Goal: Task Accomplishment & Management: Manage account settings

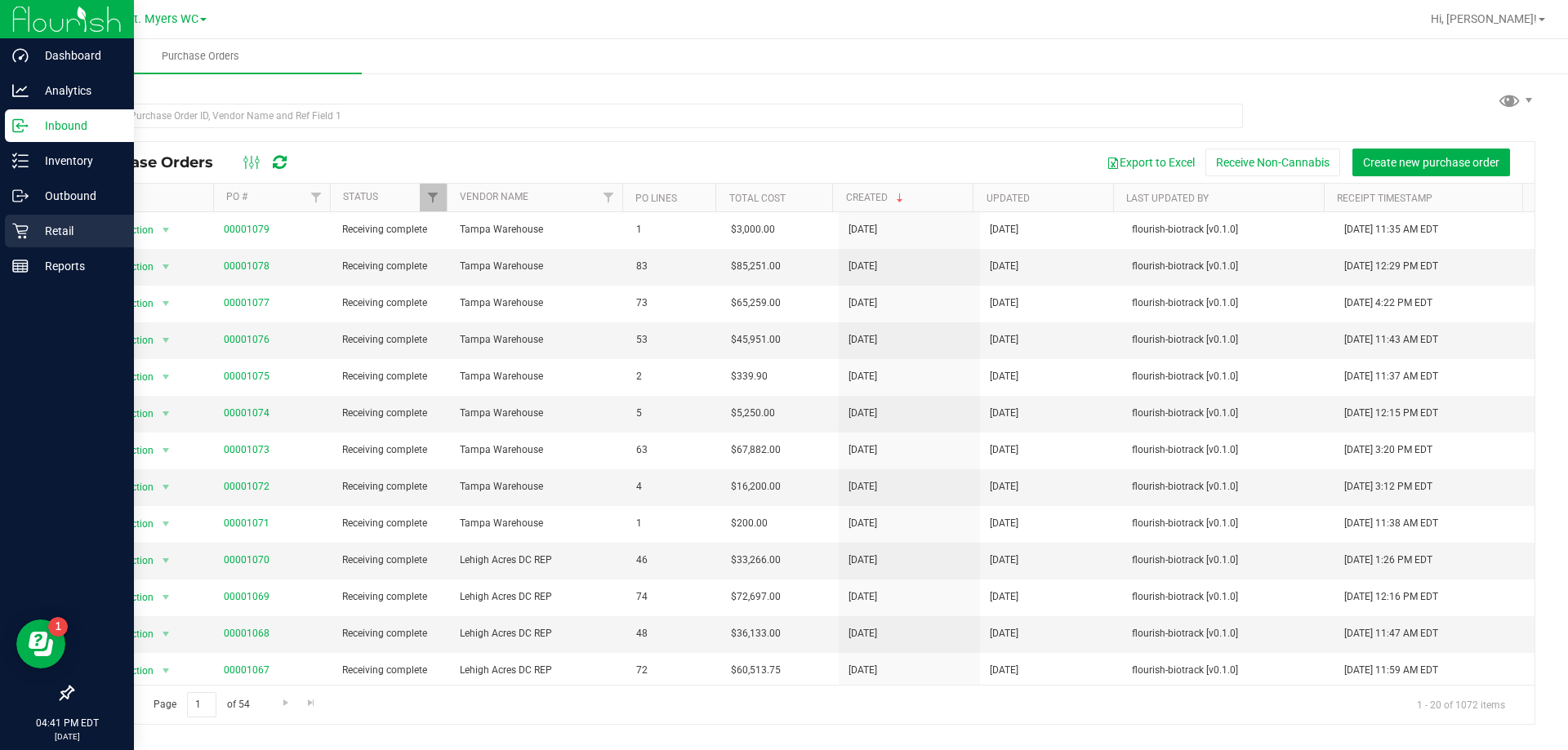
click at [86, 237] on p "Retail" at bounding box center [77, 231] width 98 height 19
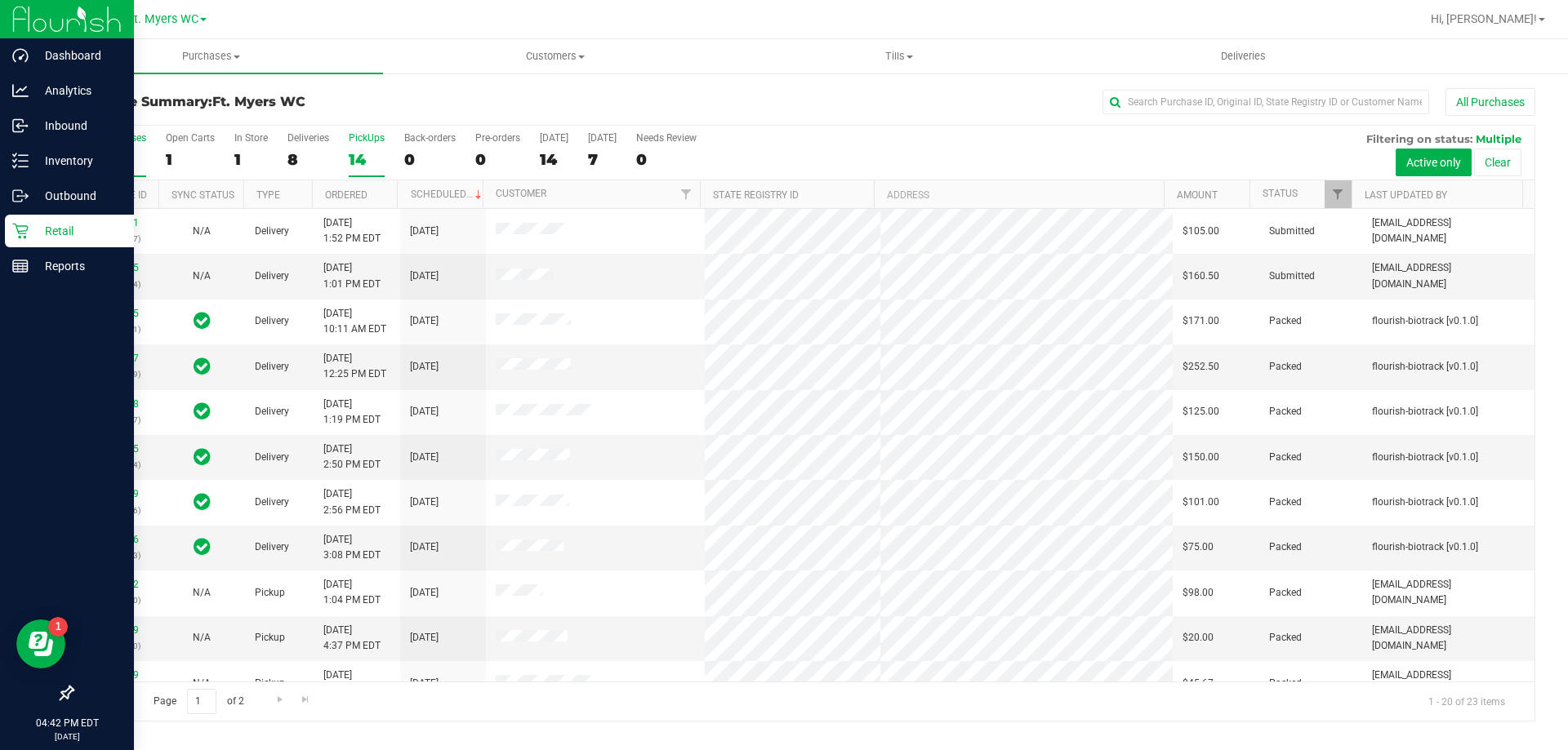
click at [359, 144] on label "PickUps 14" at bounding box center [366, 154] width 36 height 45
click at [0, 0] on input "PickUps 14" at bounding box center [0, 0] width 0 height 0
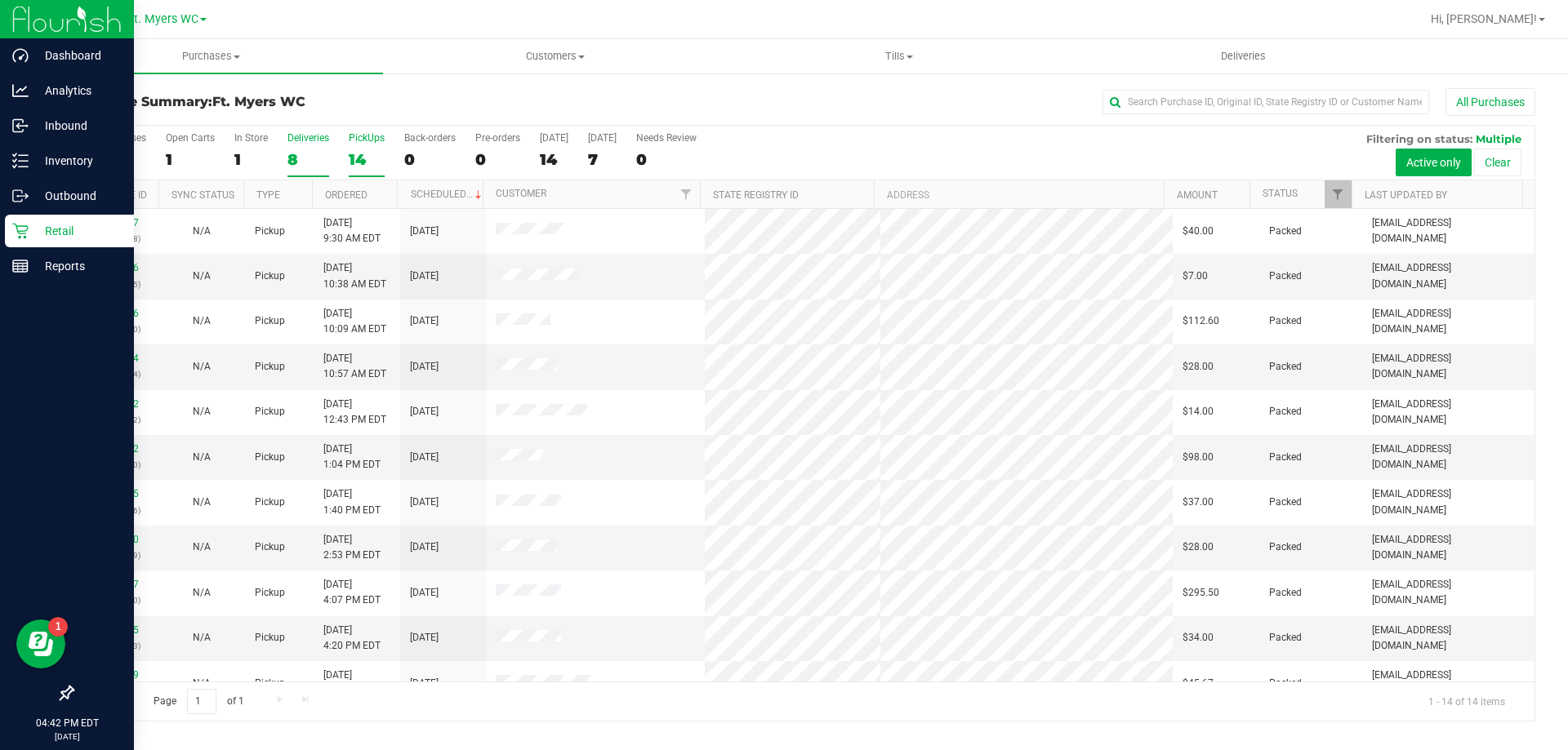
click at [318, 139] on div "Deliveries" at bounding box center [308, 137] width 41 height 11
click at [0, 0] on input "Deliveries 8" at bounding box center [0, 0] width 0 height 0
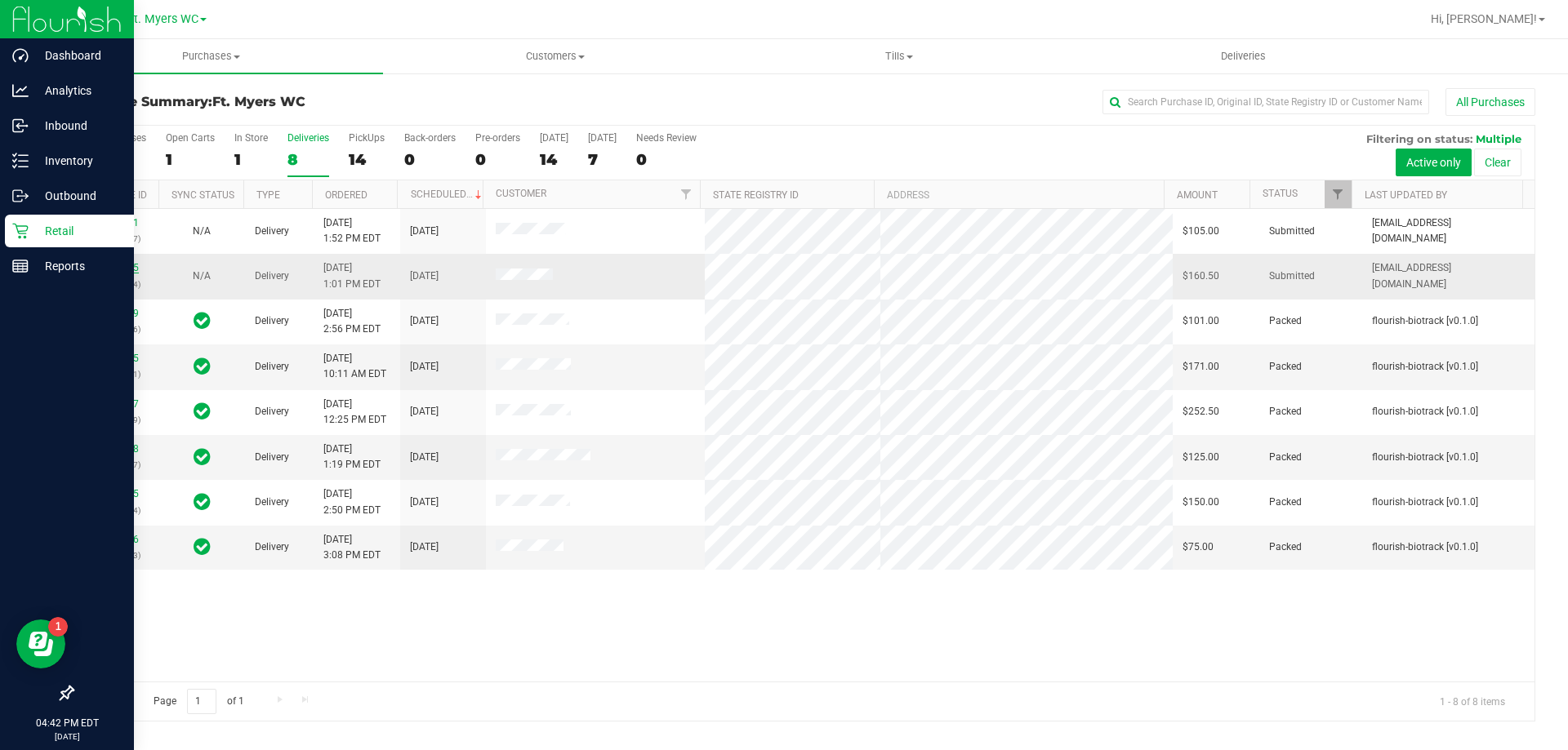
click at [103, 264] on link "12015135" at bounding box center [116, 267] width 46 height 11
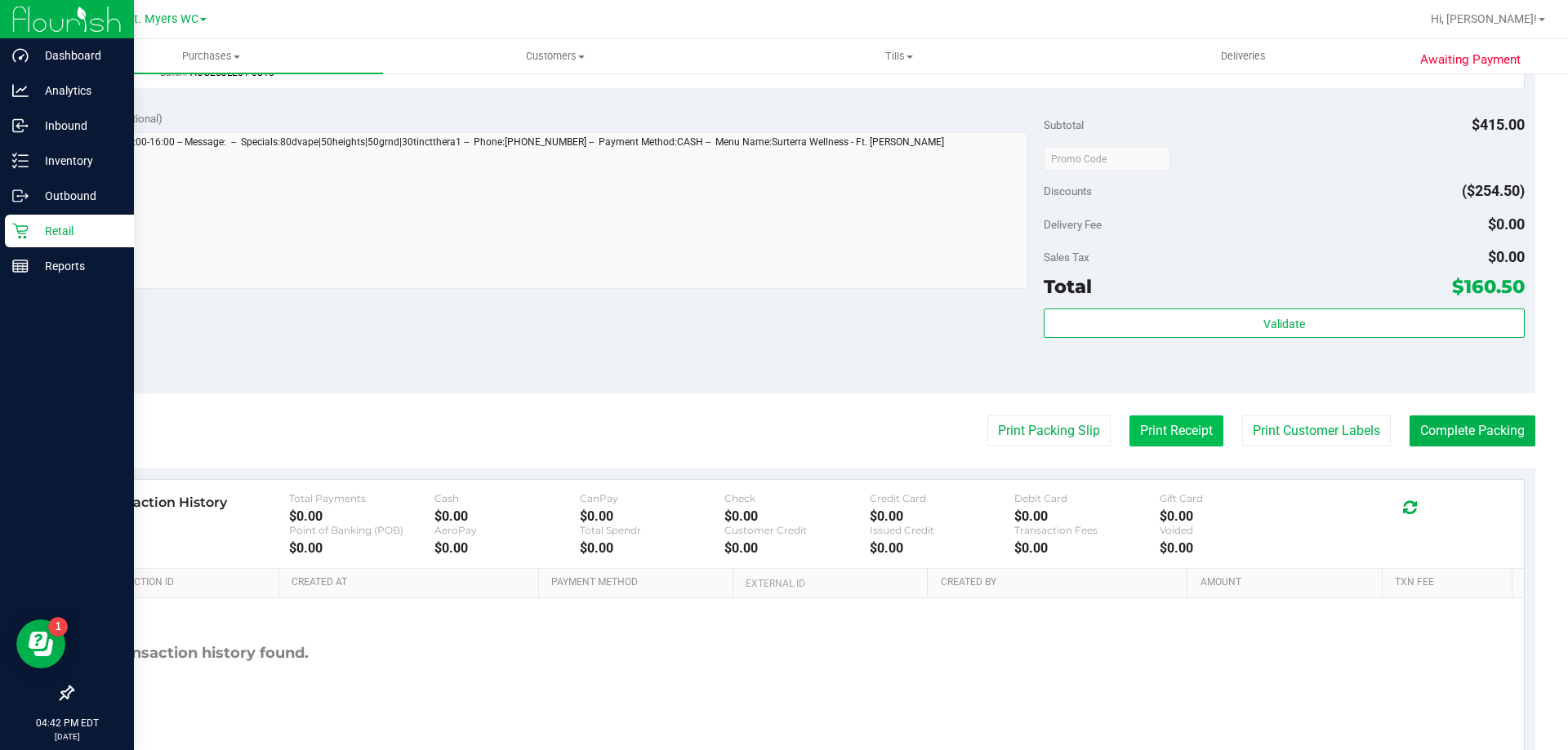
scroll to position [1215, 0]
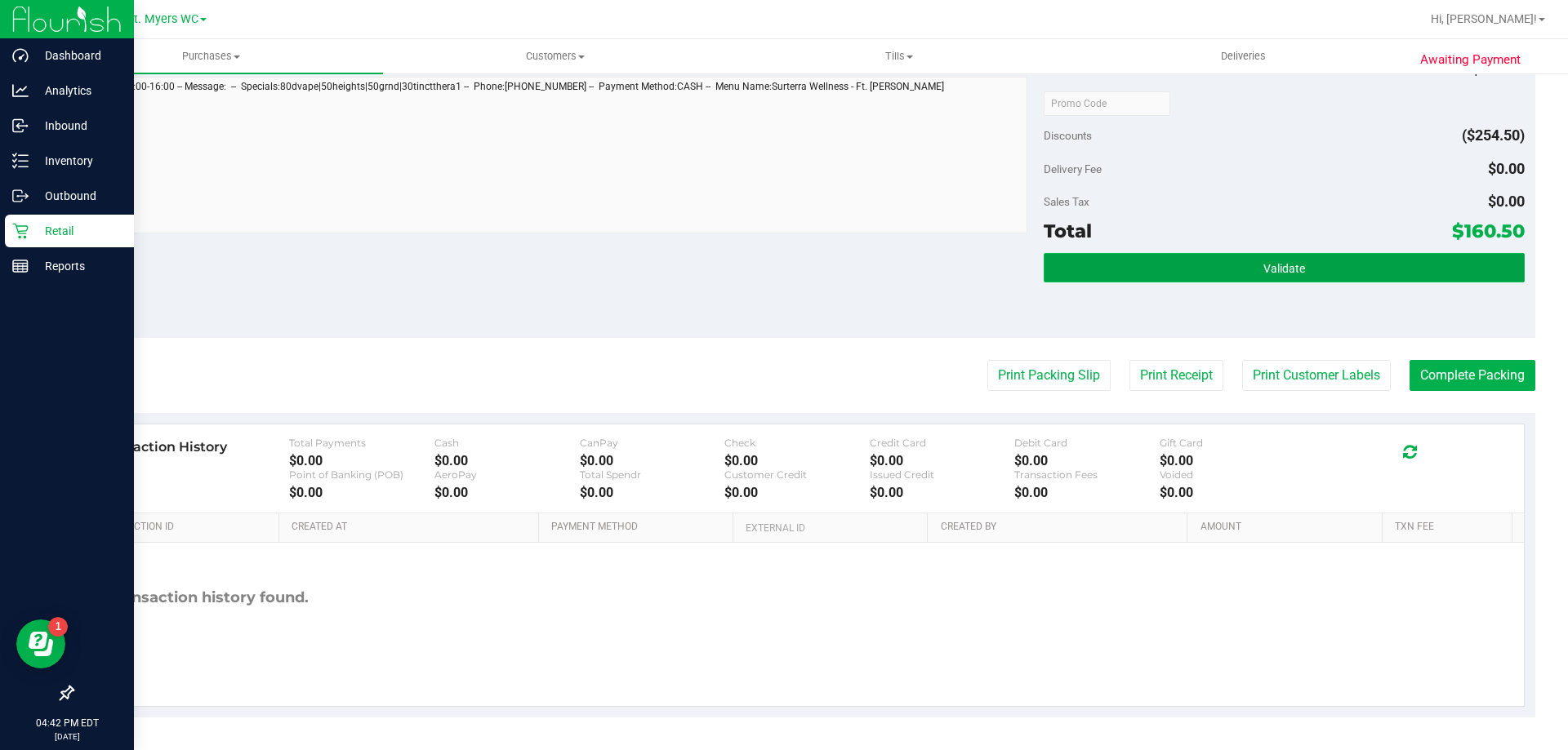
click at [1243, 269] on button "Validate" at bounding box center [1283, 267] width 480 height 29
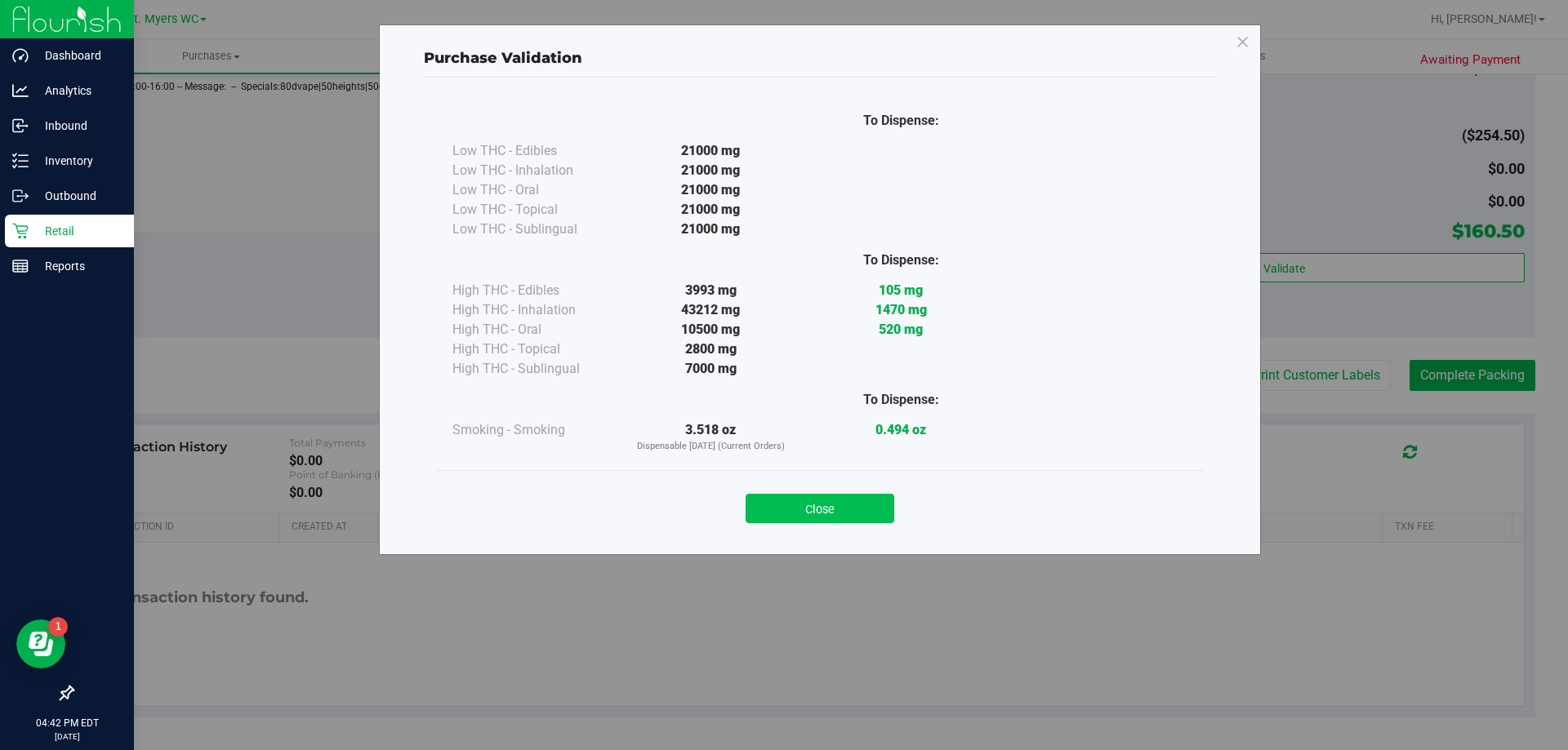
click at [880, 502] on button "Close" at bounding box center [820, 508] width 148 height 29
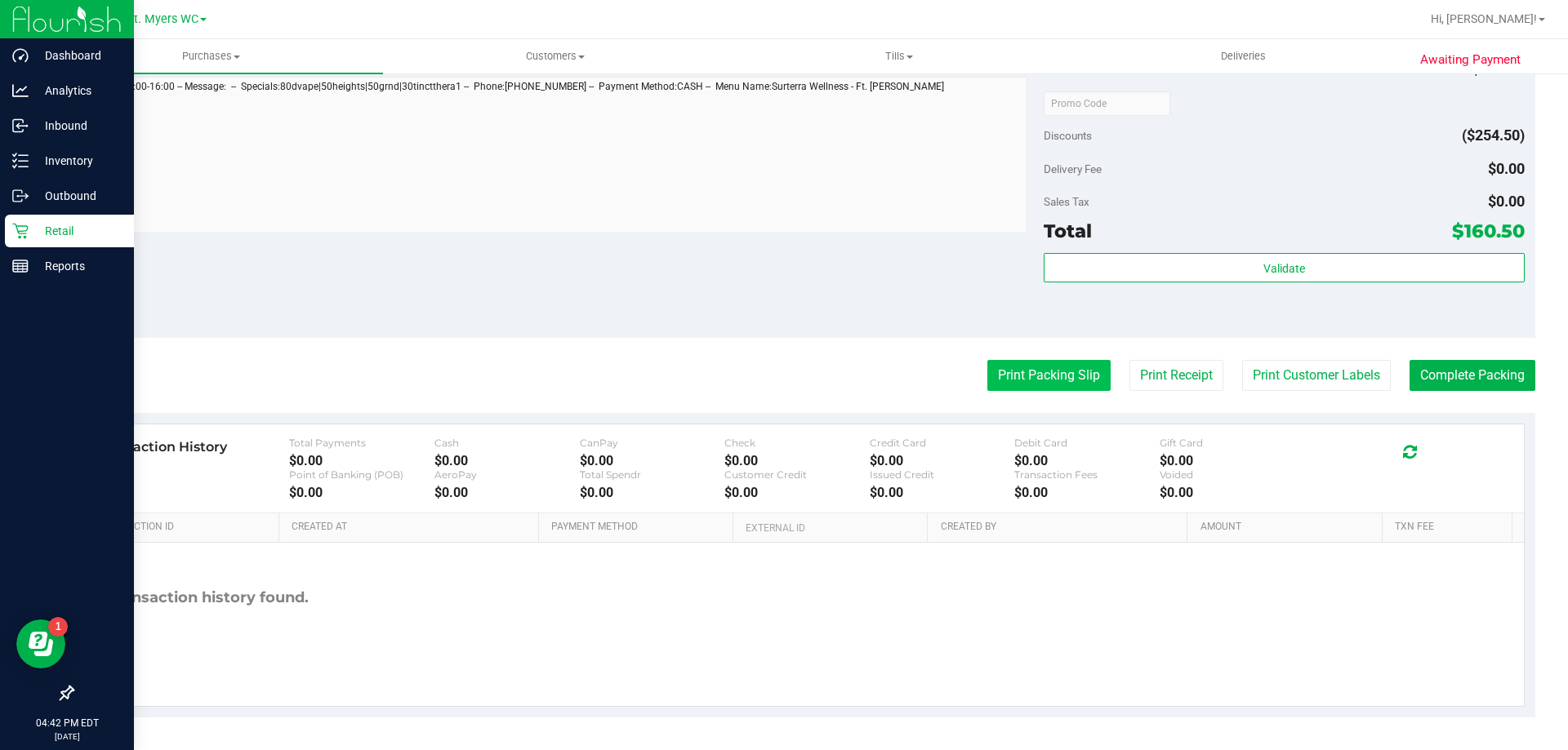
click at [1012, 387] on button "Print Packing Slip" at bounding box center [1049, 375] width 124 height 31
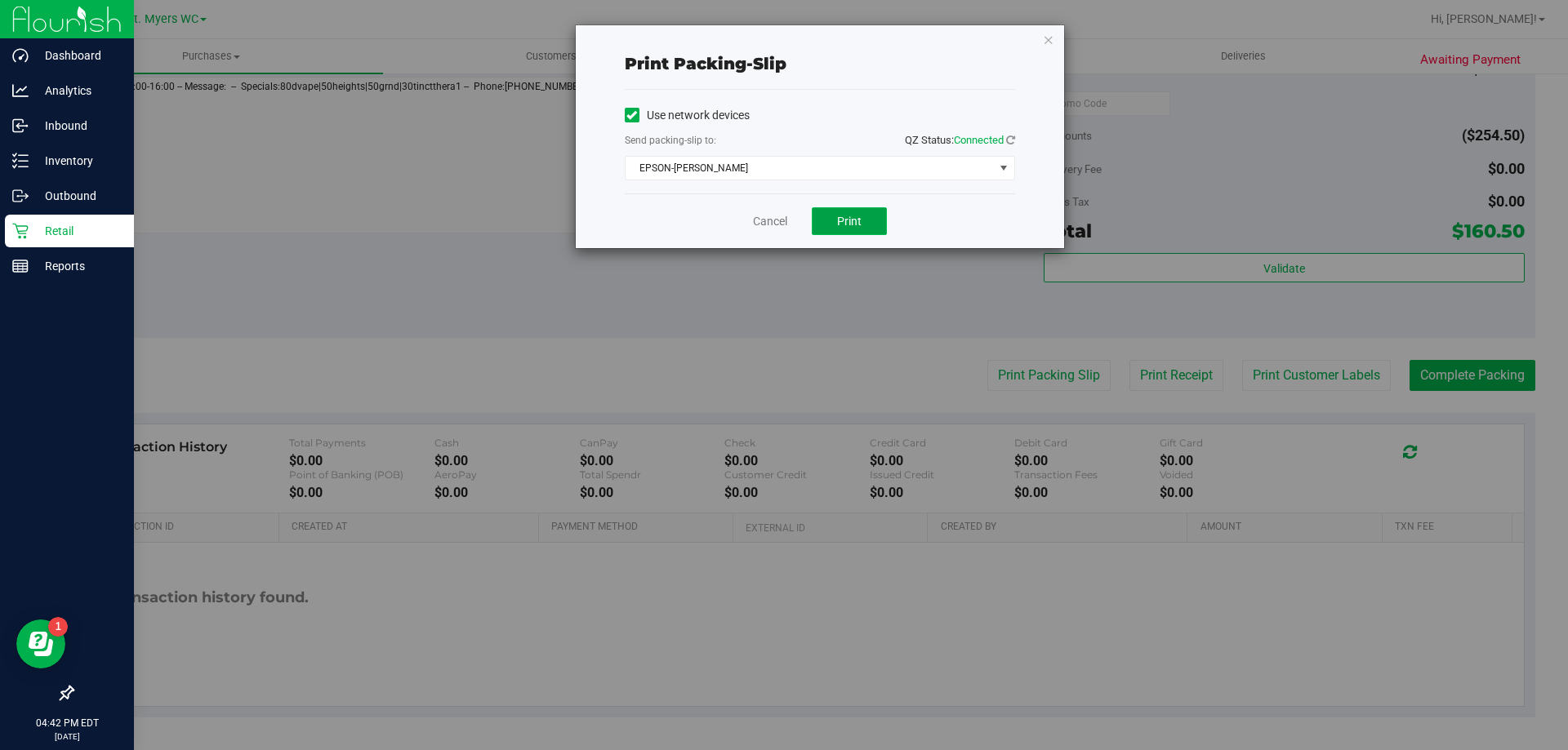
click at [876, 226] on button "Print" at bounding box center [849, 221] width 75 height 27
click at [769, 221] on link "Cancel" at bounding box center [769, 222] width 34 height 17
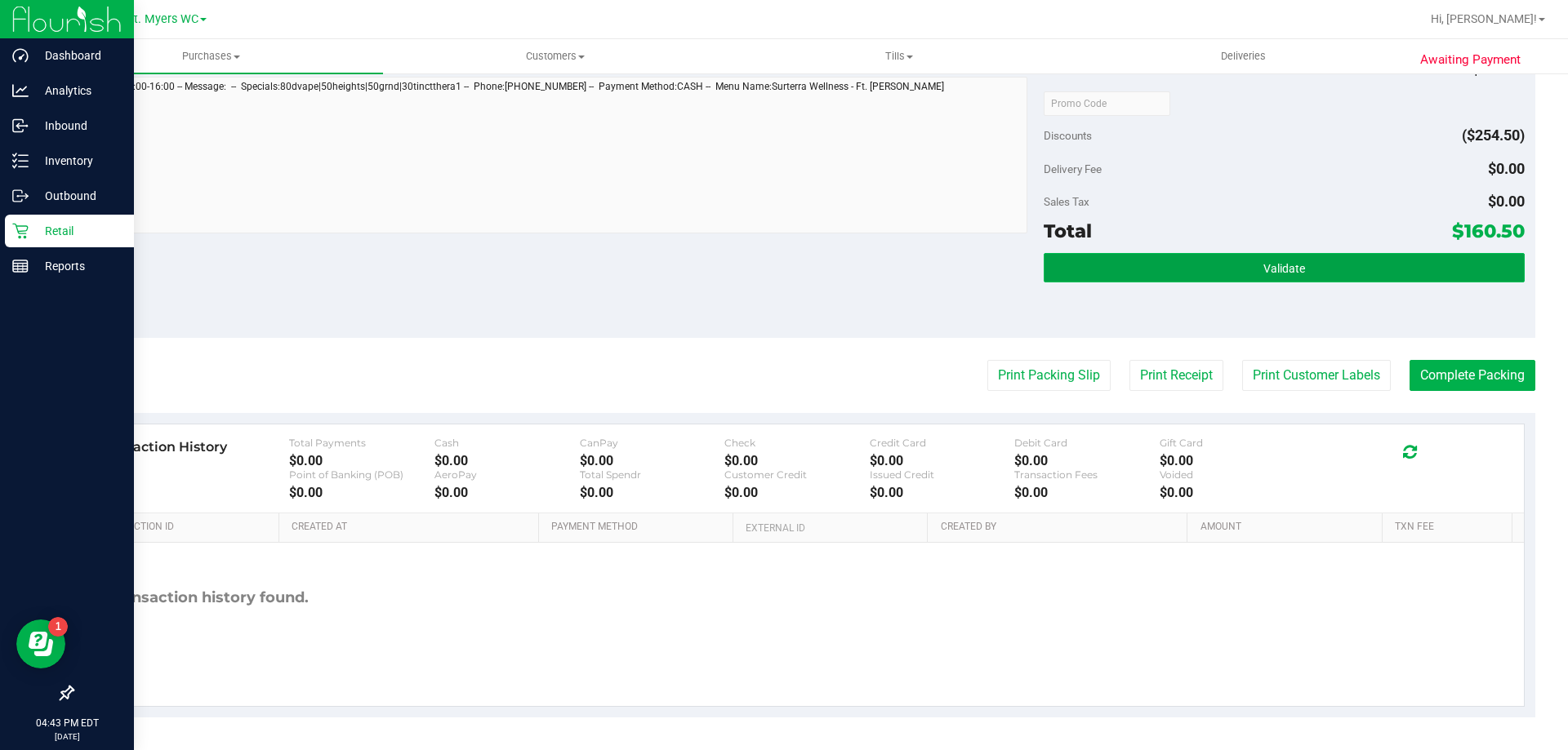
click at [1067, 264] on button "Validate" at bounding box center [1283, 267] width 480 height 29
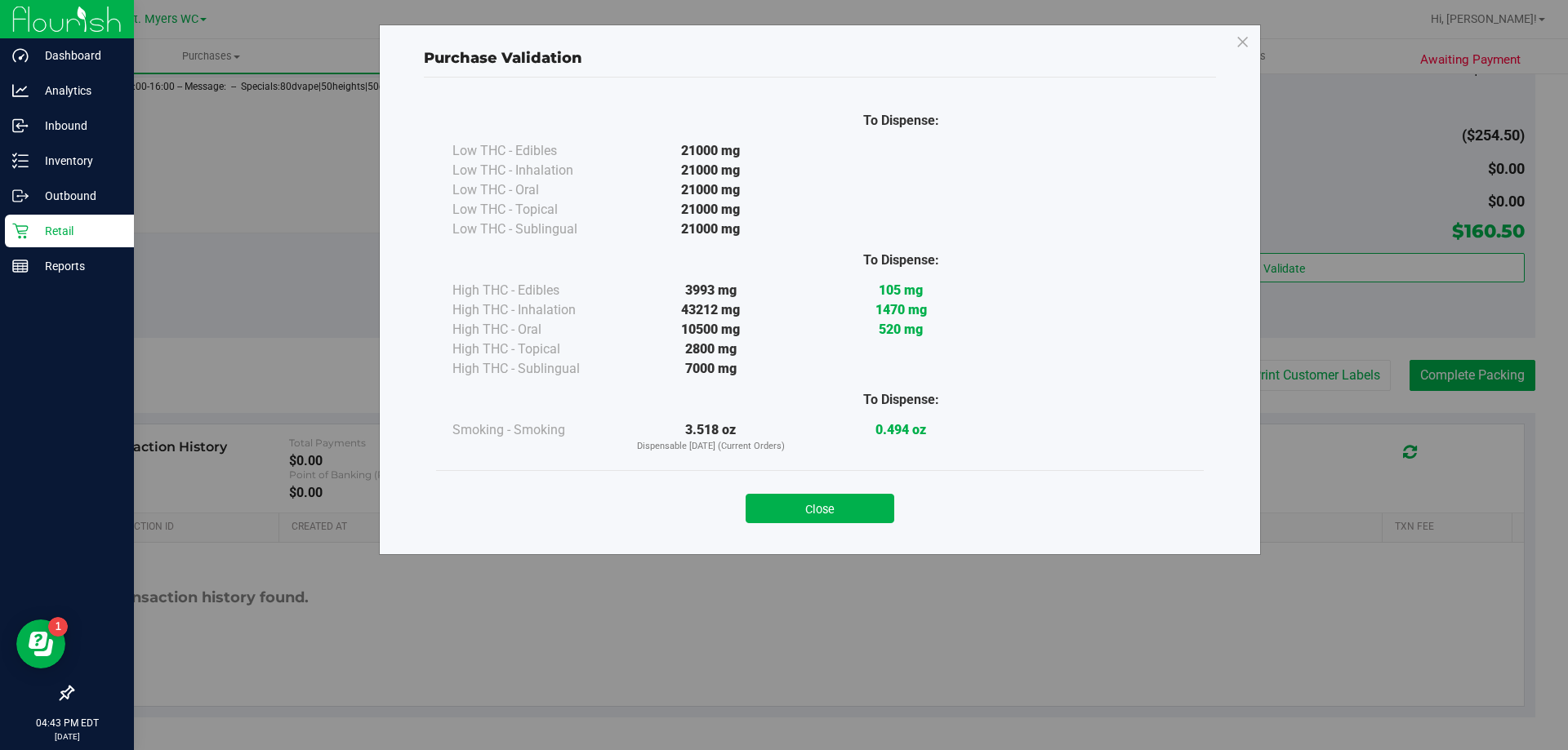
drag, startPoint x: 856, startPoint y: 506, endPoint x: 907, endPoint y: 508, distance: 51.0
click at [864, 507] on button "Close" at bounding box center [820, 508] width 148 height 29
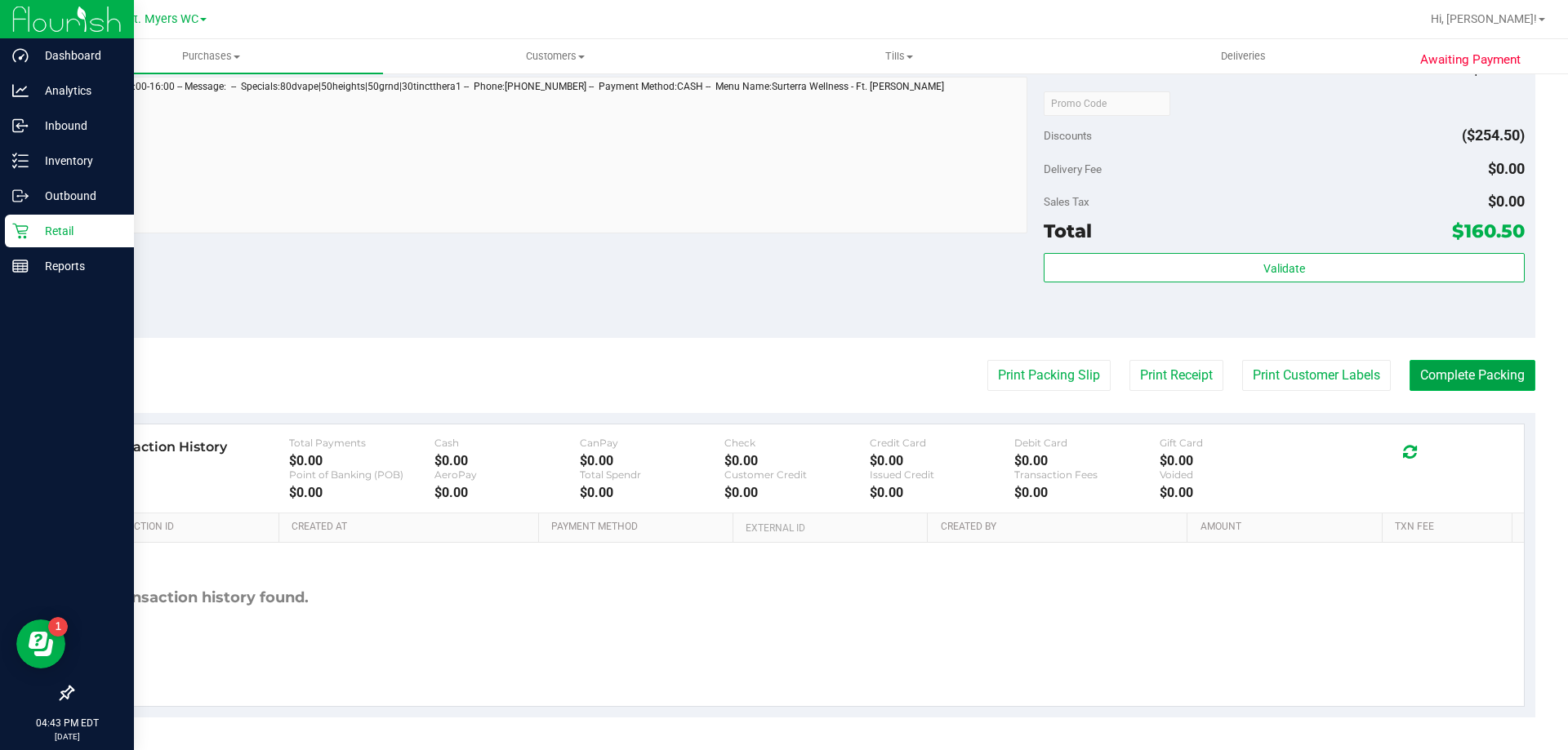
click at [1483, 370] on button "Complete Packing" at bounding box center [1472, 375] width 125 height 31
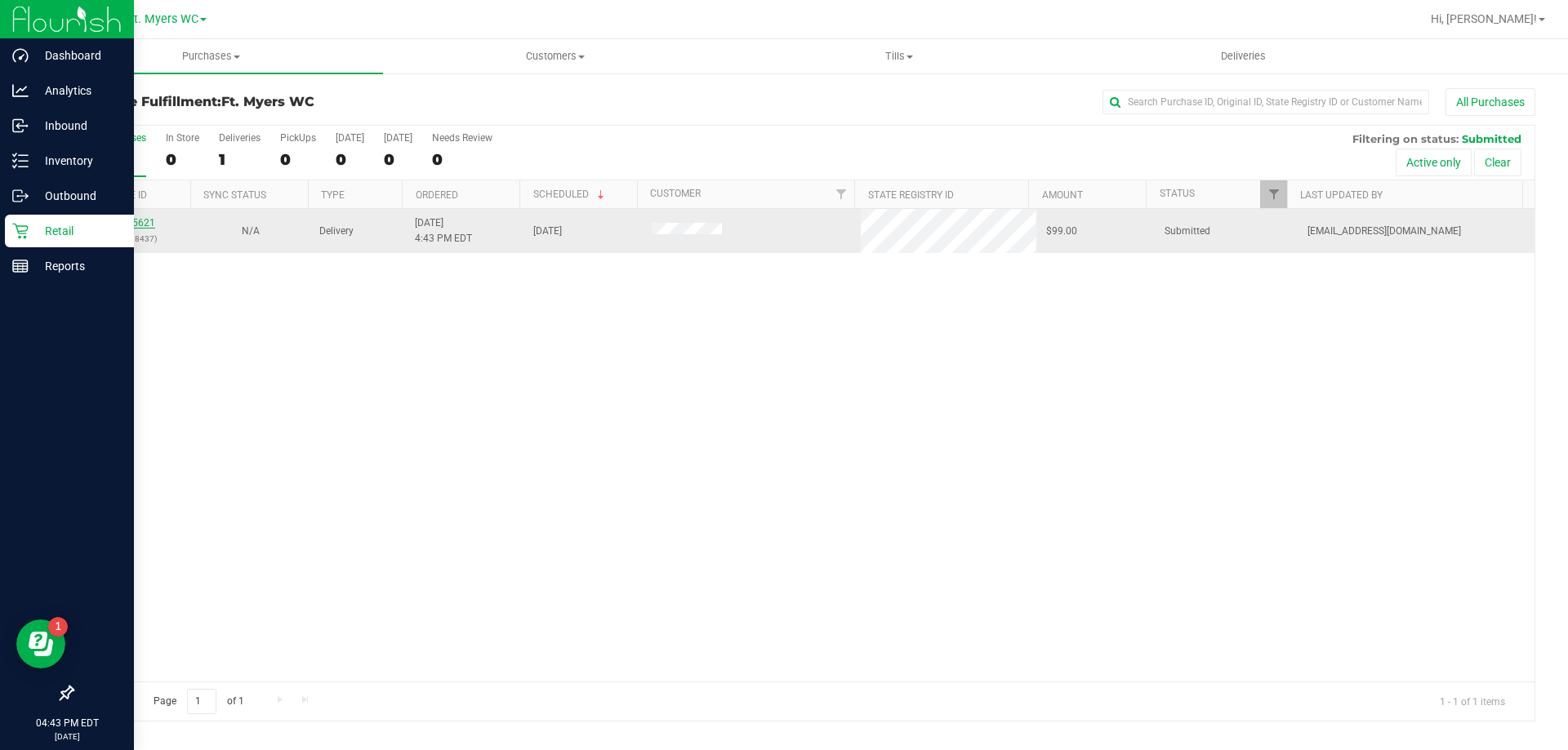
click at [125, 221] on link "12015621" at bounding box center [132, 223] width 46 height 11
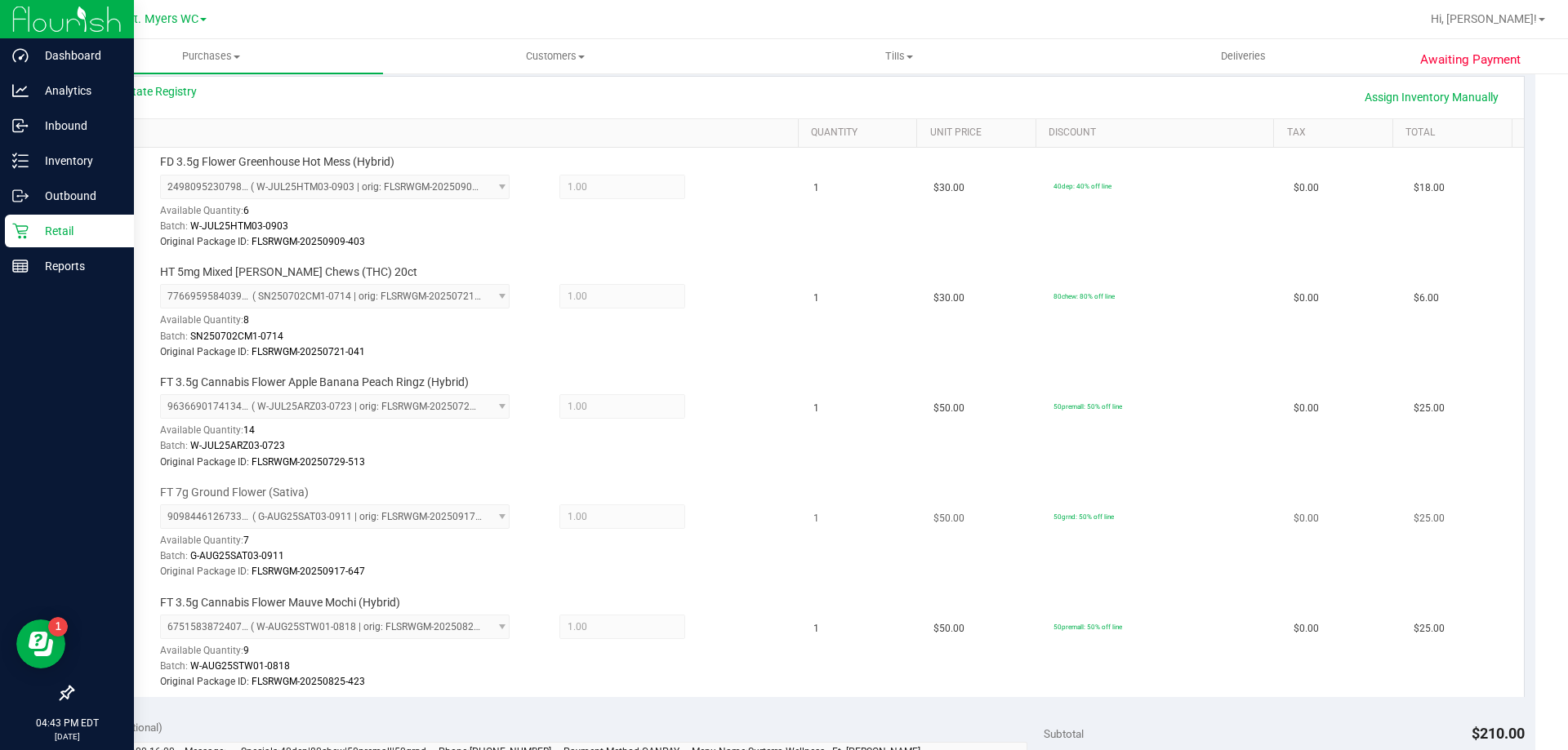
scroll to position [408, 0]
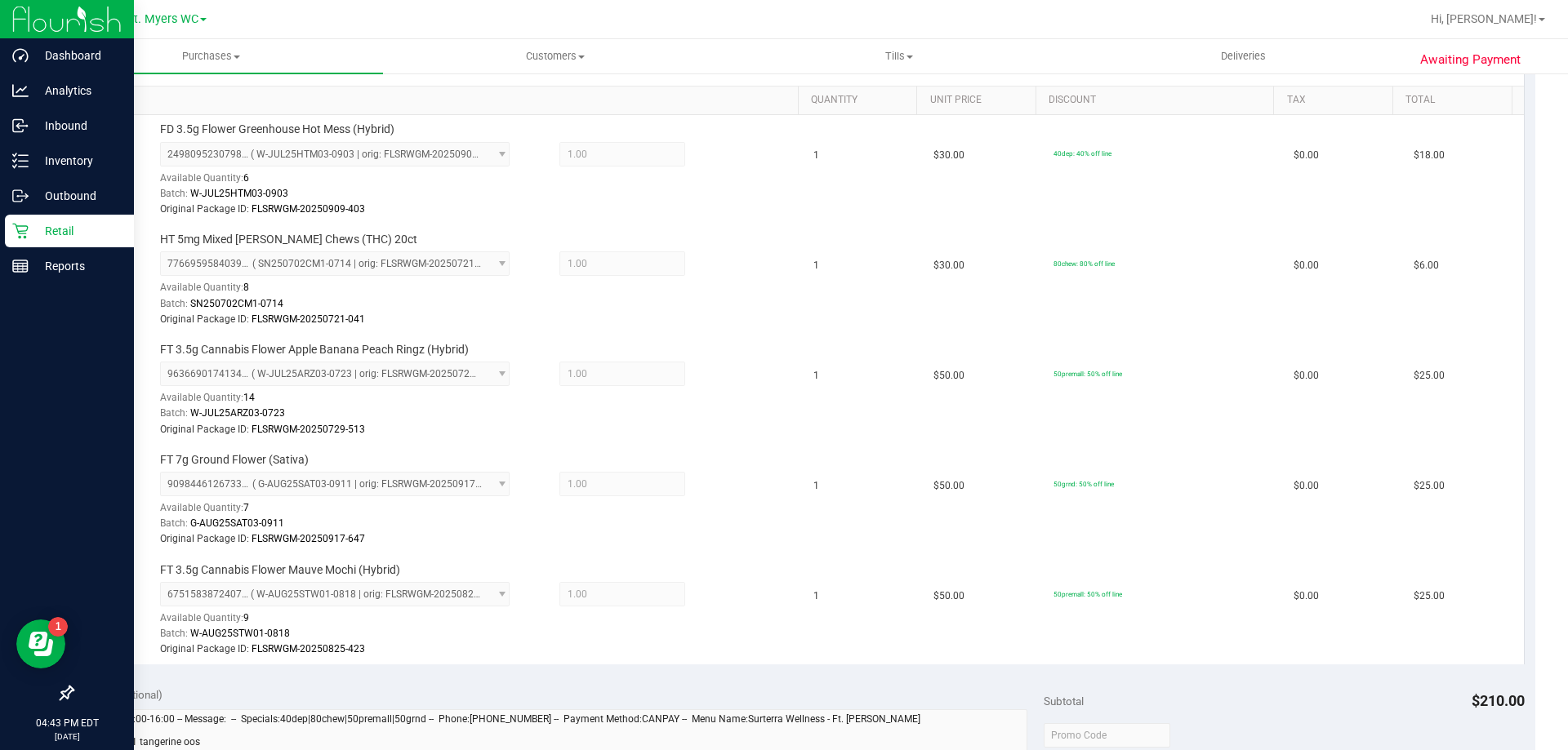
click at [41, 241] on div "Retail" at bounding box center [69, 231] width 129 height 33
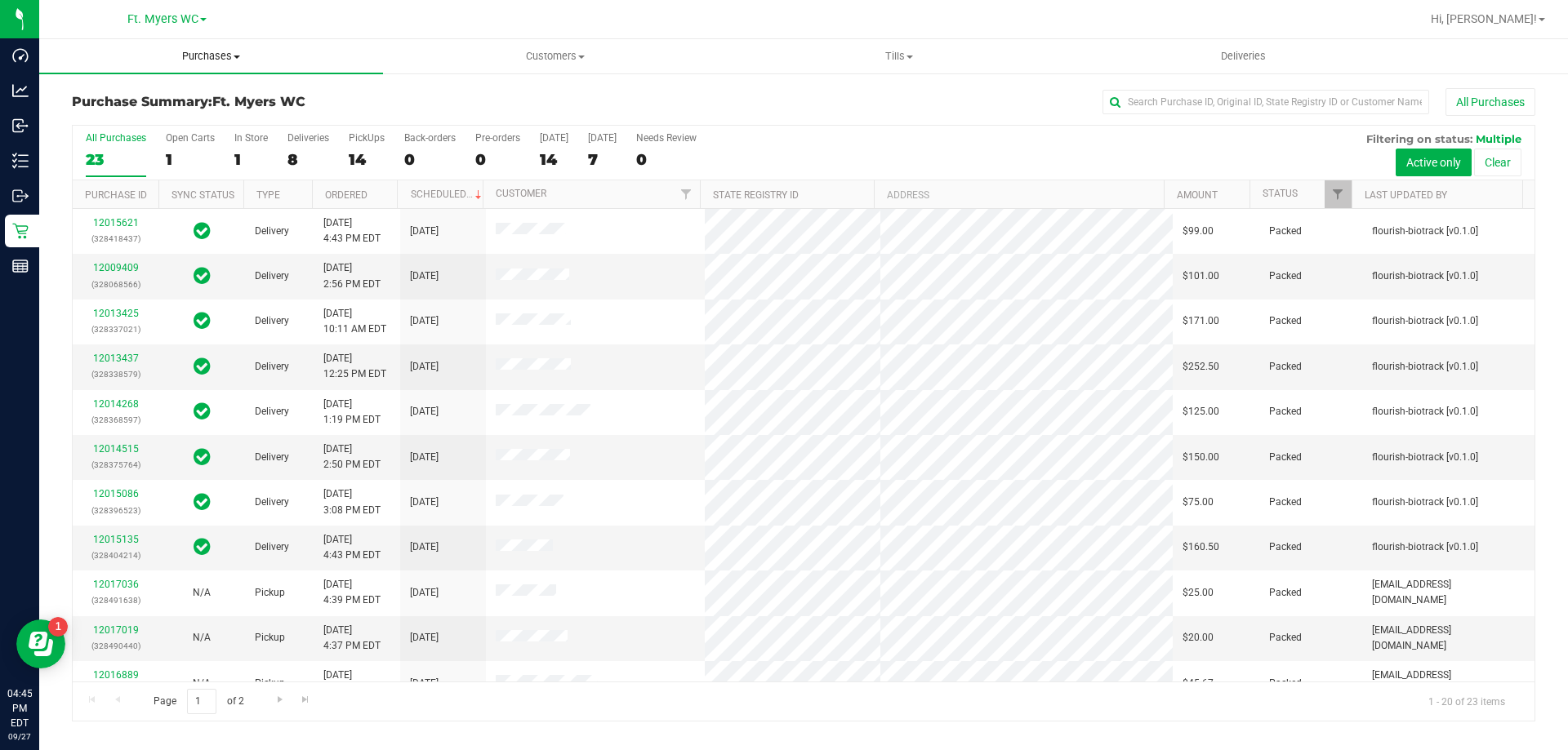
click at [210, 49] on span "Purchases" at bounding box center [211, 56] width 343 height 15
click at [222, 123] on li "Fulfillment" at bounding box center [211, 118] width 343 height 19
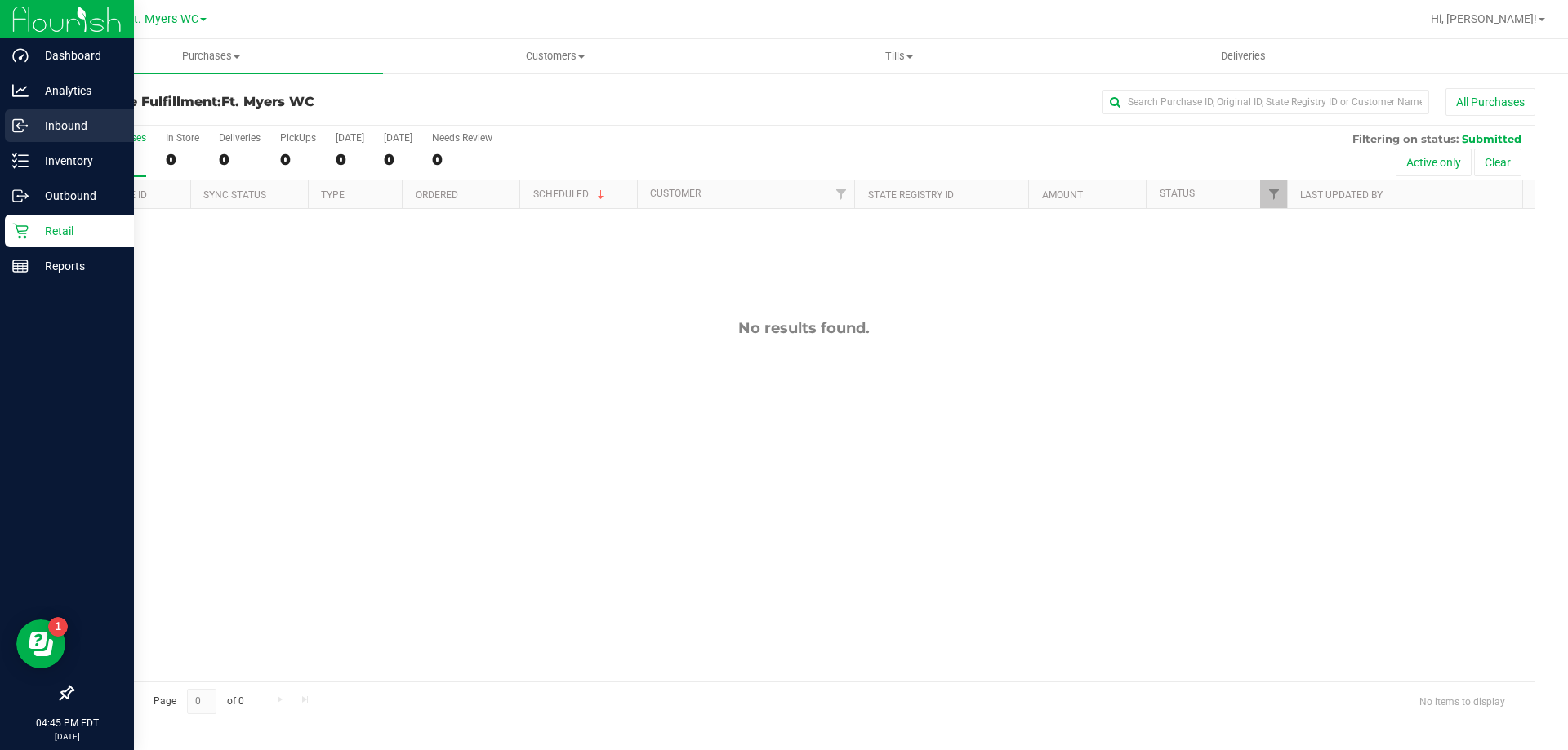
click at [69, 121] on p "Inbound" at bounding box center [77, 125] width 98 height 19
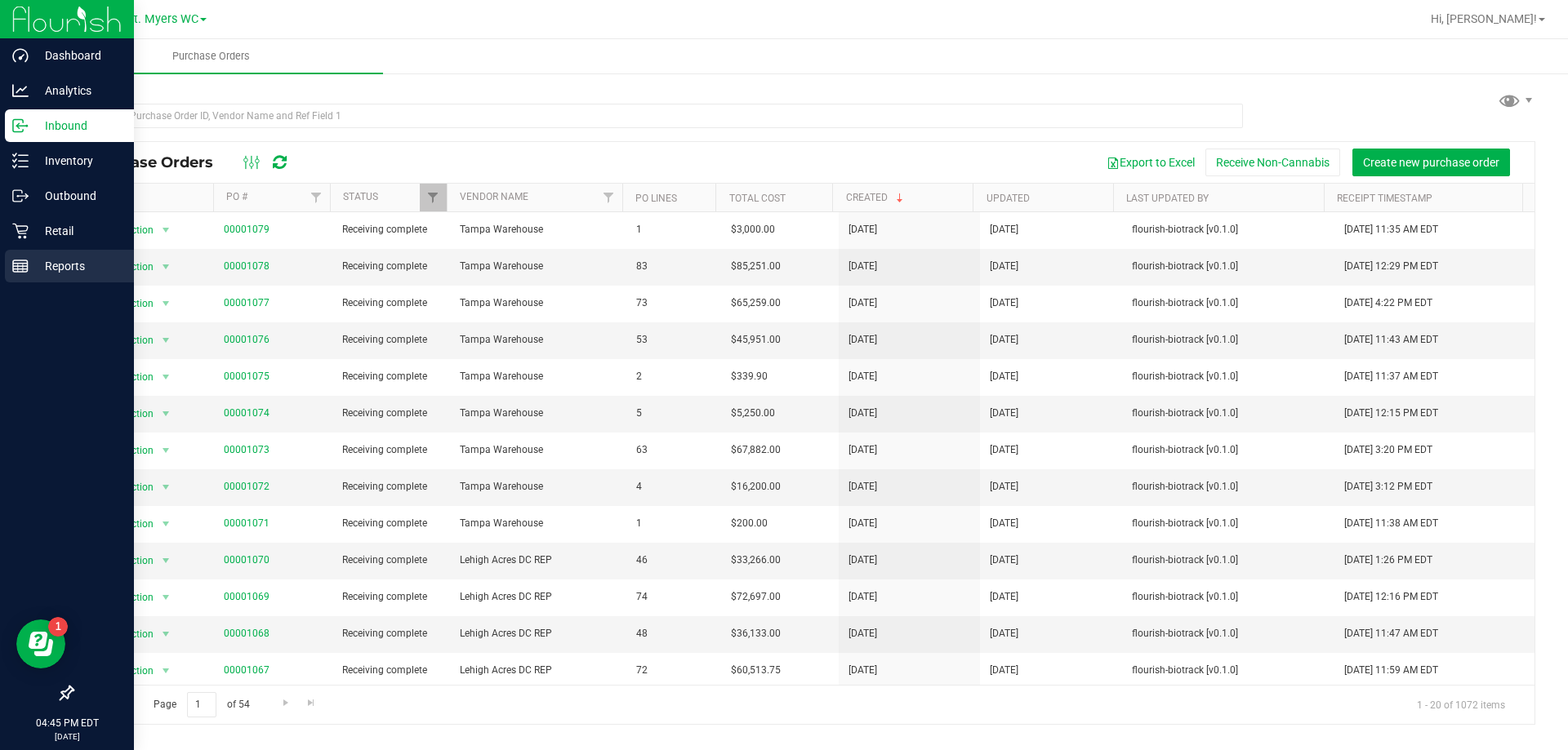
click at [40, 275] on p "Reports" at bounding box center [77, 266] width 98 height 19
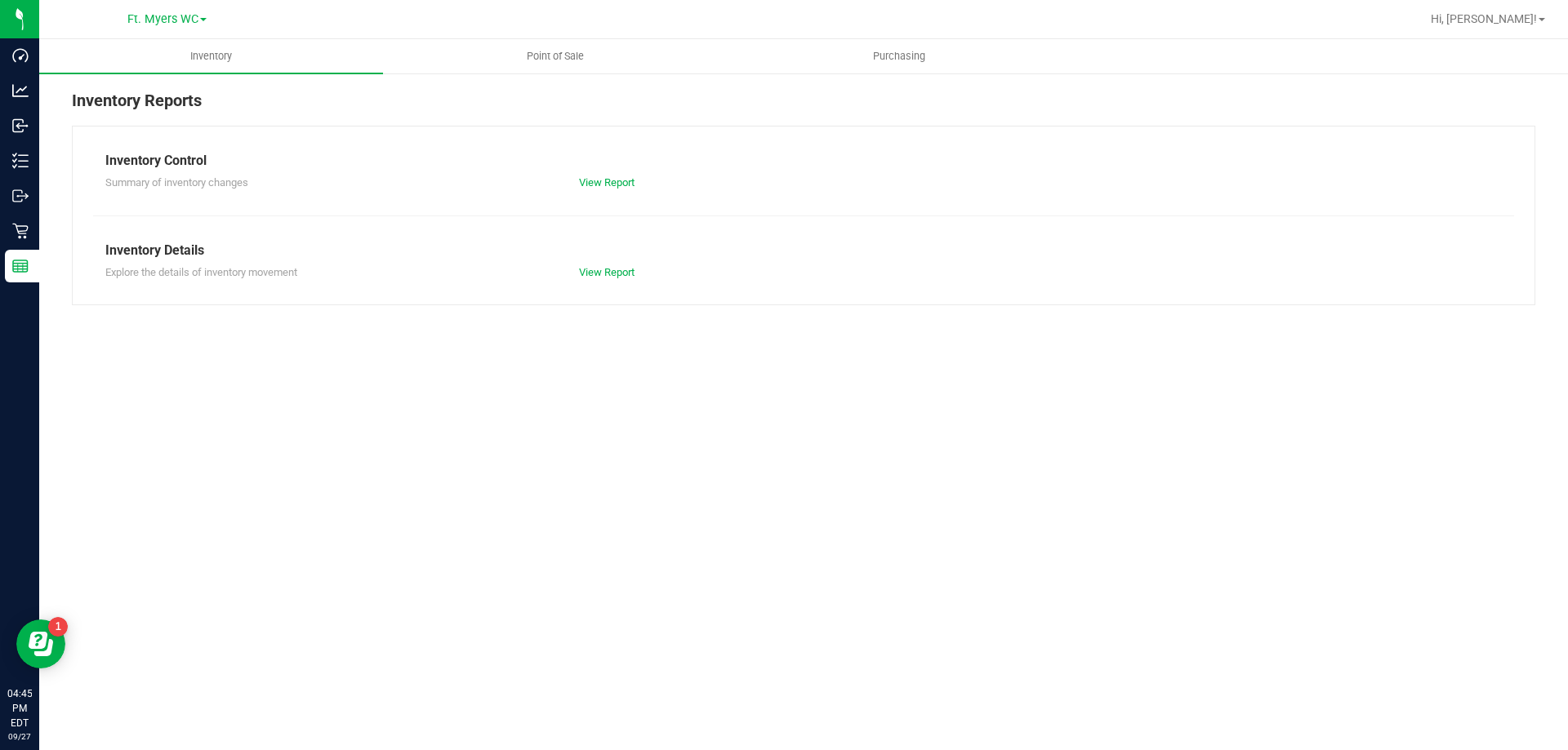
click at [597, 38] on nav "Ft. Myers WC Hi, Richard!" at bounding box center [803, 19] width 1529 height 39
click at [561, 57] on span "Point of Sale" at bounding box center [555, 56] width 102 height 15
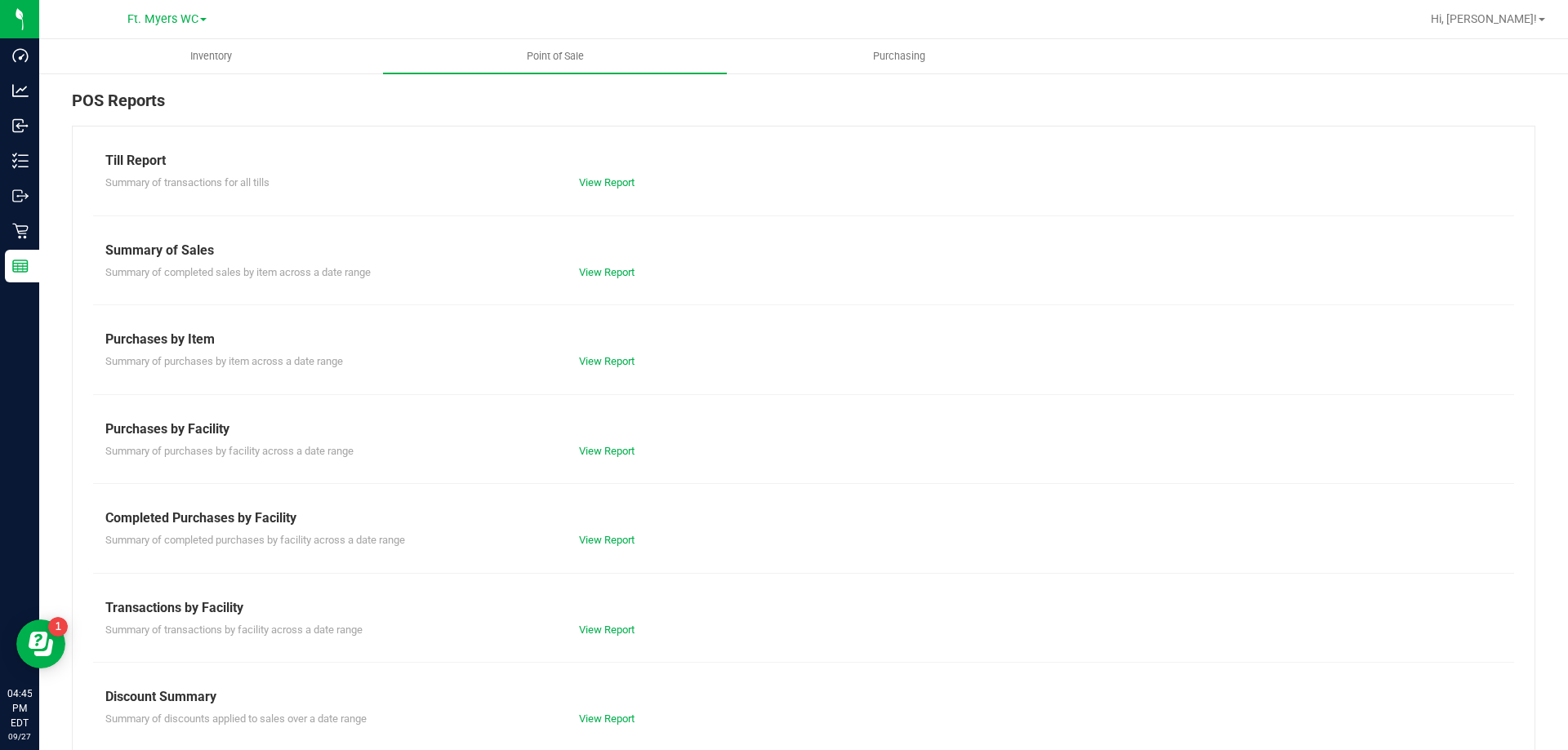
click at [609, 610] on div "Transactions by Facility" at bounding box center [803, 607] width 1396 height 19
click at [609, 618] on div "Summary of transactions by facility across a date range View Report" at bounding box center [803, 628] width 1421 height 20
click at [604, 624] on link "View Report" at bounding box center [606, 629] width 56 height 12
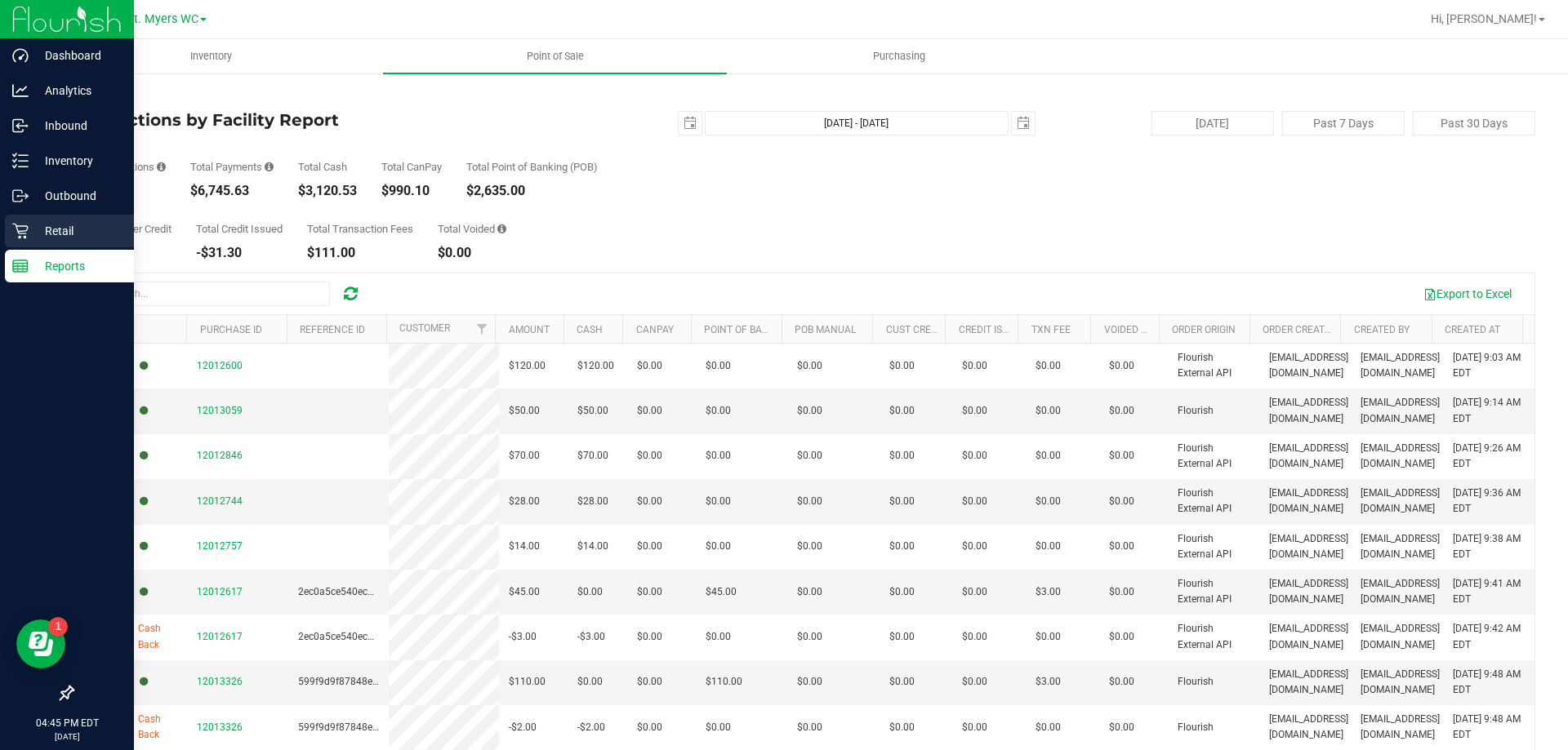
click at [57, 223] on p "Retail" at bounding box center [77, 231] width 98 height 19
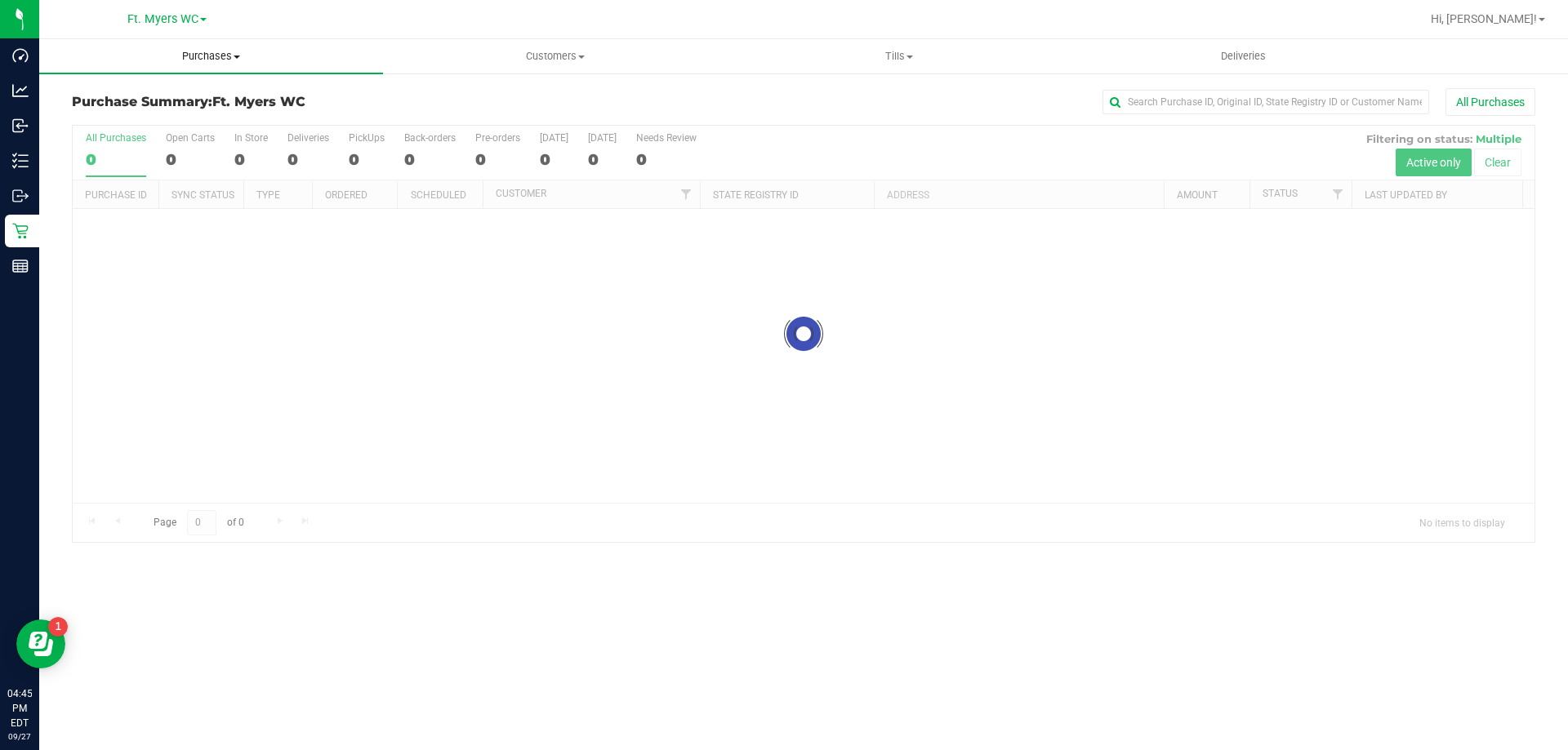
click at [228, 64] on uib-tab-heading "Purchases Summary of purchases Fulfillment All purchases" at bounding box center [211, 56] width 343 height 34
click at [275, 120] on li "Fulfillment" at bounding box center [211, 118] width 343 height 19
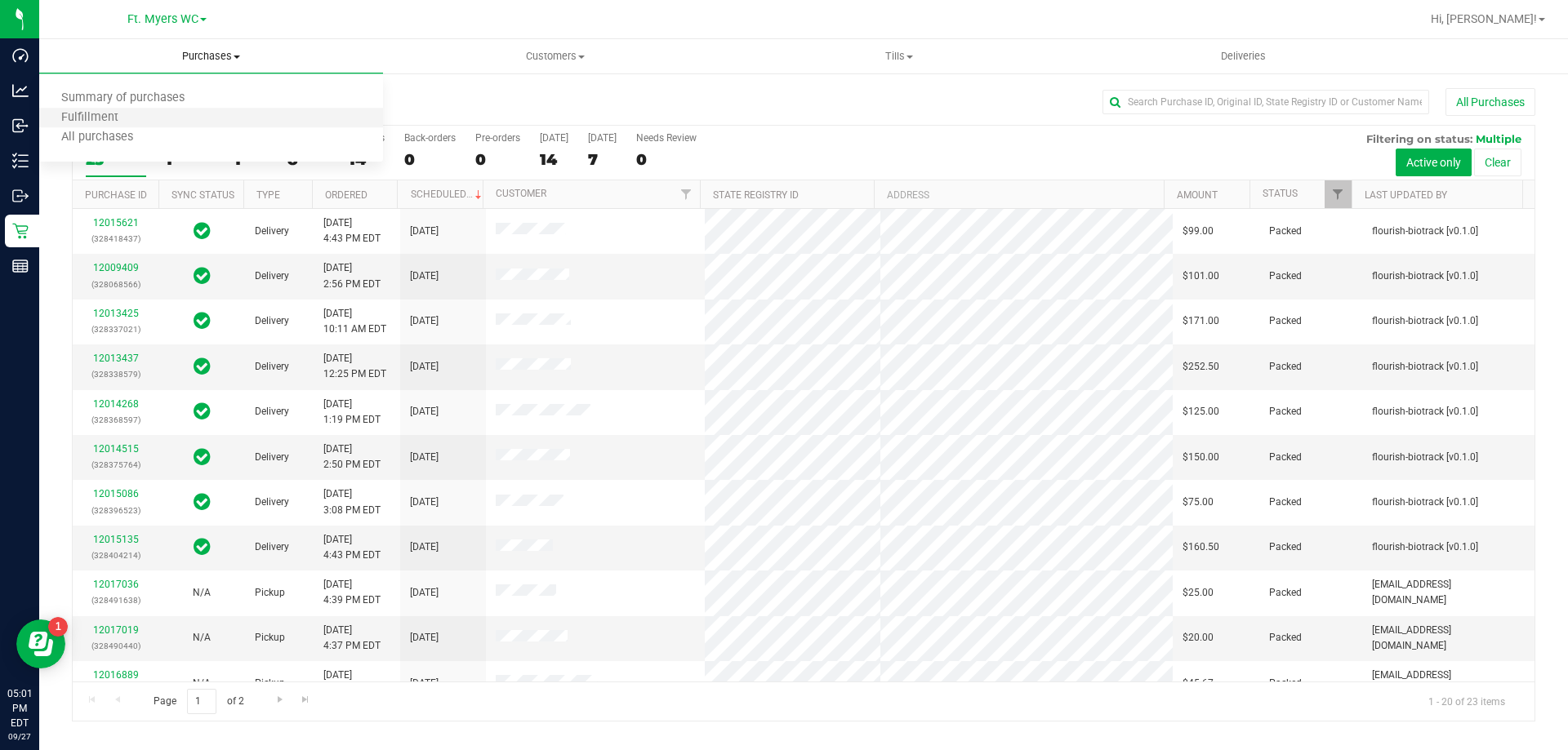
click at [248, 118] on li "Fulfillment" at bounding box center [211, 118] width 343 height 19
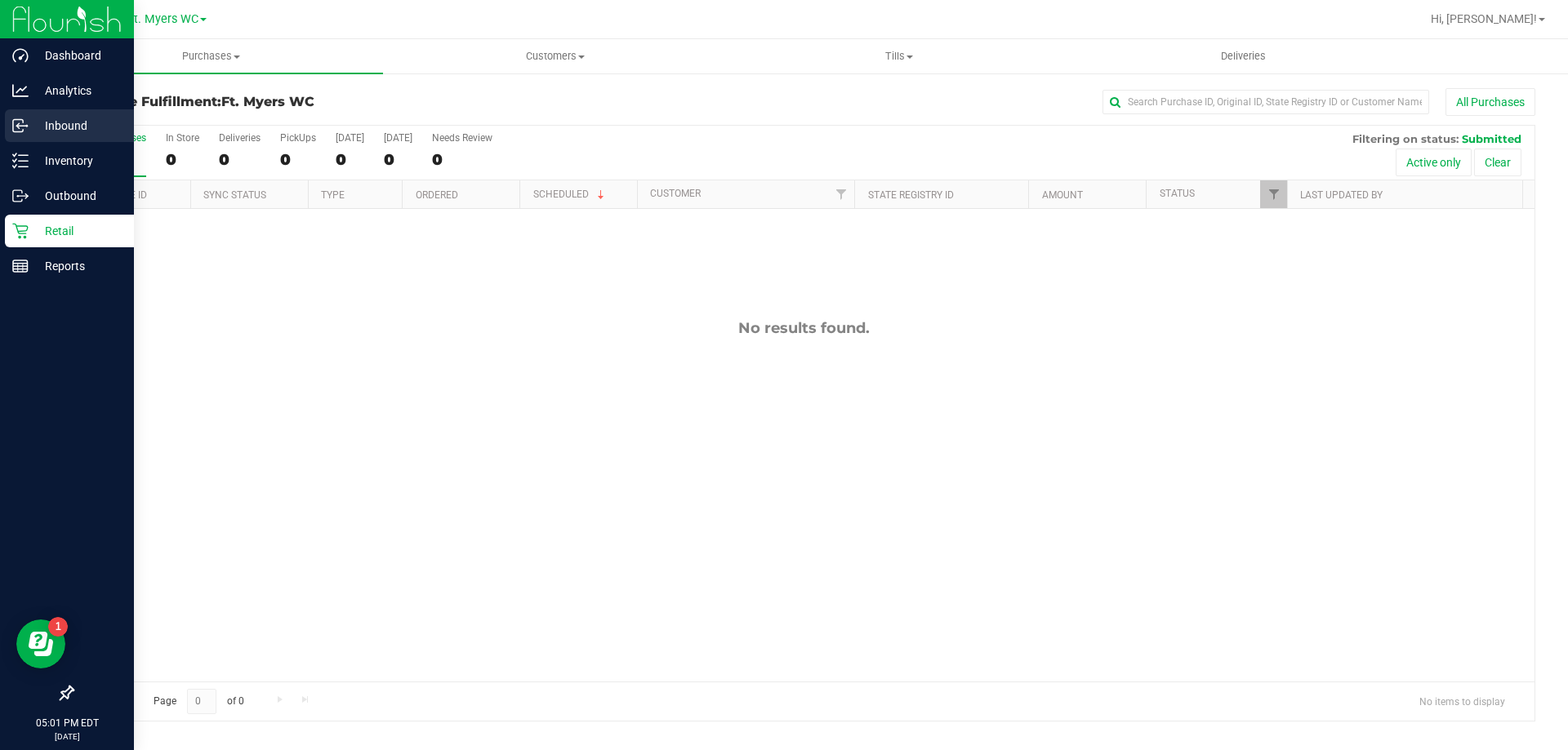
click at [34, 132] on p "Inbound" at bounding box center [77, 125] width 98 height 19
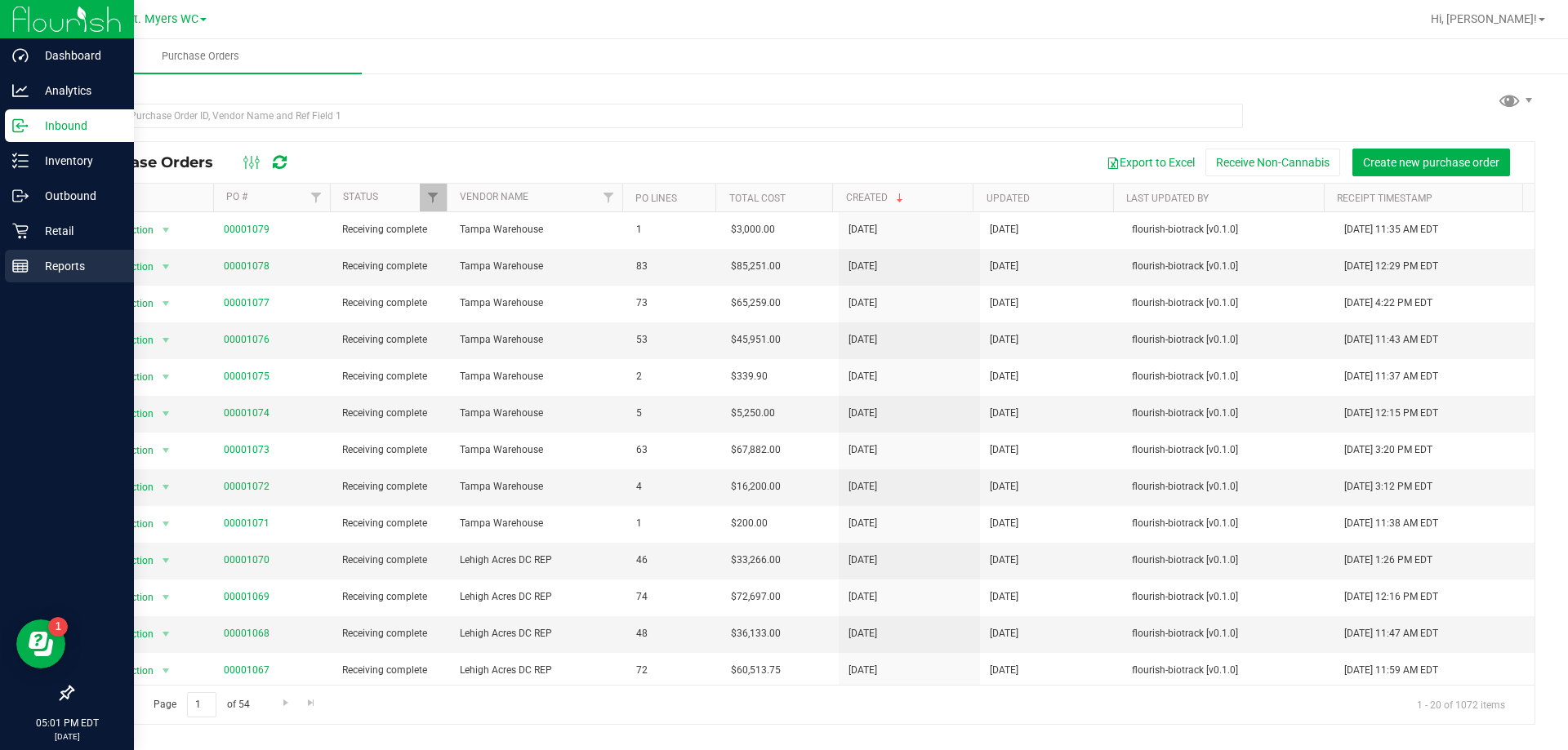
click at [31, 264] on p "Reports" at bounding box center [77, 266] width 98 height 19
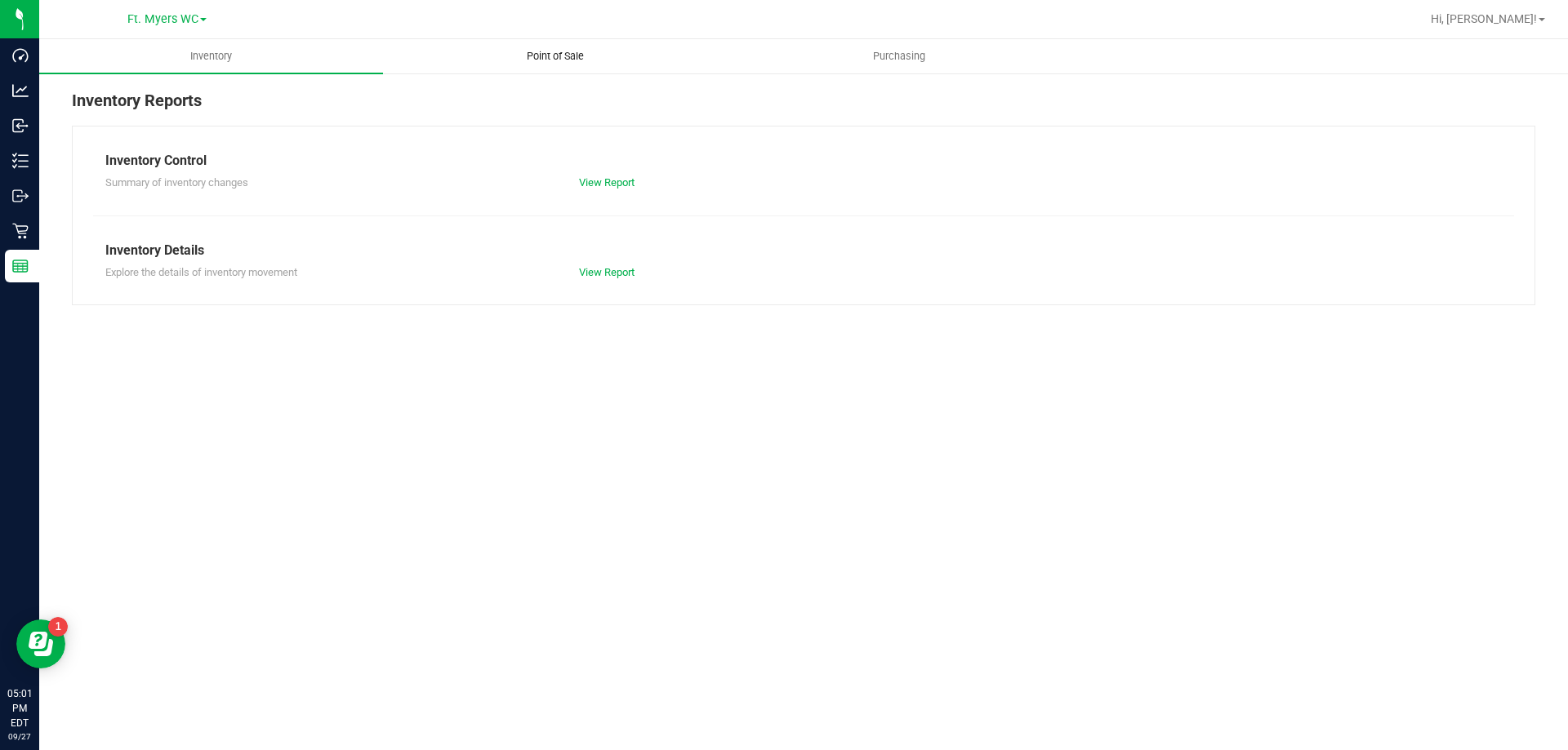
click at [527, 57] on span "Point of Sale" at bounding box center [555, 56] width 102 height 15
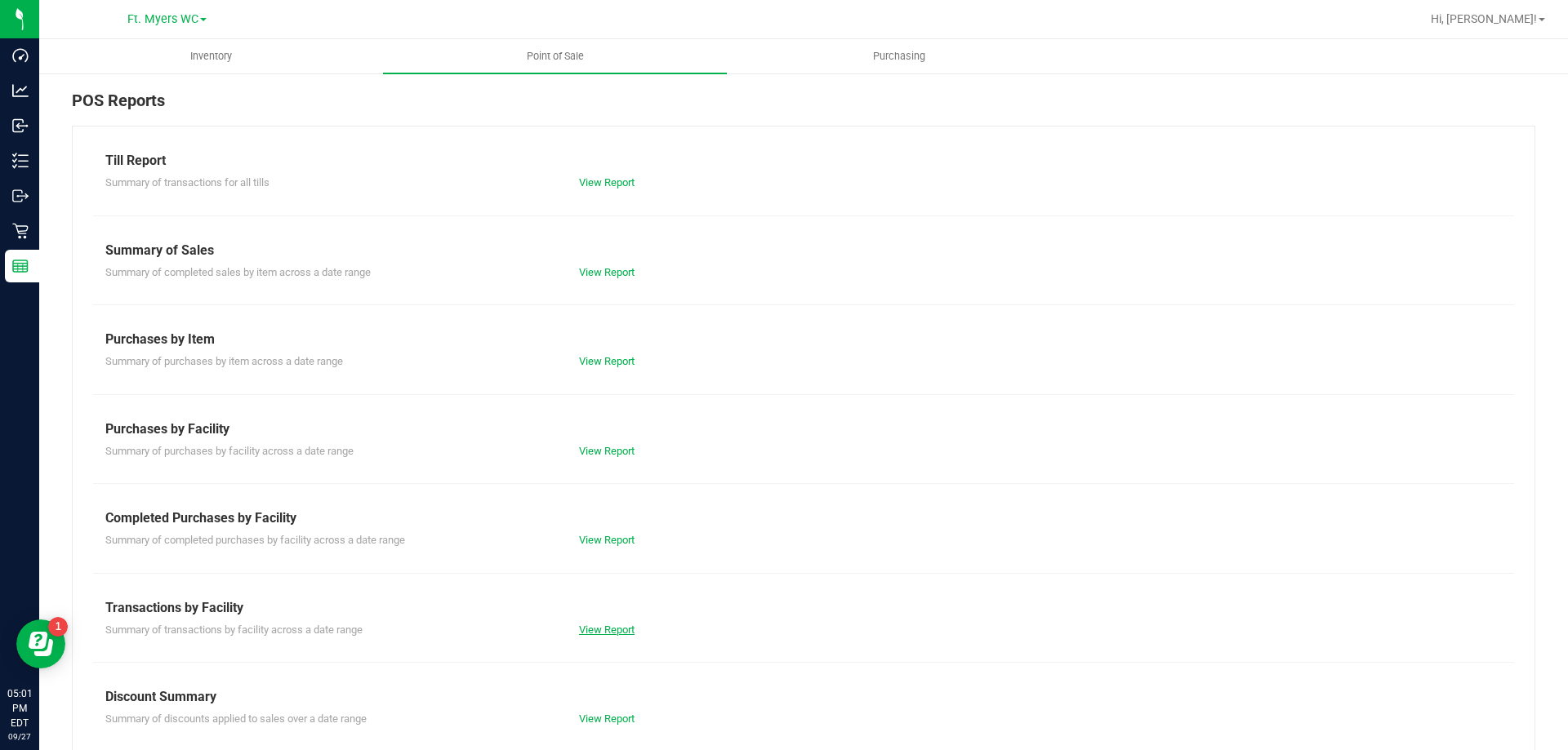
click at [579, 625] on link "View Report" at bounding box center [606, 629] width 56 height 12
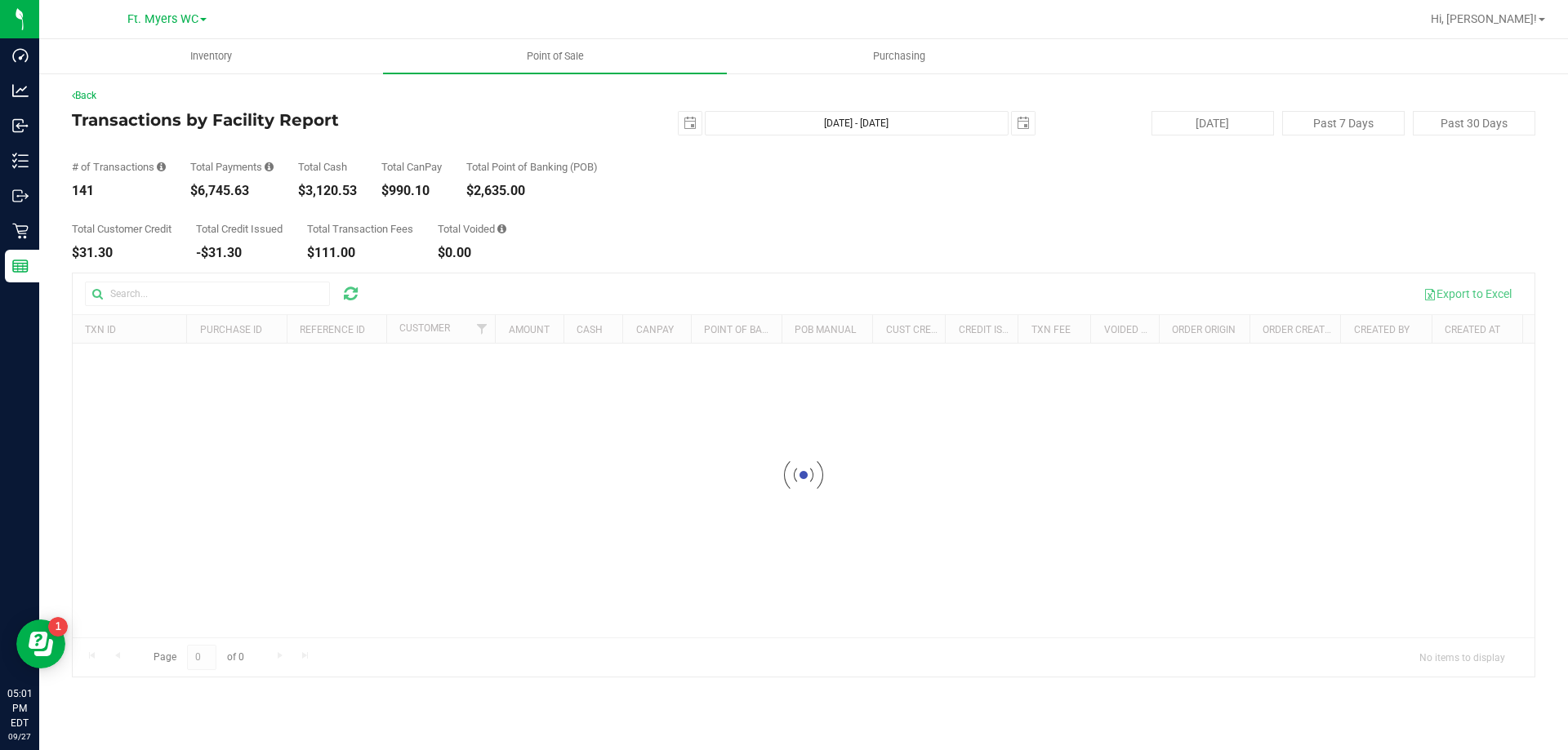
drag, startPoint x: 182, startPoint y: 186, endPoint x: 270, endPoint y: 184, distance: 88.0
click at [270, 184] on div "# of Transactions 141 Total Payments $6,745.63 Total Cash $3,120.53 Total CanPa…" at bounding box center [803, 167] width 1464 height 62
click at [561, 240] on div "Total Customer Credit $31.30 Total Credit Issued -$31.30 Total Transaction Fees…" at bounding box center [803, 229] width 1464 height 62
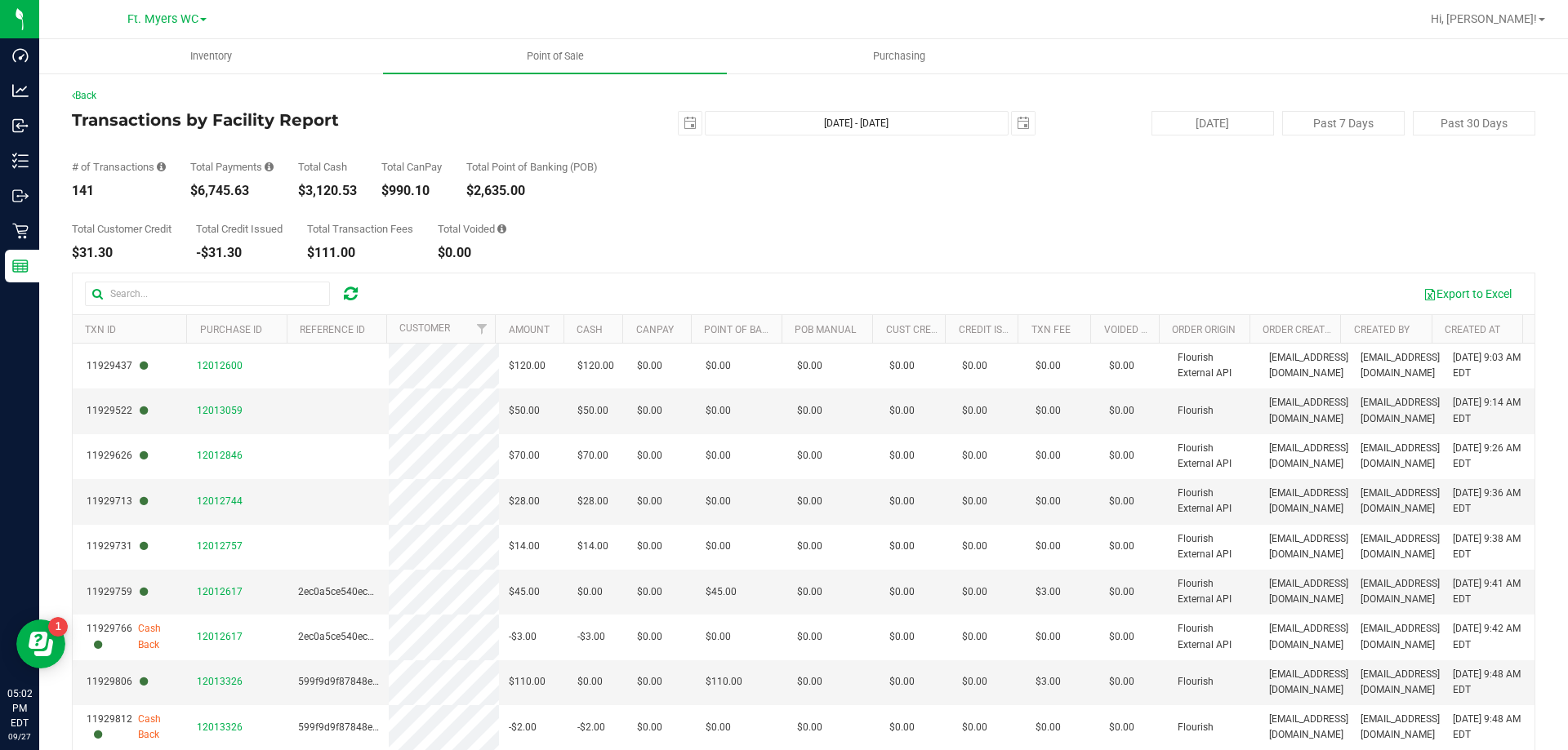
drag, startPoint x: 553, startPoint y: 259, endPoint x: 110, endPoint y: 99, distance: 471.0
click at [117, 94] on div "Back Transactions by Facility Report 2025-09-27 Sep 27, 2025 - Sep 27, 2025 202…" at bounding box center [803, 472] width 1464 height 768
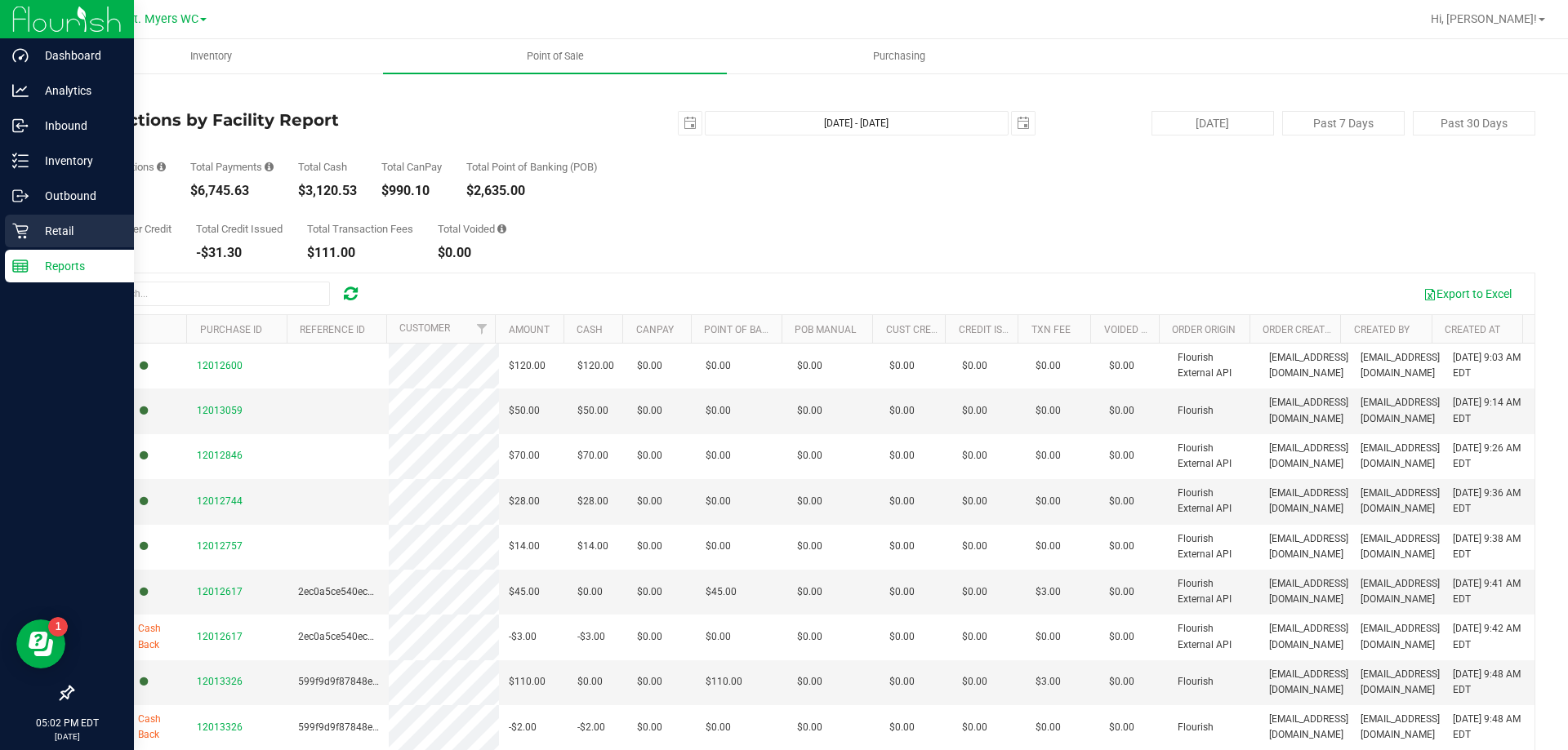
click at [16, 227] on icon at bounding box center [19, 231] width 16 height 16
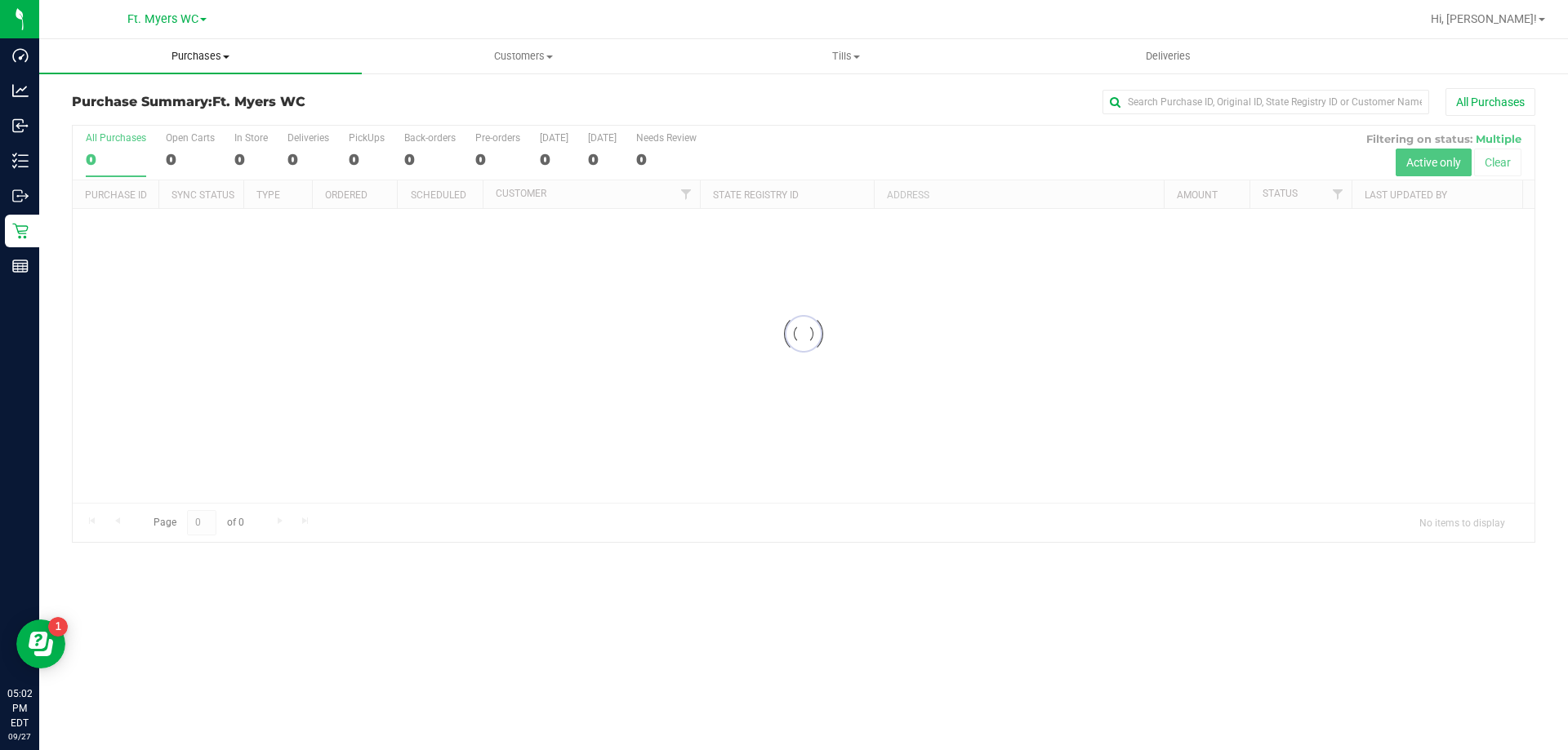
drag, startPoint x: 283, startPoint y: 59, endPoint x: 256, endPoint y: 102, distance: 50.8
click at [282, 58] on span "Purchases" at bounding box center [201, 56] width 322 height 15
click at [242, 114] on li "Fulfillment" at bounding box center [201, 118] width 322 height 19
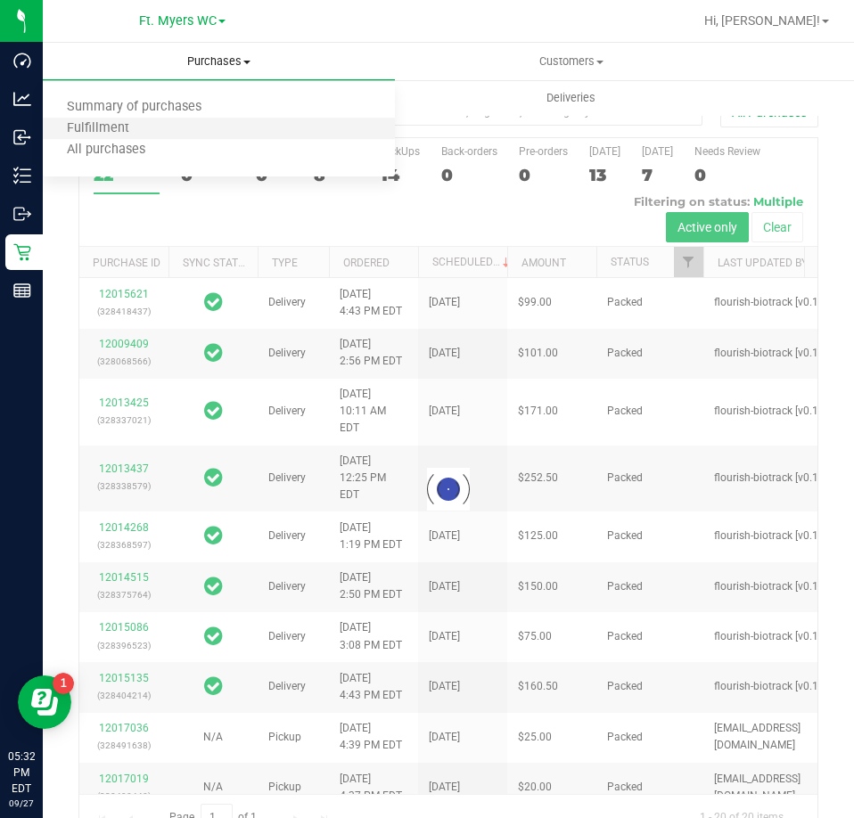
click at [189, 130] on li "Fulfillment" at bounding box center [219, 129] width 352 height 21
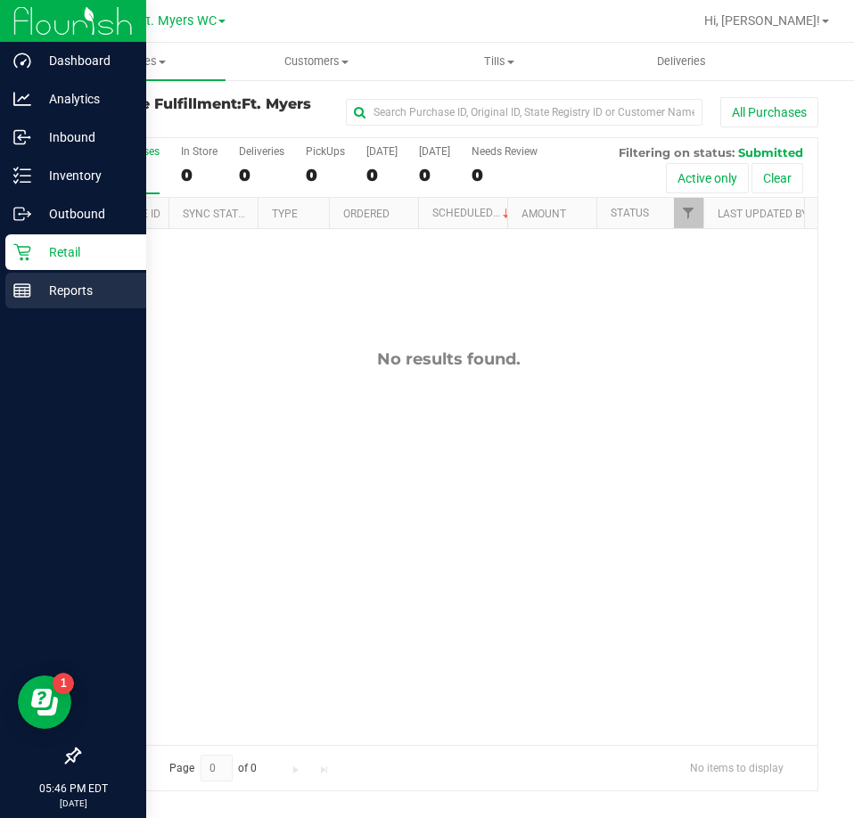
click at [46, 293] on p "Reports" at bounding box center [84, 290] width 107 height 21
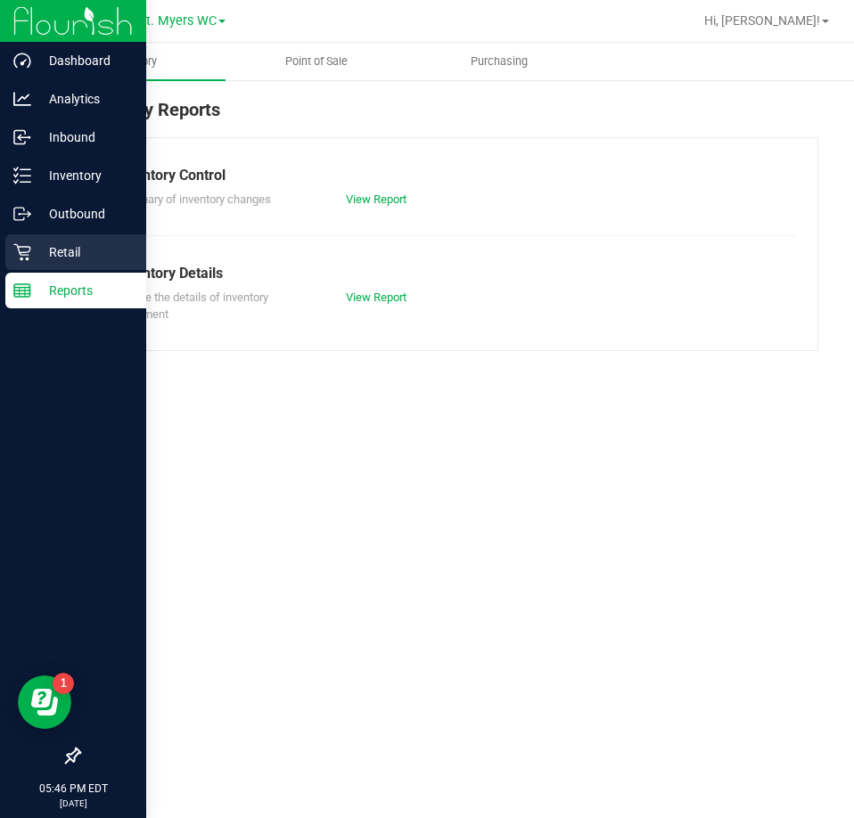
click at [29, 244] on icon at bounding box center [22, 252] width 18 height 18
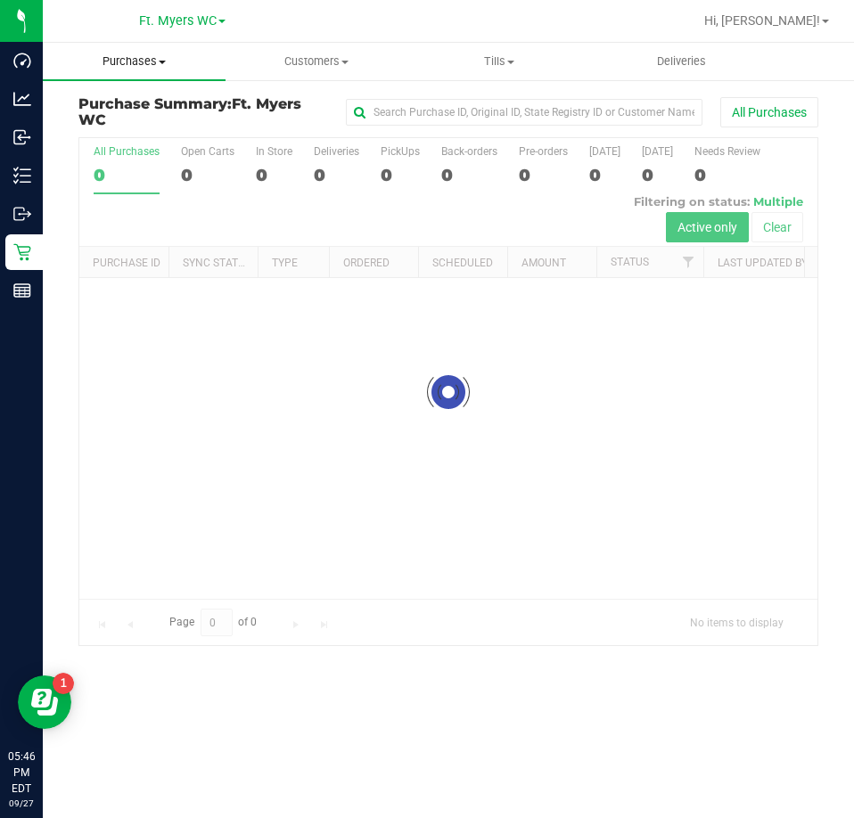
click at [161, 53] on uib-tab-heading "Purchases Summary of purchases Fulfillment All purchases" at bounding box center [134, 61] width 183 height 37
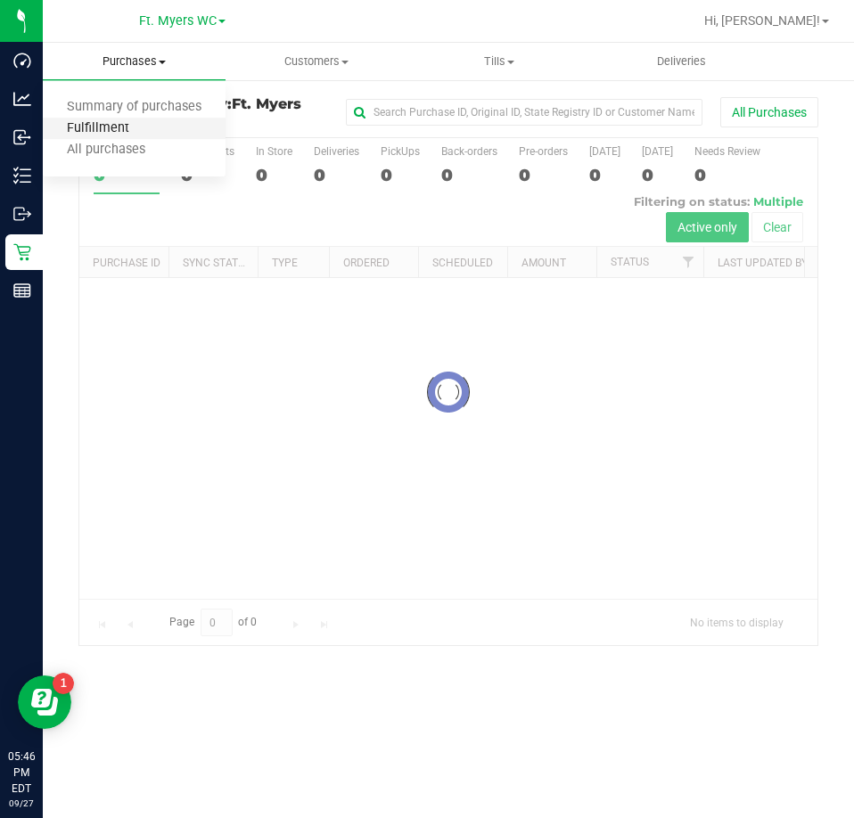
click at [141, 128] on span "Fulfillment" at bounding box center [98, 128] width 111 height 15
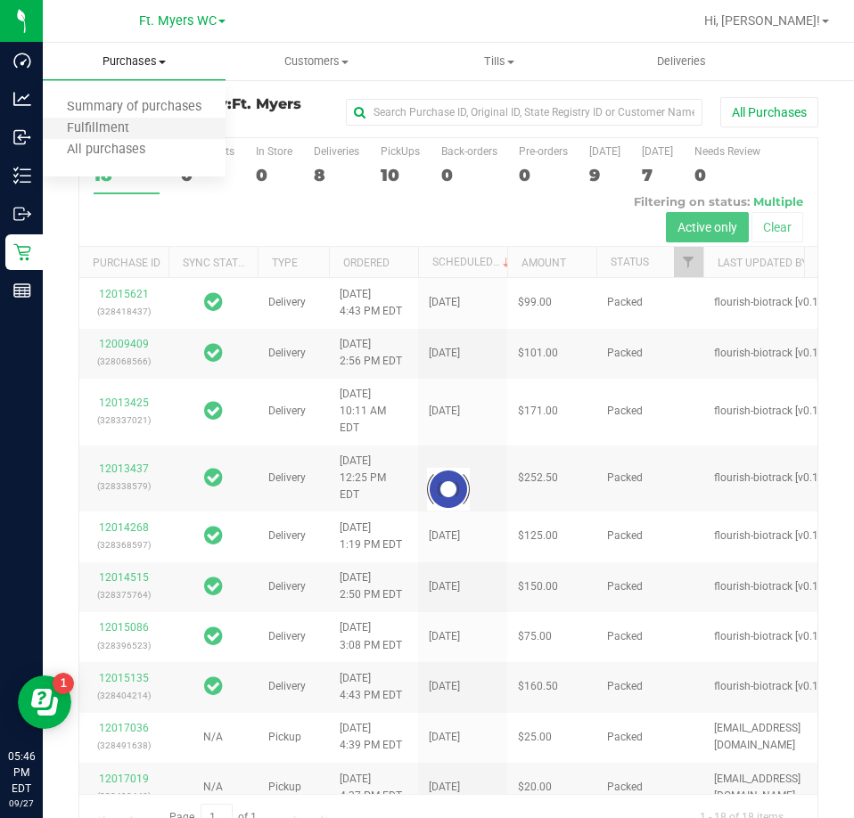
click at [152, 134] on li "Fulfillment" at bounding box center [134, 129] width 183 height 21
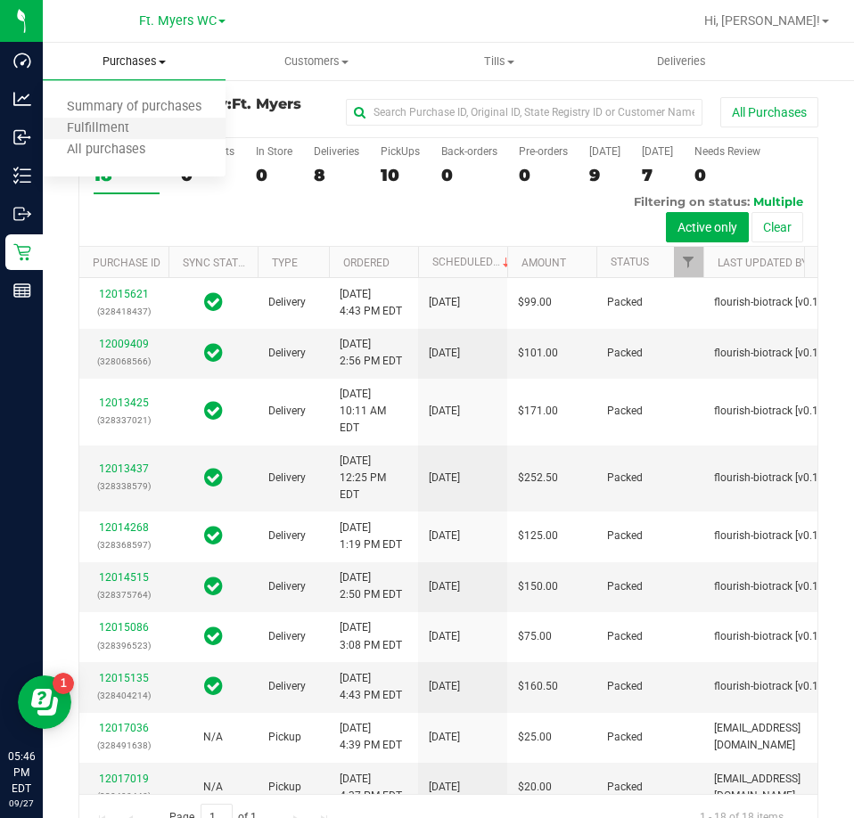
click at [185, 125] on li "Fulfillment" at bounding box center [134, 129] width 183 height 21
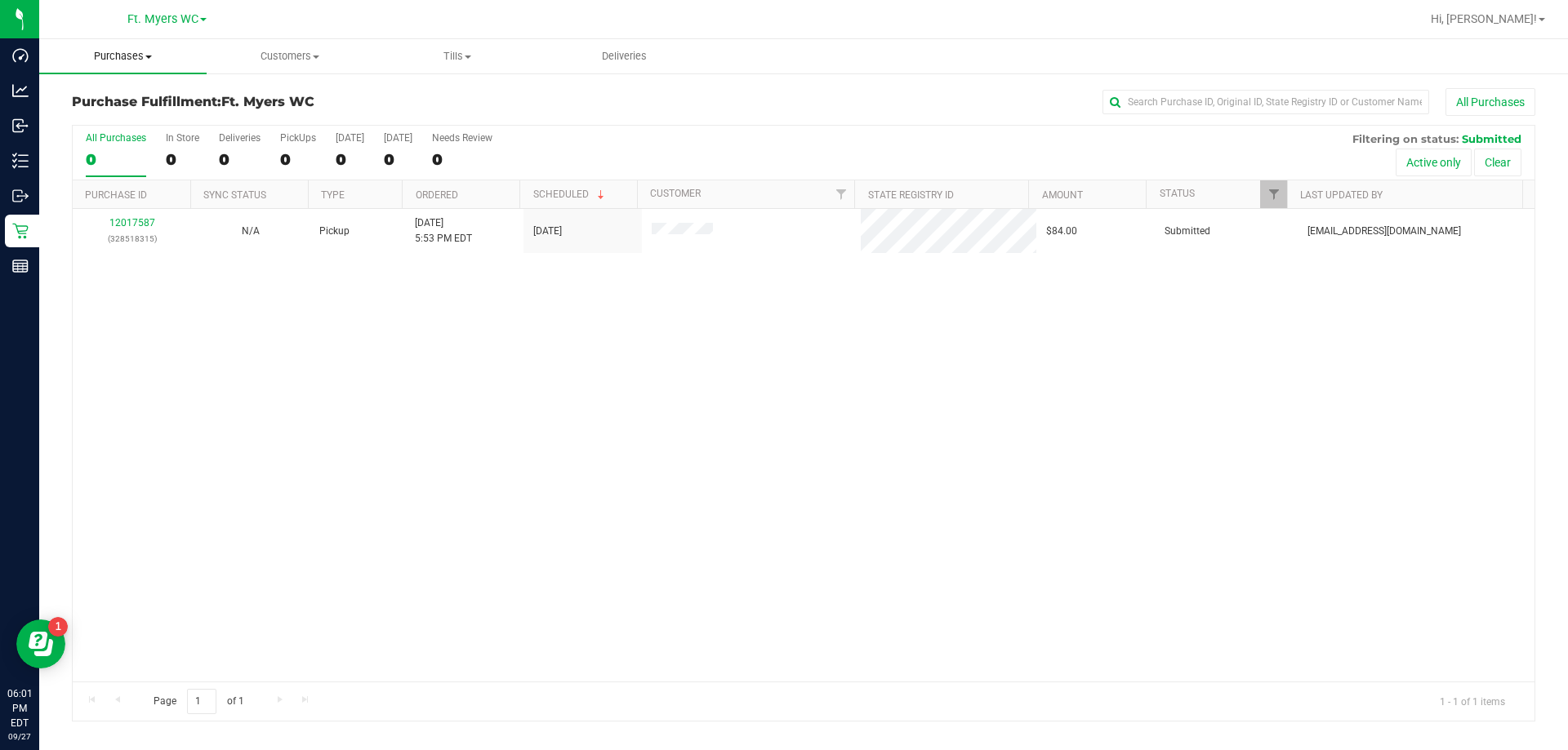
click at [169, 54] on span "Purchases" at bounding box center [123, 56] width 168 height 15
click at [144, 118] on li "Fulfillment" at bounding box center [123, 118] width 168 height 19
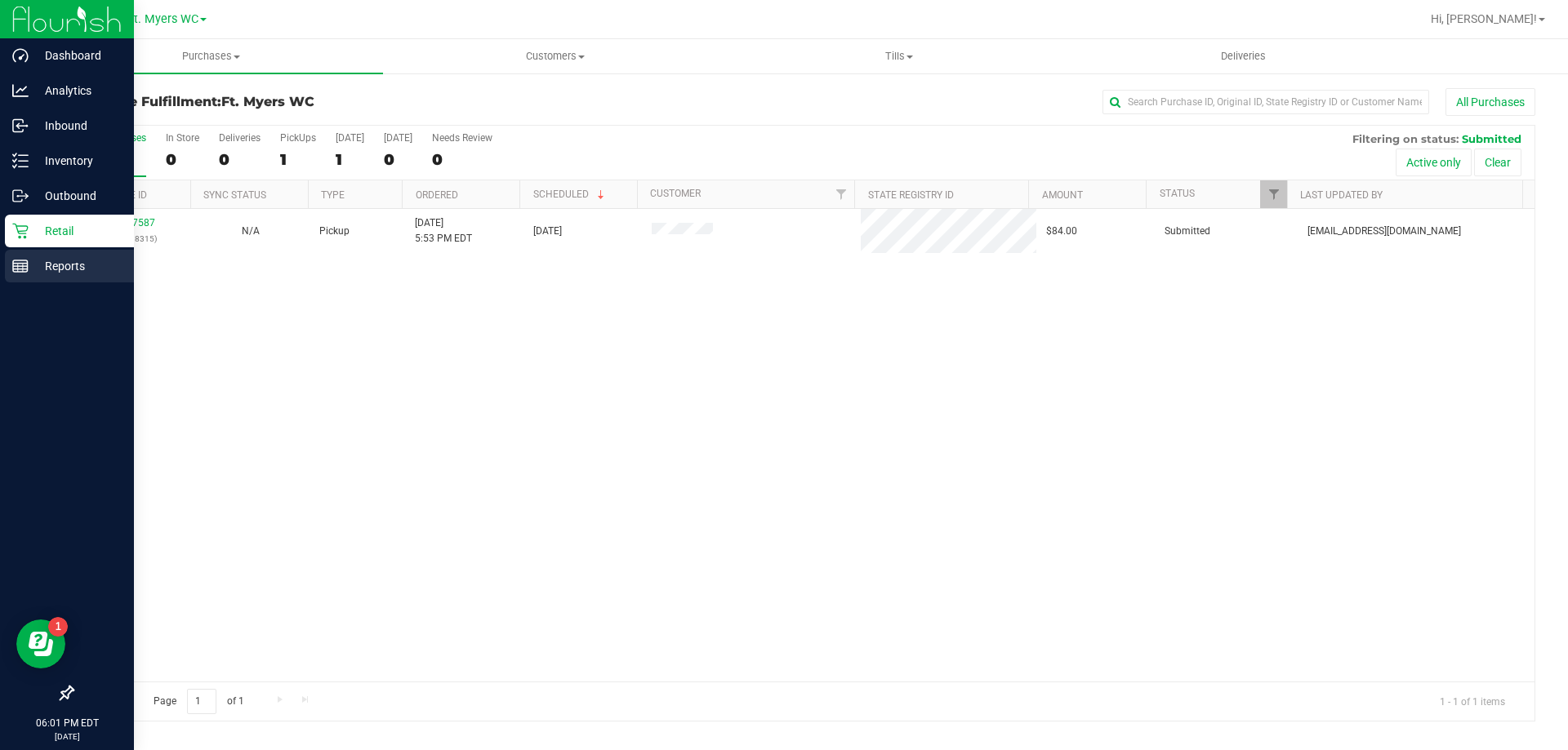
click at [19, 252] on div "Reports" at bounding box center [69, 266] width 129 height 33
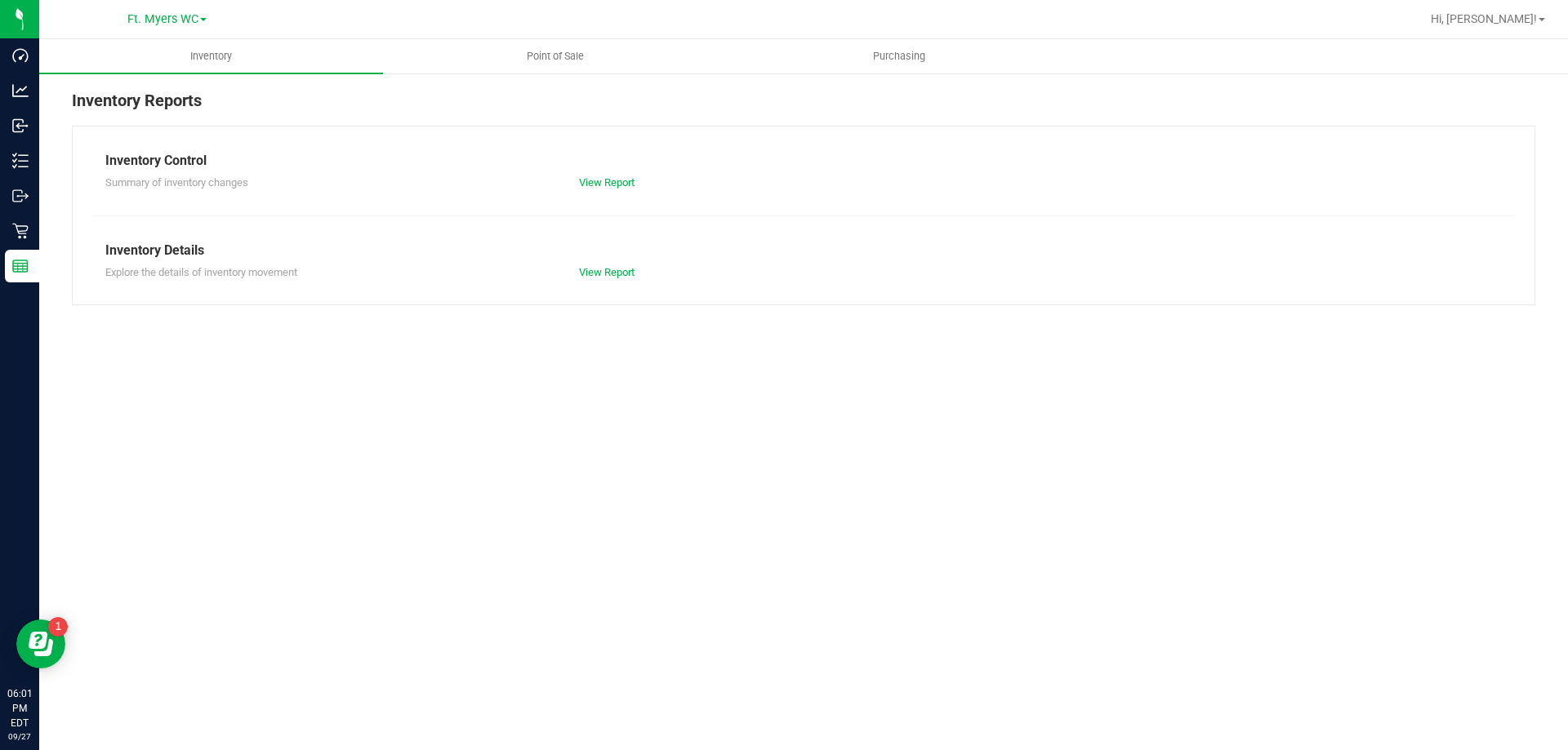
drag, startPoint x: 516, startPoint y: 51, endPoint x: 556, endPoint y: 72, distance: 45.2
click at [517, 51] on span "Point of Sale" at bounding box center [555, 56] width 102 height 15
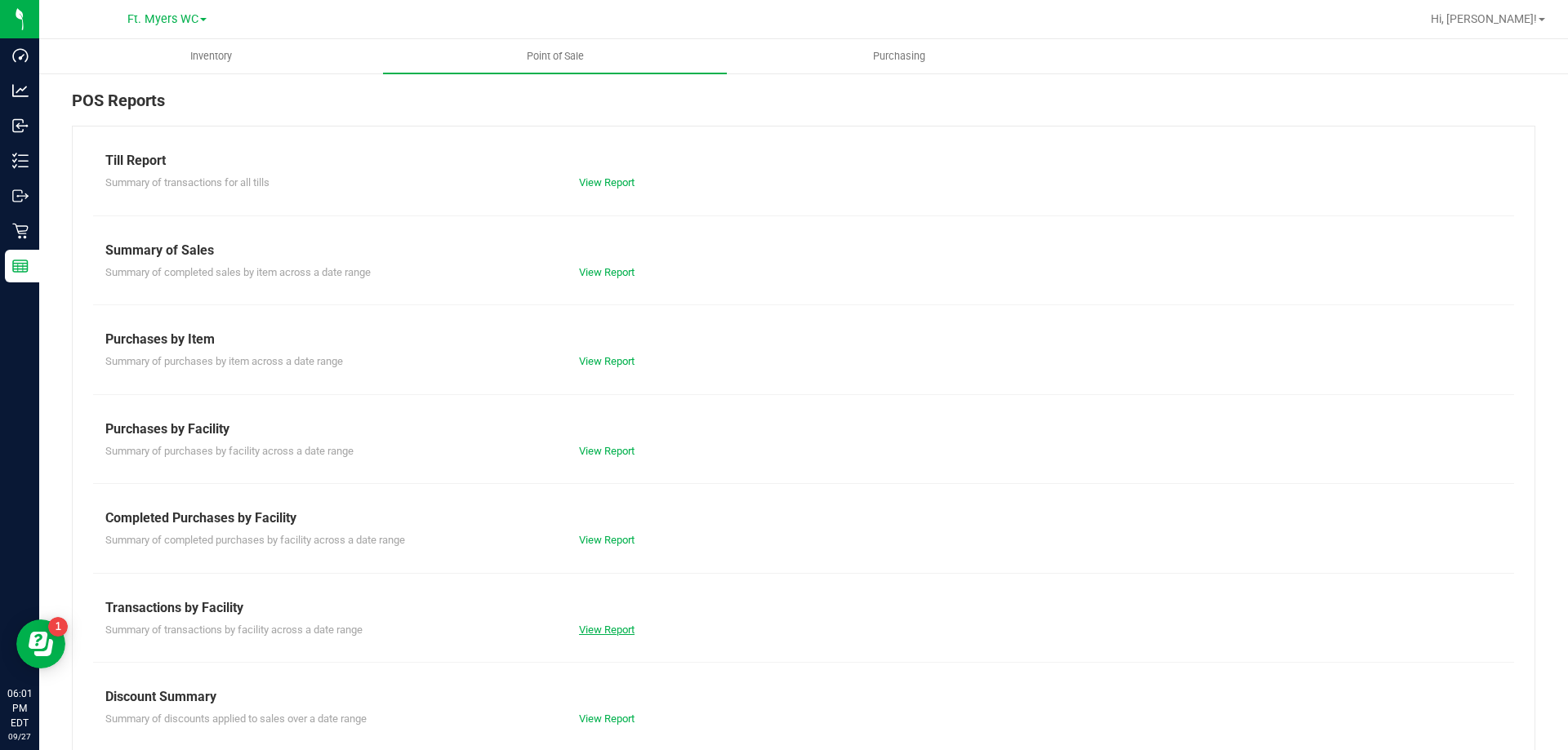
click at [618, 626] on link "View Report" at bounding box center [606, 629] width 56 height 12
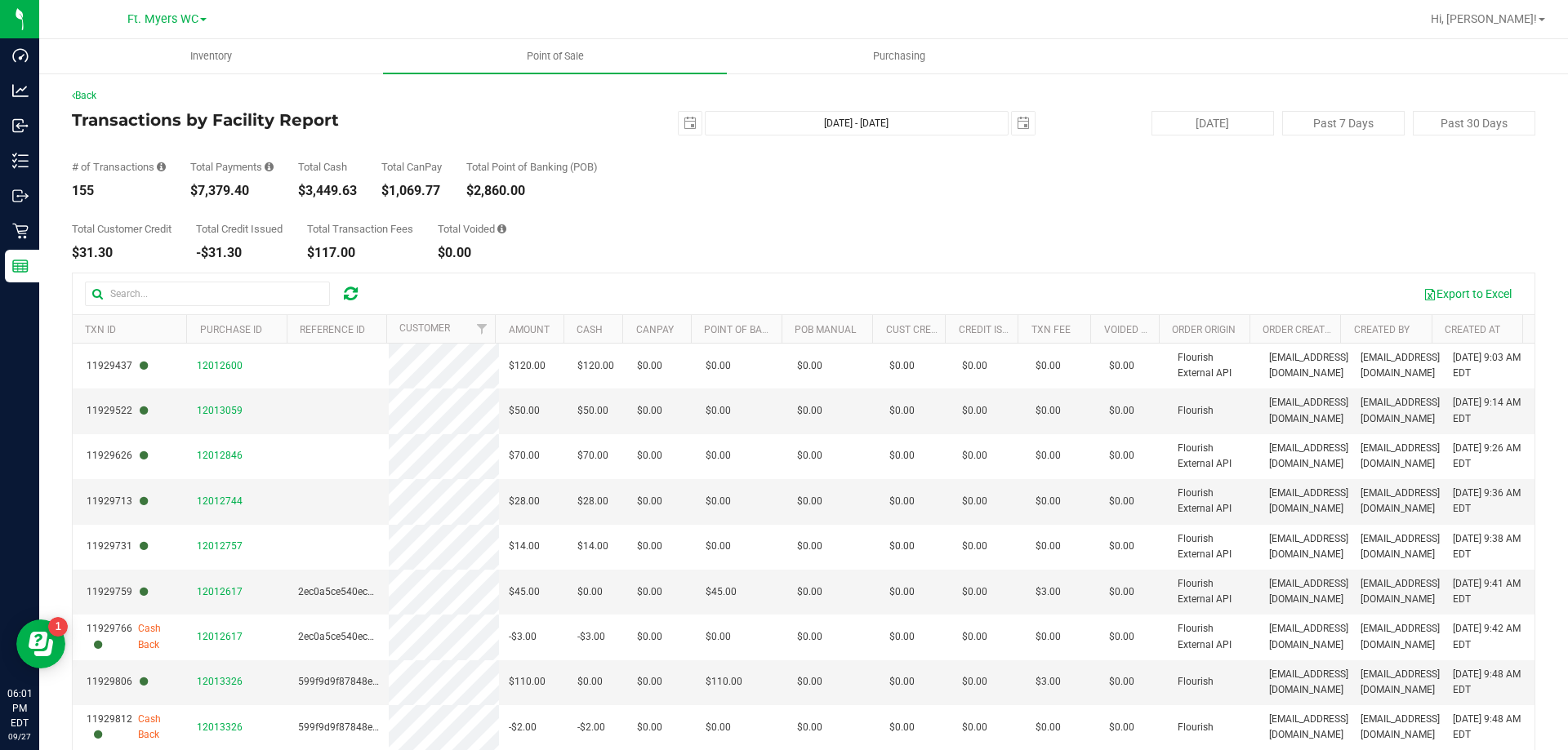
drag, startPoint x: 512, startPoint y: 252, endPoint x: 177, endPoint y: 133, distance: 355.5
click at [177, 133] on div "Back Transactions by Facility Report 2025-09-27 Sep 27, 2025 - Sep 27, 2025 202…" at bounding box center [803, 472] width 1464 height 768
click at [504, 234] on div "Total Voided" at bounding box center [472, 229] width 69 height 11
drag, startPoint x: 495, startPoint y: 245, endPoint x: 354, endPoint y: 214, distance: 144.4
click at [125, 123] on div "Back Transactions by Facility Report 2025-09-27 Sep 27, 2025 - Sep 27, 2025 202…" at bounding box center [803, 472] width 1464 height 768
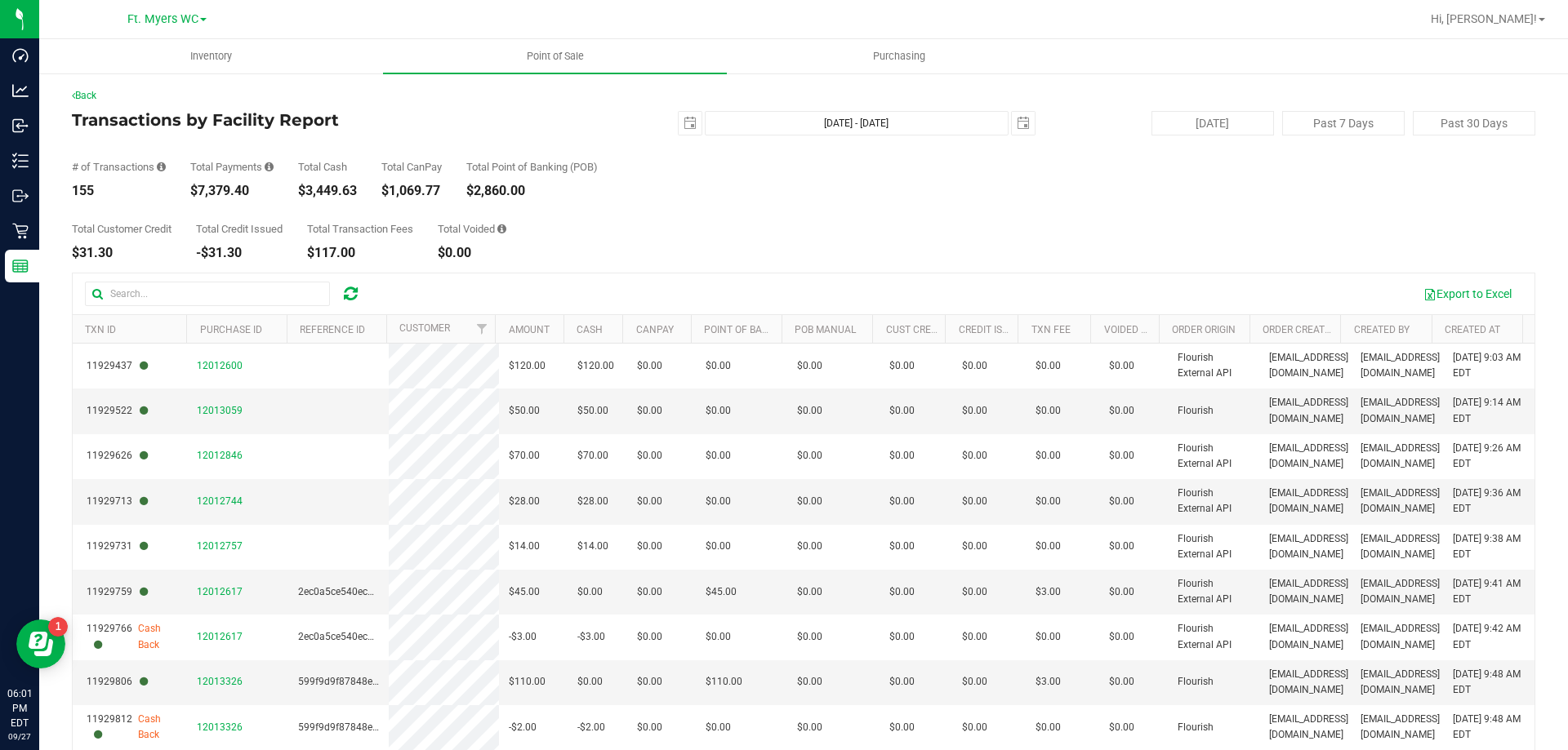
click at [380, 236] on div "Total Transaction Fees $117.00" at bounding box center [360, 241] width 106 height 36
click at [379, 234] on div "Total Transaction Fees $117.00" at bounding box center [360, 241] width 106 height 36
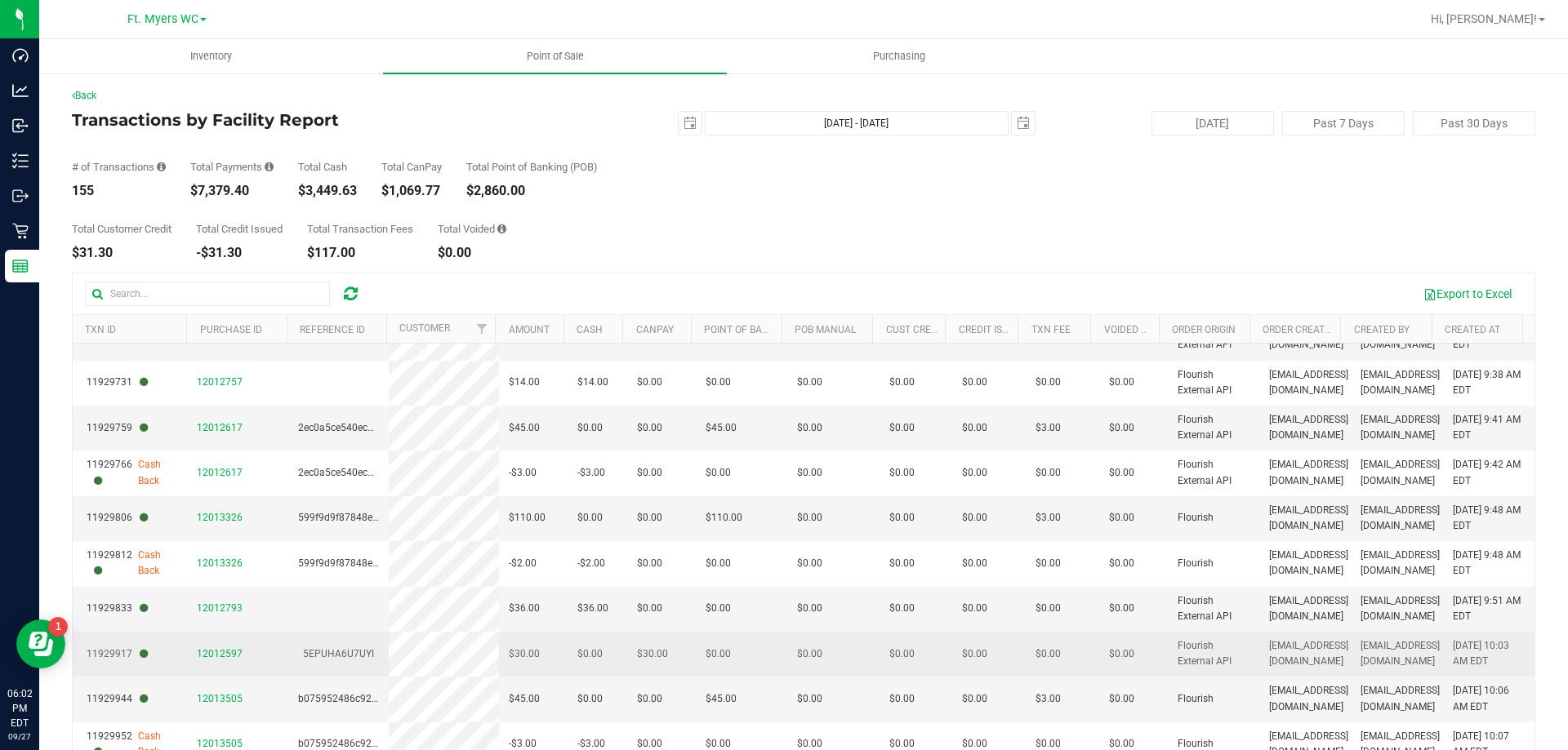
scroll to position [327, 0]
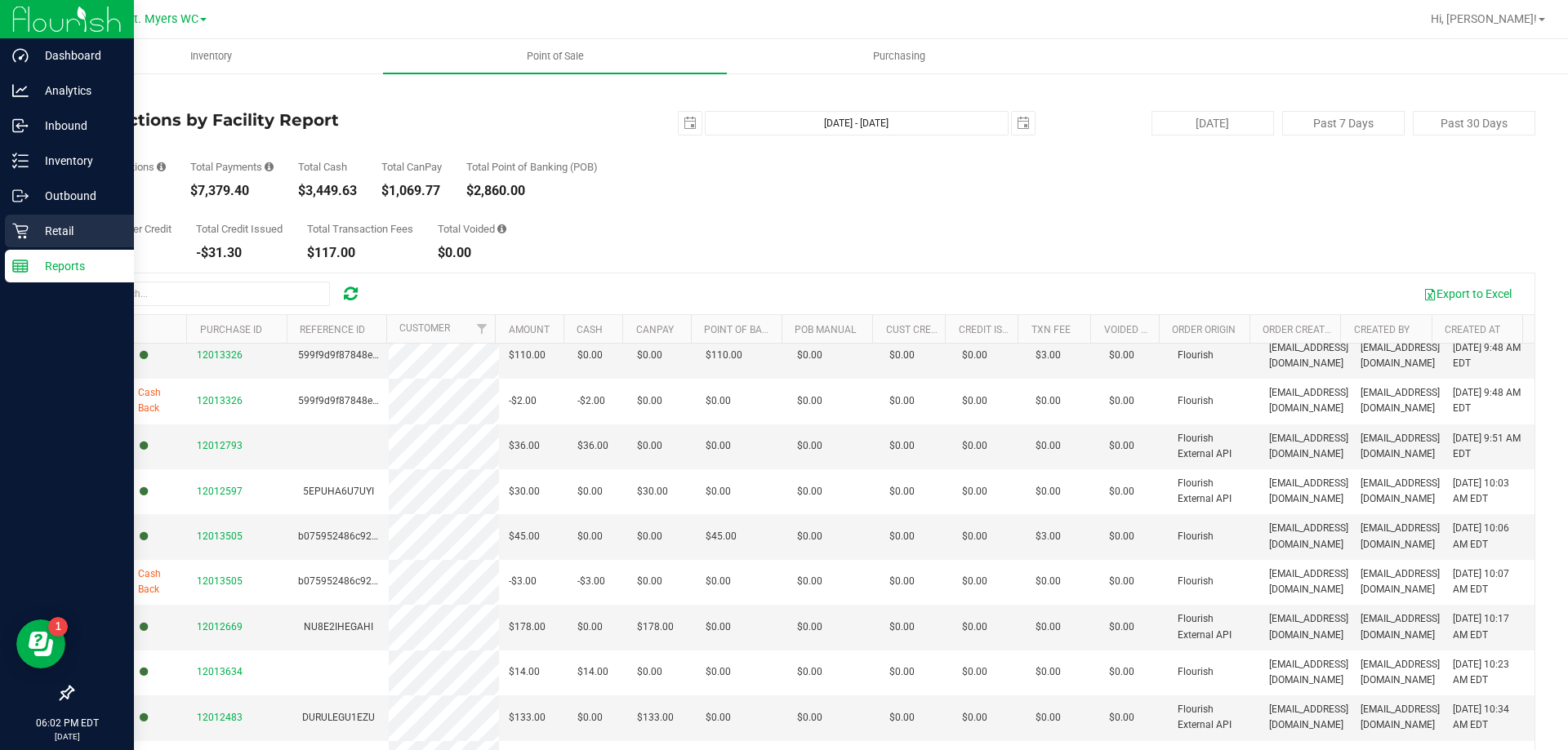
click at [71, 234] on p "Retail" at bounding box center [77, 231] width 98 height 19
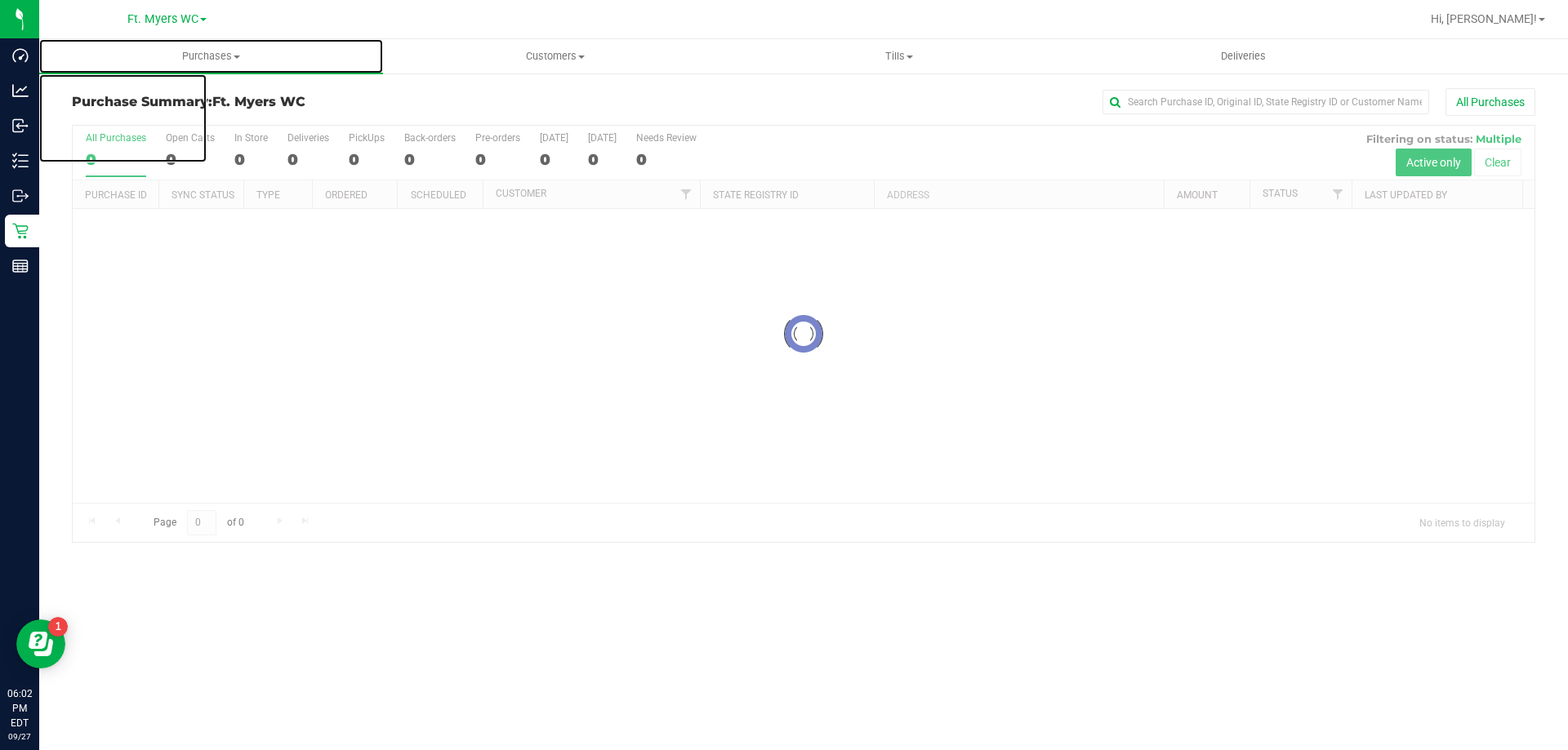
click at [292, 60] on span "Purchases" at bounding box center [211, 56] width 343 height 15
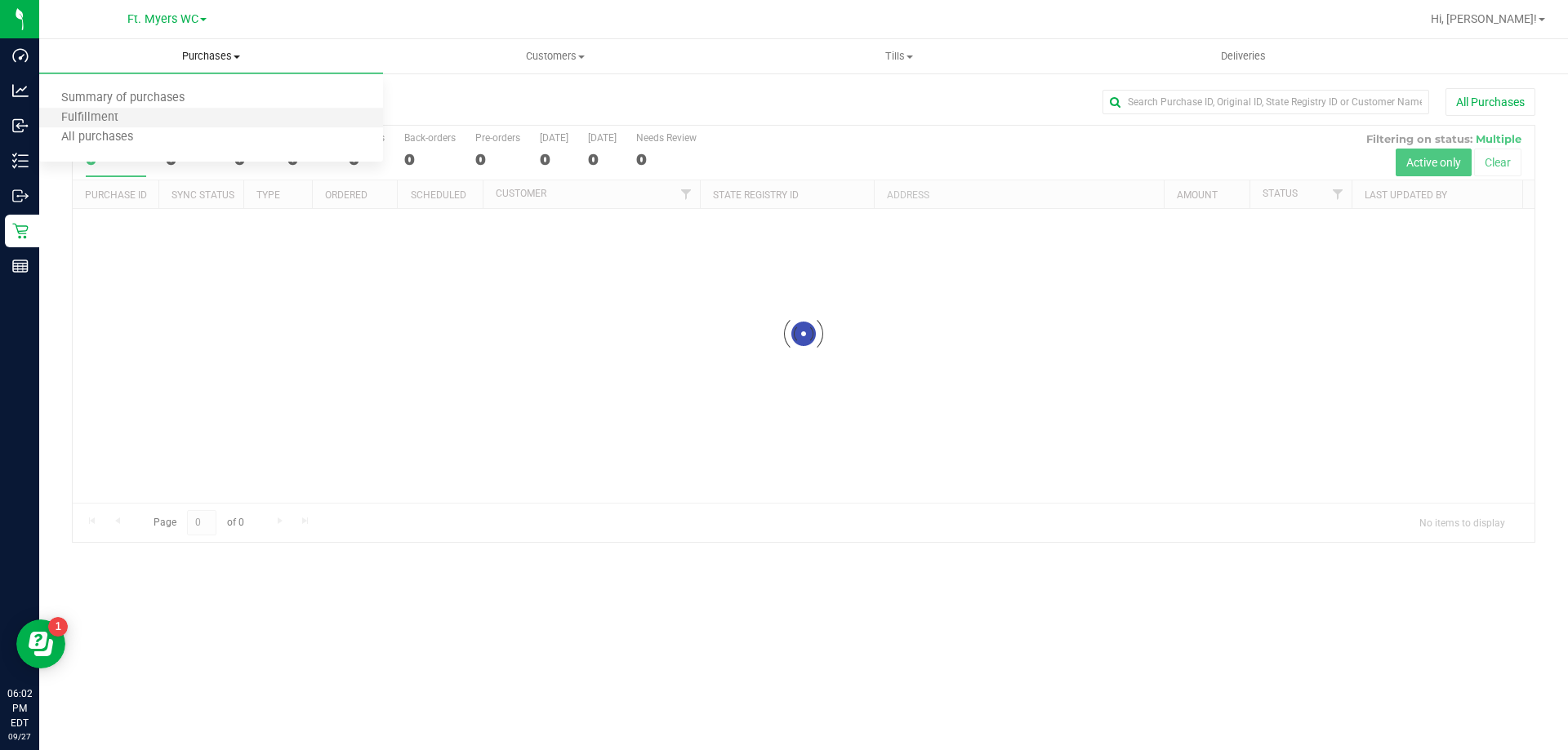
click at [250, 110] on li "Fulfillment" at bounding box center [211, 118] width 343 height 19
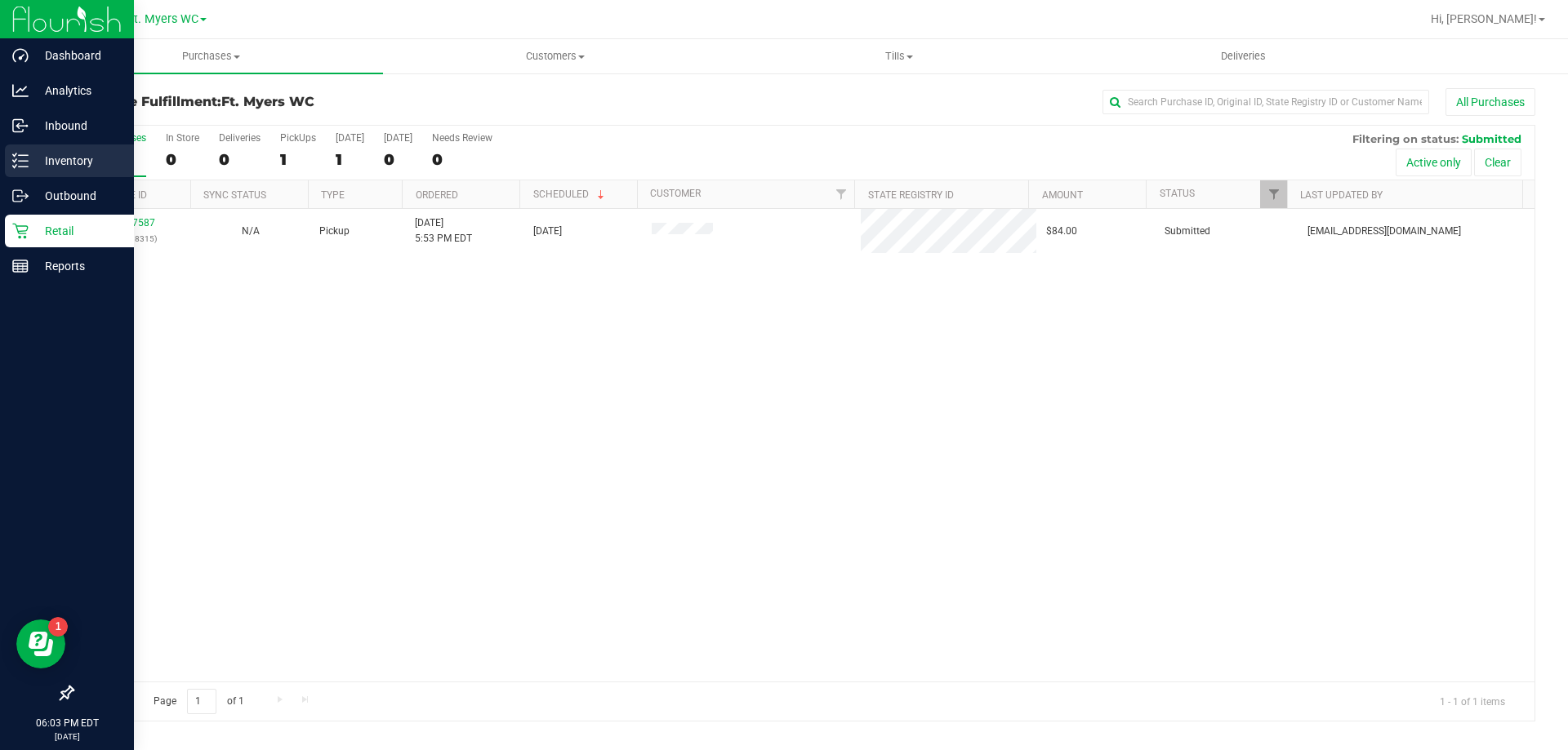
click at [27, 158] on icon at bounding box center [20, 161] width 16 height 16
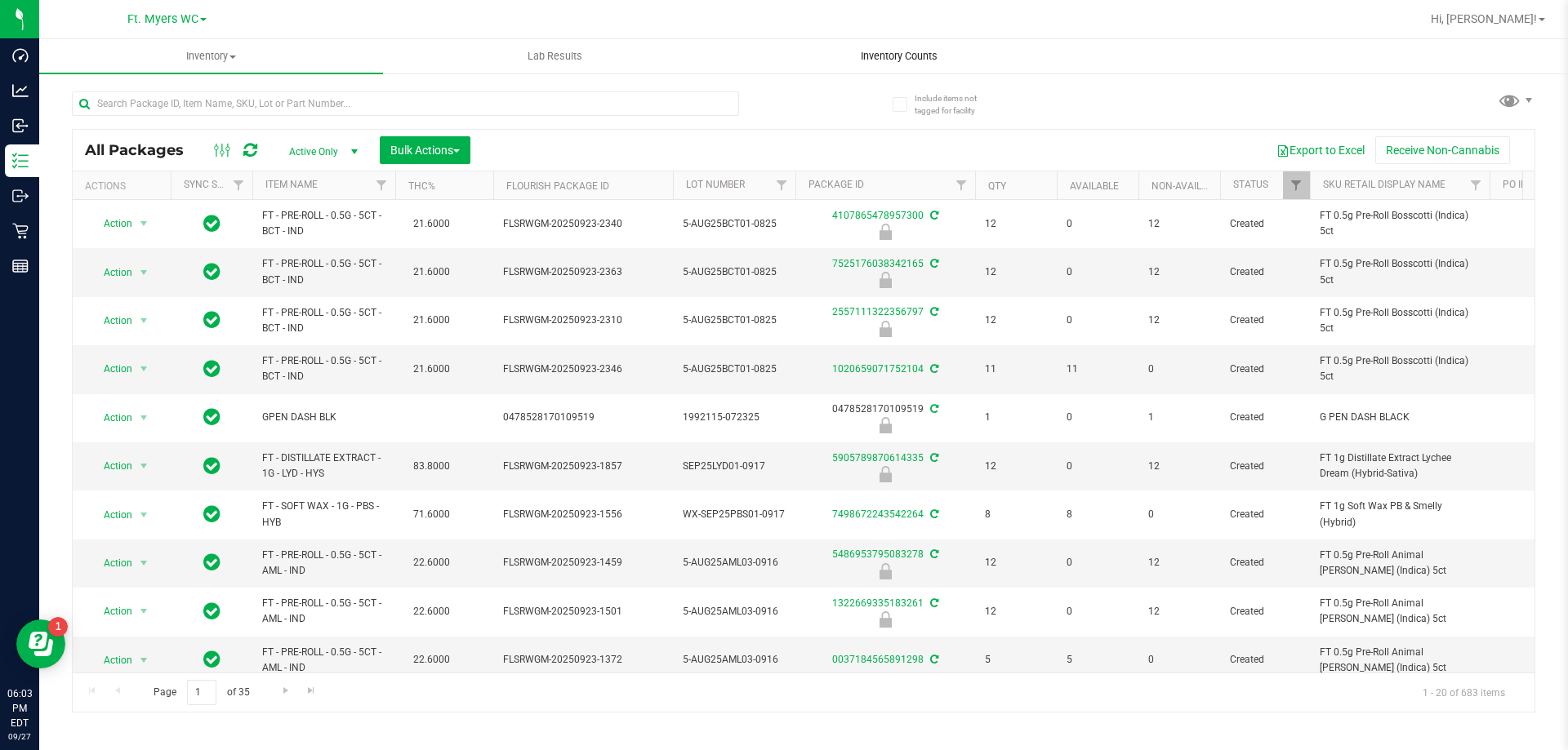
click at [934, 56] on span "Inventory Counts" at bounding box center [899, 56] width 121 height 15
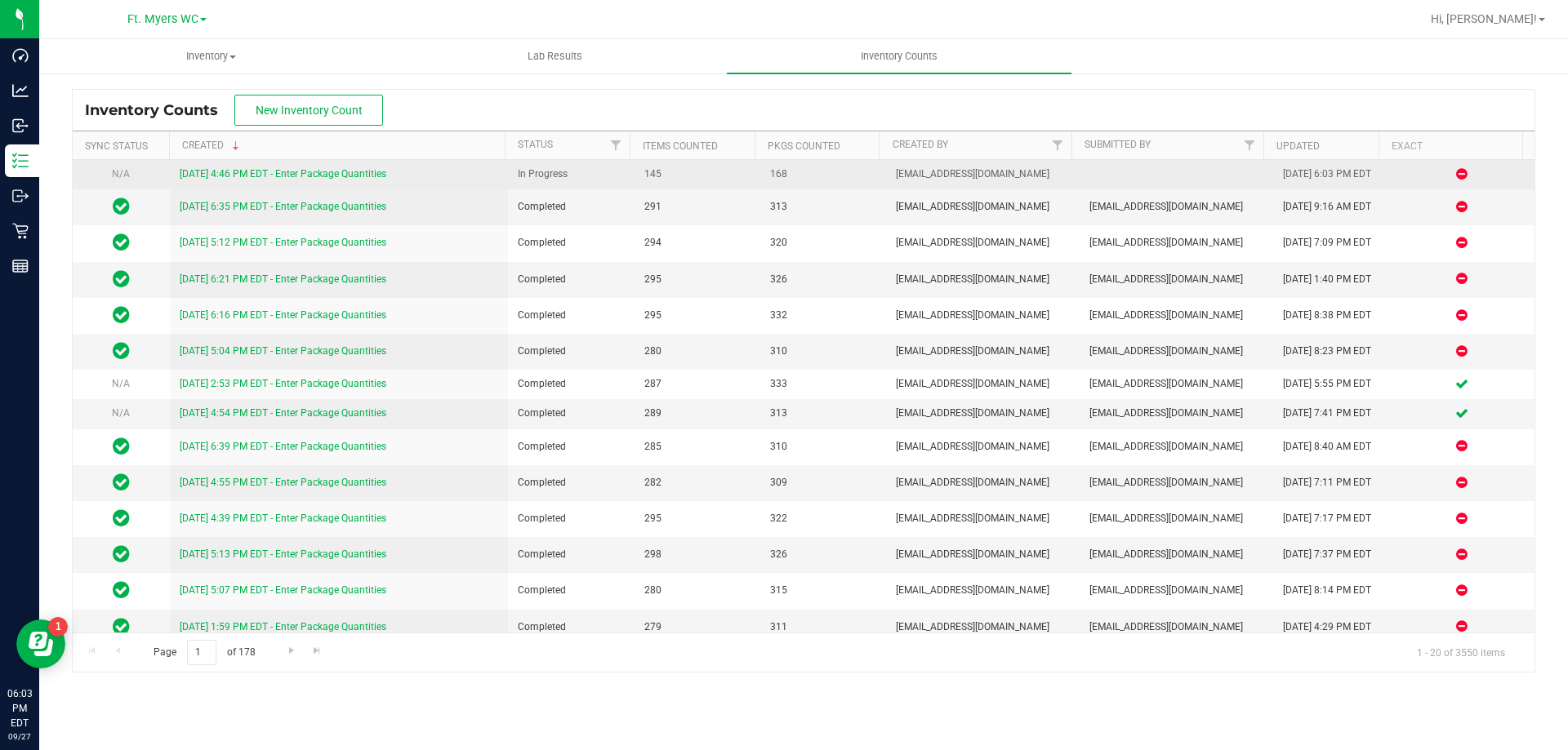
click at [264, 172] on link "[DATE] 4:46 PM EDT - Enter Package Quantities" at bounding box center [283, 174] width 207 height 11
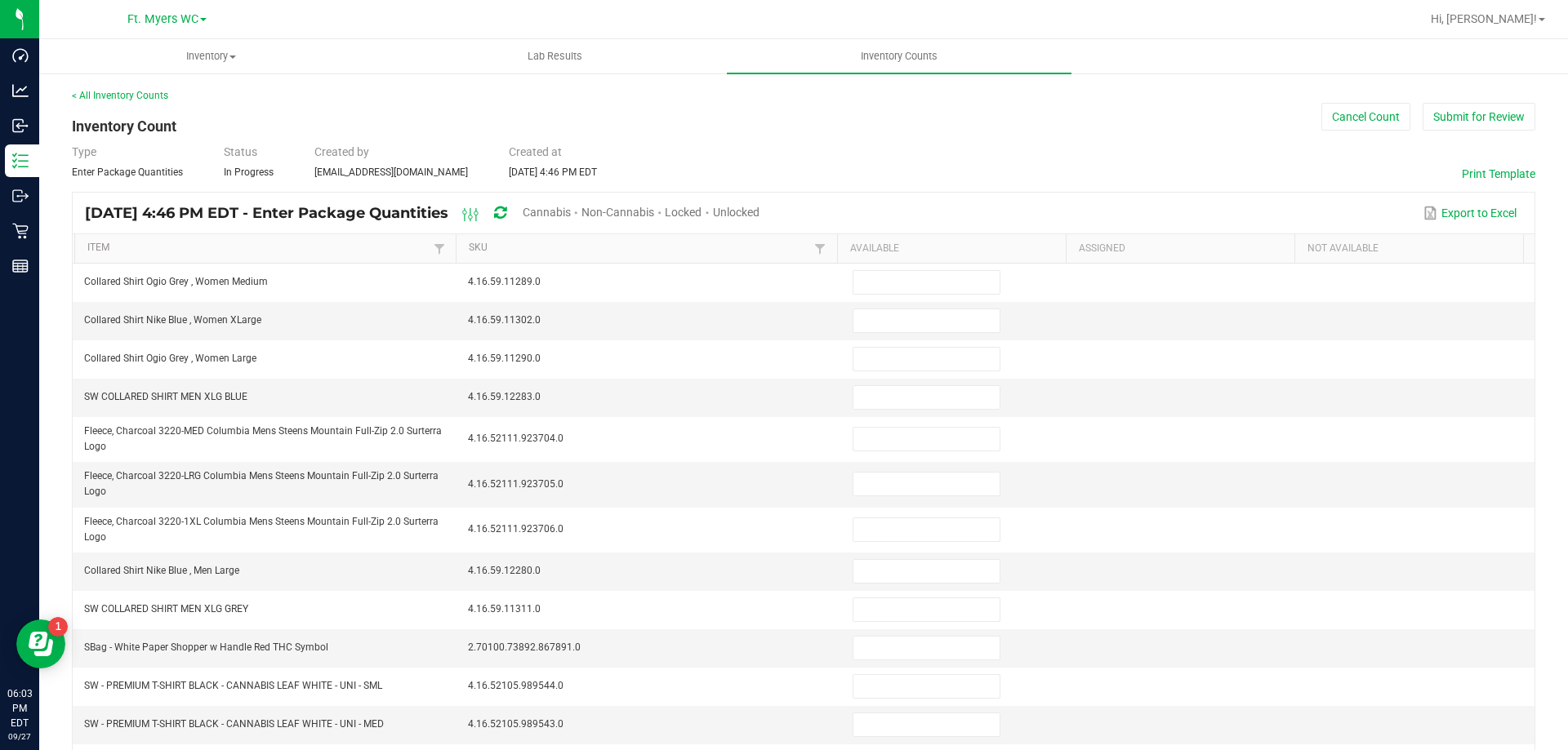
click at [759, 207] on span "Unlocked" at bounding box center [735, 212] width 47 height 13
type input "9"
type input "0"
type input "5"
type input "0"
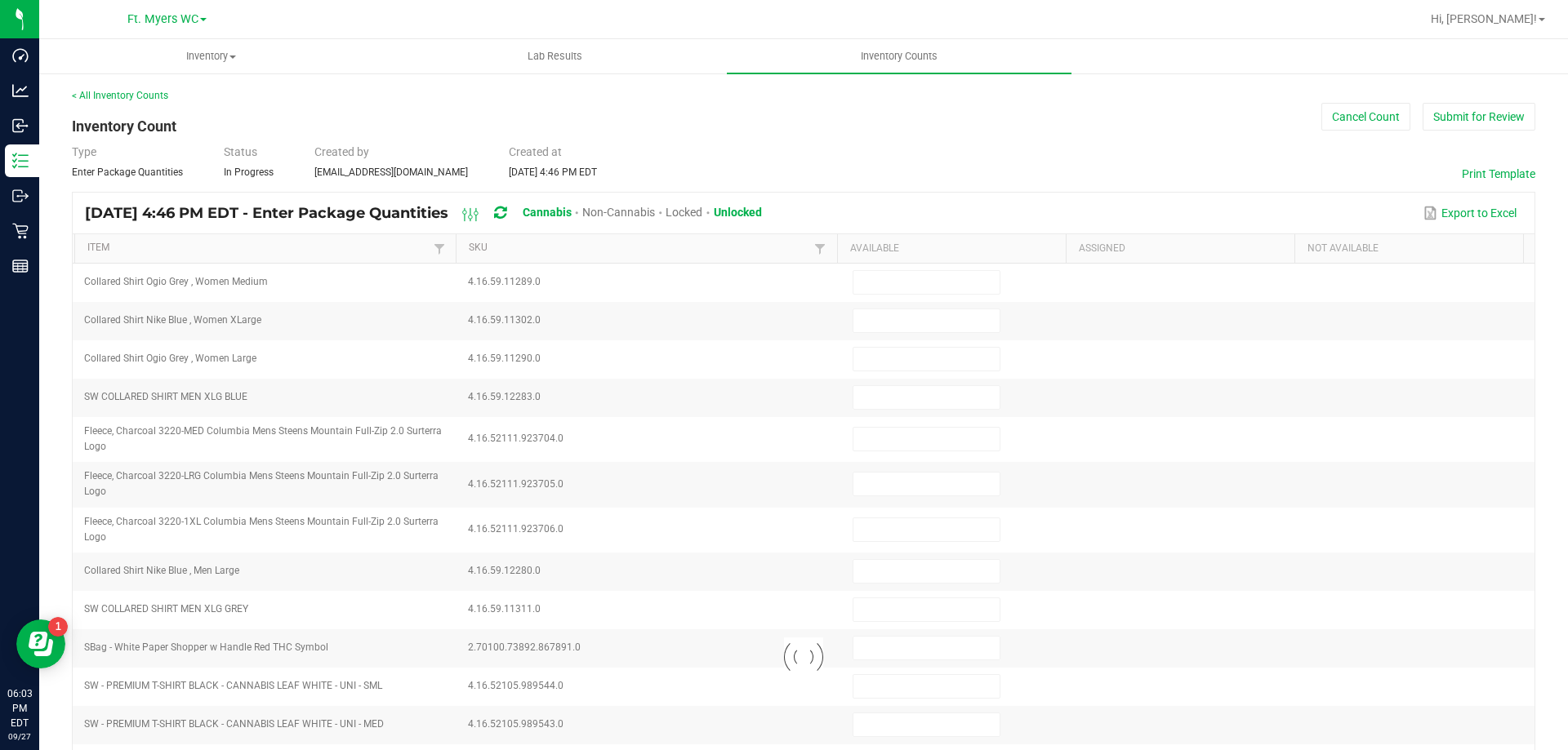
type input "0"
type input "7"
type input "8"
type input "2"
type input "3"
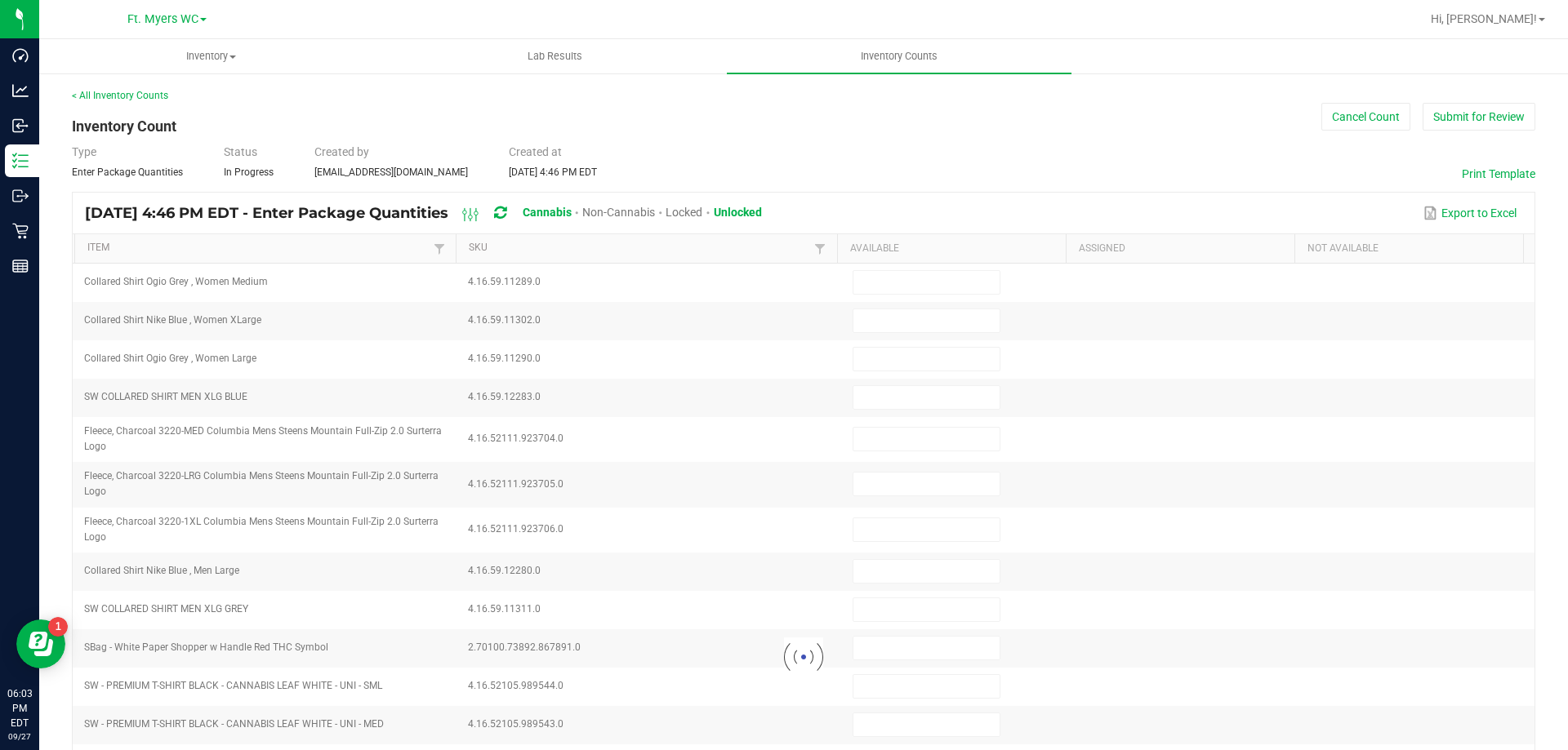
type input "11"
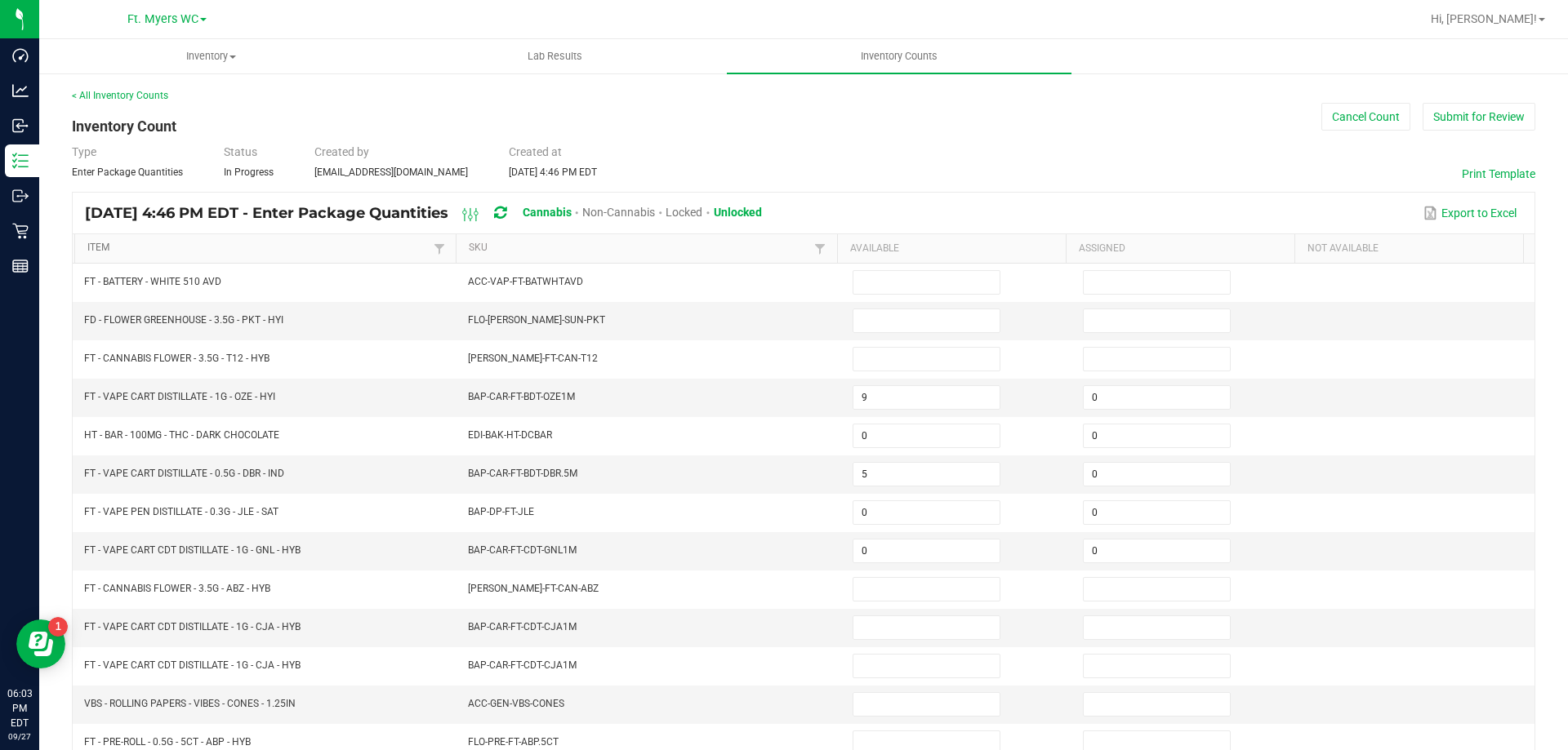
click at [114, 245] on link "Item" at bounding box center [257, 248] width 342 height 13
click at [883, 322] on input at bounding box center [927, 321] width 147 height 23
type input "14"
type input "0"
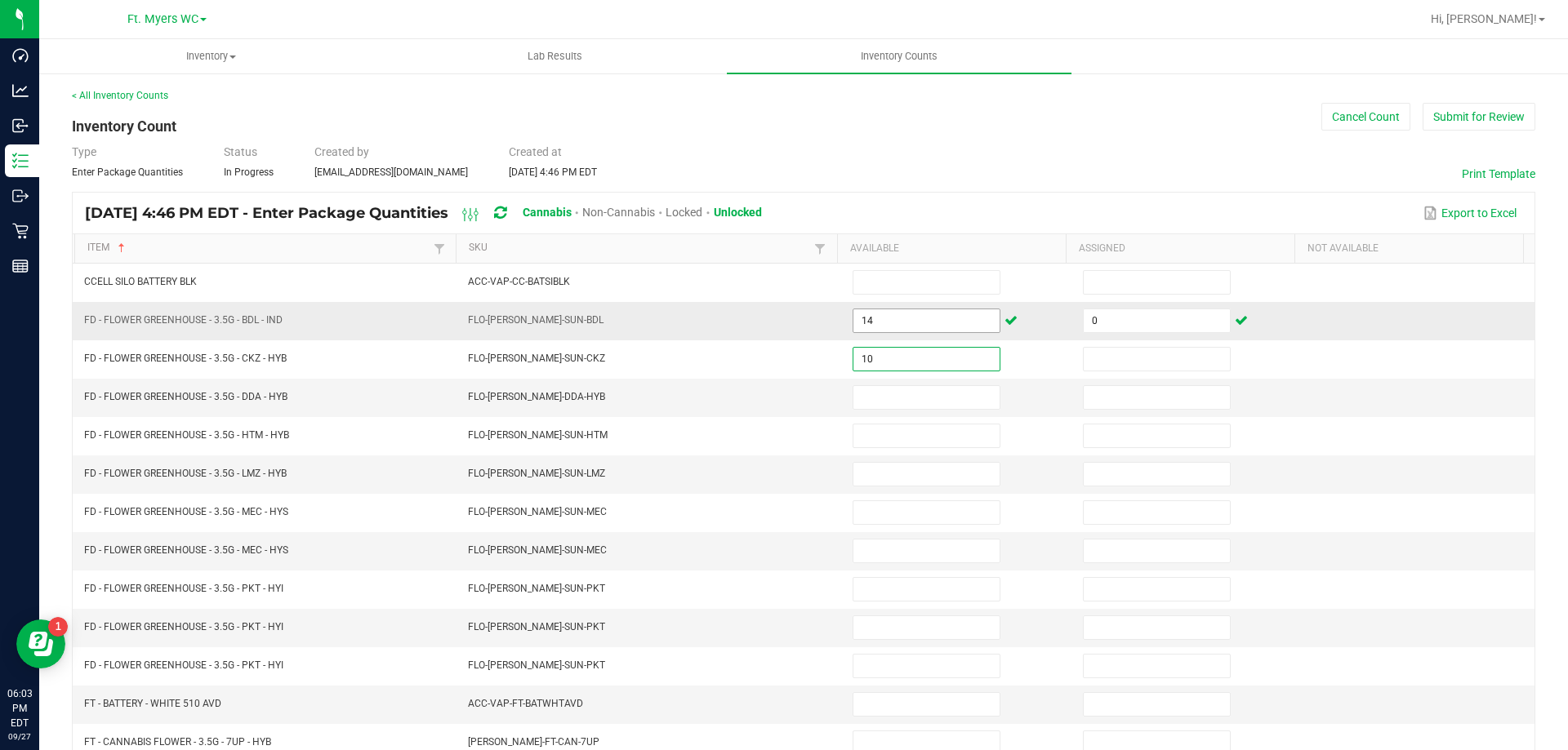
type input "10"
type input "0"
type input "12"
type input "0"
type input "6"
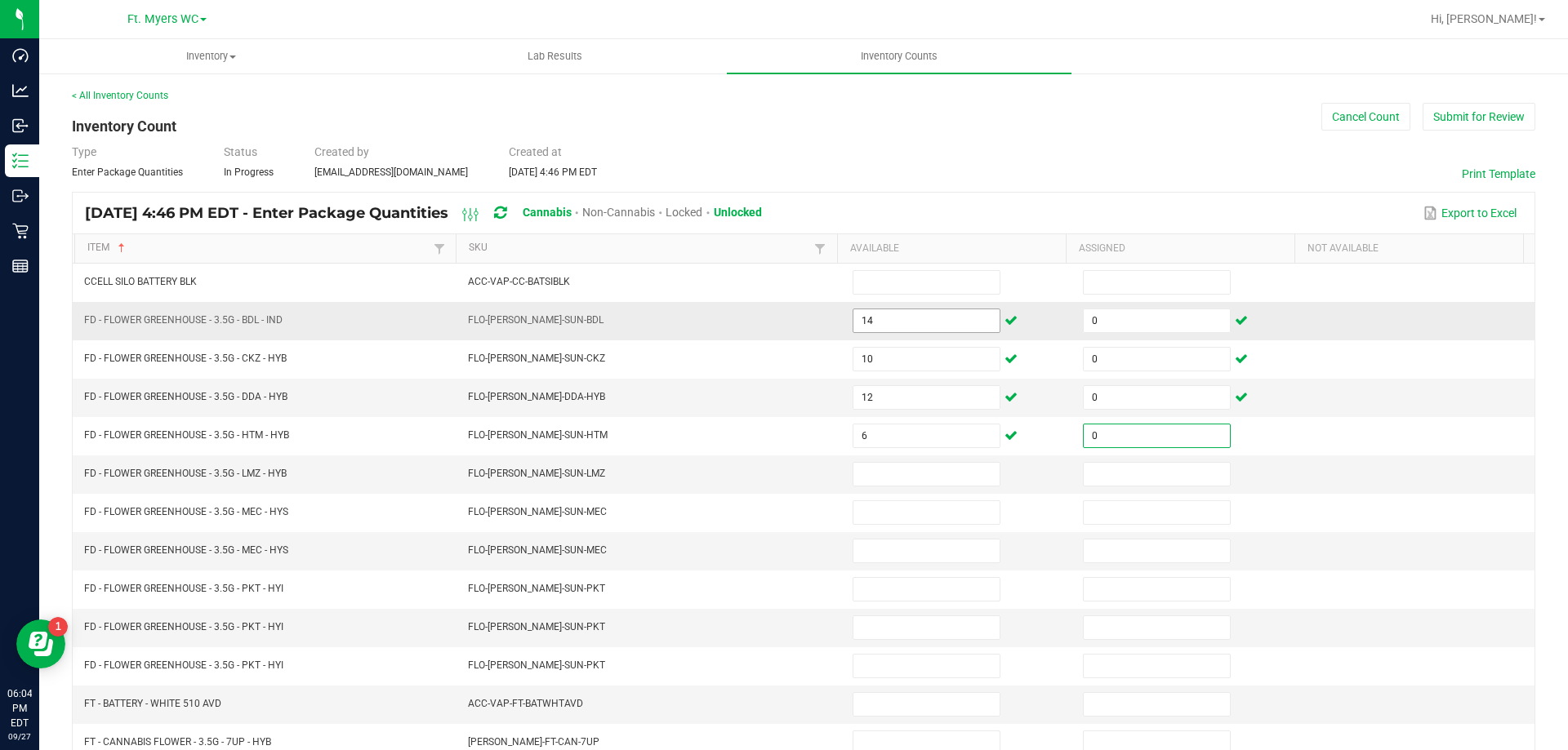
type input "0"
type input "9"
type input "0"
type input "19"
type input "0"
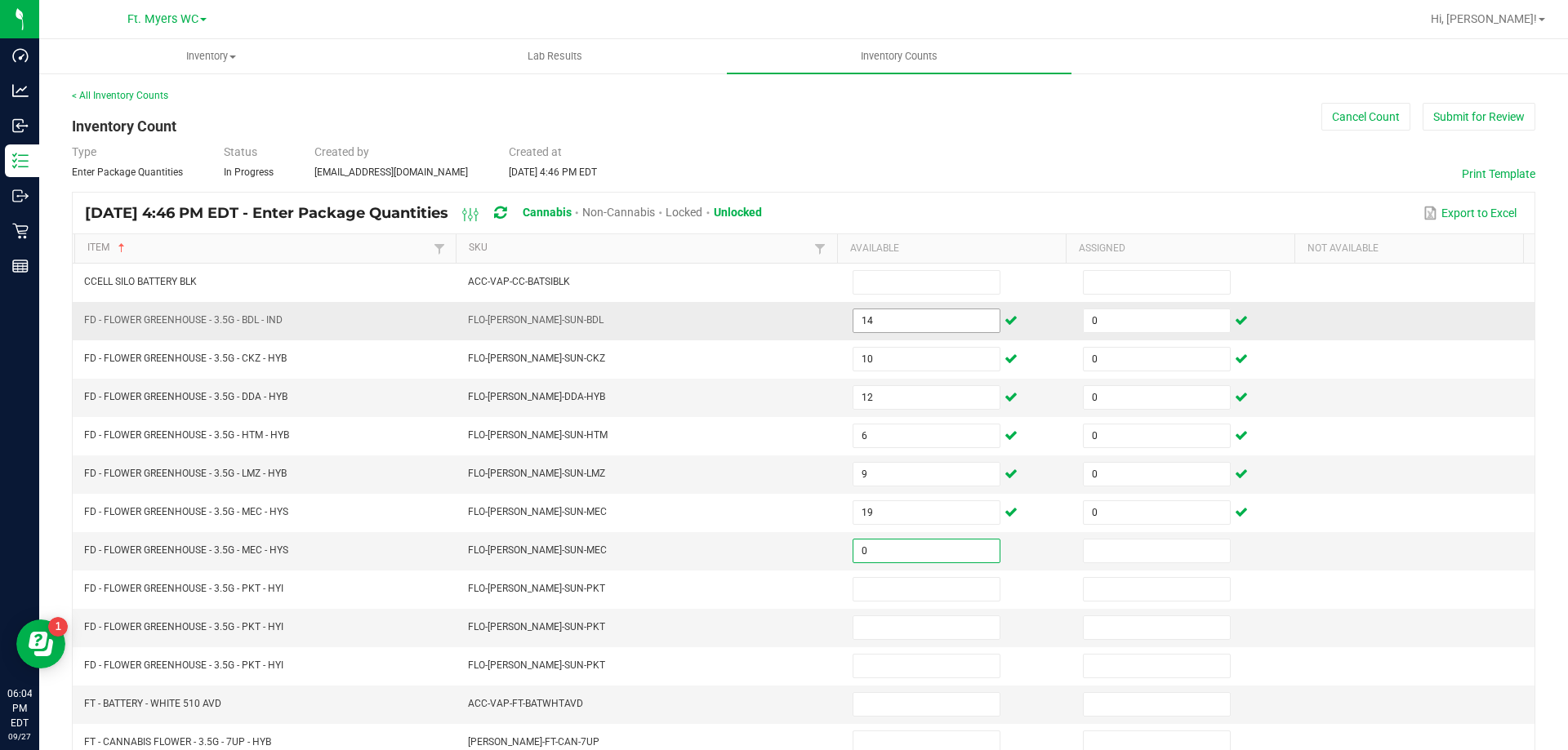
type input "0"
type input "5"
type input "0"
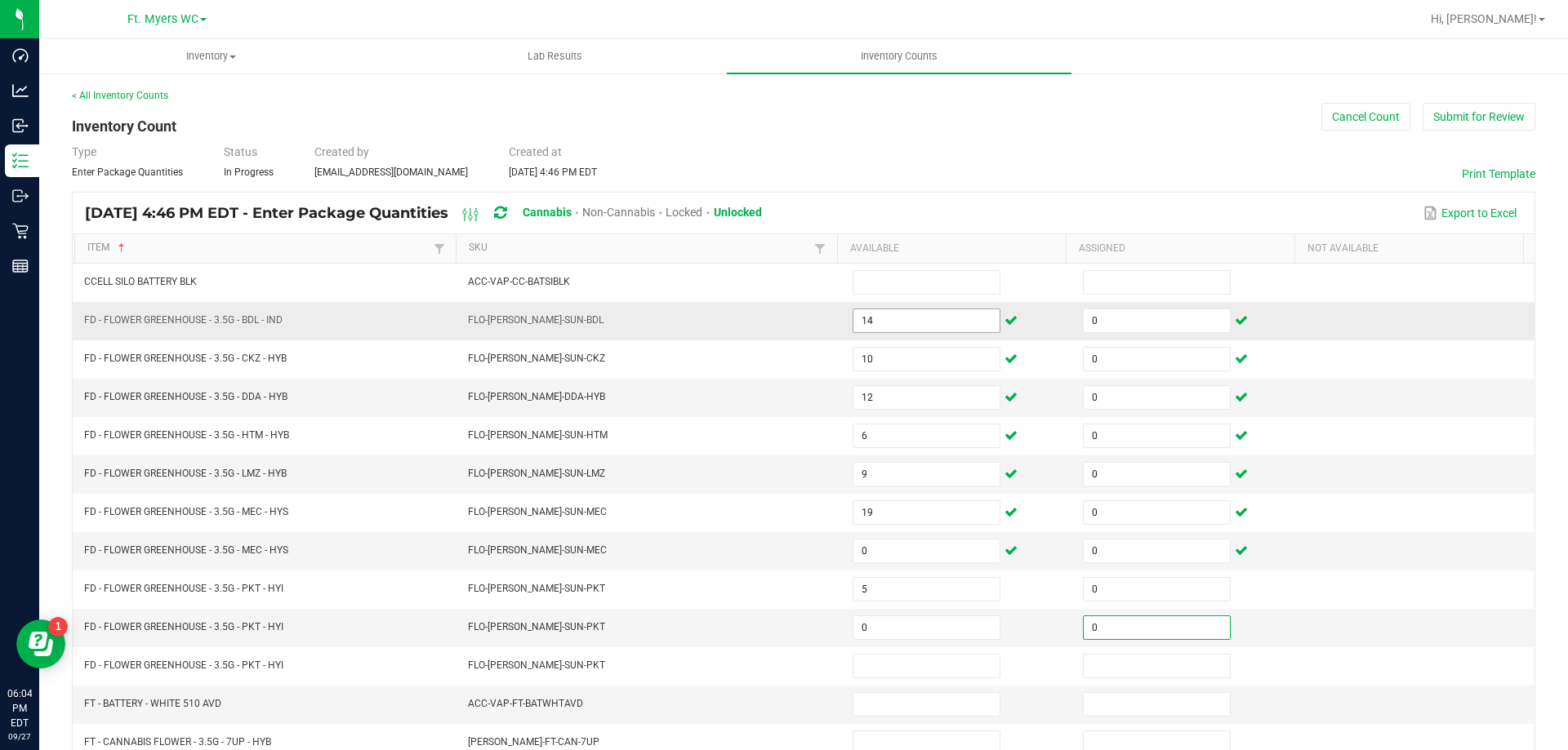
type input "0"
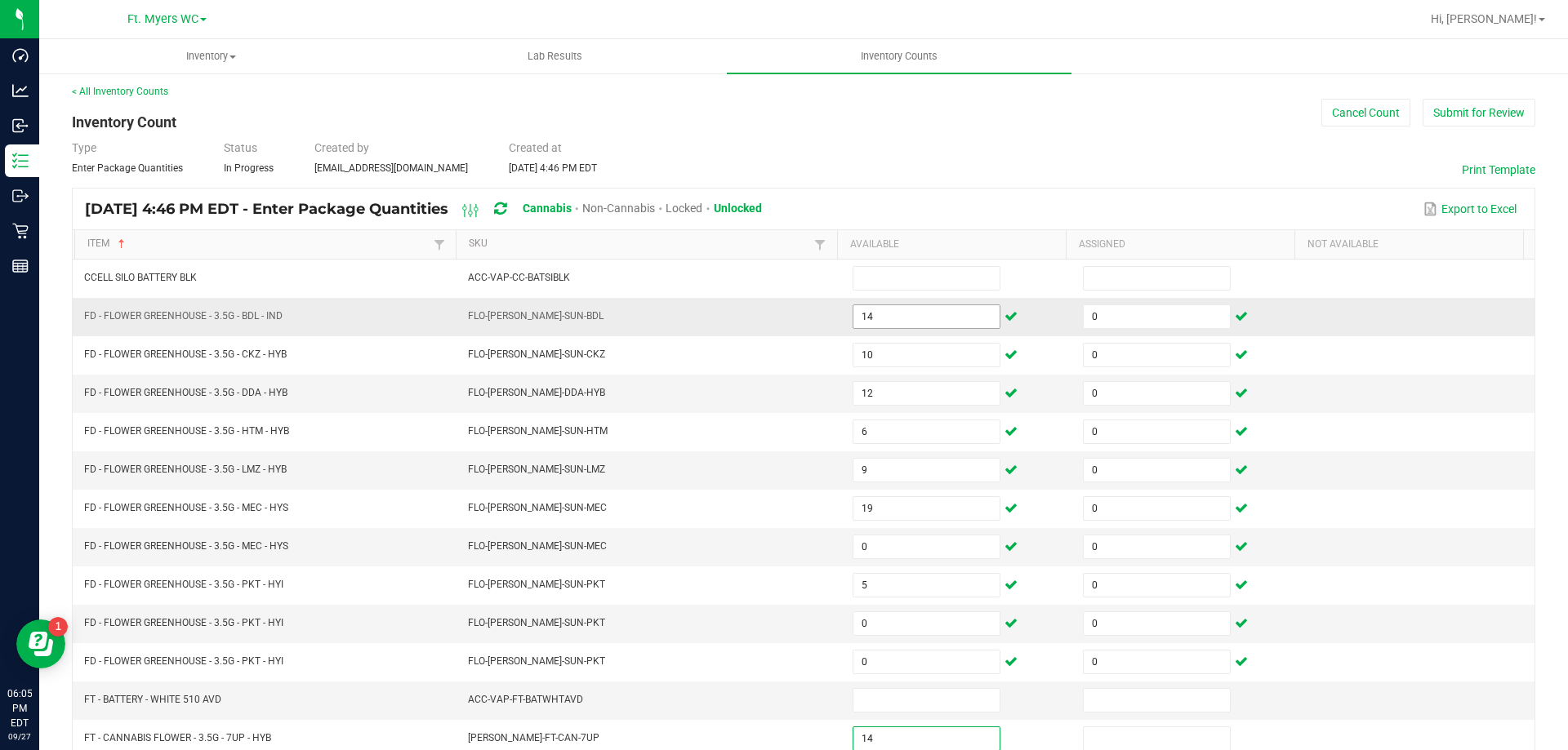
type input "14"
type input "0"
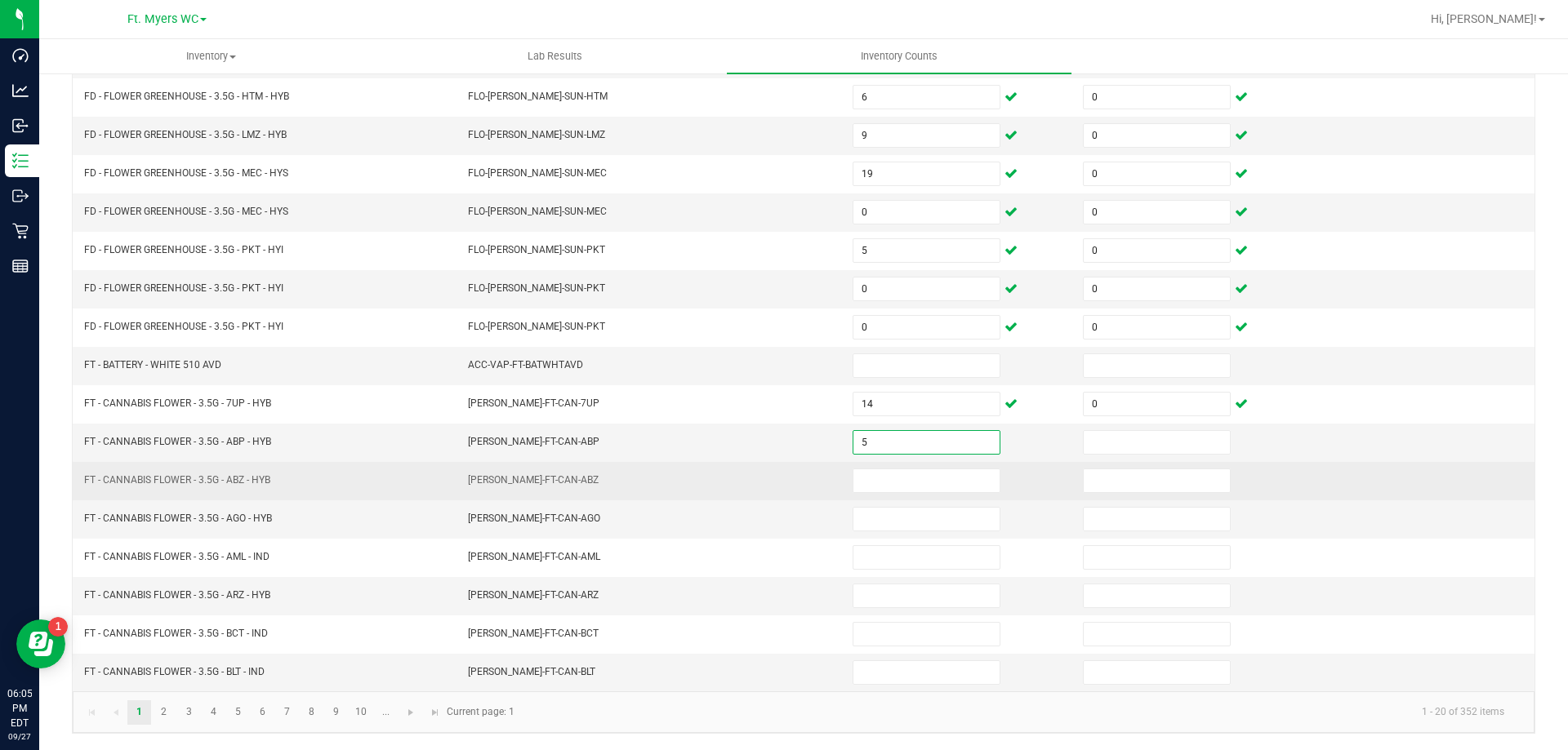
type input "5"
type input "0"
type input "11"
type input "0"
type input "9"
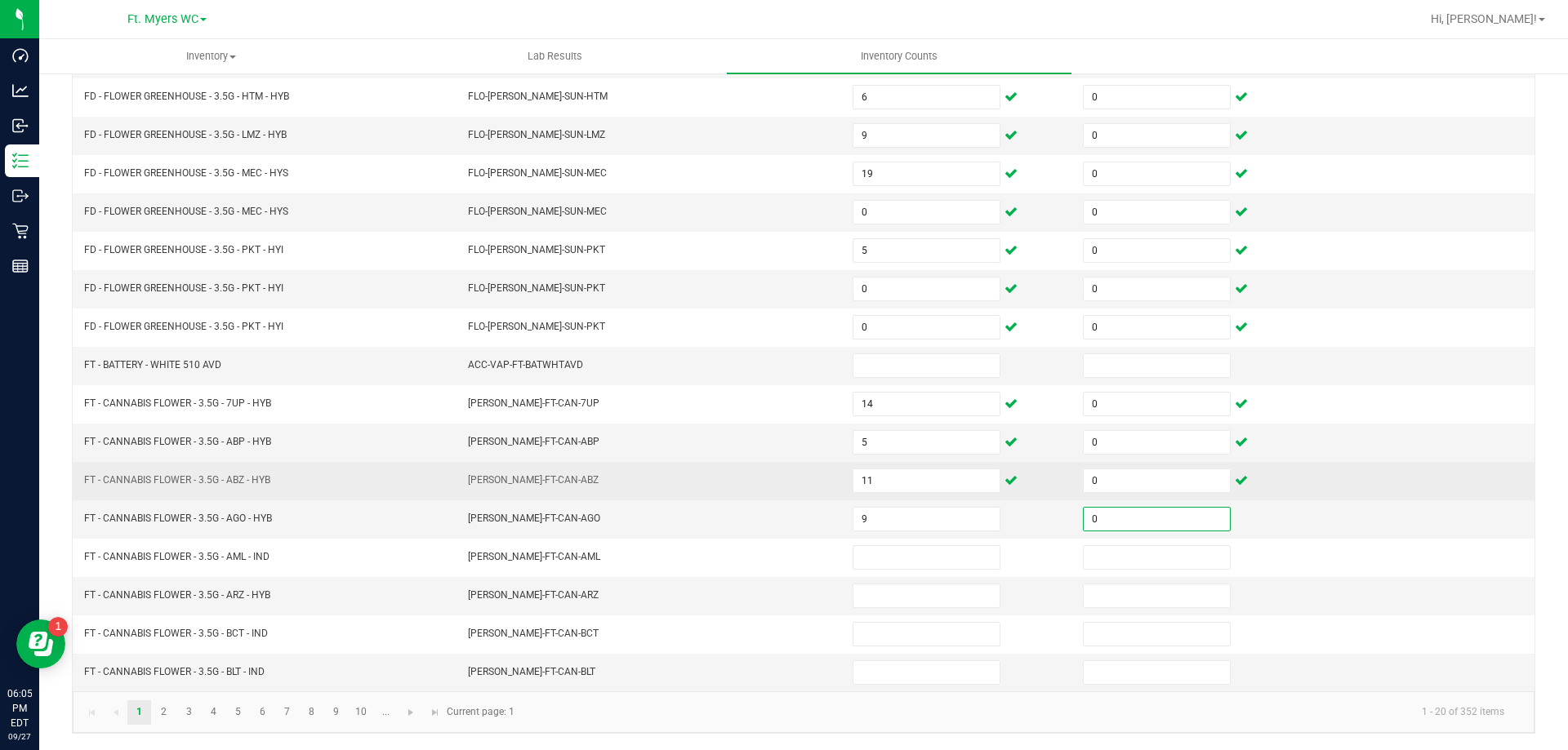
type input "0"
type input "7"
type input "0"
type input "14"
type input "0"
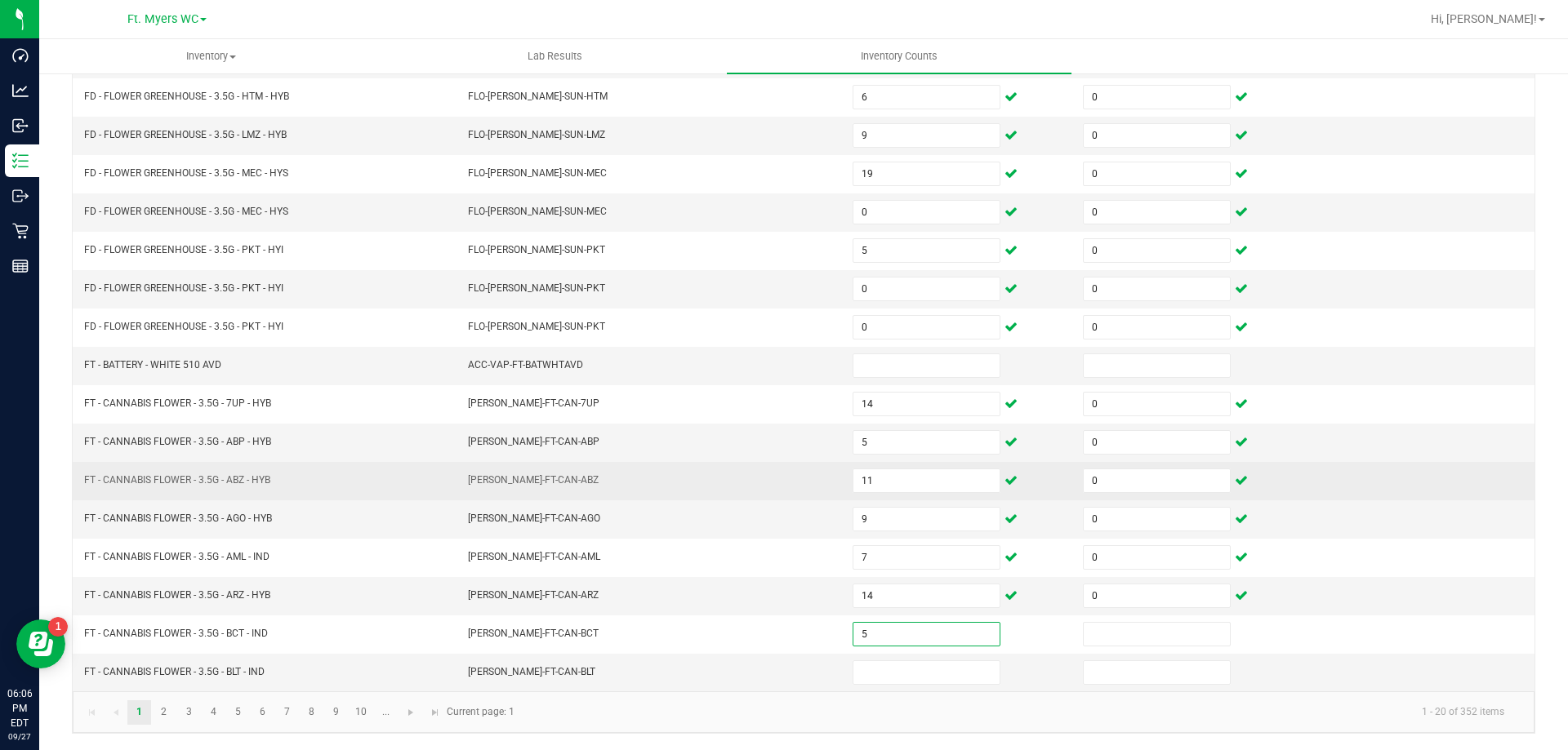
type input "5"
type input "0"
type input "13"
type input "0"
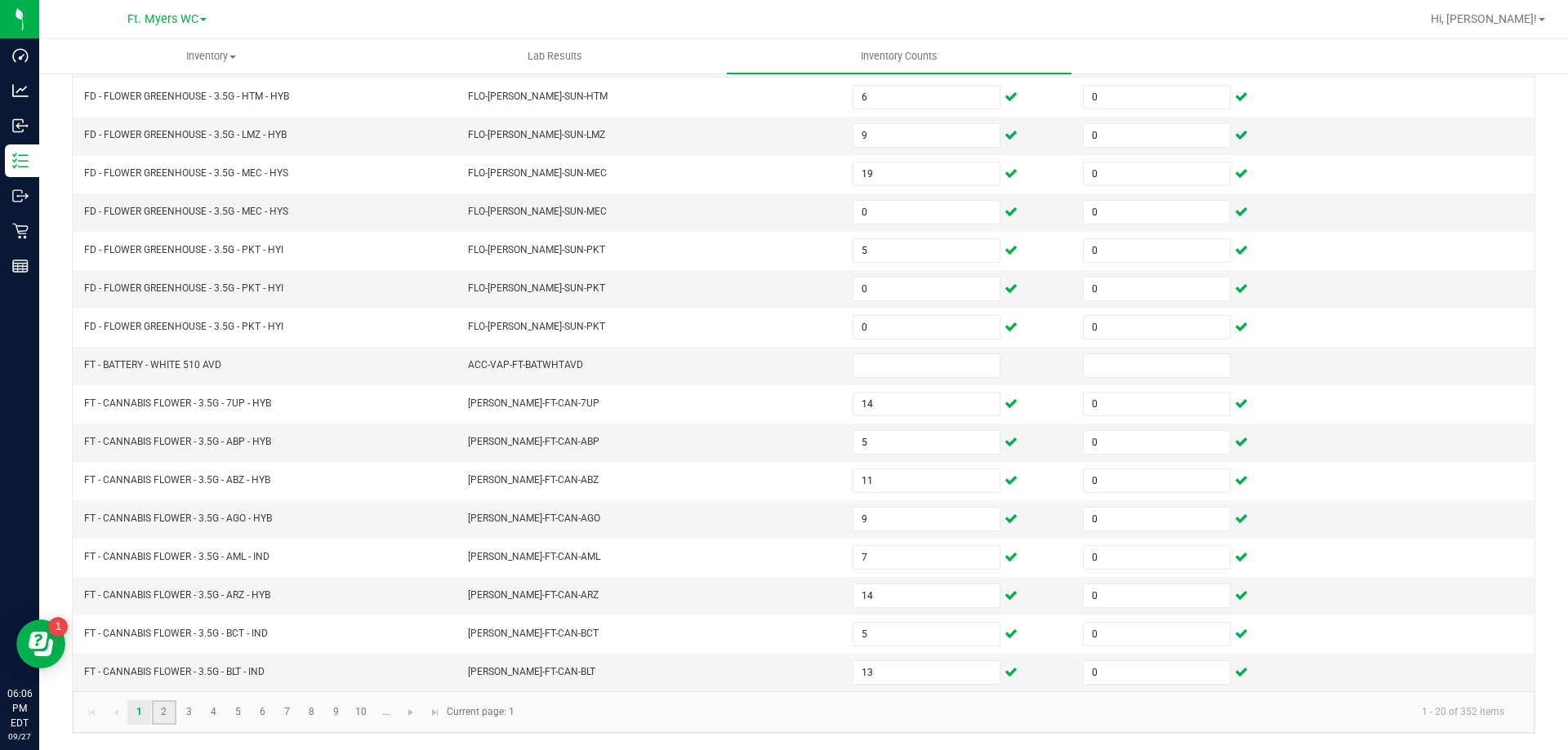
click at [164, 701] on link "2" at bounding box center [164, 712] width 24 height 25
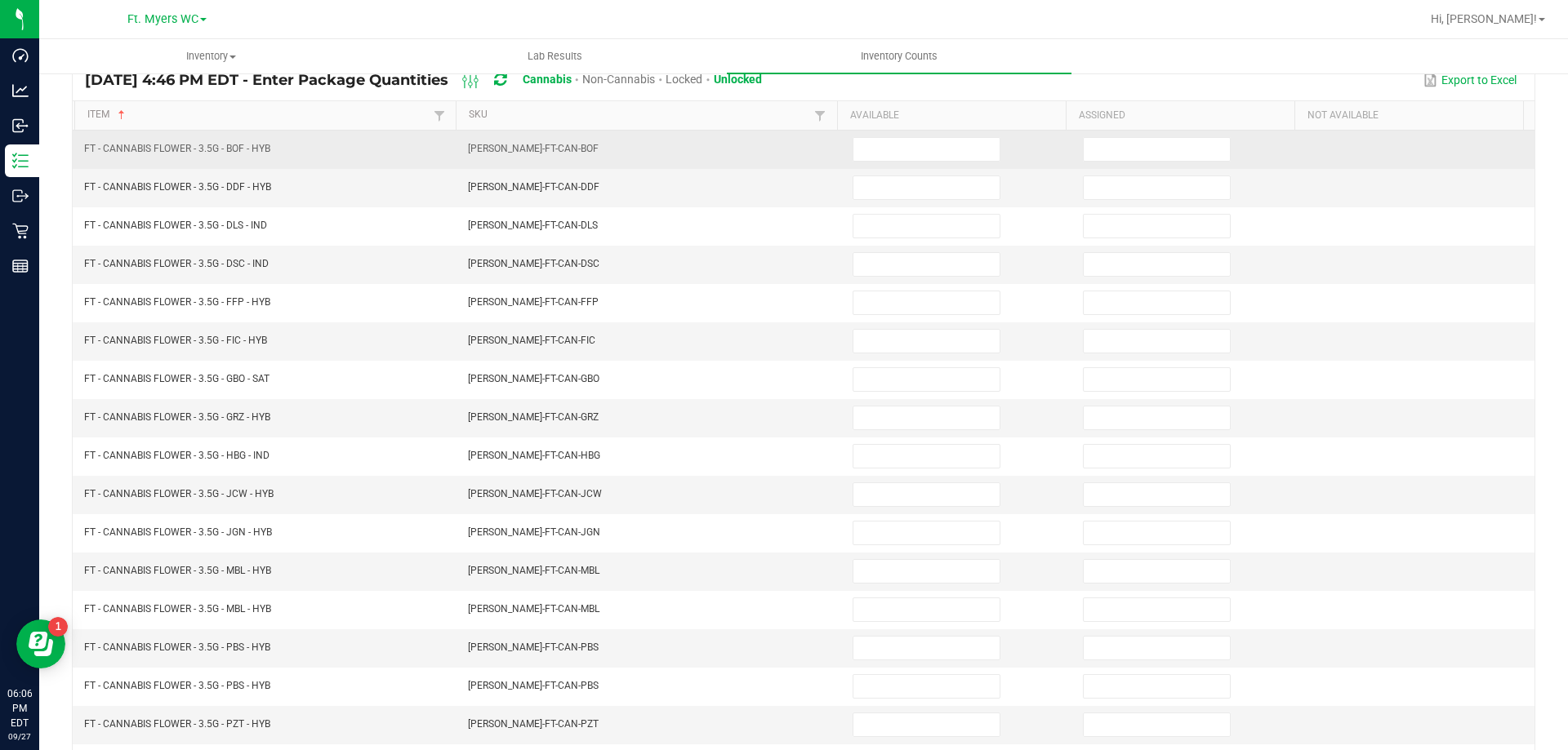
scroll to position [94, 0]
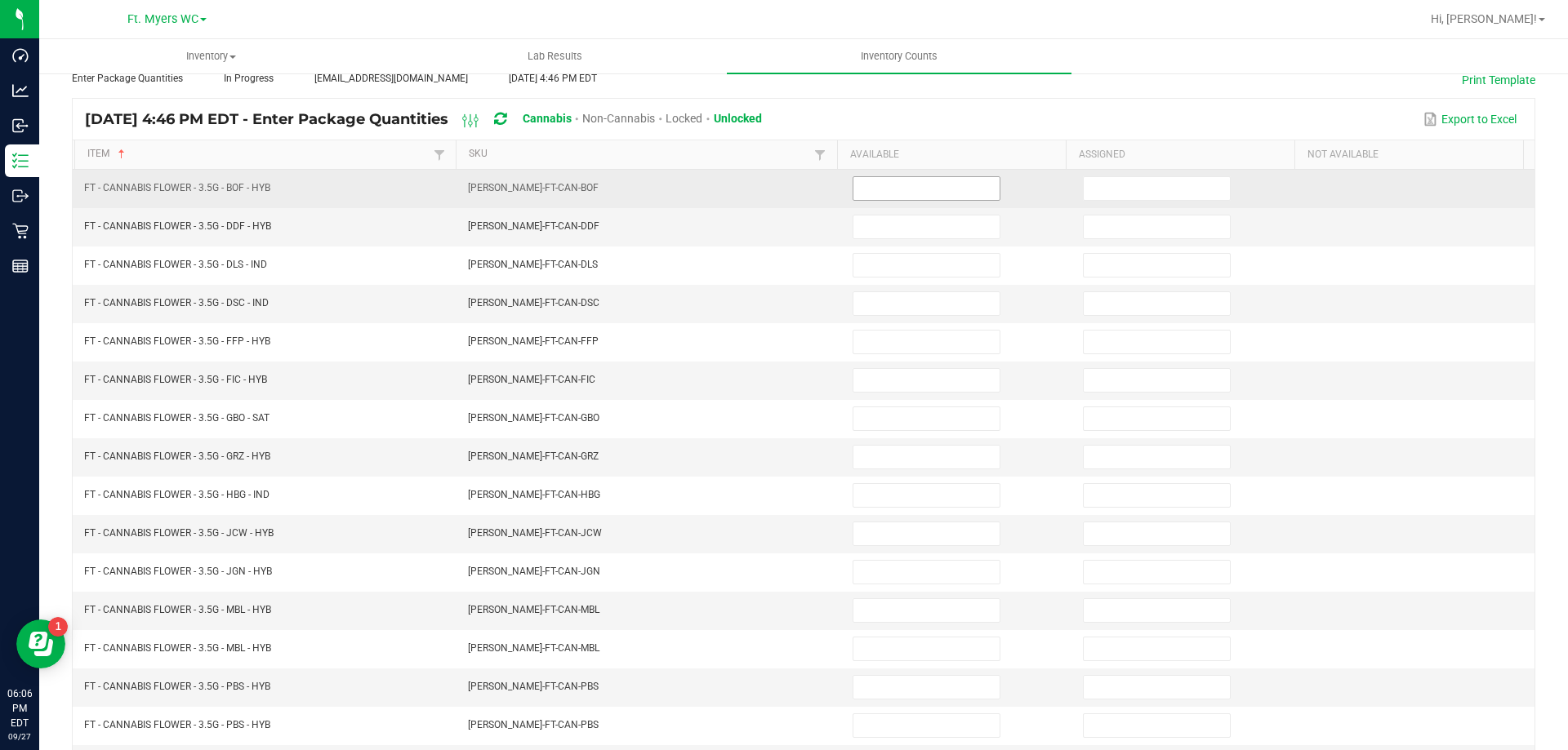
click at [955, 180] on input at bounding box center [927, 188] width 147 height 23
type input "5"
type input "0"
type input "20"
type input "0"
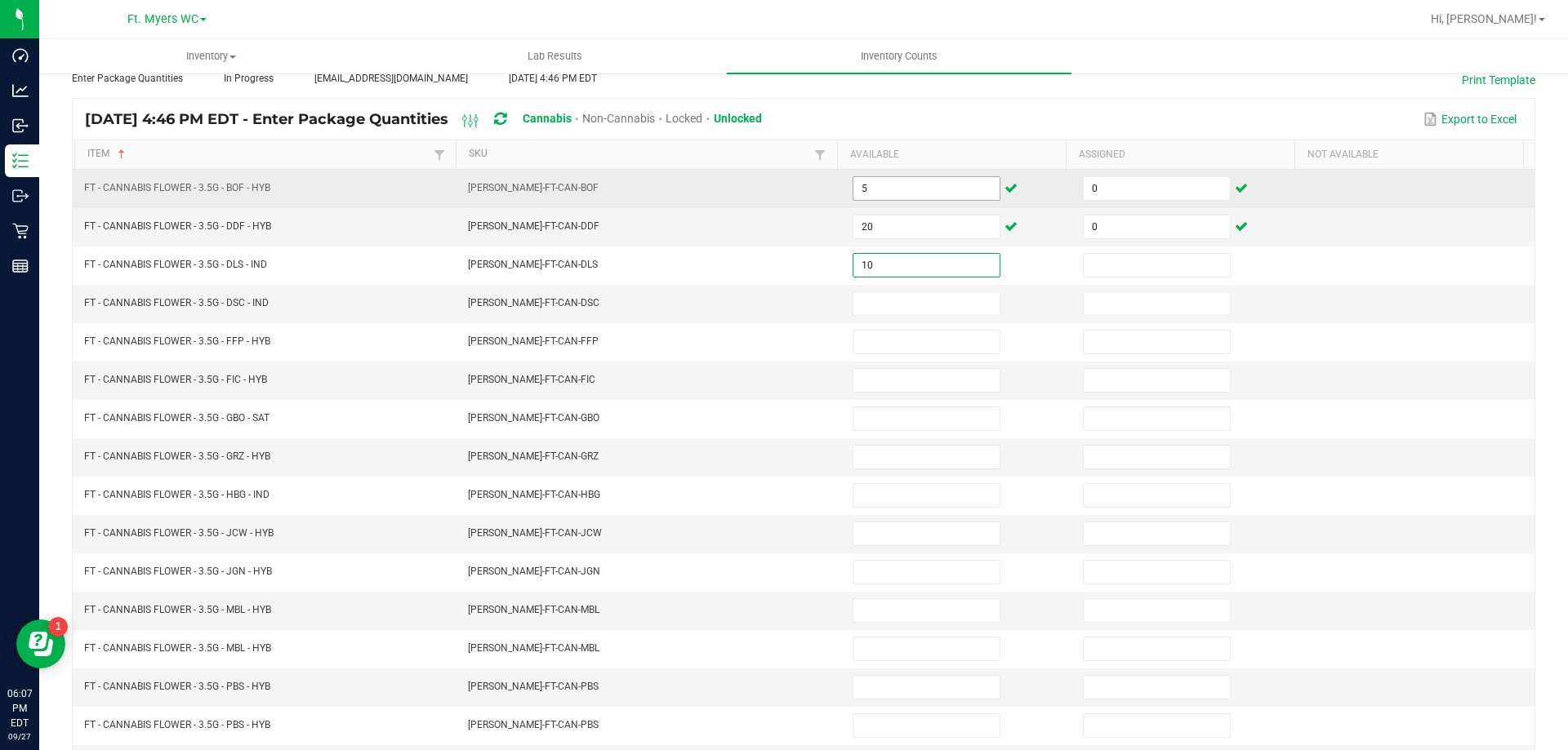
type input "10"
type input "0"
type input "13"
type input "0"
type input "18"
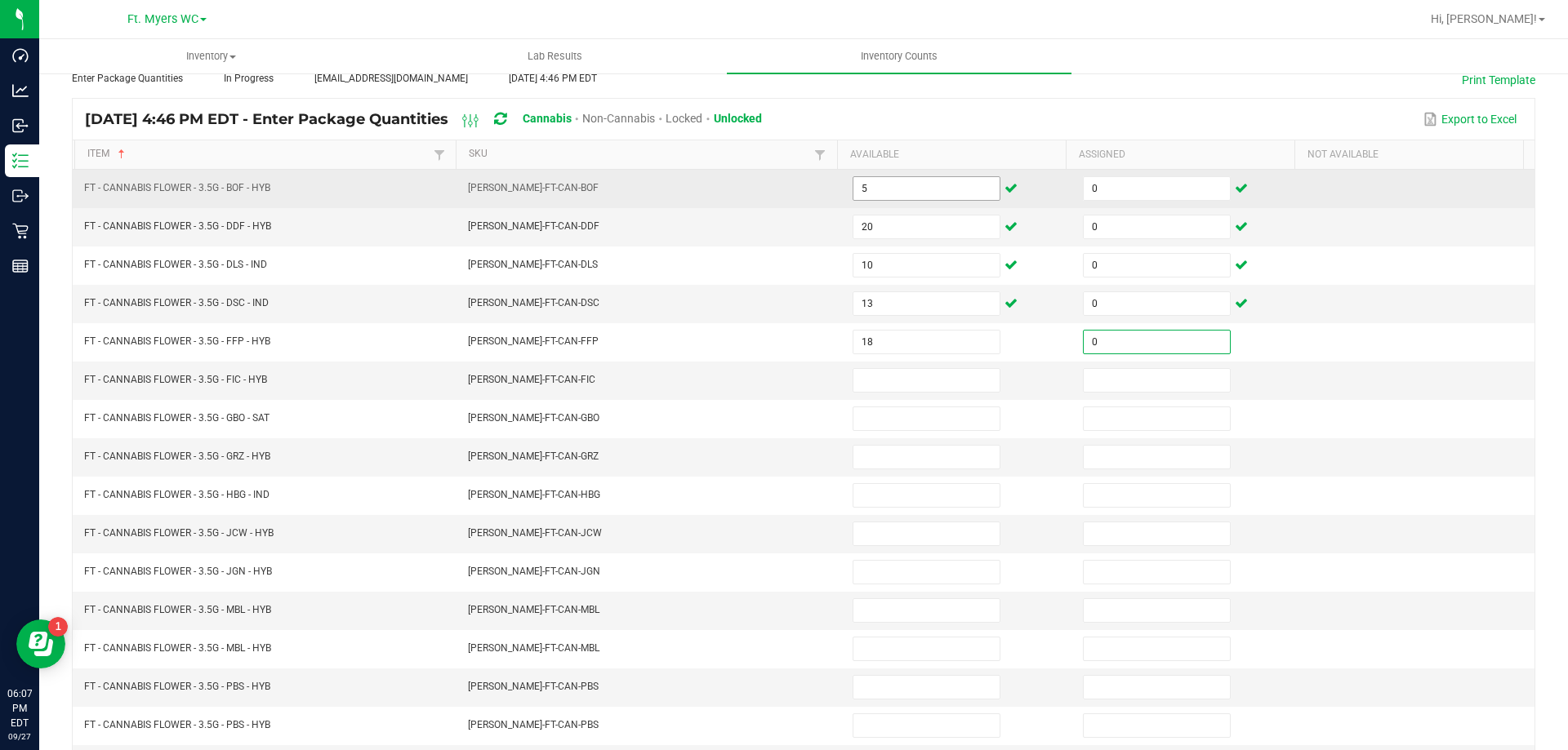
type input "0"
type input "10"
type input "0"
type input "18"
type input "0"
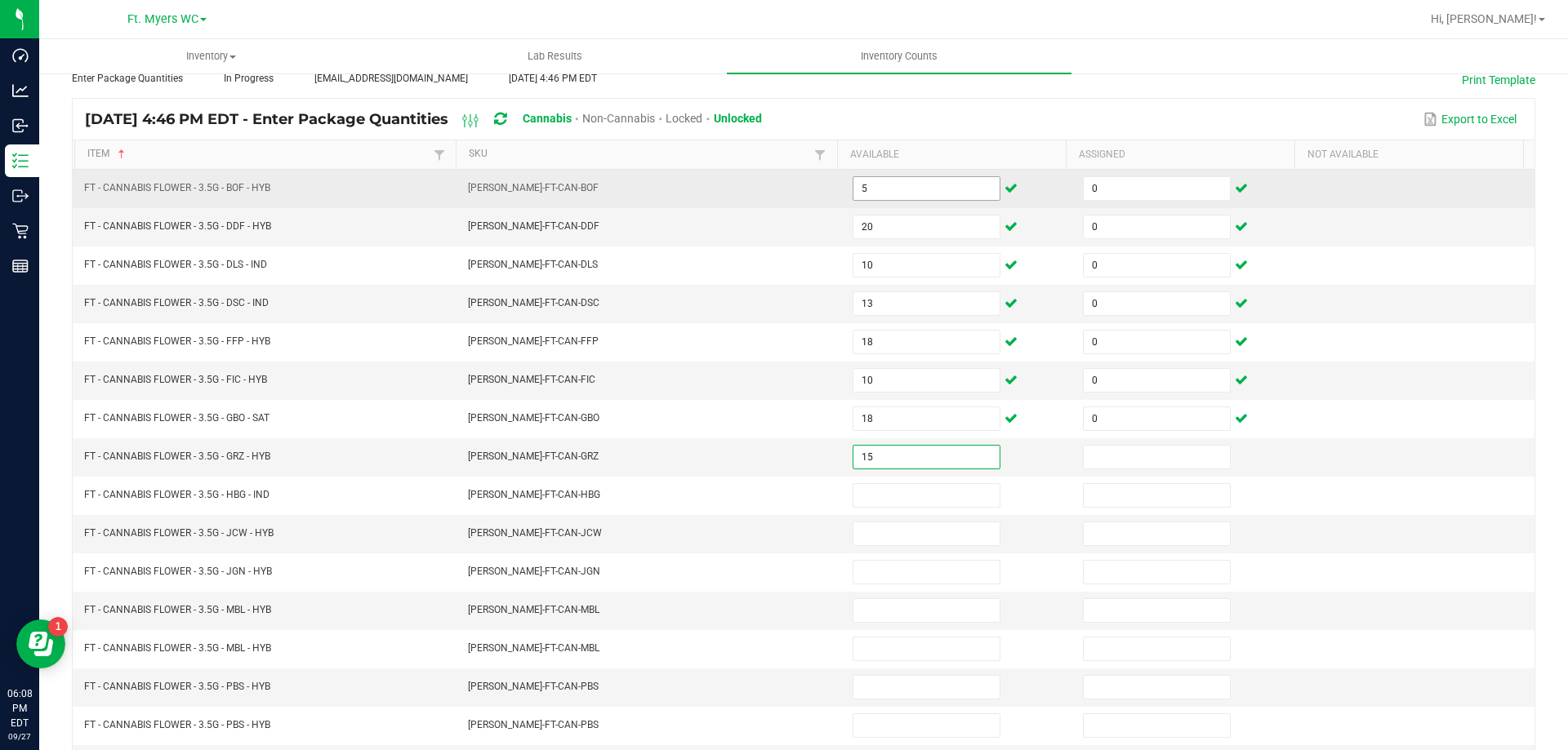
type input "15"
type input "0"
type input "3"
type input "0"
type input "2"
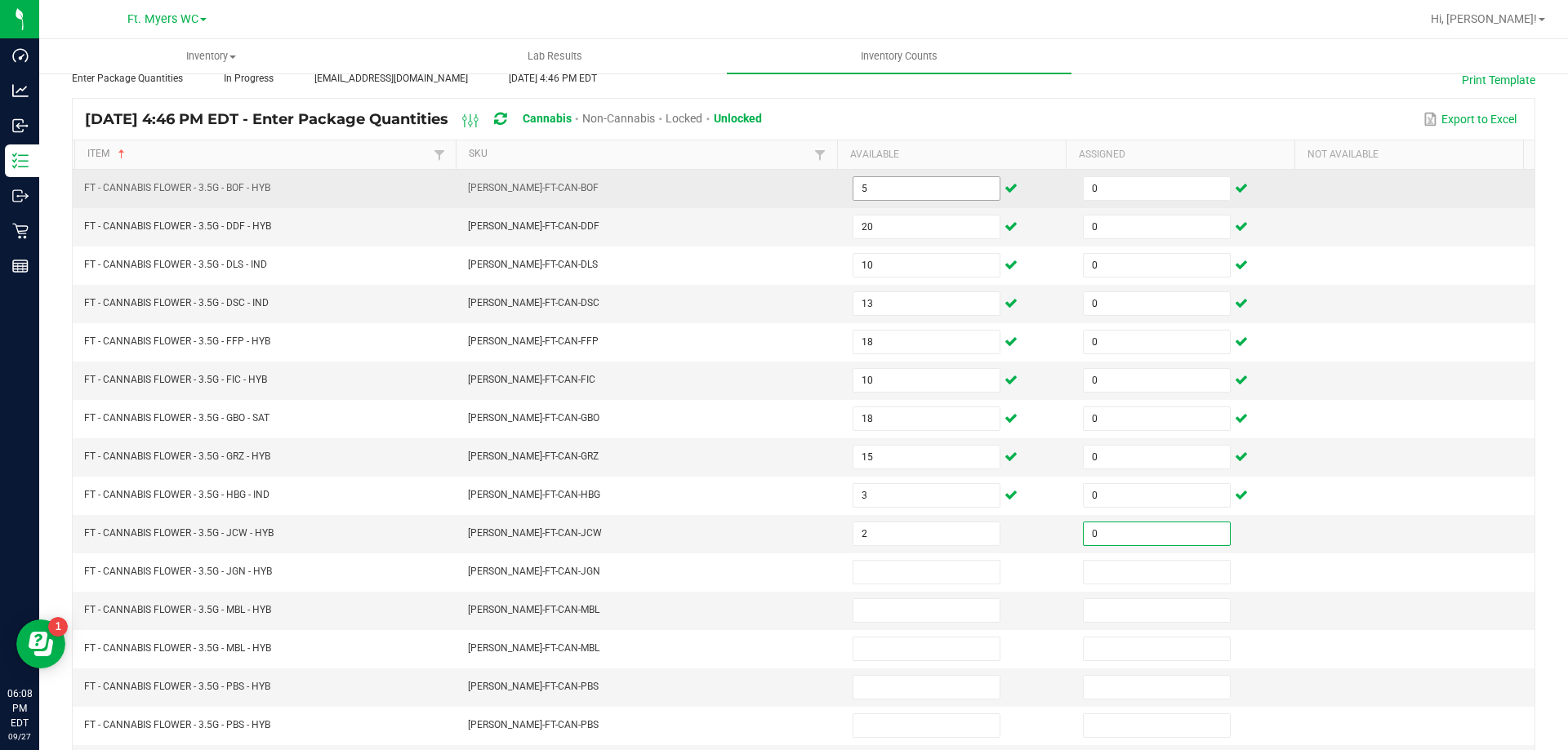
type input "0"
type input "16"
type input "0"
type input "18"
type input "0"
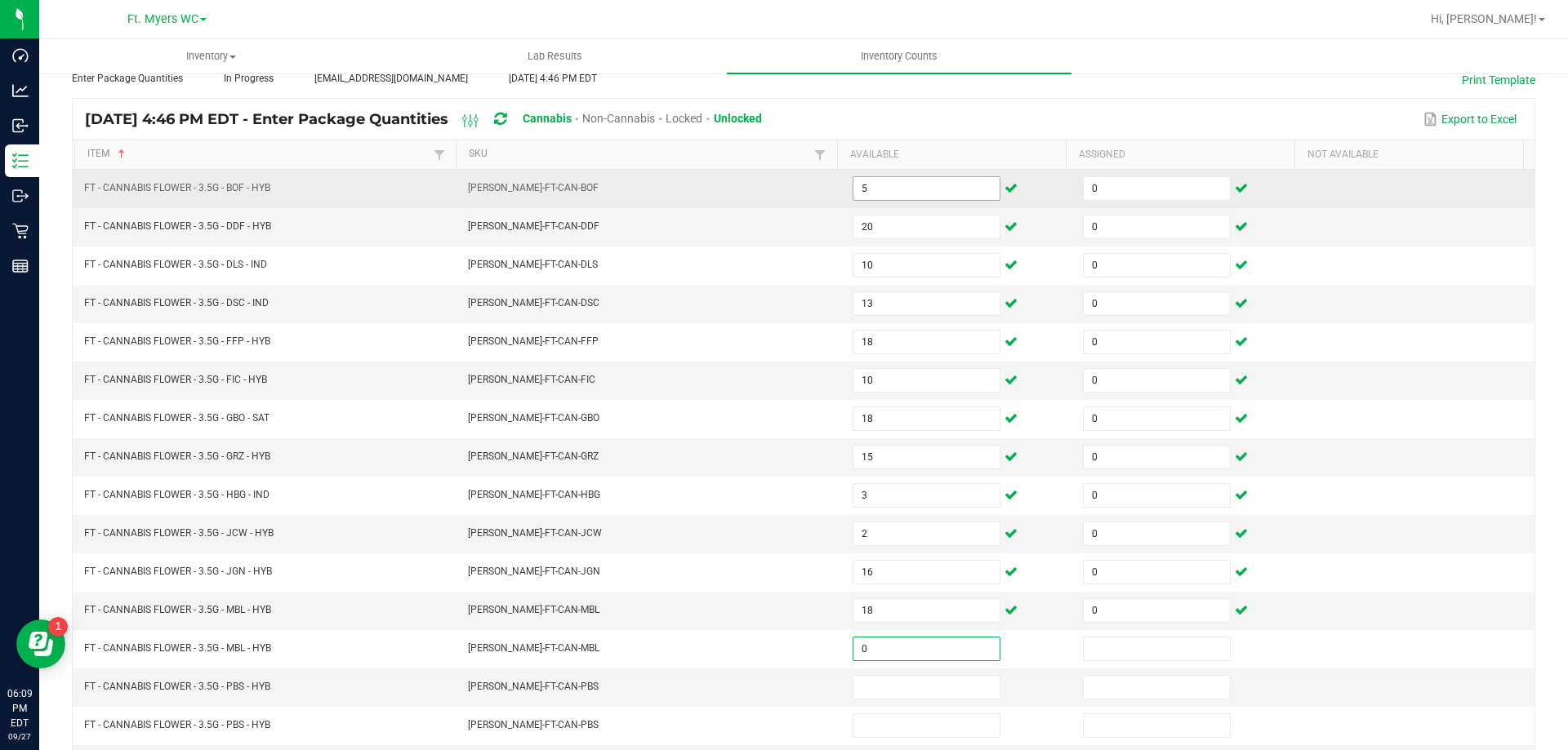
type input "0"
type input "19"
type input "0"
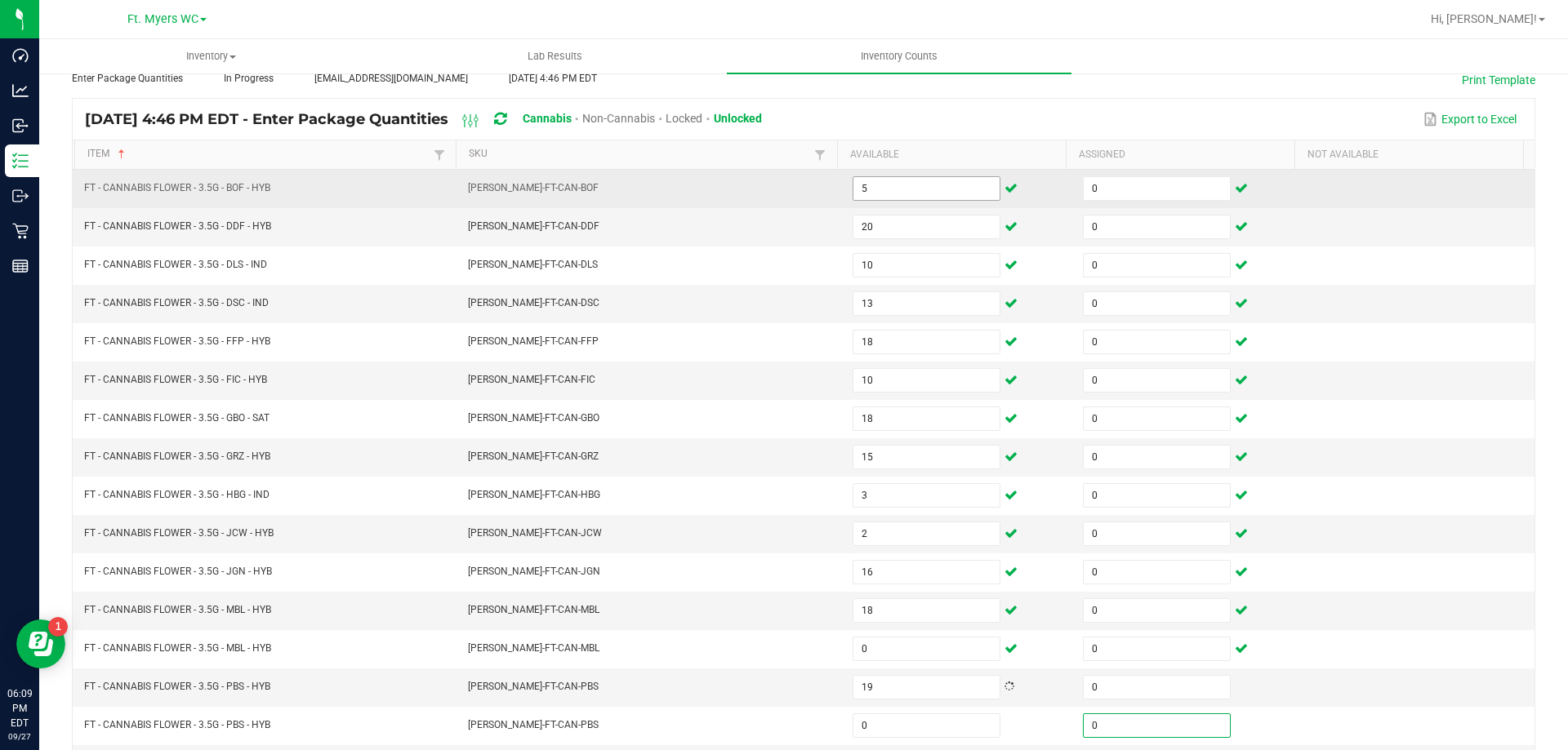
type input "0"
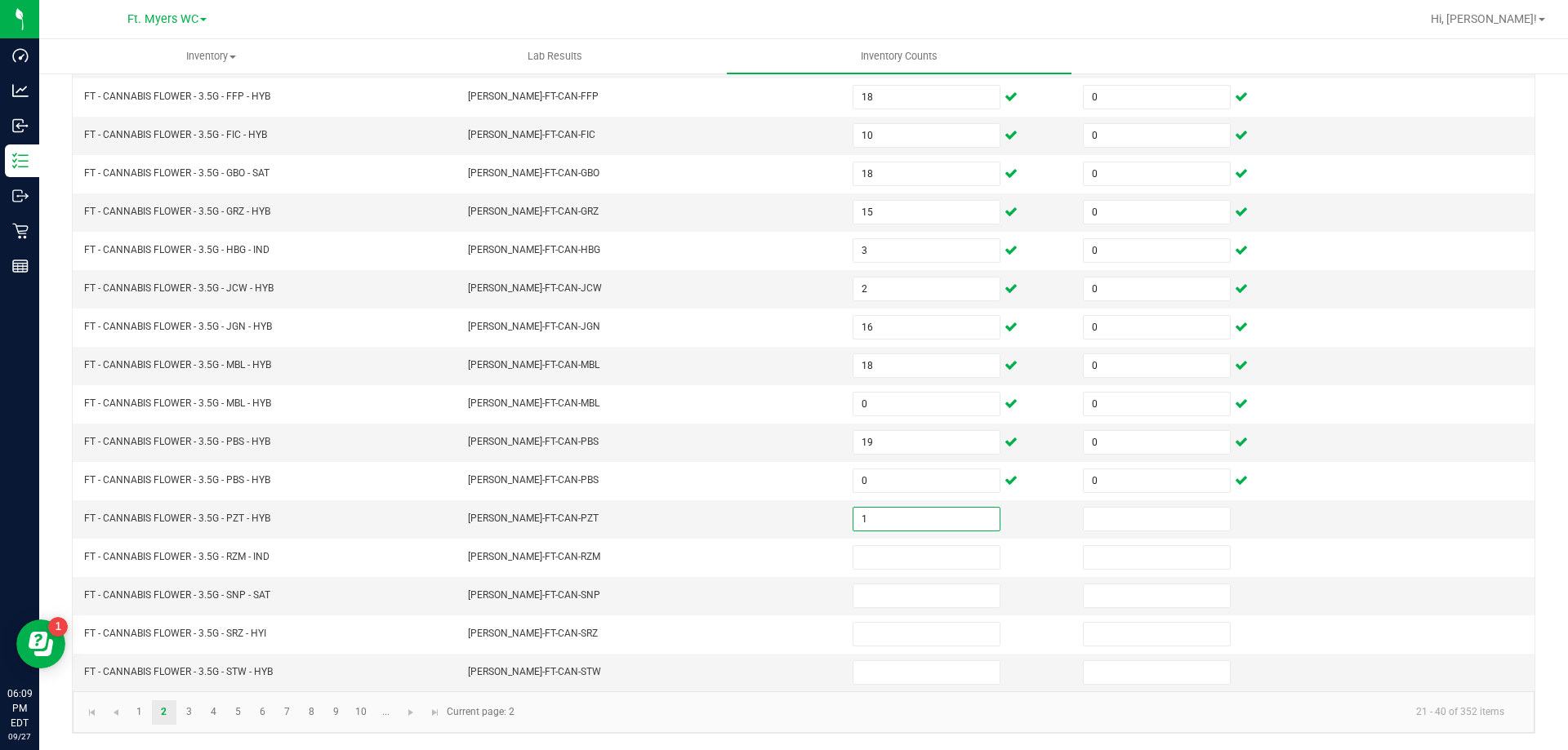
type input "1"
type input "0"
type input "15"
type input "0"
type input "10"
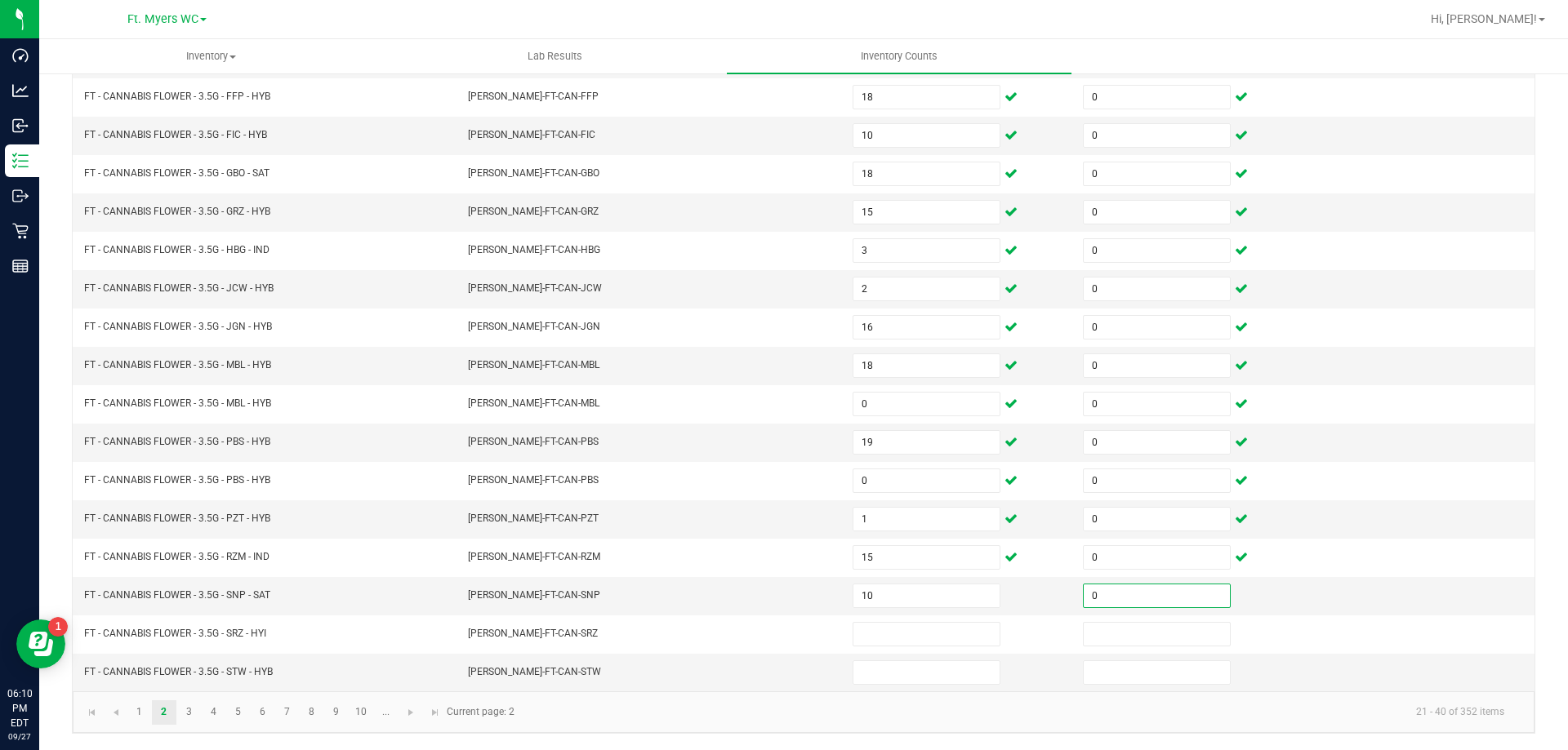
type input "0"
type input "9"
type input "0"
type input "9"
type input "0"
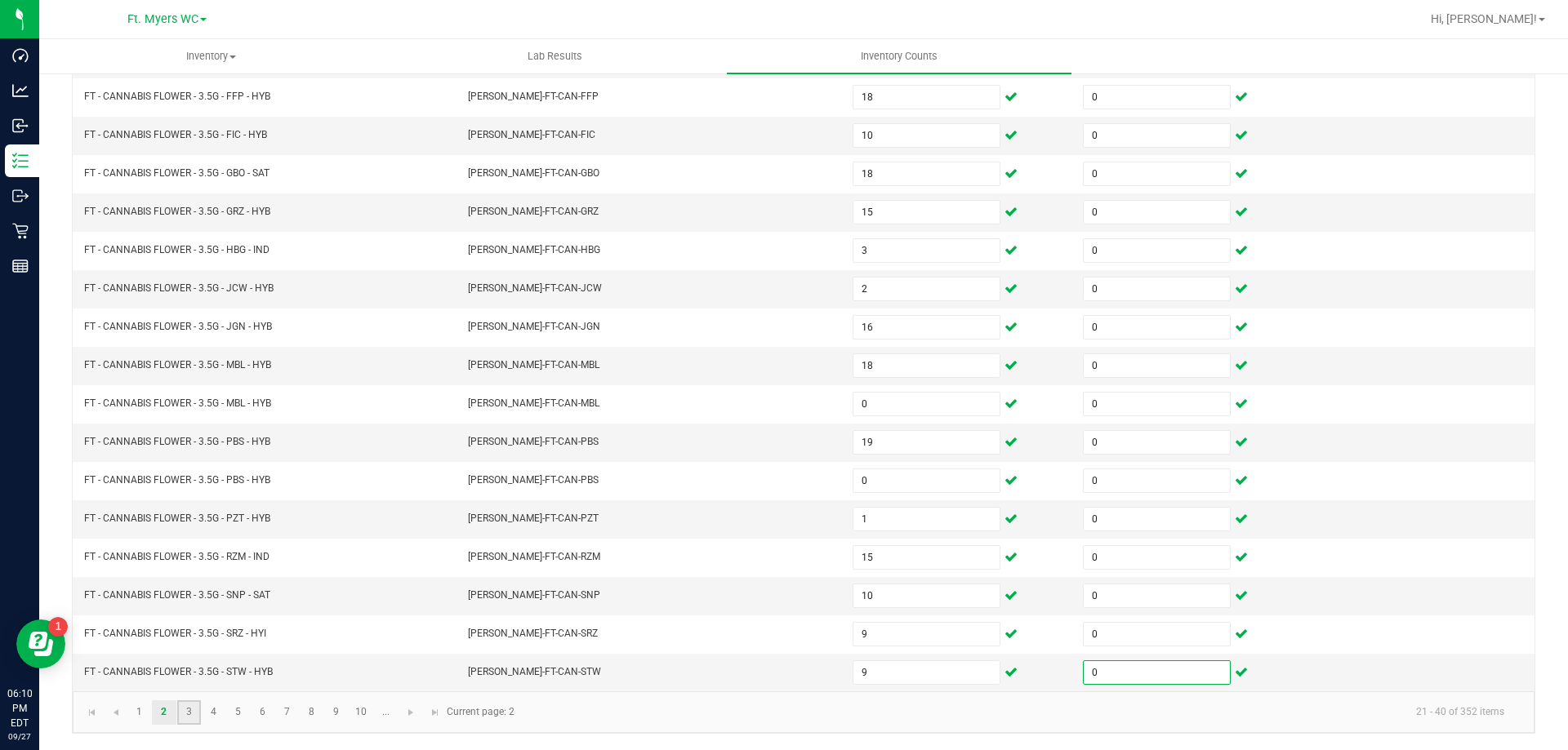
click at [187, 716] on link "3" at bounding box center [189, 712] width 24 height 25
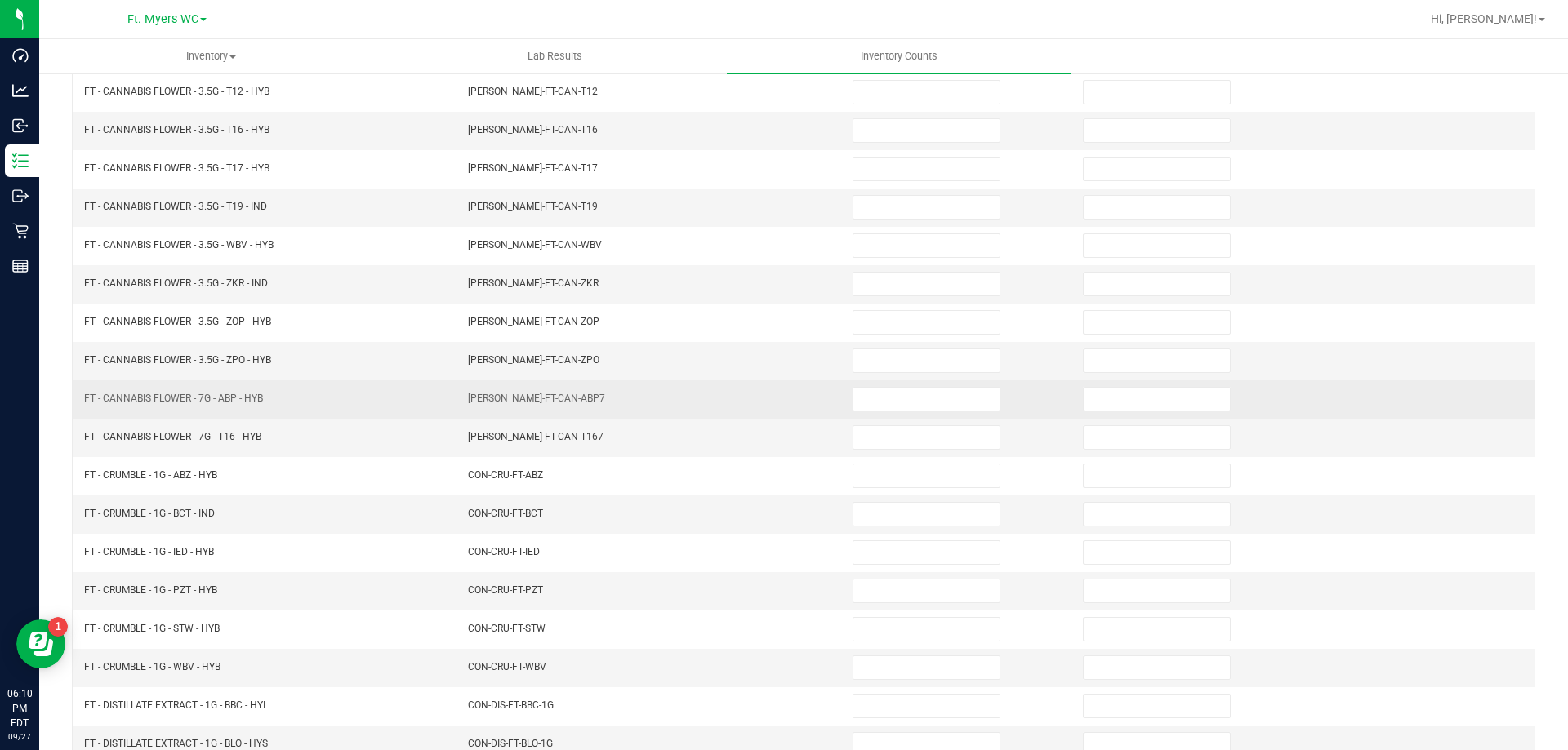
scroll to position [0, 0]
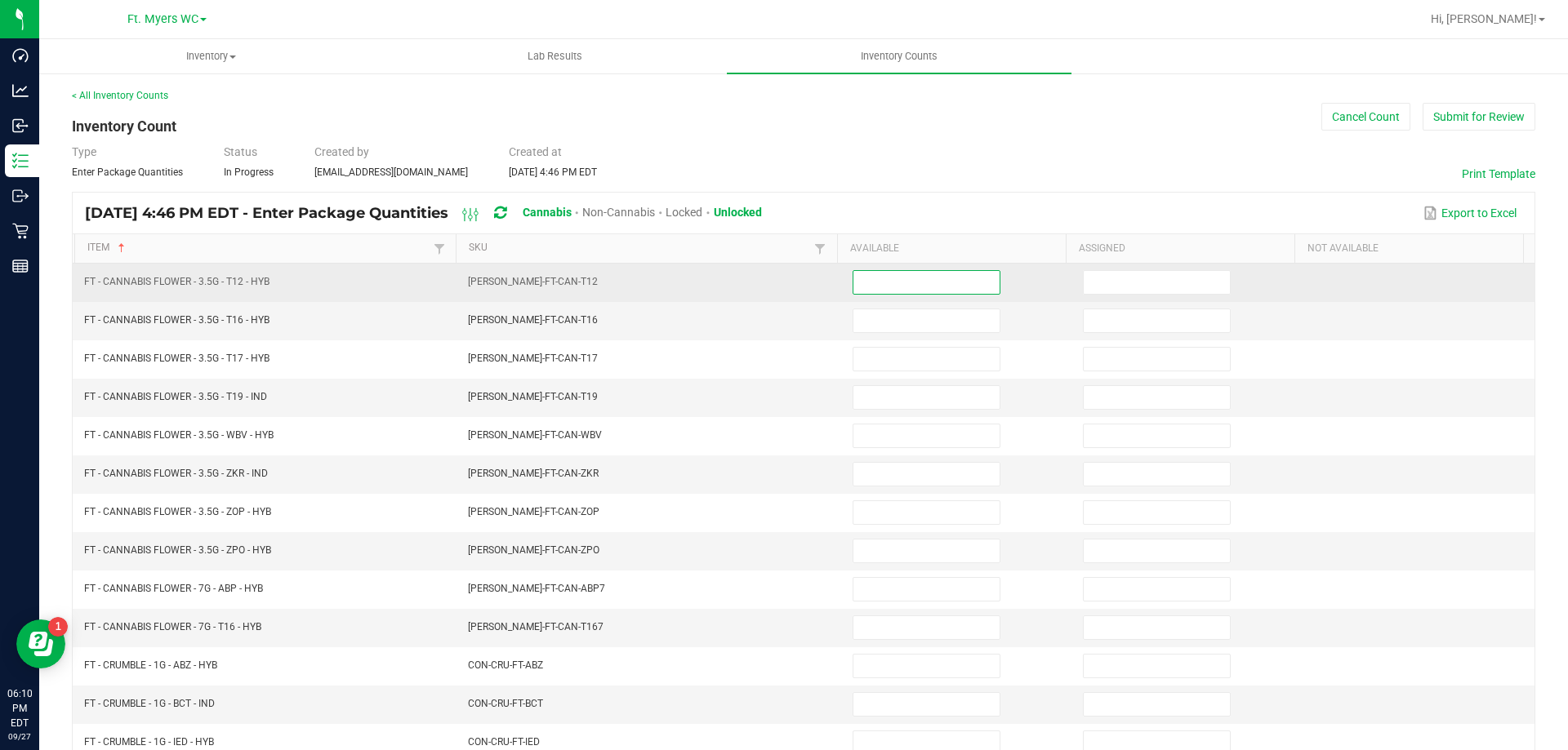
click at [895, 276] on input at bounding box center [927, 282] width 147 height 23
type input "16"
type input "0"
type input "15"
type input "0"
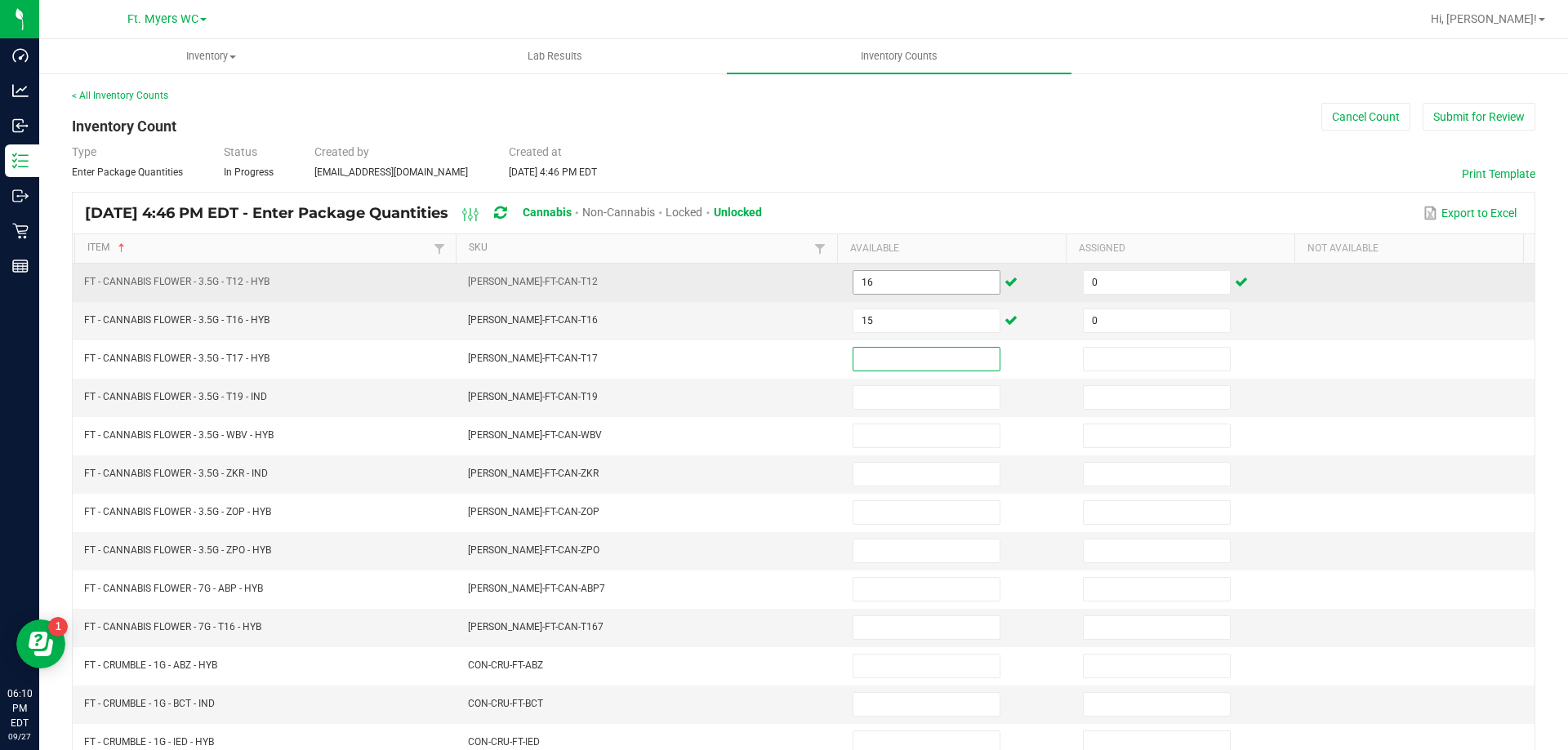
type input "0"
type input "2"
type input "0"
type input "8"
type input "0"
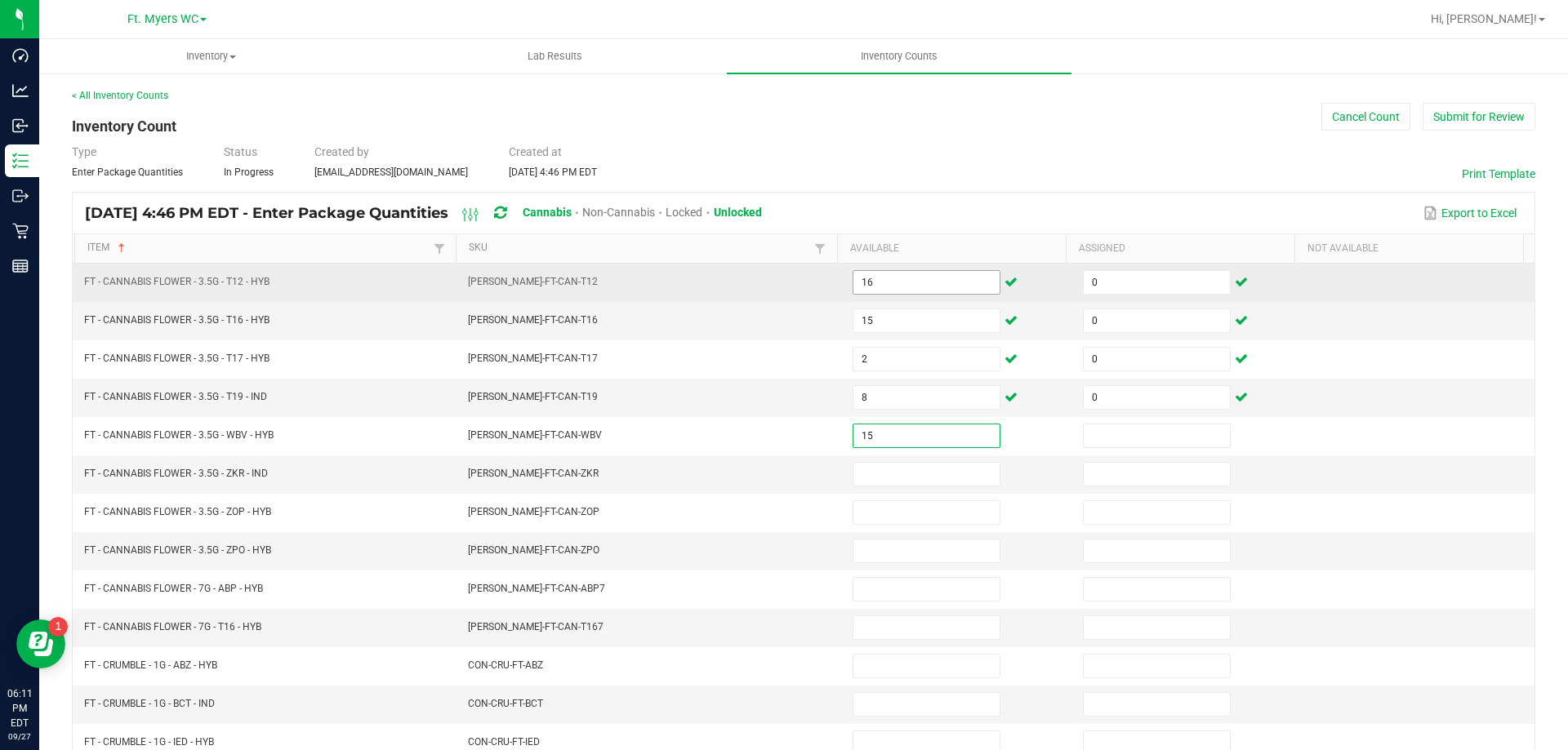
type input "15"
type input "0"
type input "20"
type input "0"
type input "7"
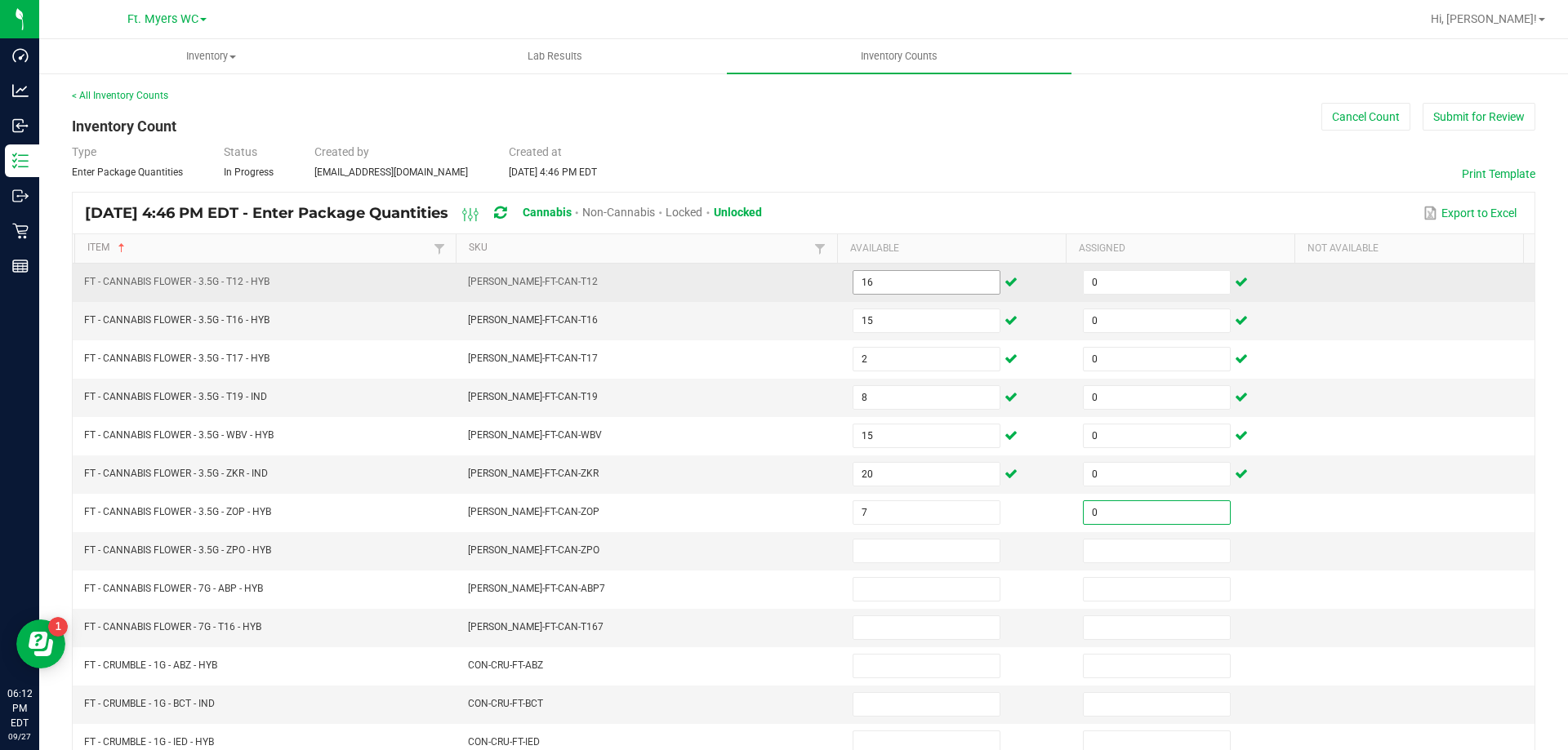
type input "0"
type input "16"
type input "0"
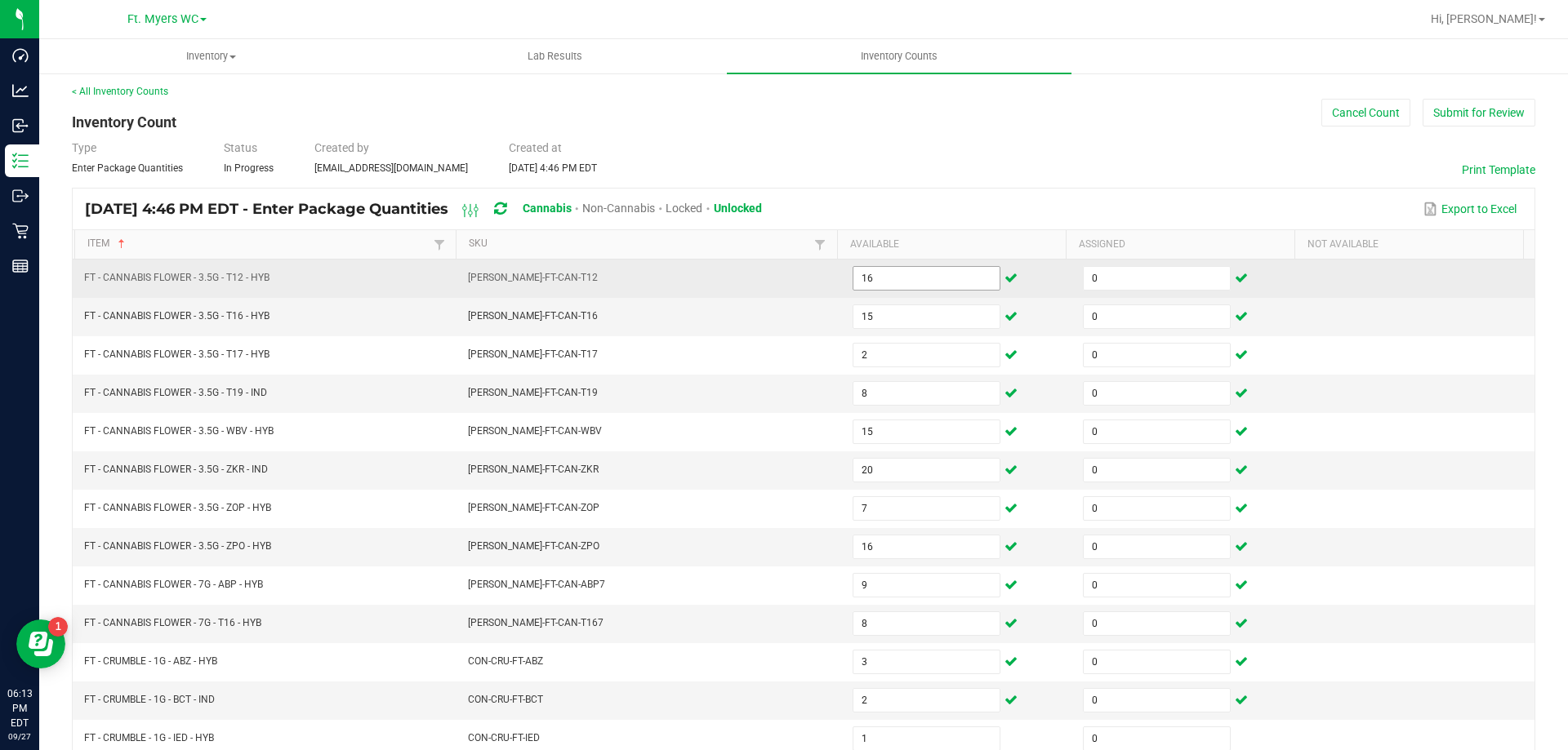
scroll to position [339, 0]
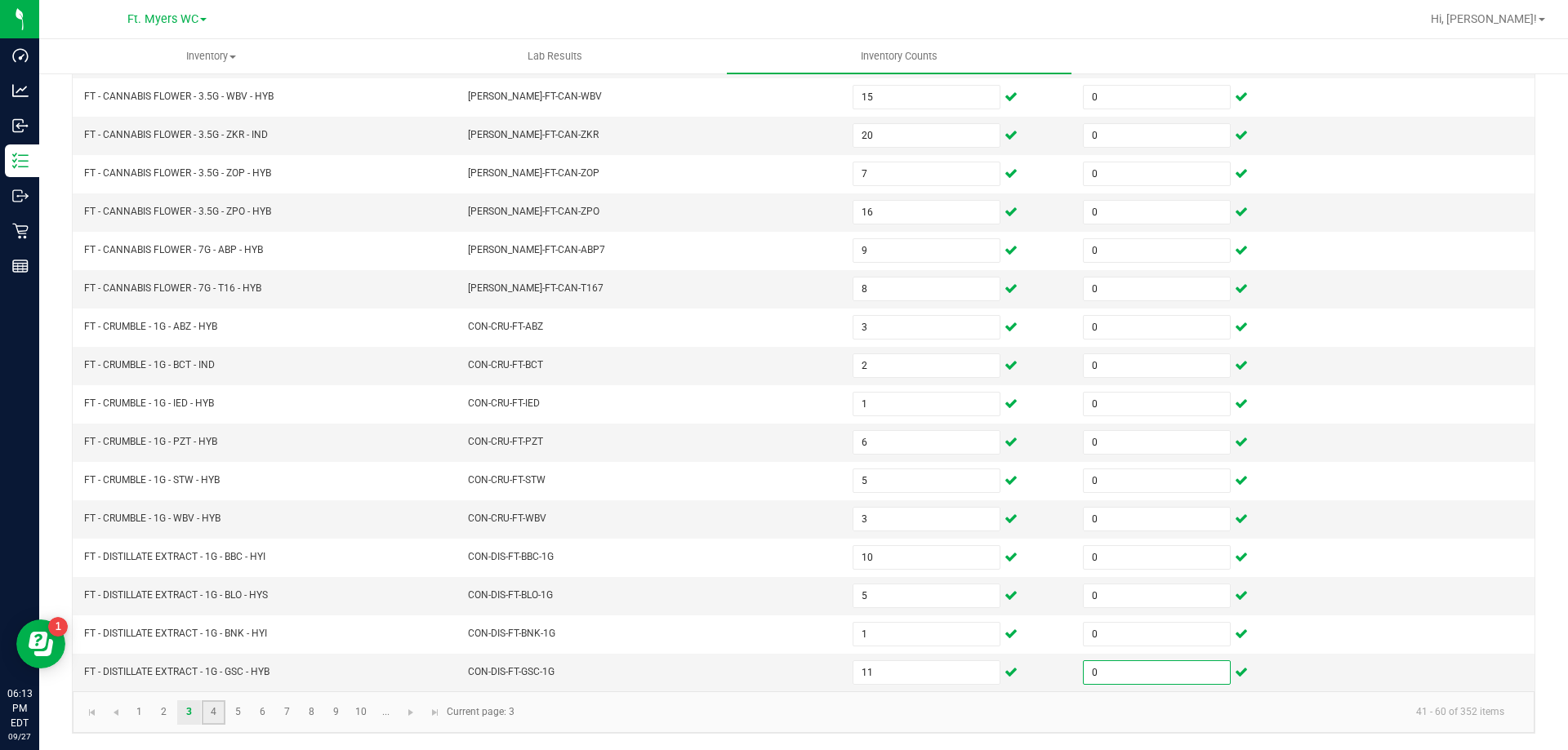
click at [211, 712] on link "4" at bounding box center [213, 712] width 24 height 25
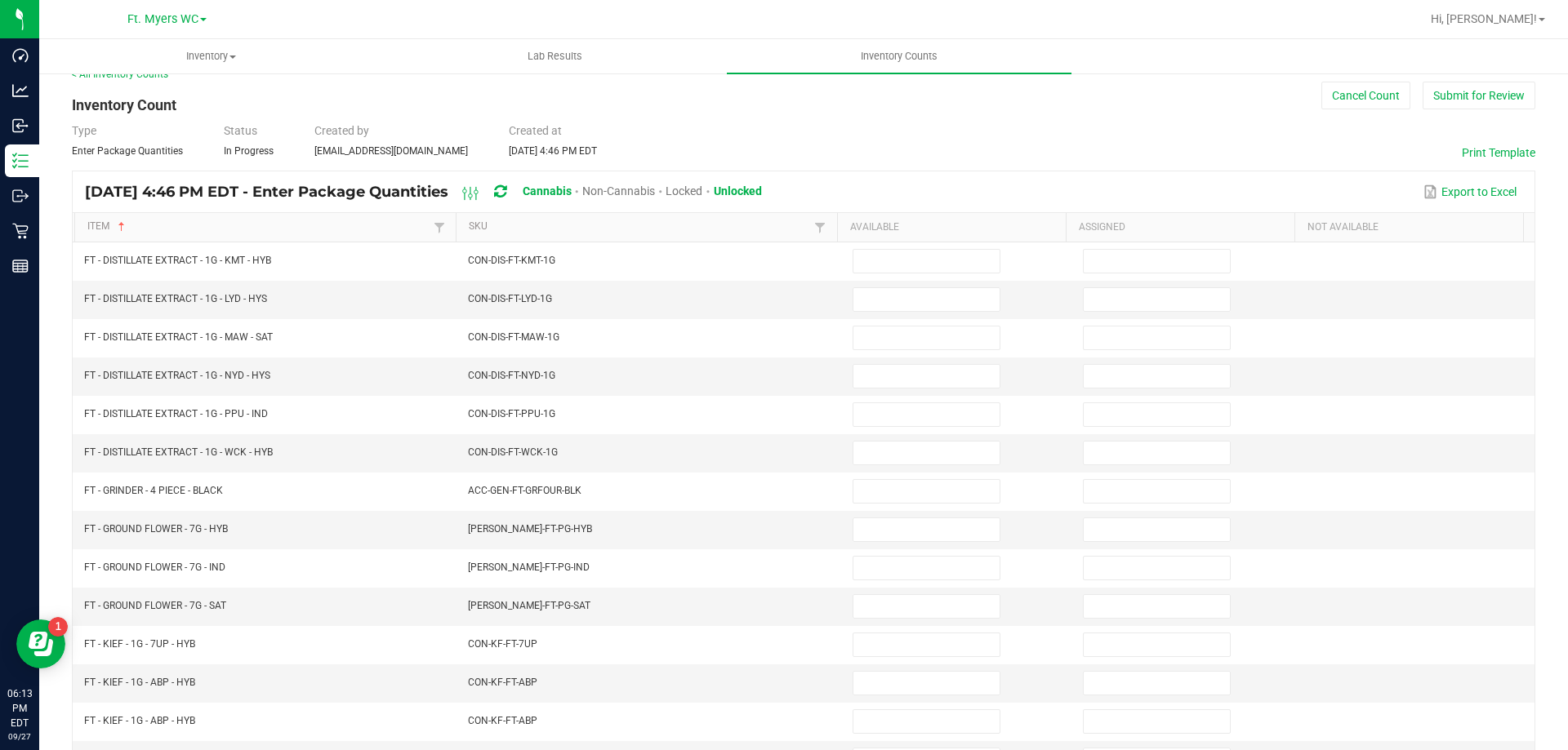
scroll to position [12, 0]
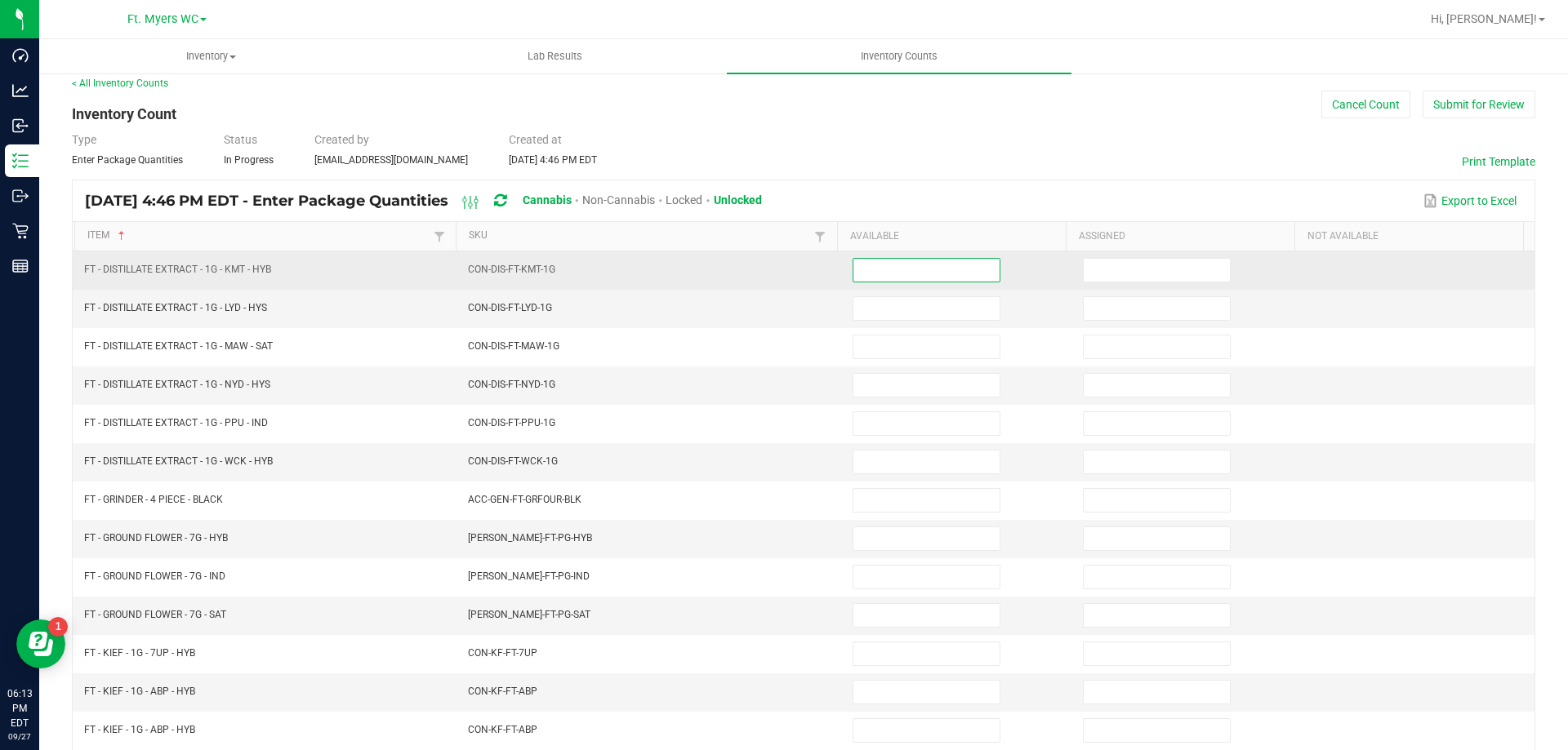
click at [889, 263] on input at bounding box center [927, 270] width 147 height 23
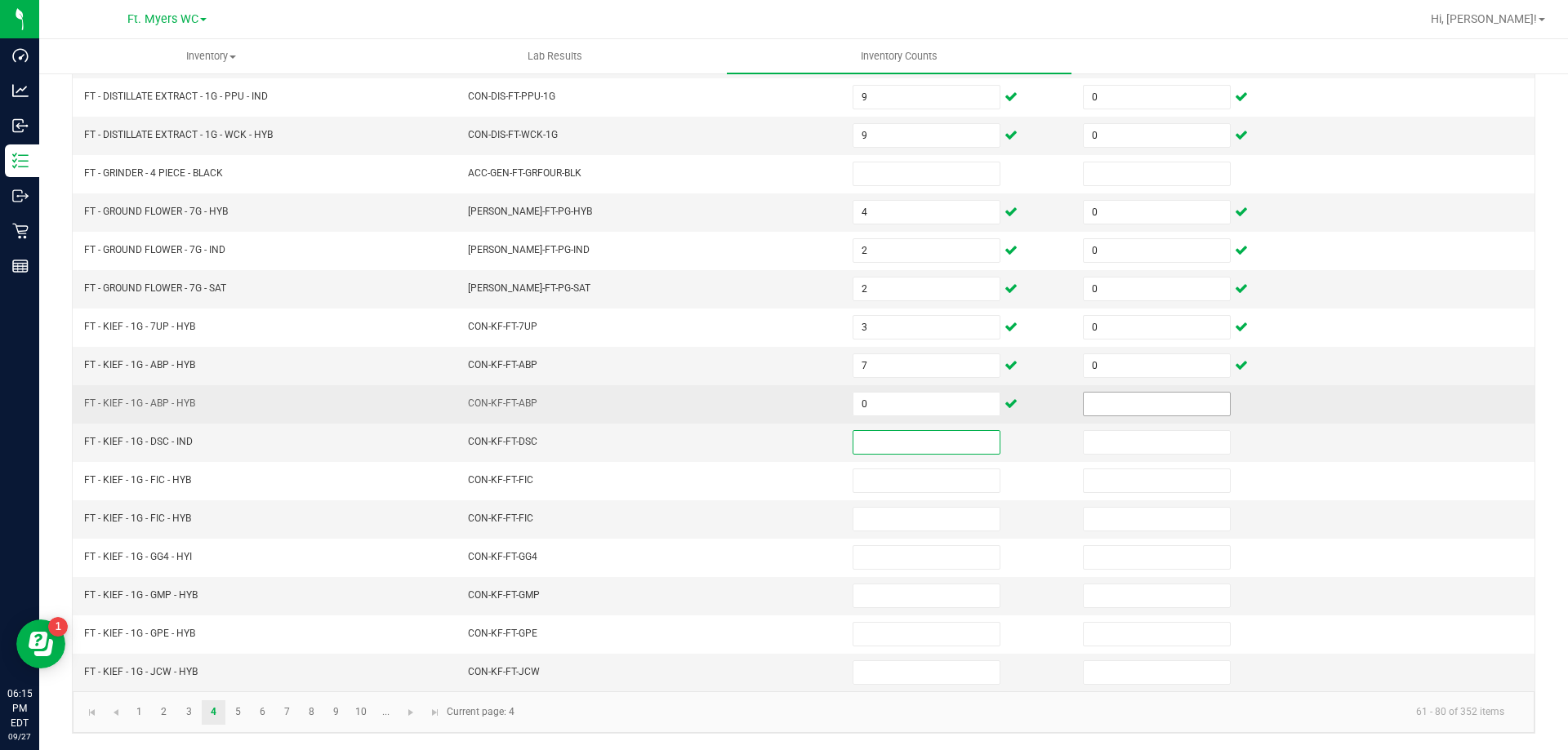
click at [1102, 403] on input at bounding box center [1157, 404] width 147 height 23
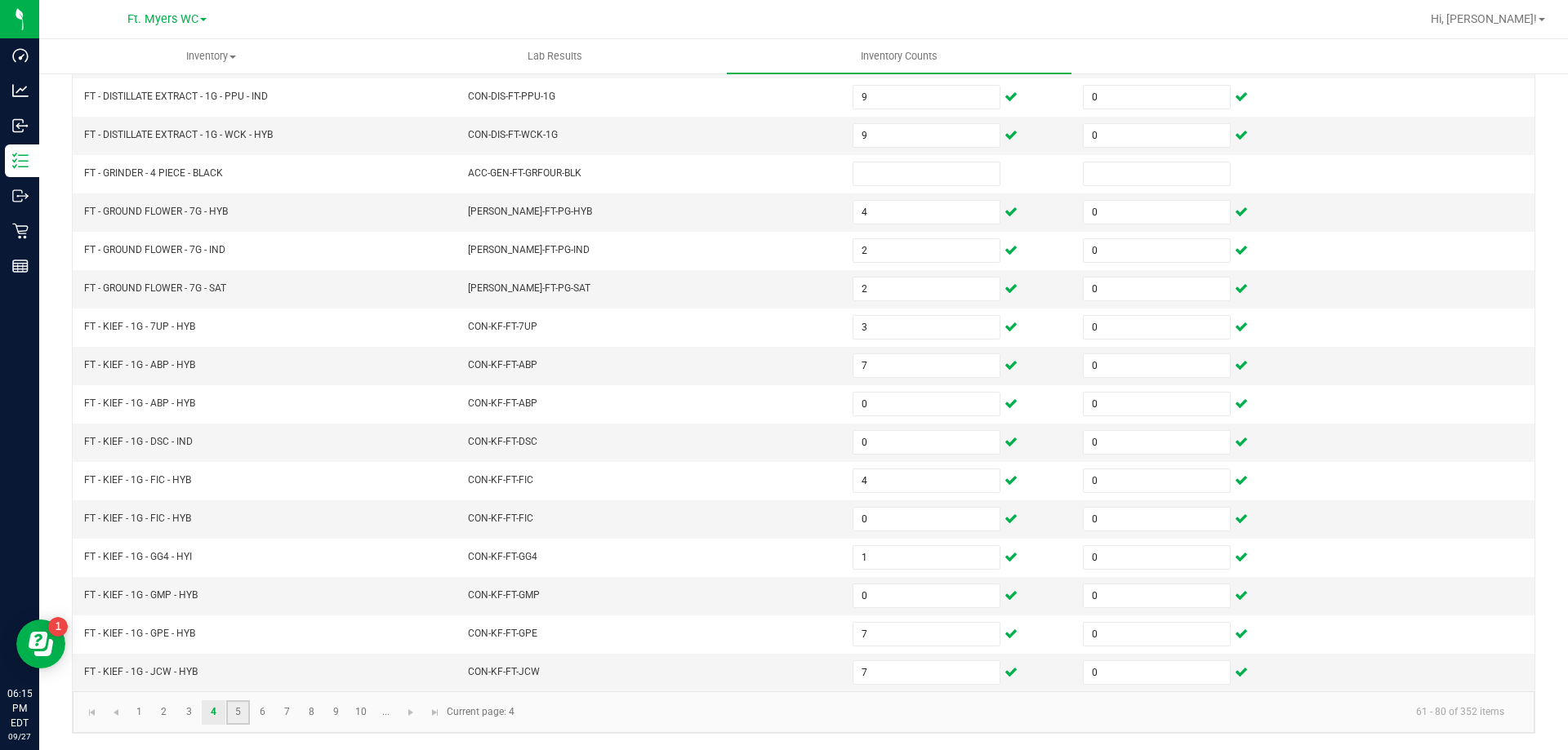
click at [232, 718] on link "5" at bounding box center [238, 712] width 24 height 25
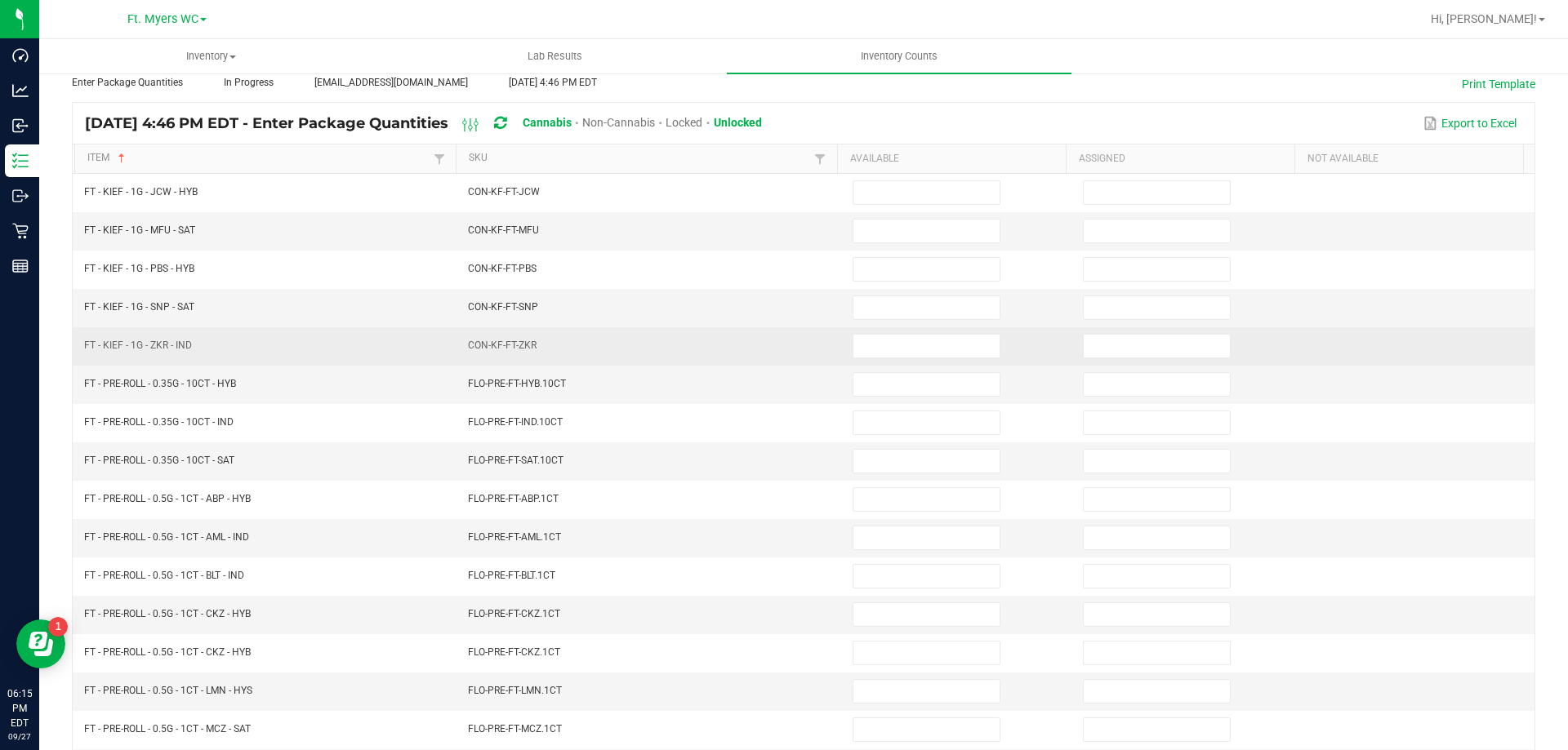
scroll to position [12, 0]
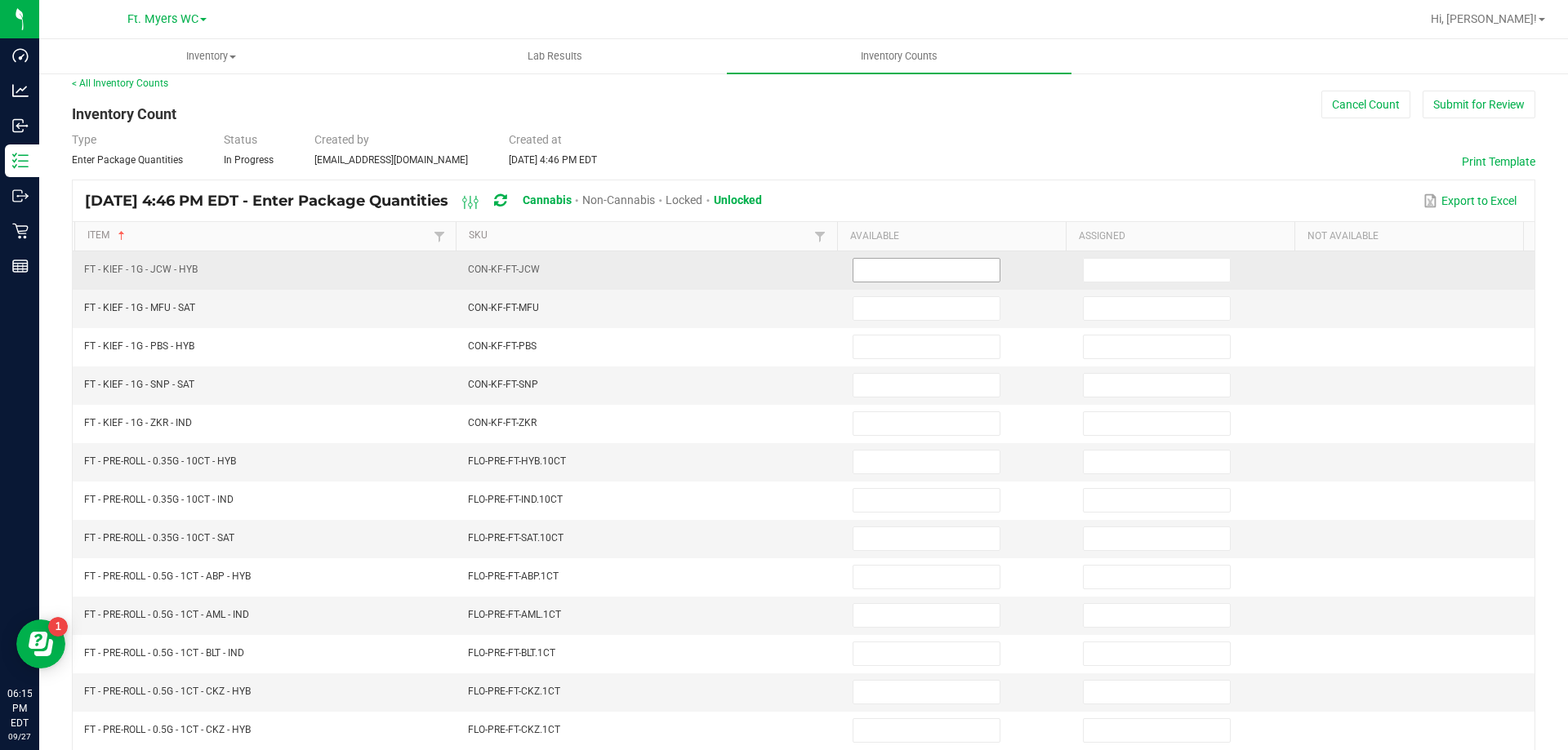
click at [909, 276] on input at bounding box center [927, 270] width 147 height 23
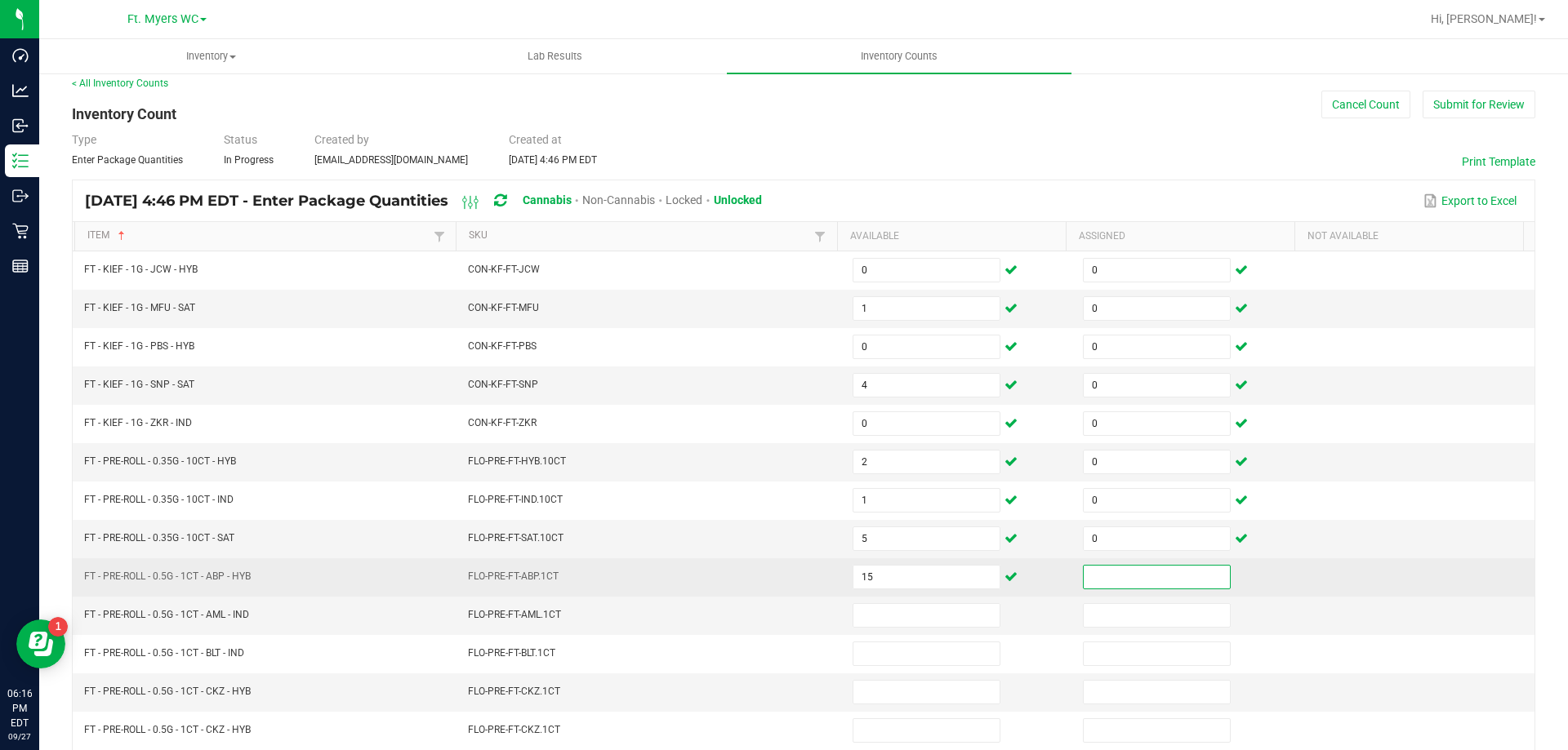
click at [1101, 576] on input at bounding box center [1157, 577] width 147 height 23
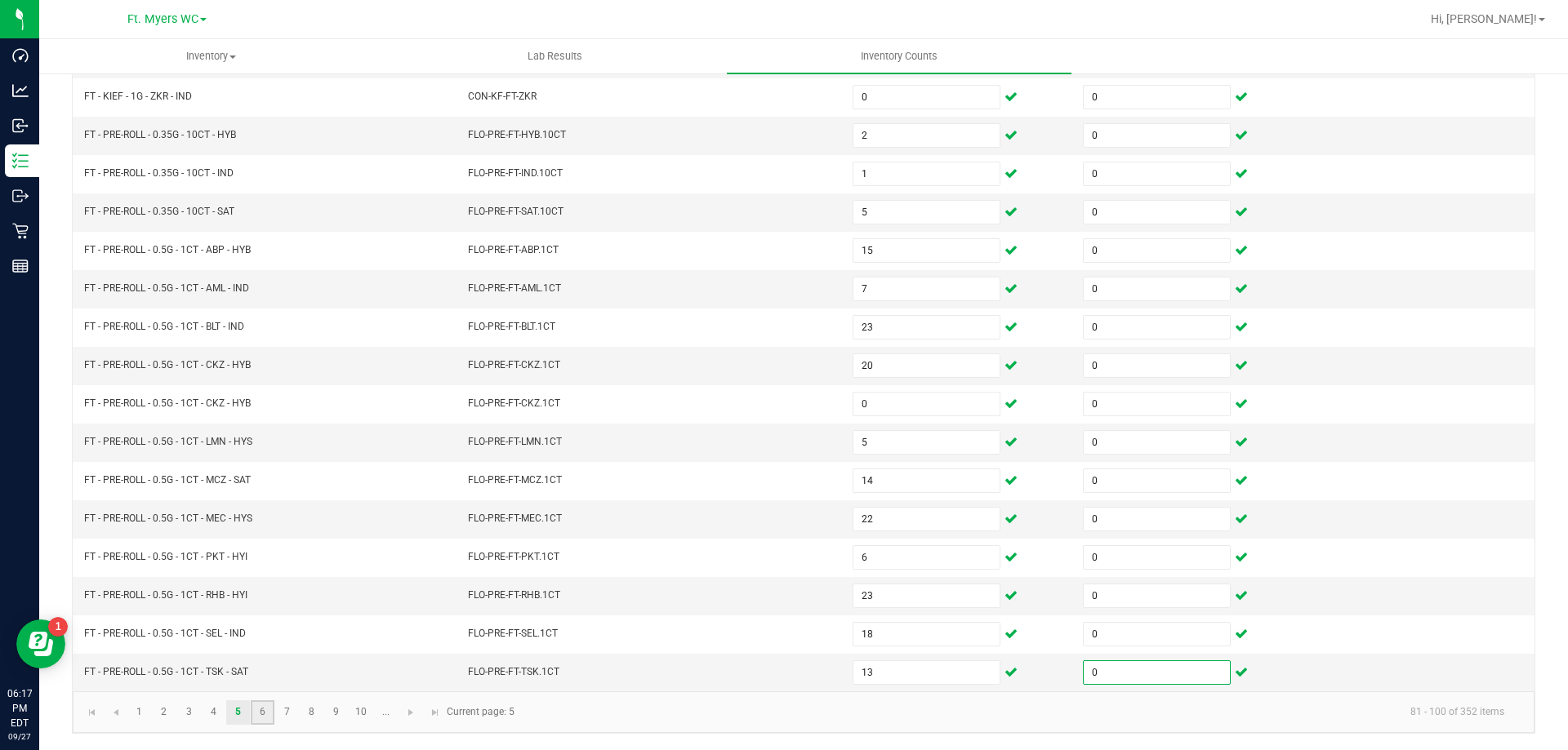
click at [263, 709] on link "6" at bounding box center [263, 712] width 24 height 25
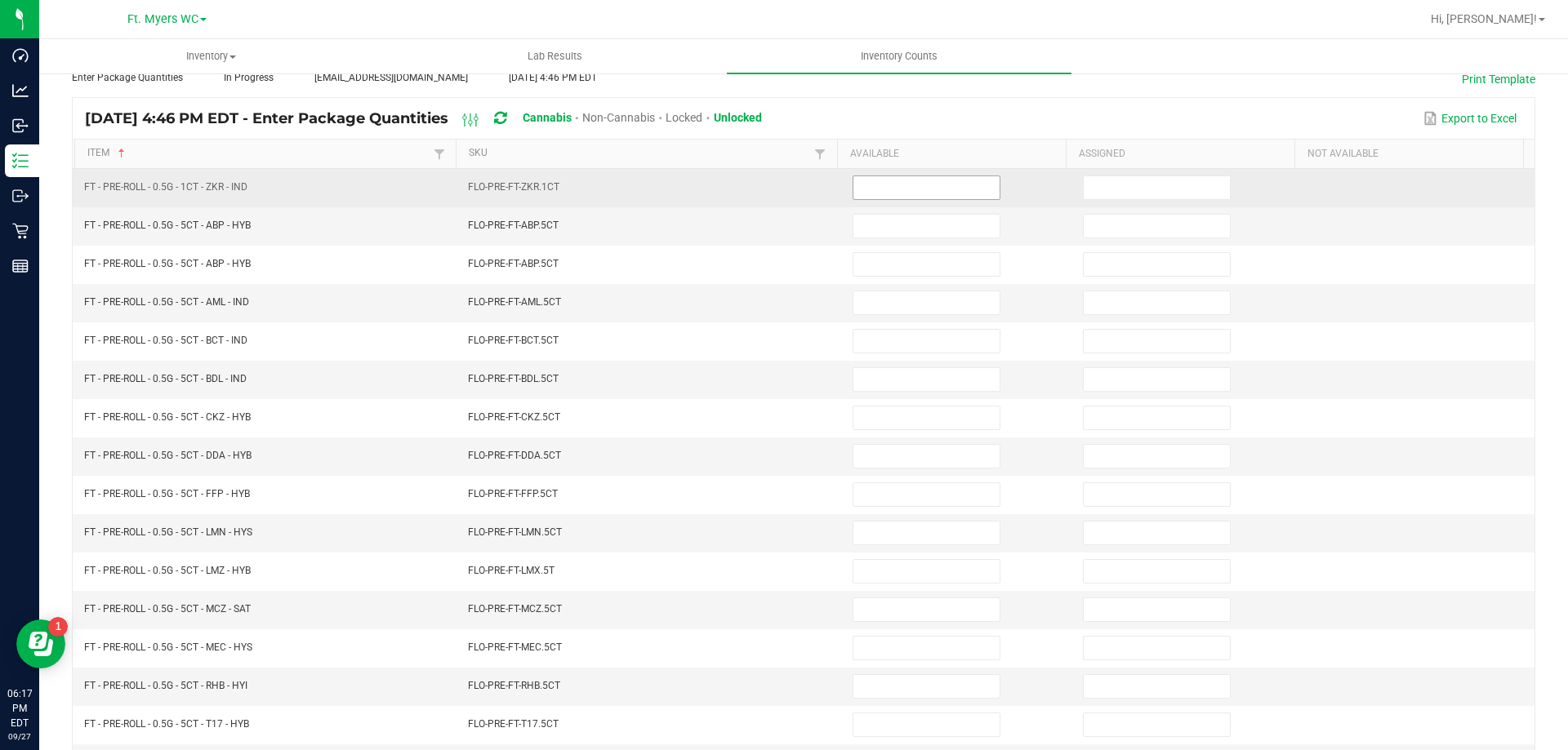
scroll to position [94, 0]
click at [940, 179] on input at bounding box center [927, 188] width 147 height 23
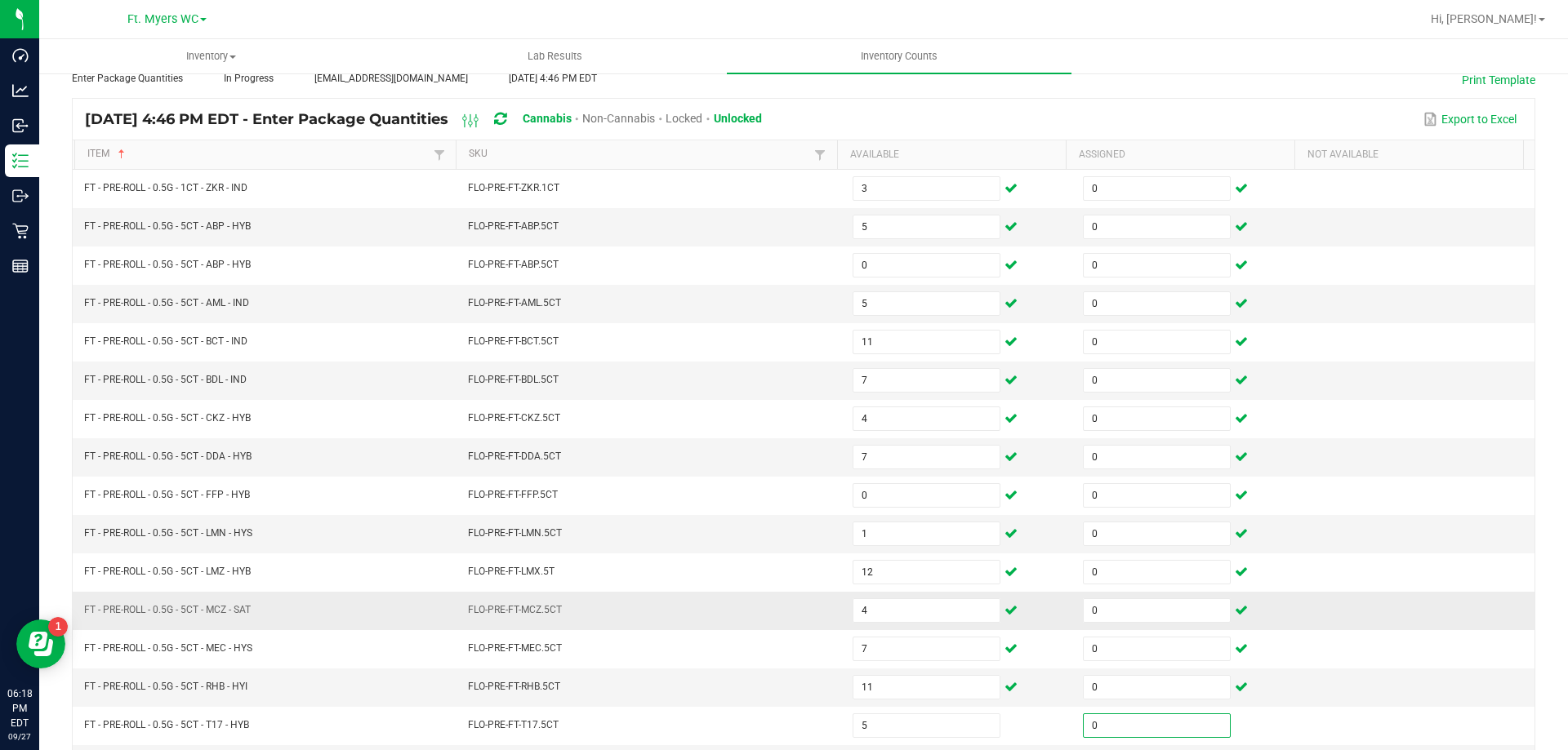
scroll to position [339, 0]
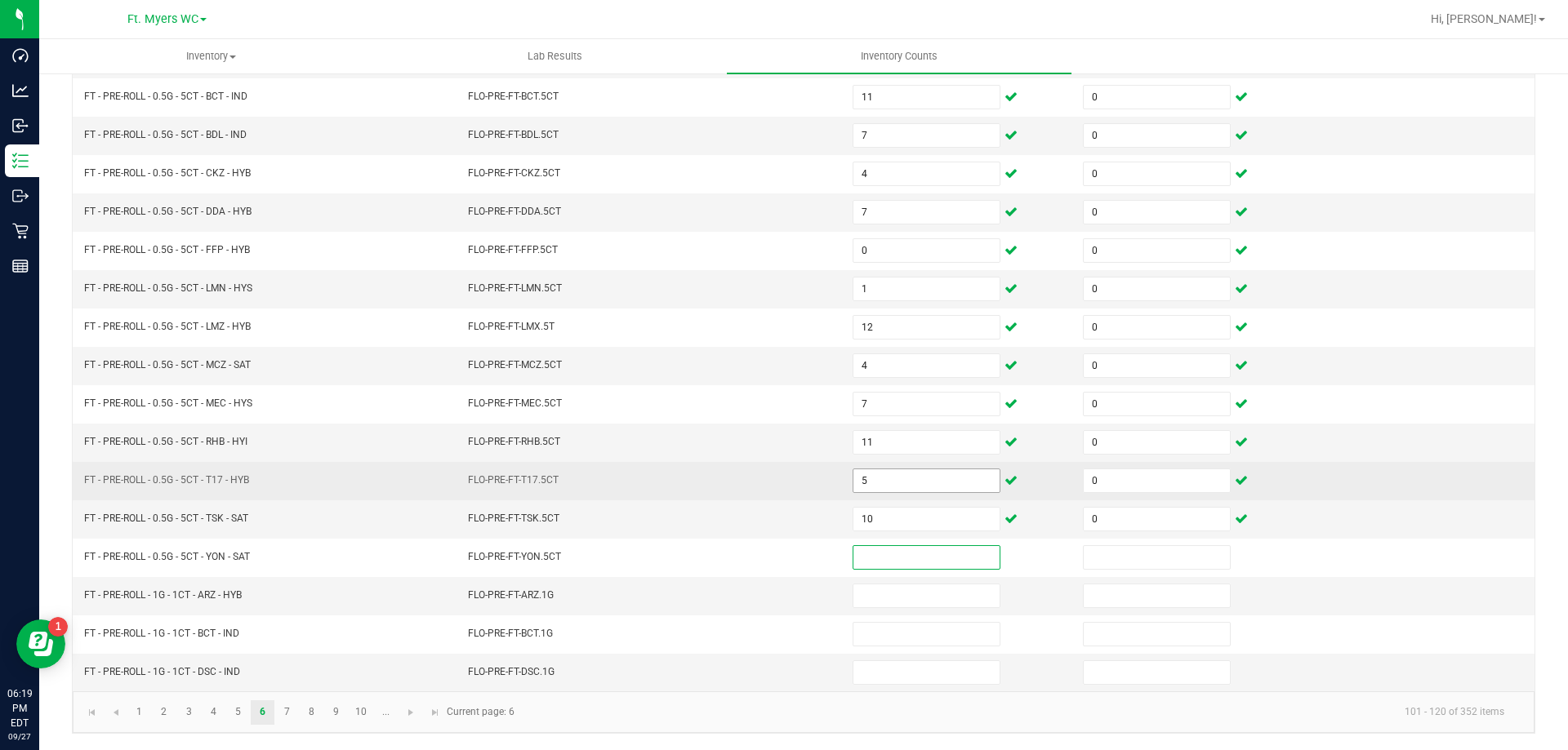
click at [909, 487] on input "5" at bounding box center [927, 481] width 147 height 23
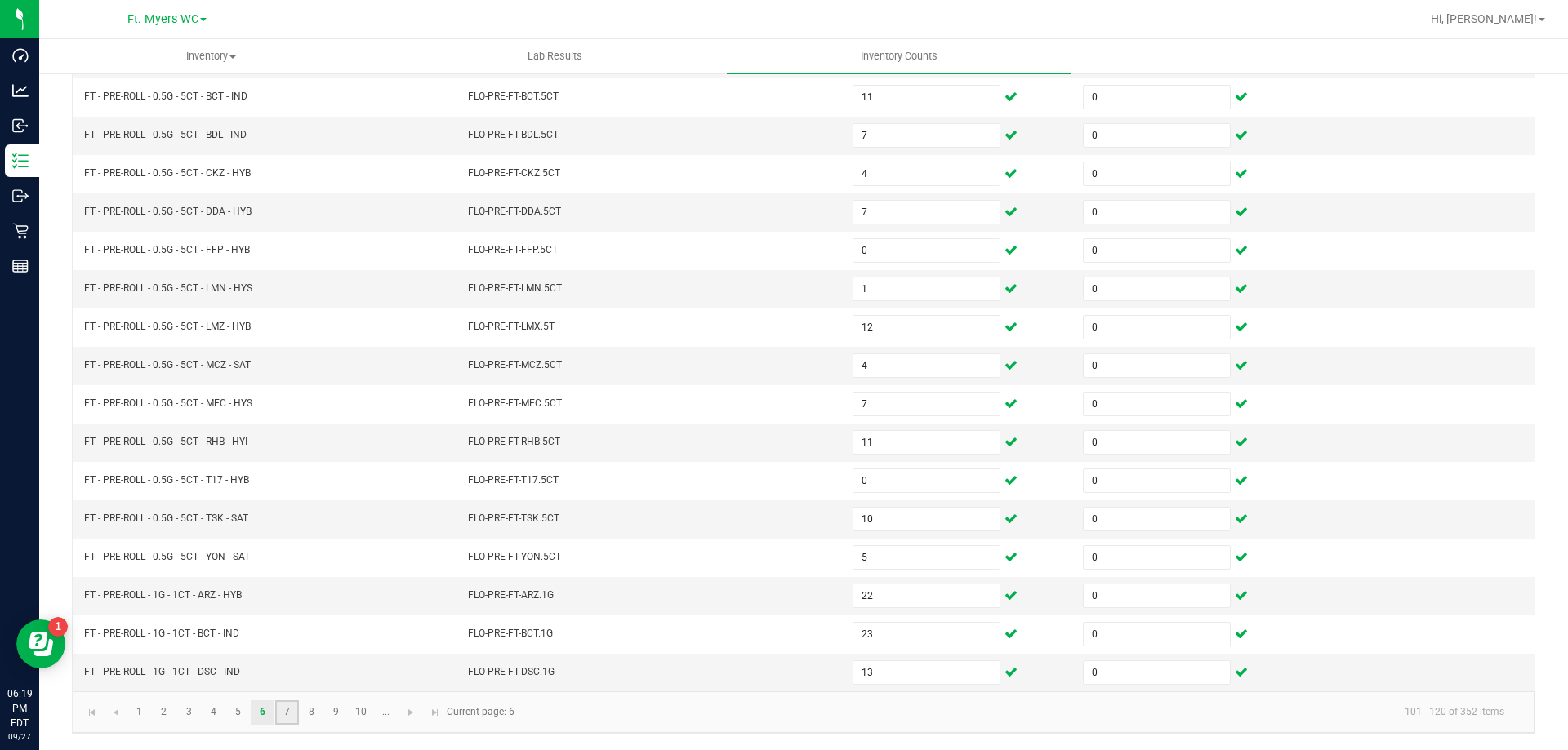
click at [283, 715] on link "7" at bounding box center [287, 712] width 24 height 25
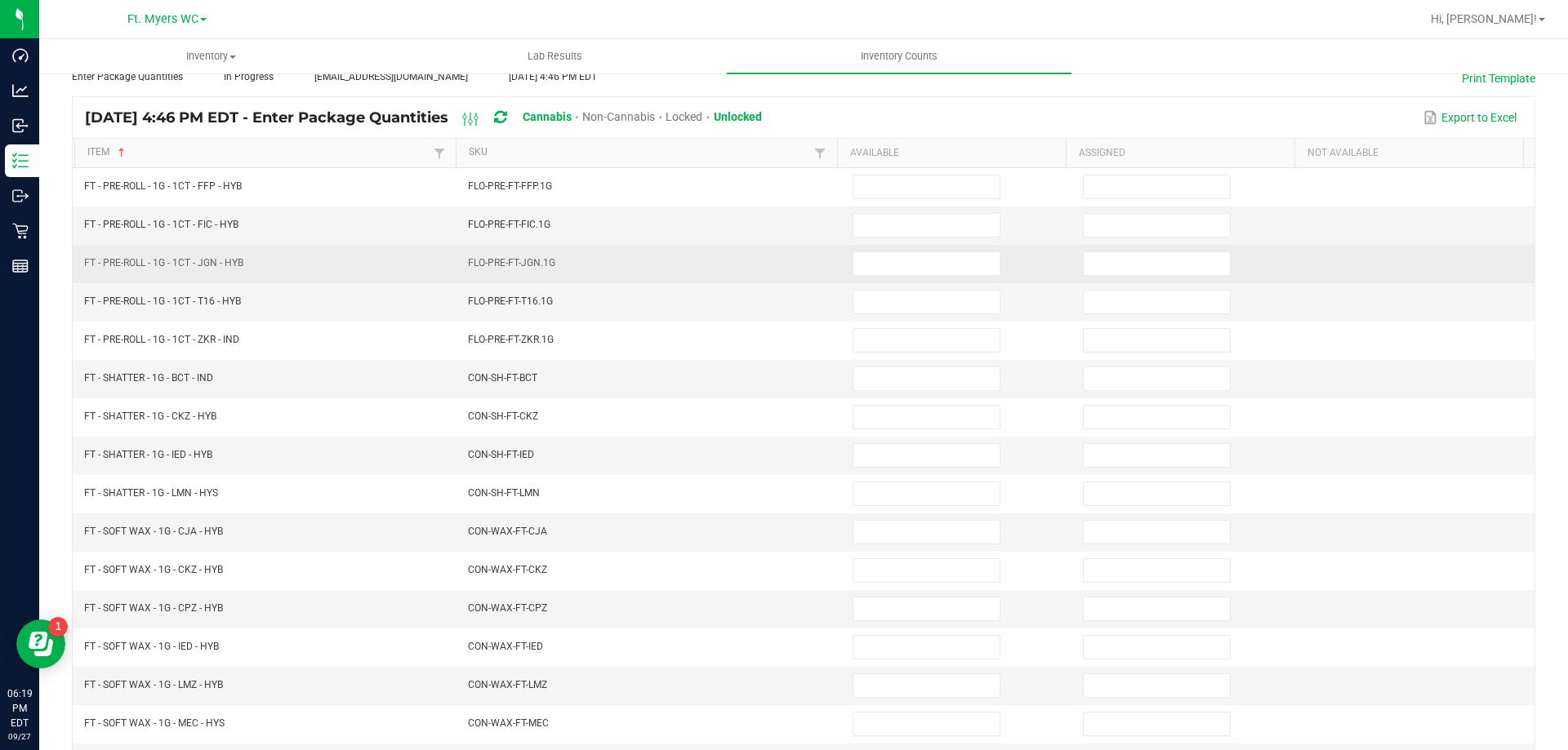
scroll to position [94, 0]
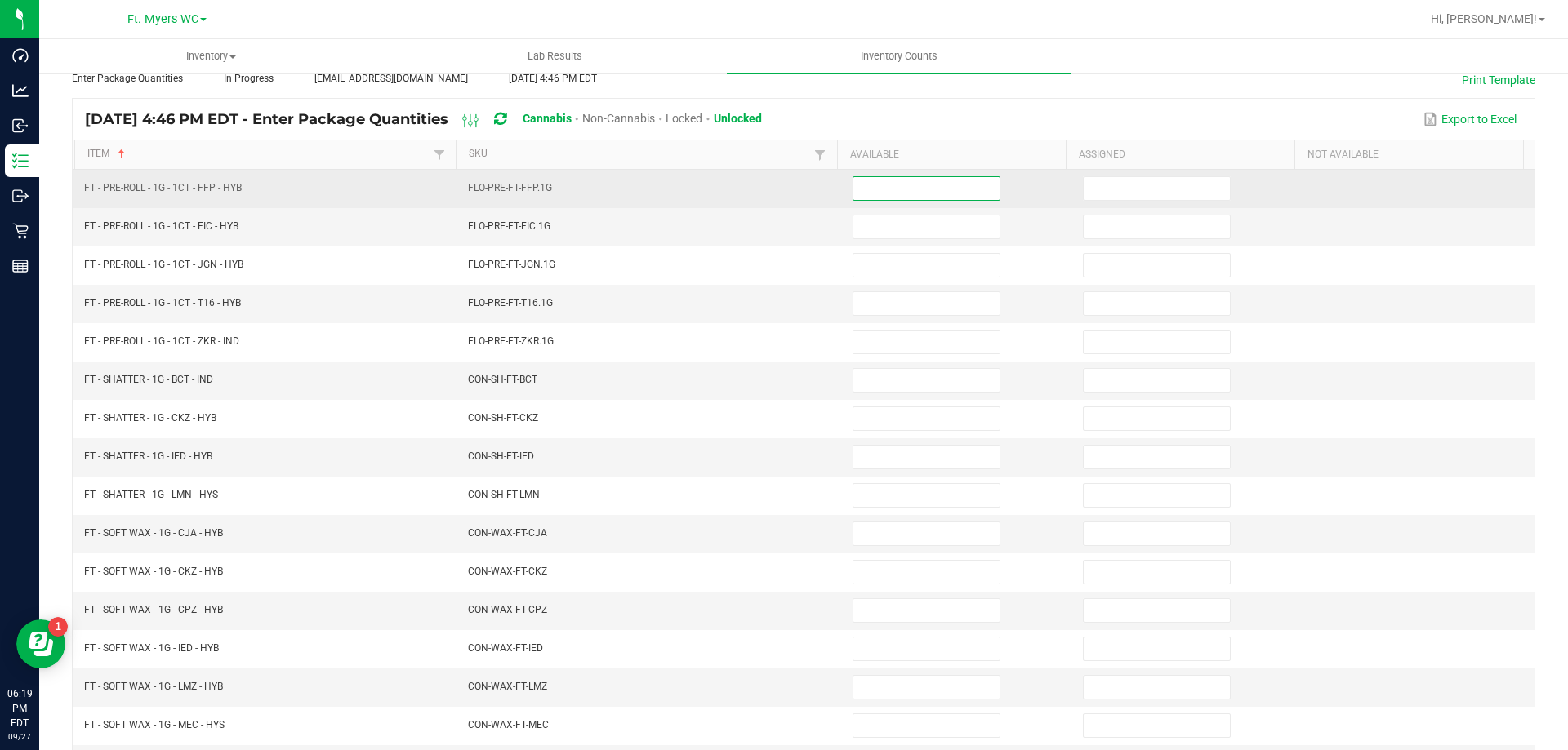
click at [924, 189] on input at bounding box center [927, 188] width 147 height 23
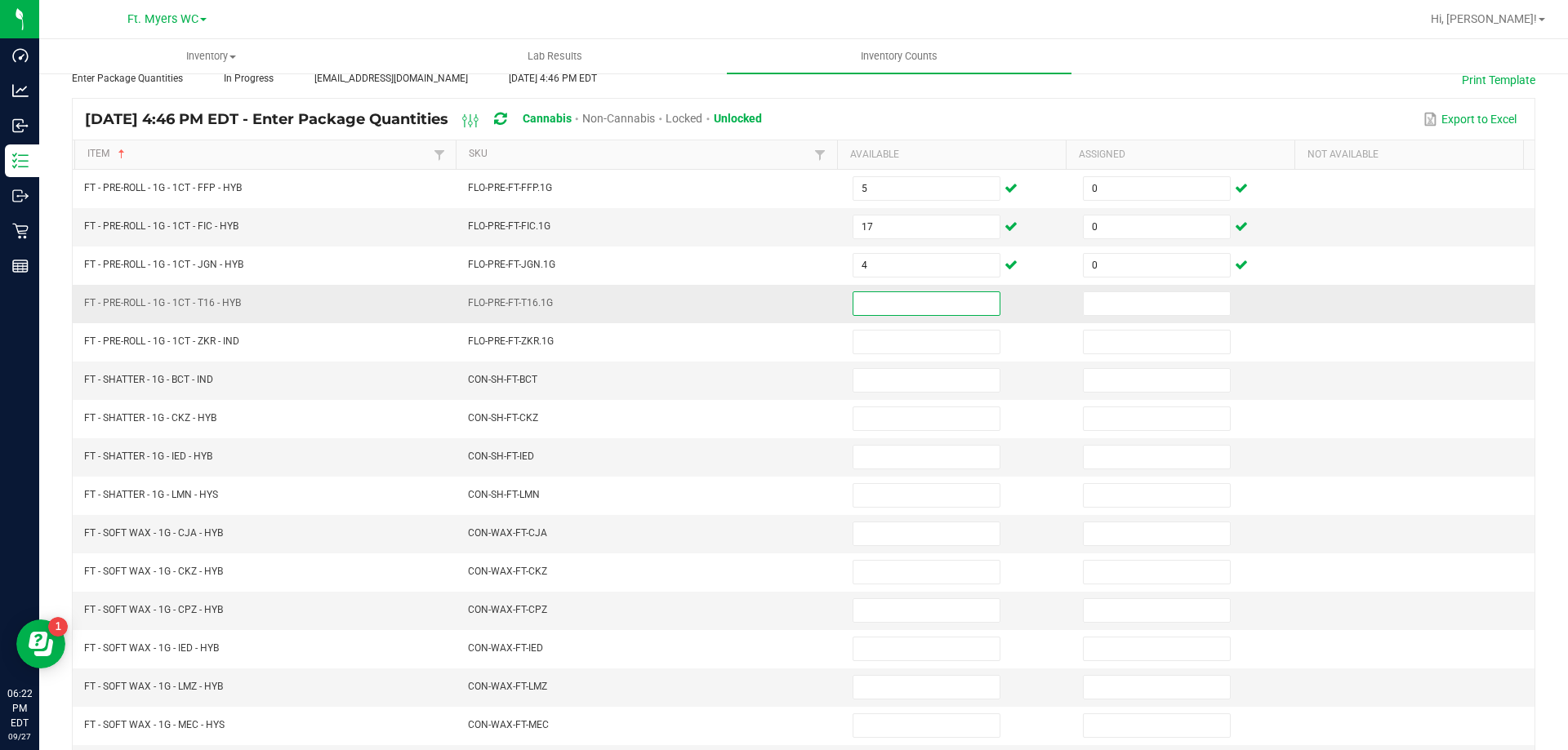
click at [909, 299] on input at bounding box center [927, 303] width 147 height 23
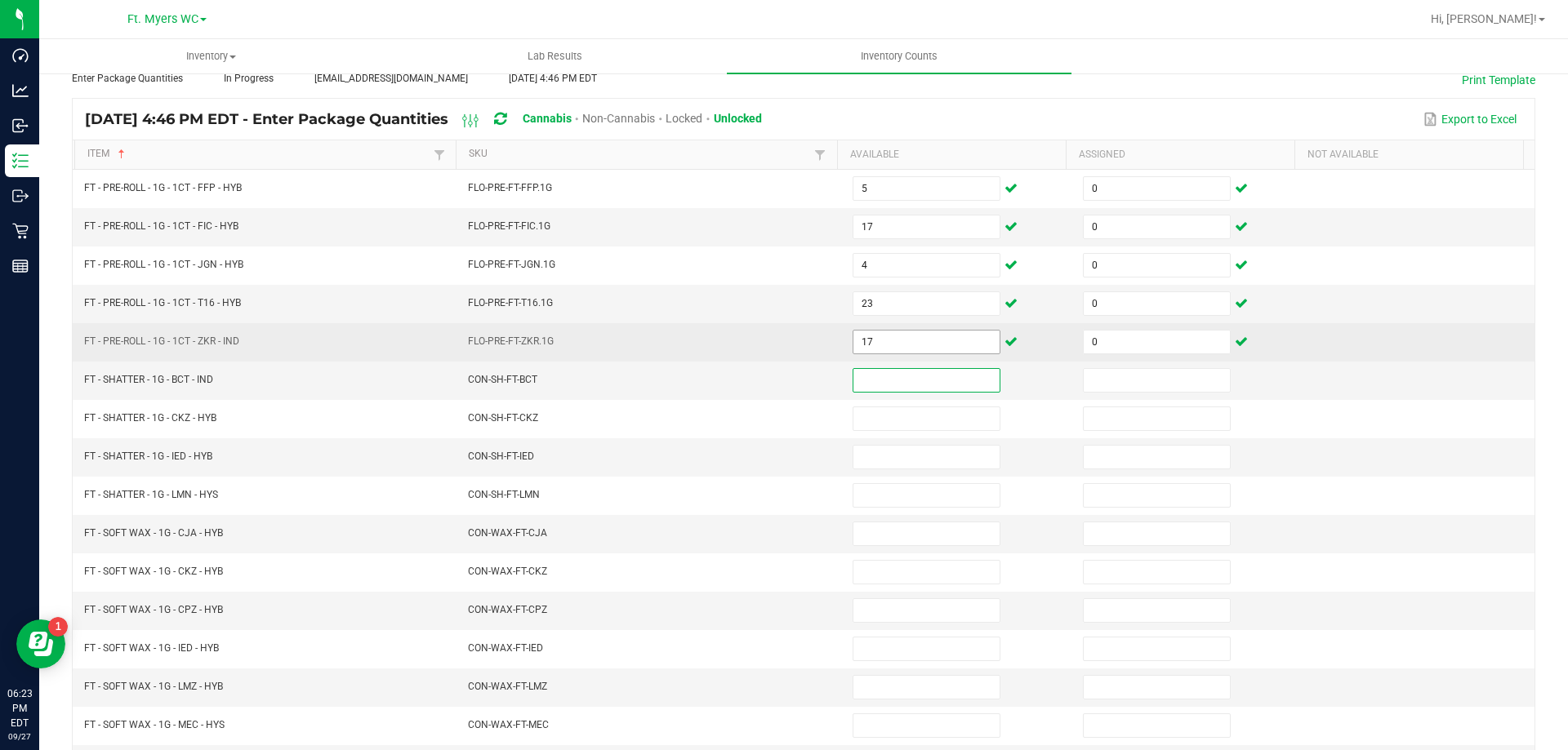
scroll to position [339, 0]
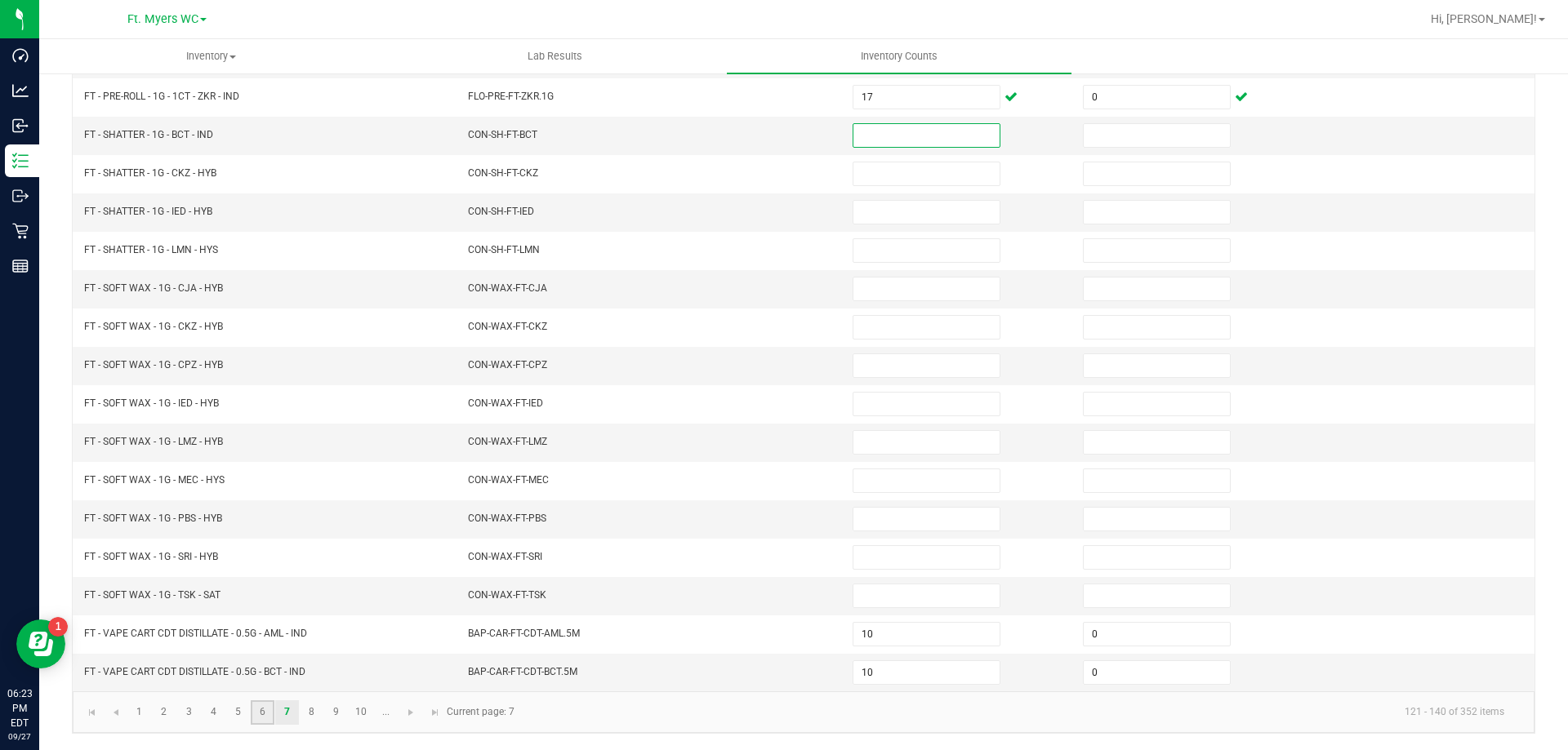
click at [271, 717] on link "6" at bounding box center [263, 712] width 24 height 25
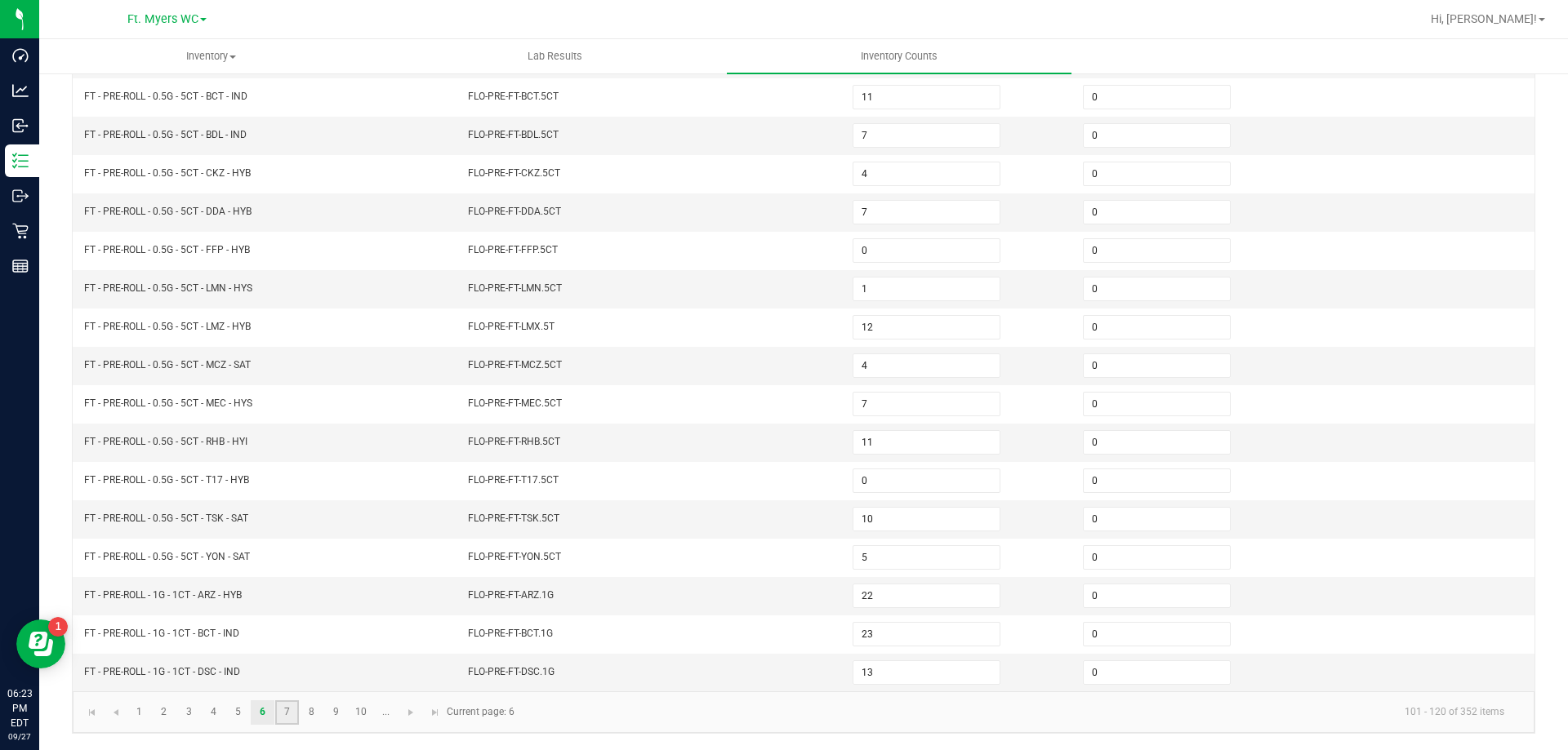
click at [291, 713] on link "7" at bounding box center [287, 712] width 24 height 25
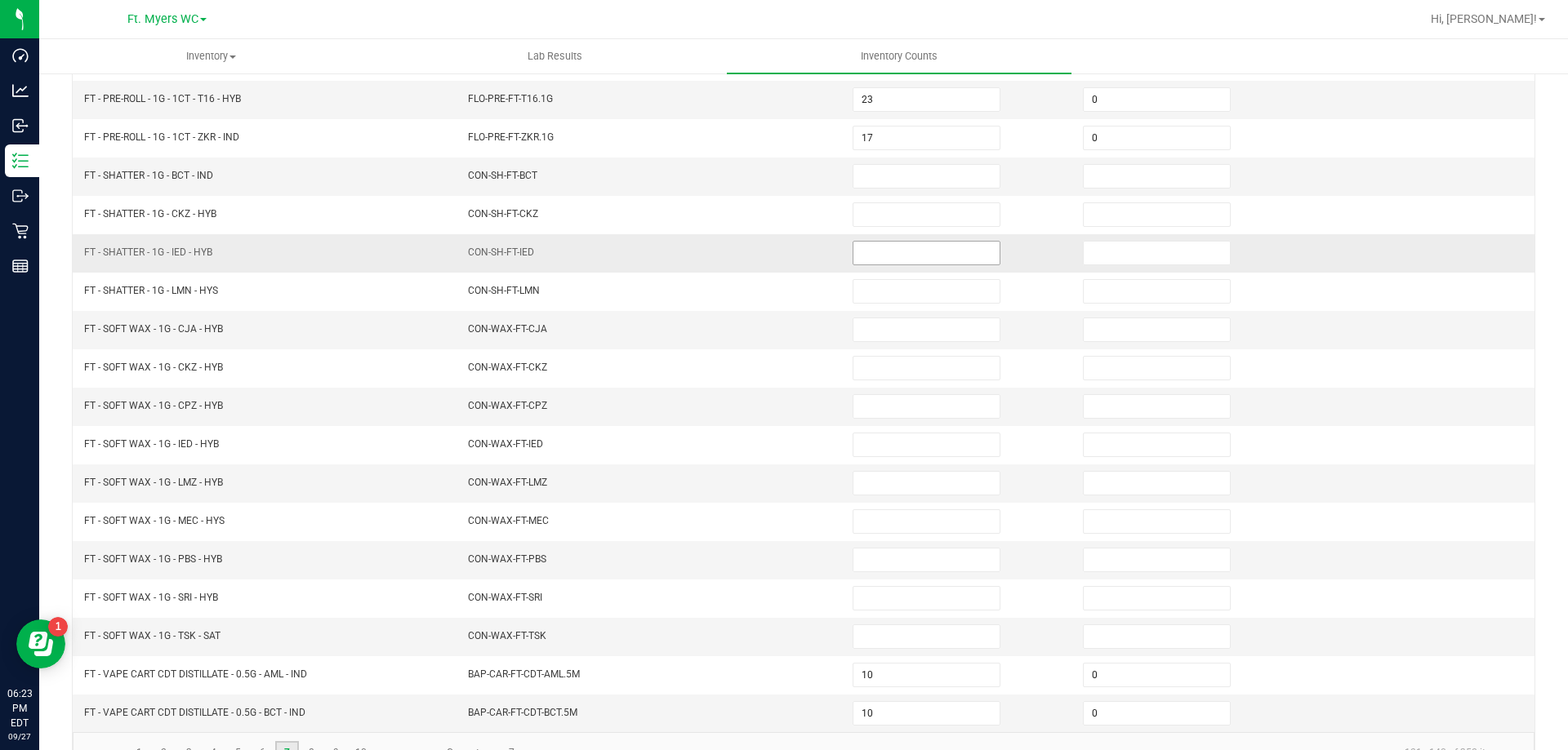
scroll to position [257, 0]
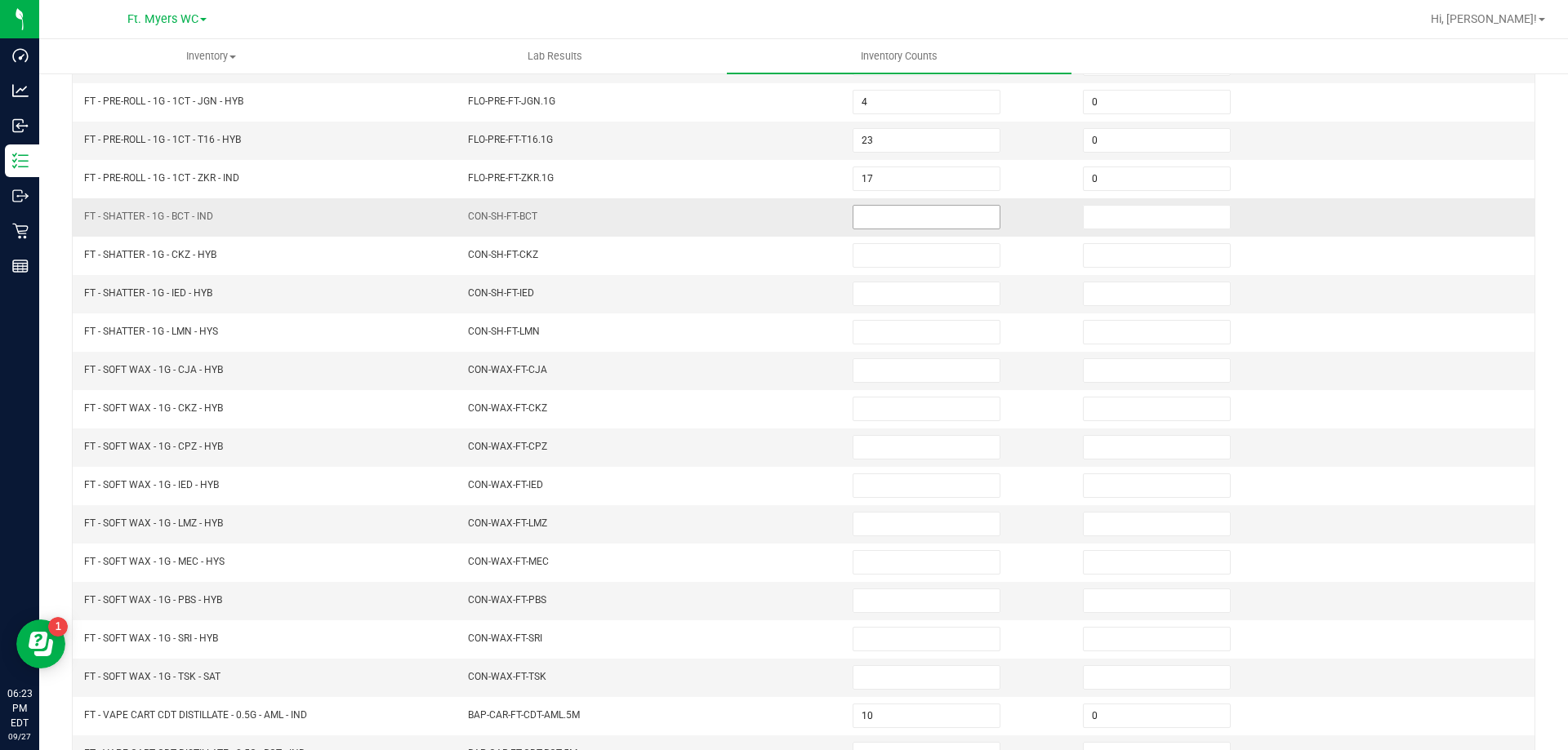
click at [909, 214] on input at bounding box center [927, 217] width 147 height 23
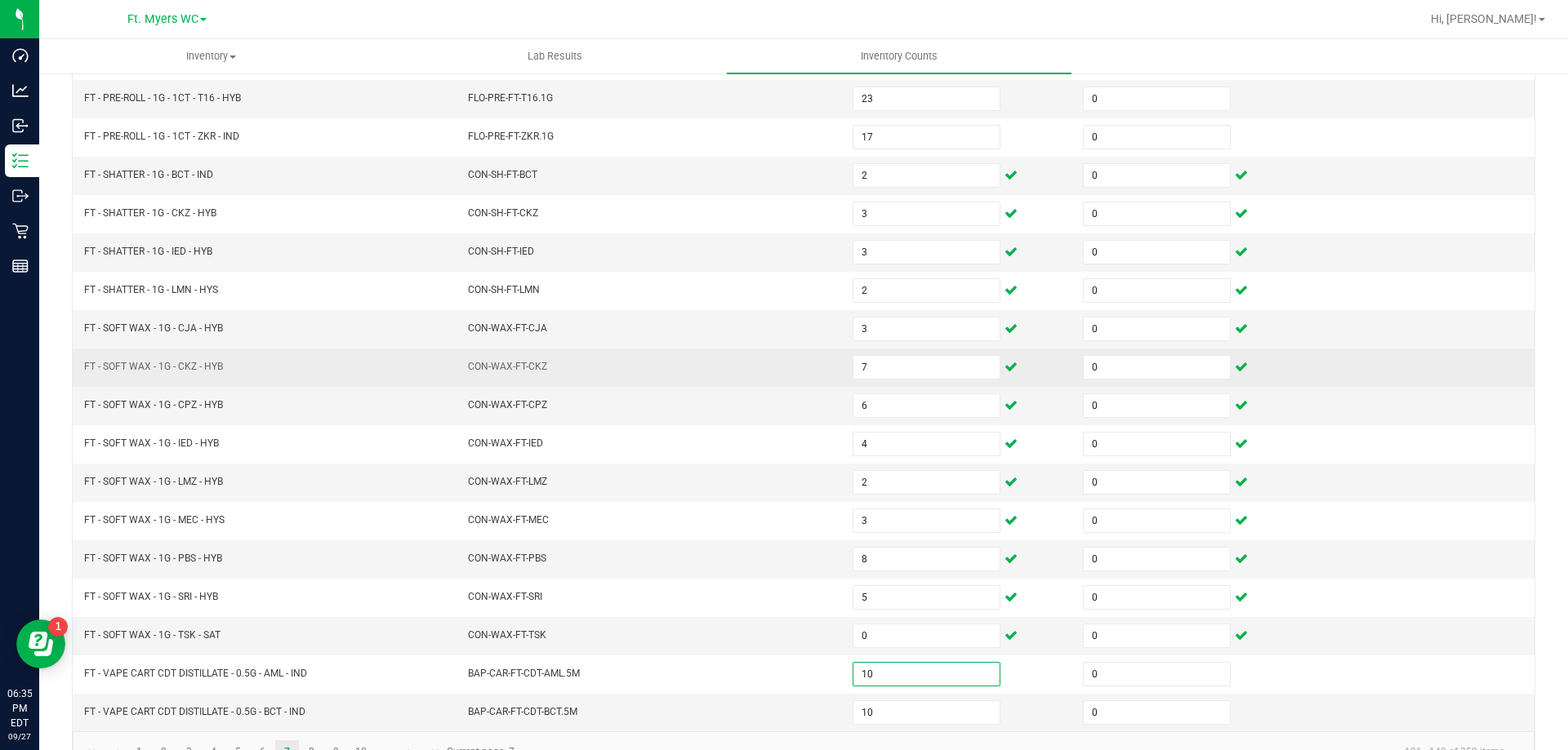
scroll to position [339, 0]
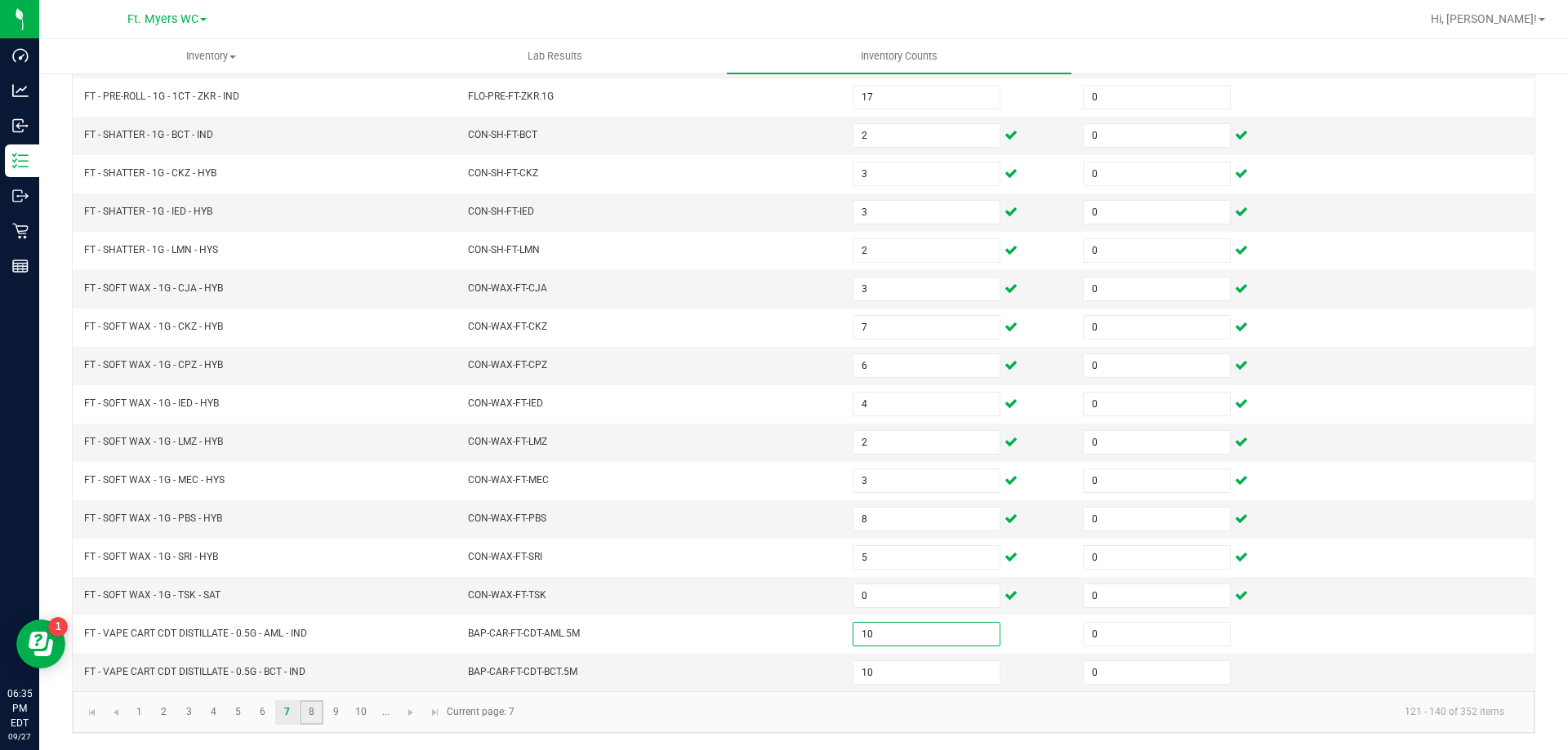
click at [311, 716] on link "8" at bounding box center [311, 712] width 24 height 25
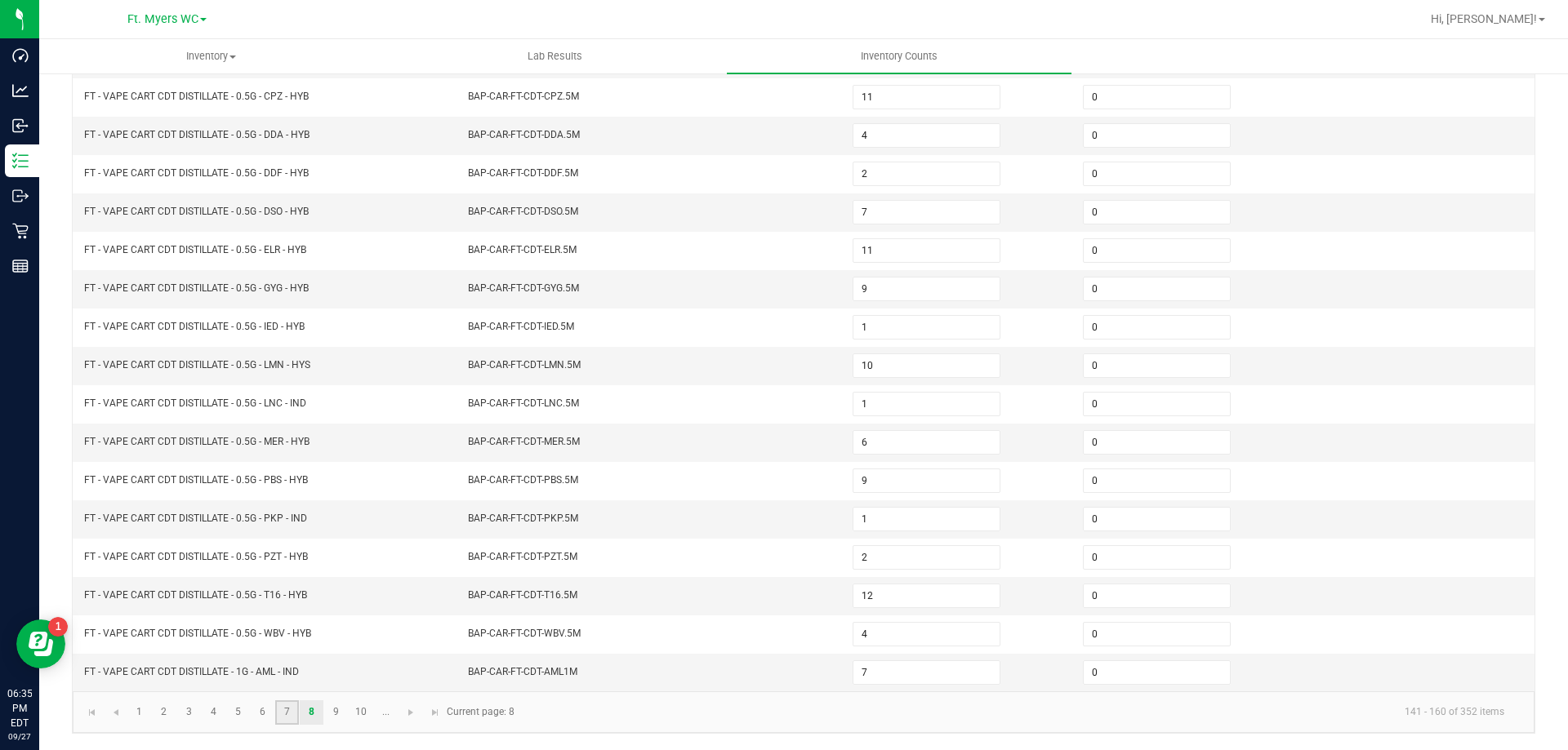
click at [282, 718] on link "7" at bounding box center [287, 712] width 24 height 25
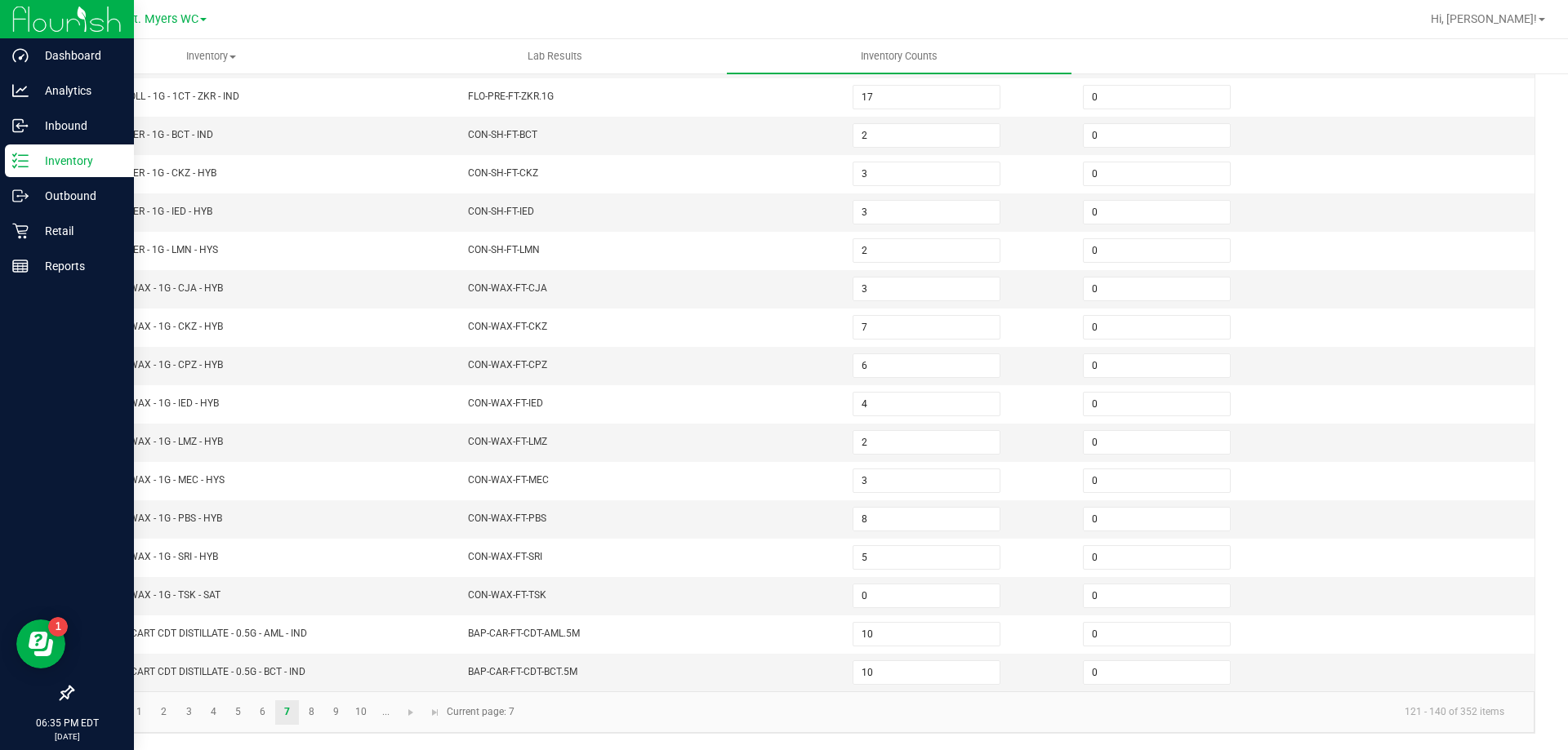
click at [31, 161] on p "Inventory" at bounding box center [77, 160] width 98 height 19
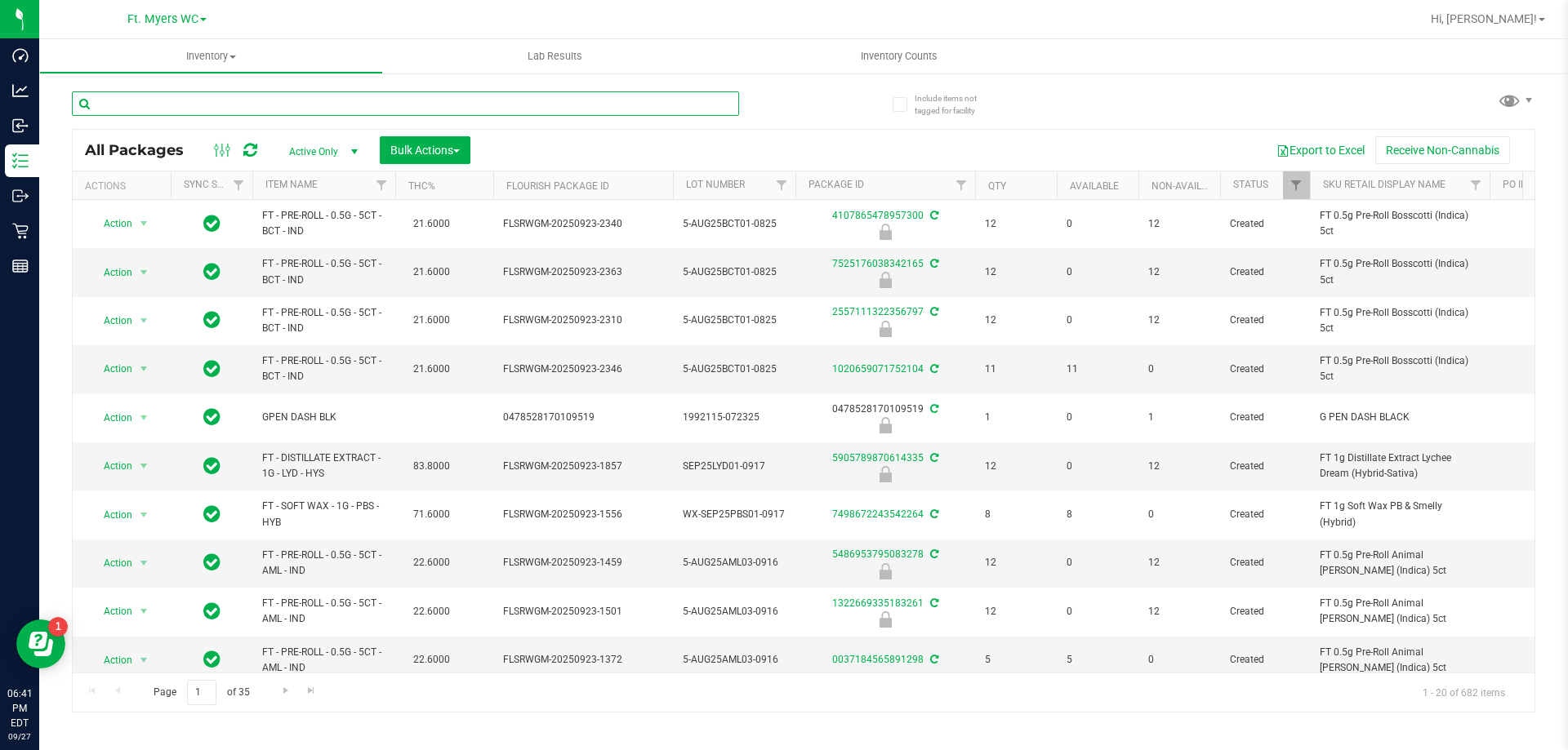
click at [131, 109] on input "text" at bounding box center [405, 103] width 667 height 25
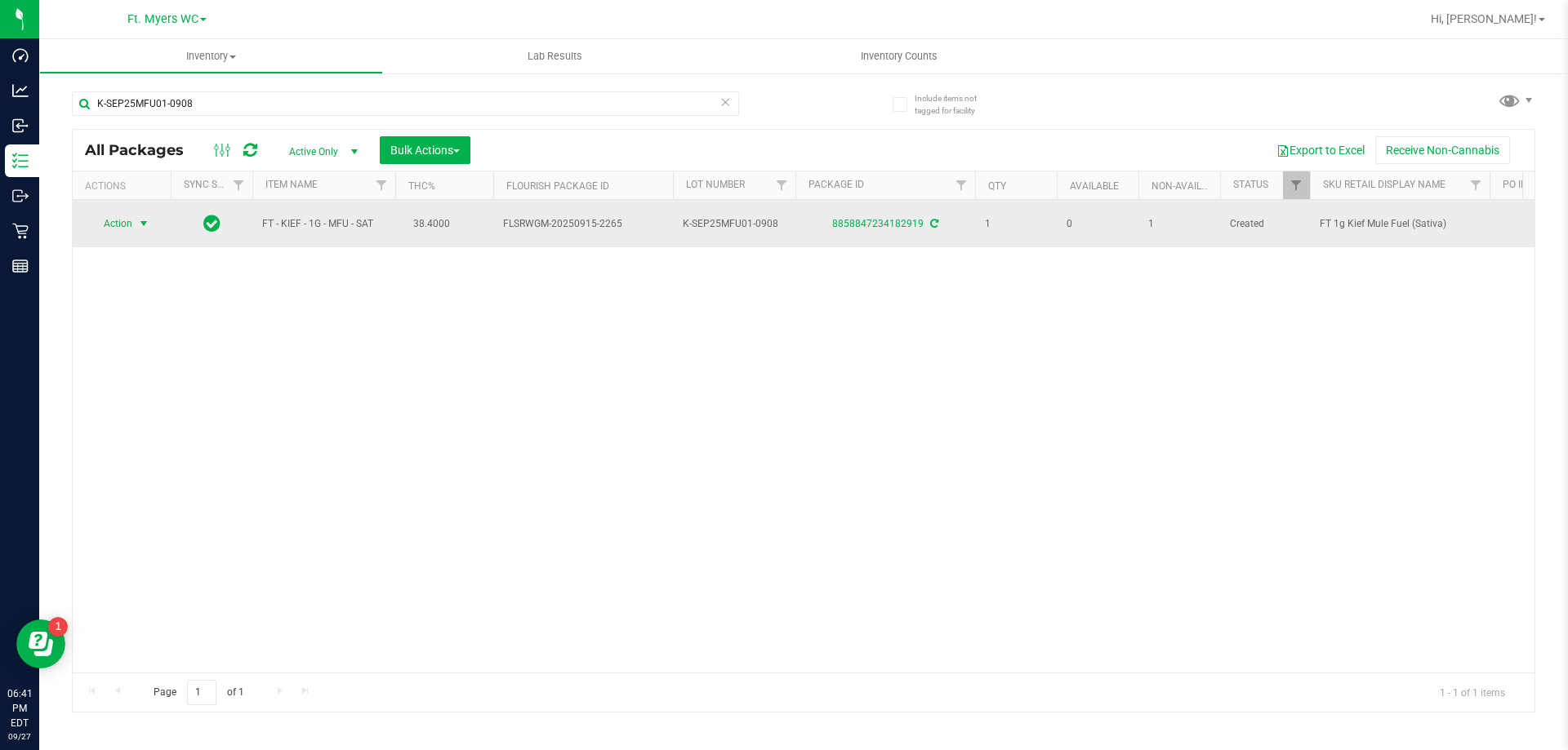
click at [125, 223] on span "Action" at bounding box center [111, 223] width 44 height 23
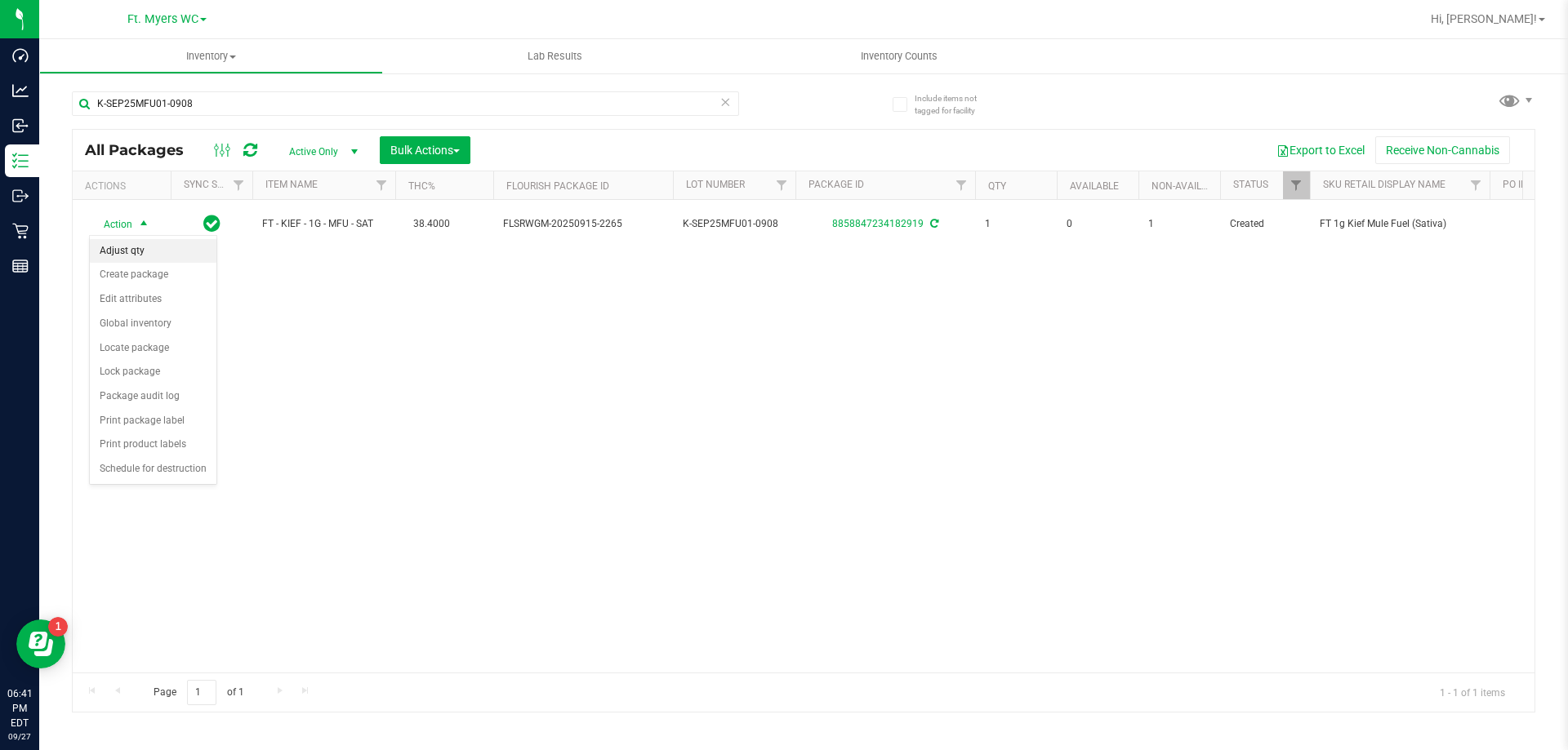
click at [146, 255] on li "Adjust qty" at bounding box center [153, 251] width 126 height 25
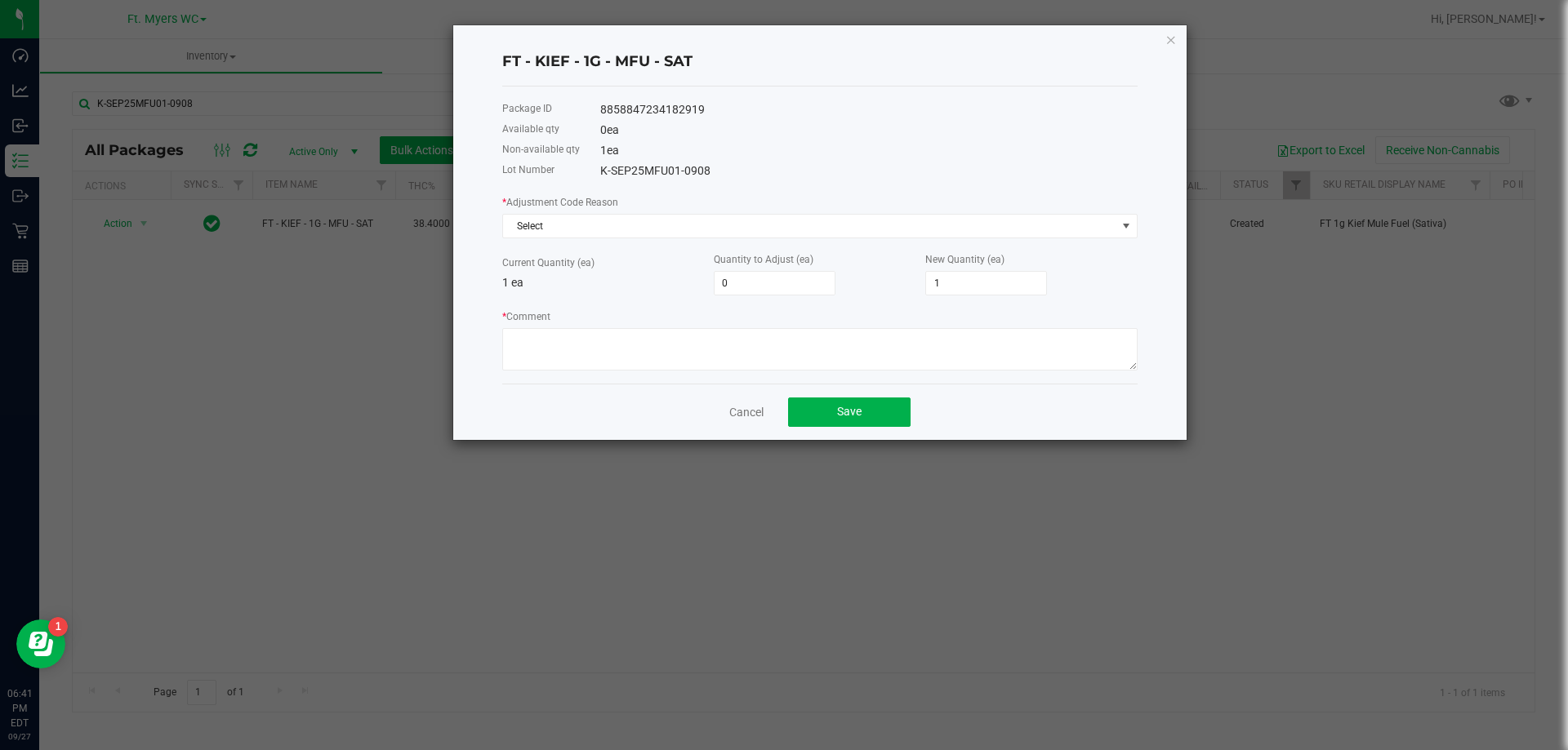
drag, startPoint x: 772, startPoint y: 290, endPoint x: 598, endPoint y: 298, distance: 174.2
click at [643, 299] on div "* Adjustment Code Reason Select Current Quantity (ea) 1 ea Quantity to Adjust (…" at bounding box center [820, 281] width 636 height 177
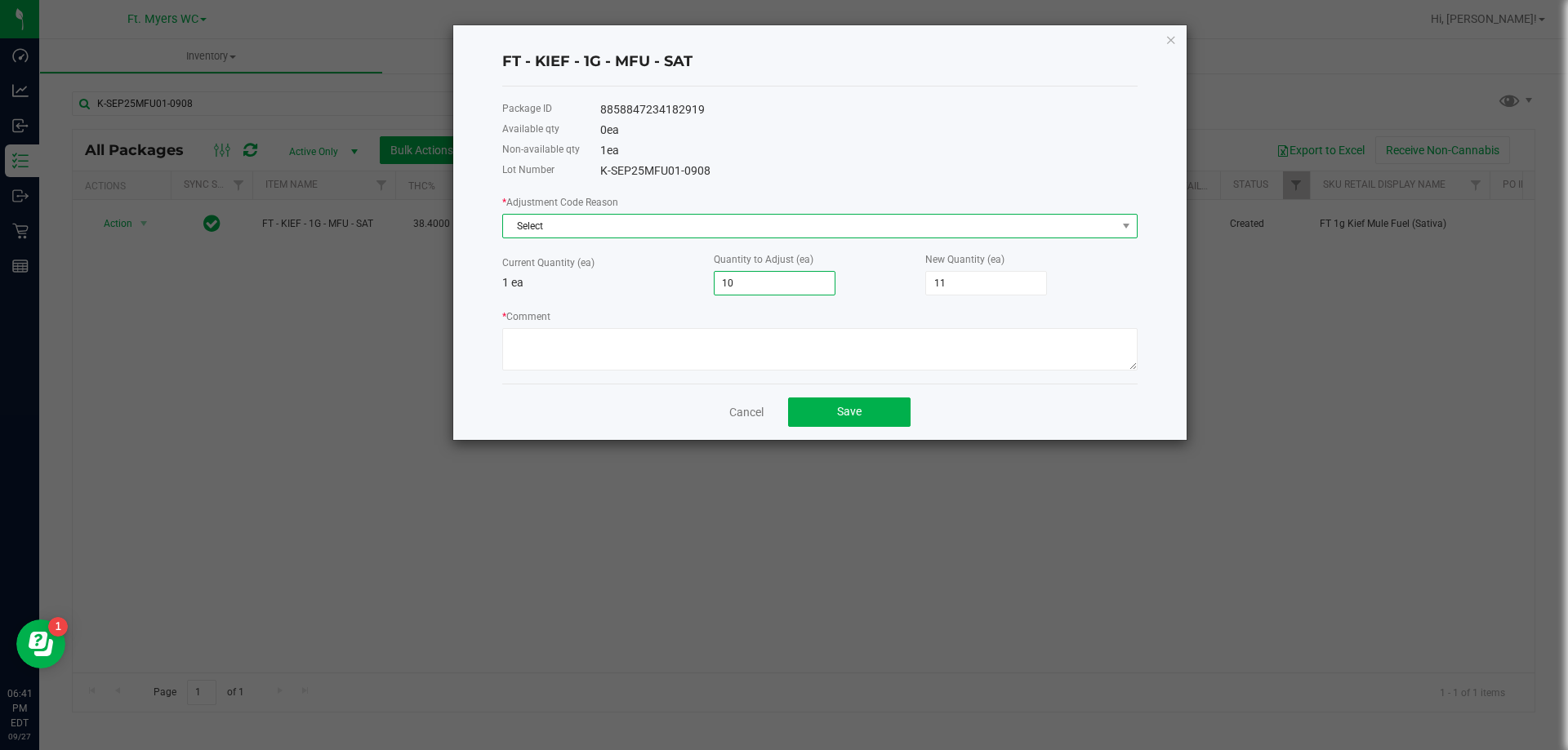
click at [661, 230] on span "Select" at bounding box center [809, 225] width 613 height 23
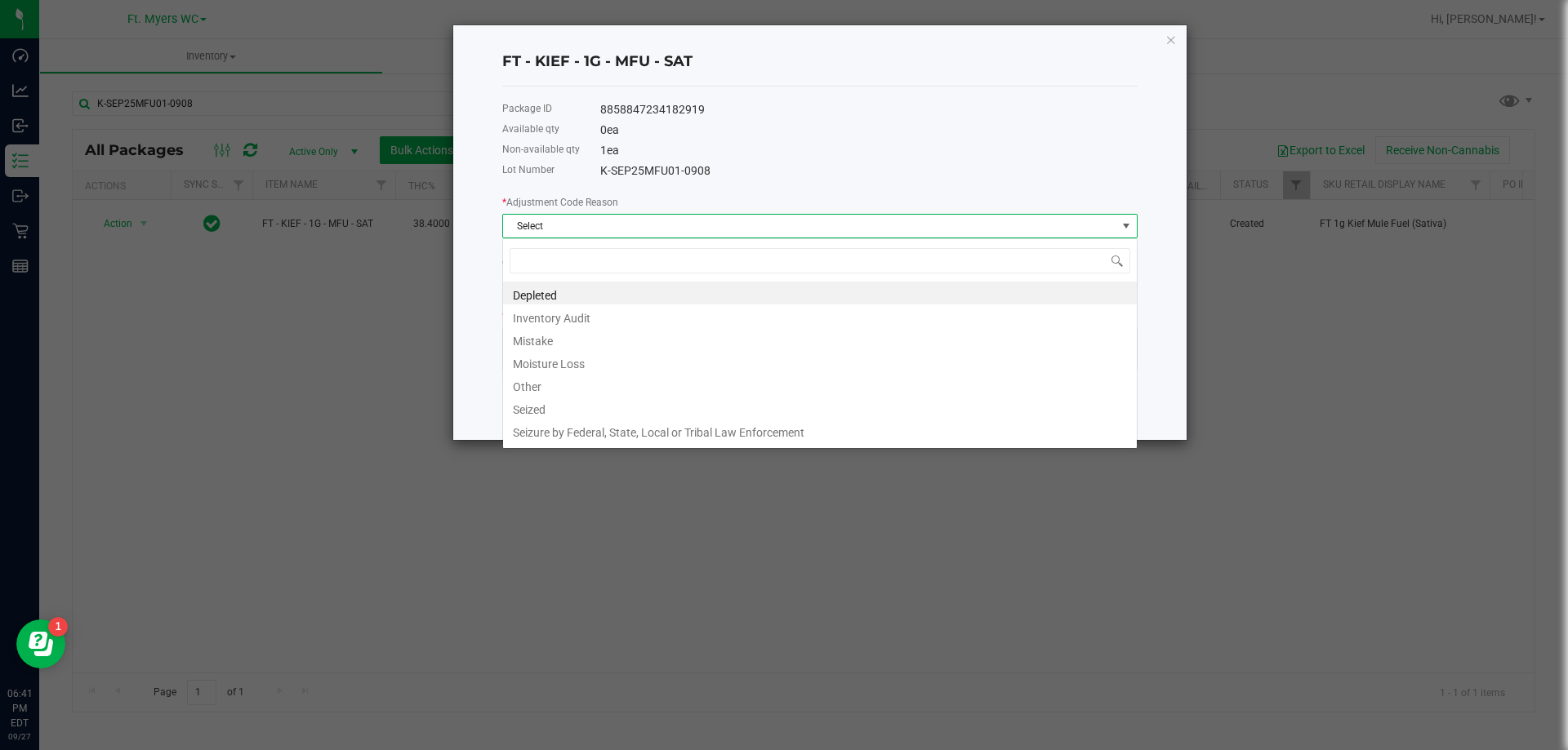
scroll to position [25, 636]
click at [621, 312] on li "Inventory Audit" at bounding box center [820, 316] width 634 height 23
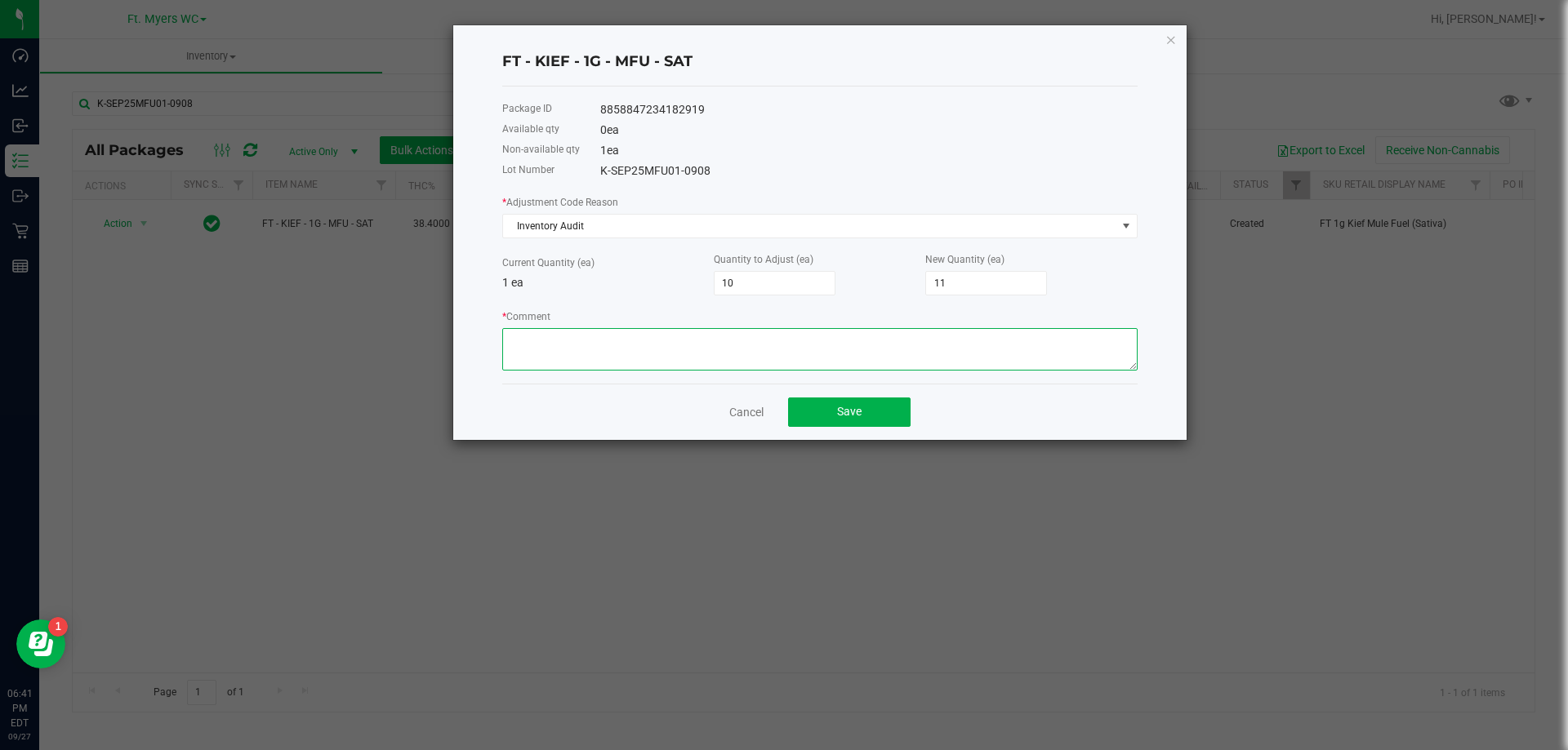
click at [613, 348] on textarea "* Comment" at bounding box center [820, 349] width 636 height 42
click at [825, 411] on button "Save" at bounding box center [849, 412] width 123 height 29
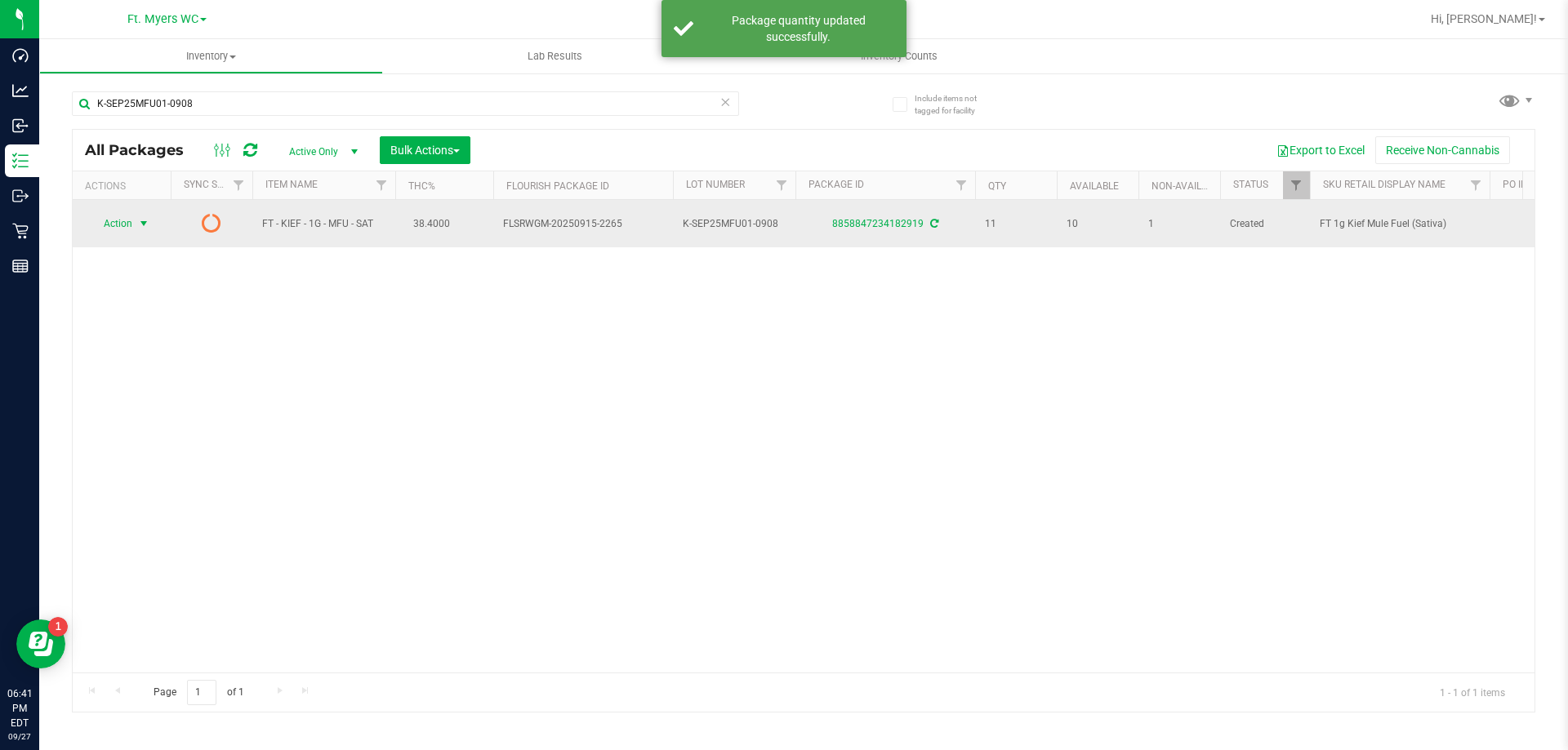
click at [125, 226] on span "Action" at bounding box center [111, 223] width 44 height 23
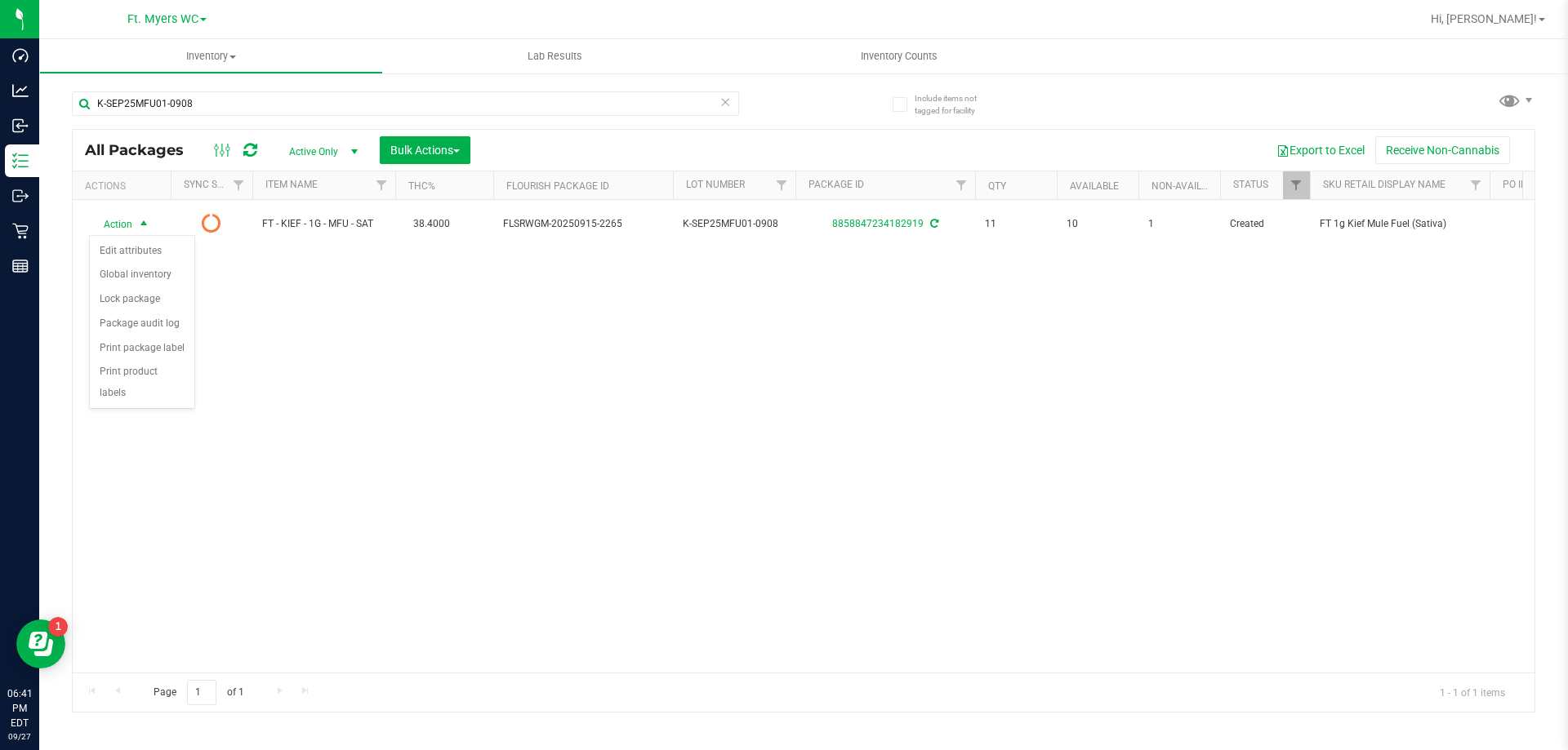
click at [297, 319] on div "Action Action Edit attributes Global inventory Lock package Package audit log P…" at bounding box center [803, 436] width 1462 height 473
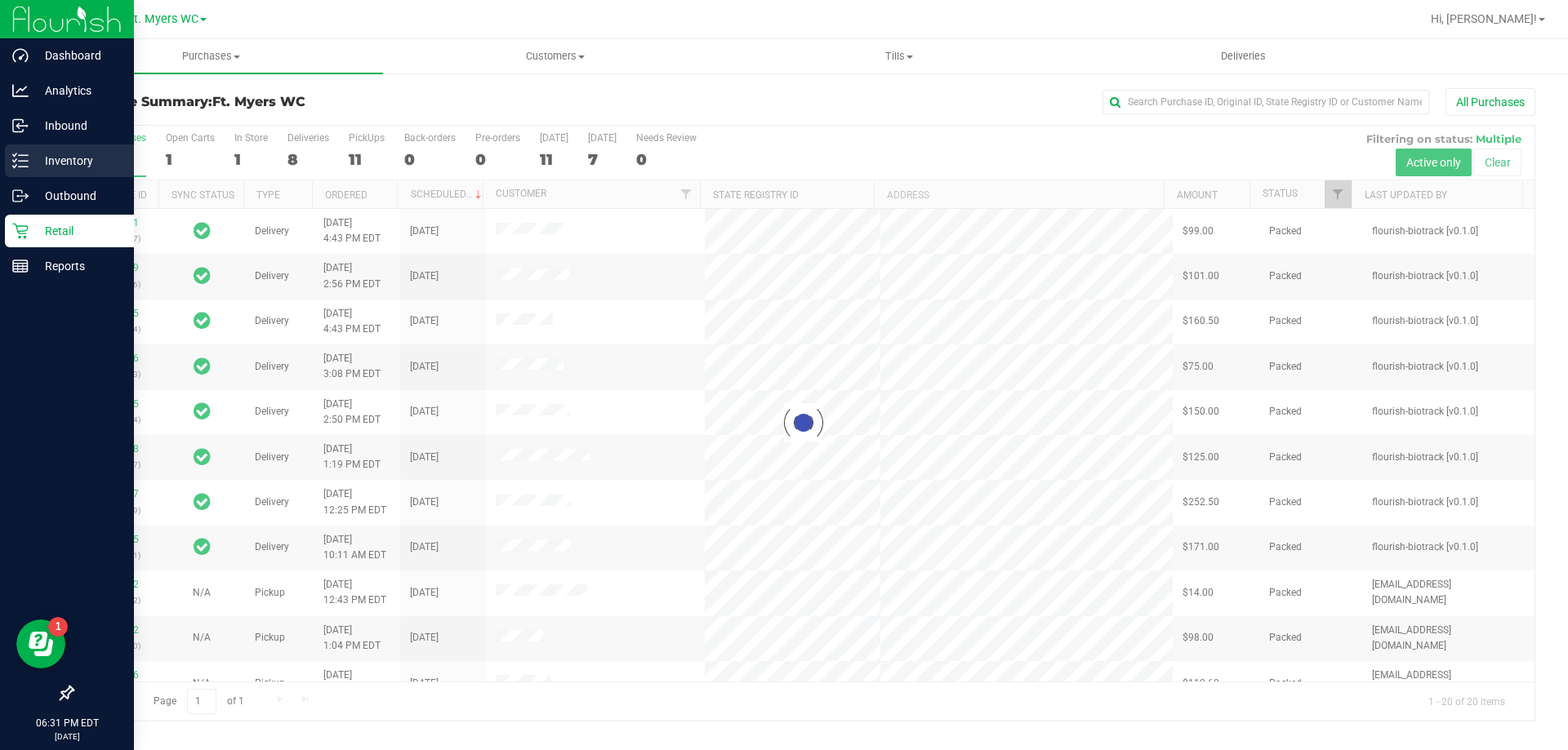
click at [77, 155] on p "Inventory" at bounding box center [77, 160] width 98 height 19
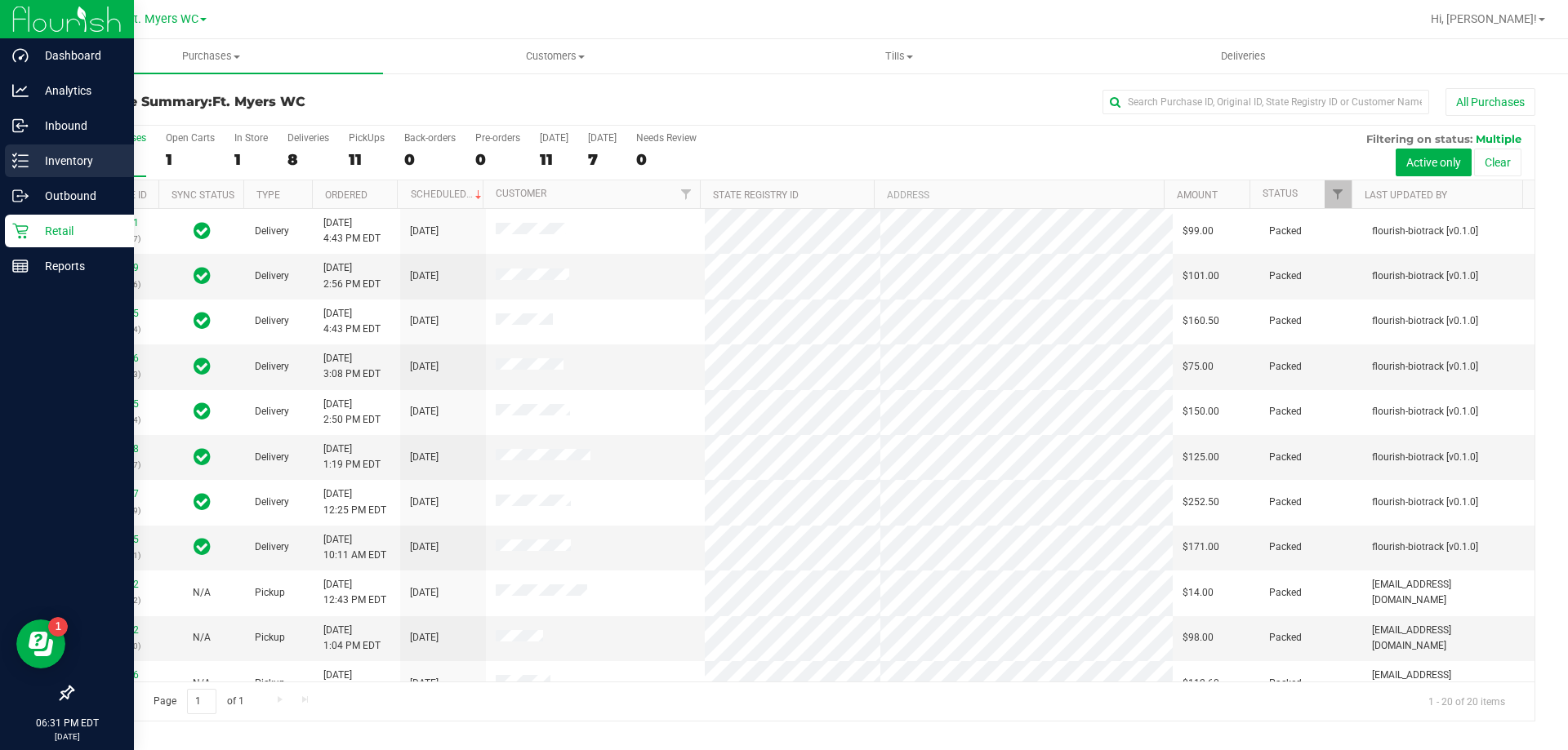
click at [22, 162] on icon at bounding box center [20, 161] width 16 height 16
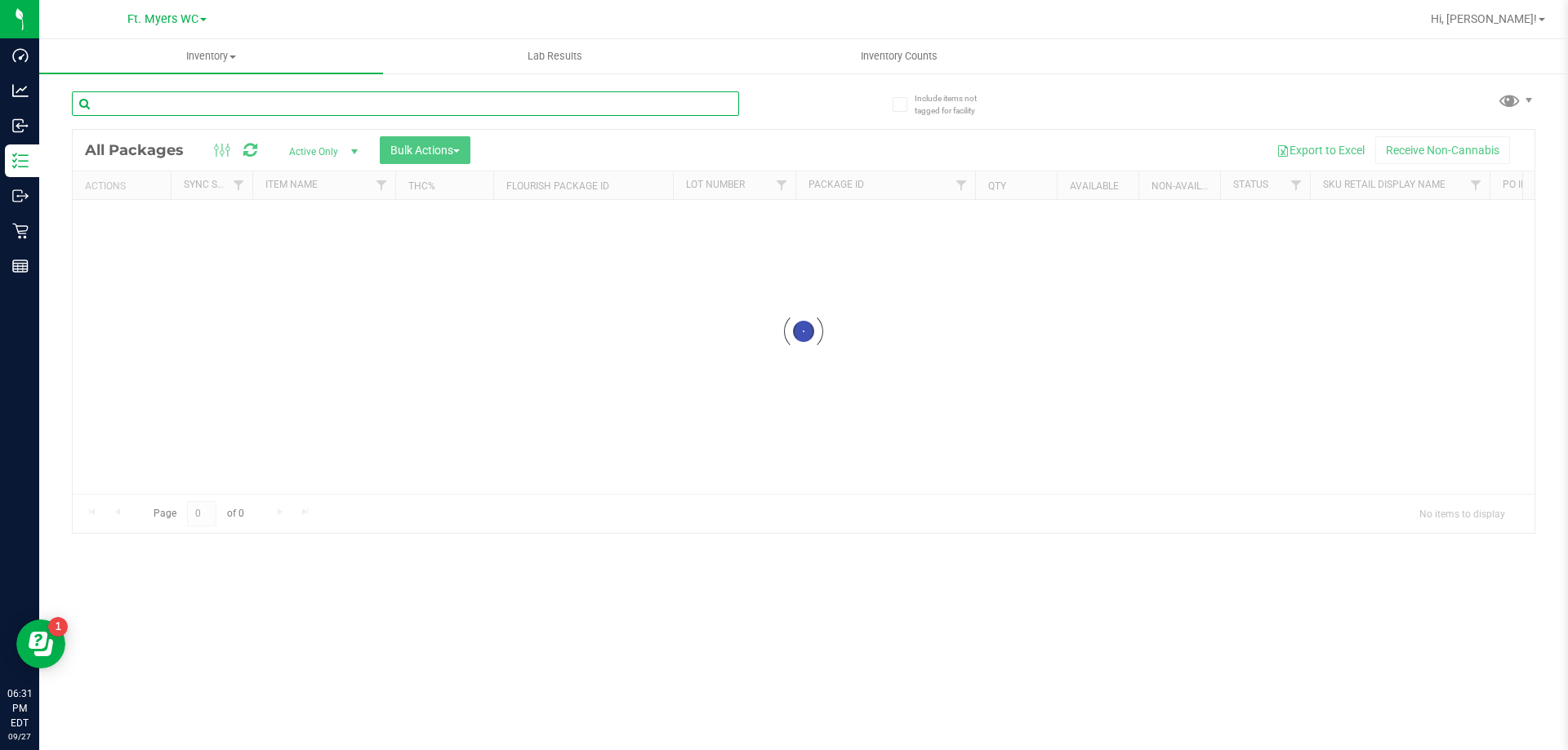
click at [338, 100] on input "text" at bounding box center [405, 103] width 667 height 25
type input "p"
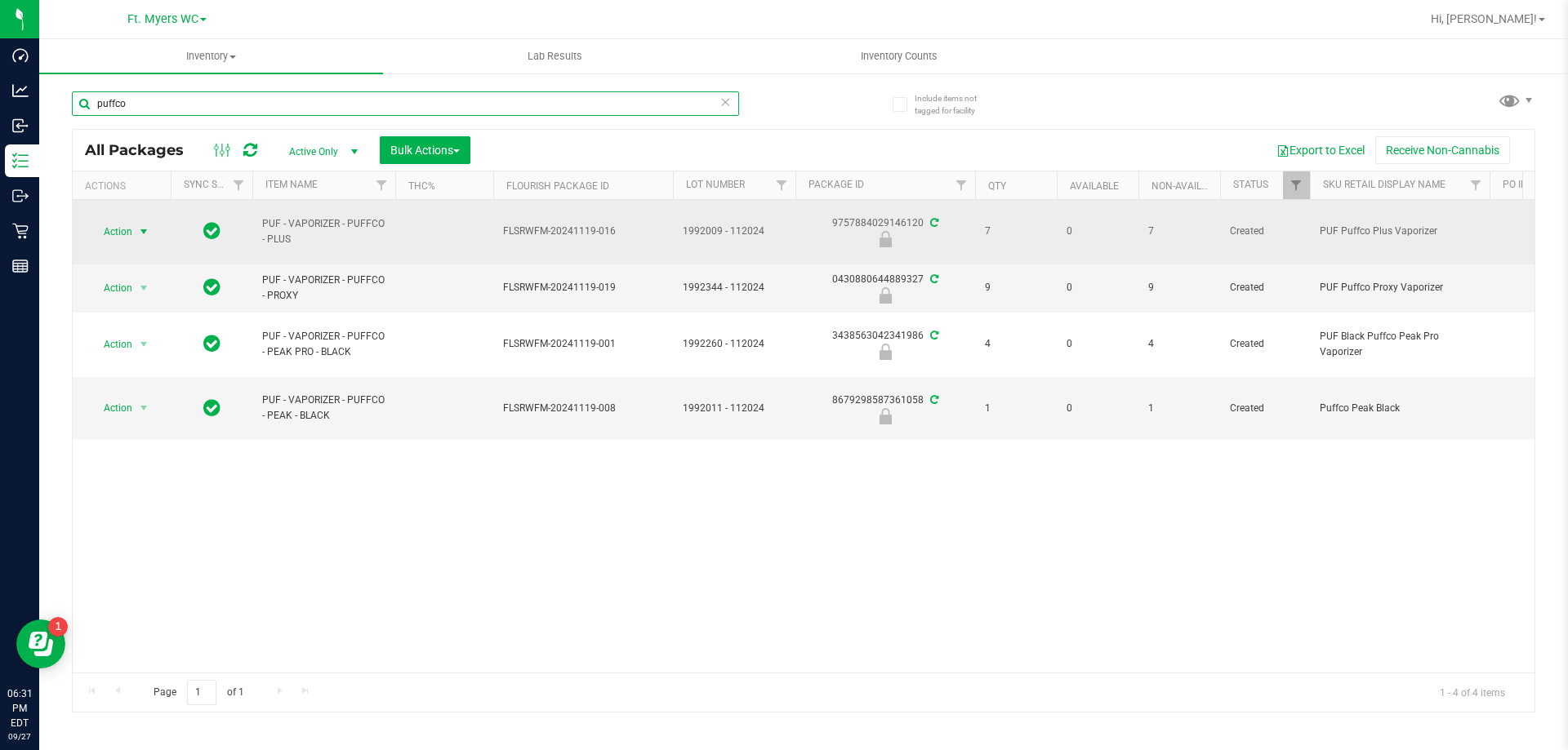
type input "puffco"
click at [147, 233] on span "select" at bounding box center [144, 232] width 13 height 13
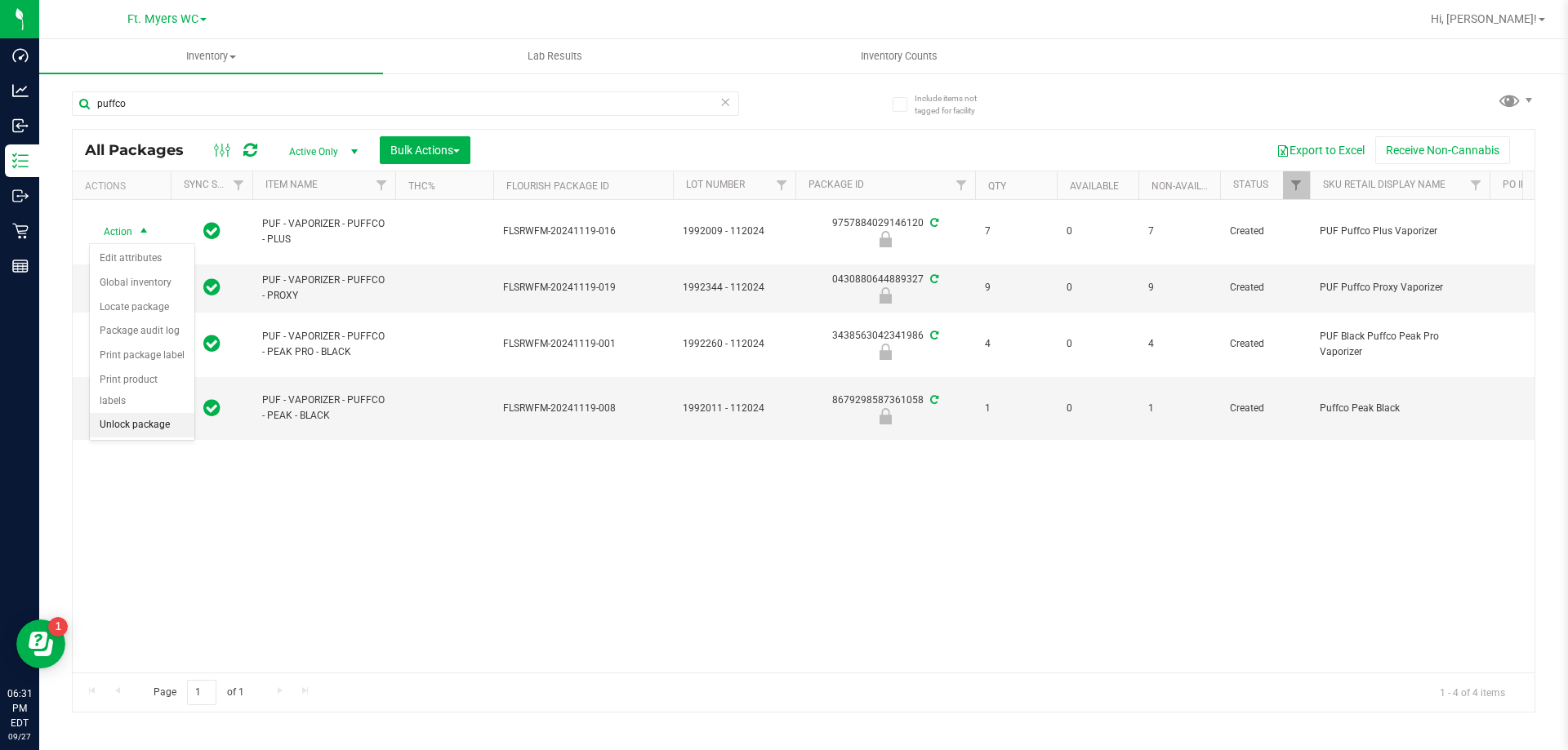
click at [135, 413] on li "Unlock package" at bounding box center [142, 425] width 104 height 25
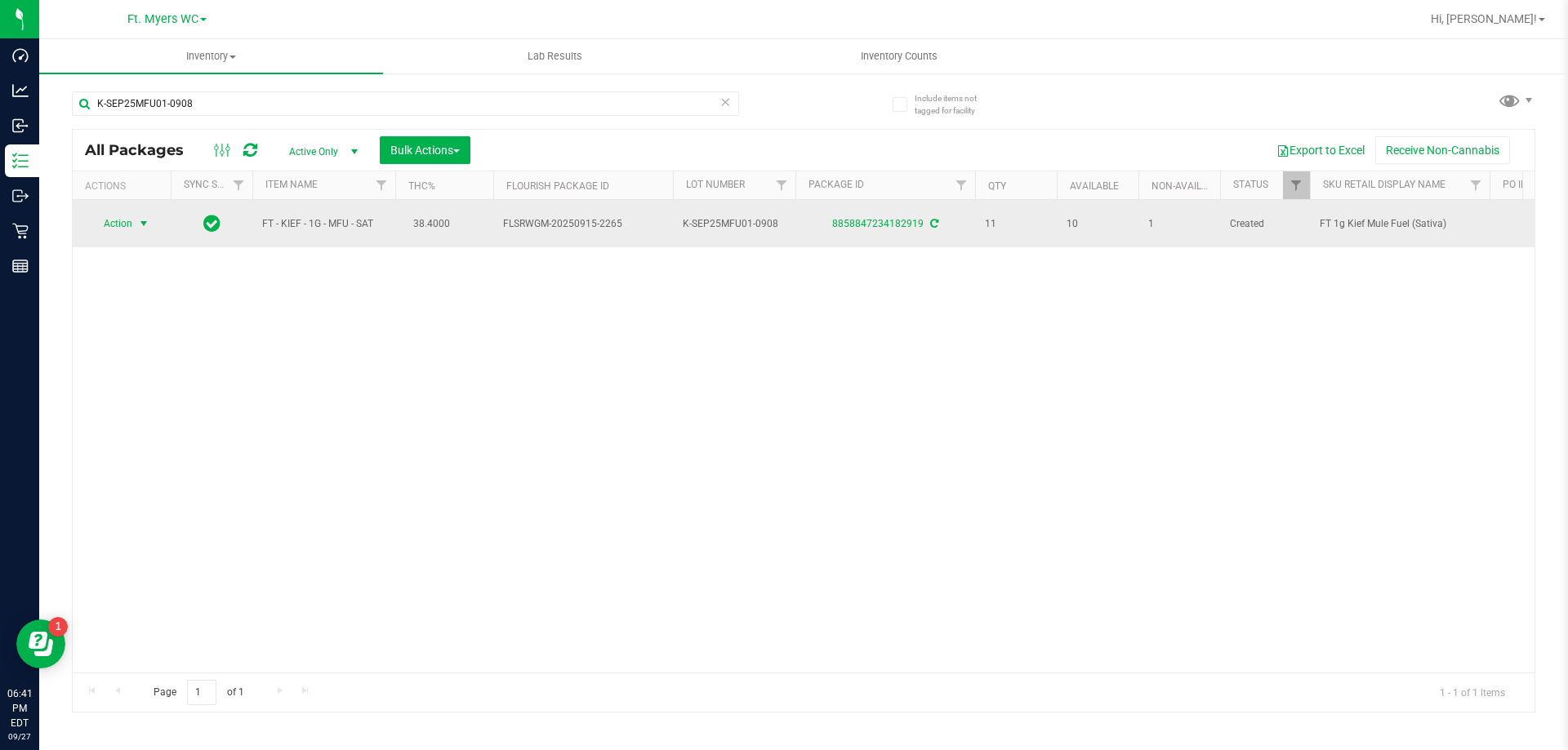
click at [135, 223] on span "select" at bounding box center [144, 223] width 20 height 23
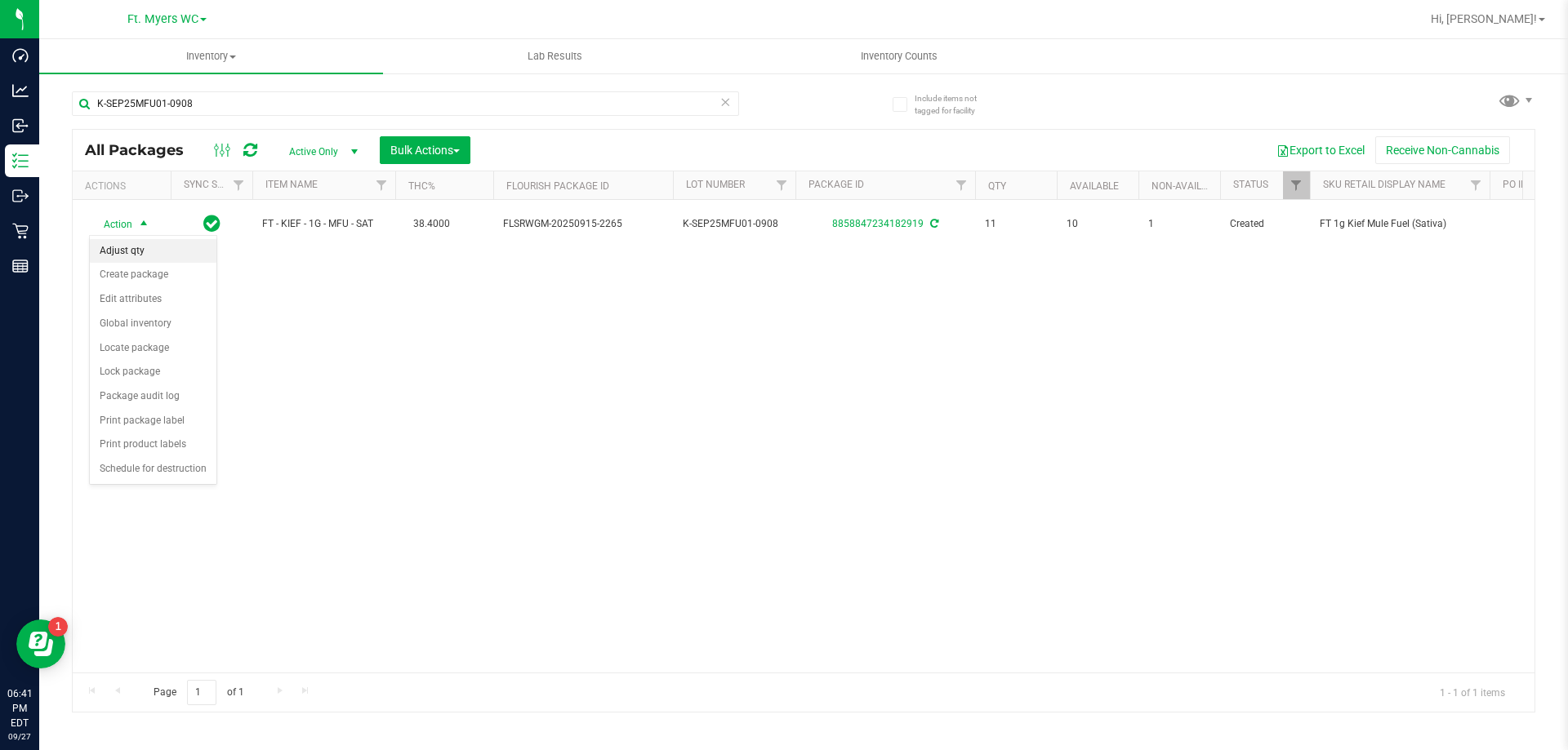
click at [180, 257] on li "Adjust qty" at bounding box center [153, 251] width 126 height 25
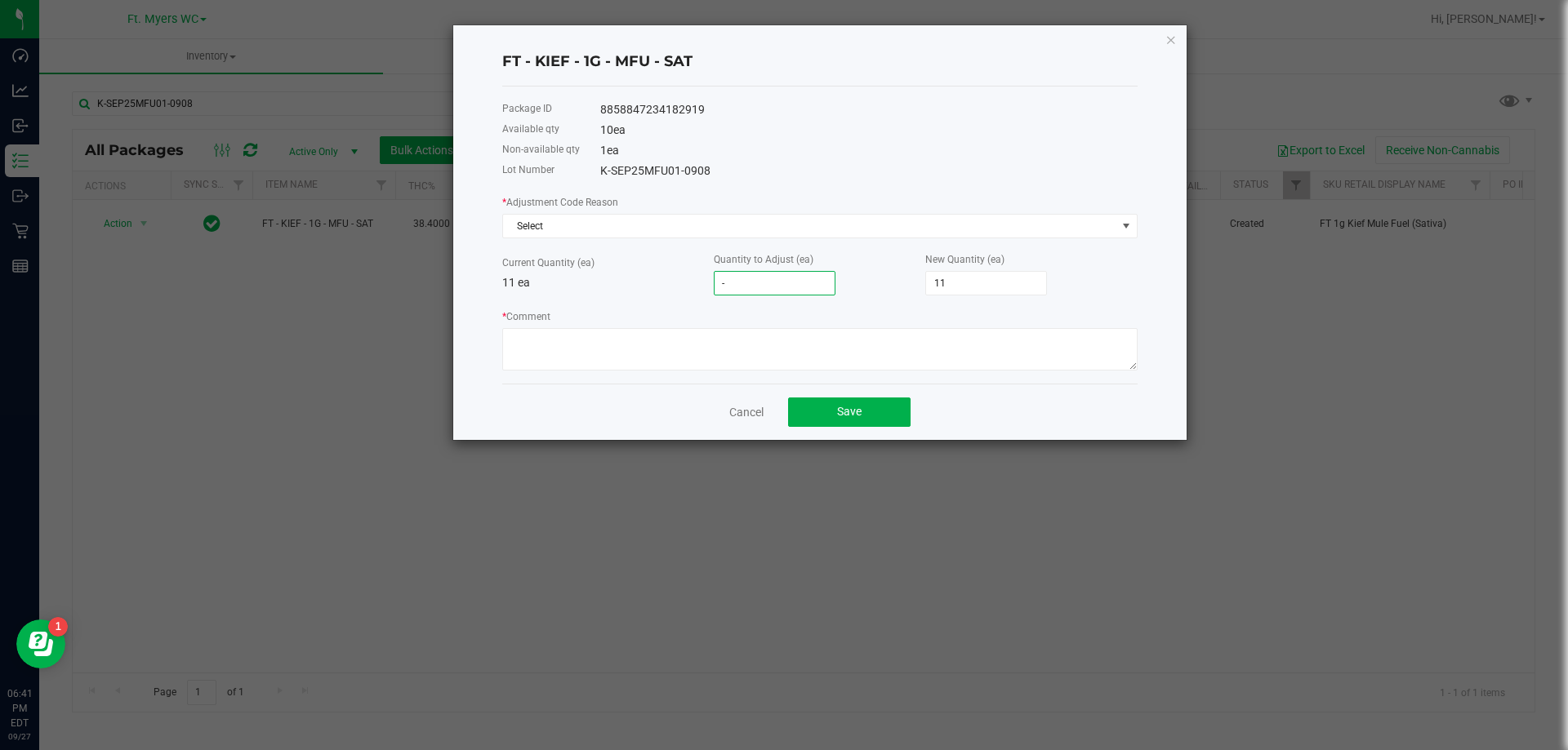
type input "-9"
type input "2"
type input "-9"
click at [666, 305] on div "* Adjustment Code Reason Select Current Quantity (ea) 11 ea Quantity to Adjust …" at bounding box center [820, 281] width 636 height 177
click at [711, 343] on textarea "* Comment" at bounding box center [820, 349] width 636 height 42
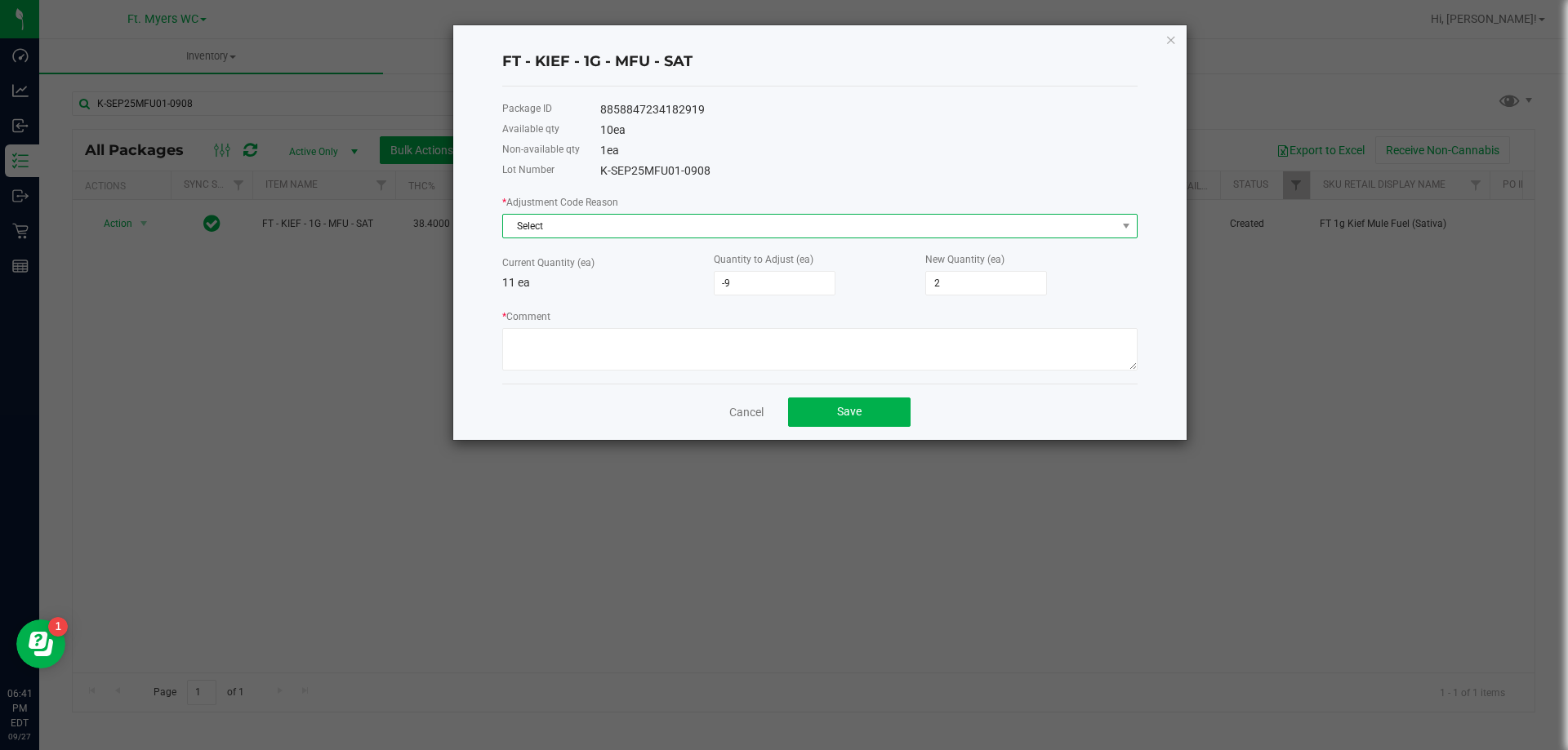
click at [740, 229] on span "Select" at bounding box center [809, 225] width 613 height 23
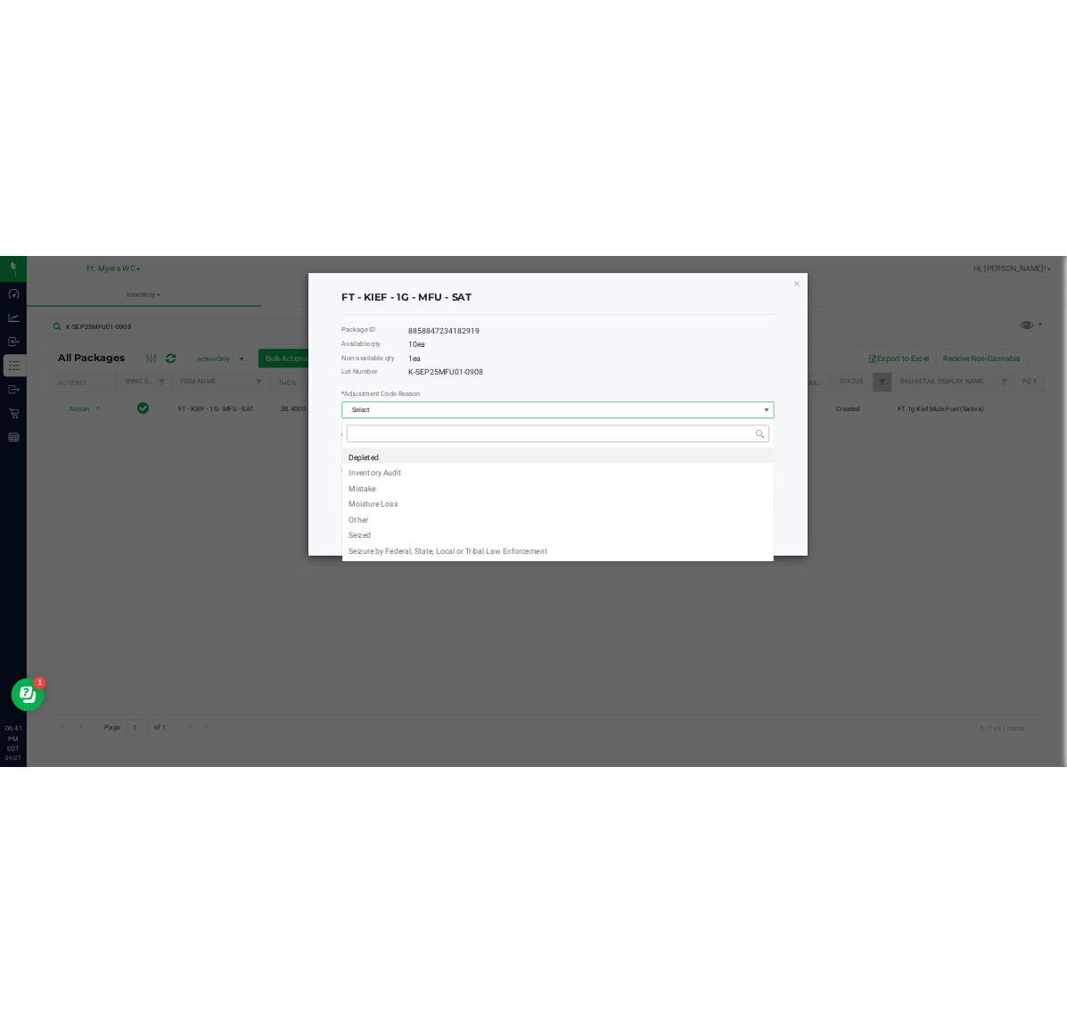
scroll to position [27, 694]
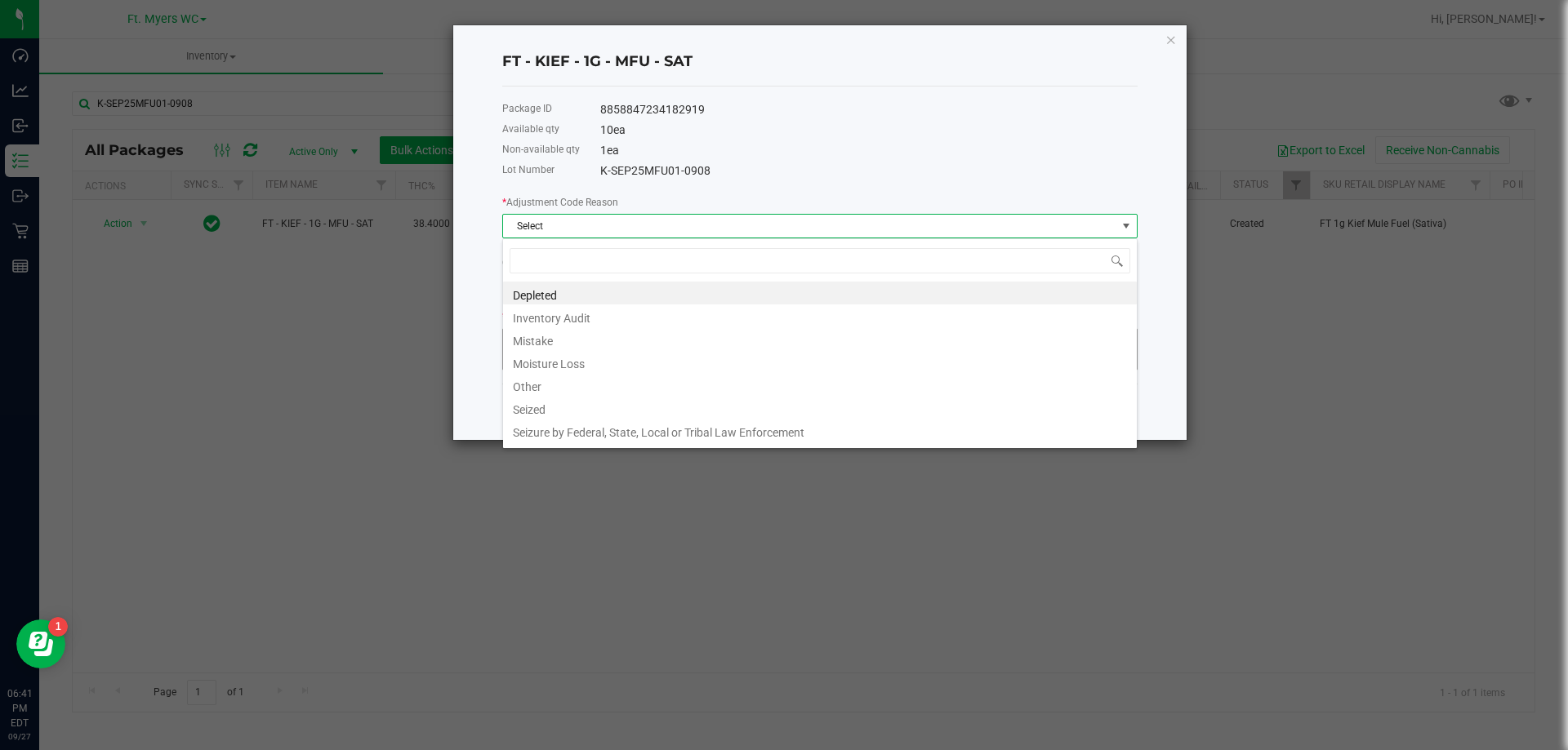
drag, startPoint x: 593, startPoint y: 337, endPoint x: 638, endPoint y: 354, distance: 48.1
click at [593, 338] on li "Mistake" at bounding box center [820, 338] width 634 height 23
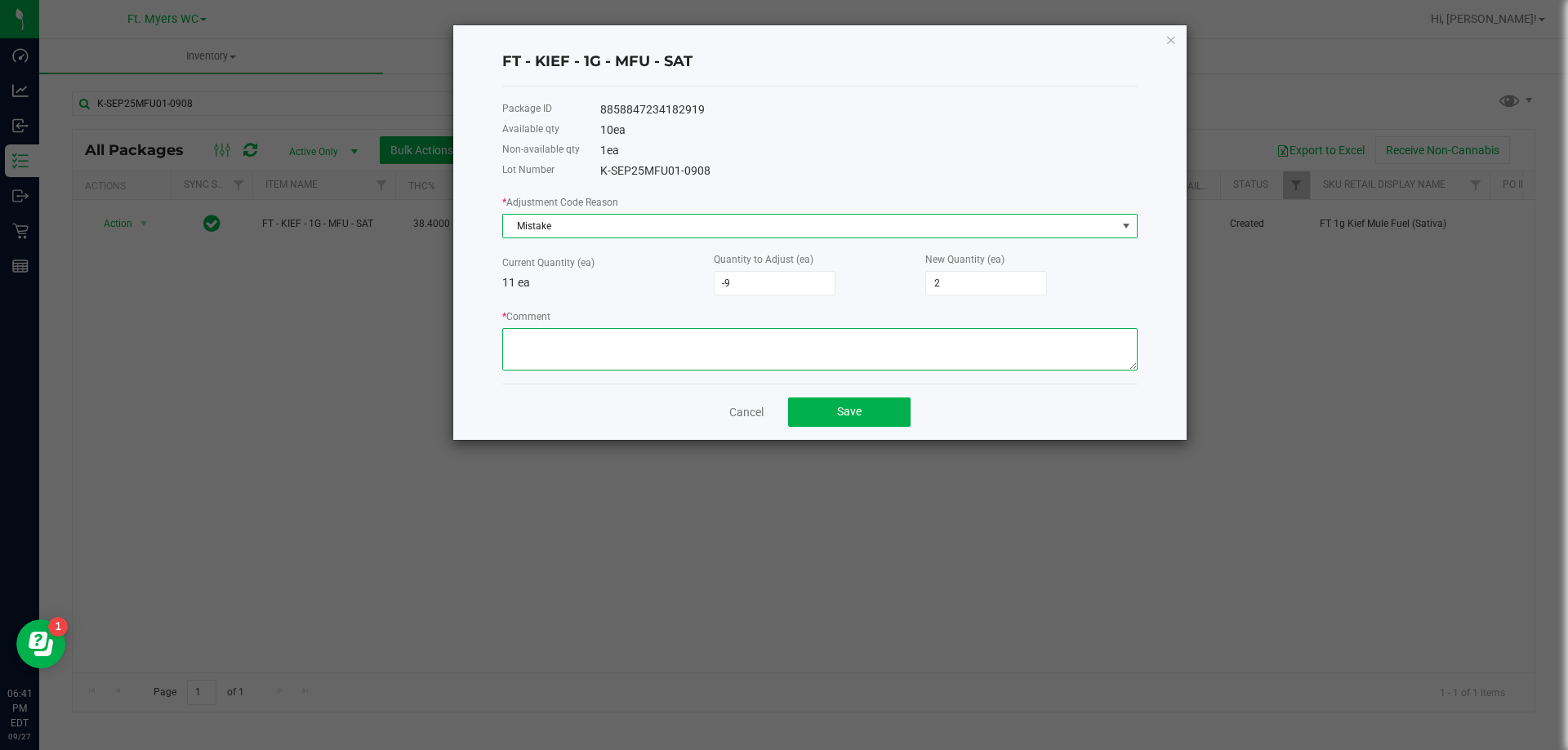
click at [638, 354] on textarea "* Comment" at bounding box center [820, 349] width 636 height 42
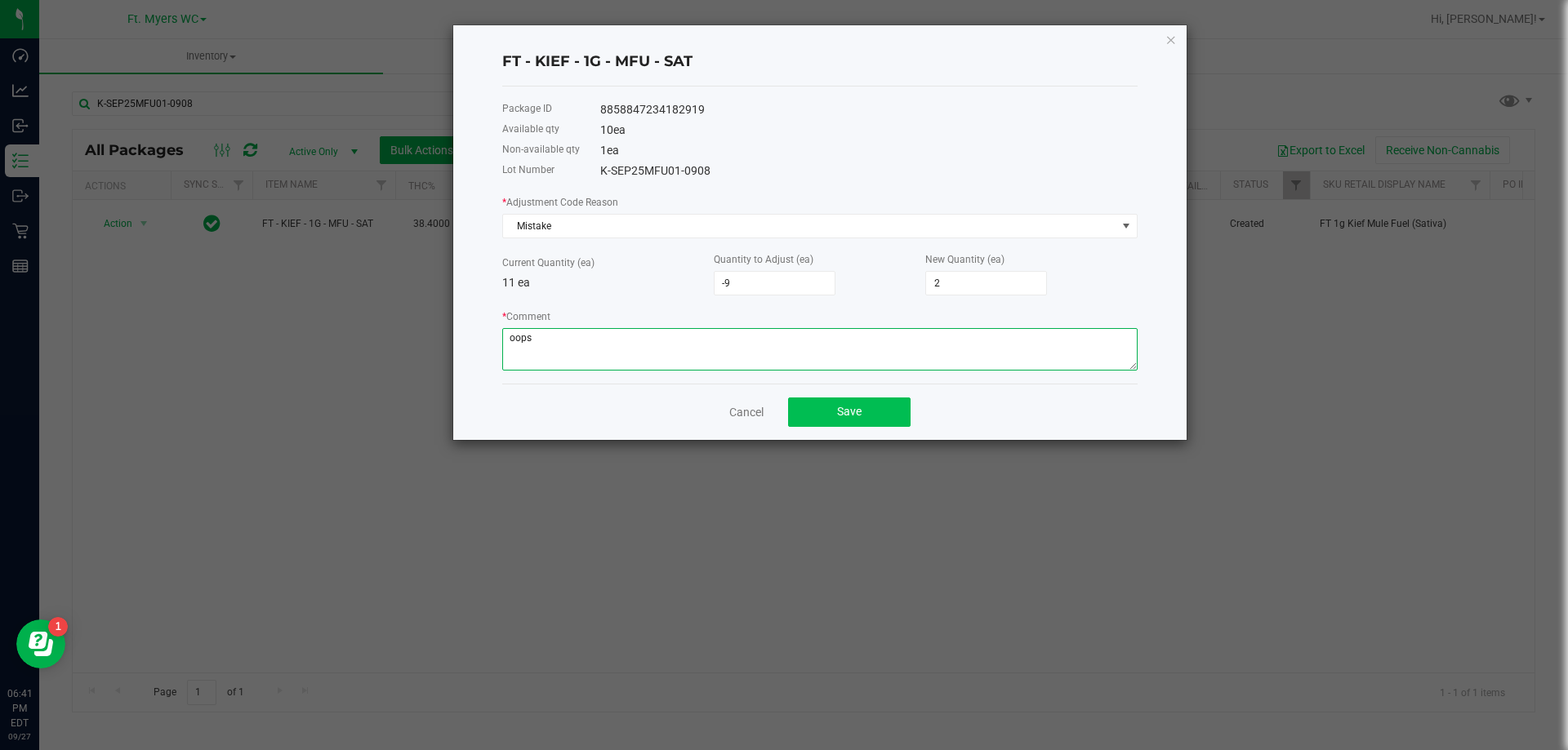
type textarea "oops"
click at [845, 418] on span "Save" at bounding box center [849, 411] width 25 height 13
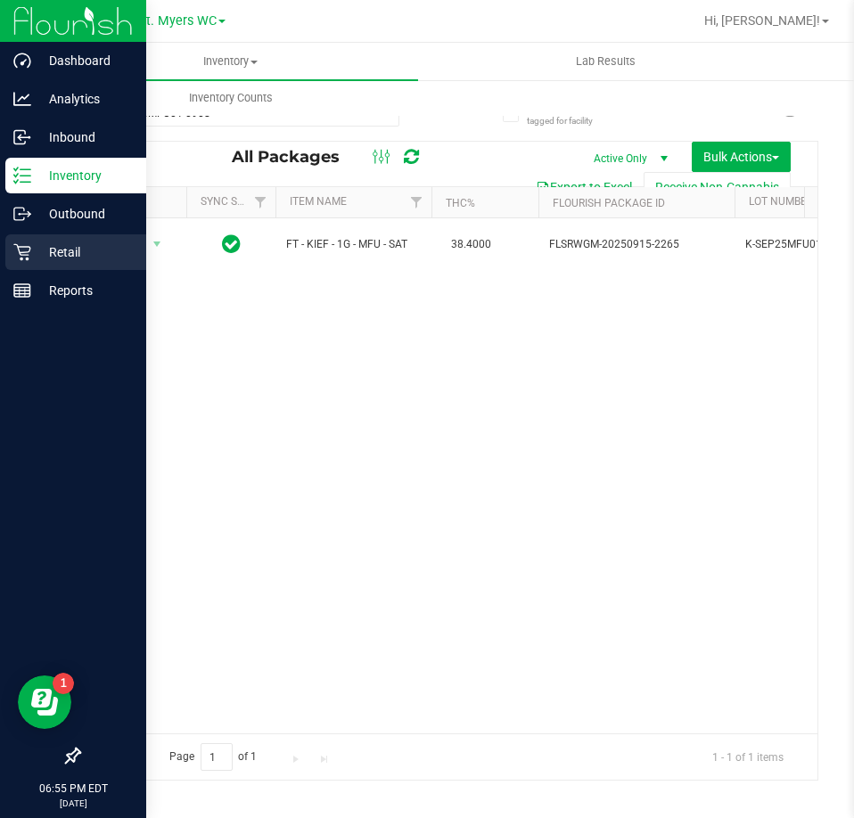
click at [21, 240] on div "Retail" at bounding box center [75, 252] width 141 height 36
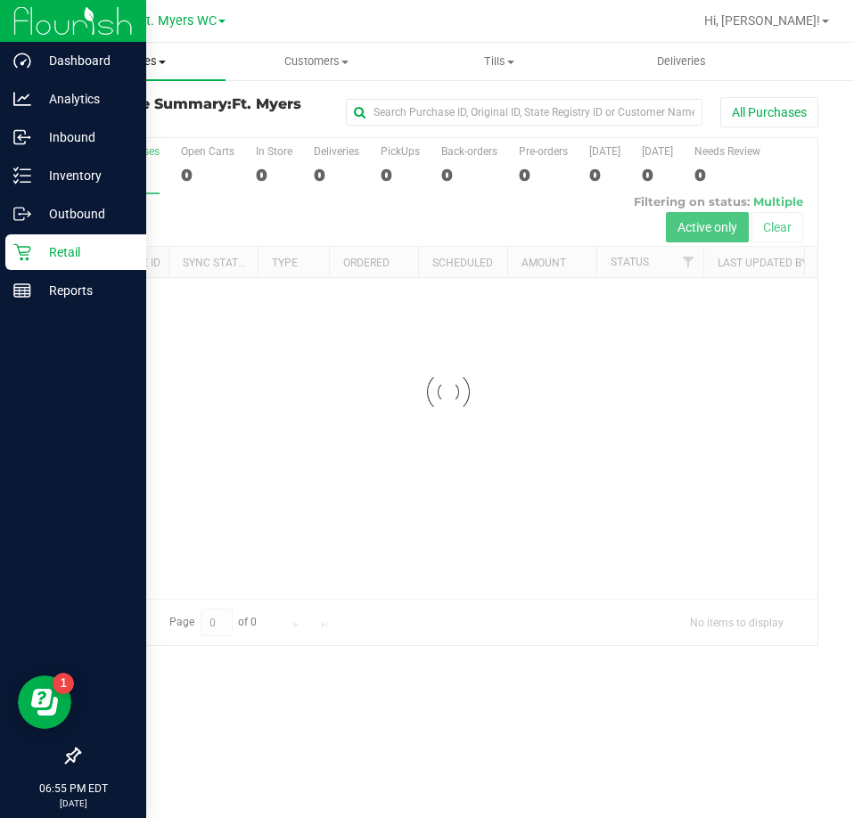
click at [176, 69] on span "Purchases" at bounding box center [134, 61] width 183 height 16
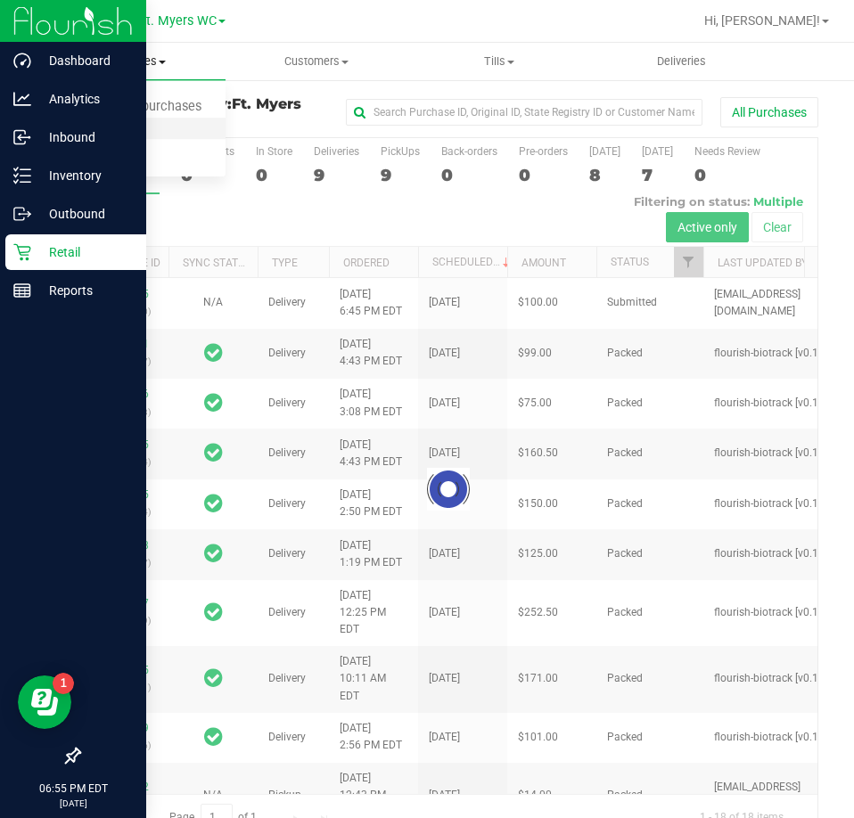
click at [160, 119] on li "Fulfillment" at bounding box center [134, 129] width 183 height 21
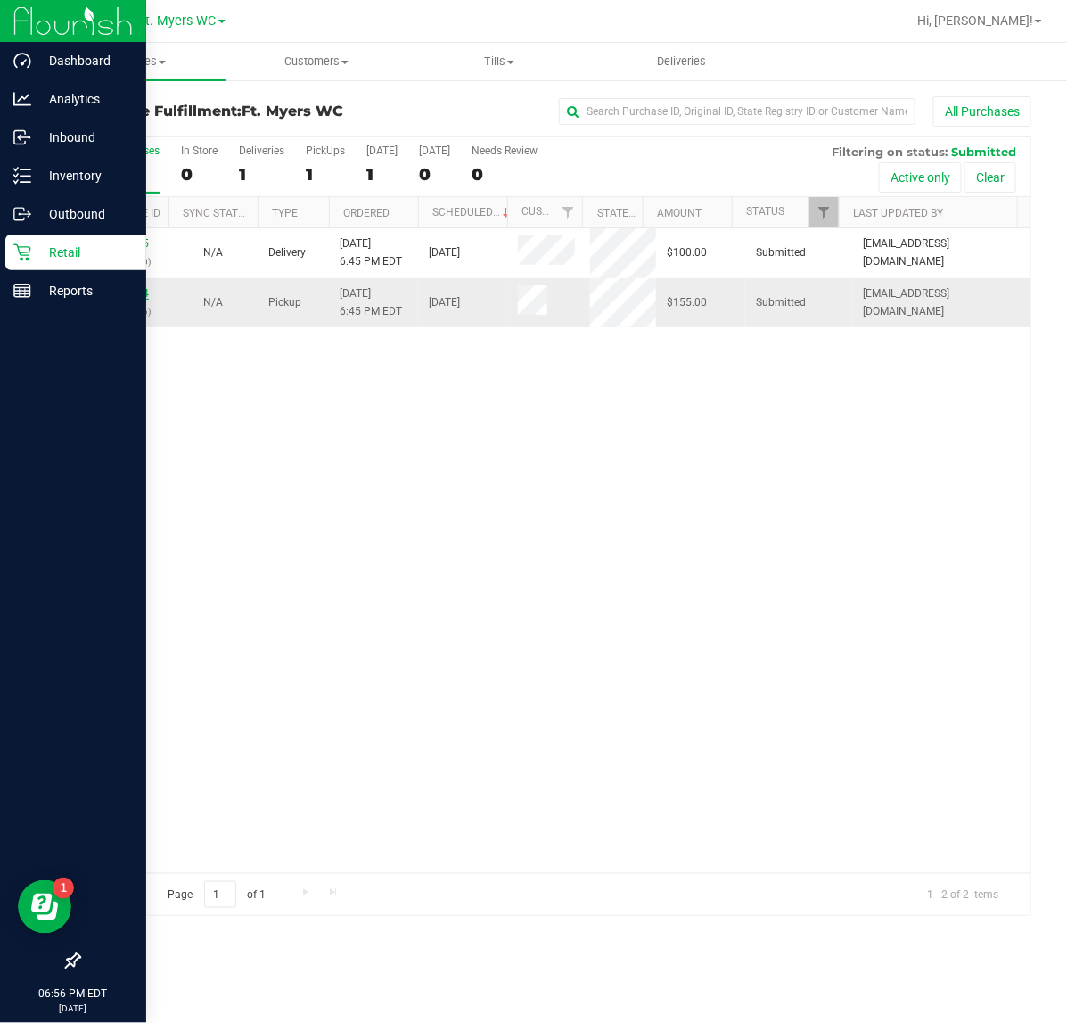
click at [136, 297] on link "12017934" at bounding box center [124, 293] width 50 height 12
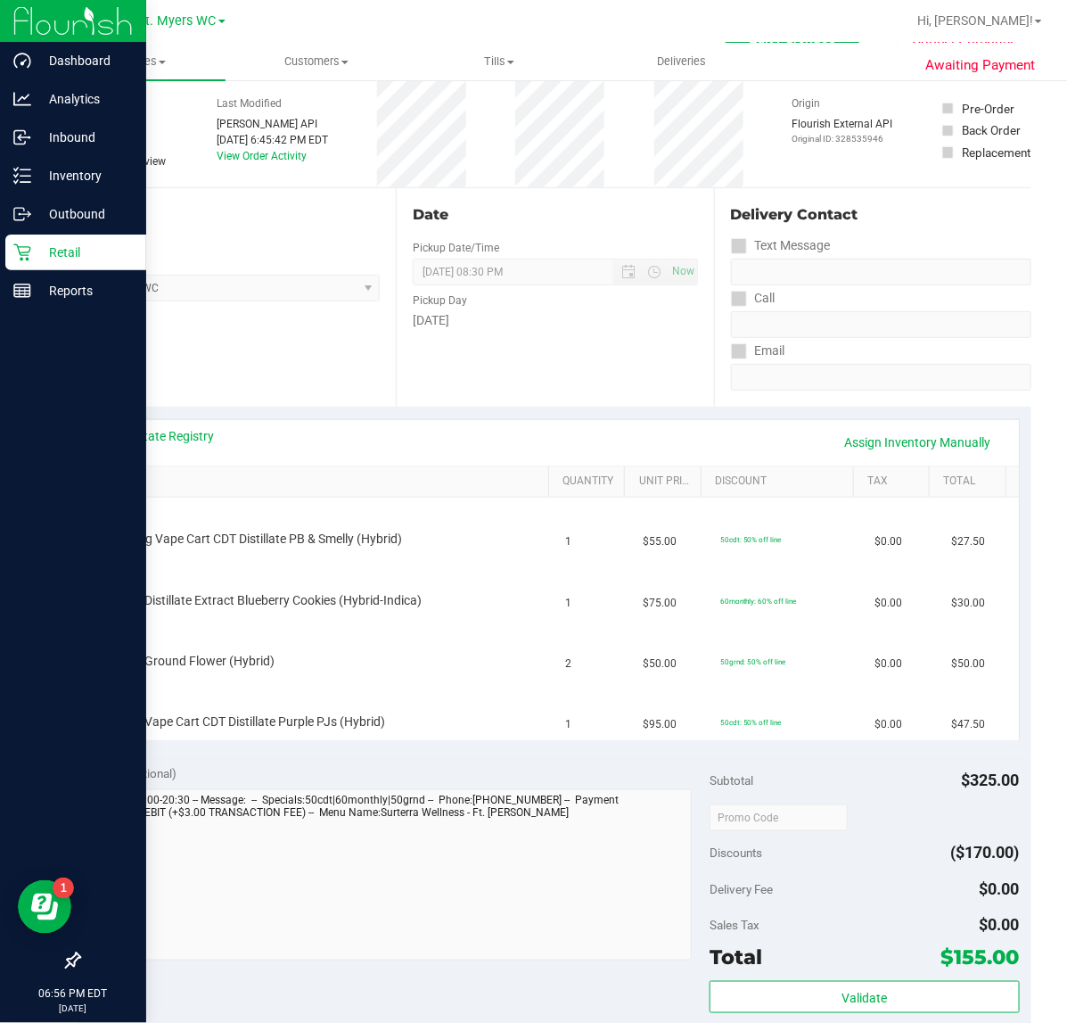
scroll to position [111, 0]
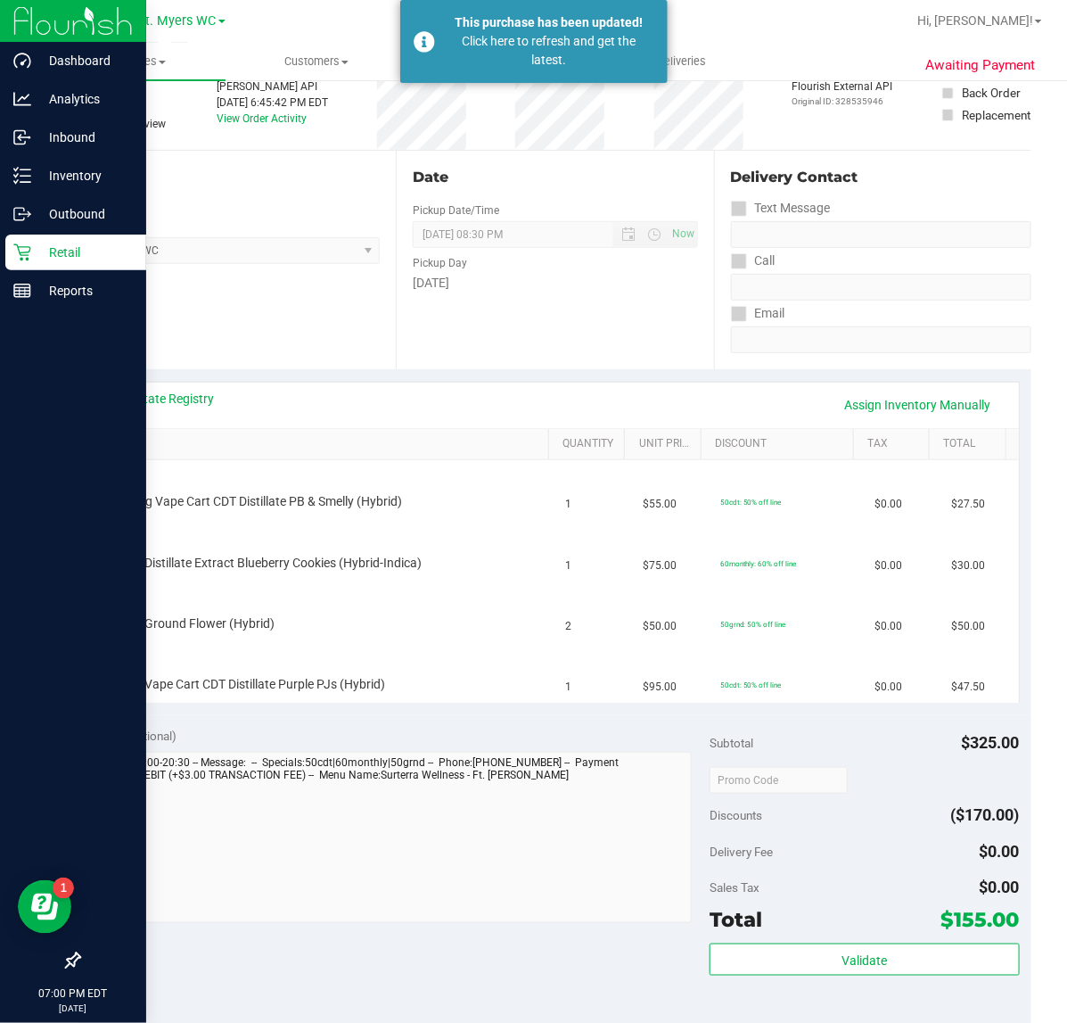
click at [25, 261] on div "Retail" at bounding box center [75, 252] width 141 height 36
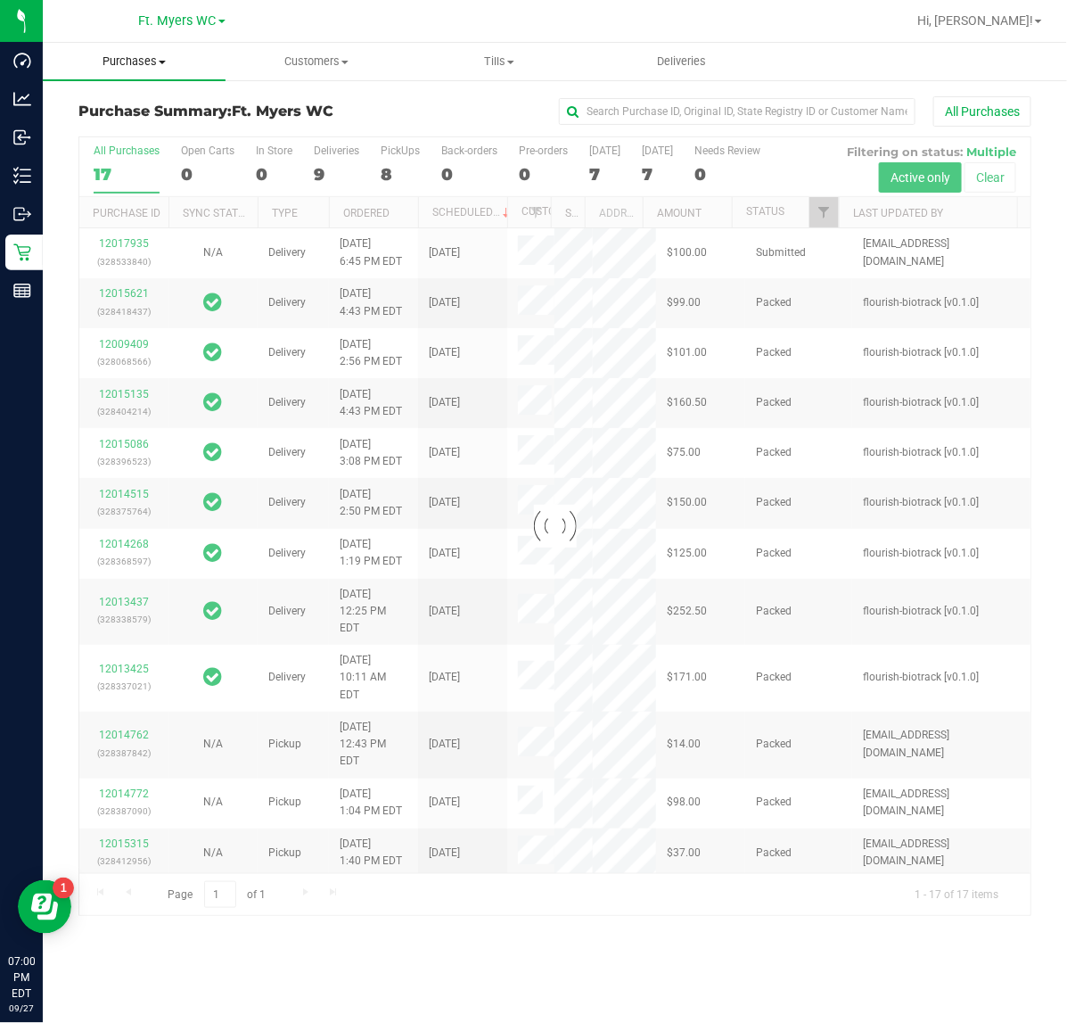
click at [193, 69] on span "Purchases" at bounding box center [134, 61] width 183 height 16
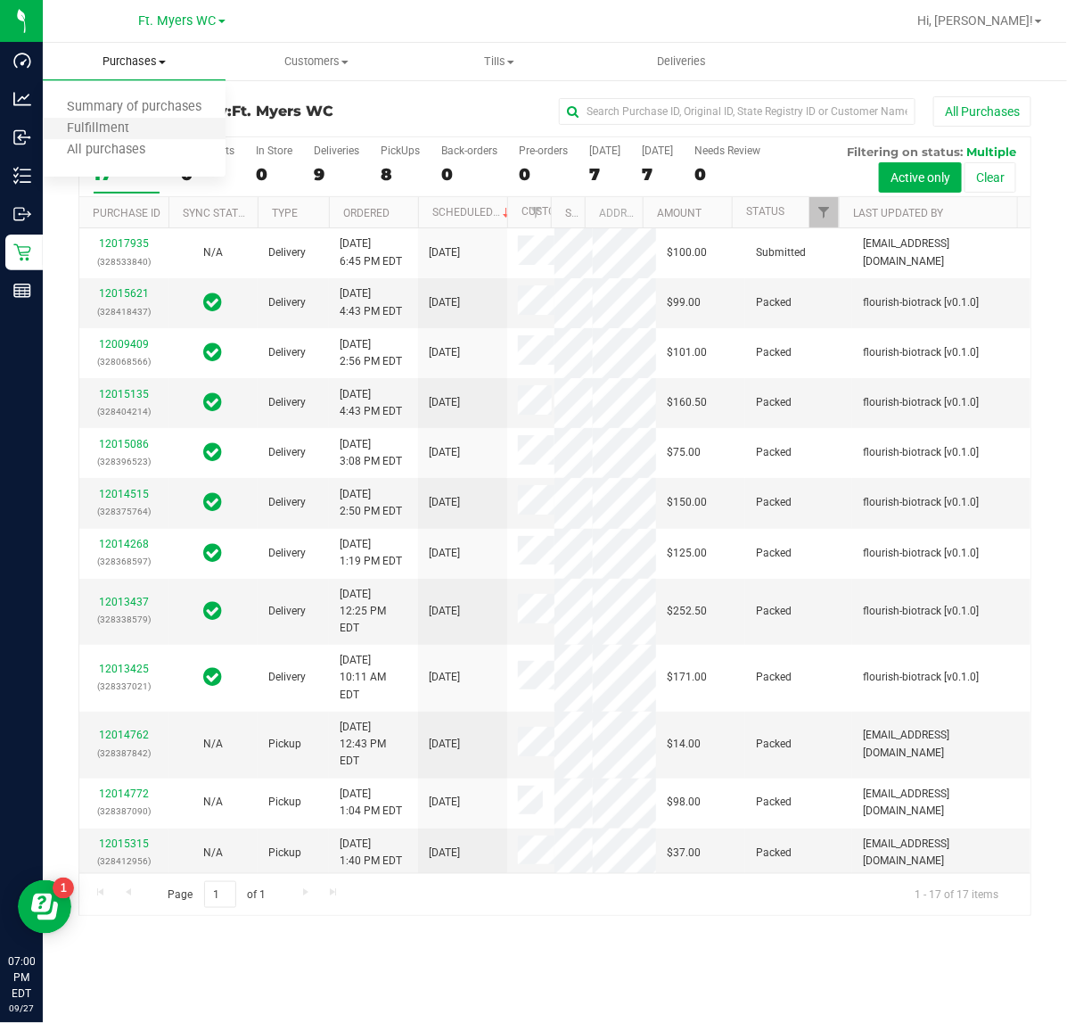
click at [165, 132] on li "Fulfillment" at bounding box center [134, 129] width 183 height 21
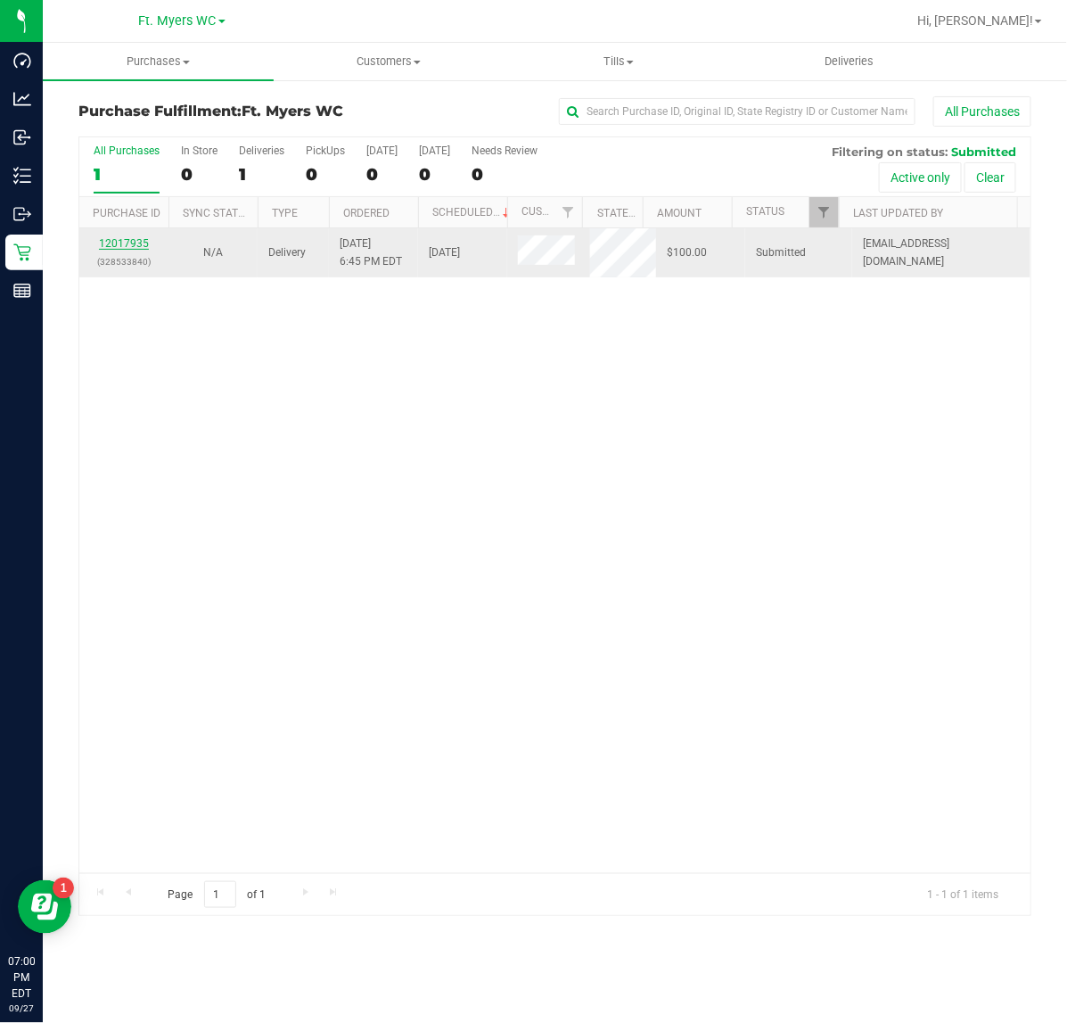
click at [117, 242] on link "12017935" at bounding box center [124, 243] width 50 height 12
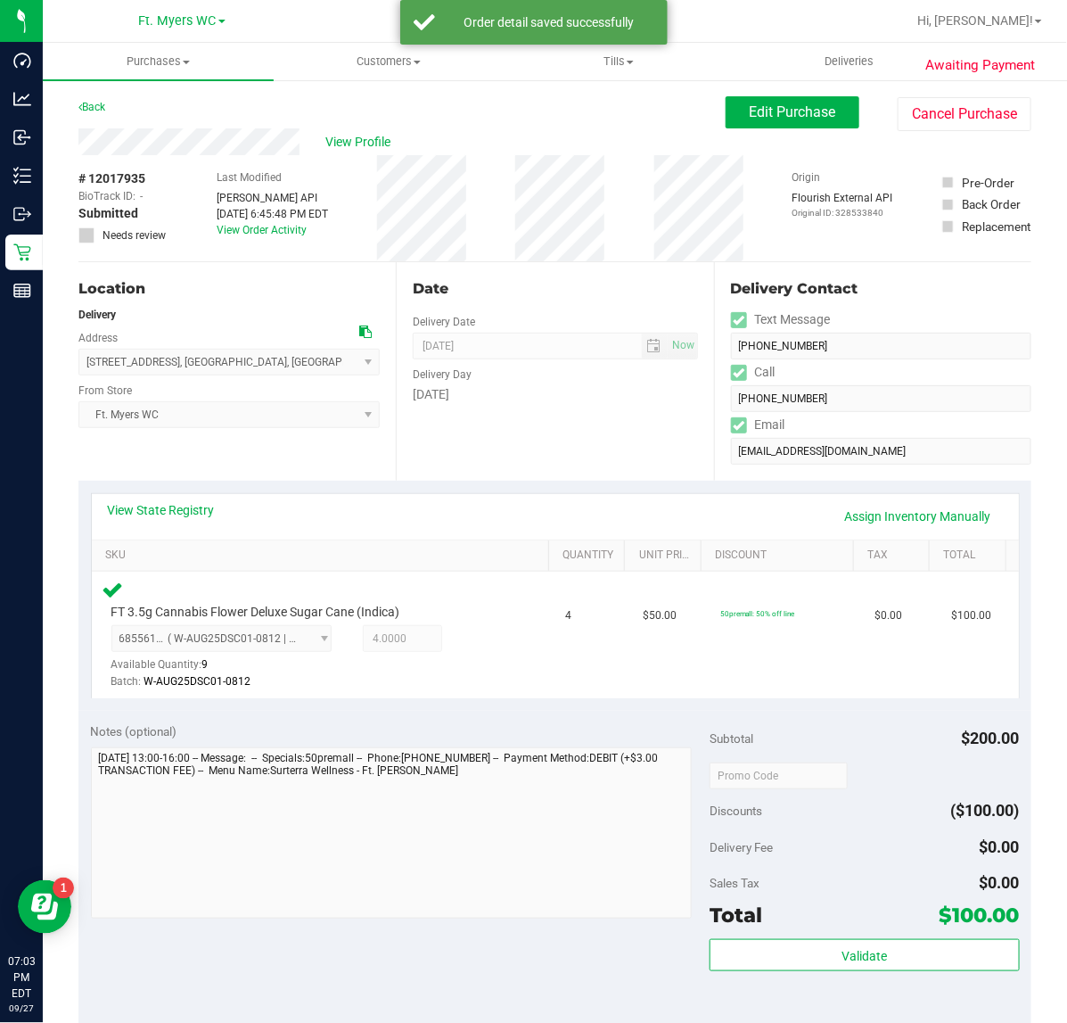
scroll to position [469, 0]
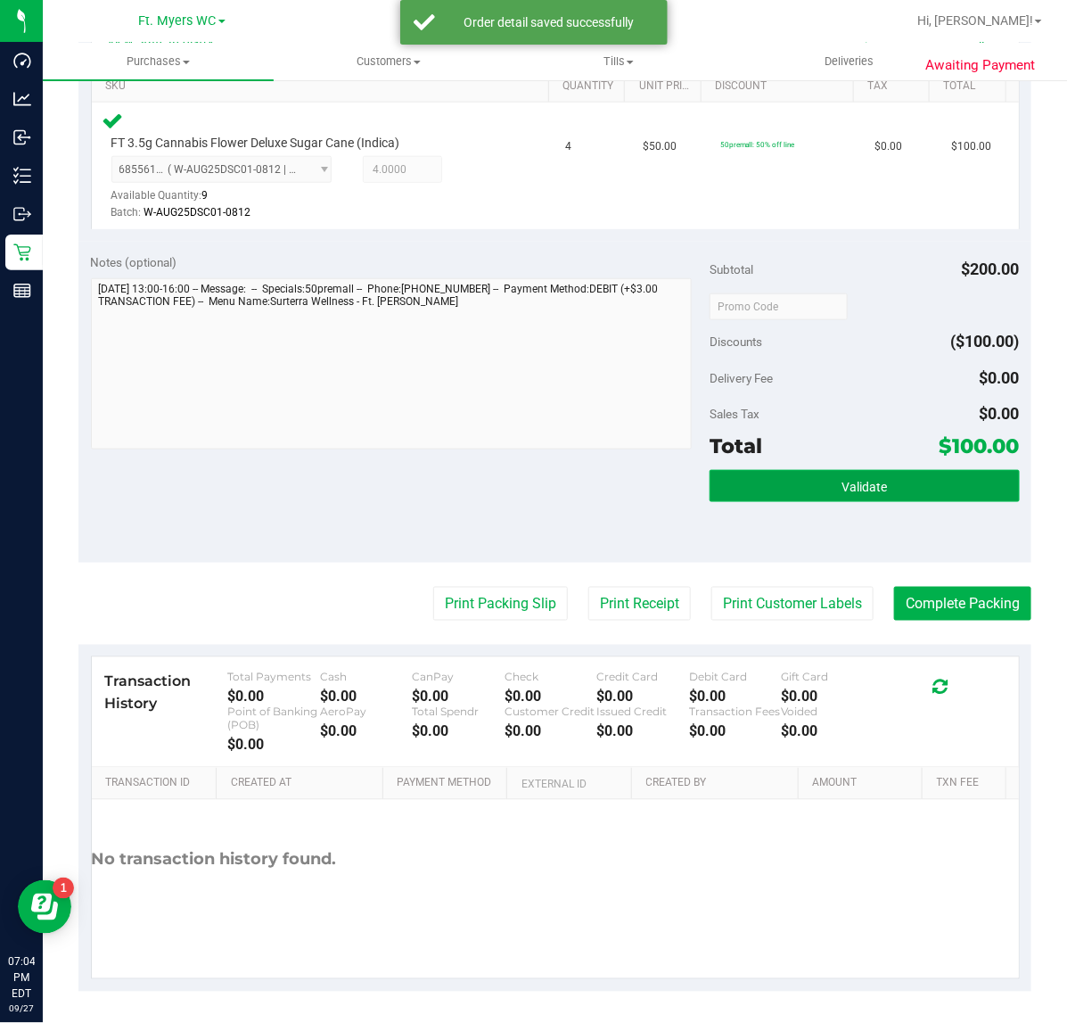
click at [817, 470] on button "Validate" at bounding box center [864, 486] width 309 height 32
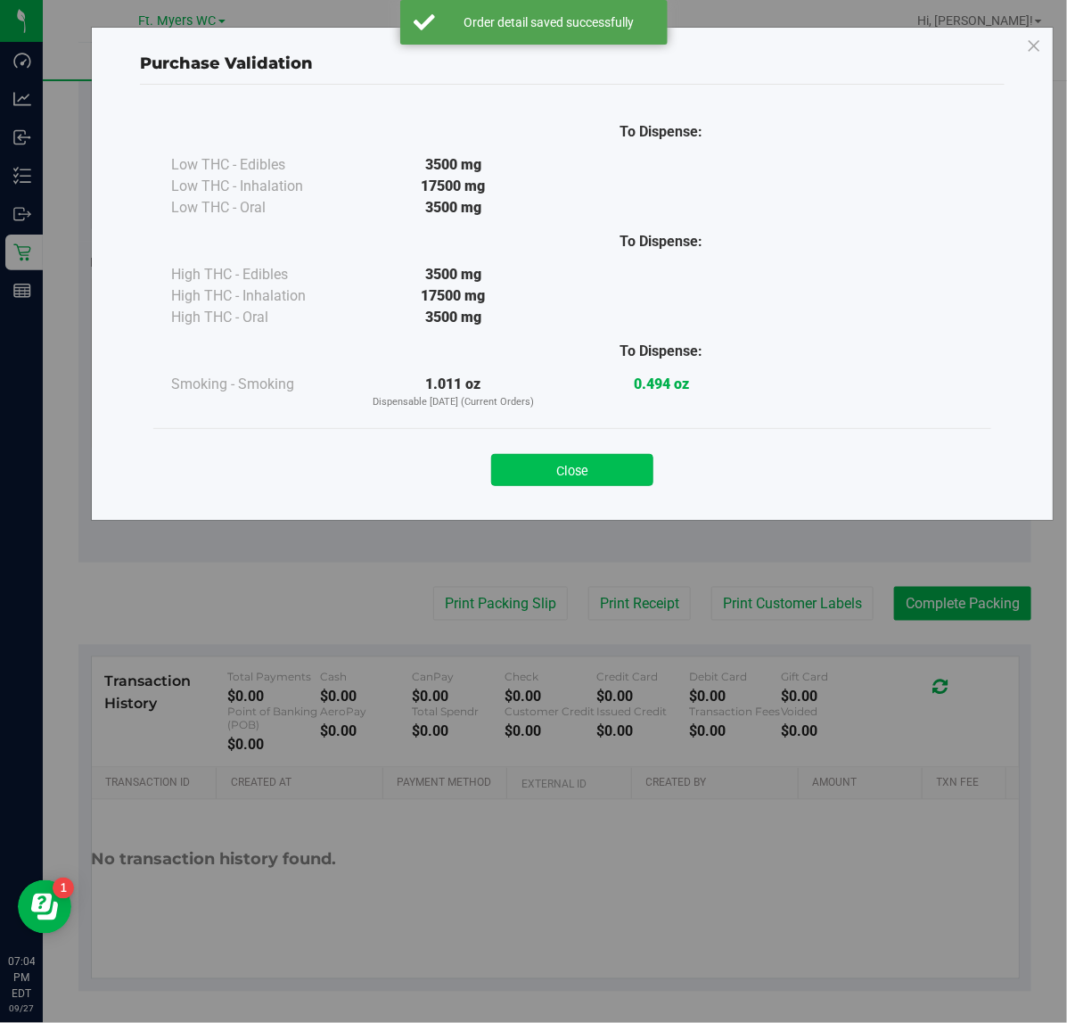
click at [529, 472] on button "Close" at bounding box center [572, 470] width 162 height 32
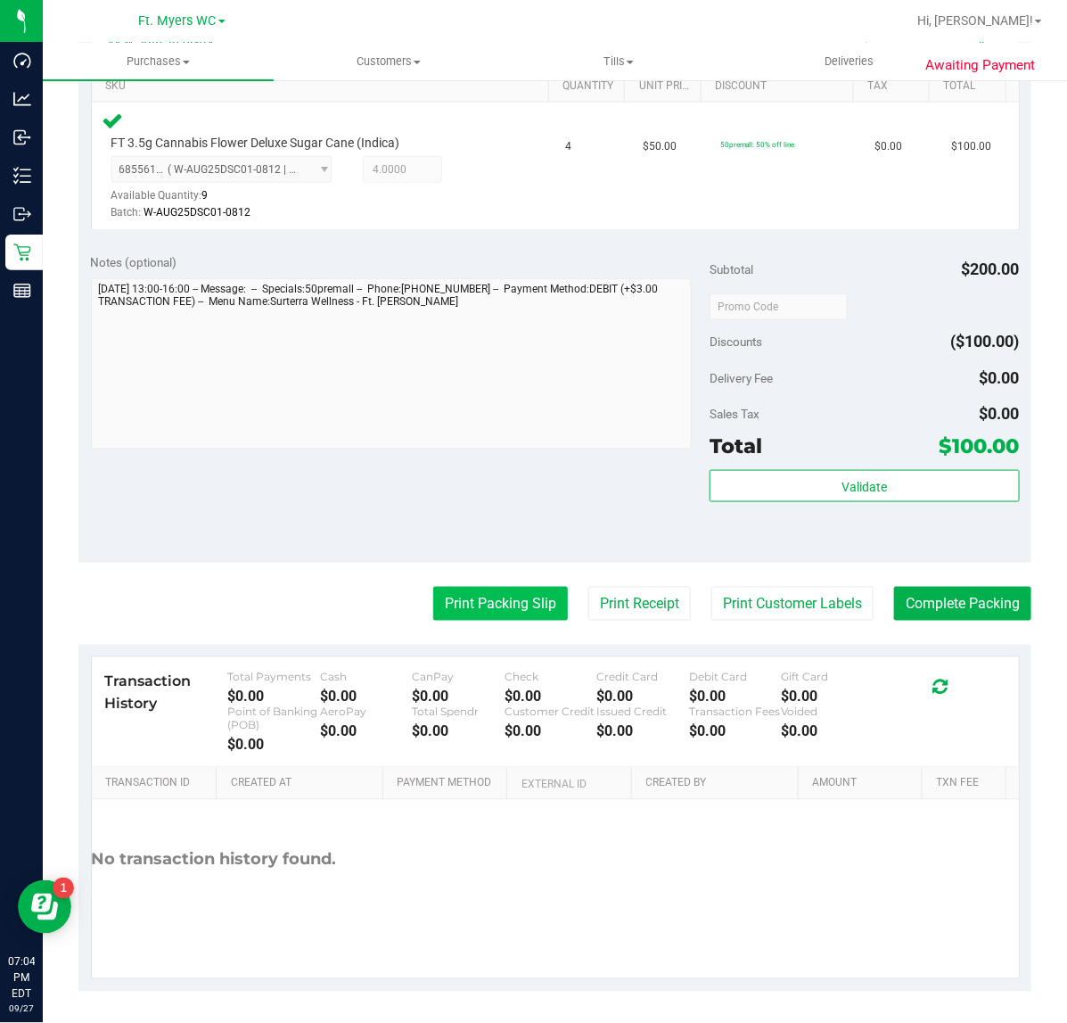
click at [505, 607] on button "Print Packing Slip" at bounding box center [500, 604] width 135 height 34
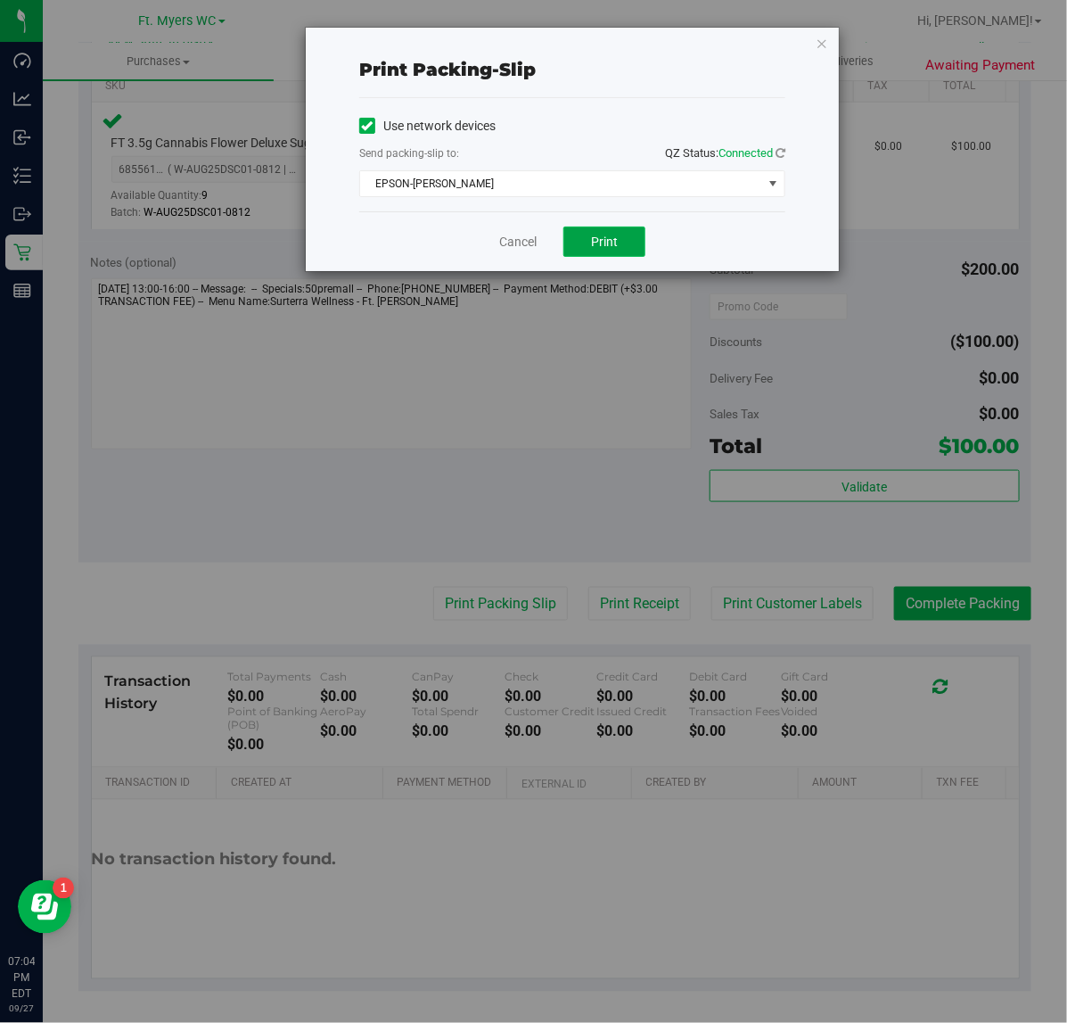
click at [604, 242] on span "Print" at bounding box center [604, 241] width 27 height 14
click at [519, 251] on link "Cancel" at bounding box center [517, 242] width 37 height 19
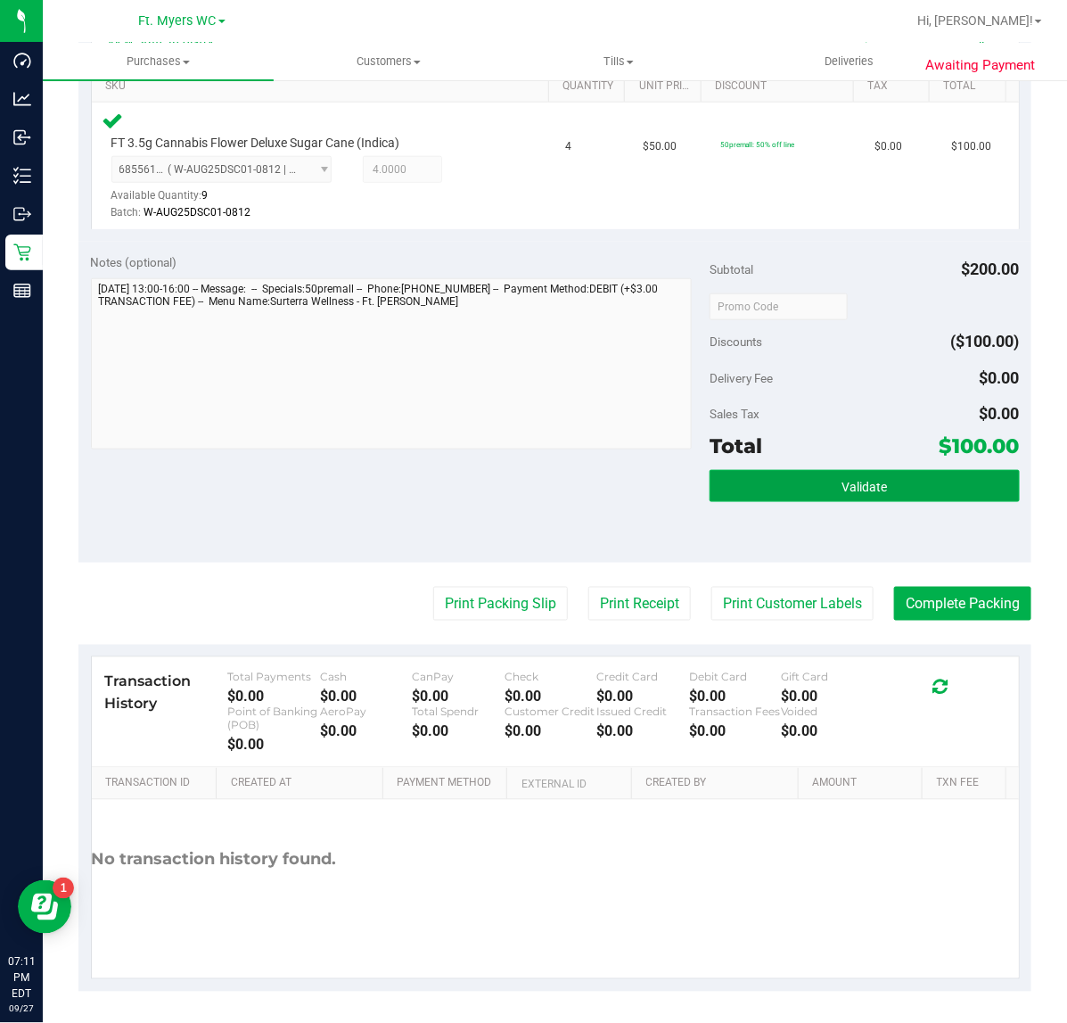
click at [849, 470] on button "Validate" at bounding box center [864, 486] width 309 height 32
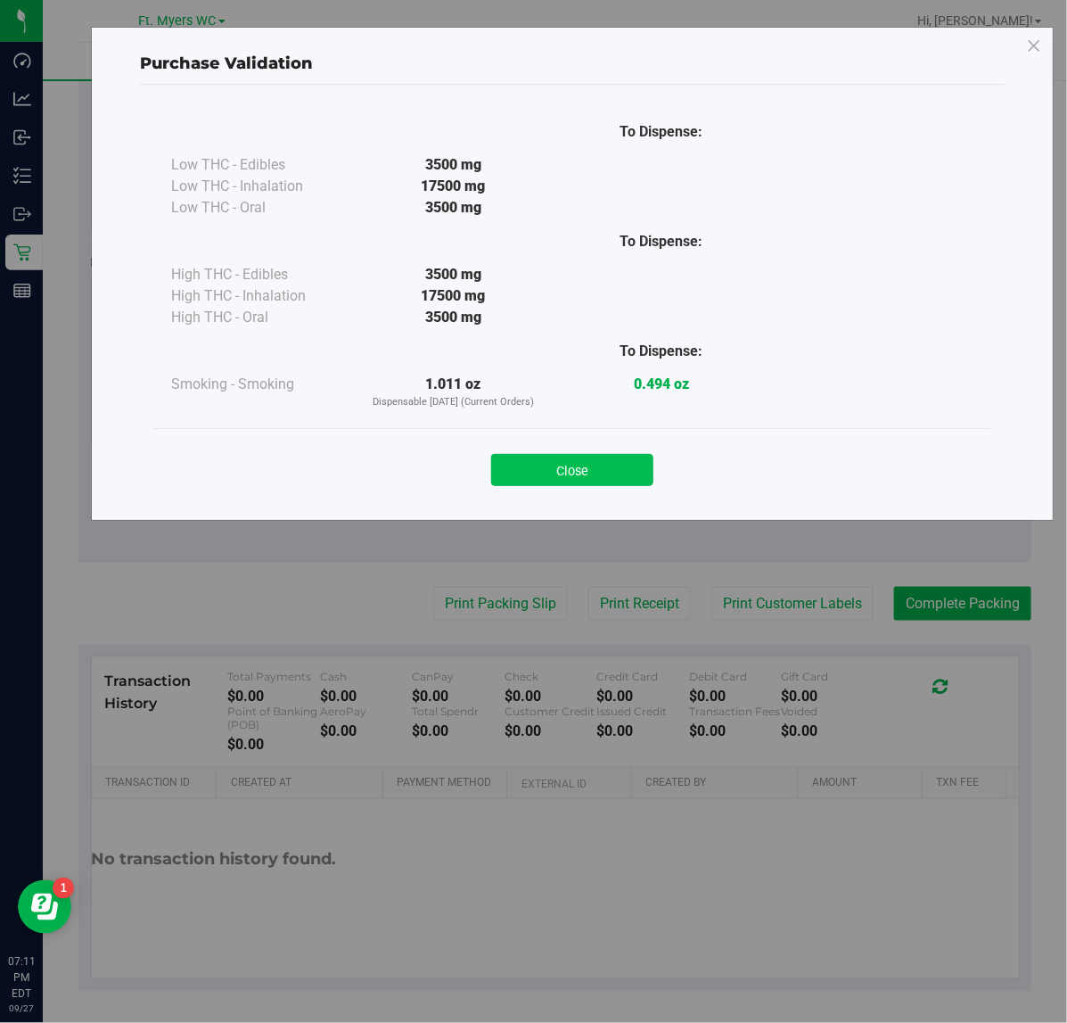
click at [616, 473] on button "Close" at bounding box center [572, 470] width 162 height 32
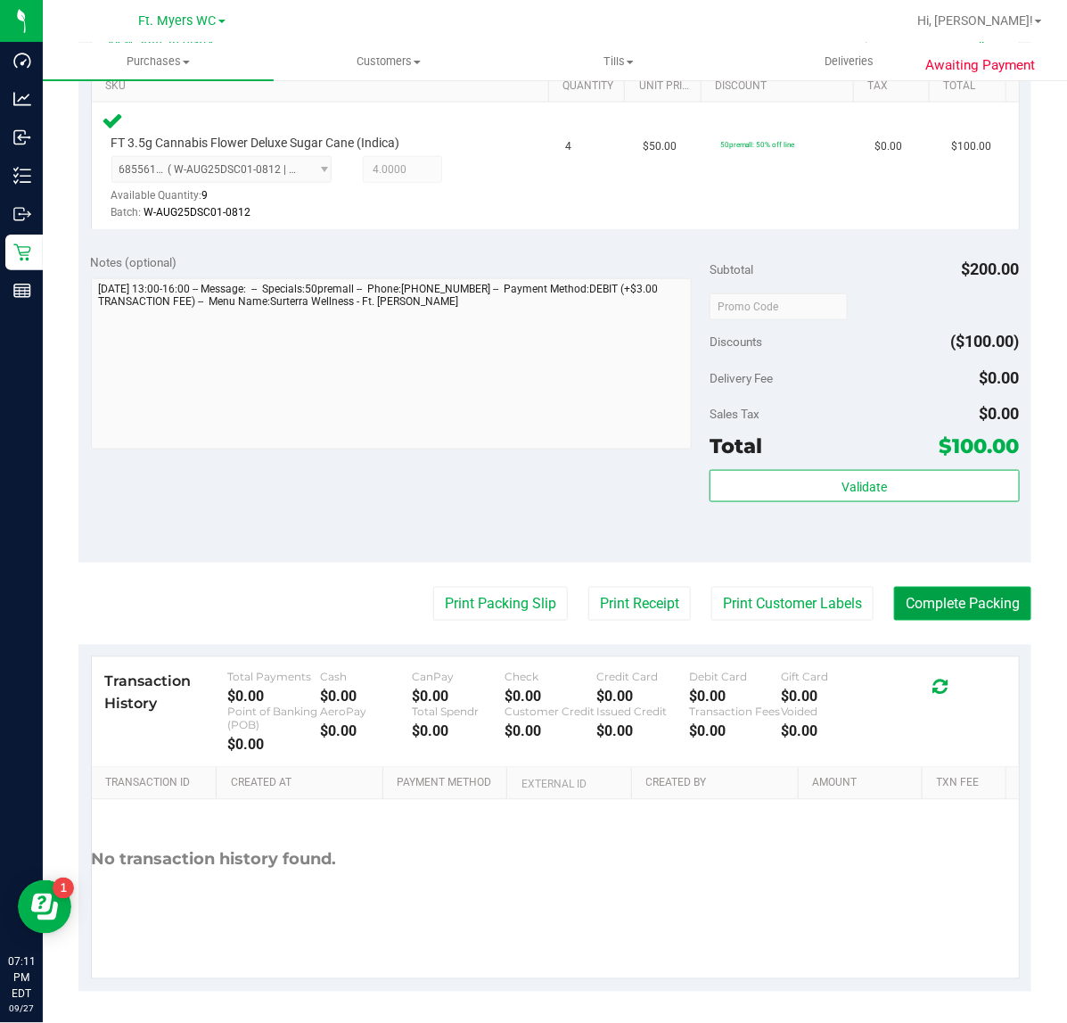
click at [901, 611] on button "Complete Packing" at bounding box center [962, 604] width 137 height 34
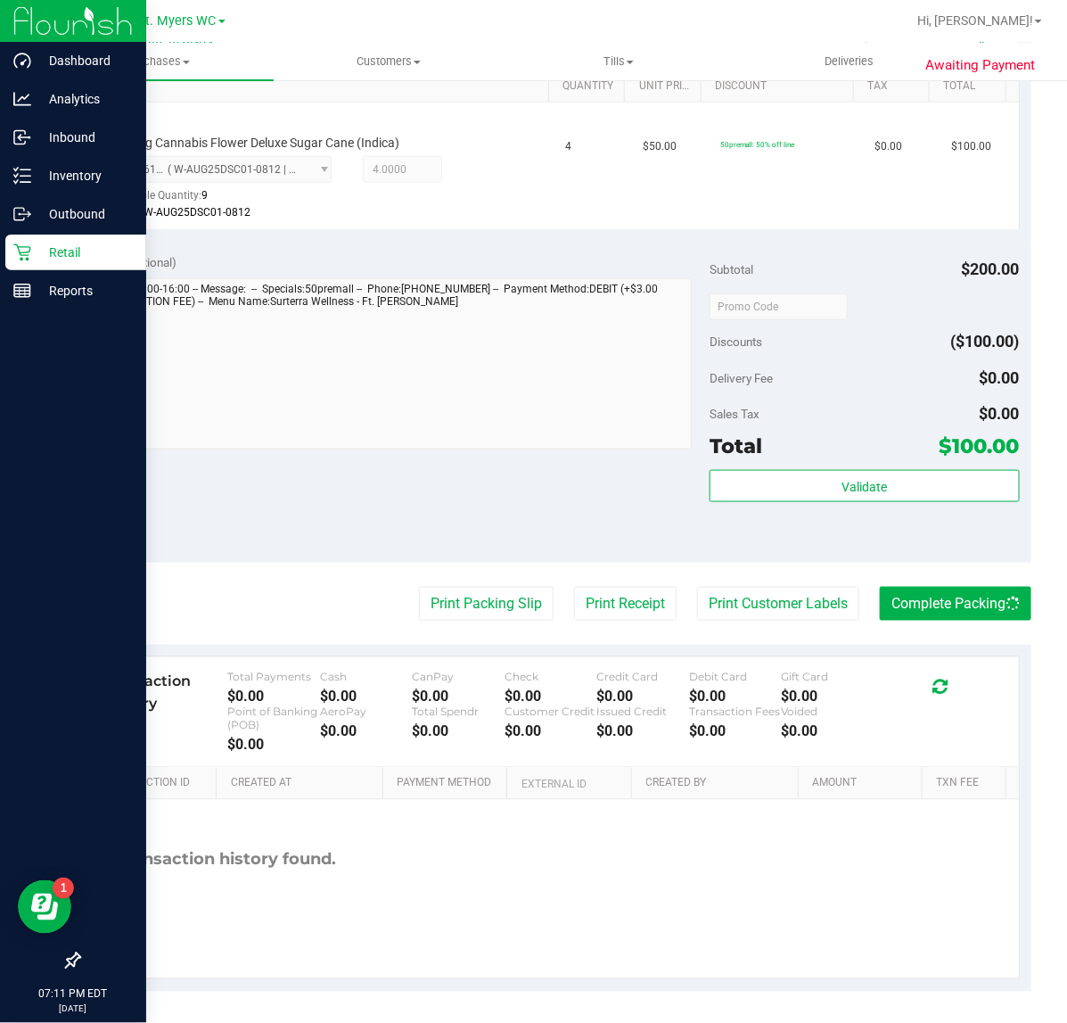
click at [85, 243] on p "Retail" at bounding box center [84, 252] width 107 height 21
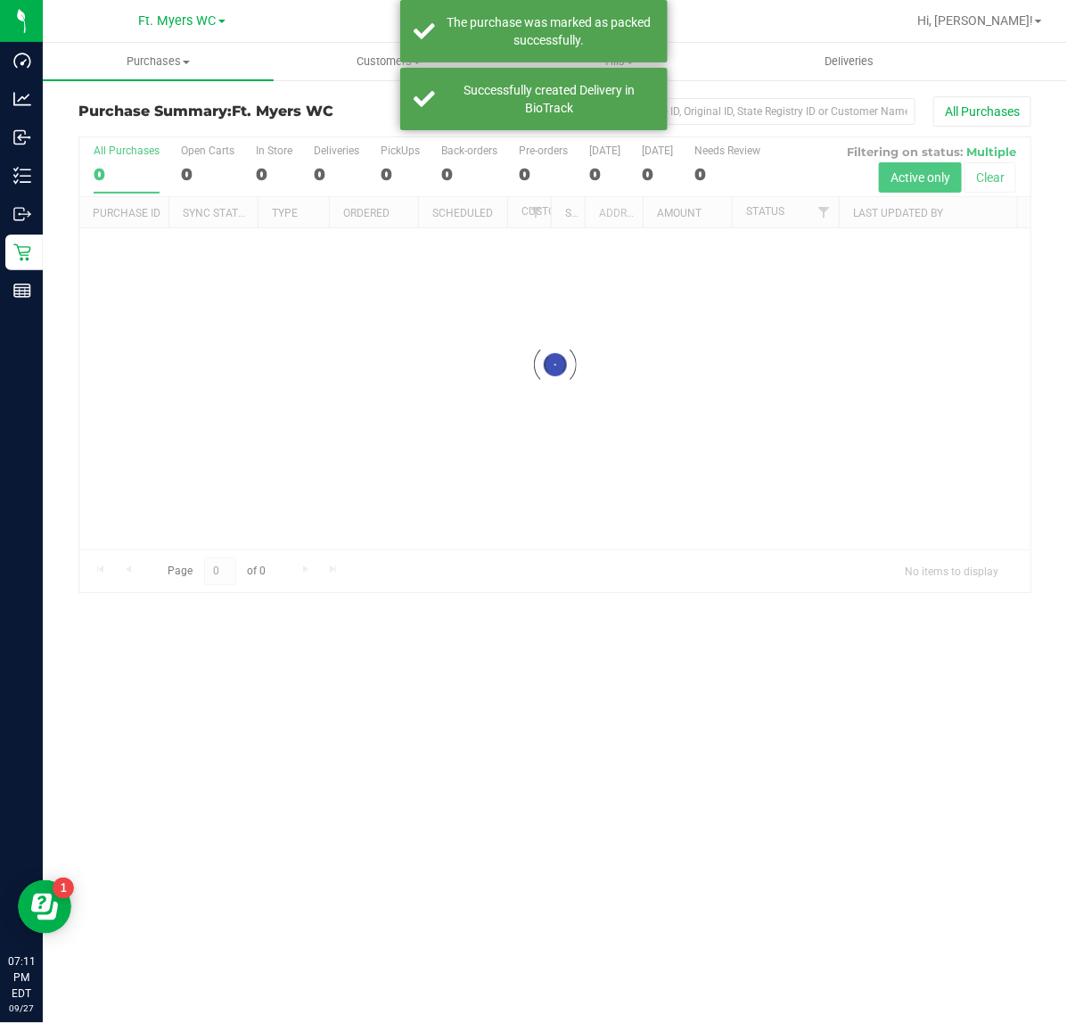
click at [217, 82] on div "Purchase Summary: Ft. [PERSON_NAME] All Purchases Loading... All Purchases 0 Op…" at bounding box center [555, 344] width 1024 height 532
click at [223, 67] on span "Purchases" at bounding box center [158, 61] width 231 height 16
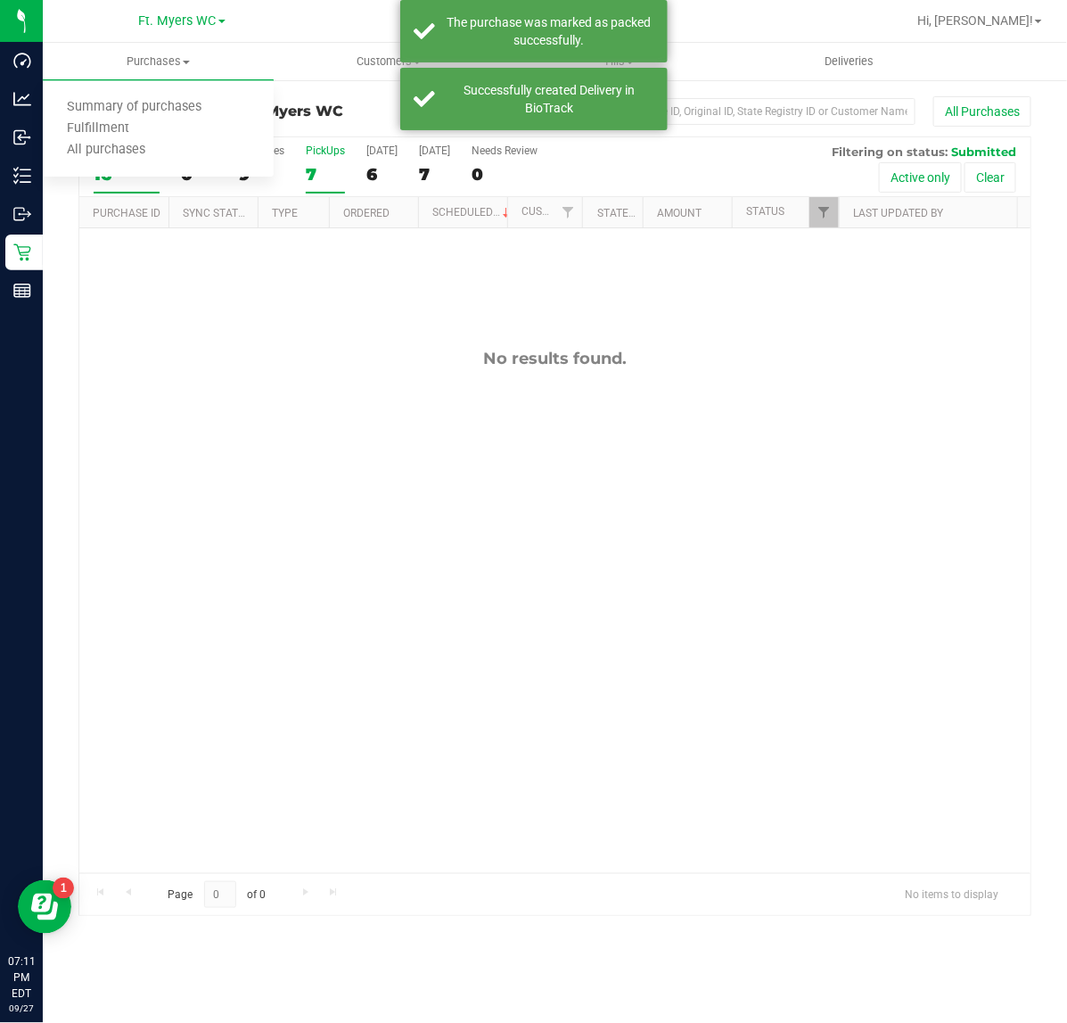
click at [315, 170] on div "7" at bounding box center [325, 174] width 39 height 21
click at [0, 0] on input "PickUps 7" at bounding box center [0, 0] width 0 height 0
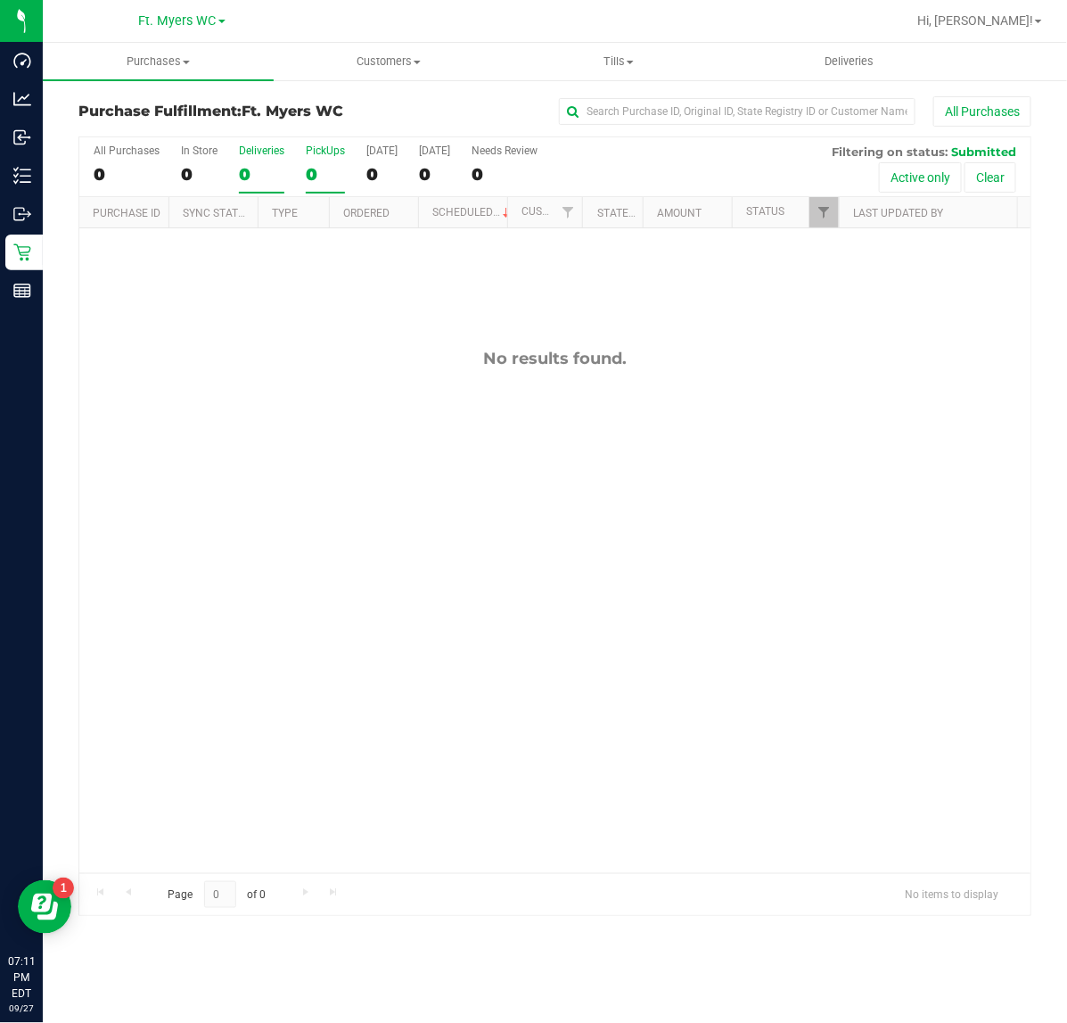
click at [248, 175] on div "0" at bounding box center [261, 174] width 45 height 21
click at [0, 0] on input "Deliveries 0" at bounding box center [0, 0] width 0 height 0
click at [223, 71] on uib-tab-heading "Purchases Summary of purchases Fulfillment All purchases" at bounding box center [158, 61] width 231 height 37
click at [170, 109] on span "Summary of purchases" at bounding box center [134, 107] width 183 height 15
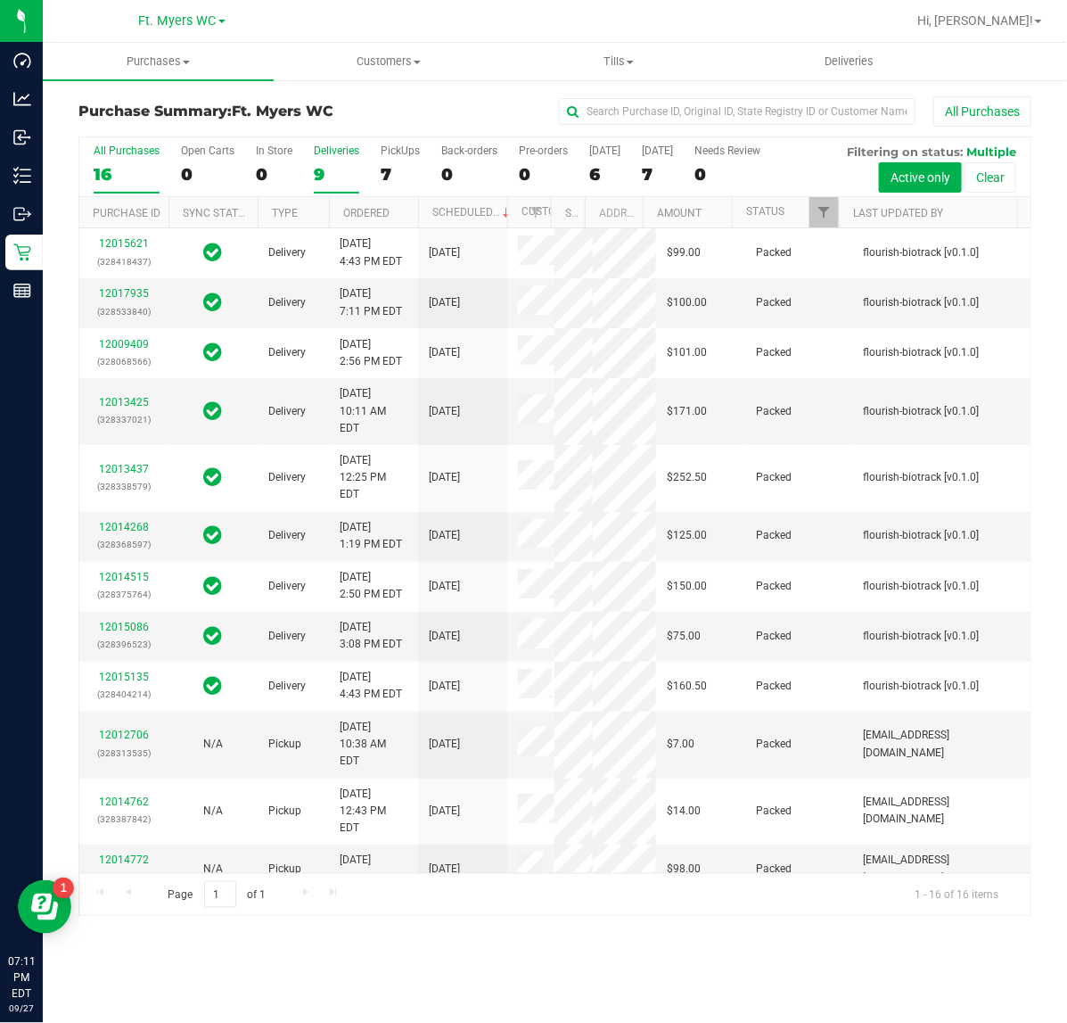
click at [325, 168] on div "9" at bounding box center [336, 174] width 45 height 21
click at [0, 0] on input "Deliveries 9" at bounding box center [0, 0] width 0 height 0
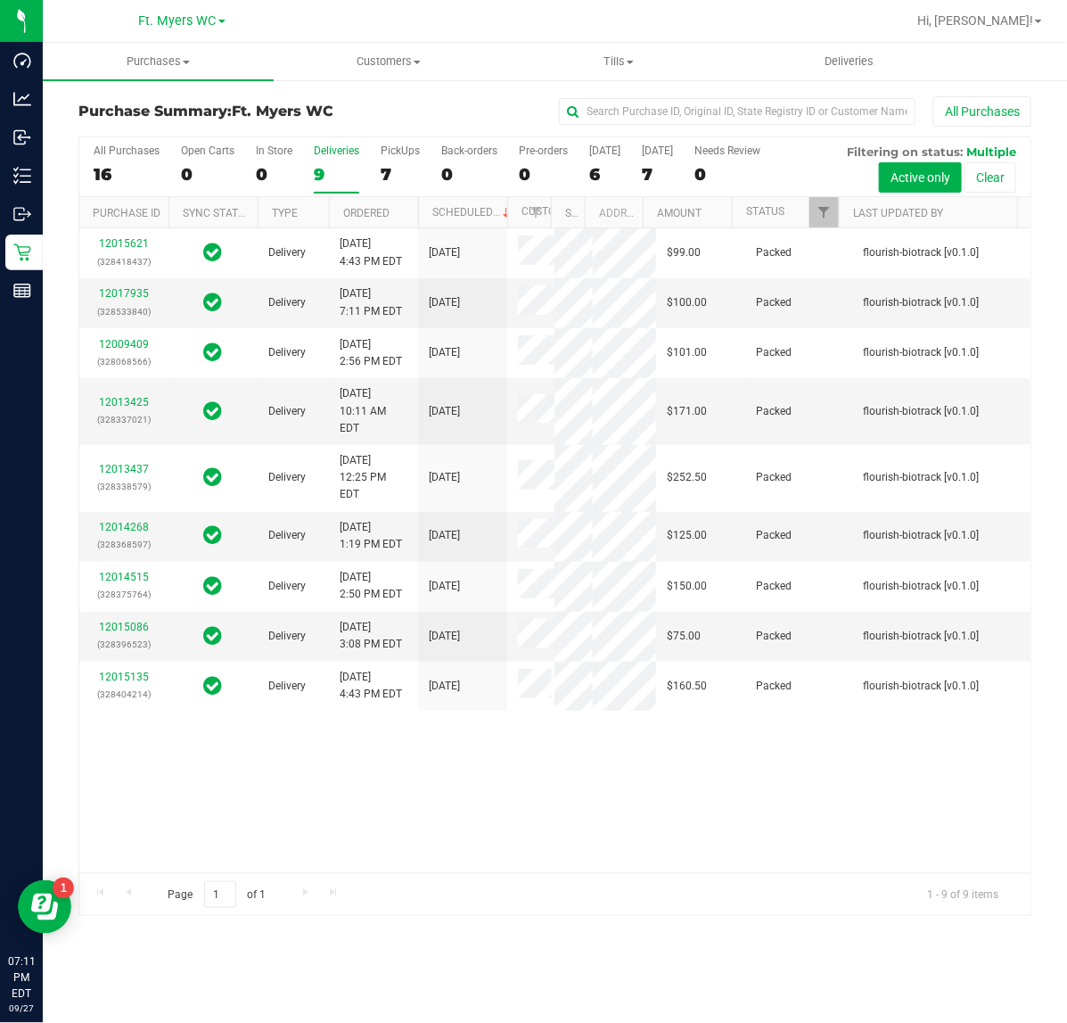
click at [398, 165] on div "7" at bounding box center [400, 174] width 39 height 21
click at [0, 0] on input "PickUps 7" at bounding box center [0, 0] width 0 height 0
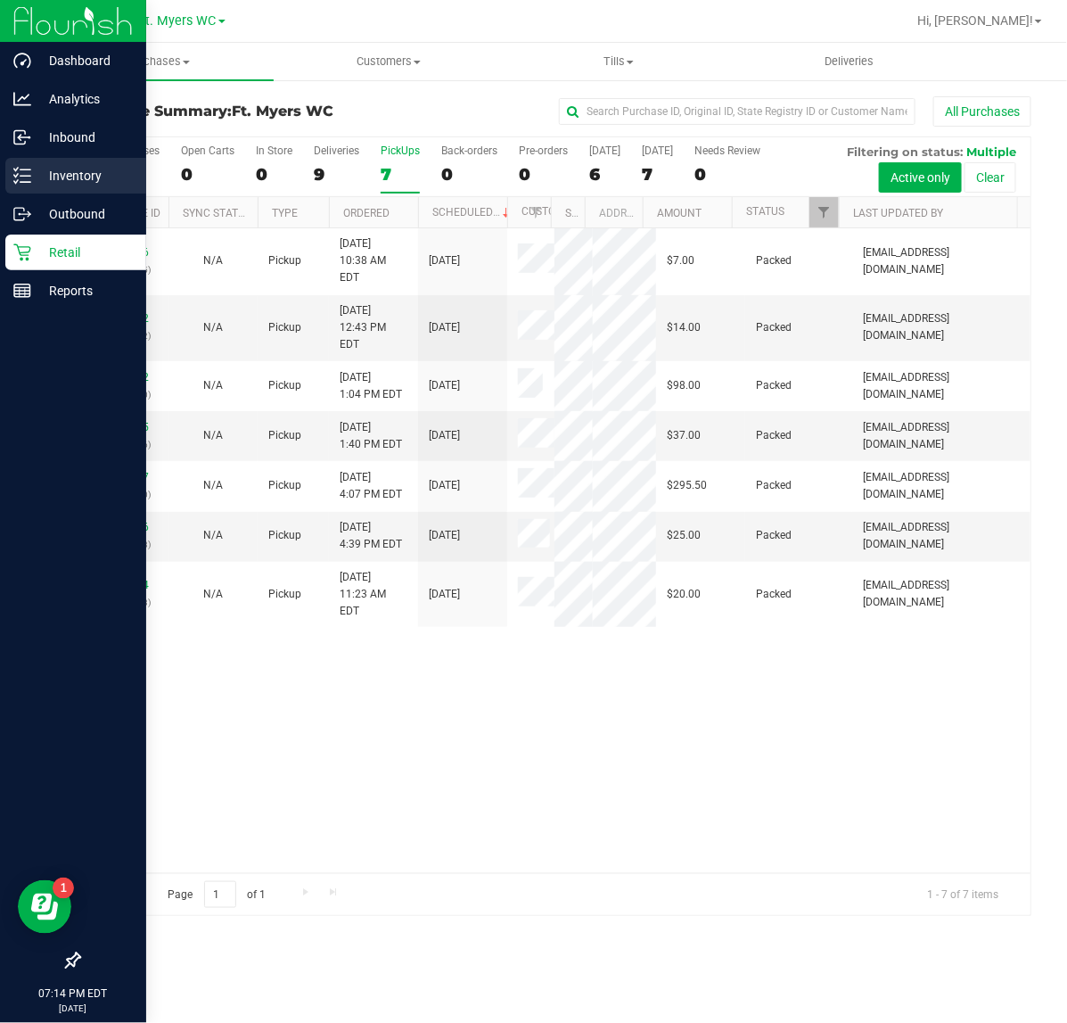
click at [34, 193] on div "Inventory" at bounding box center [75, 176] width 141 height 36
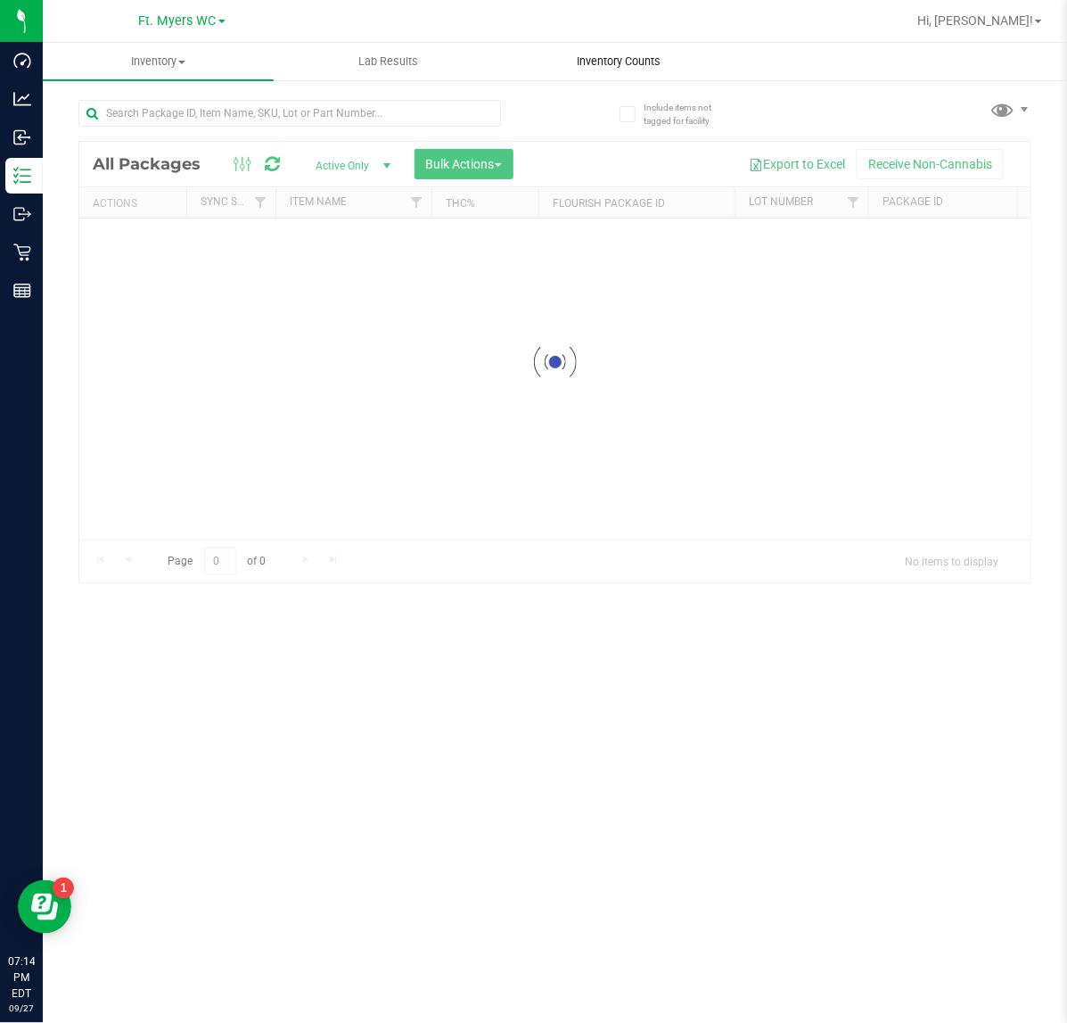
click at [609, 55] on span "Inventory Counts" at bounding box center [619, 61] width 132 height 16
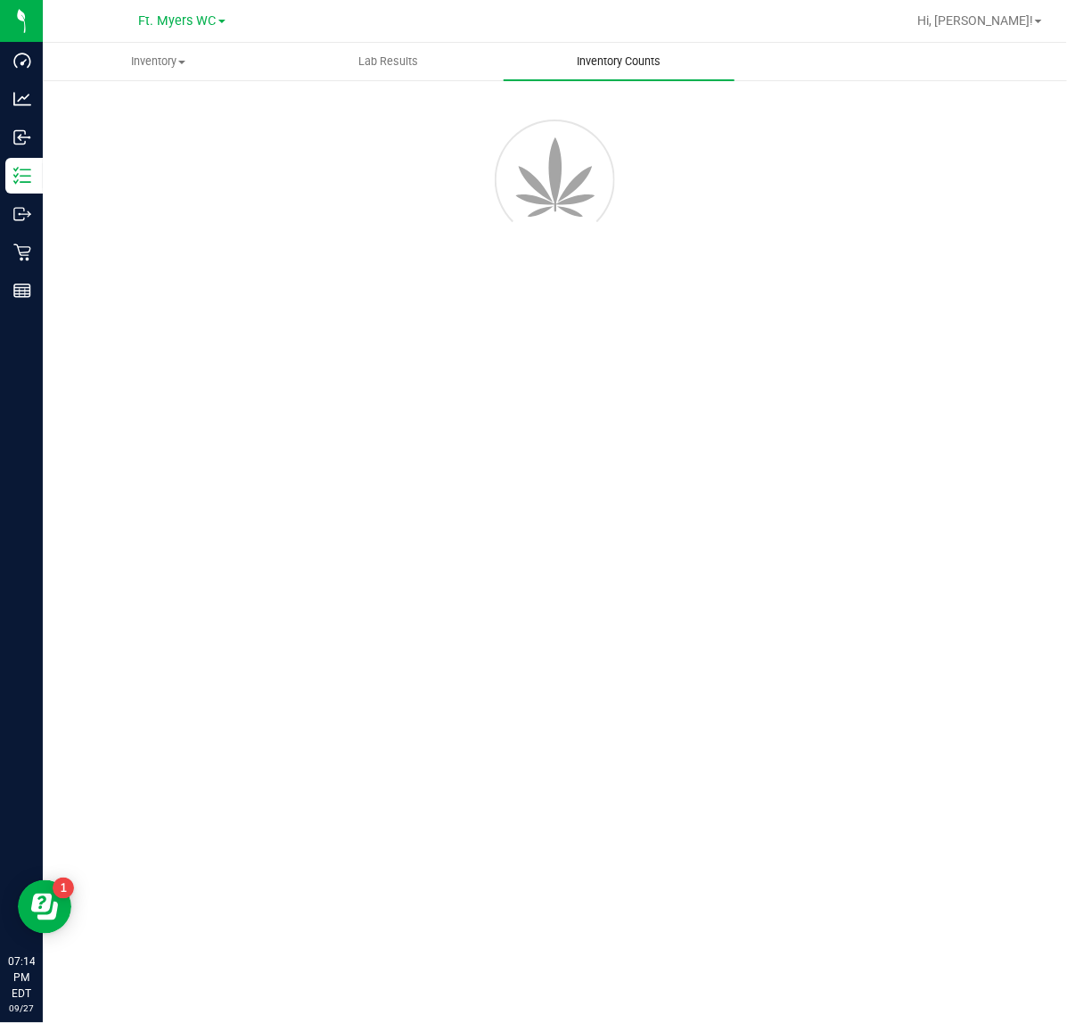
click at [609, 55] on span "Inventory Counts" at bounding box center [619, 61] width 132 height 16
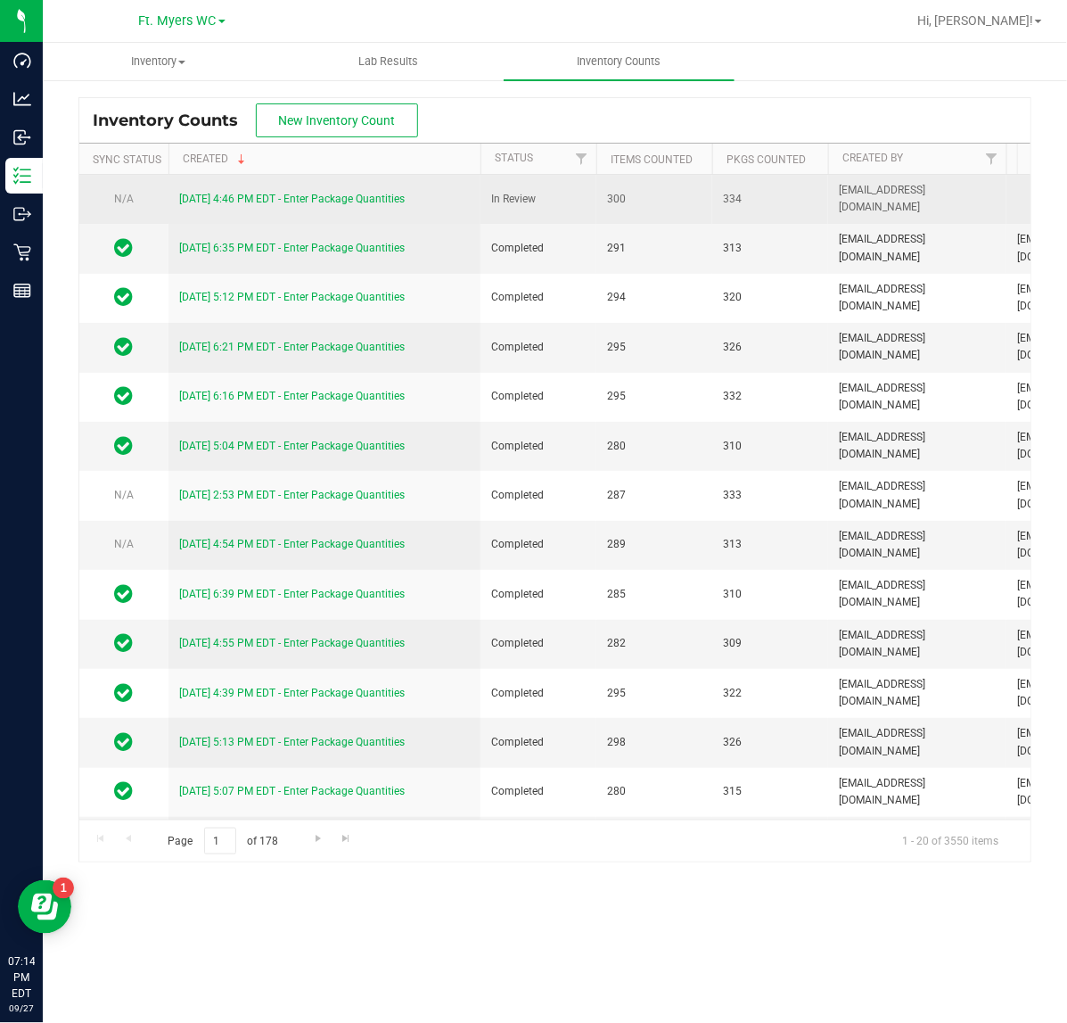
click at [233, 201] on link "[DATE] 4:46 PM EDT - Enter Package Quantities" at bounding box center [292, 199] width 226 height 12
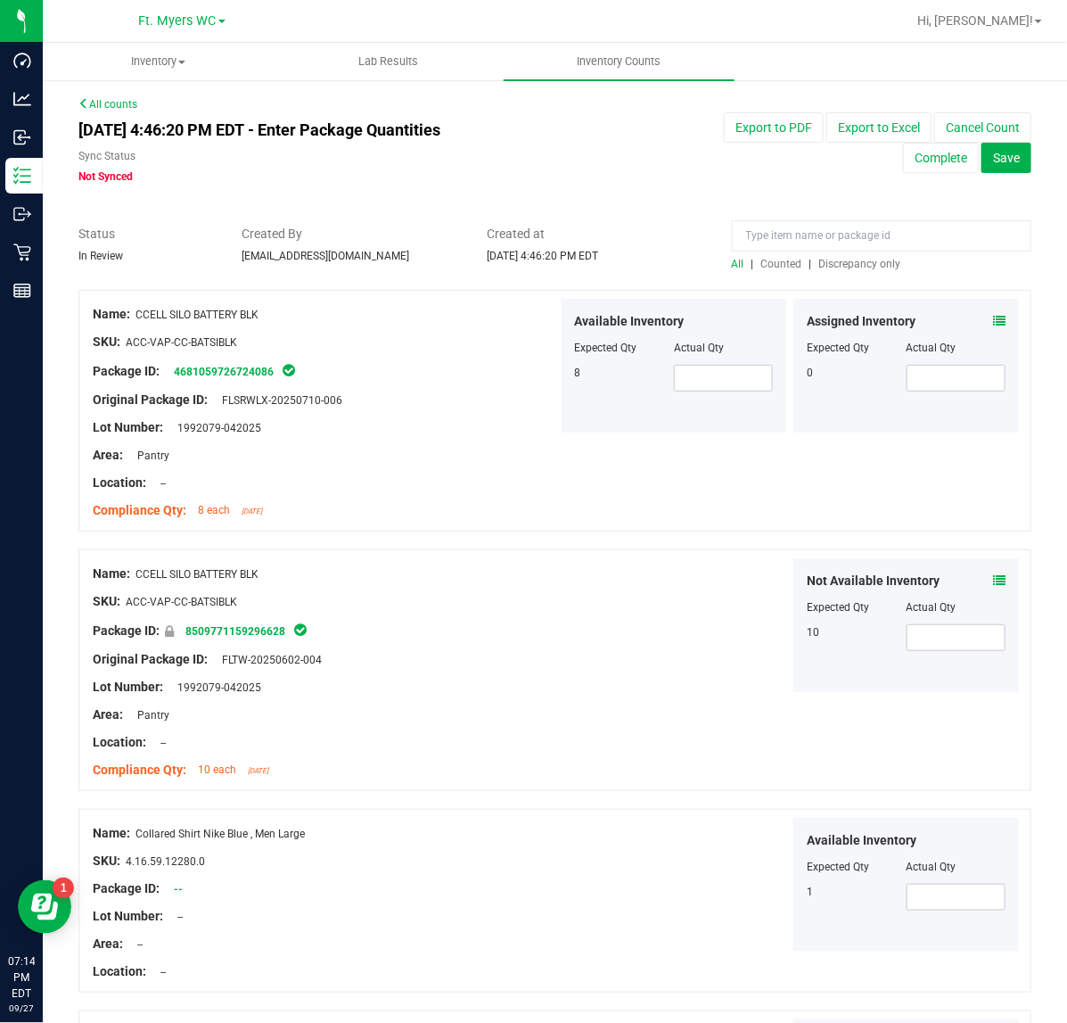
click at [842, 263] on span "Discrepancy only" at bounding box center [860, 264] width 82 height 12
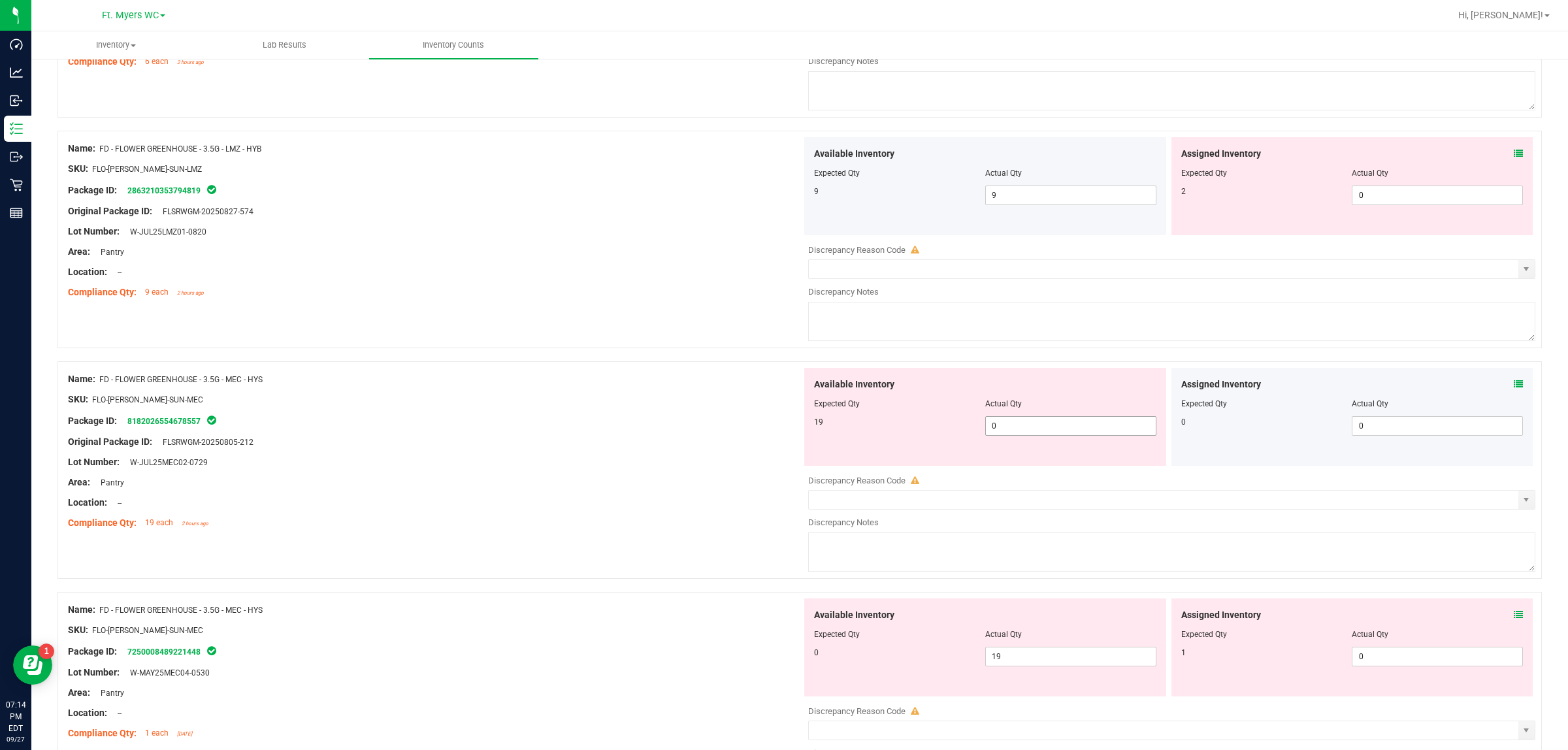
scroll to position [572, 0]
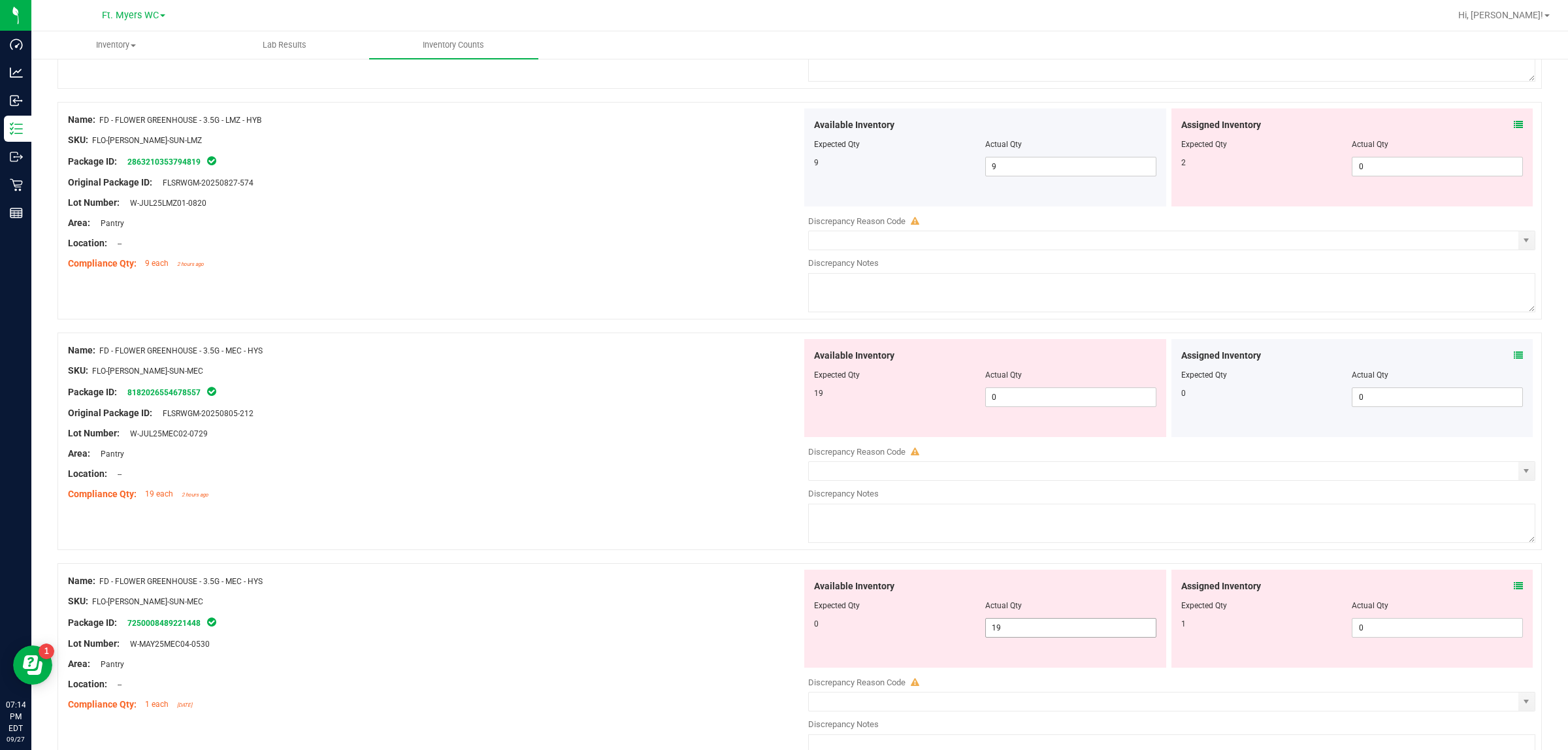
drag, startPoint x: 1032, startPoint y: 636, endPoint x: 659, endPoint y: 644, distance: 373.1
click at [785, 600] on div "Name: FD - FLOWER GREENHOUSE - 3.5G - MEC - HYS SKU: FLO-[PERSON_NAME]-SUN-MEC …" at bounding box center [799, 672] width 1484 height 218
type input "0"
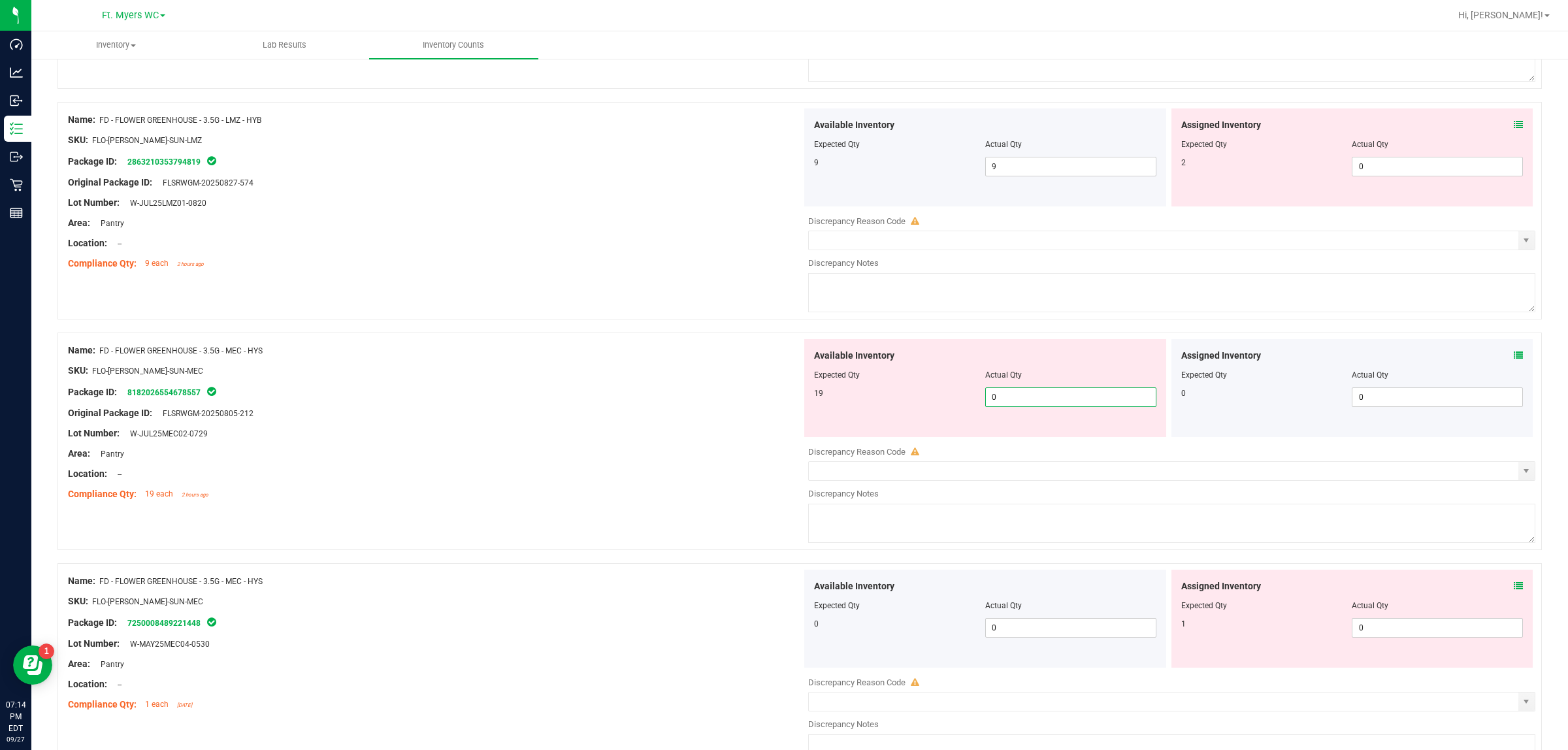
drag, startPoint x: 1062, startPoint y: 390, endPoint x: 353, endPoint y: 466, distance: 713.1
click at [681, 413] on div "Name: FD - FLOWER GREENHOUSE - 3.5G - MEC - HYS SKU: FLO-[PERSON_NAME]-SUN-MEC …" at bounding box center [799, 441] width 1484 height 218
drag, startPoint x: 1117, startPoint y: 400, endPoint x: 574, endPoint y: 417, distance: 543.3
click at [651, 404] on div "Name: FD - FLOWER GREENHOUSE - 3.5G - MEC - HYS SKU: FLO-[PERSON_NAME]-SUN-MEC …" at bounding box center [799, 441] width 1484 height 218
type input "19"
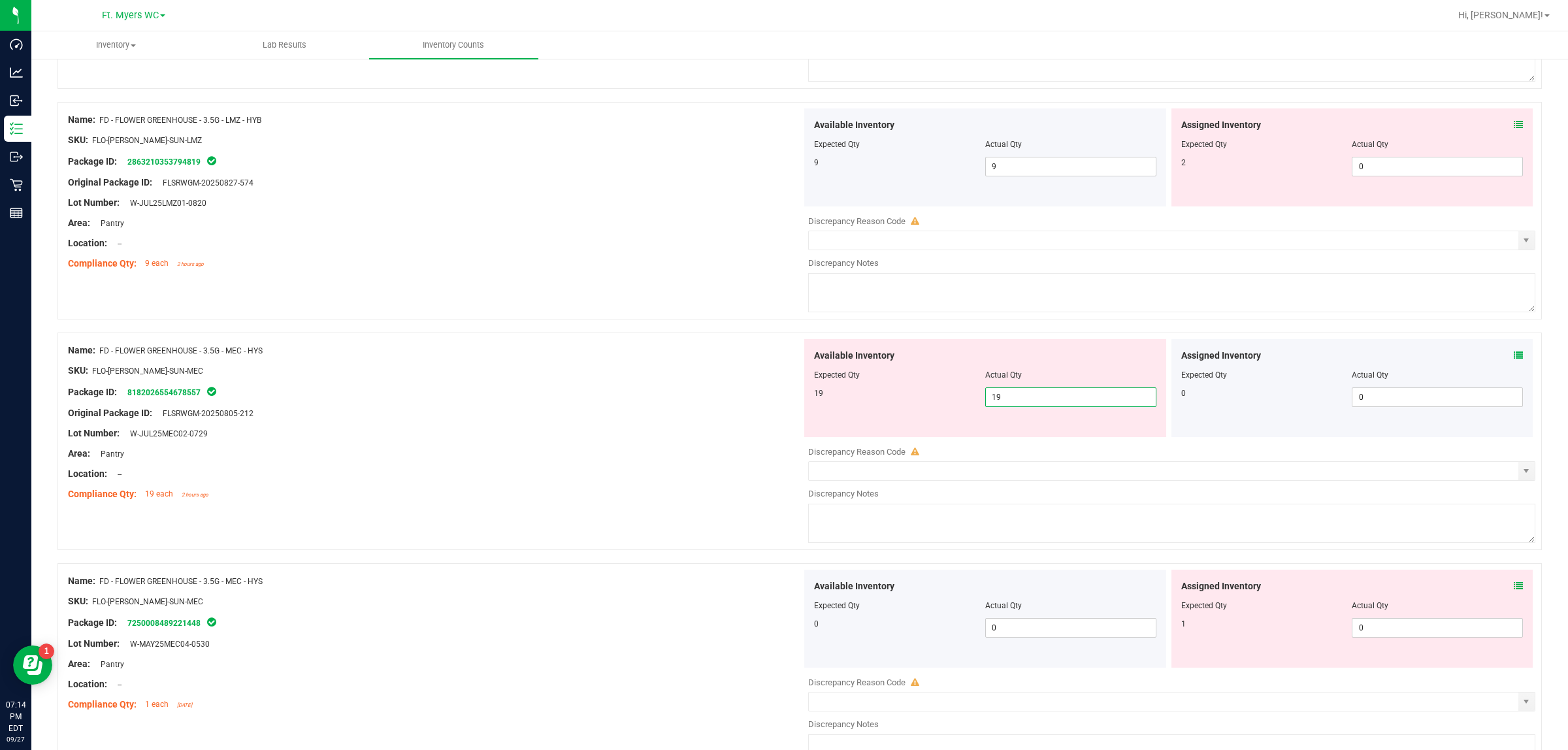
type input "19"
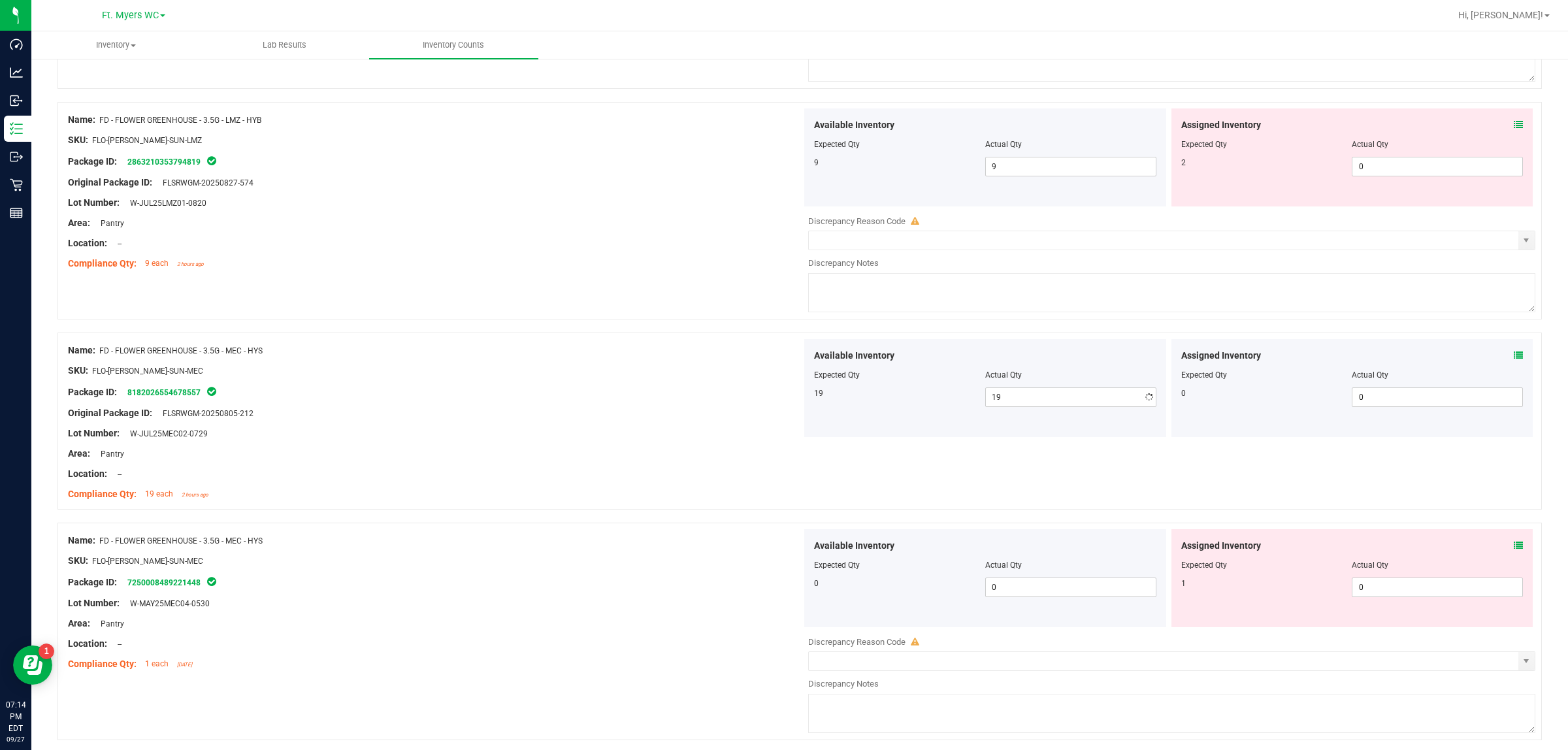
click at [555, 424] on div at bounding box center [434, 423] width 733 height 7
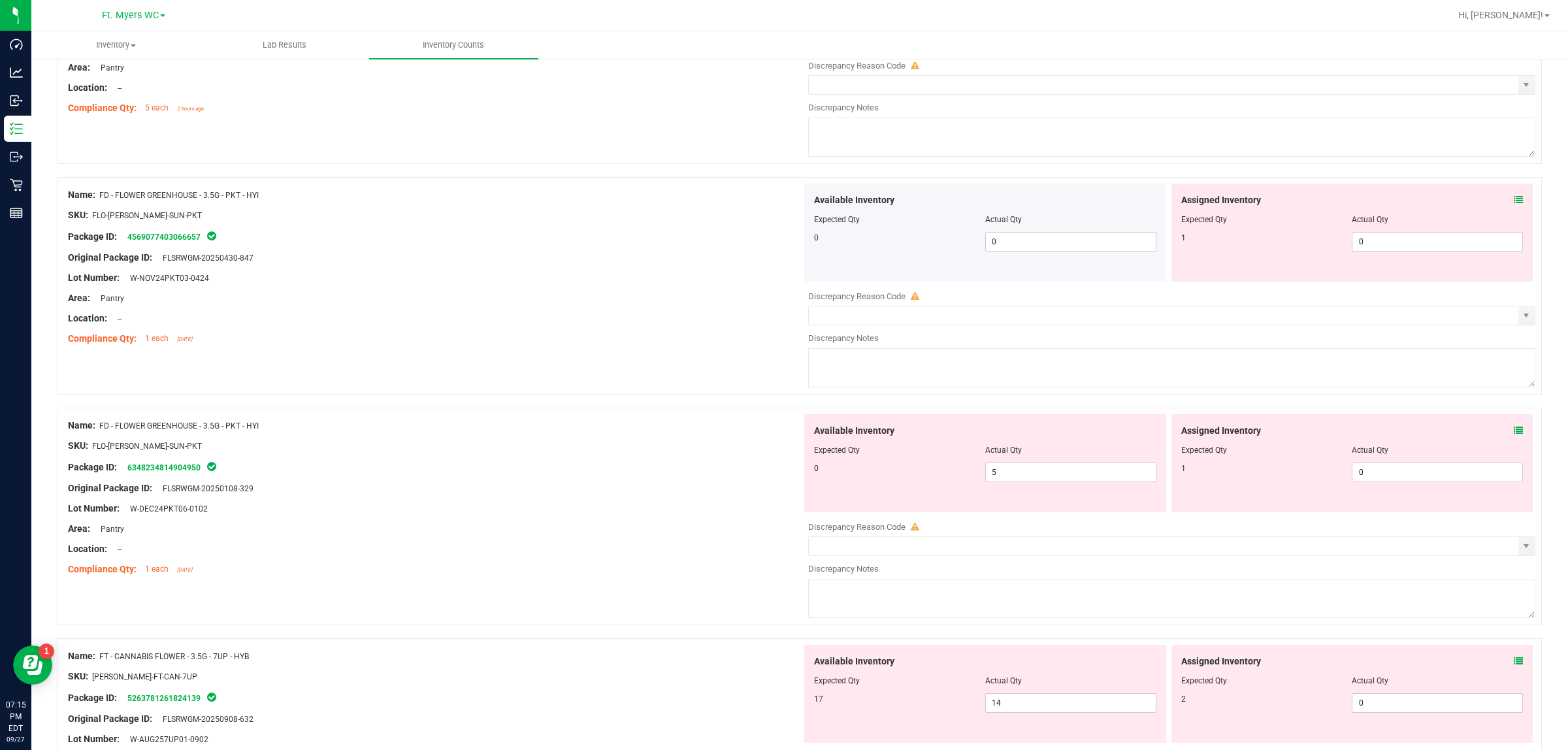
scroll to position [1389, 0]
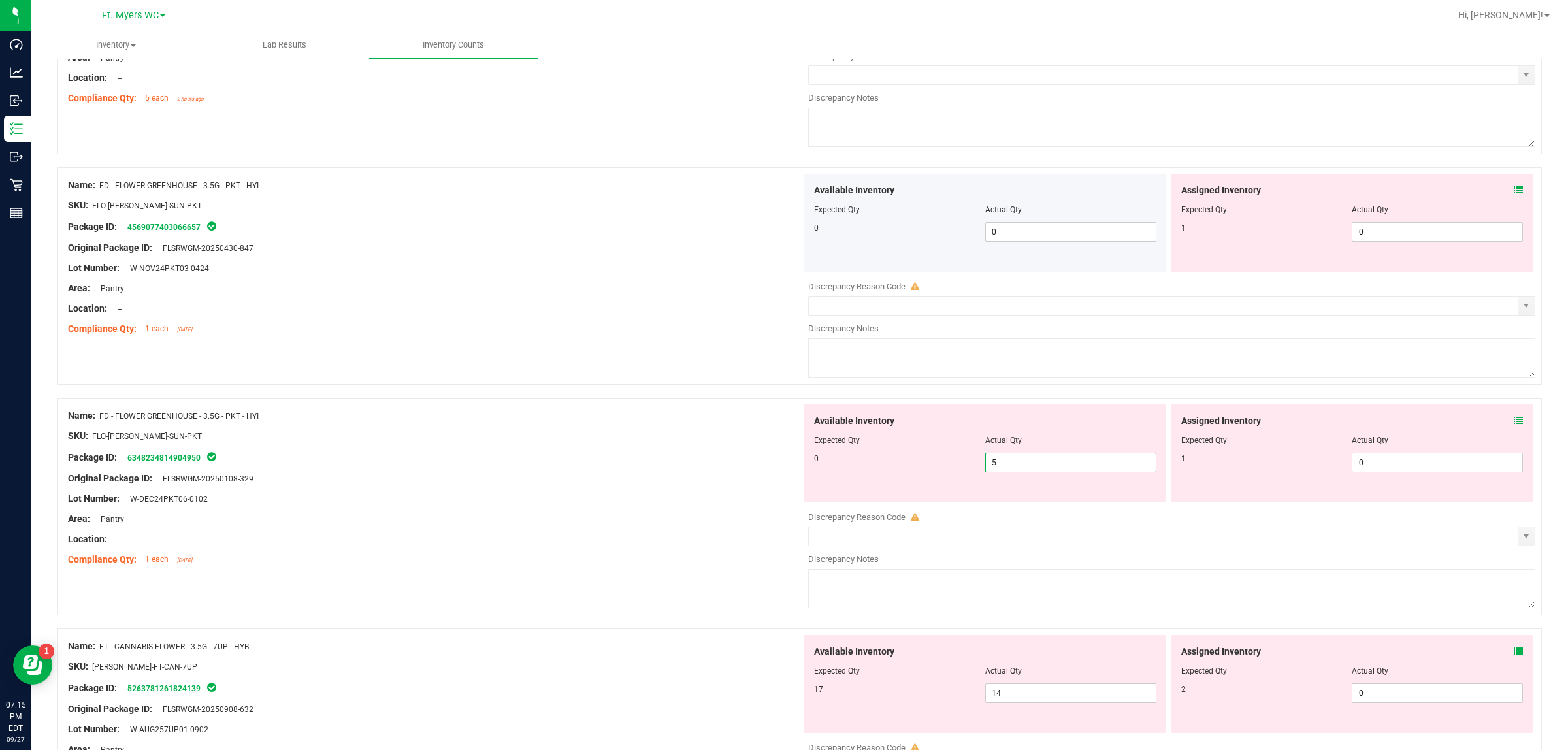
drag, startPoint x: 1011, startPoint y: 465, endPoint x: 813, endPoint y: 474, distance: 198.2
click at [851, 473] on div "0 5 5" at bounding box center [985, 463] width 342 height 20
type input "0"
click at [744, 398] on div at bounding box center [799, 391] width 1484 height 13
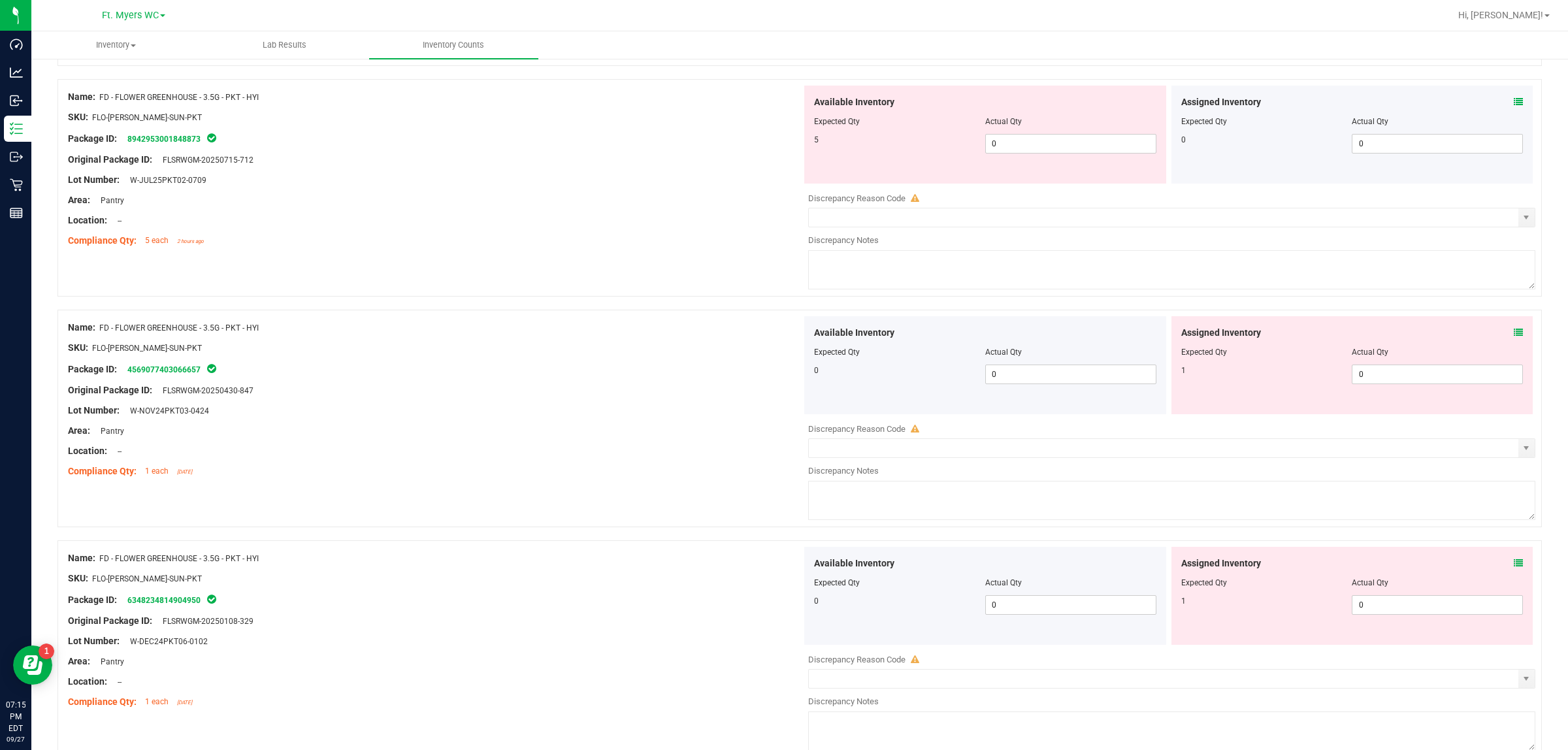
scroll to position [1226, 0]
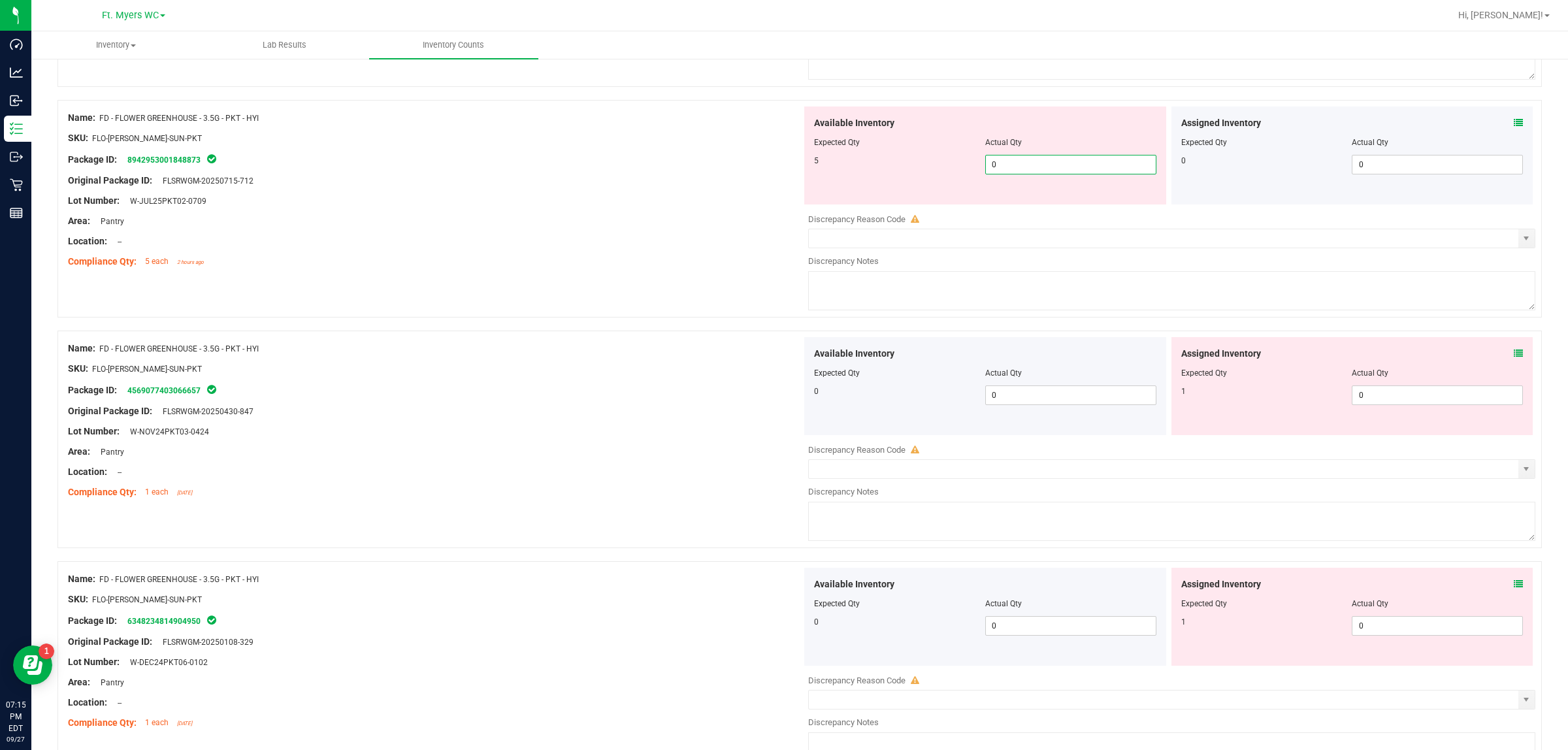
drag, startPoint x: 1014, startPoint y: 172, endPoint x: 691, endPoint y: 206, distance: 324.8
click at [691, 206] on div "Name: FD - FLOWER GREENHOUSE - 3.5G - PKT - HYI SKU: FLO-[PERSON_NAME]-SUN-PKT …" at bounding box center [799, 208] width 1484 height 218
type input "5"
click at [680, 214] on div at bounding box center [434, 210] width 733 height 7
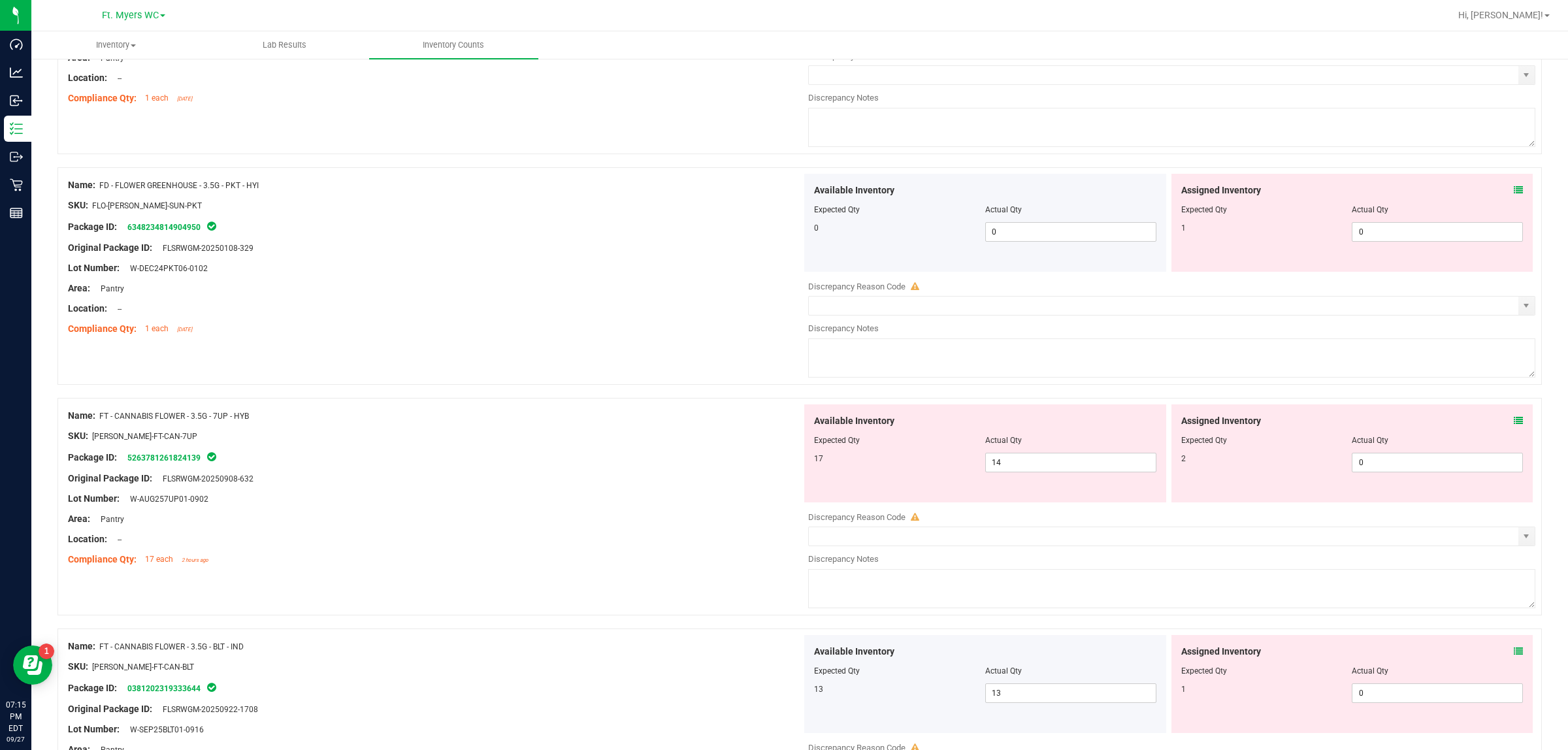
scroll to position [1716, 0]
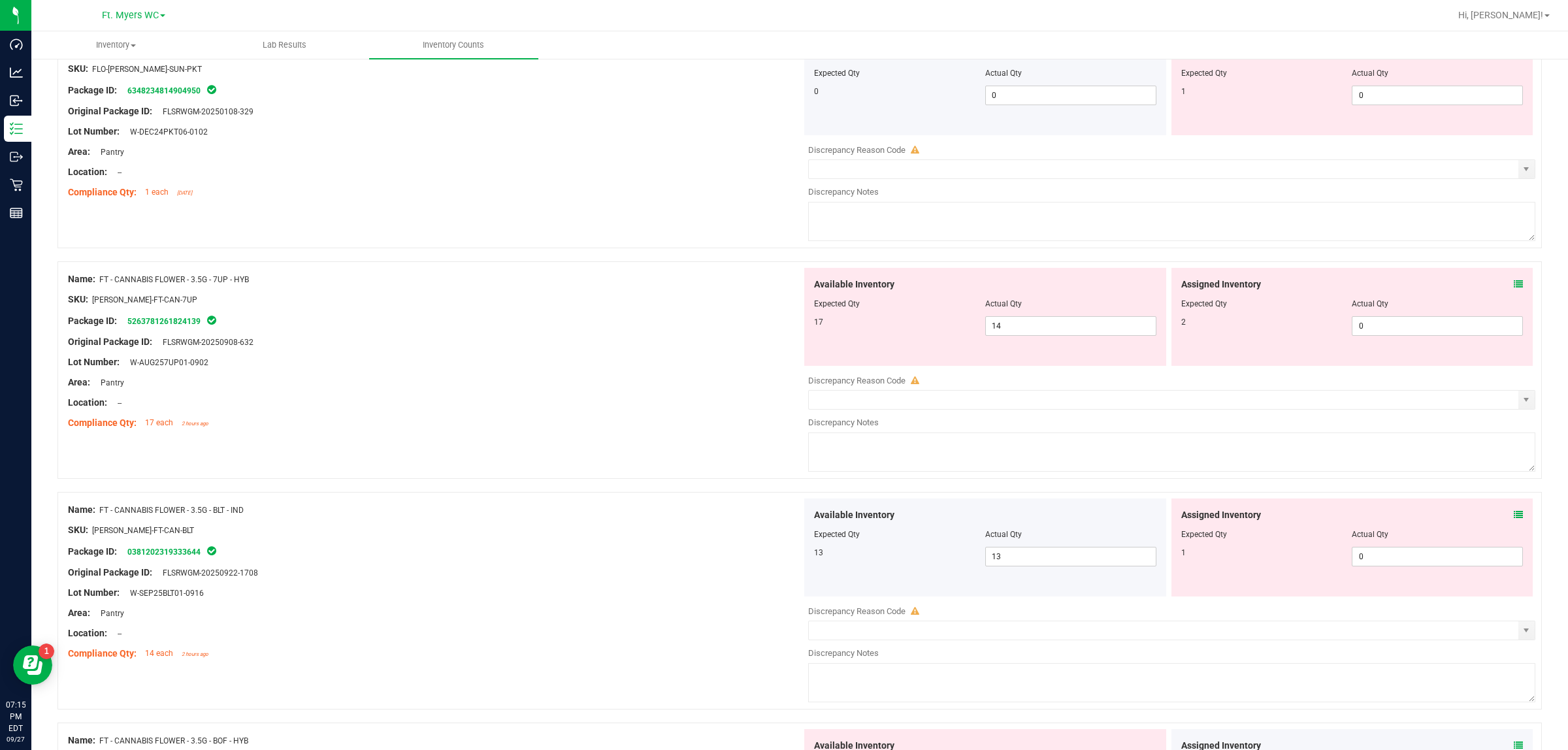
click at [1254, 289] on icon at bounding box center [1518, 284] width 9 height 9
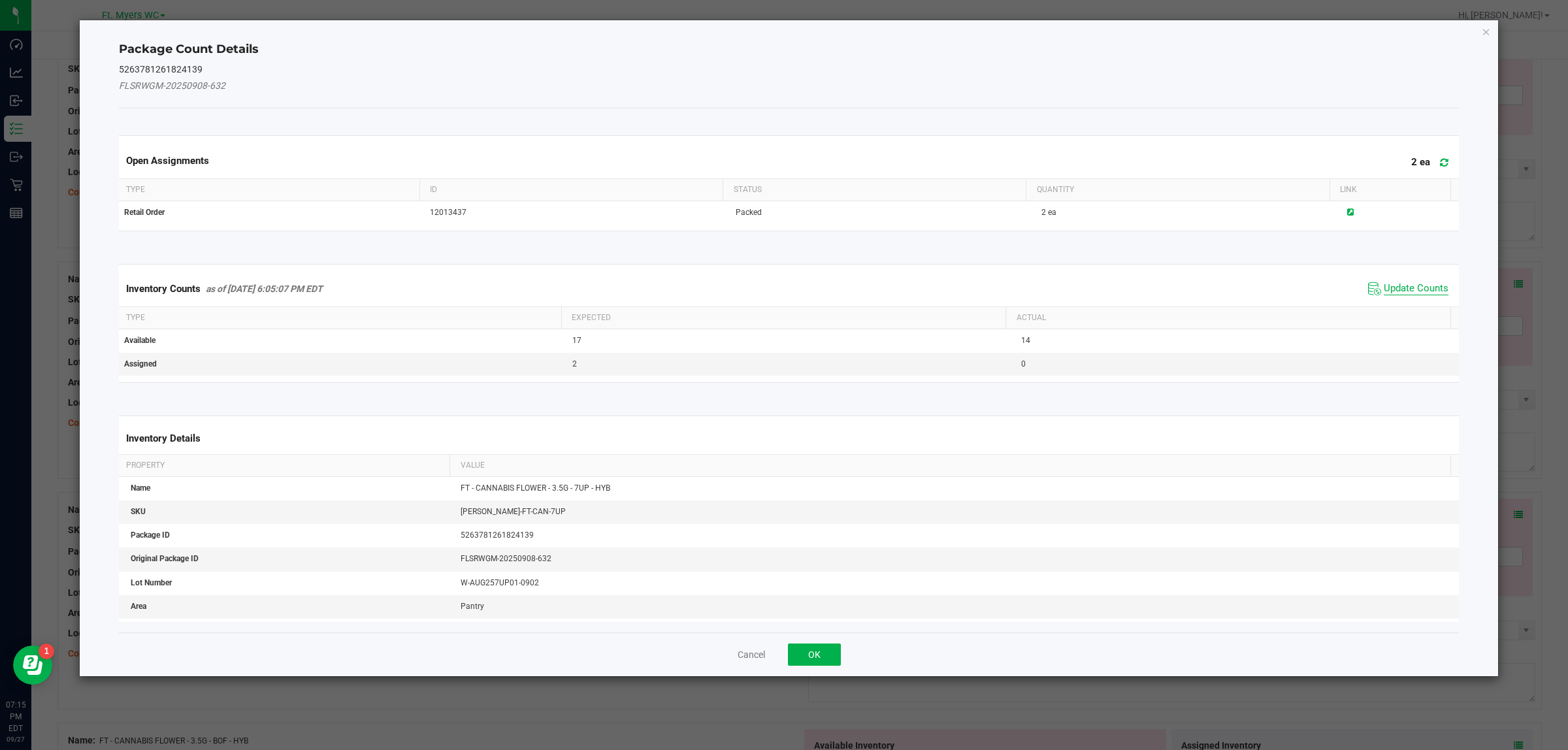
click at [1254, 286] on span "Update Counts" at bounding box center [1416, 289] width 64 height 13
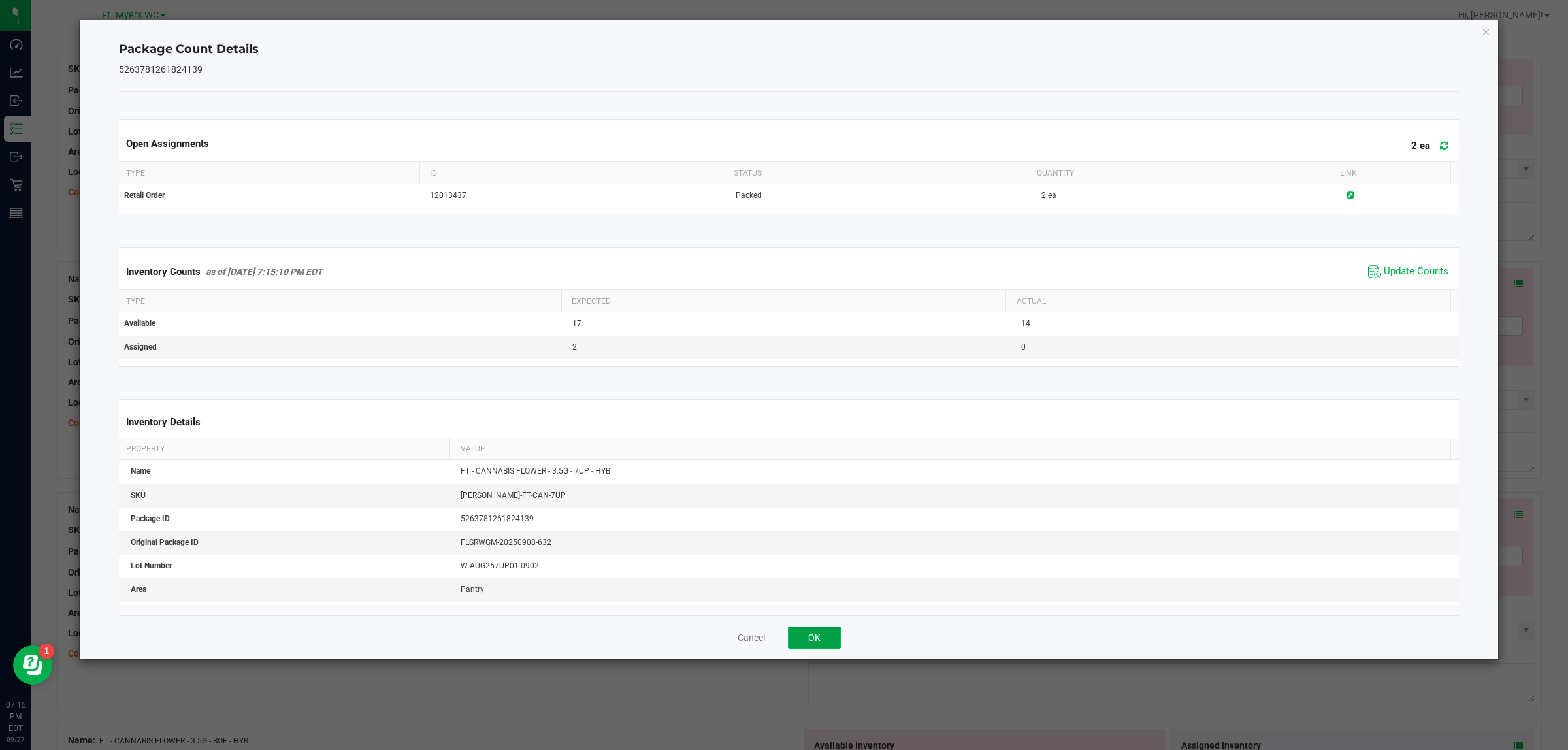
click at [807, 600] on button "OK" at bounding box center [814, 638] width 53 height 22
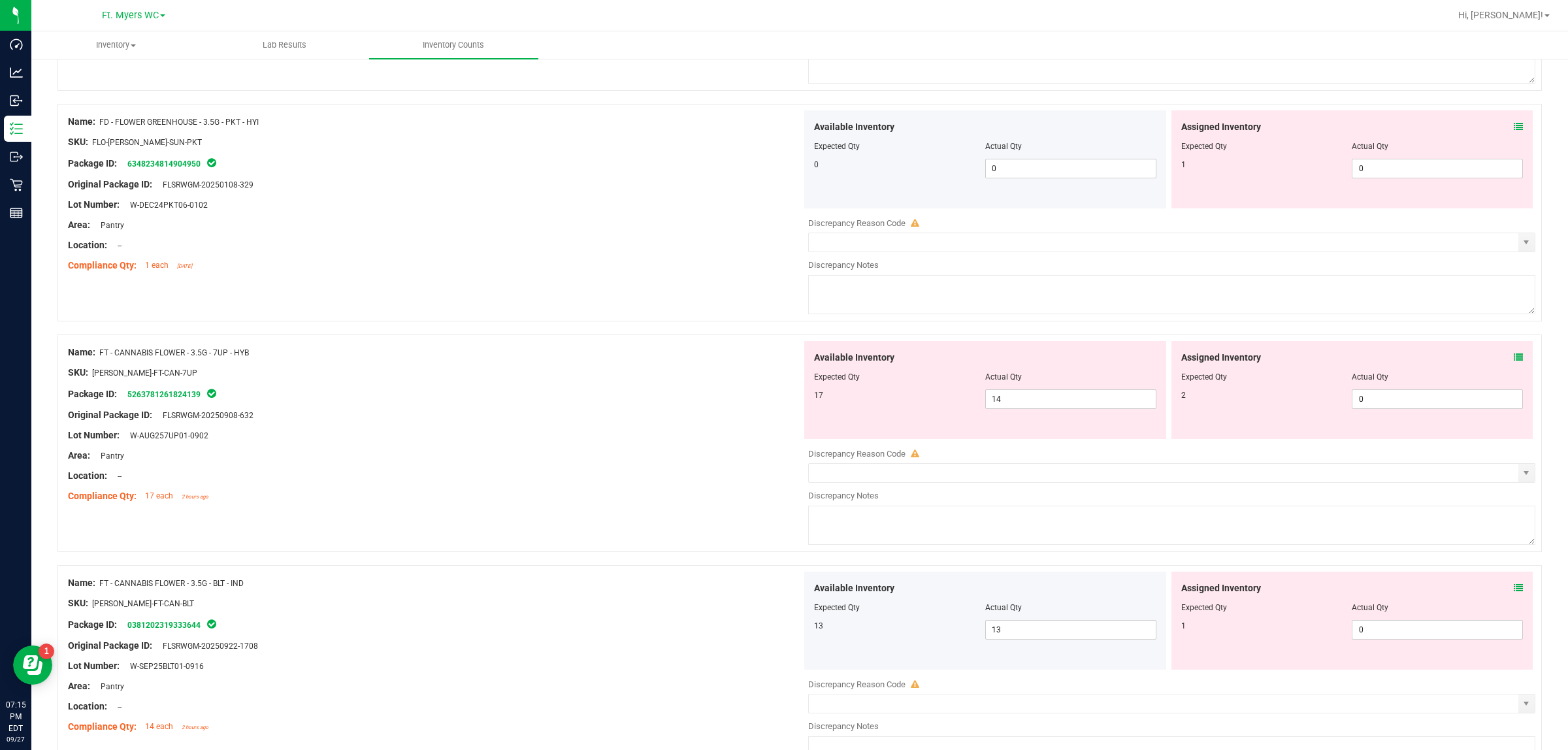
scroll to position [1634, 0]
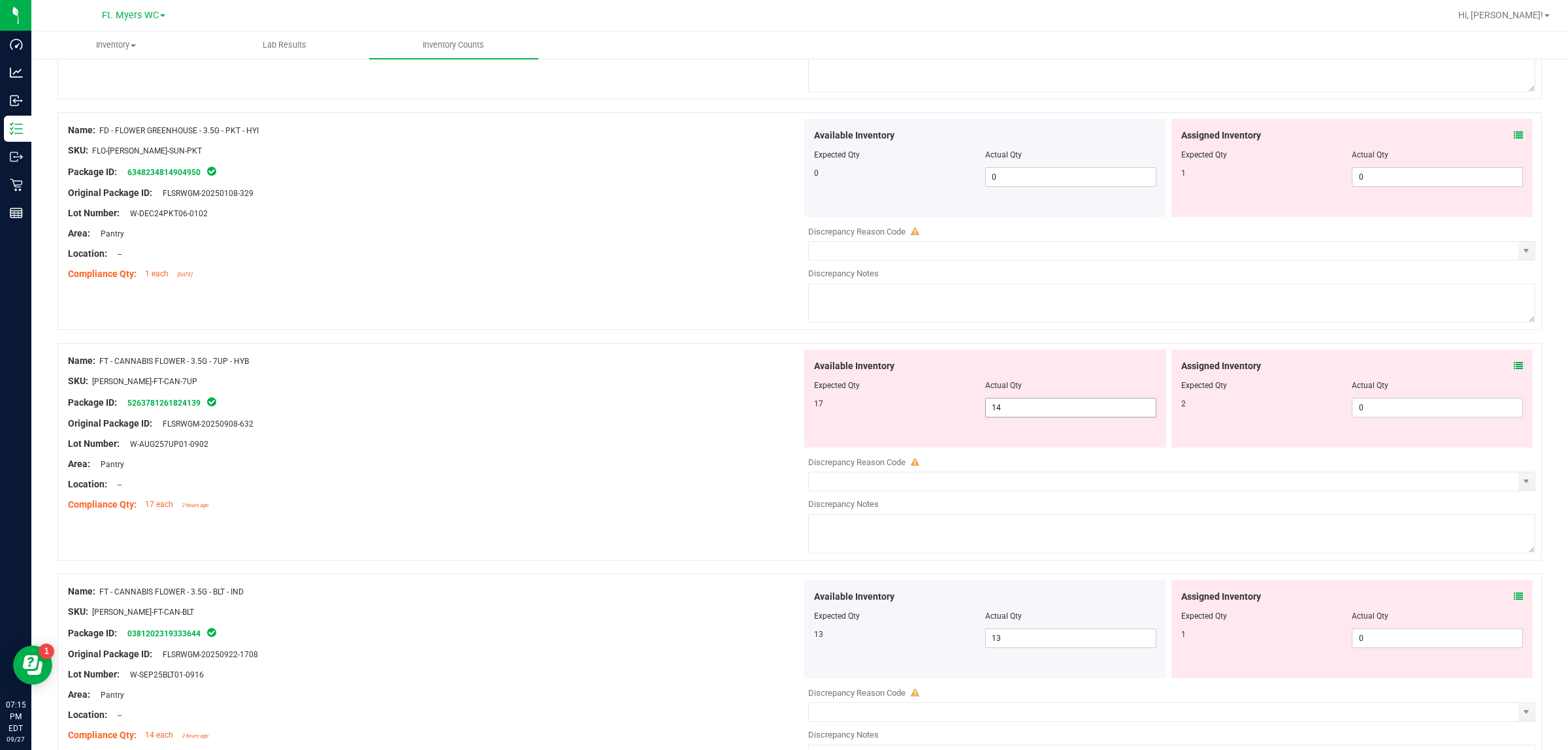
click at [1038, 413] on span "14 14" at bounding box center [1070, 408] width 171 height 20
click at [1038, 413] on input "14" at bounding box center [1070, 408] width 170 height 18
type input "17"
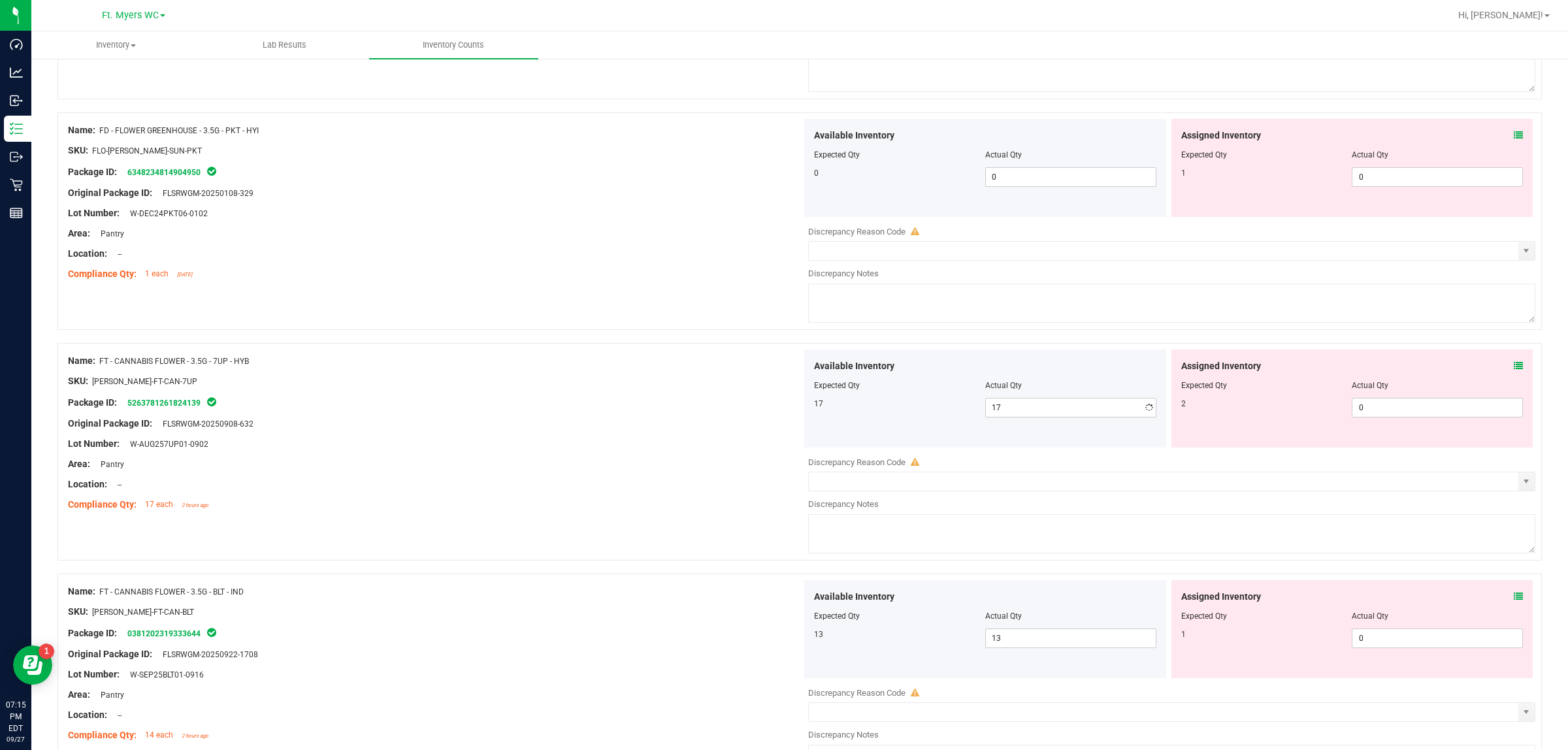
click at [563, 394] on div at bounding box center [434, 391] width 733 height 7
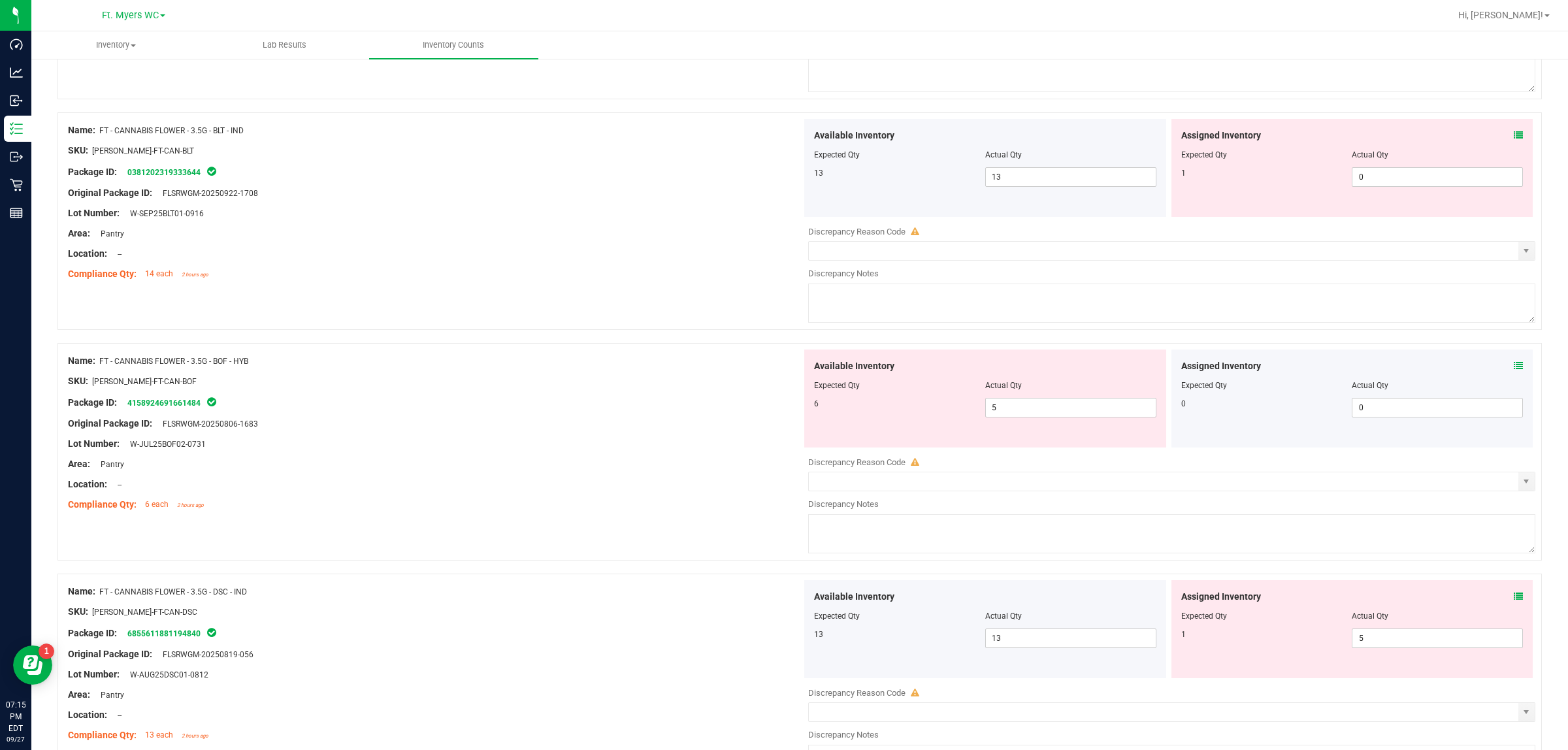
scroll to position [2124, 0]
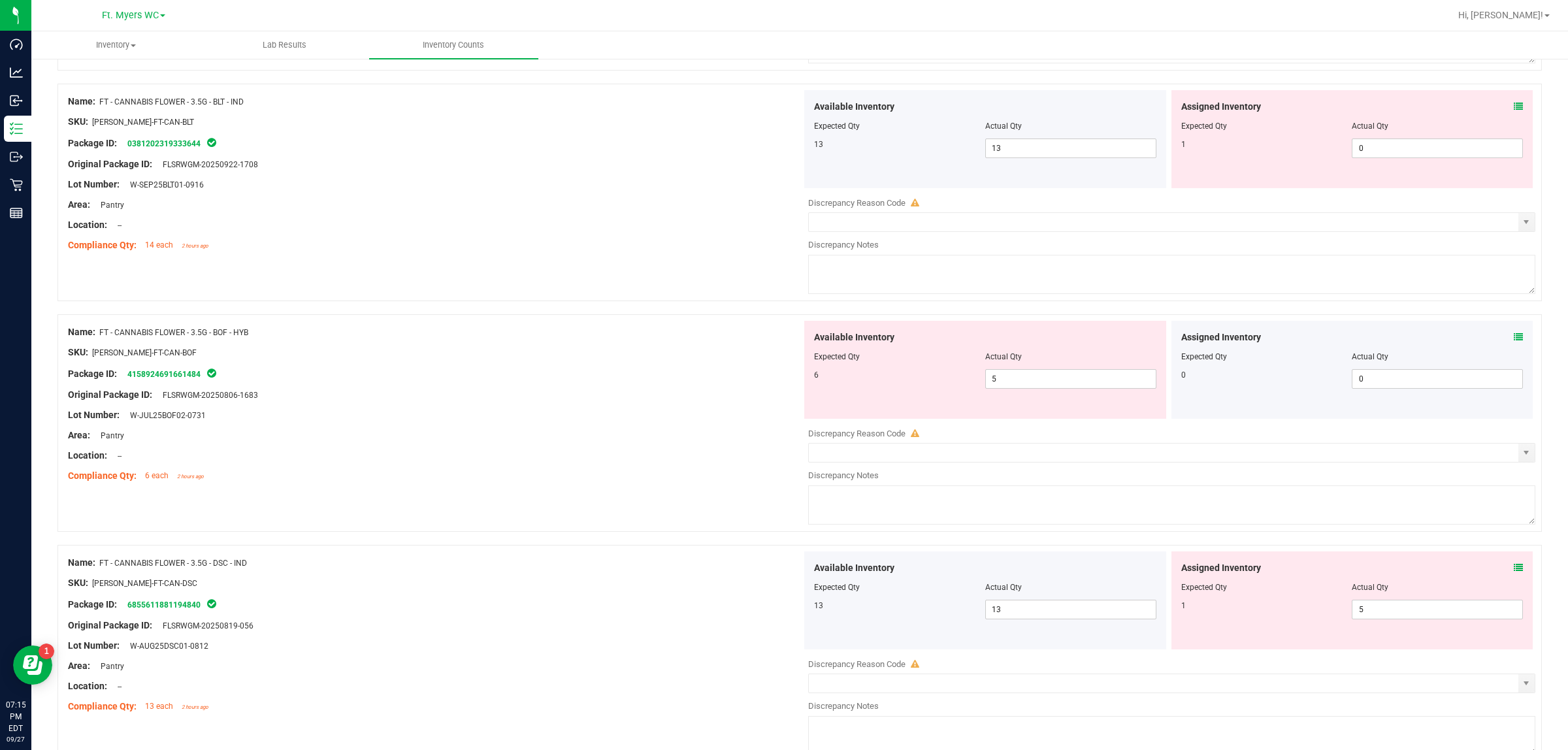
click at [1254, 342] on icon at bounding box center [1518, 337] width 9 height 9
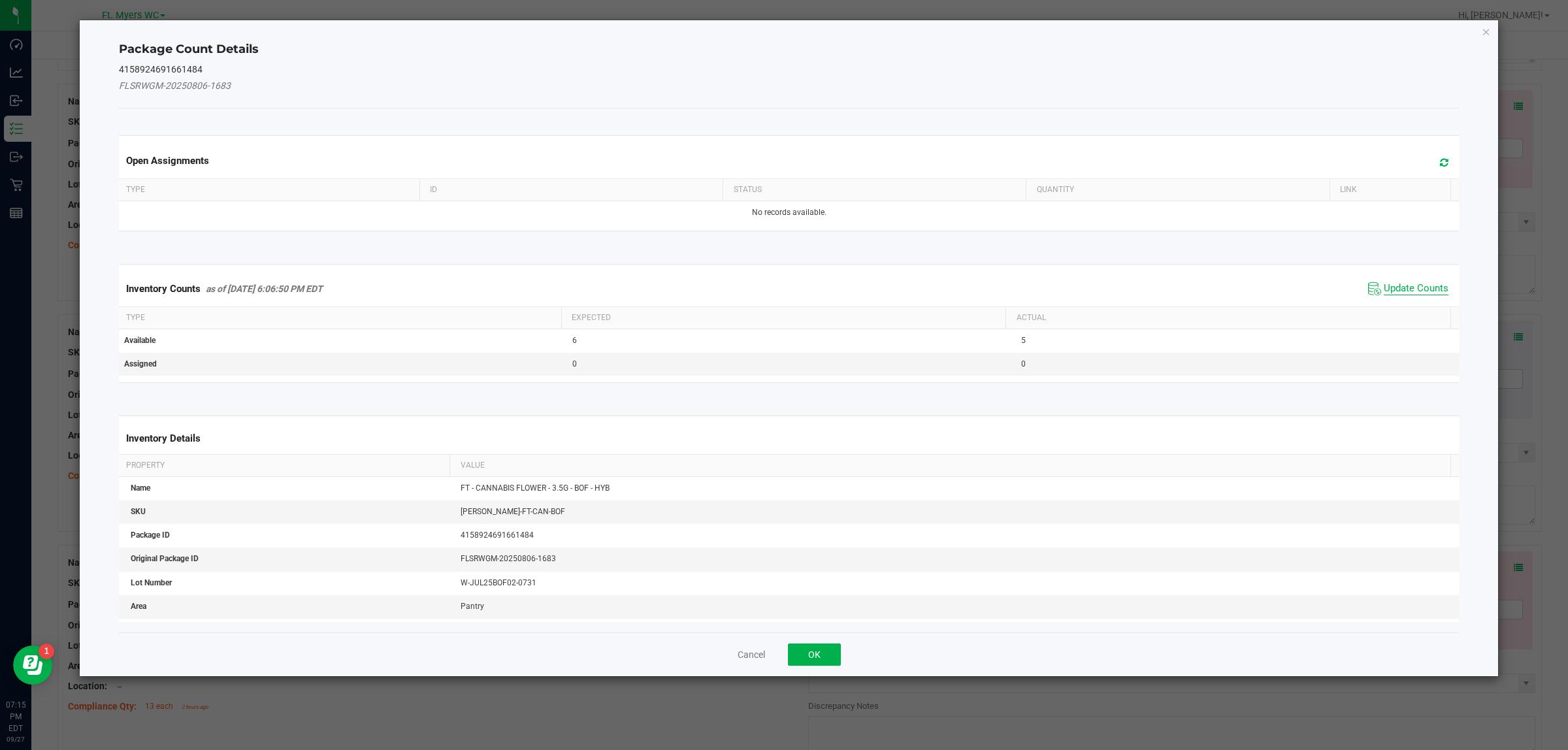
click at [1254, 292] on span "Update Counts" at bounding box center [1416, 289] width 64 height 13
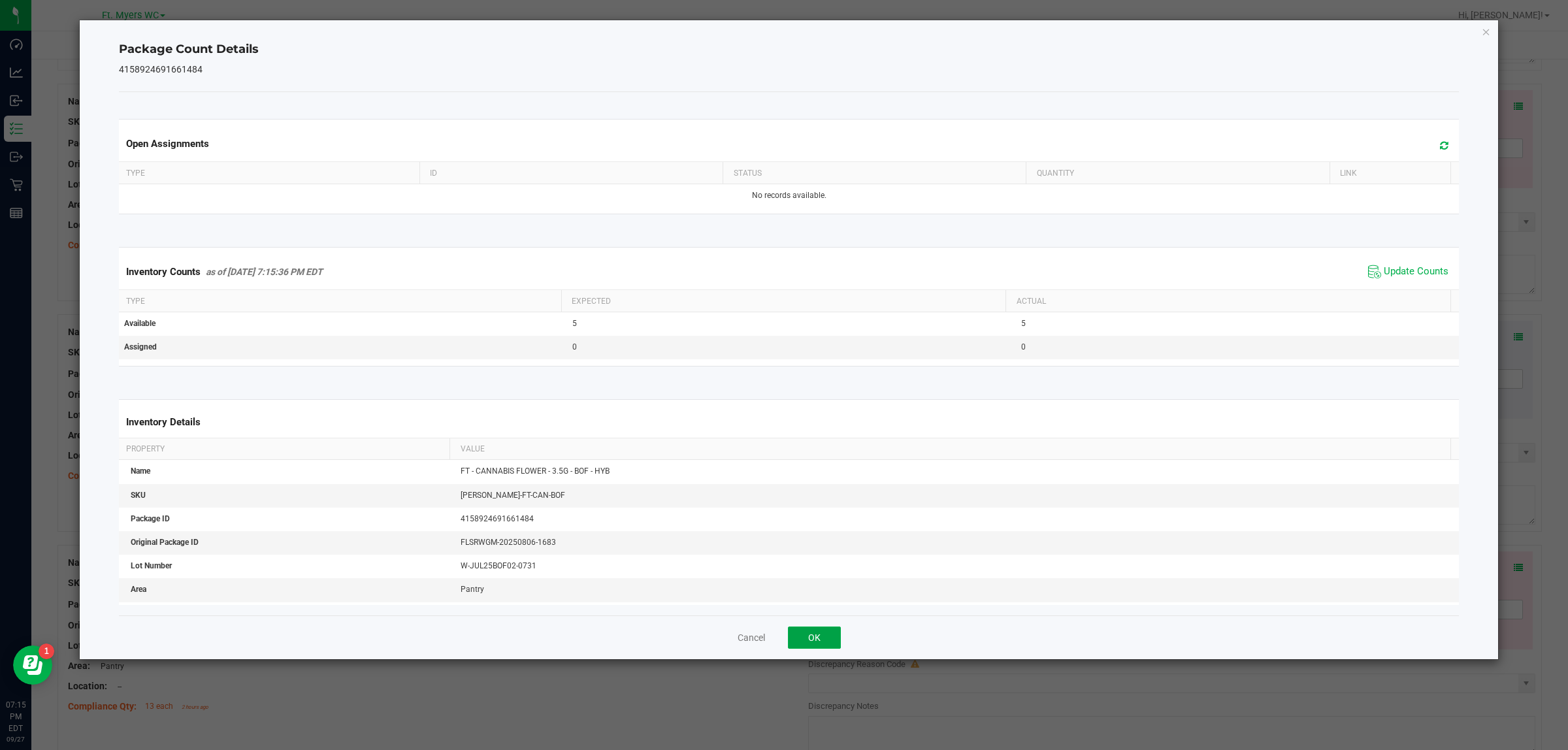
click at [821, 600] on button "OK" at bounding box center [814, 638] width 53 height 22
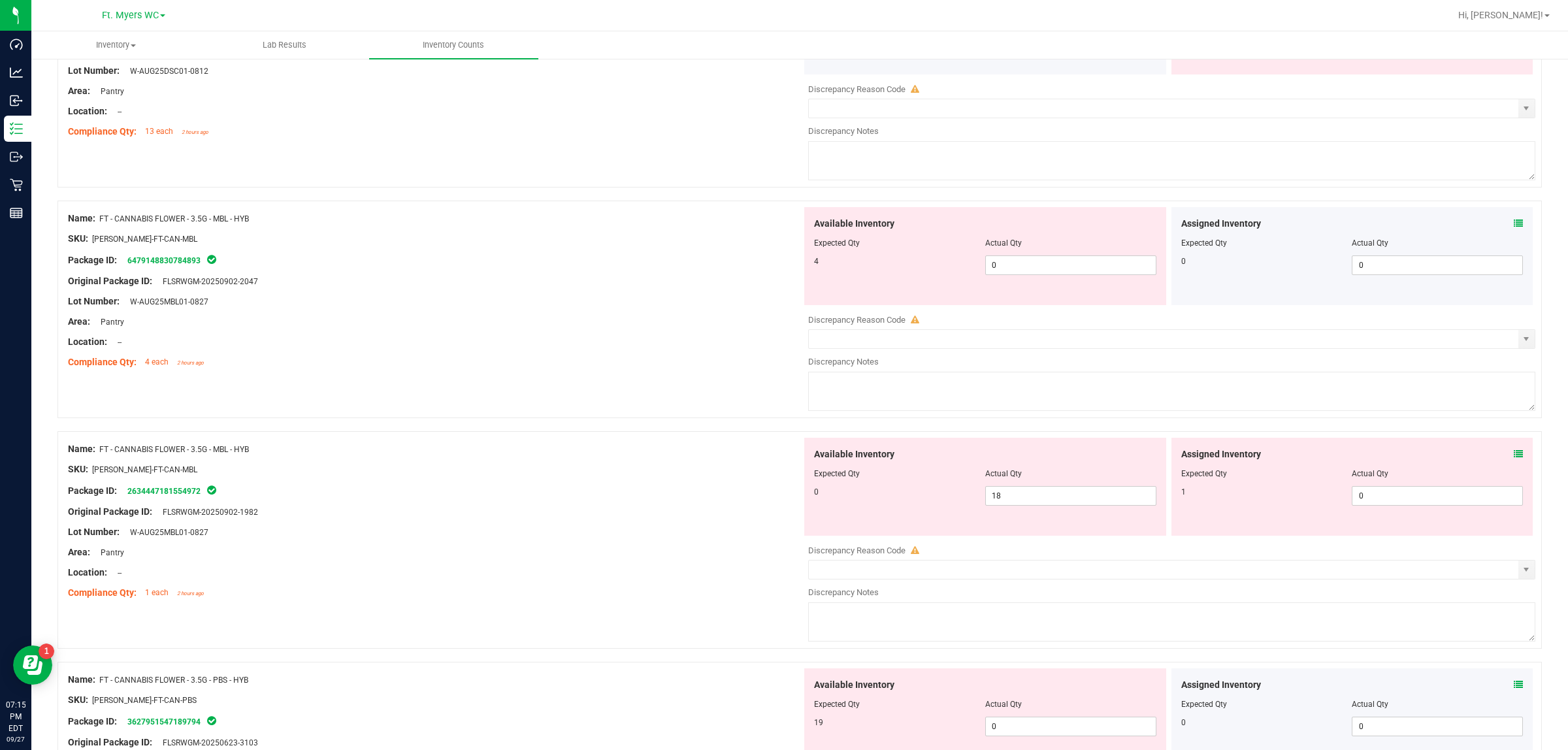
scroll to position [2696, 0]
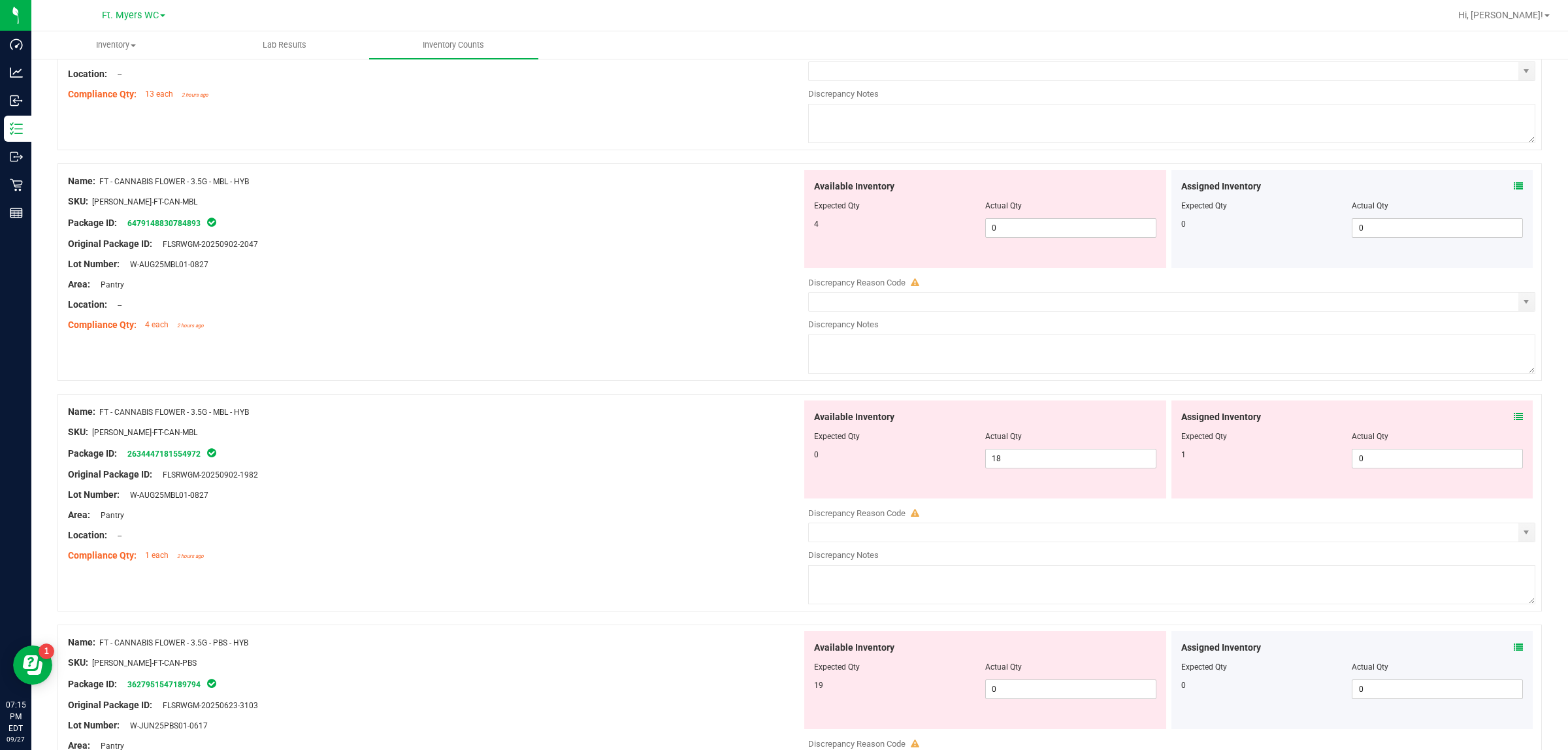
click at [1254, 422] on icon at bounding box center [1518, 417] width 9 height 9
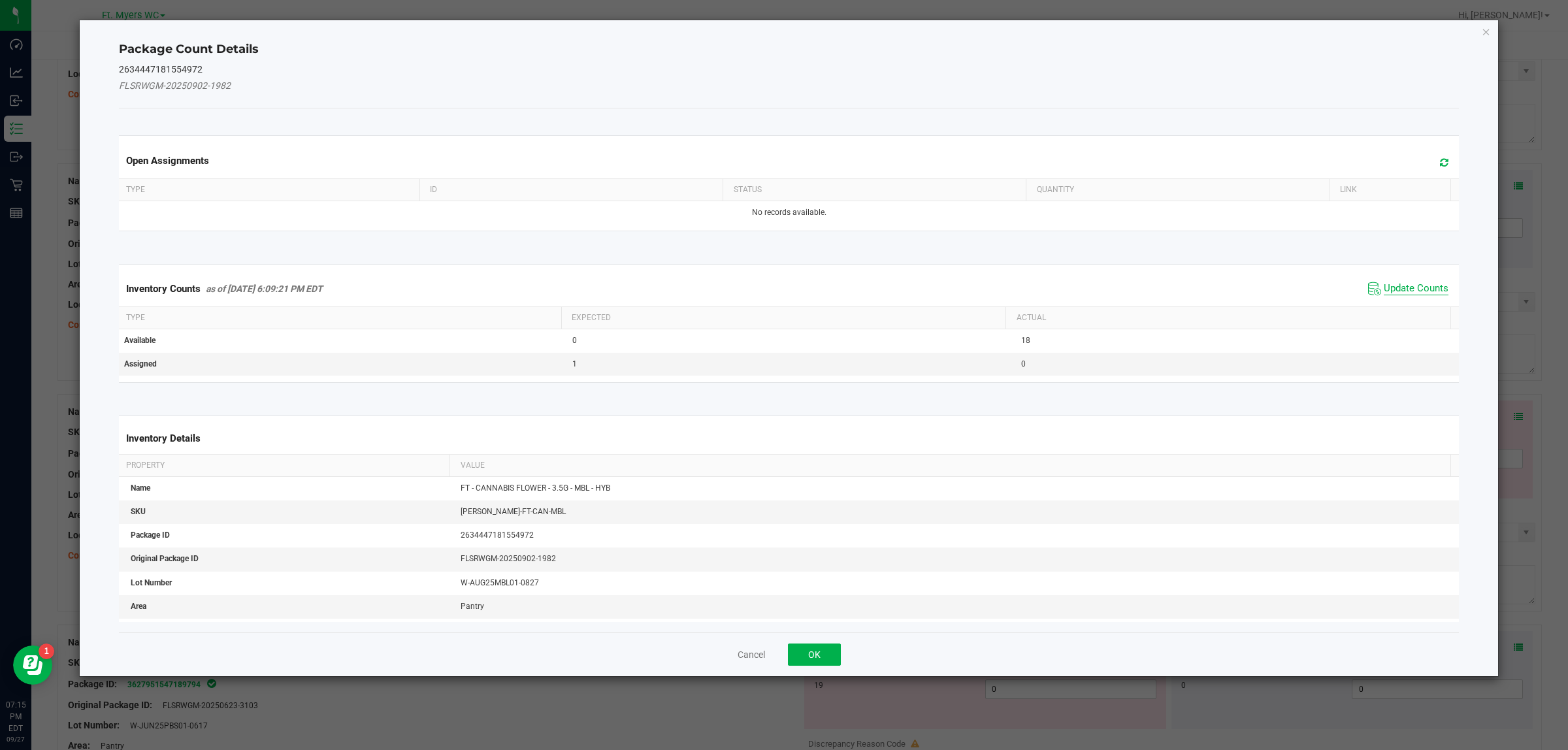
click at [1254, 291] on span "Update Counts" at bounding box center [1416, 289] width 64 height 13
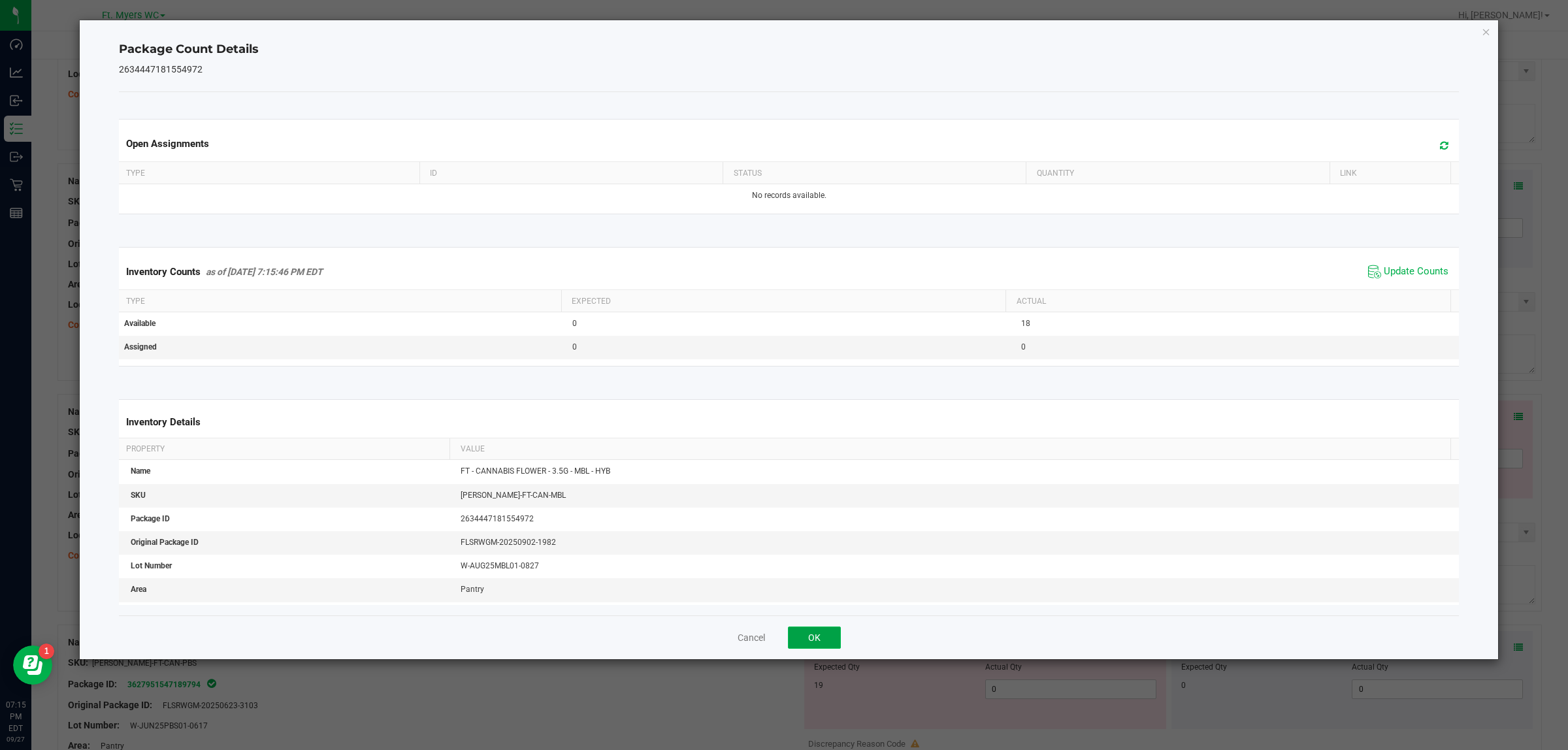
click at [816, 600] on button "OK" at bounding box center [814, 638] width 53 height 22
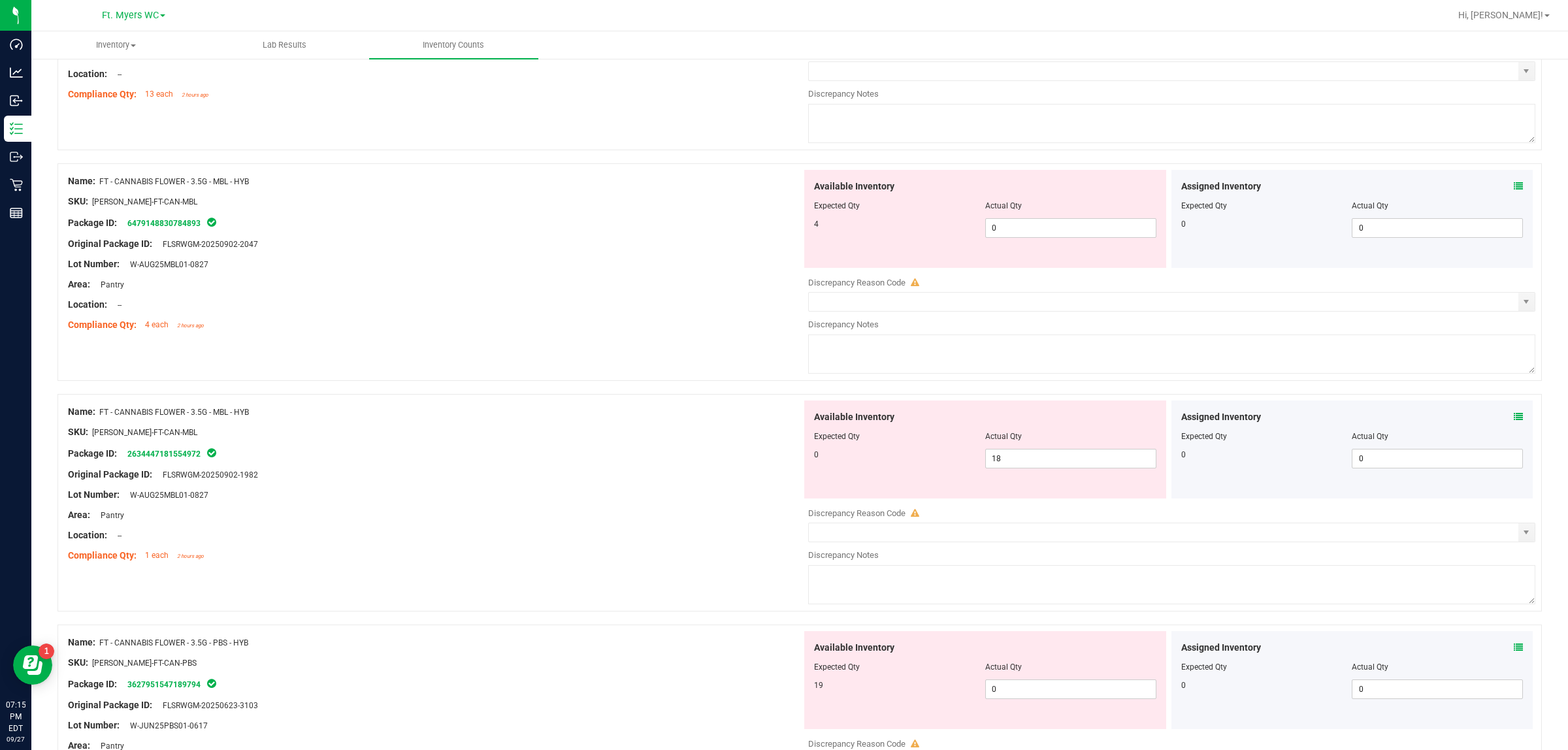
click at [1254, 191] on icon at bounding box center [1518, 186] width 9 height 9
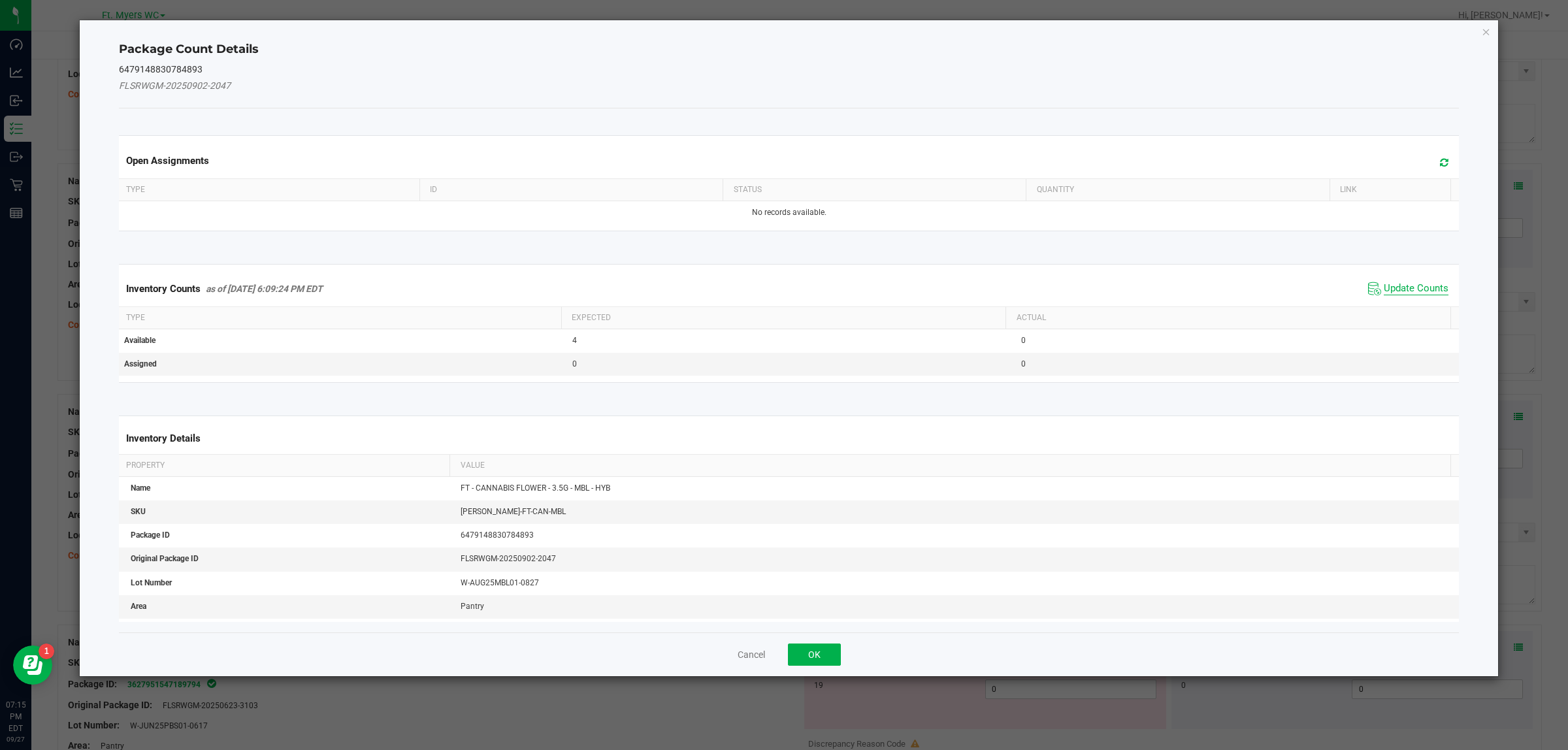
click at [1254, 289] on span "Update Counts" at bounding box center [1416, 289] width 64 height 13
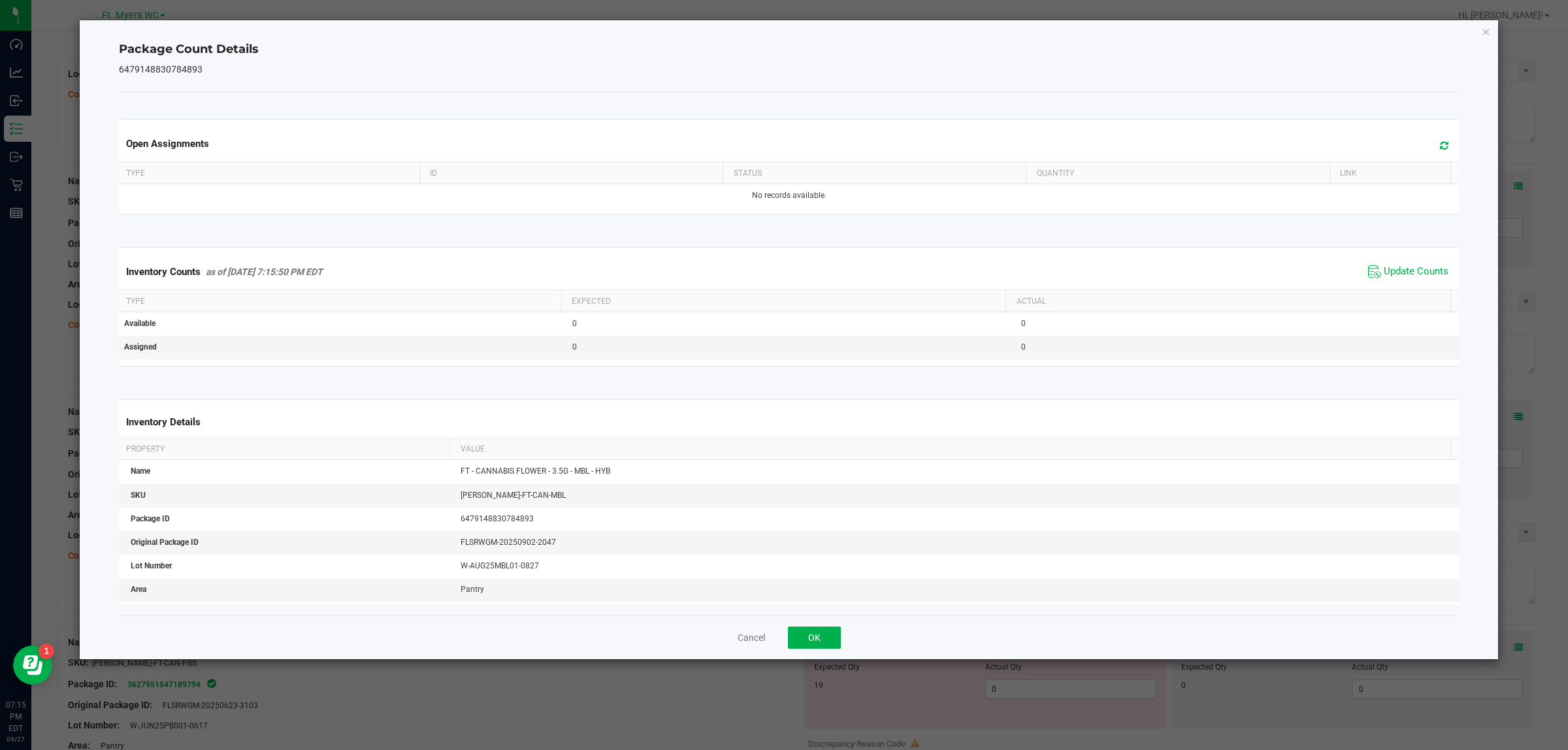
click at [846, 600] on div "Cancel OK" at bounding box center [788, 638] width 1340 height 44
click at [813, 600] on button "OK" at bounding box center [814, 638] width 53 height 22
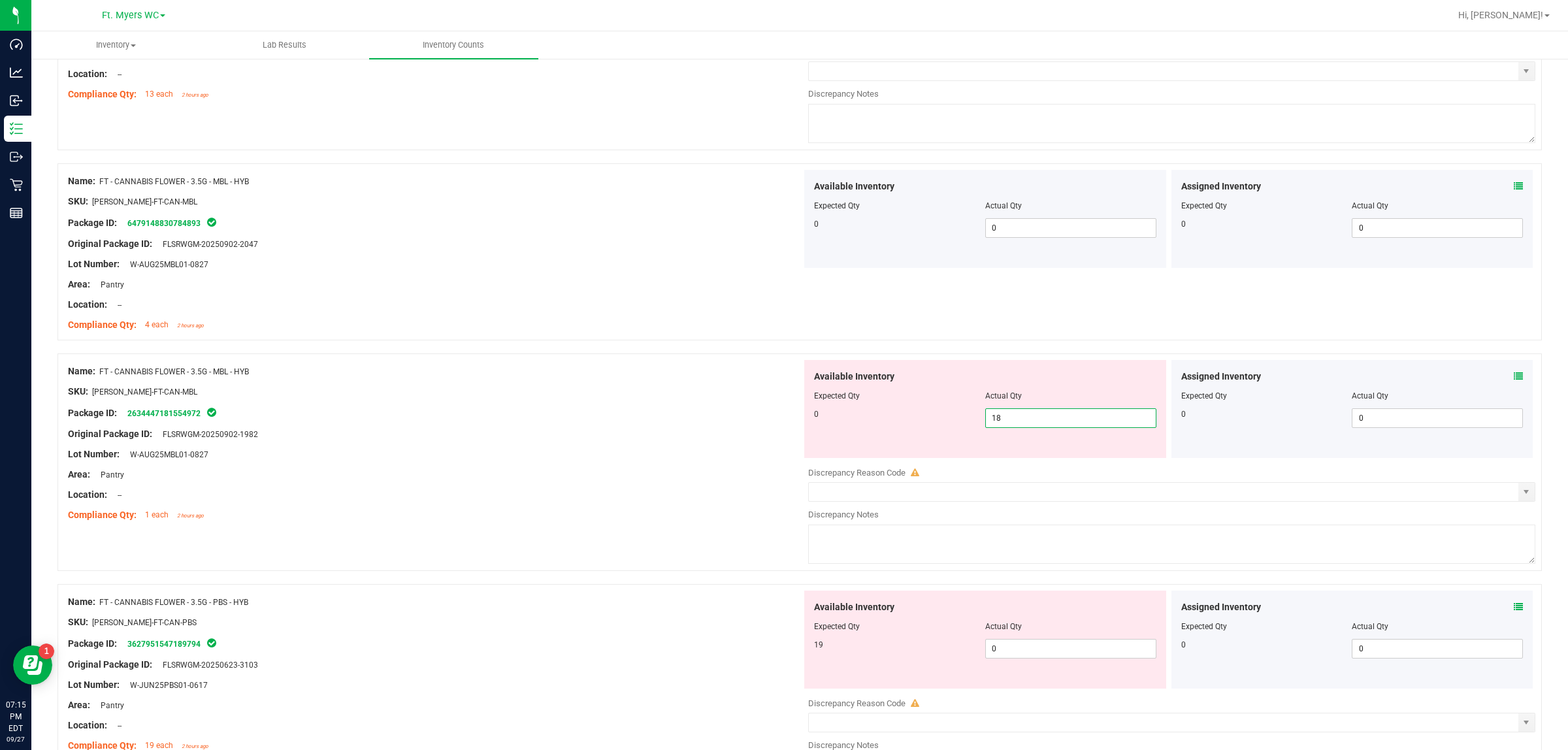
drag, startPoint x: 1040, startPoint y: 433, endPoint x: 507, endPoint y: 419, distance: 533.2
click at [551, 453] on div "Name: FT - CANNABIS FLOWER - 3.5G - MBL - HYB SKU: [PERSON_NAME]-FT-CAN-MBL Pac…" at bounding box center [799, 462] width 1484 height 218
type input "1"
type input "0"
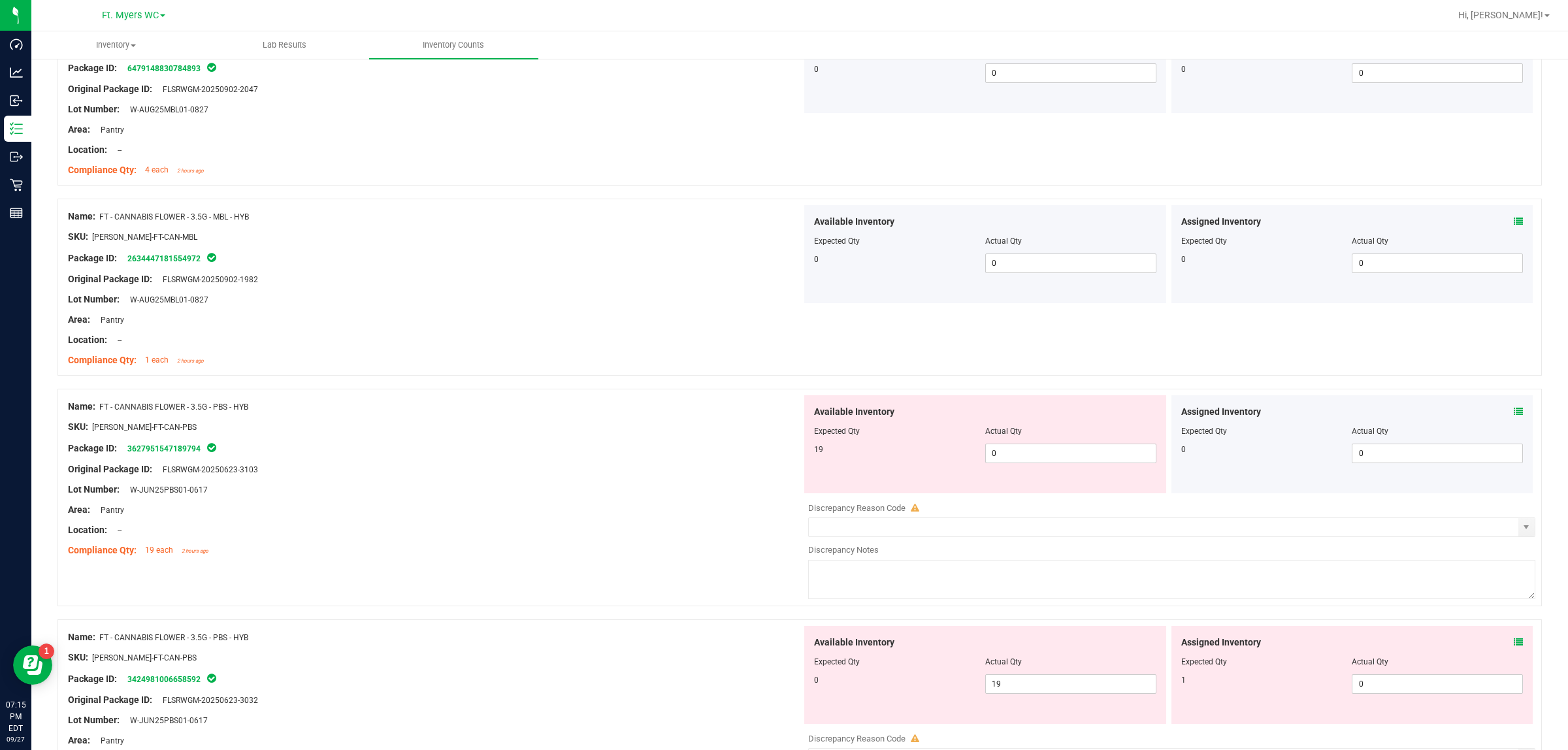
scroll to position [2941, 0]
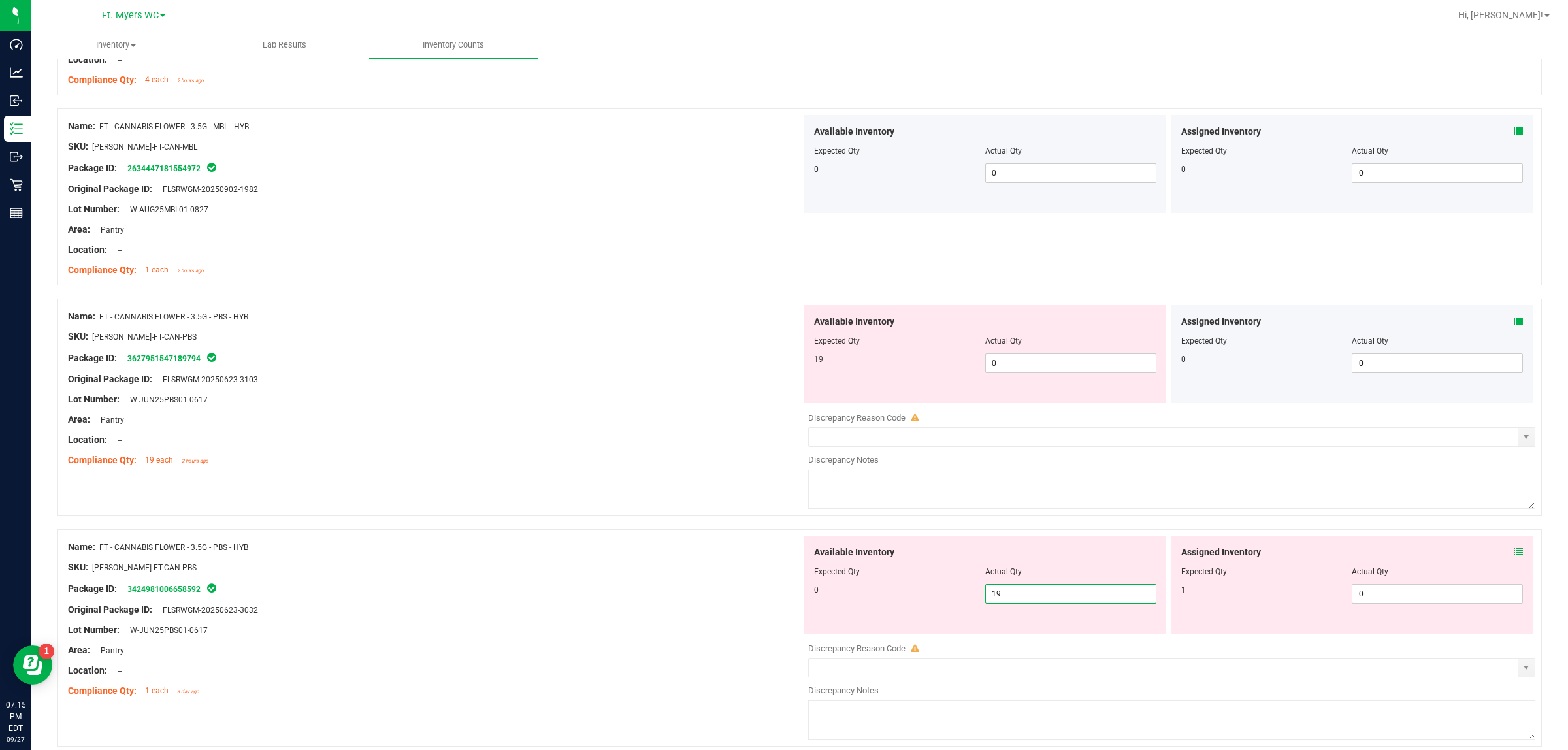
drag, startPoint x: 1029, startPoint y: 605, endPoint x: 668, endPoint y: 609, distance: 361.0
click at [668, 600] on div "Name: FT - CANNABIS FLOWER - 3.5G - PBS - HYB SKU: [PERSON_NAME]-FT-CAN-PBS Pac…" at bounding box center [799, 638] width 1484 height 218
type input "0"
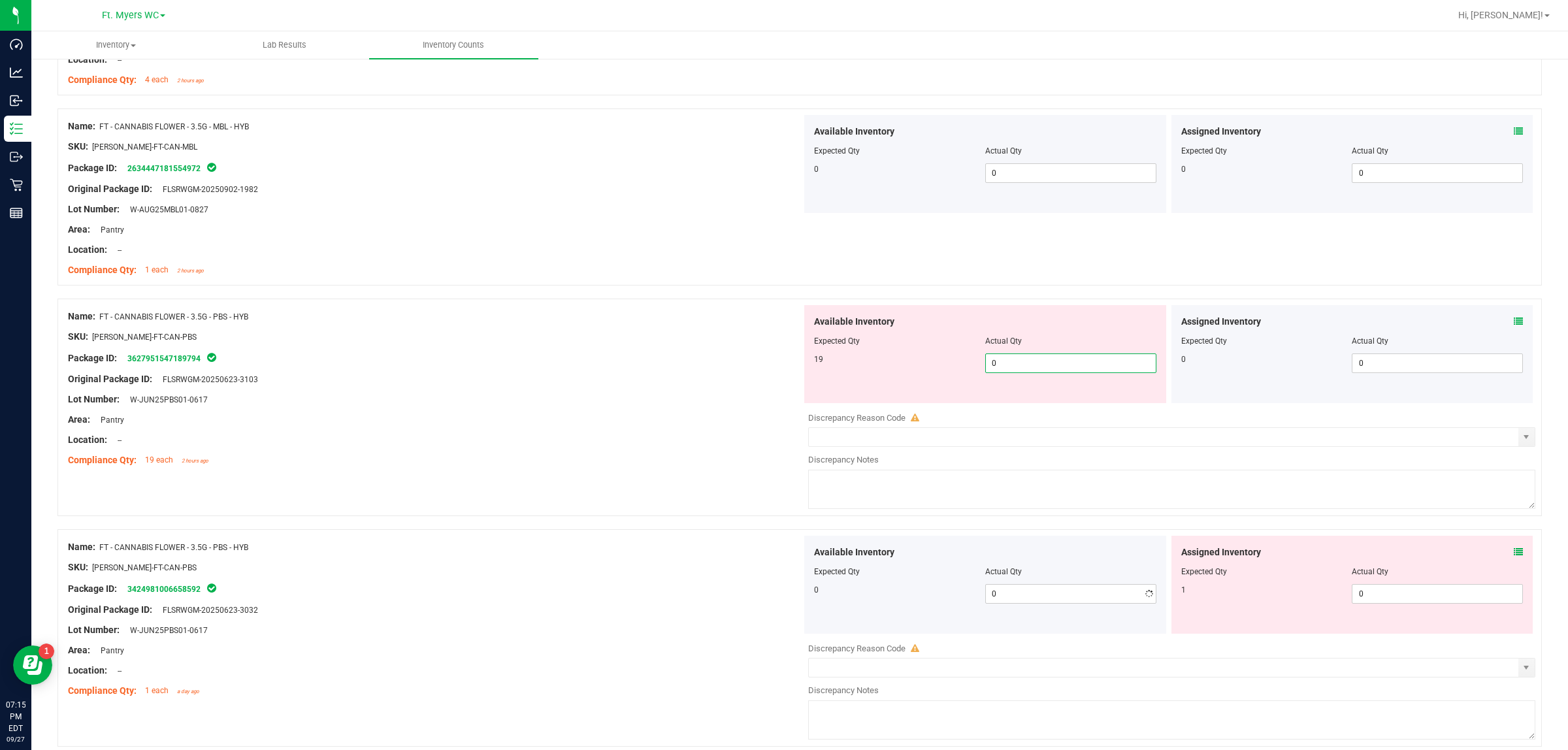
click at [1108, 373] on span "0 0" at bounding box center [1070, 363] width 171 height 20
click at [1108, 372] on input "0" at bounding box center [1070, 363] width 170 height 18
type input "19"
click at [388, 393] on div at bounding box center [434, 389] width 733 height 7
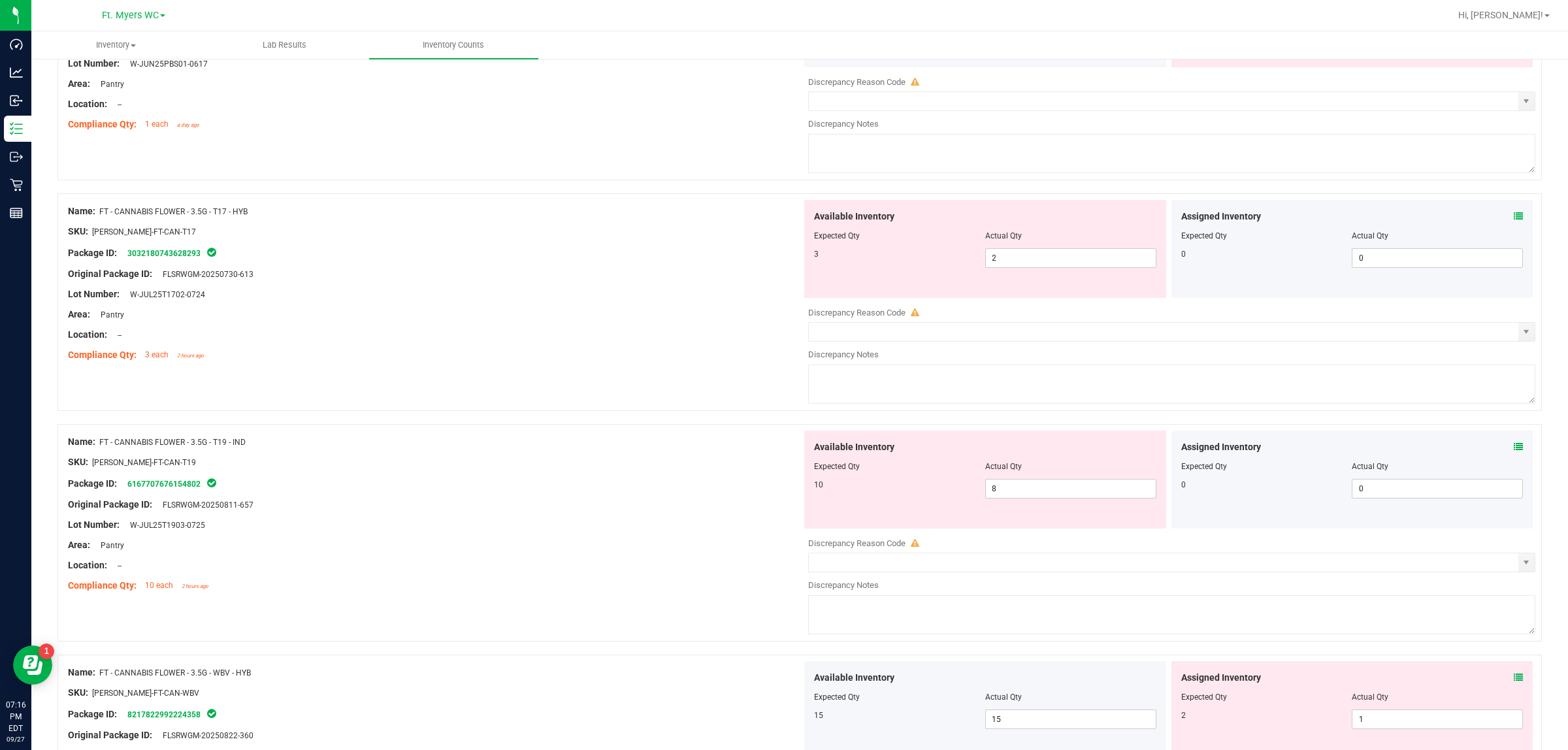
scroll to position [3513, 0]
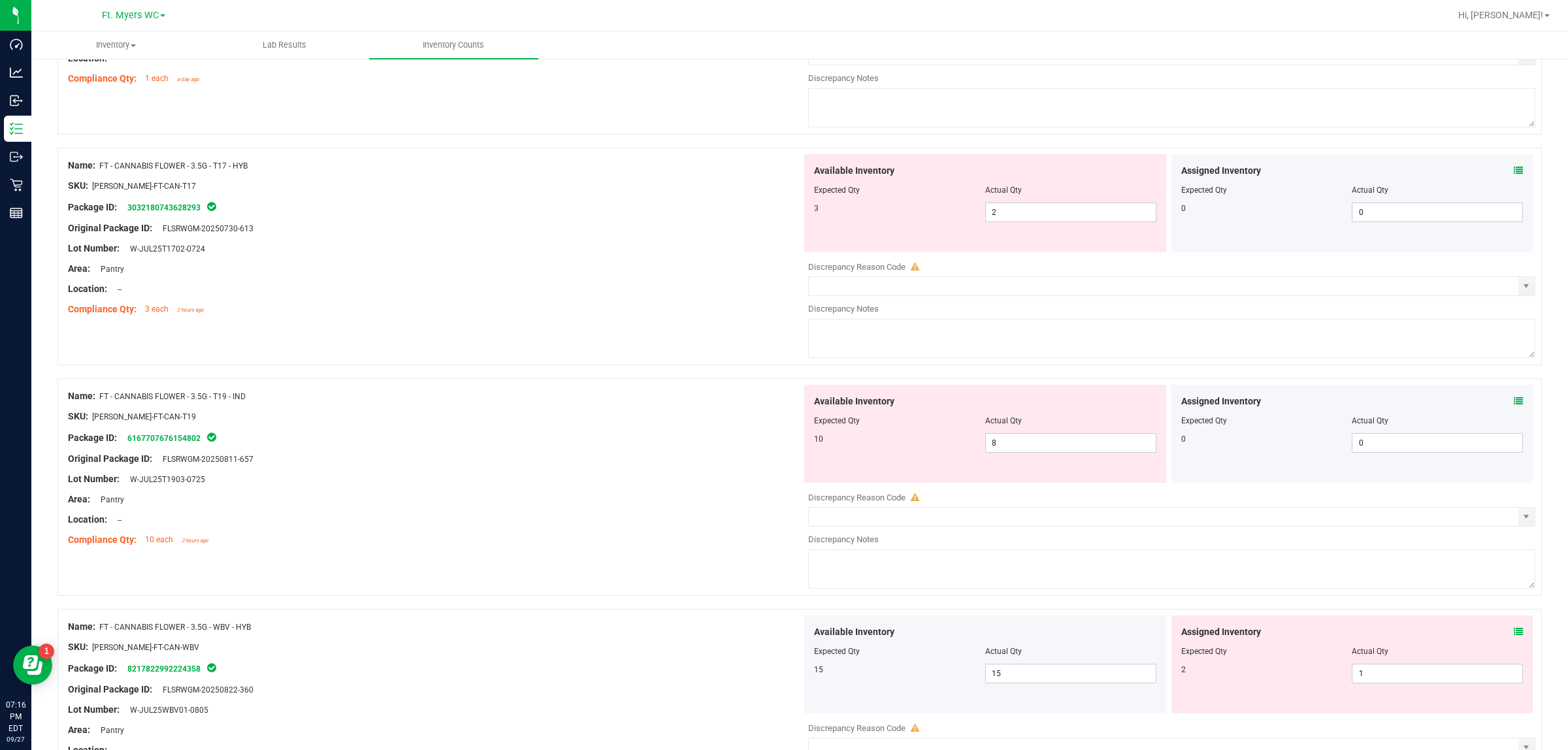
click at [1254, 175] on icon at bounding box center [1518, 170] width 9 height 9
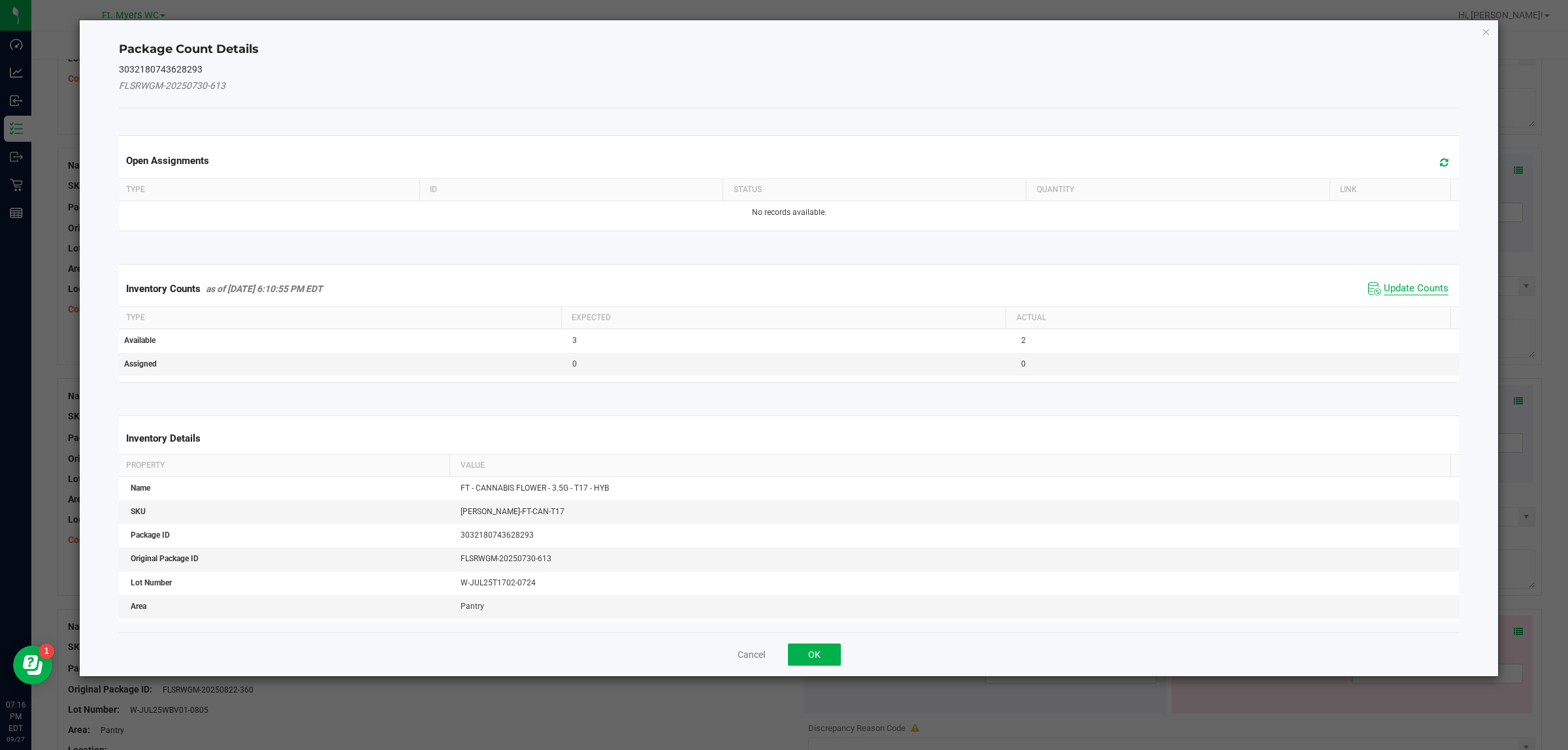
click at [1254, 285] on span "Update Counts" at bounding box center [1416, 289] width 64 height 13
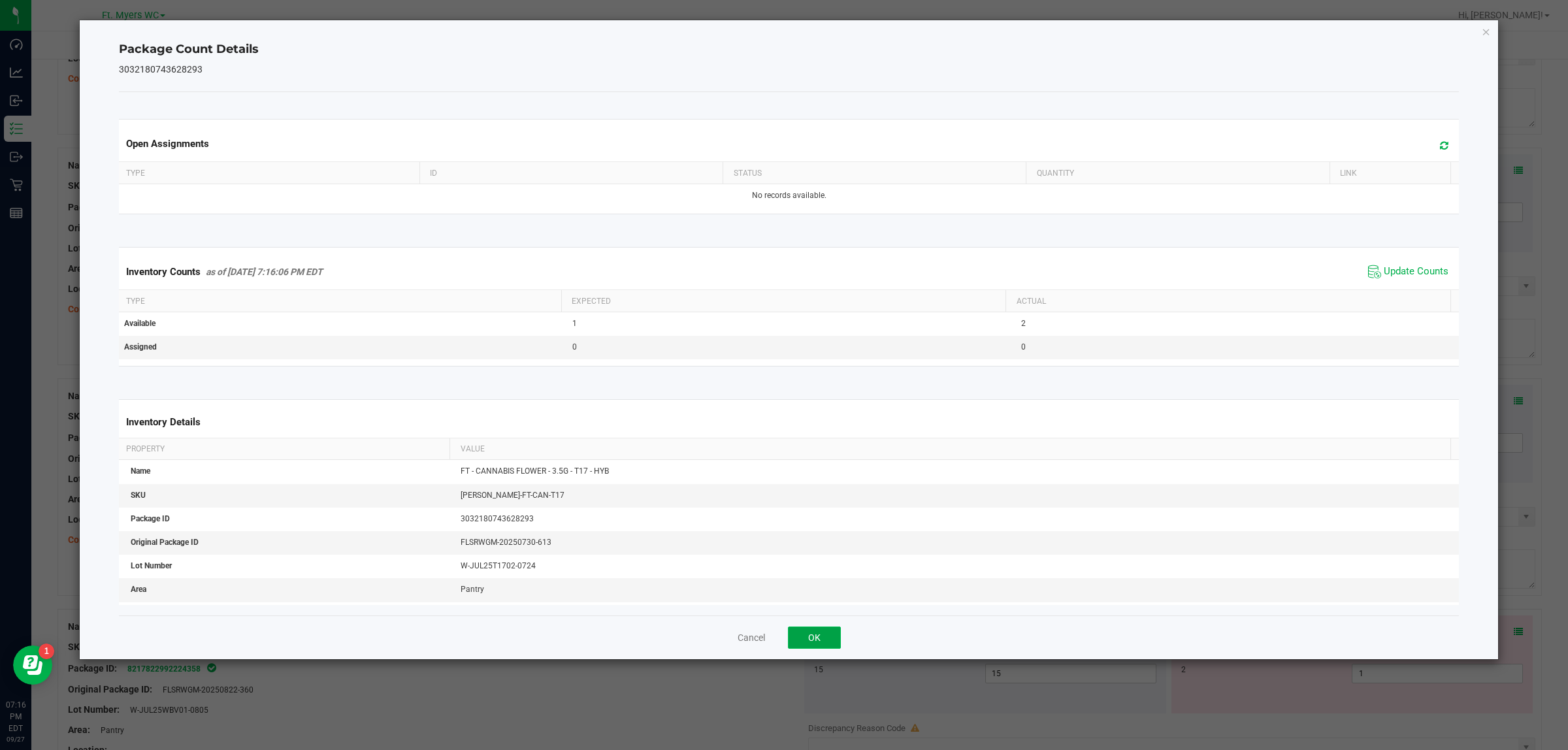
click at [830, 600] on button "OK" at bounding box center [814, 638] width 53 height 22
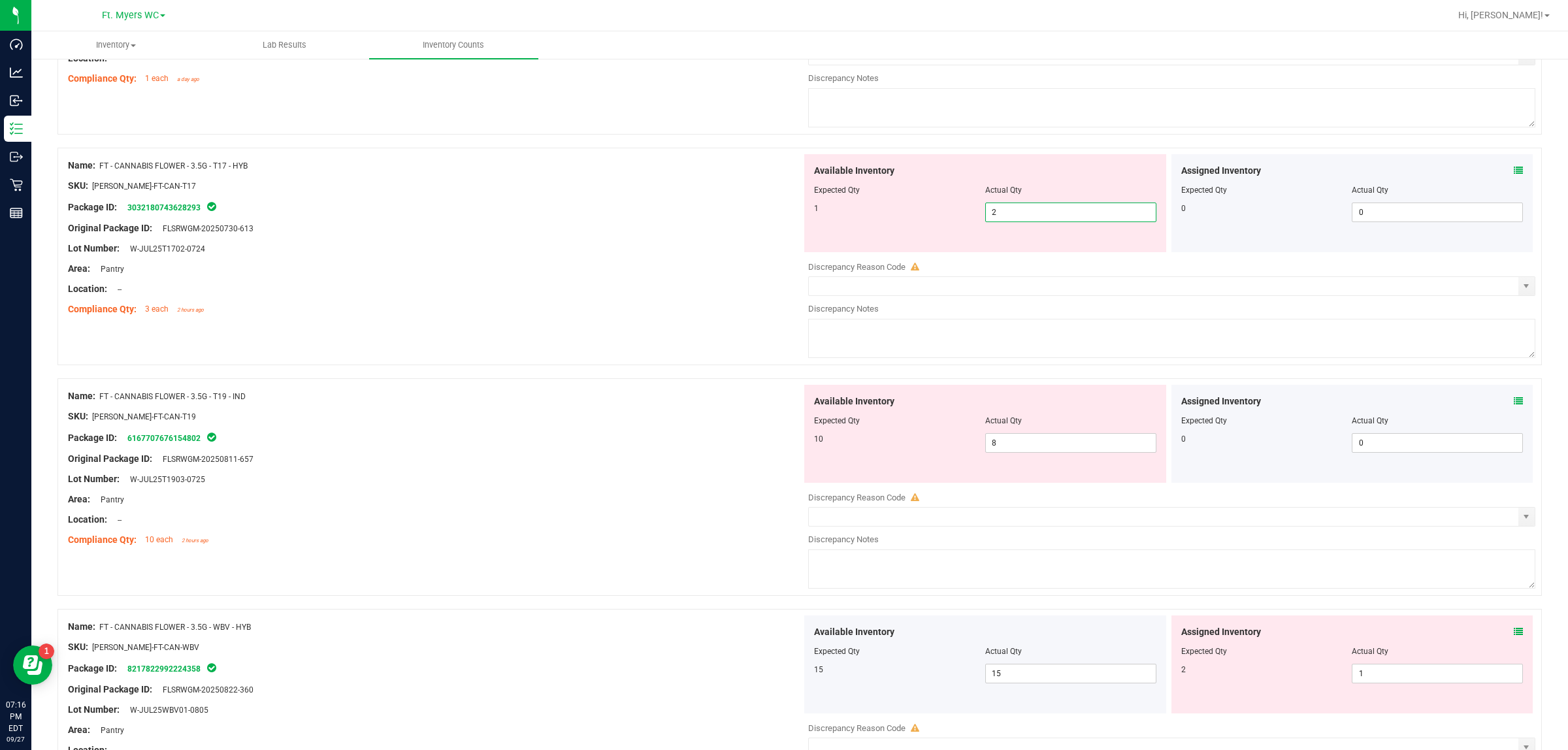
drag, startPoint x: 1050, startPoint y: 232, endPoint x: 841, endPoint y: 250, distance: 209.8
click at [922, 240] on div "Available Inventory Expected Qty Actual Qty 1 2 2" at bounding box center [985, 203] width 362 height 98
type input "1"
drag, startPoint x: 598, startPoint y: 290, endPoint x: 648, endPoint y: 291, distance: 50.0
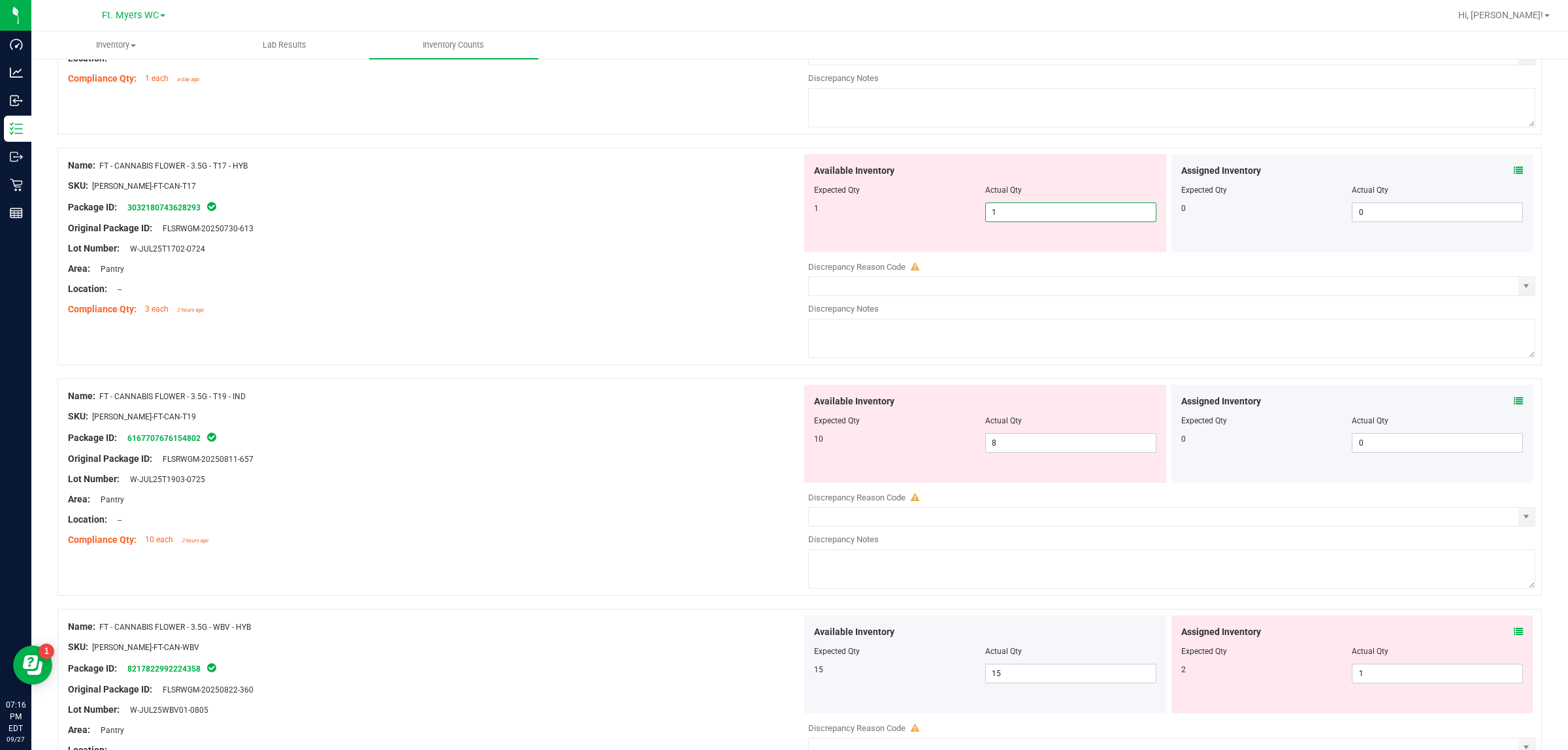
click at [603, 282] on div at bounding box center [434, 279] width 733 height 7
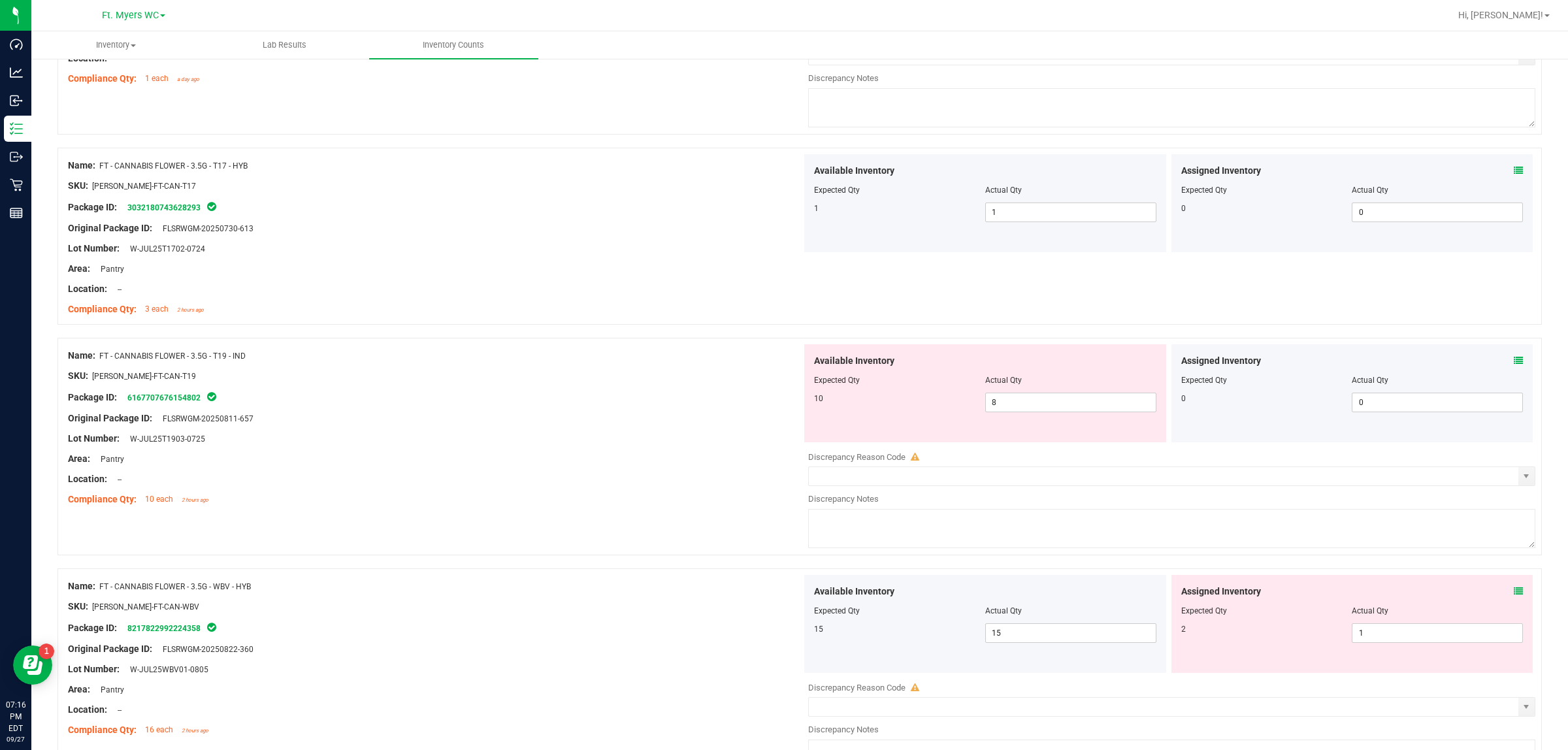
click at [1254, 367] on span at bounding box center [1518, 361] width 9 height 14
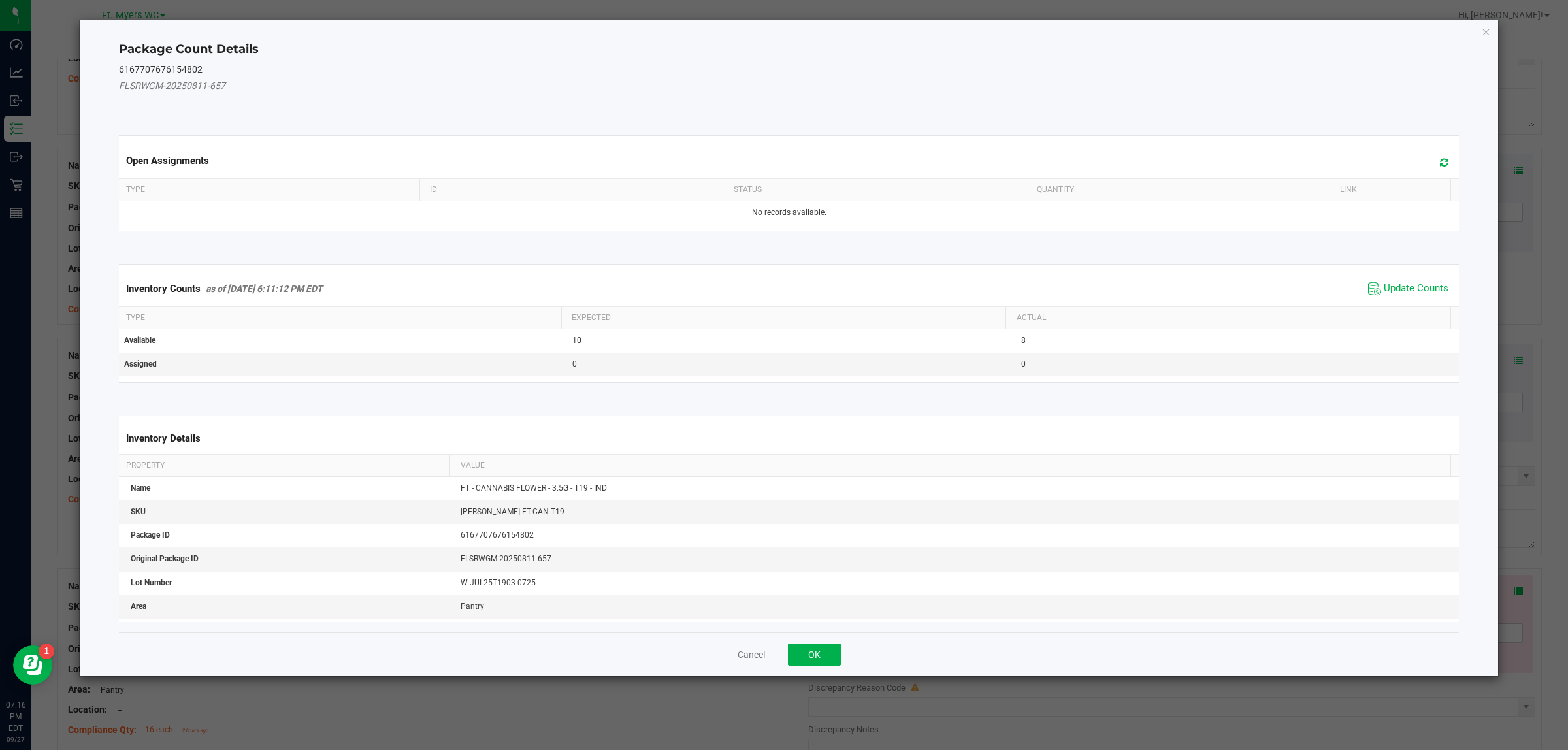
click at [1254, 281] on span "Update Counts" at bounding box center [1408, 289] width 87 height 20
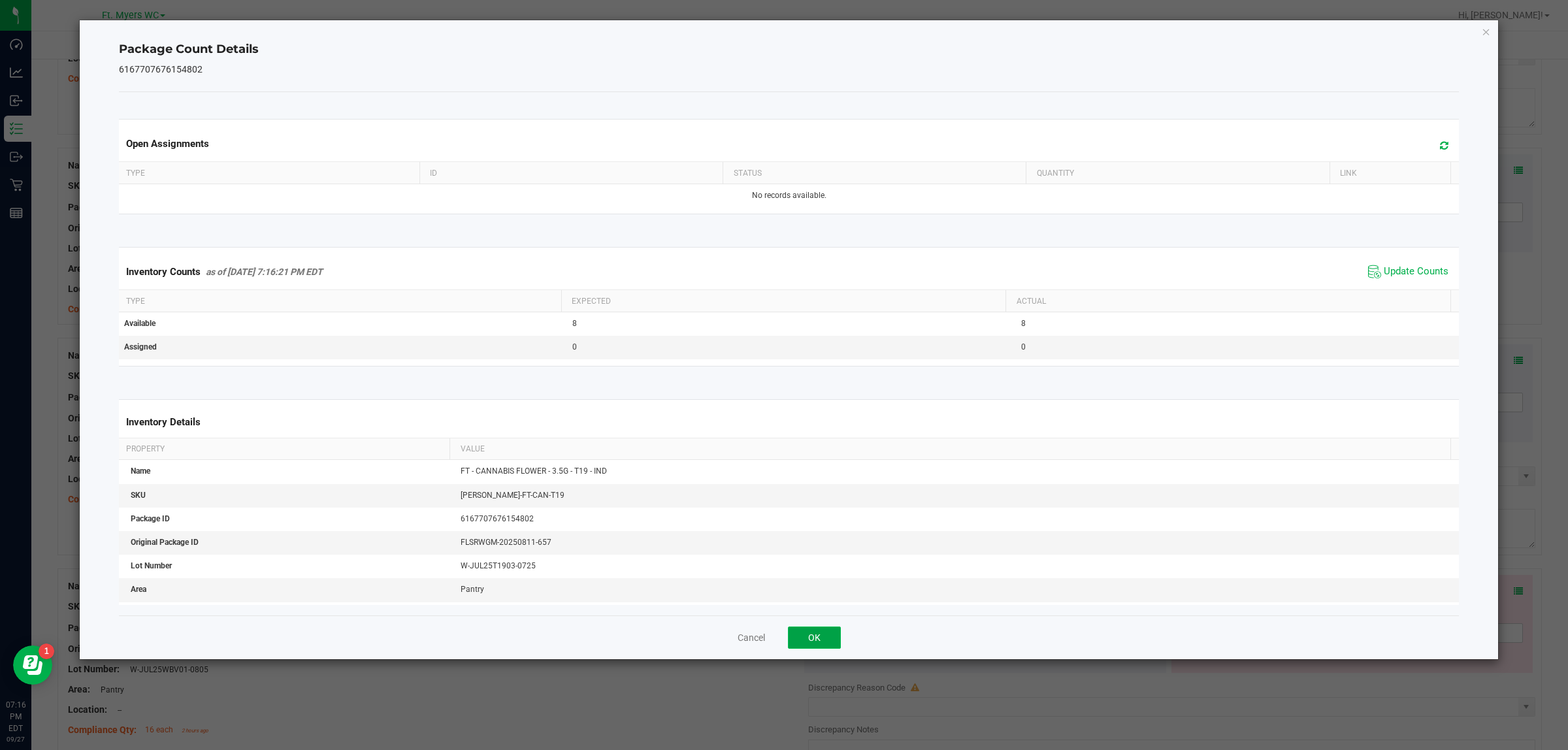
click at [834, 600] on button "OK" at bounding box center [814, 638] width 53 height 22
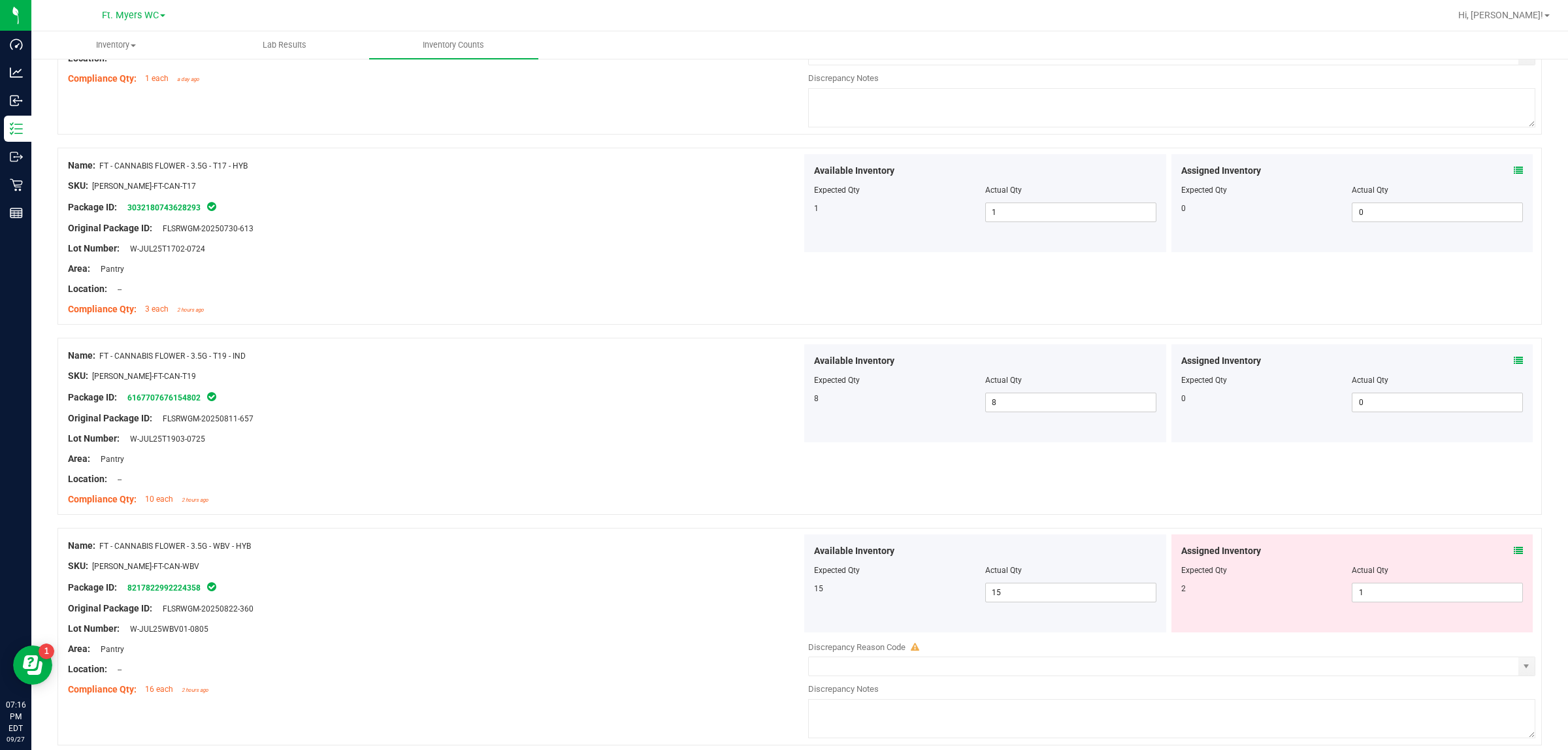
scroll to position [3809, 0]
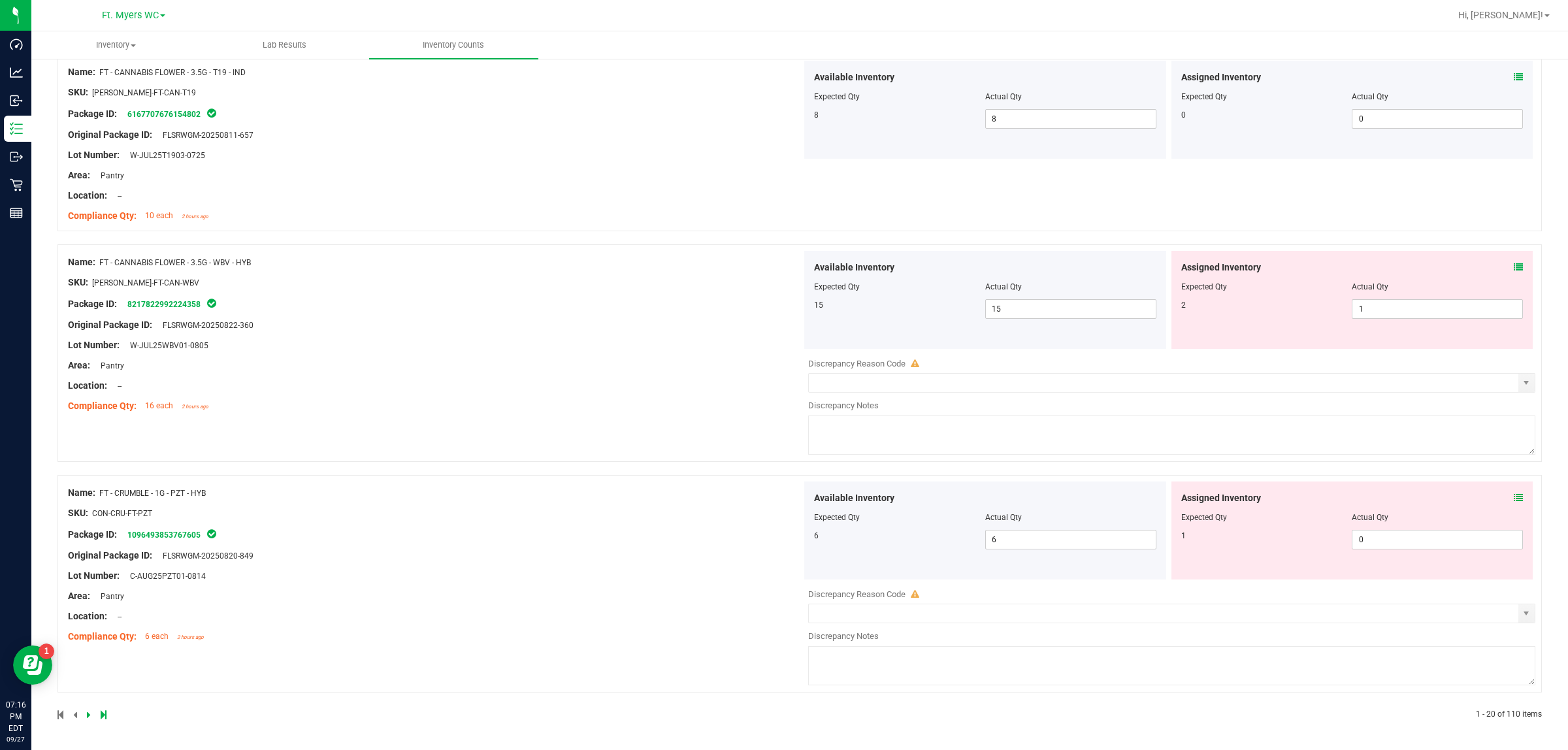
click at [101, 600] on icon at bounding box center [103, 715] width 6 height 8
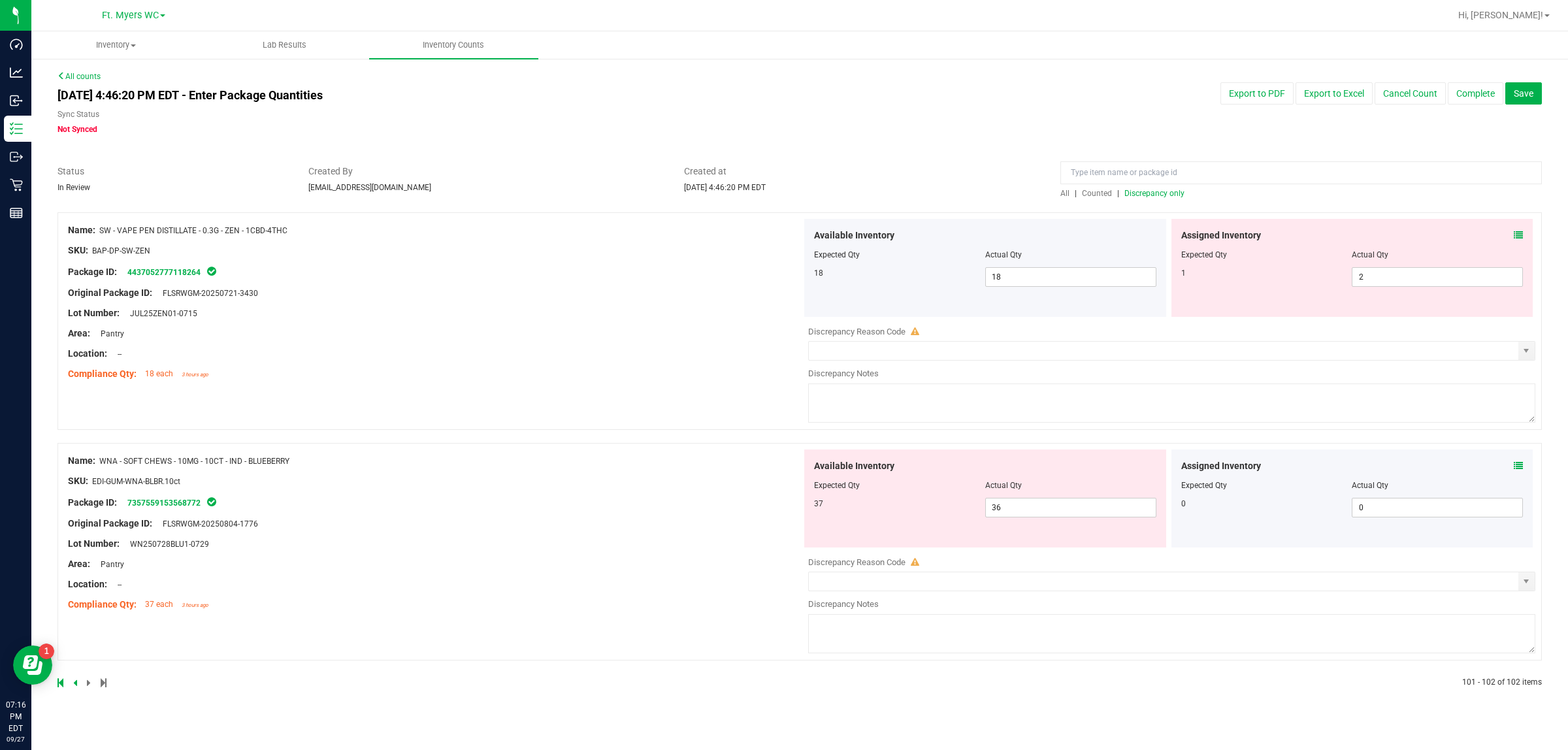
click at [1254, 466] on icon at bounding box center [1518, 466] width 9 height 9
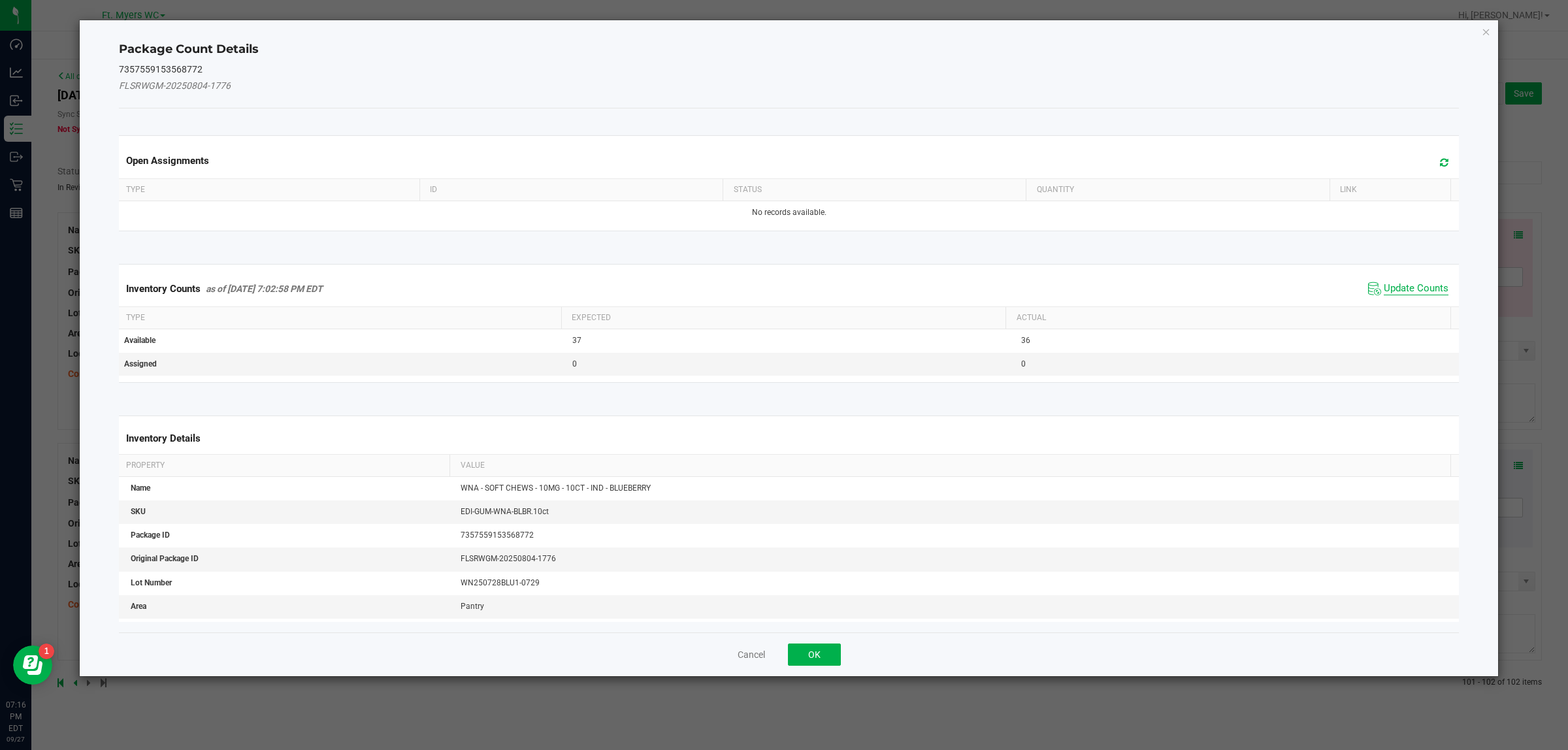
click at [1254, 291] on span "Update Counts" at bounding box center [1416, 289] width 64 height 13
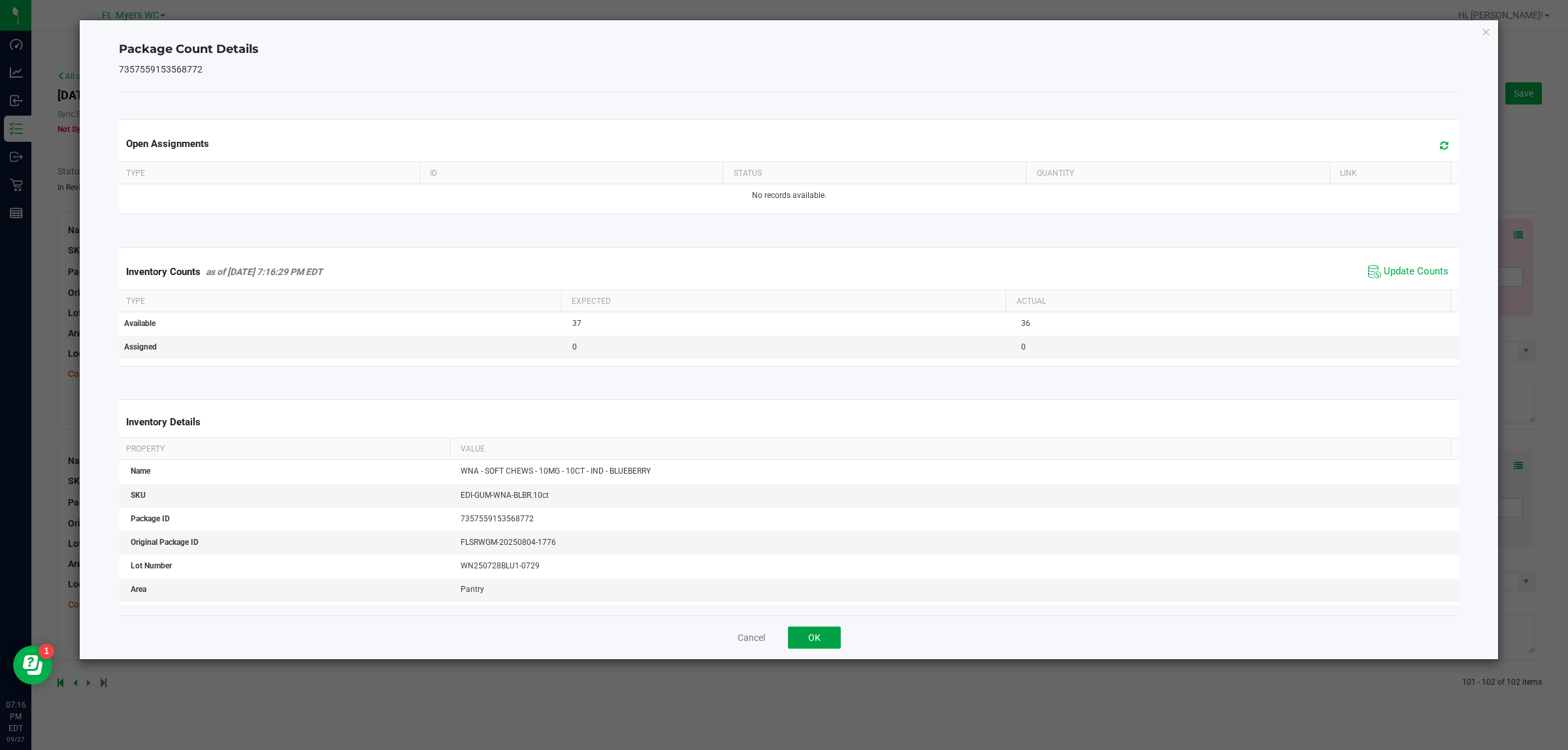
click at [825, 600] on button "OK" at bounding box center [814, 638] width 53 height 22
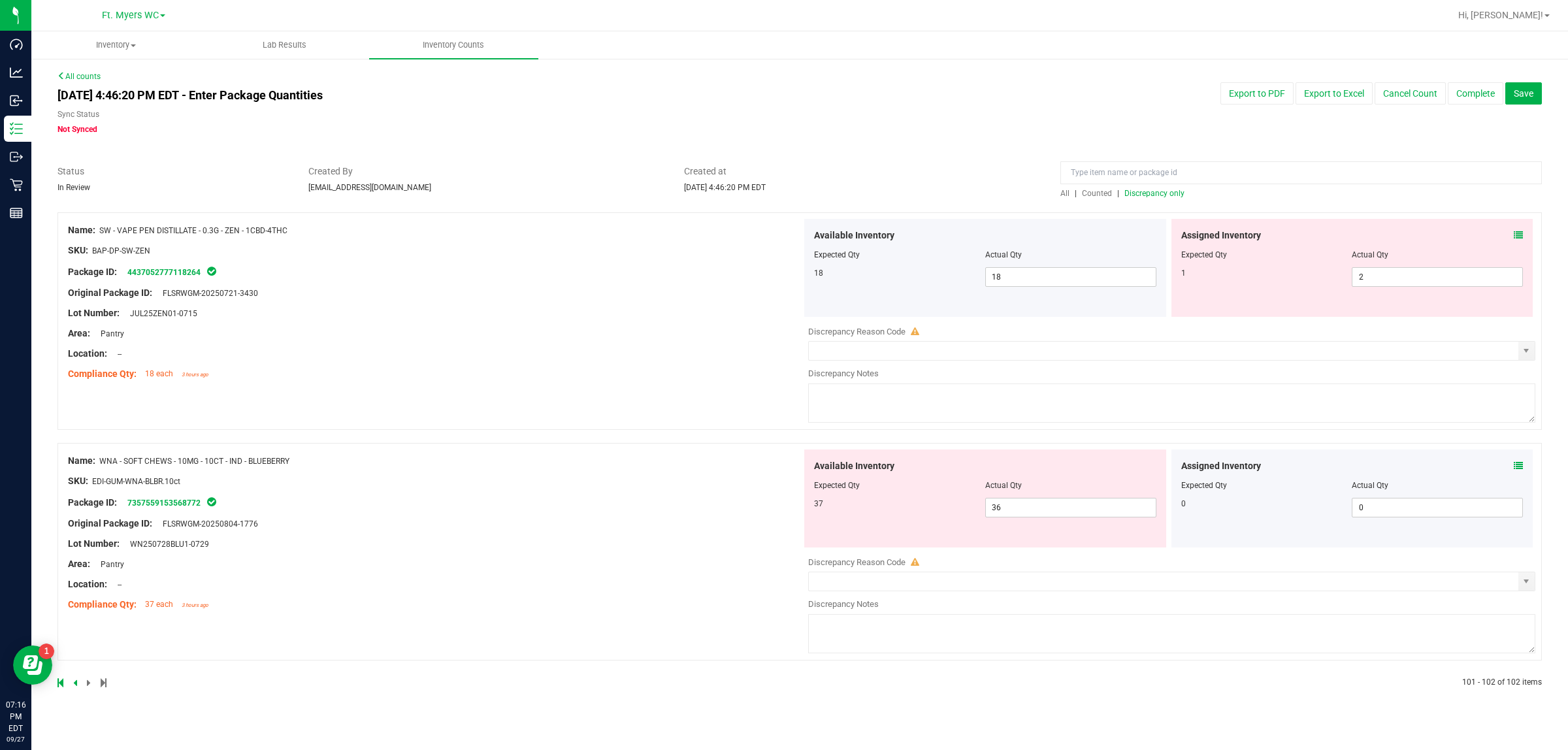
click at [73, 600] on icon at bounding box center [75, 683] width 4 height 8
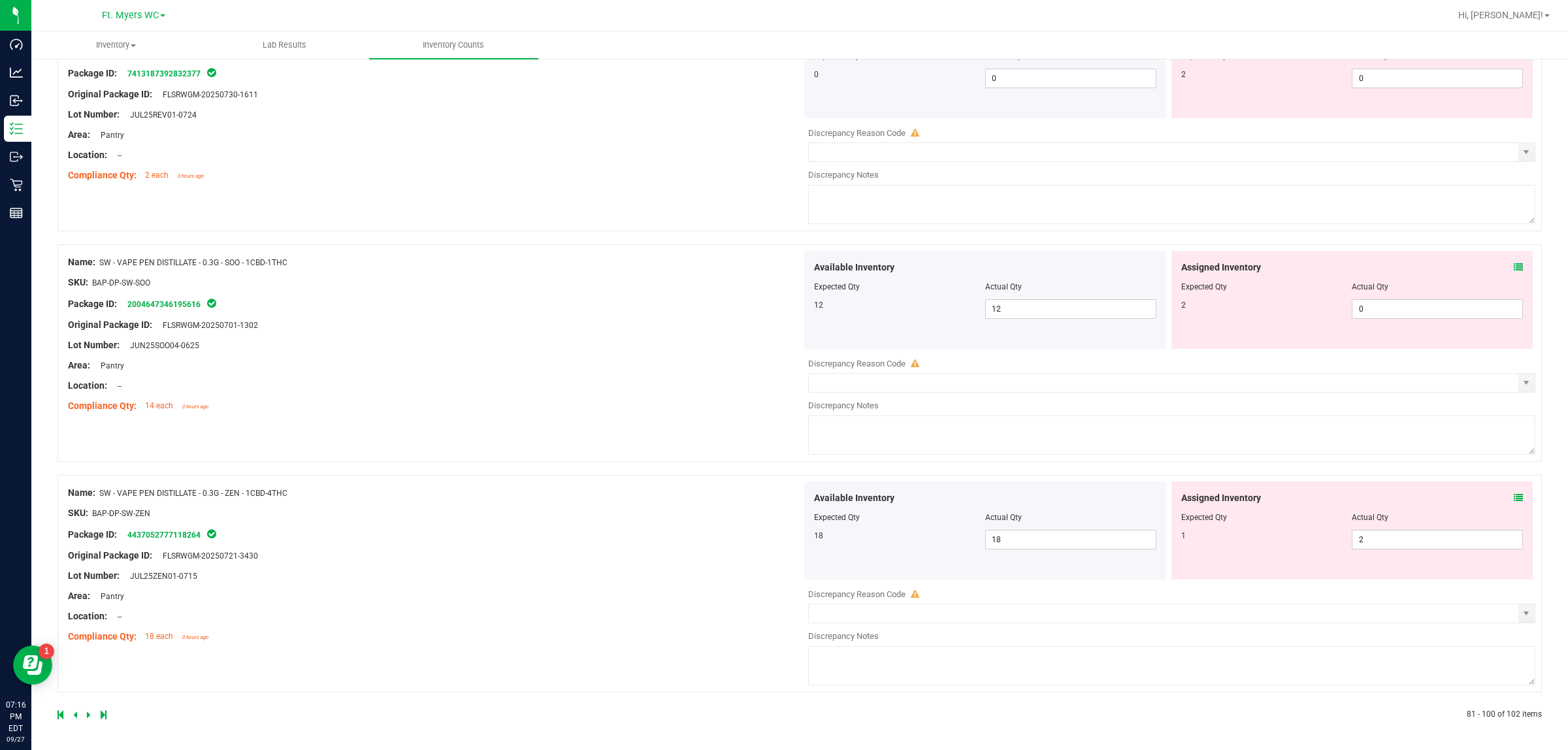
drag, startPoint x: 524, startPoint y: 392, endPoint x: 477, endPoint y: 738, distance: 349.2
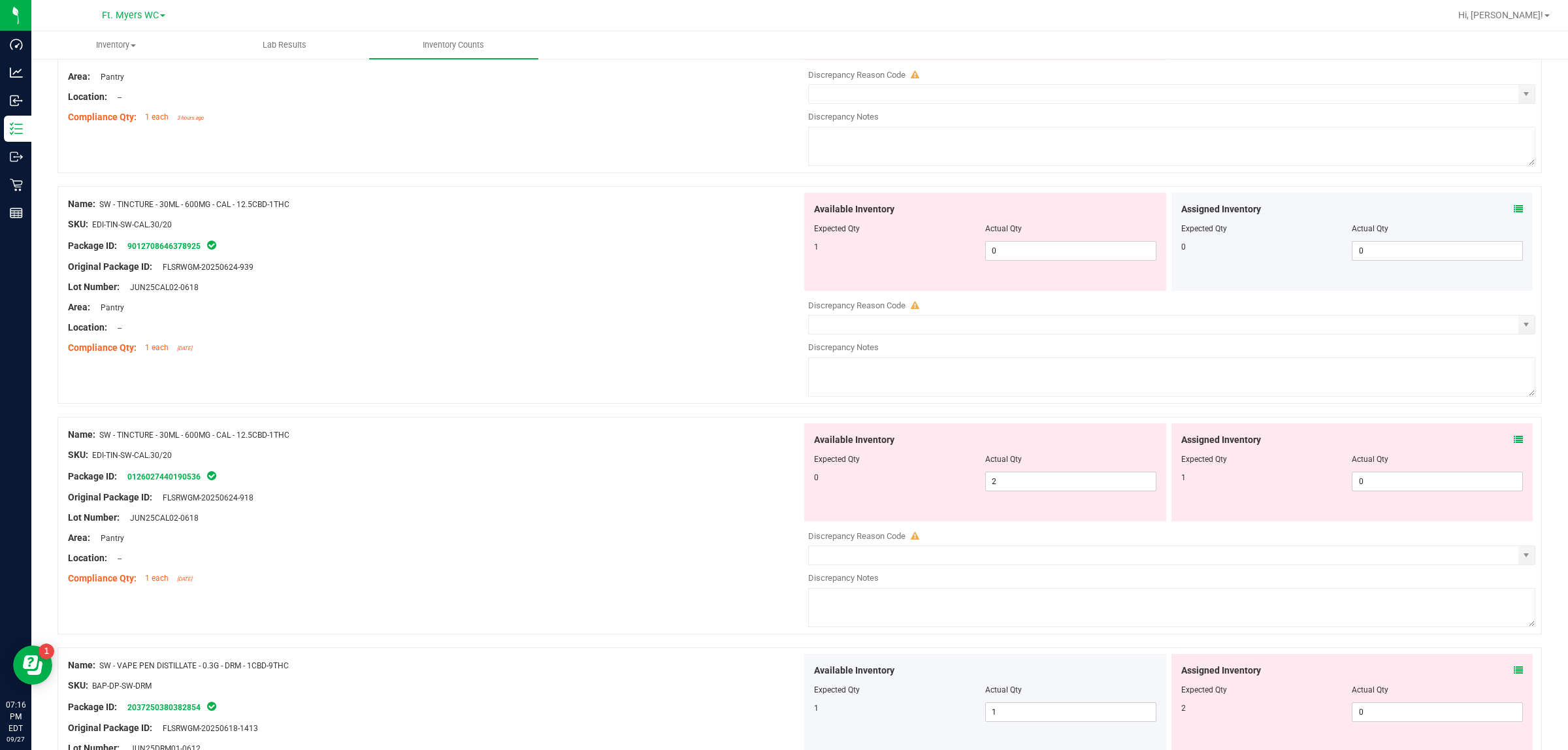
scroll to position [3240, 0]
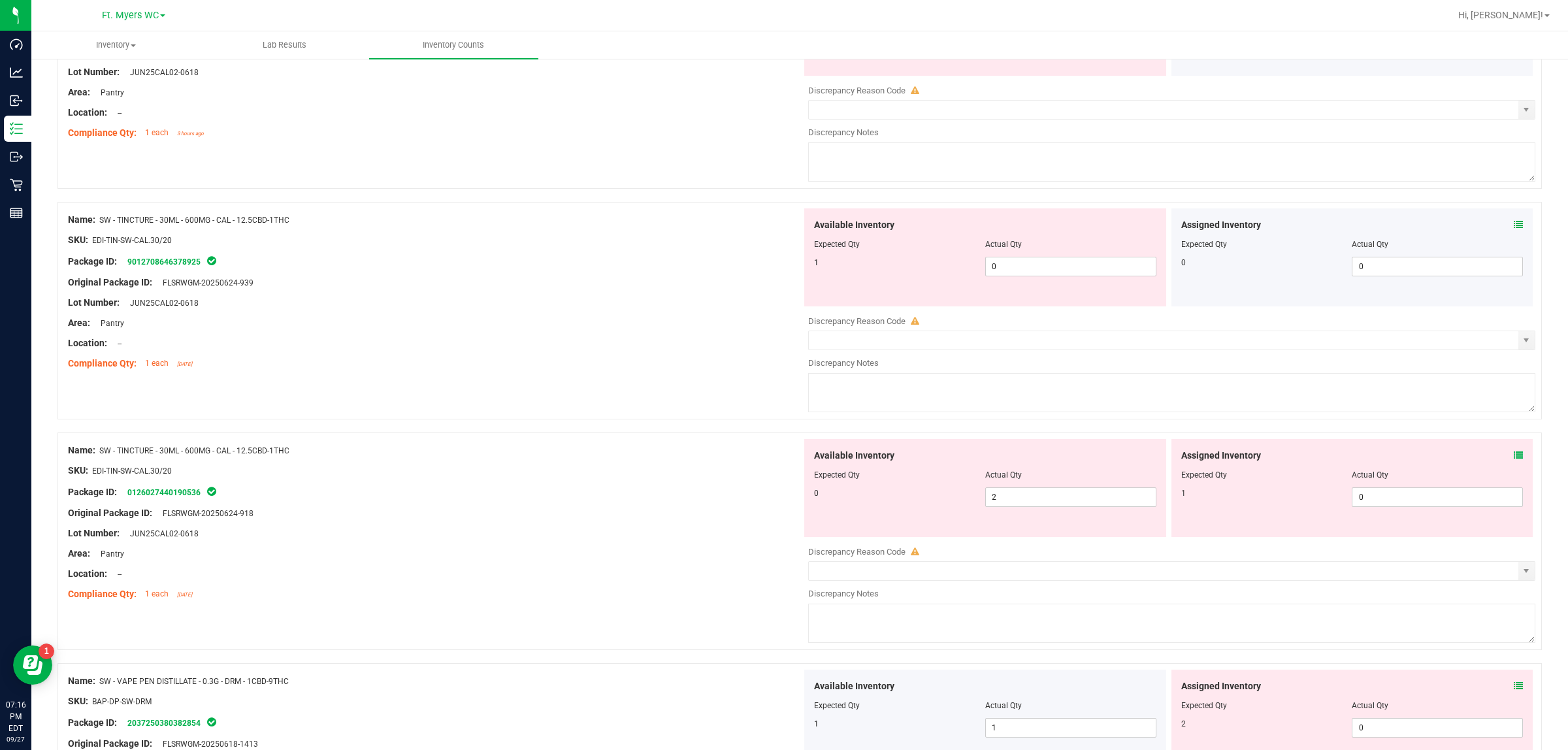
click at [1254, 460] on icon at bounding box center [1518, 455] width 9 height 9
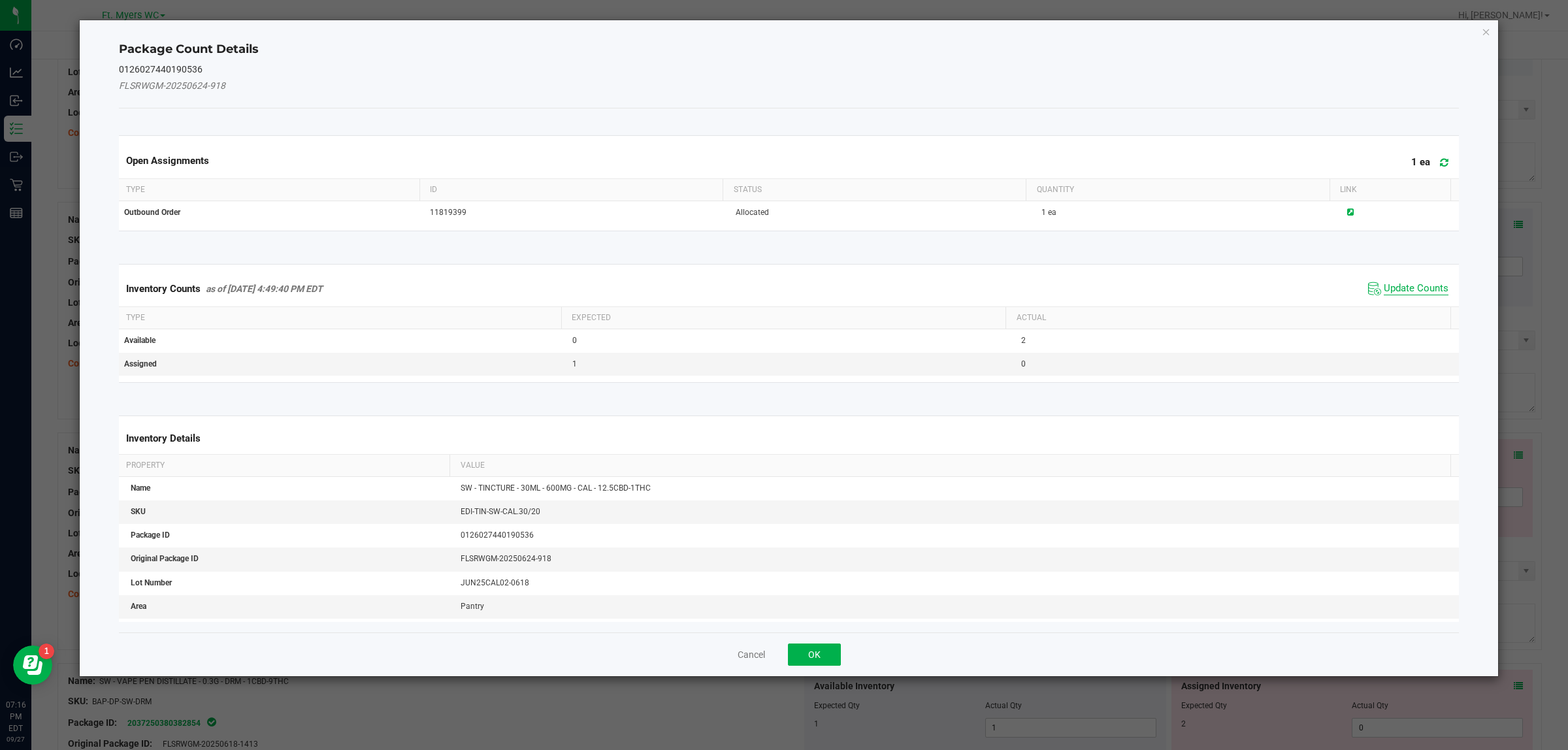
click at [1254, 292] on span "Update Counts" at bounding box center [1416, 289] width 64 height 13
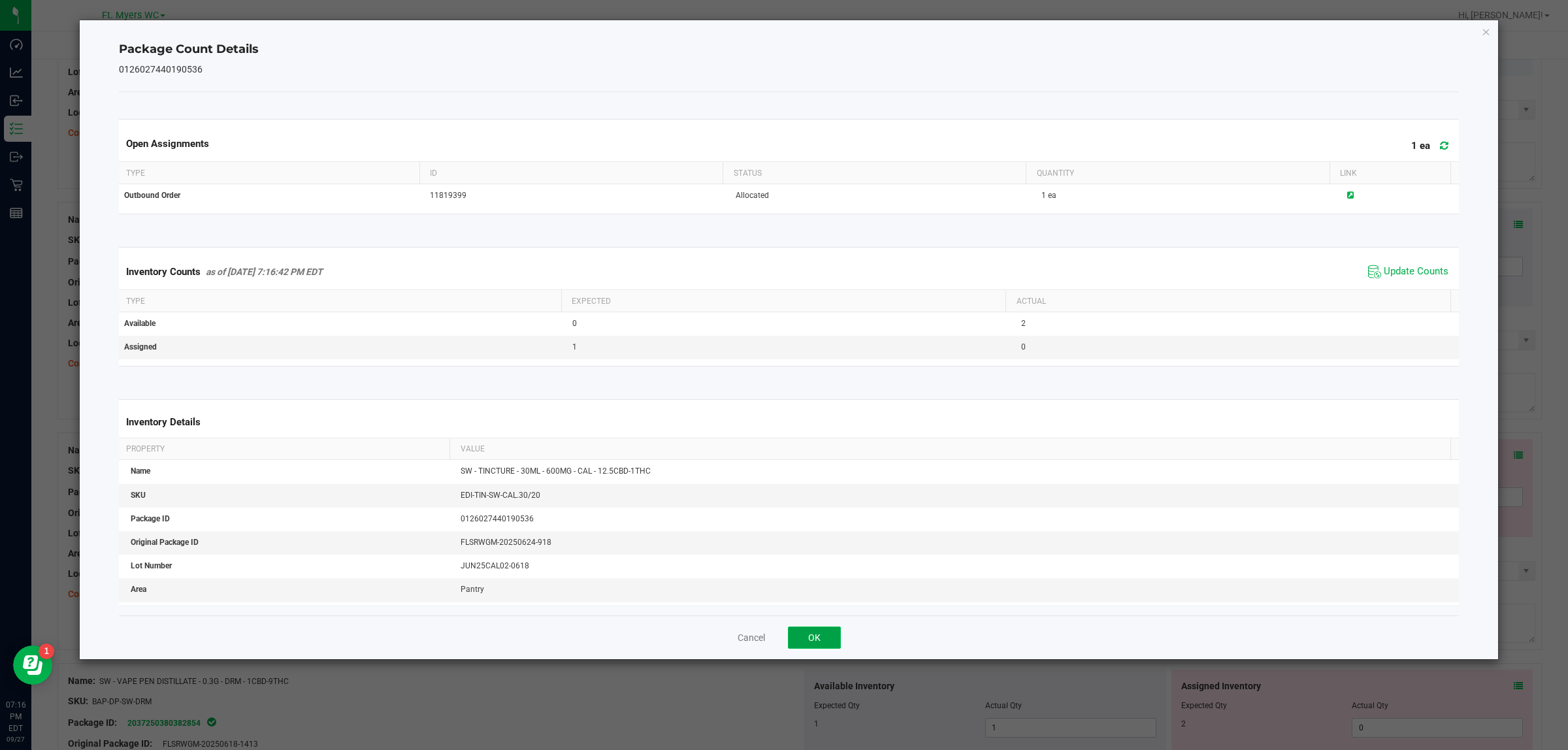
click at [820, 600] on button "OK" at bounding box center [814, 638] width 53 height 22
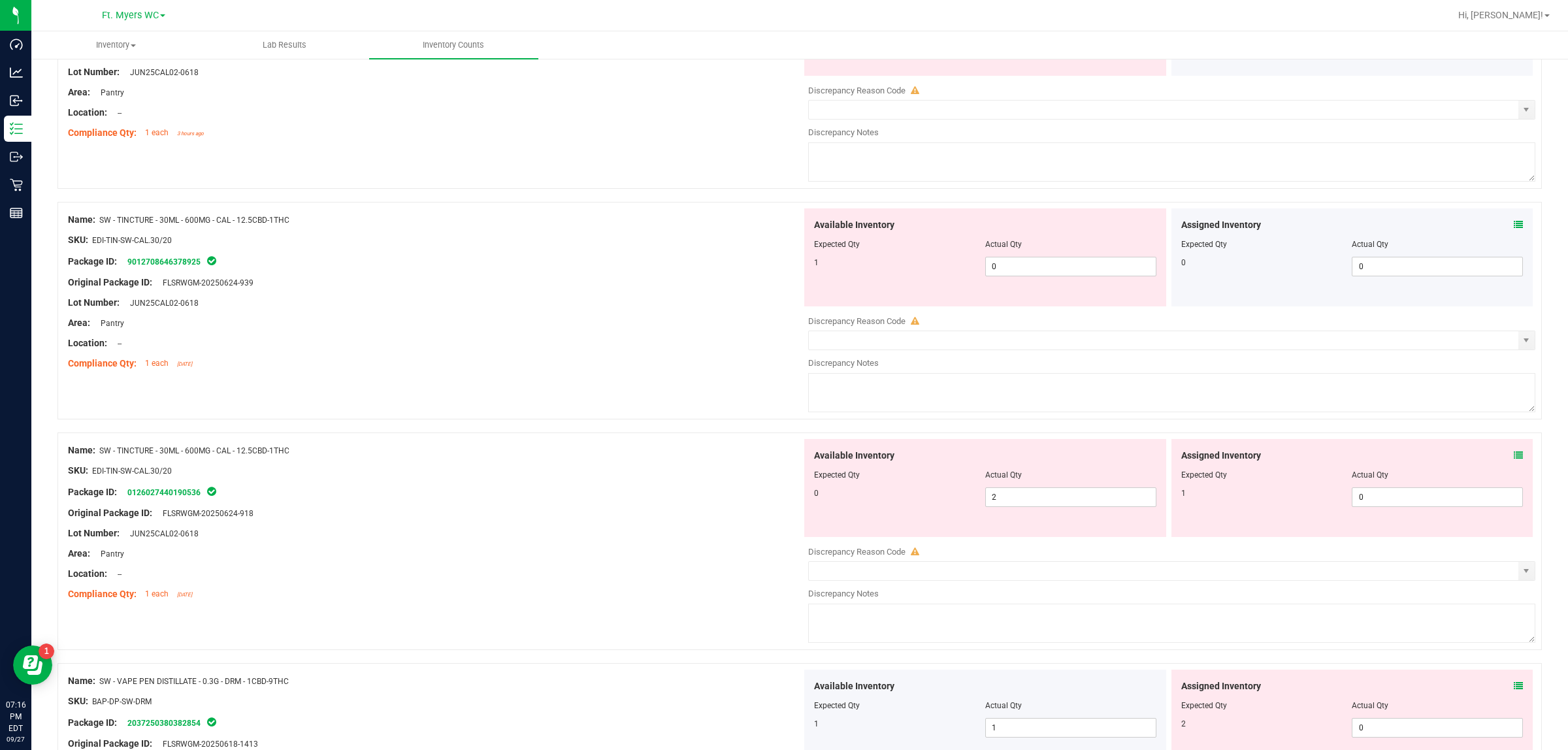
scroll to position [3158, 0]
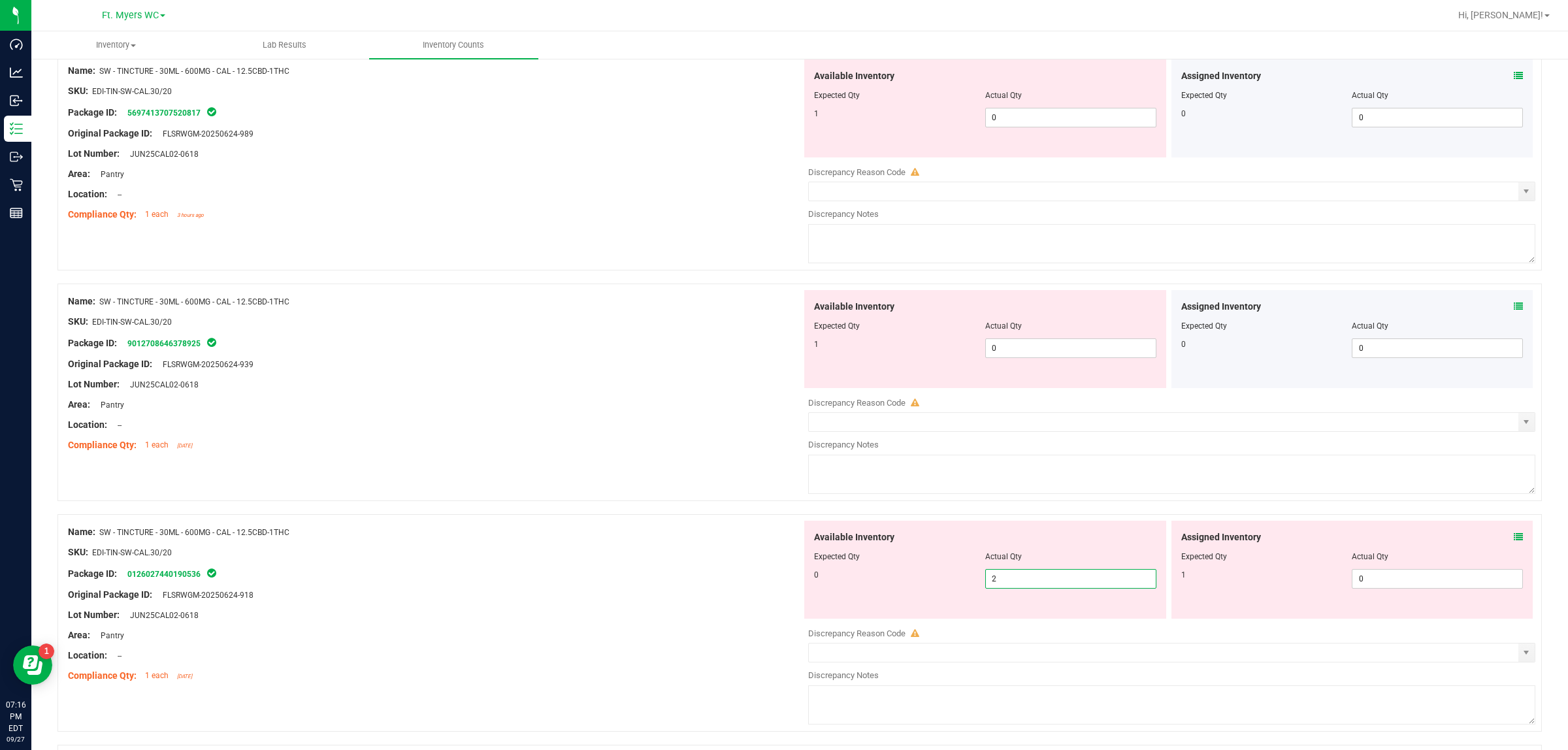
drag, startPoint x: 1021, startPoint y: 589, endPoint x: 845, endPoint y: 533, distance: 184.7
click at [854, 543] on div "Available Inventory Expected Qty Actual Qty 0 2 2" at bounding box center [985, 570] width 362 height 98
type input "0"
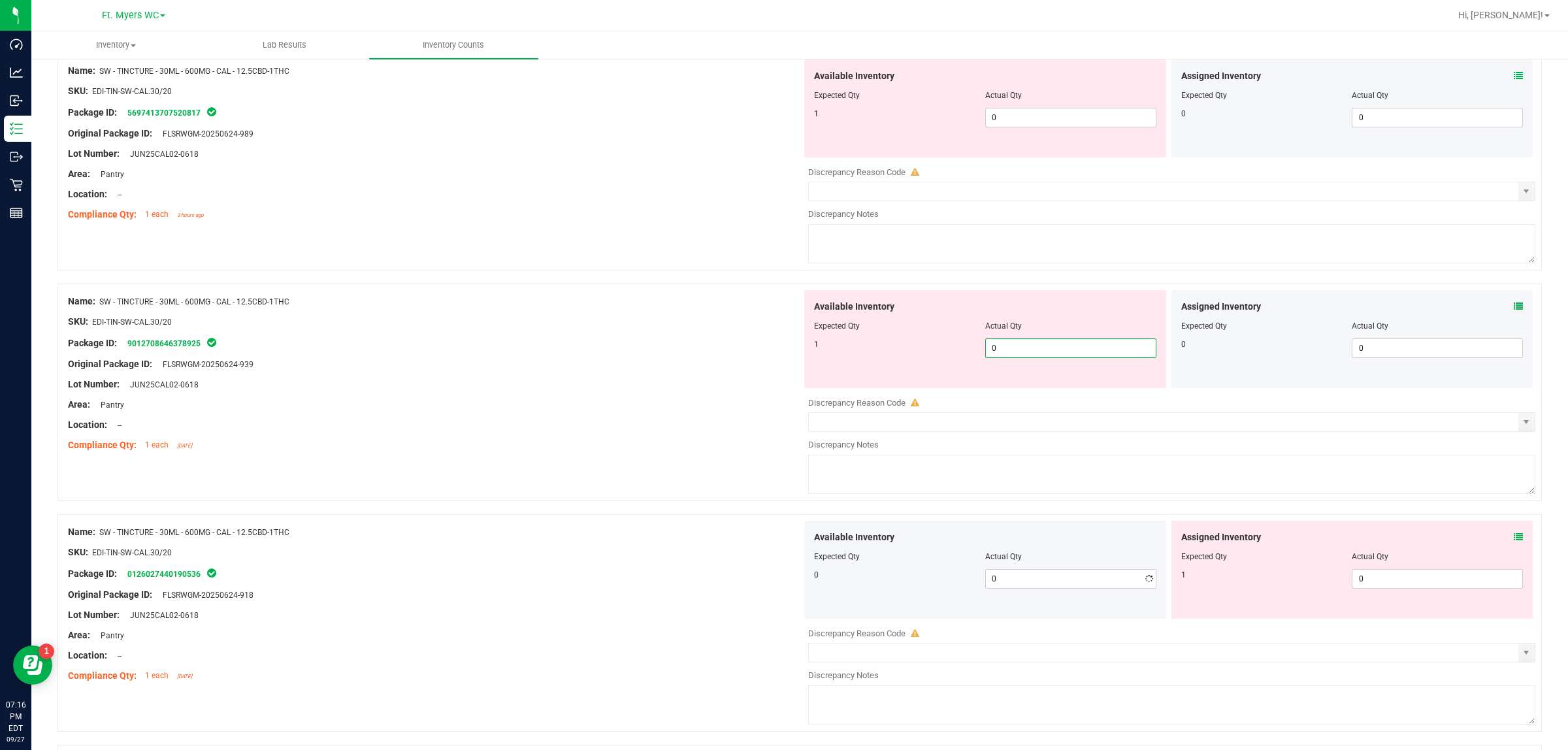
drag, startPoint x: 1018, startPoint y: 356, endPoint x: 946, endPoint y: 325, distance: 78.4
click at [926, 356] on div "1 0 0" at bounding box center [985, 348] width 342 height 20
type input "1"
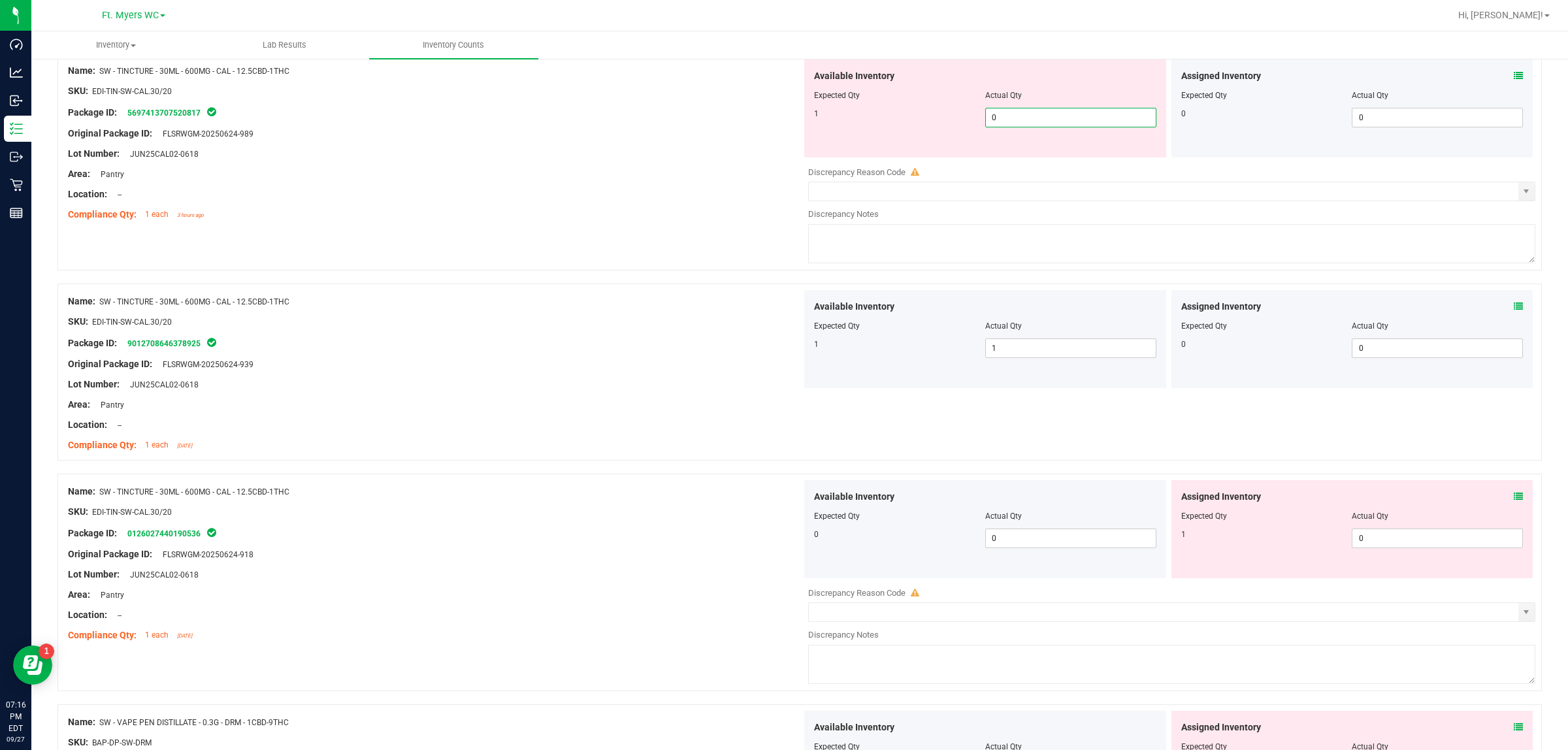
drag, startPoint x: 1016, startPoint y: 128, endPoint x: 661, endPoint y: 124, distance: 355.0
click at [689, 124] on div "Name: SW - TINCTURE - 30ML - 600MG - CAL - 12.5CBD-1THC SKU: EDI-TIN-SW-CAL.30/…" at bounding box center [799, 161] width 1484 height 218
type input "1"
drag, startPoint x: 628, startPoint y: 144, endPoint x: 632, endPoint y: 155, distance: 11.7
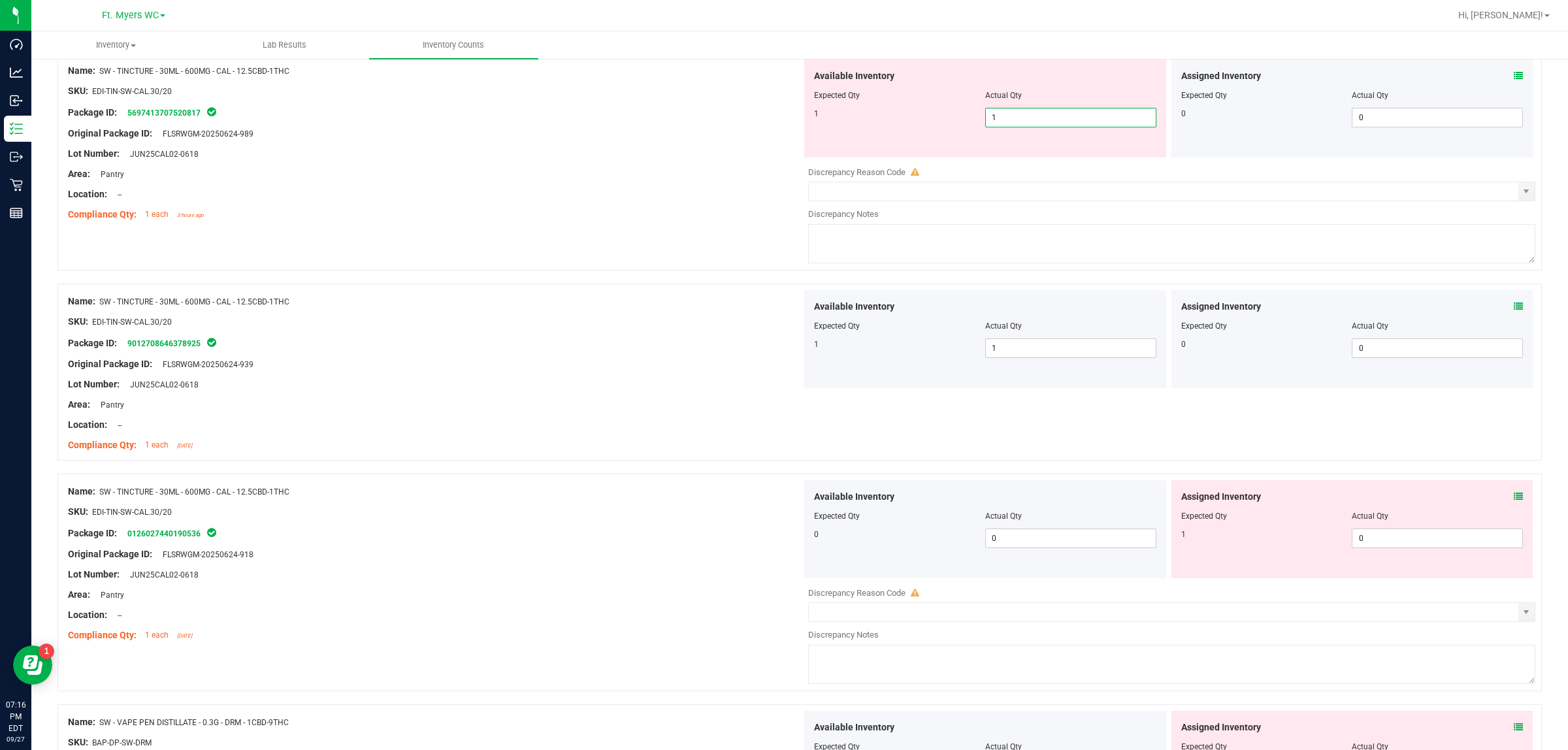
click at [628, 141] on div "Original Package ID: FLSRWGM-20250624-989" at bounding box center [434, 133] width 733 height 14
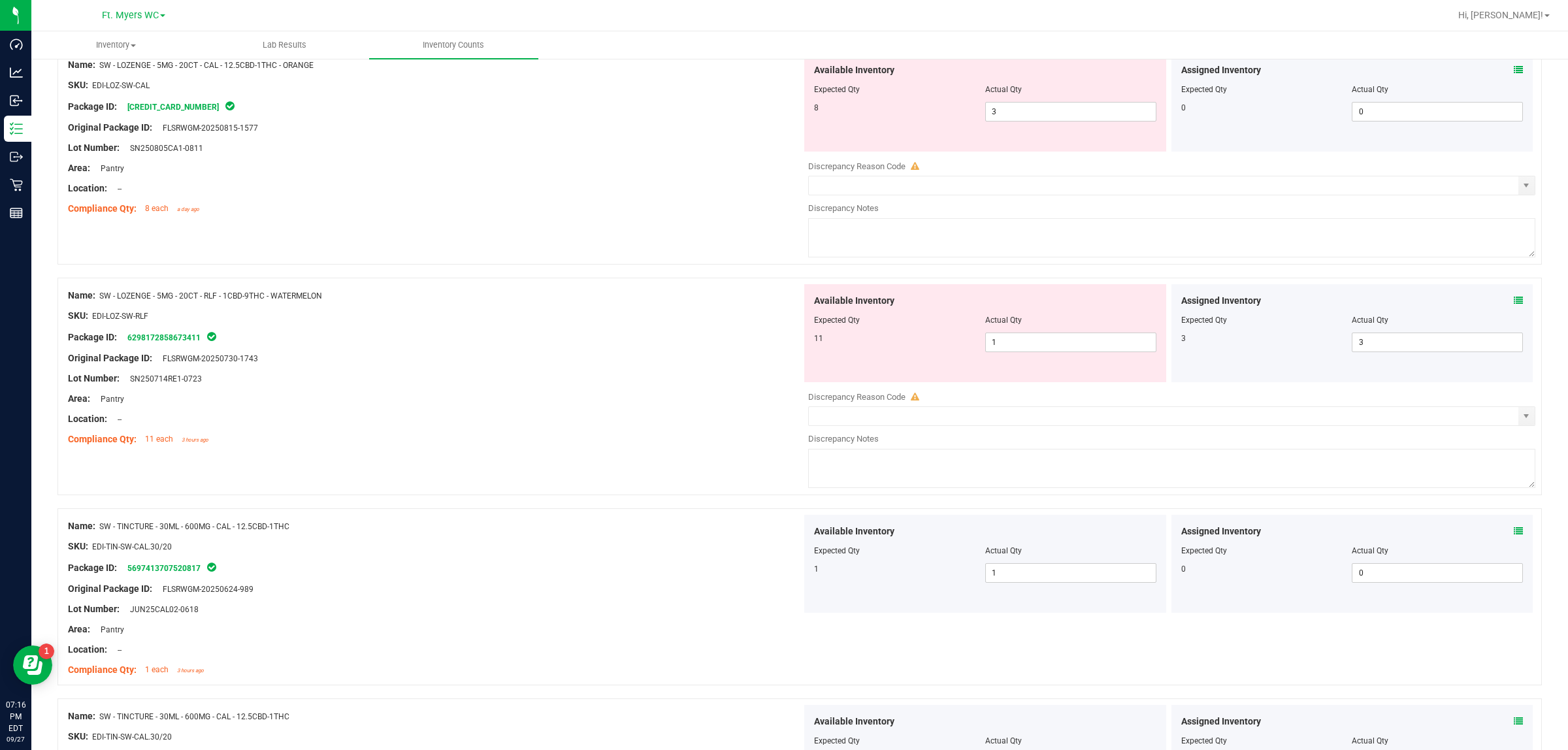
scroll to position [2669, 0]
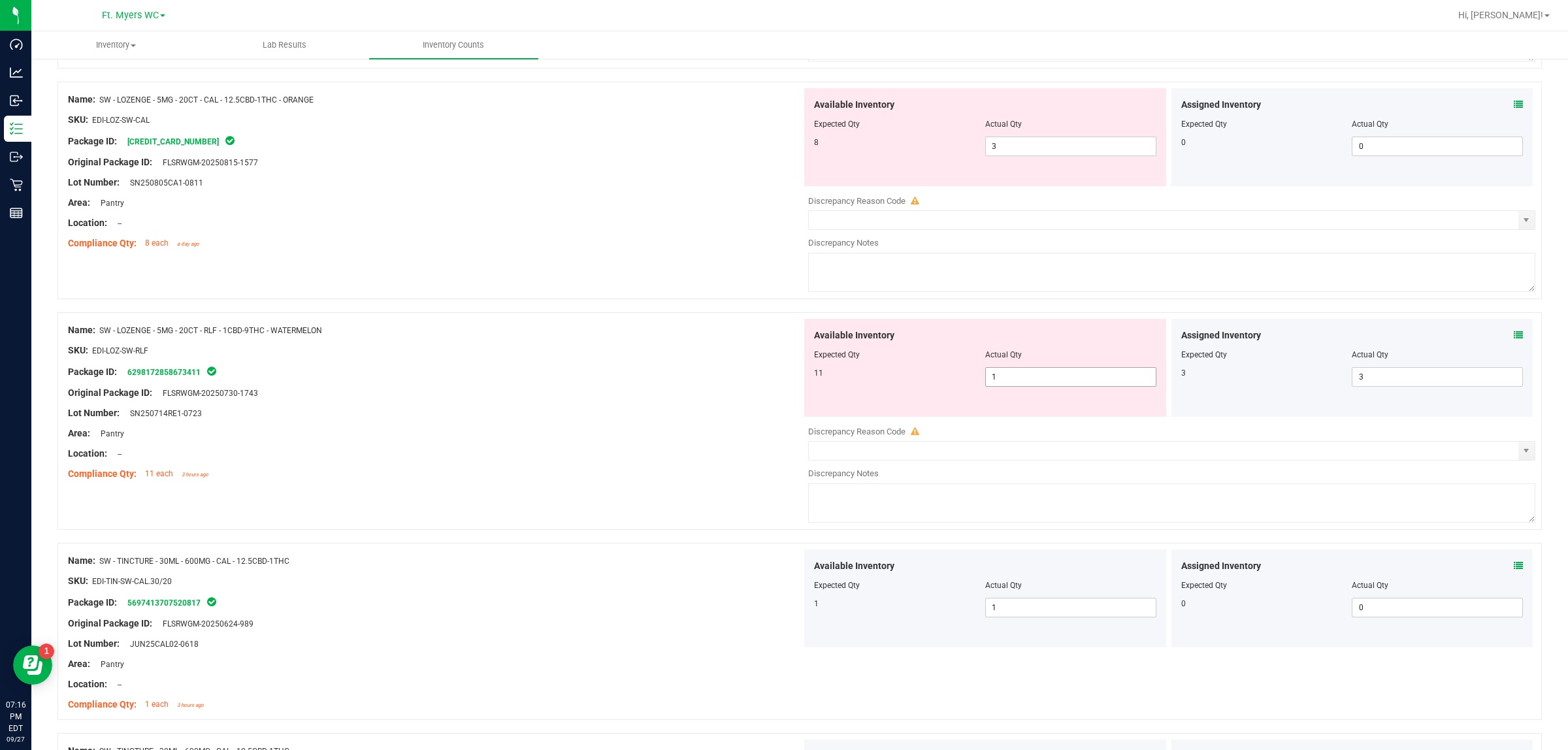
click at [1083, 387] on span "1 1" at bounding box center [1070, 377] width 171 height 20
click at [1083, 386] on input "1" at bounding box center [1070, 377] width 170 height 18
type input "11"
drag, startPoint x: 678, startPoint y: 403, endPoint x: 666, endPoint y: 424, distance: 24.2
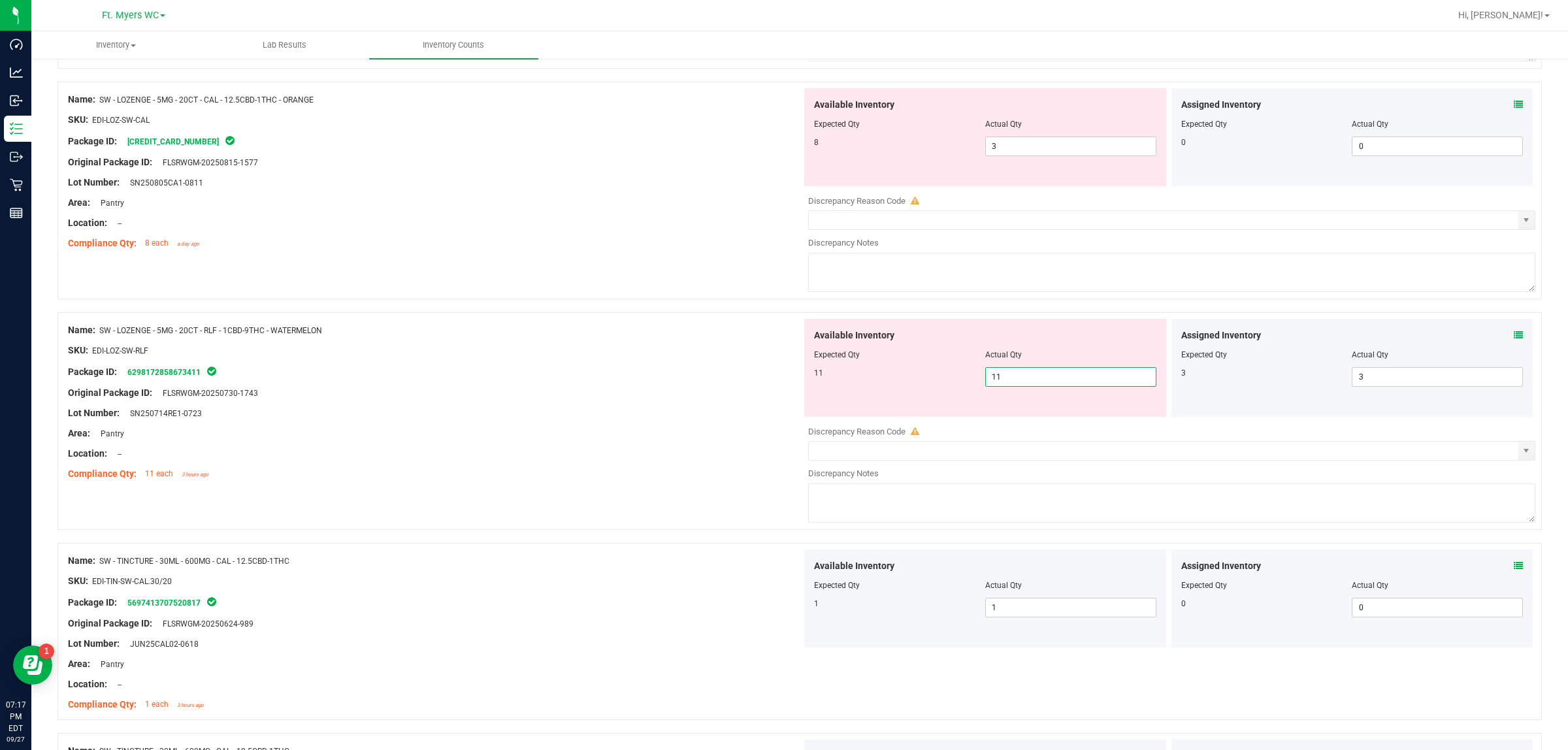
click at [666, 424] on div "Name: SW - LOZENGE - 5MG - 20CT - RLF - 1CBD-9THC - WATERMELON SKU: EDI-LOZ-SW-…" at bounding box center [434, 402] width 733 height 166
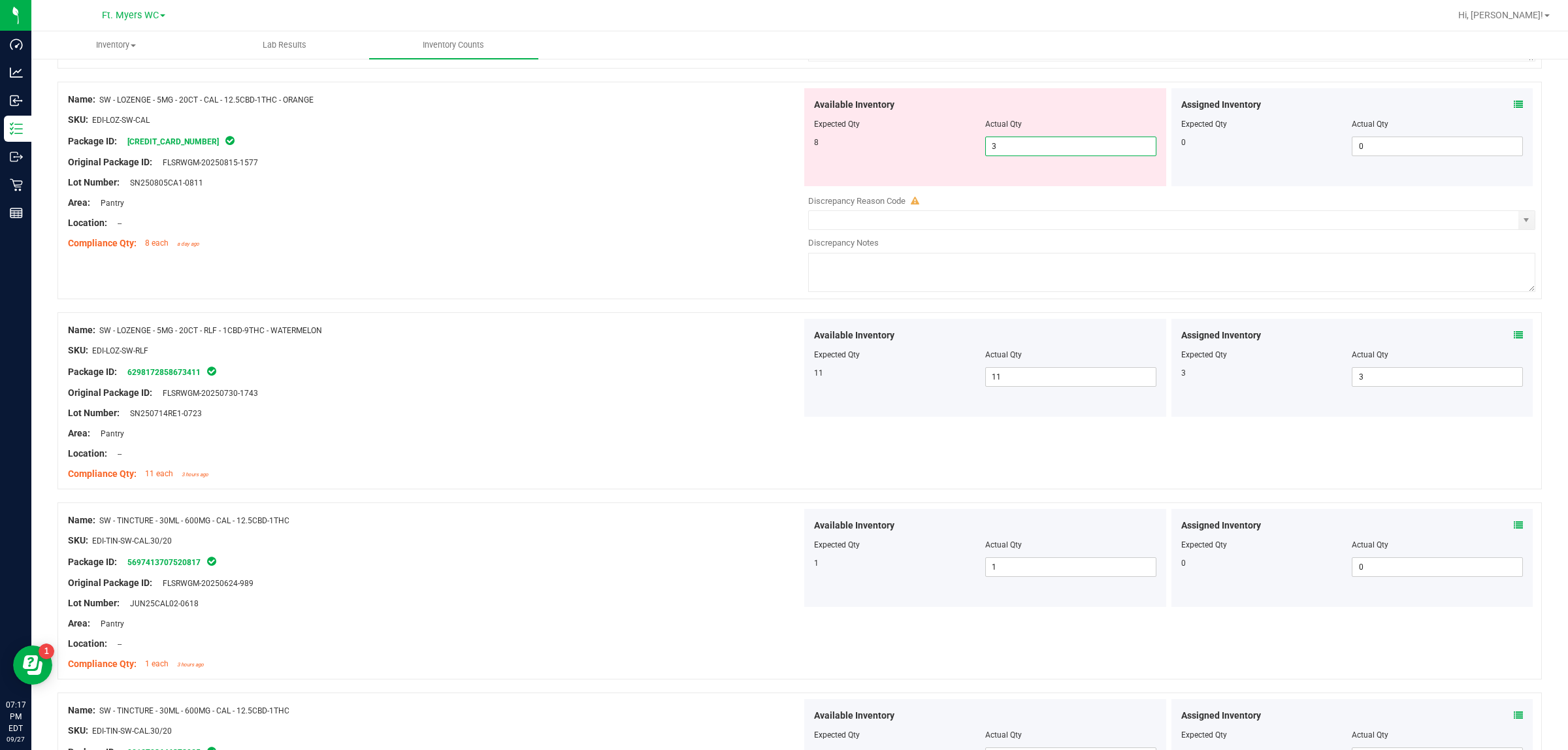
drag, startPoint x: 1056, startPoint y: 158, endPoint x: 393, endPoint y: 162, distance: 663.0
click at [393, 162] on div "Name: SW - LOZENGE - 5MG - 20CT - CAL - 12.5CBD-1THC - ORANGE SKU: EDI-LOZ-SW-C…" at bounding box center [799, 190] width 1484 height 218
type input "8"
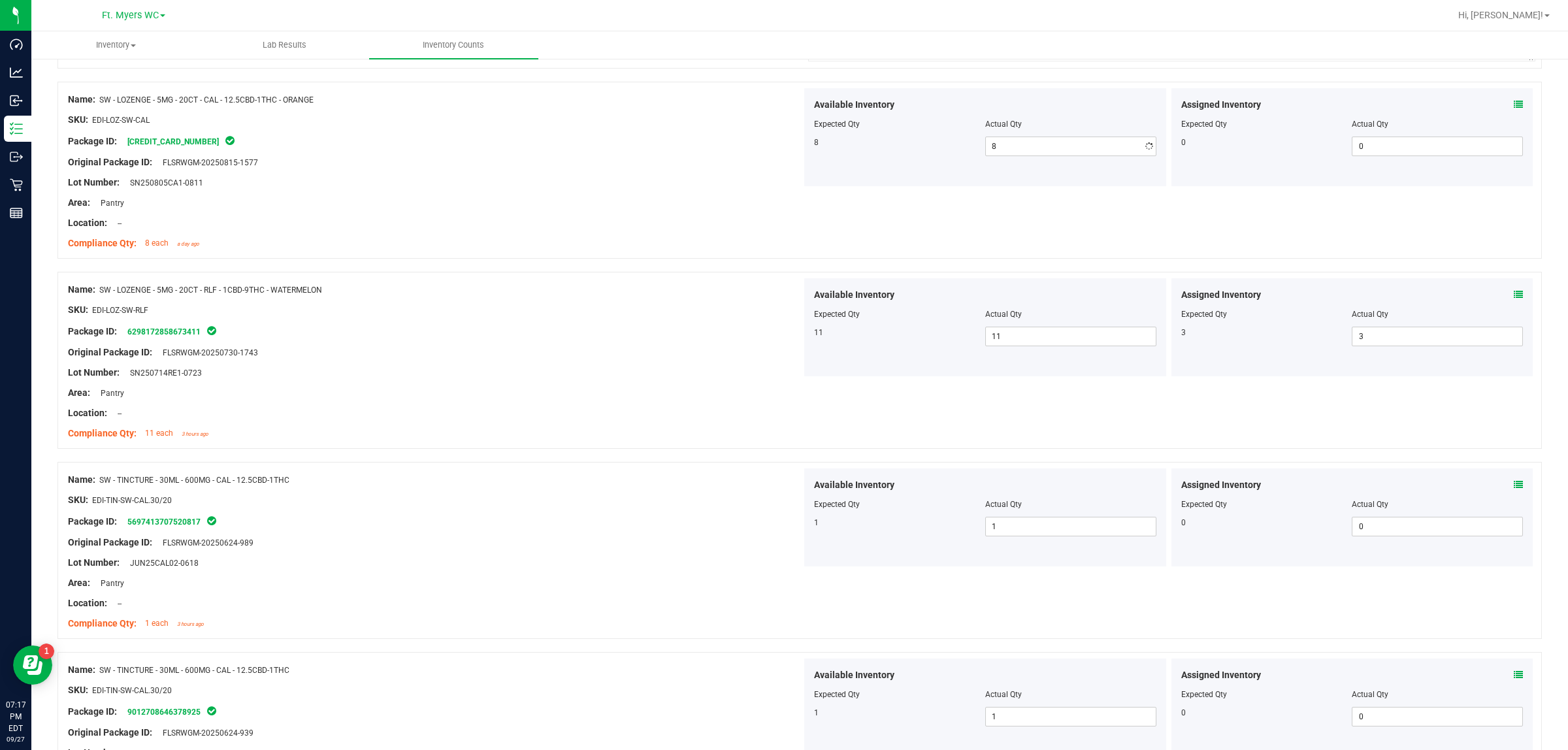
click at [433, 230] on div "Location: --" at bounding box center [434, 223] width 733 height 14
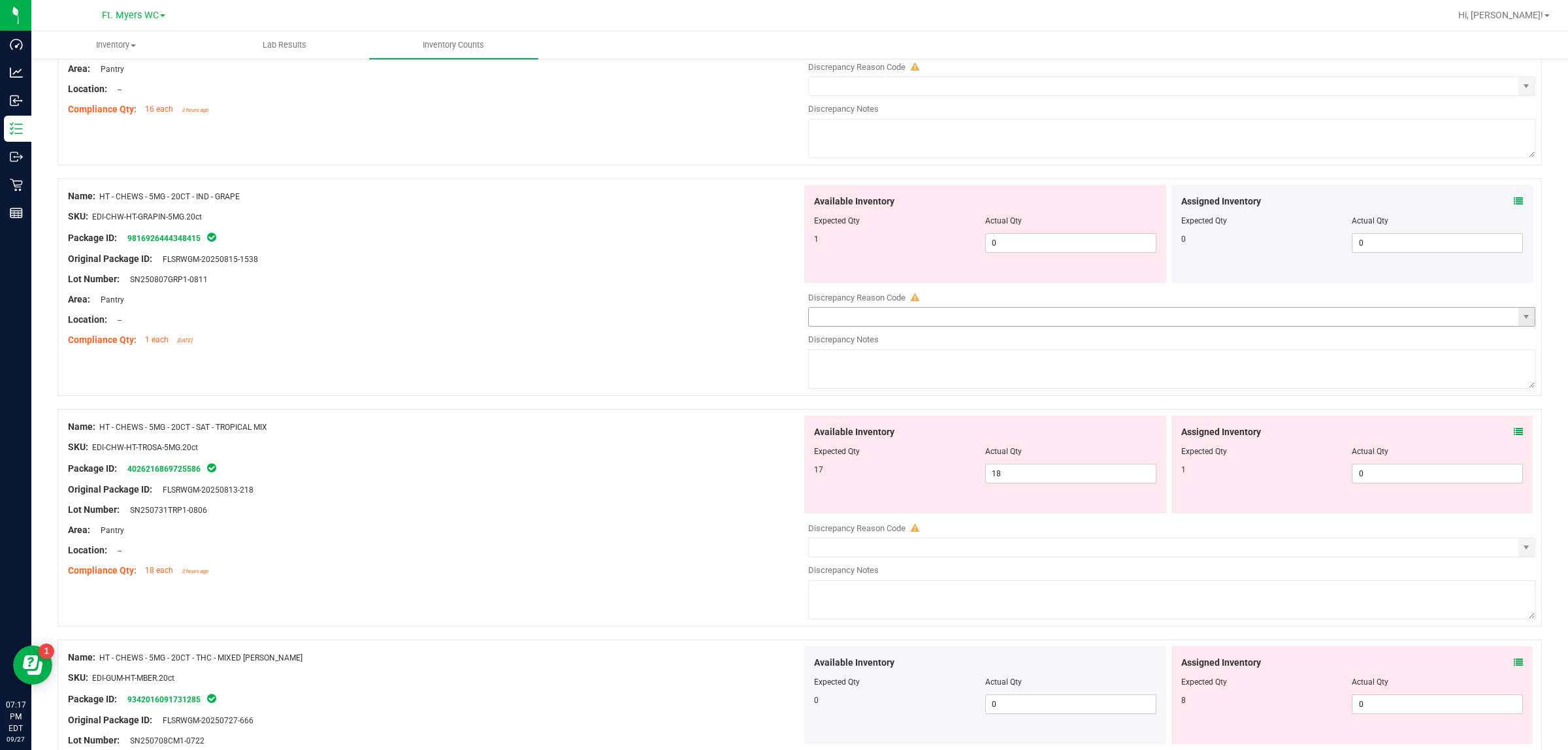
scroll to position [707, 0]
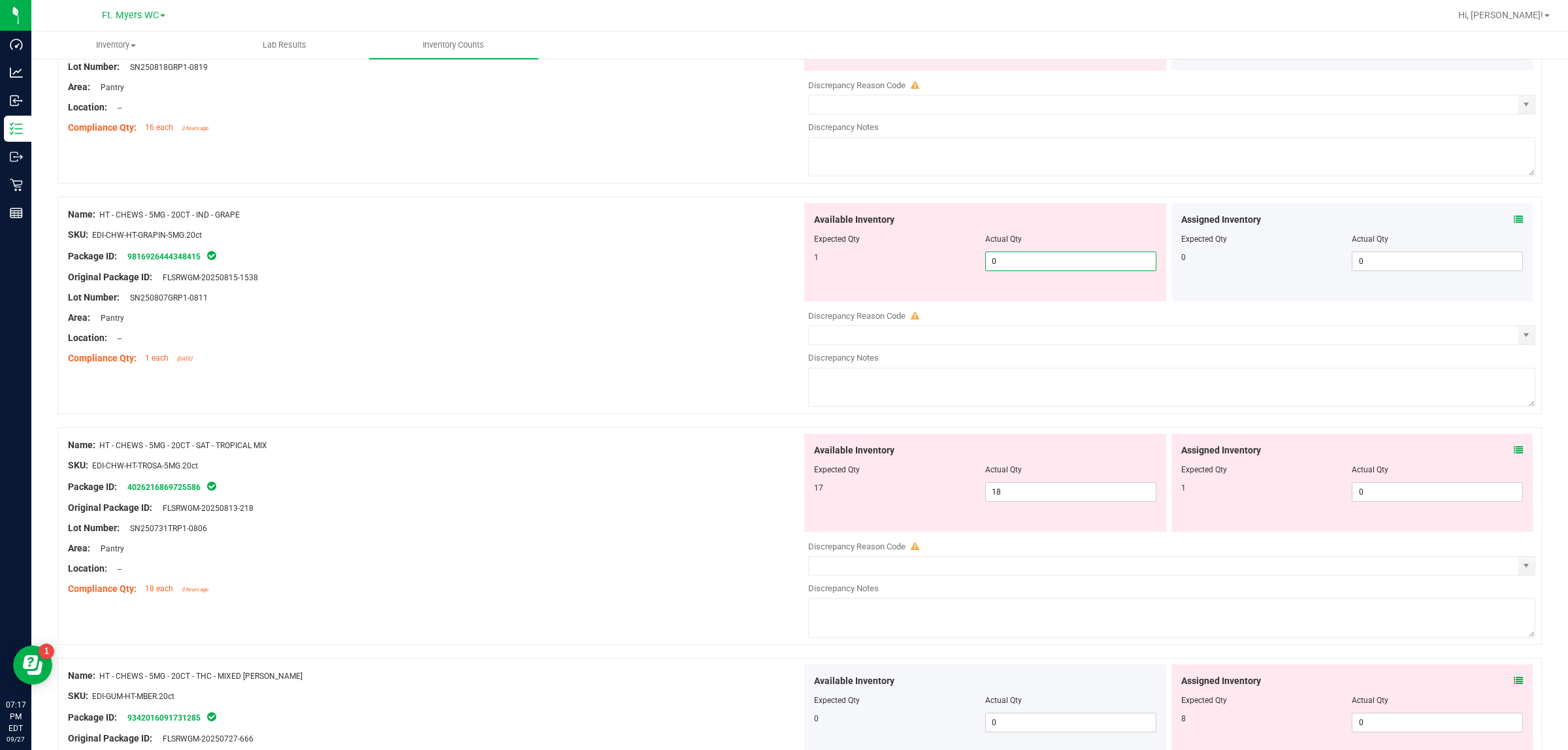
drag, startPoint x: 1032, startPoint y: 265, endPoint x: 848, endPoint y: 271, distance: 184.1
click at [850, 271] on div "1 0 0" at bounding box center [985, 261] width 342 height 20
type input "1"
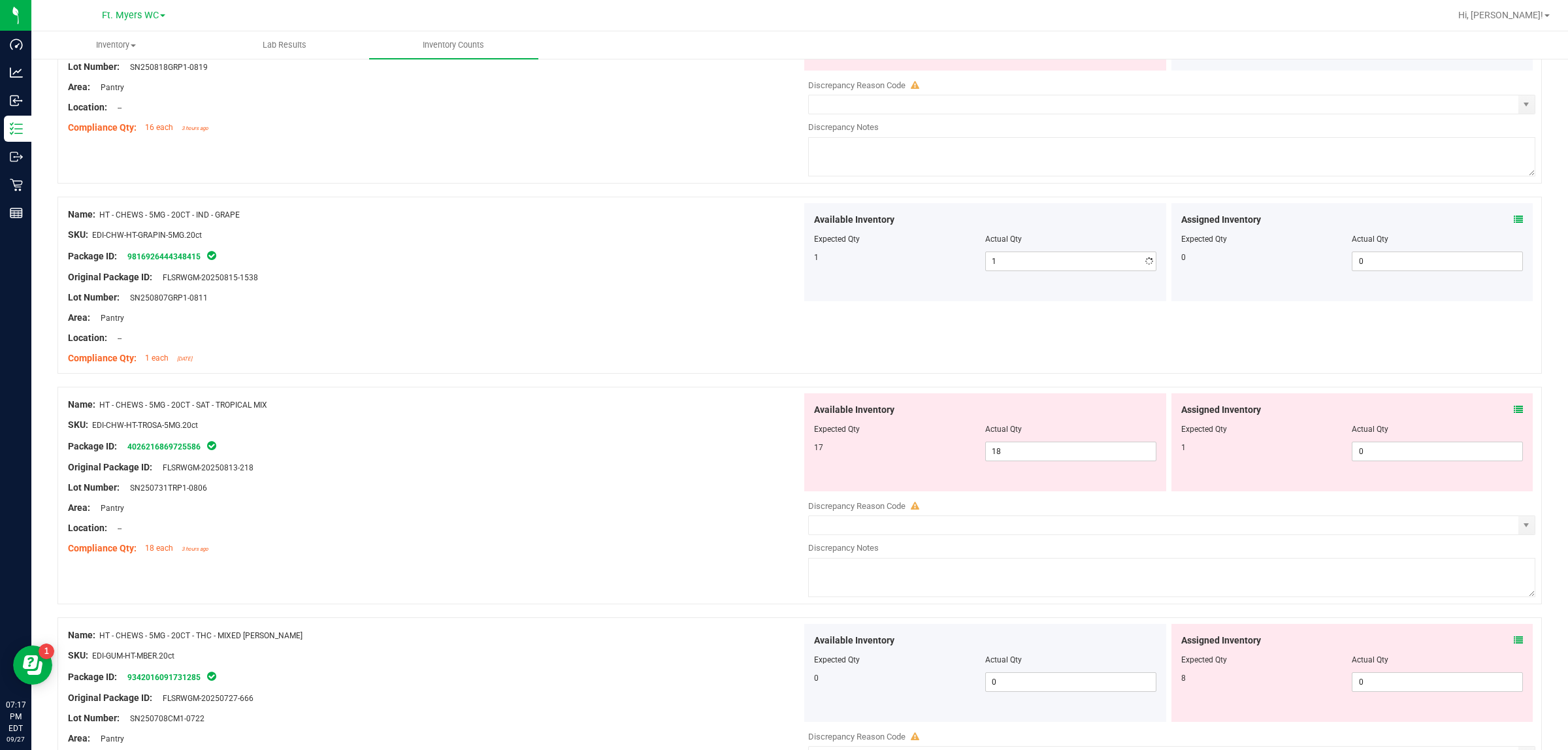
drag, startPoint x: 1031, startPoint y: 274, endPoint x: 959, endPoint y: 272, distance: 72.0
click at [944, 275] on div "Available Inventory Expected Qty Actual Qty 1 1 1" at bounding box center [985, 252] width 362 height 98
drag, startPoint x: 1035, startPoint y: 260, endPoint x: 922, endPoint y: 267, distance: 113.2
click at [922, 267] on div "1 1 1" at bounding box center [985, 261] width 342 height 20
type input "0"
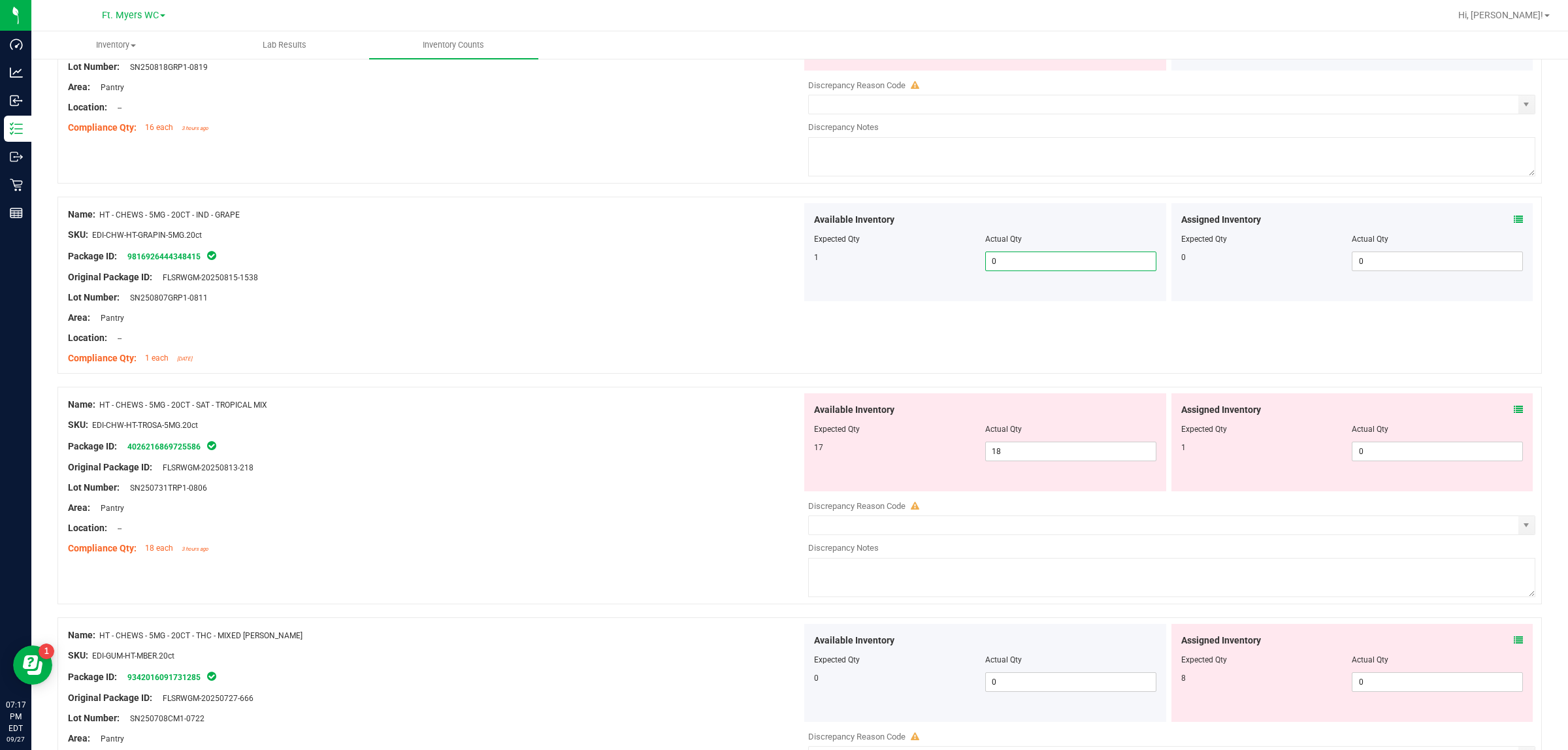
type input "0"
click at [594, 331] on div at bounding box center [434, 328] width 733 height 7
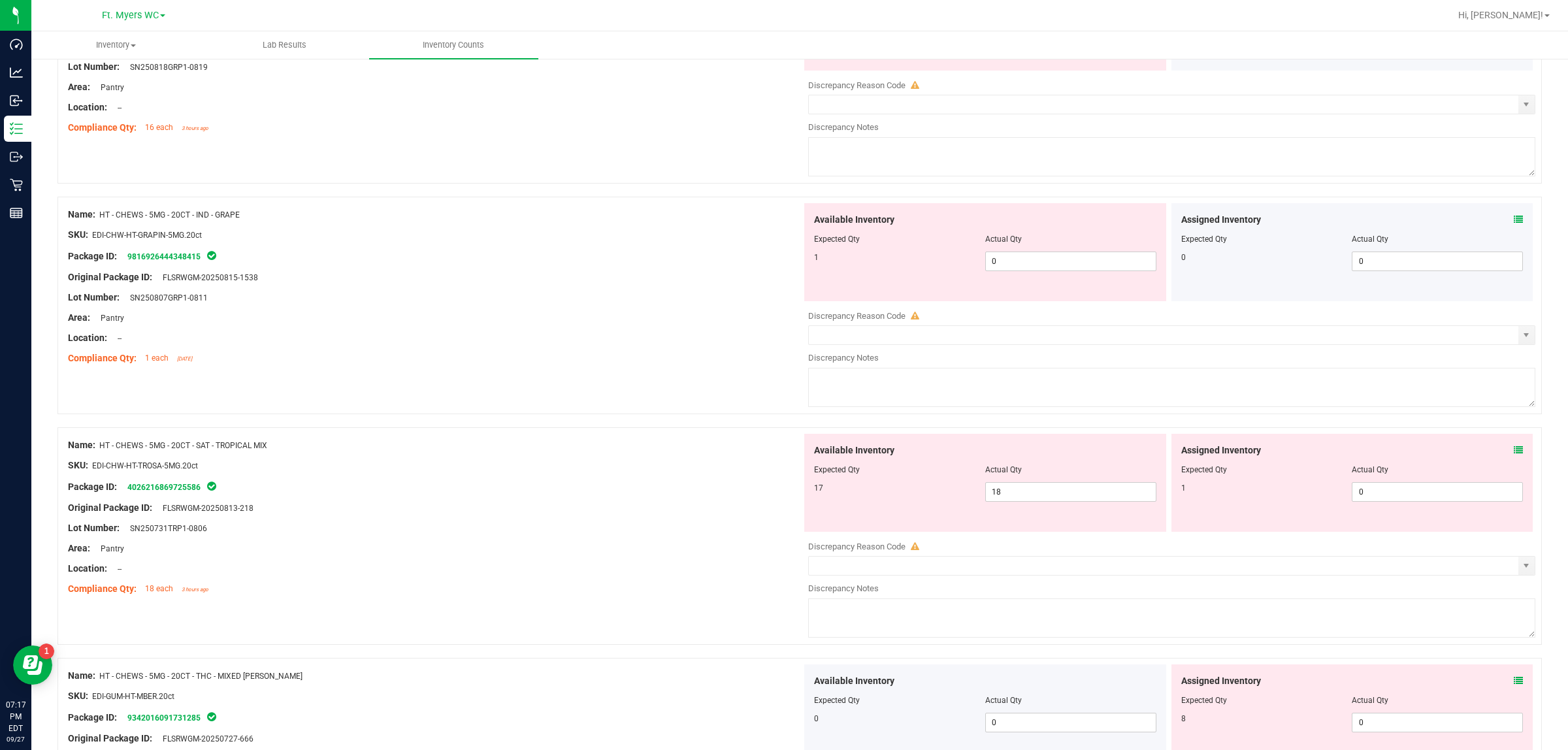
click at [1254, 455] on icon at bounding box center [1518, 450] width 9 height 9
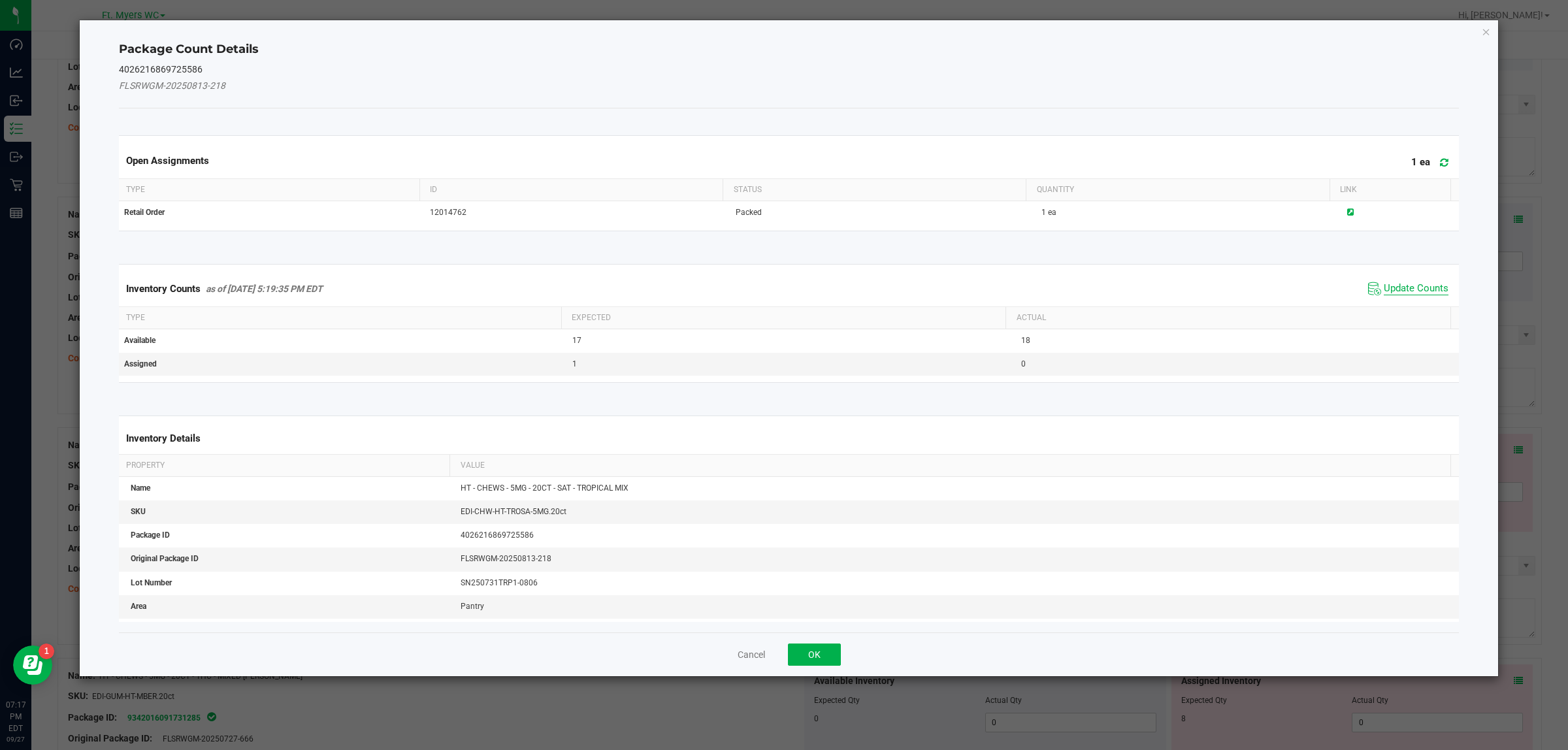
click at [1254, 291] on span "Update Counts" at bounding box center [1416, 289] width 64 height 13
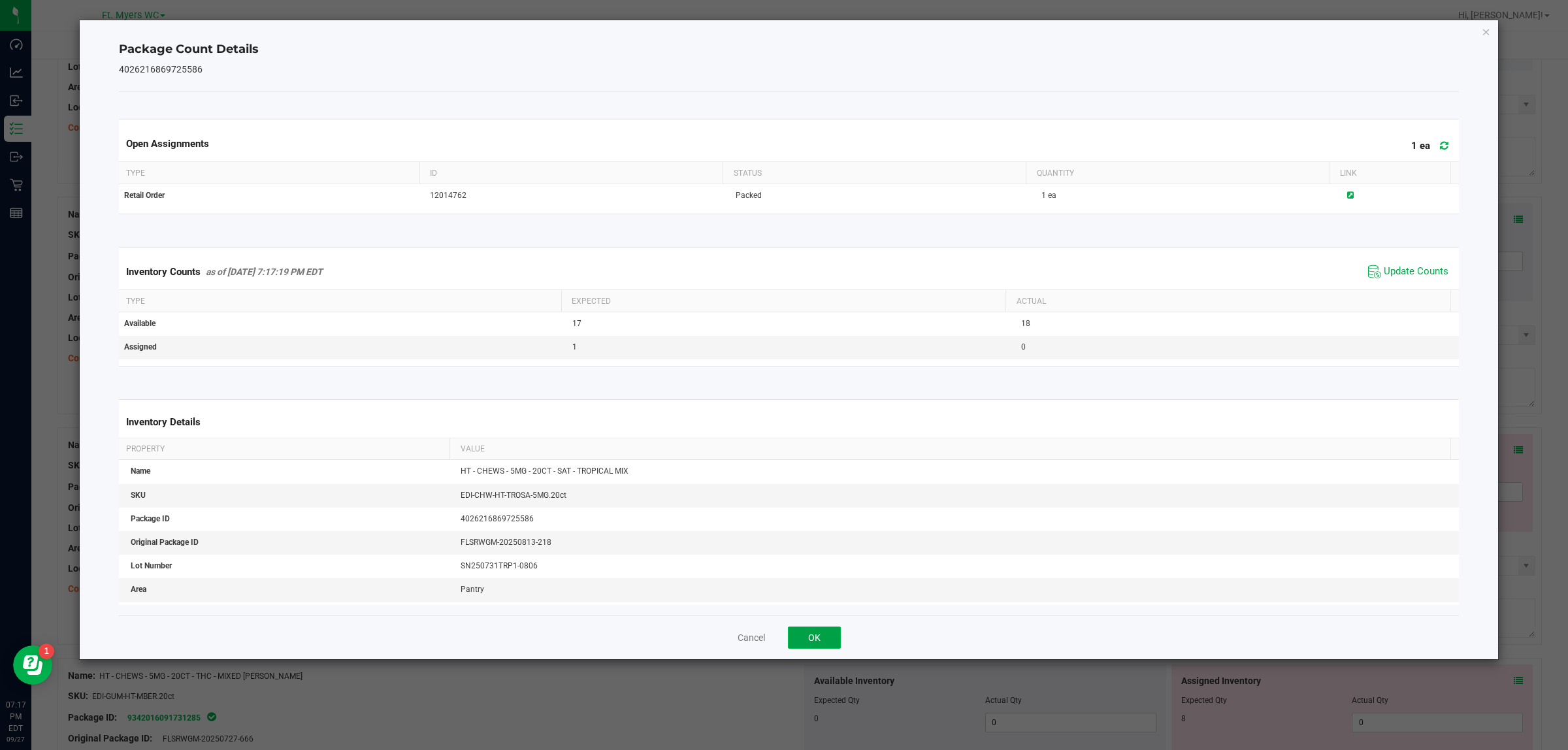
click at [824, 600] on button "OK" at bounding box center [814, 638] width 53 height 22
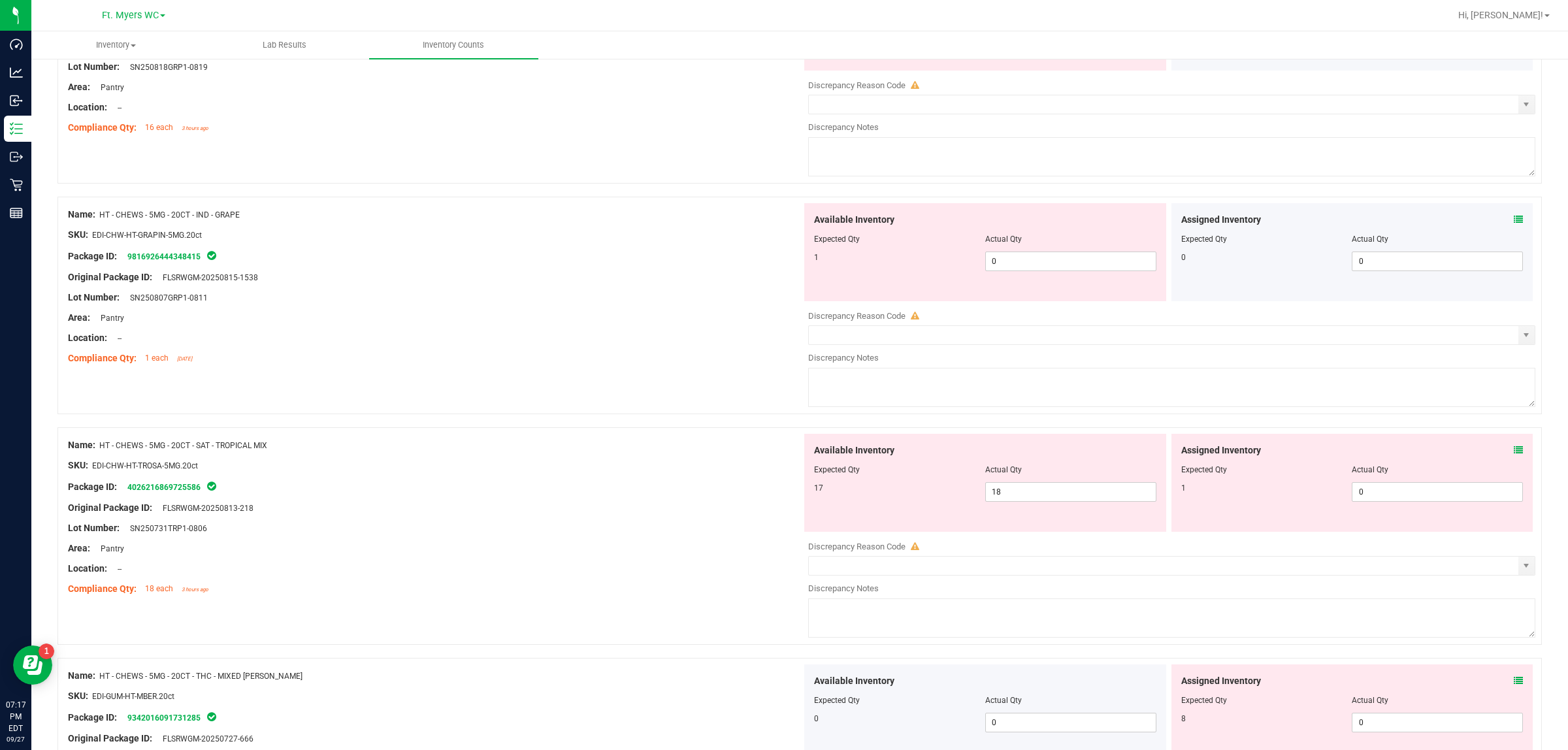
click at [1254, 449] on div "Assigned Inventory Expected Qty Actual Qty 1 0 0" at bounding box center [1352, 483] width 362 height 98
click at [1254, 453] on icon at bounding box center [1518, 450] width 9 height 9
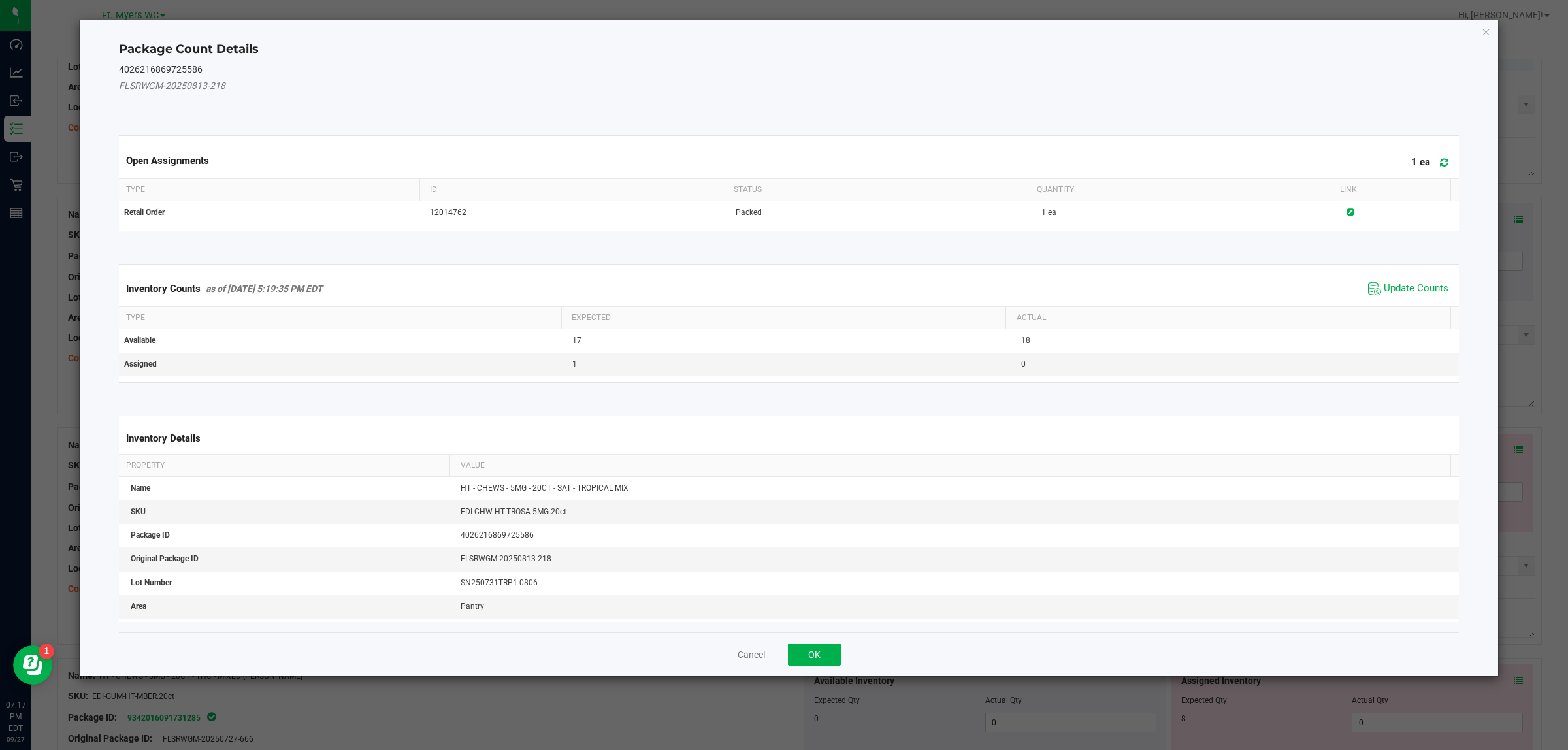
click at [1254, 285] on span "Update Counts" at bounding box center [1416, 289] width 64 height 13
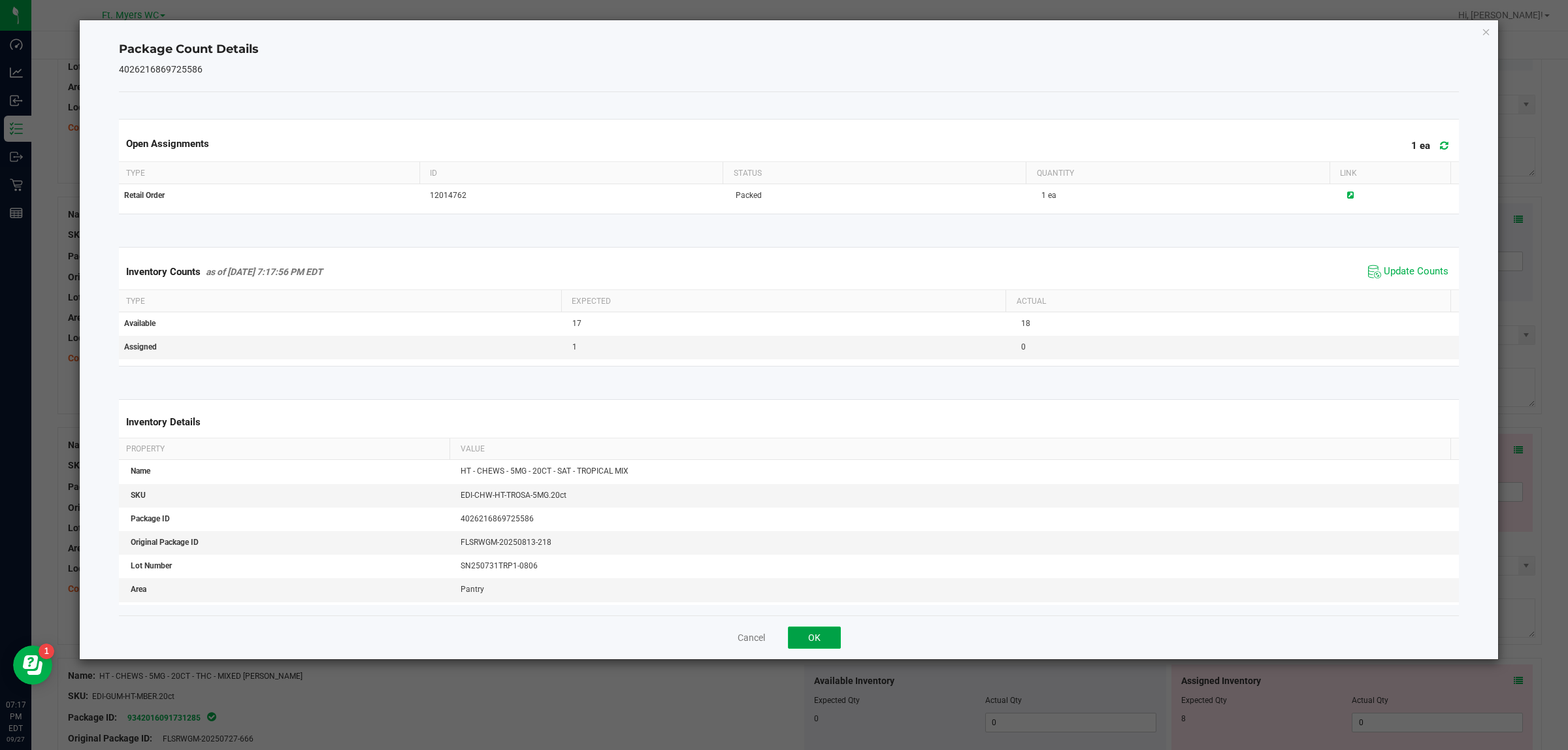
click at [805, 600] on button "OK" at bounding box center [814, 638] width 53 height 22
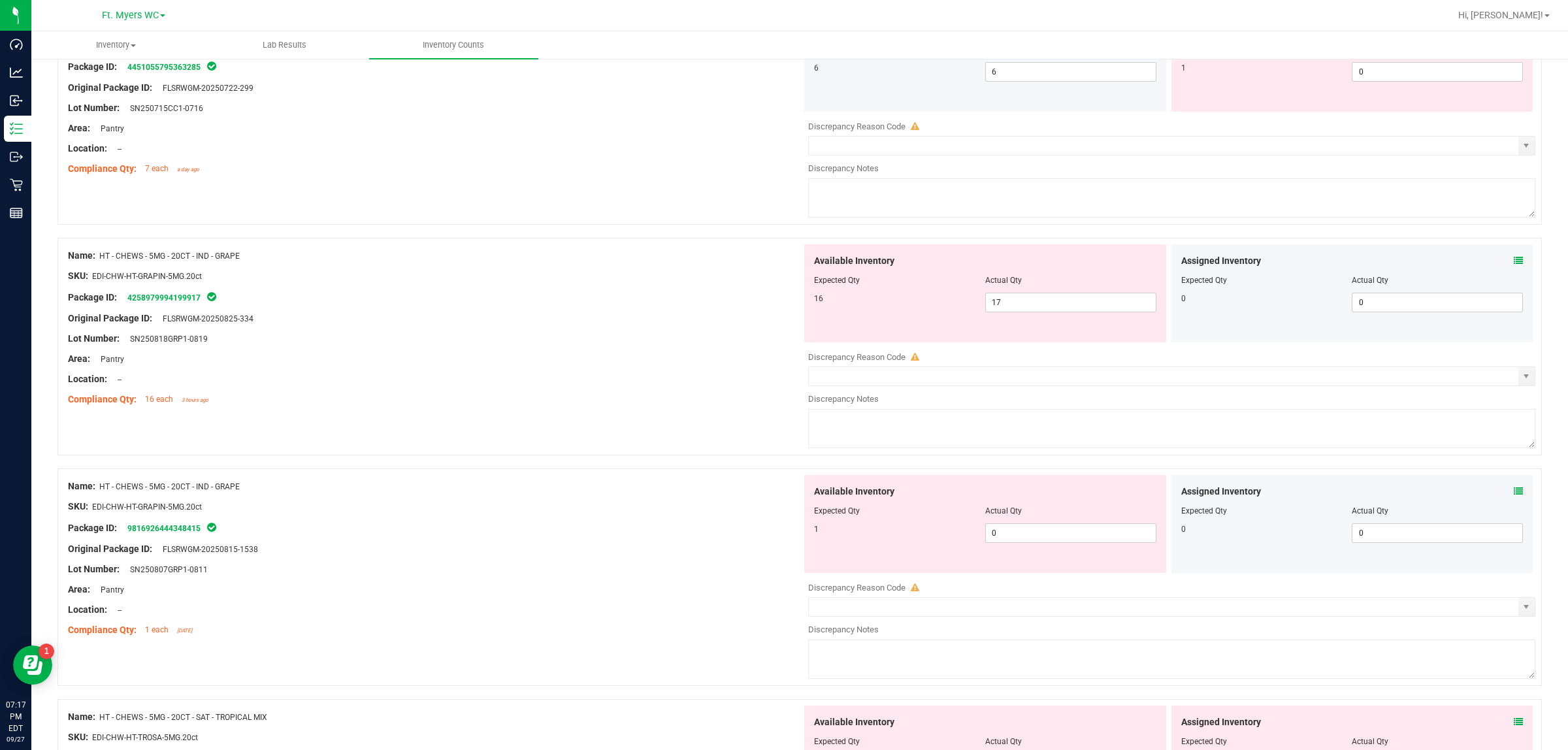
scroll to position [381, 0]
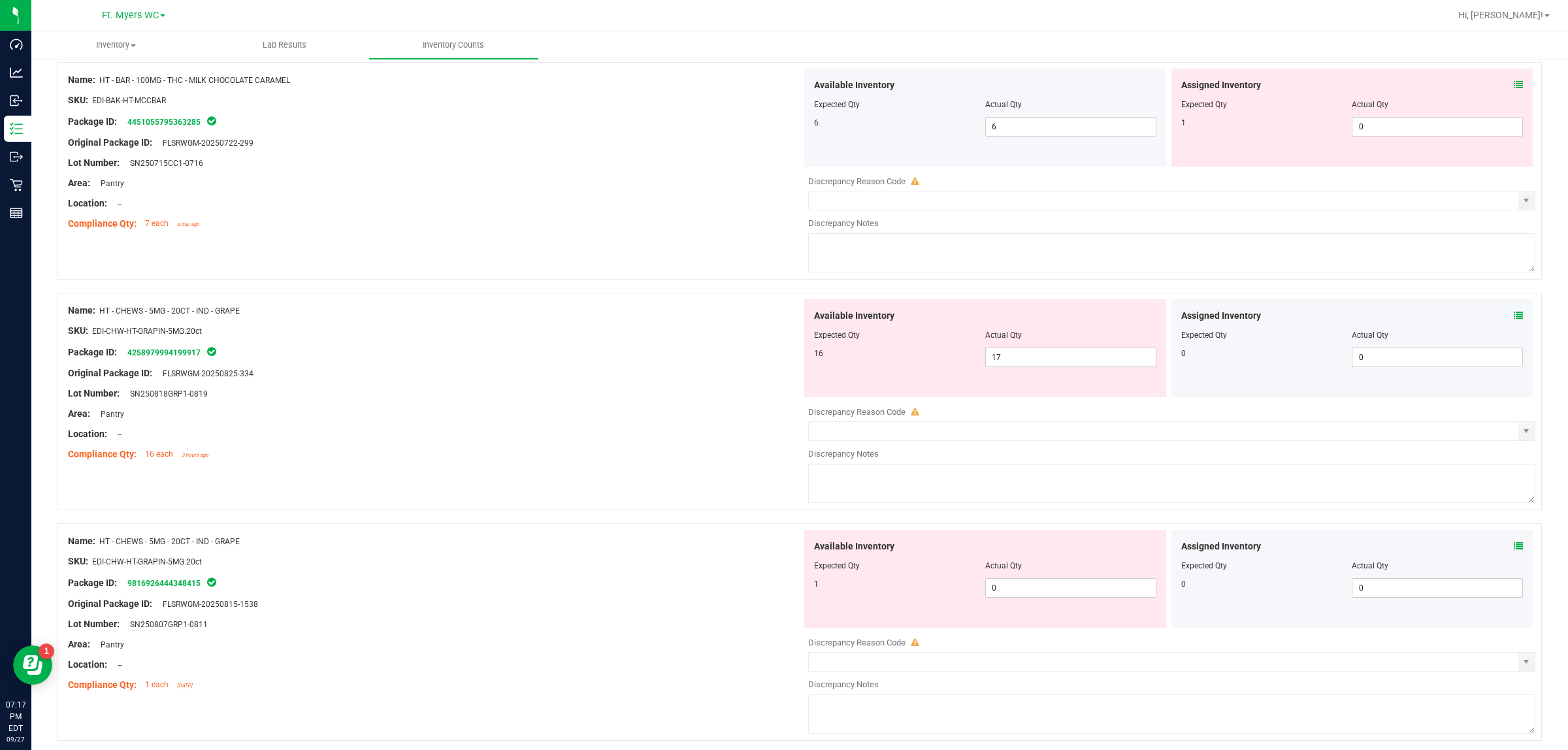
click at [1254, 312] on div "Assigned Inventory" at bounding box center [1352, 316] width 342 height 14
click at [1254, 317] on icon at bounding box center [1518, 315] width 9 height 9
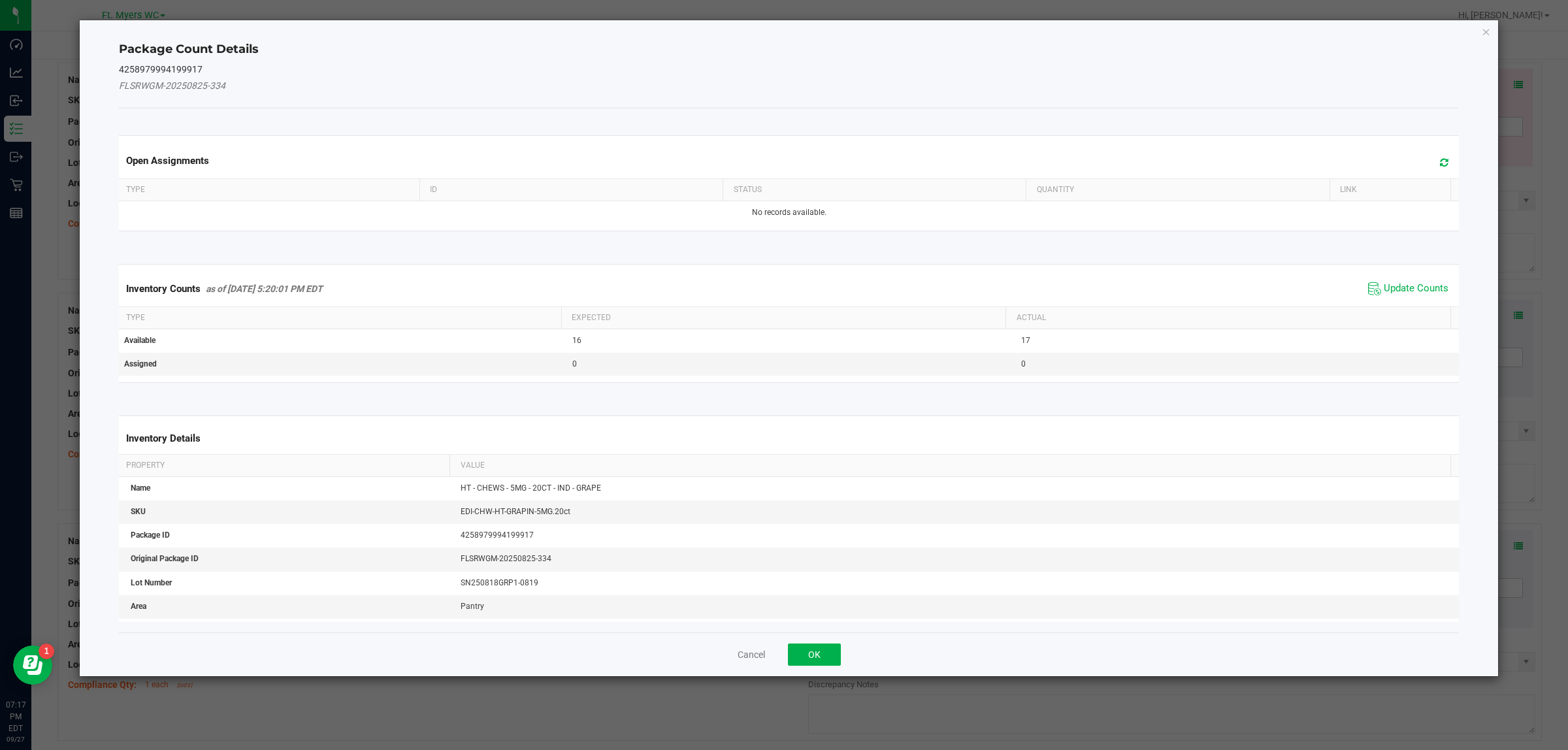
click at [1254, 298] on span "Update Counts" at bounding box center [1408, 289] width 87 height 20
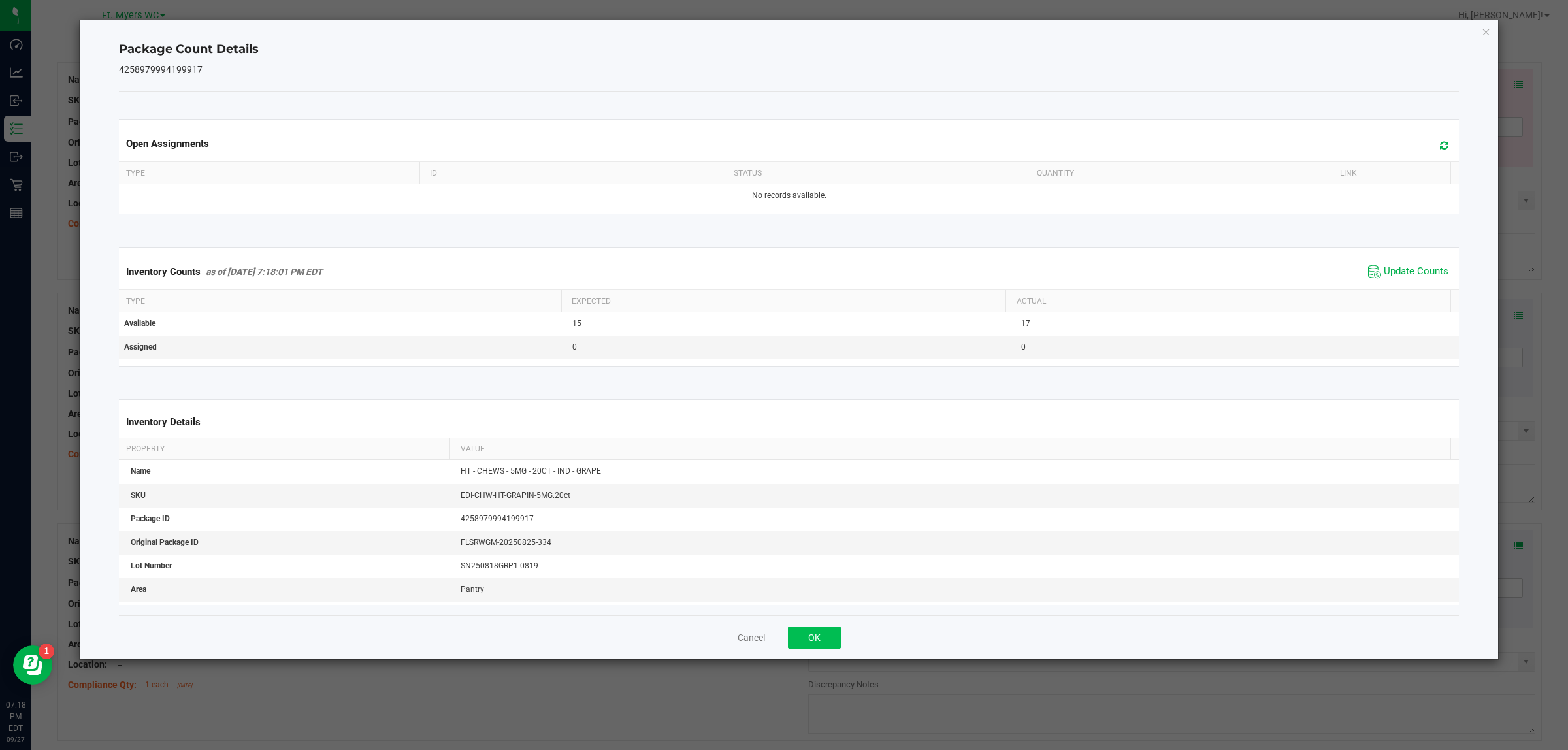
click at [779, 600] on div "Cancel OK" at bounding box center [788, 638] width 1340 height 44
click at [820, 600] on button "OK" at bounding box center [814, 638] width 53 height 22
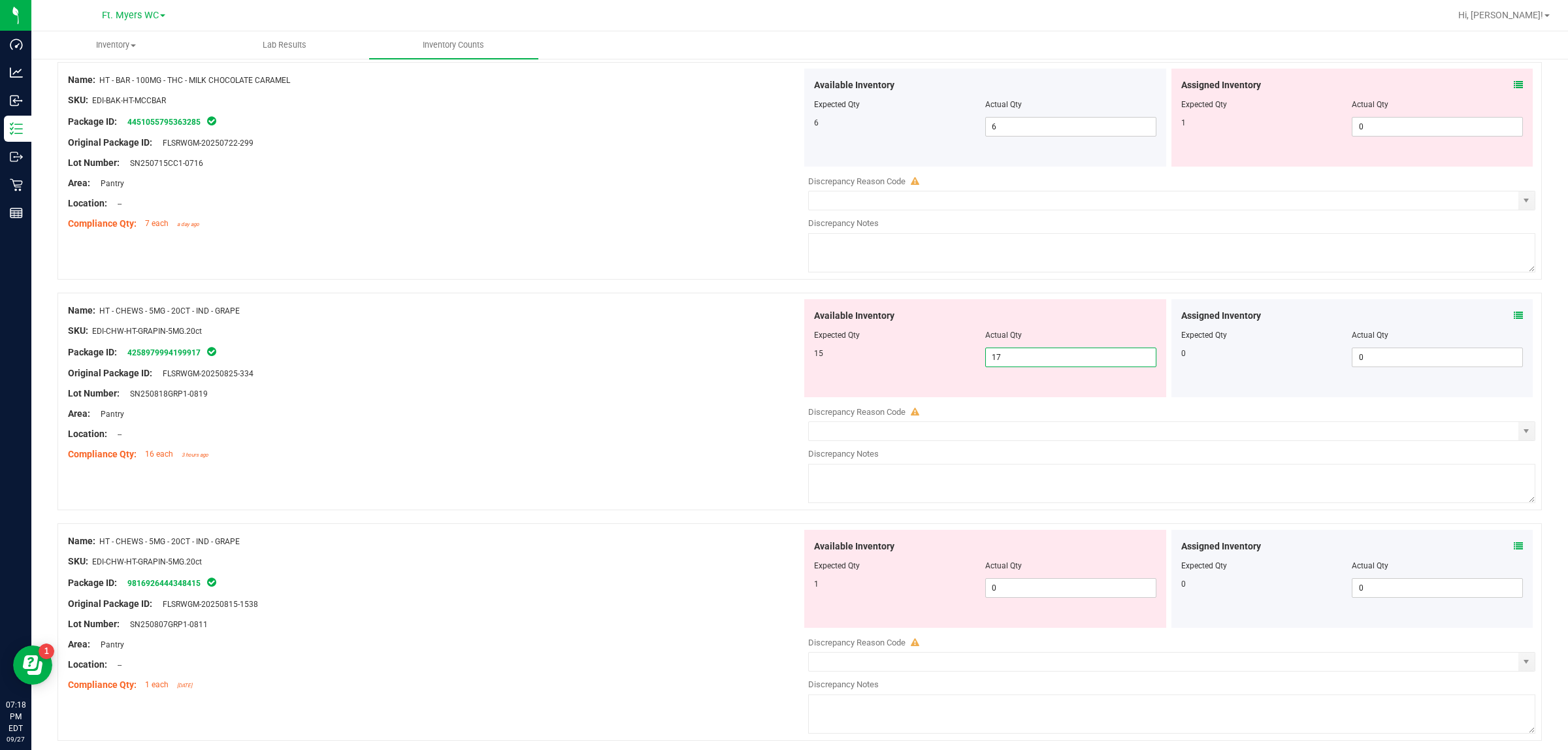
drag, startPoint x: 1030, startPoint y: 364, endPoint x: 903, endPoint y: 370, distance: 127.1
click at [906, 370] on div "Available Inventory Expected Qty Actual Qty 15 17 17" at bounding box center [985, 348] width 362 height 98
type input "15"
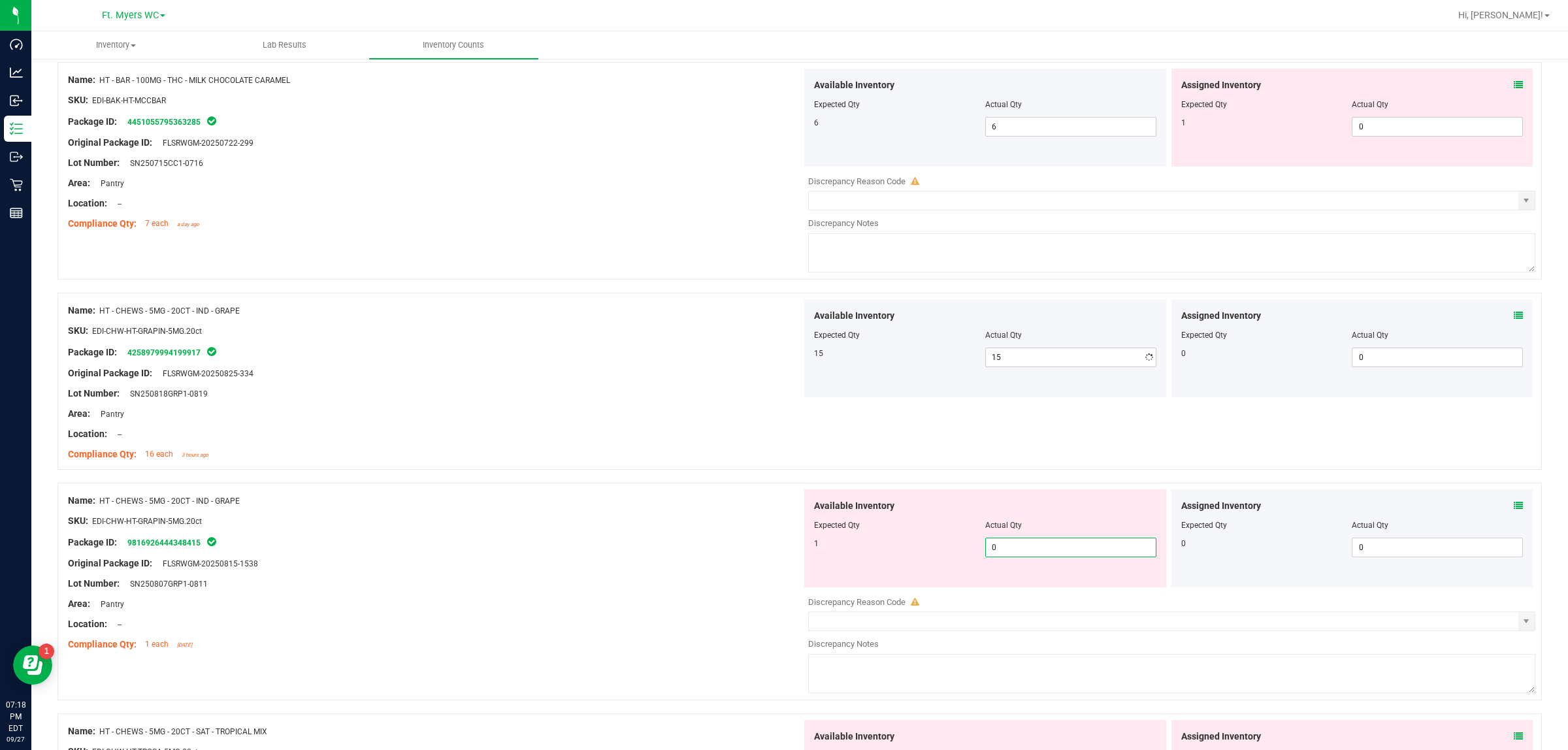
drag, startPoint x: 1027, startPoint y: 595, endPoint x: 755, endPoint y: 603, distance: 272.1
click at [807, 595] on div "Available Inventory Expected Qty Actual Qty 1 0 0" at bounding box center [1168, 593] width 733 height 207
type input "1"
click at [651, 600] on div at bounding box center [434, 614] width 733 height 7
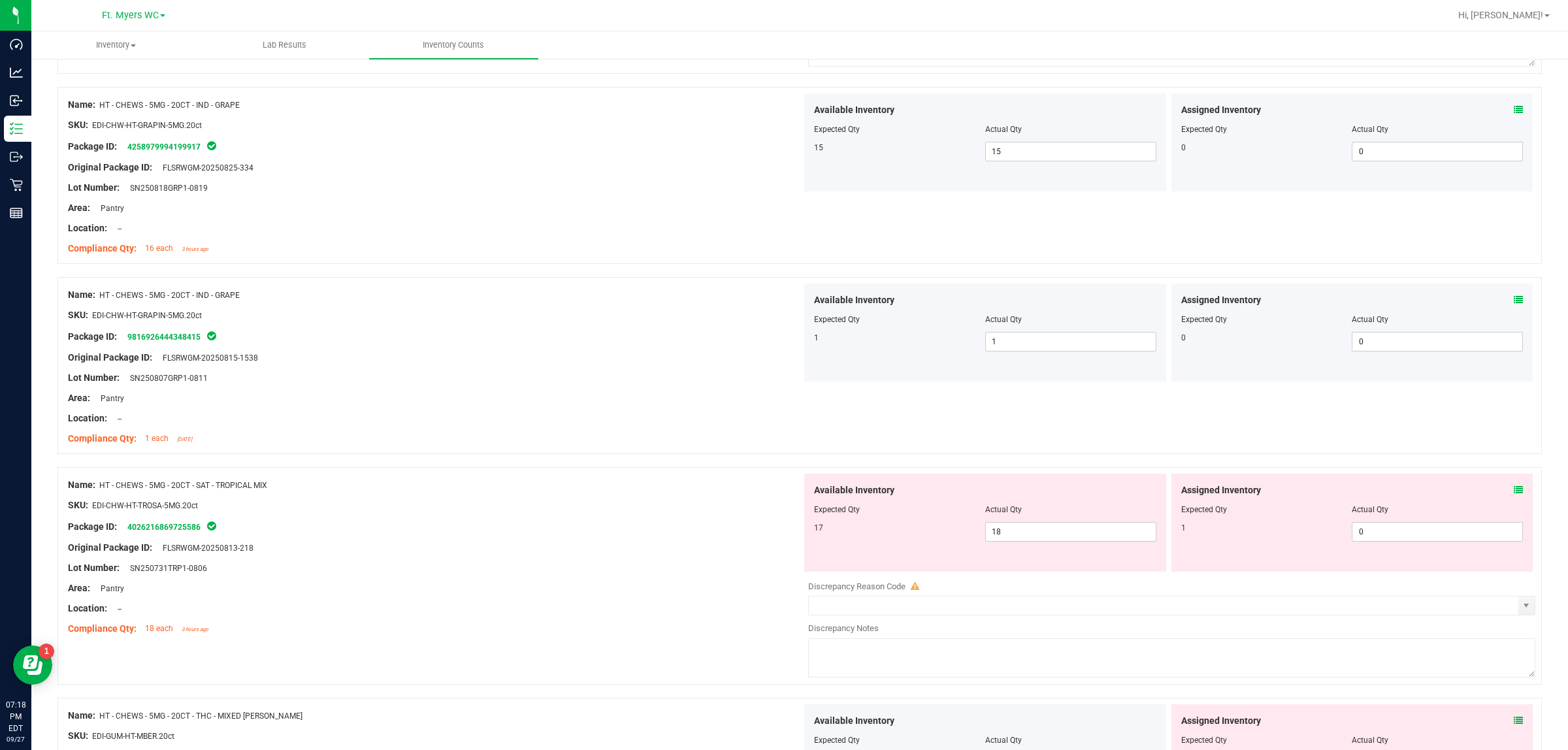
scroll to position [707, 0]
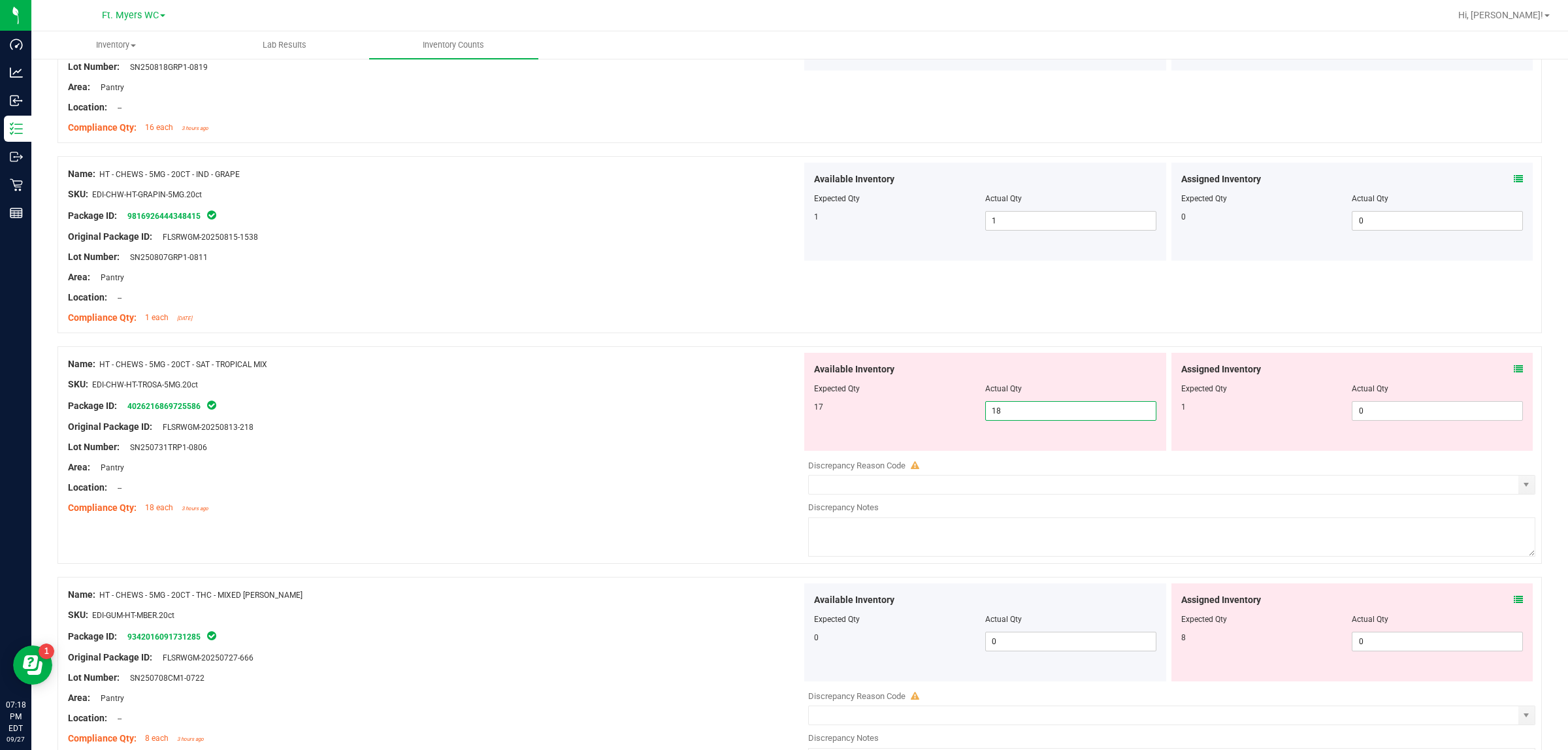
drag, startPoint x: 1029, startPoint y: 409, endPoint x: 785, endPoint y: 416, distance: 244.1
click at [791, 416] on div "Name: HT - CHEWS - 5MG - 20CT - SAT - TROPICAL MIX SKU: EDI-CHW-HT-TROSA-5MG.20…" at bounding box center [799, 455] width 1484 height 218
type input "17"
click at [637, 443] on div "Lot Number: SN250731TRP1-0806" at bounding box center [434, 447] width 733 height 14
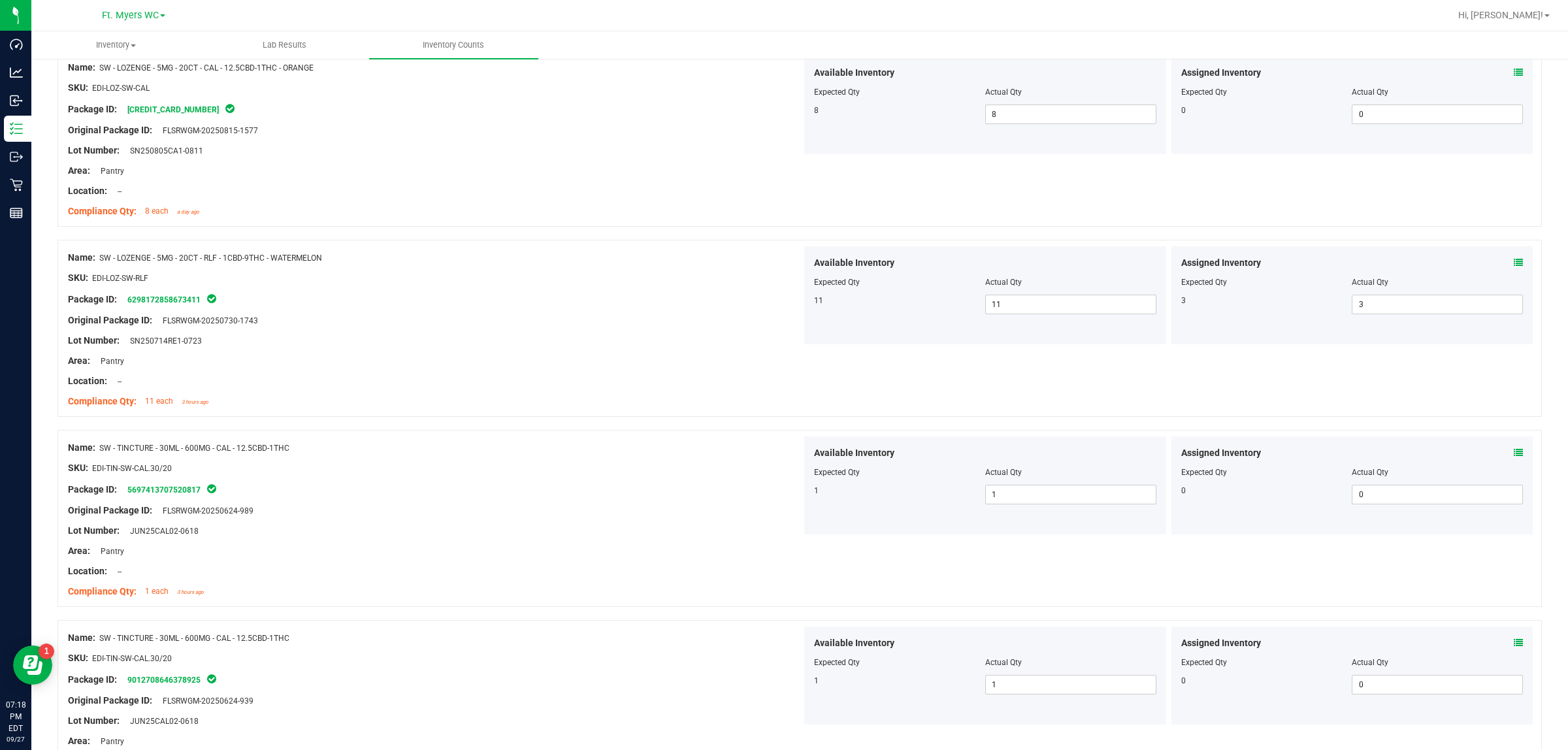
scroll to position [3892, 0]
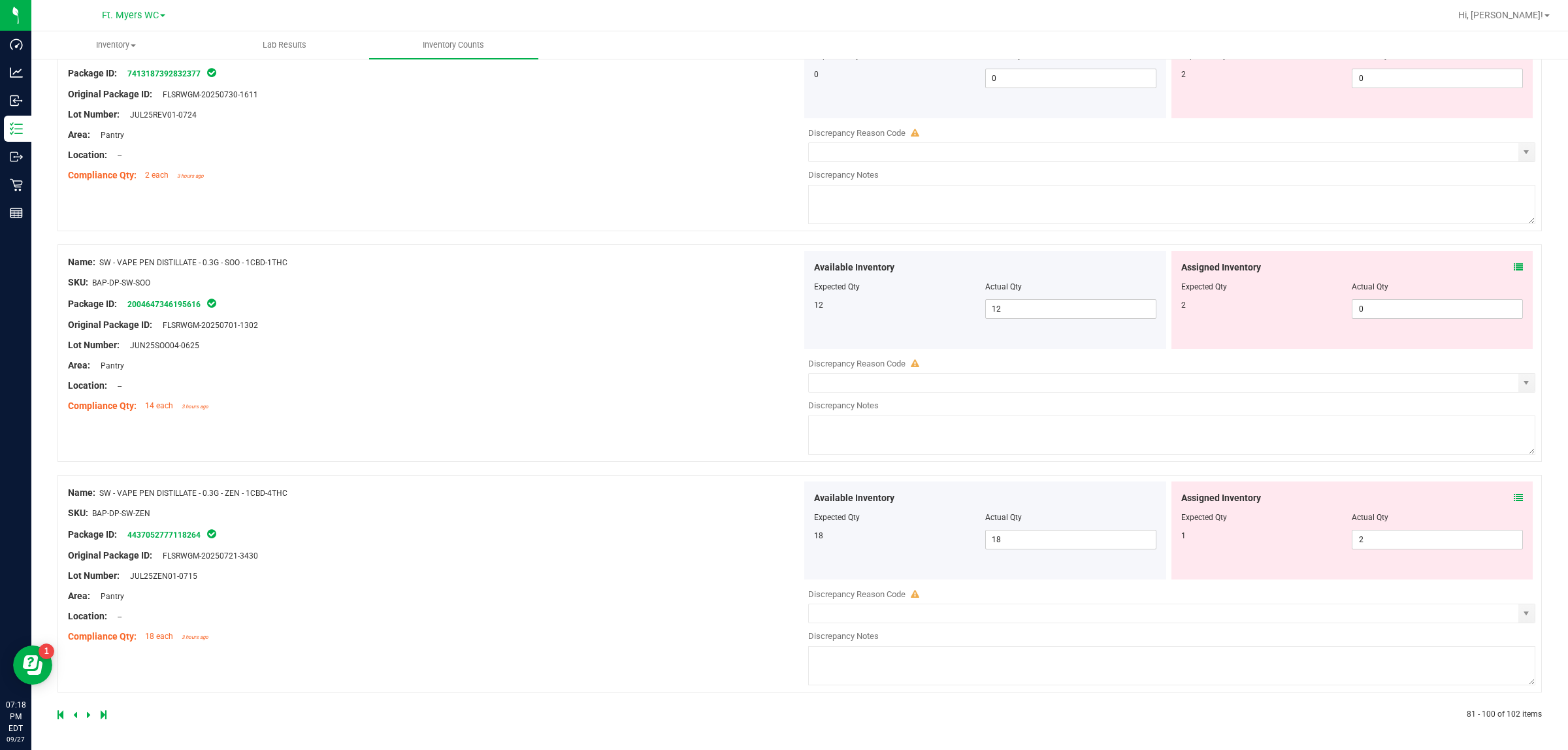
drag, startPoint x: 528, startPoint y: 432, endPoint x: 510, endPoint y: 625, distance: 193.8
click at [76, 600] on link at bounding box center [76, 715] width 6 height 9
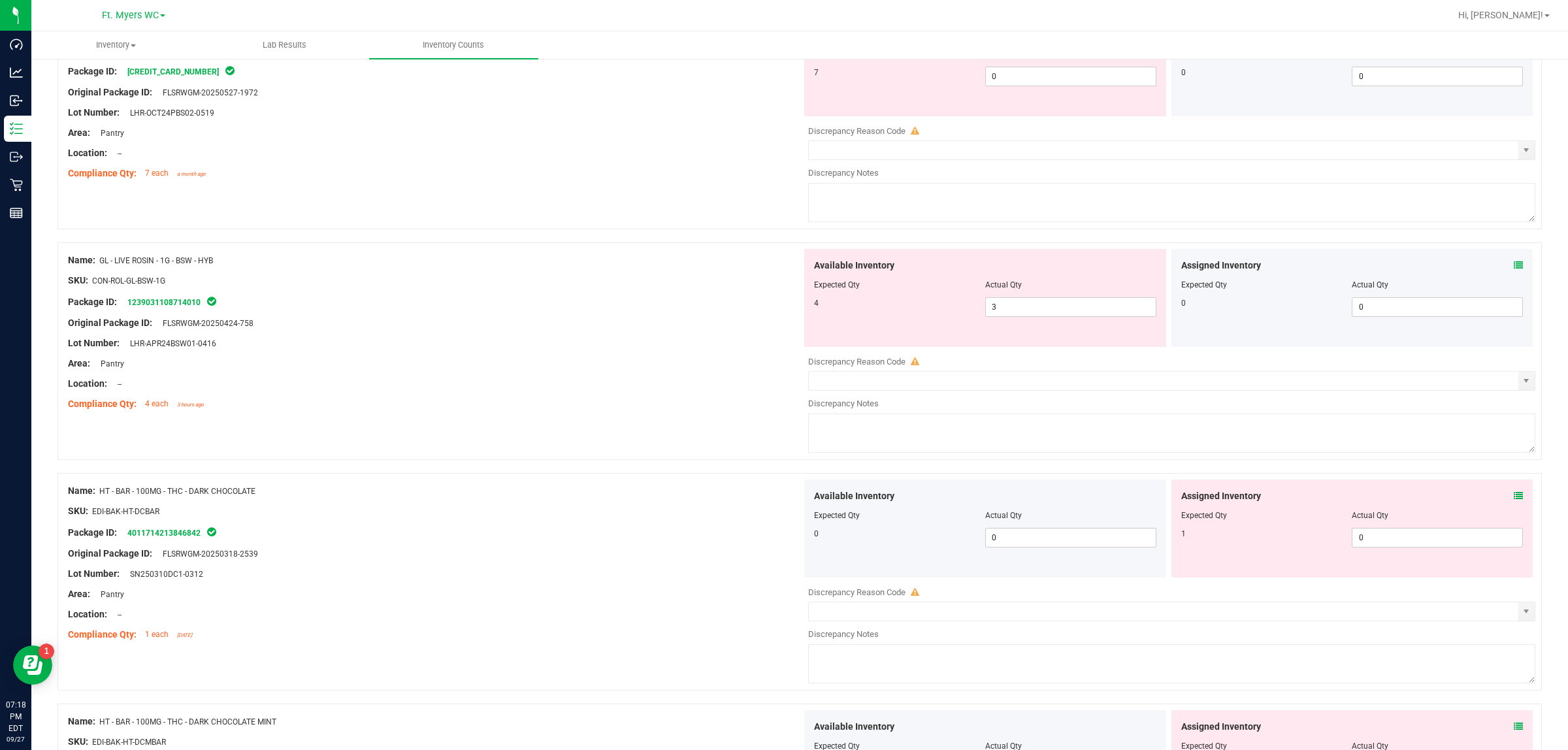
scroll to position [0, 0]
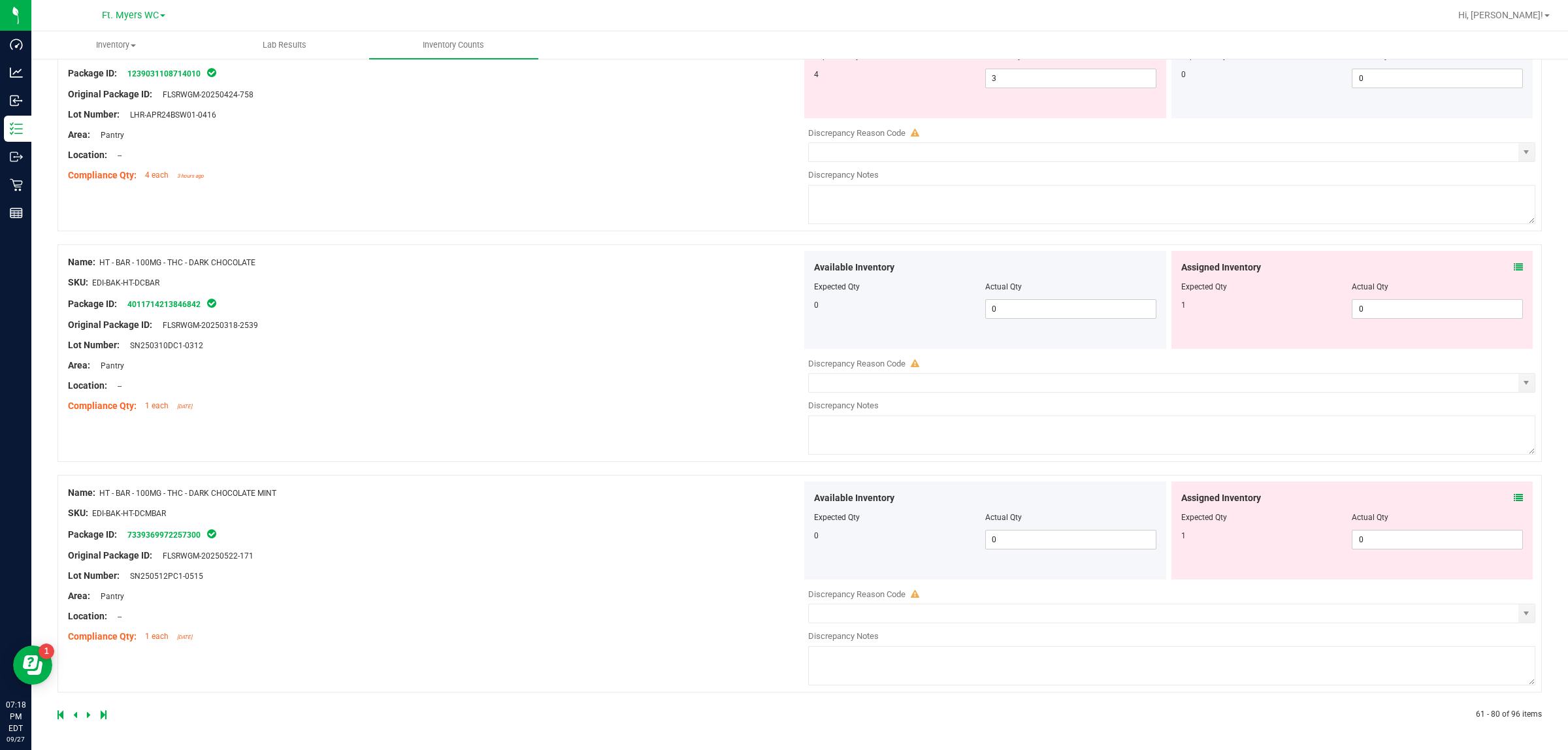
drag, startPoint x: 397, startPoint y: 585, endPoint x: 400, endPoint y: 768, distance: 183.0
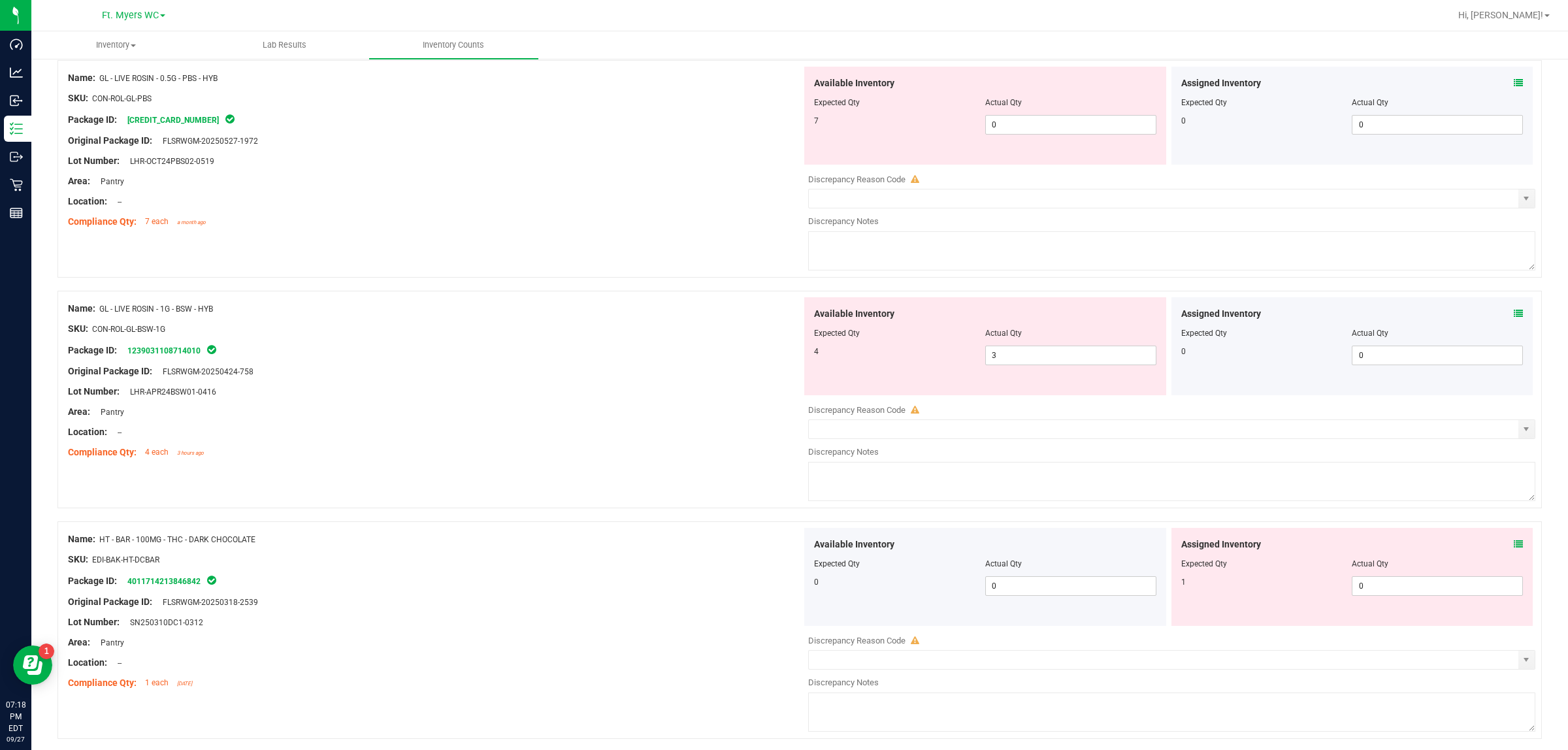
scroll to position [3812, 0]
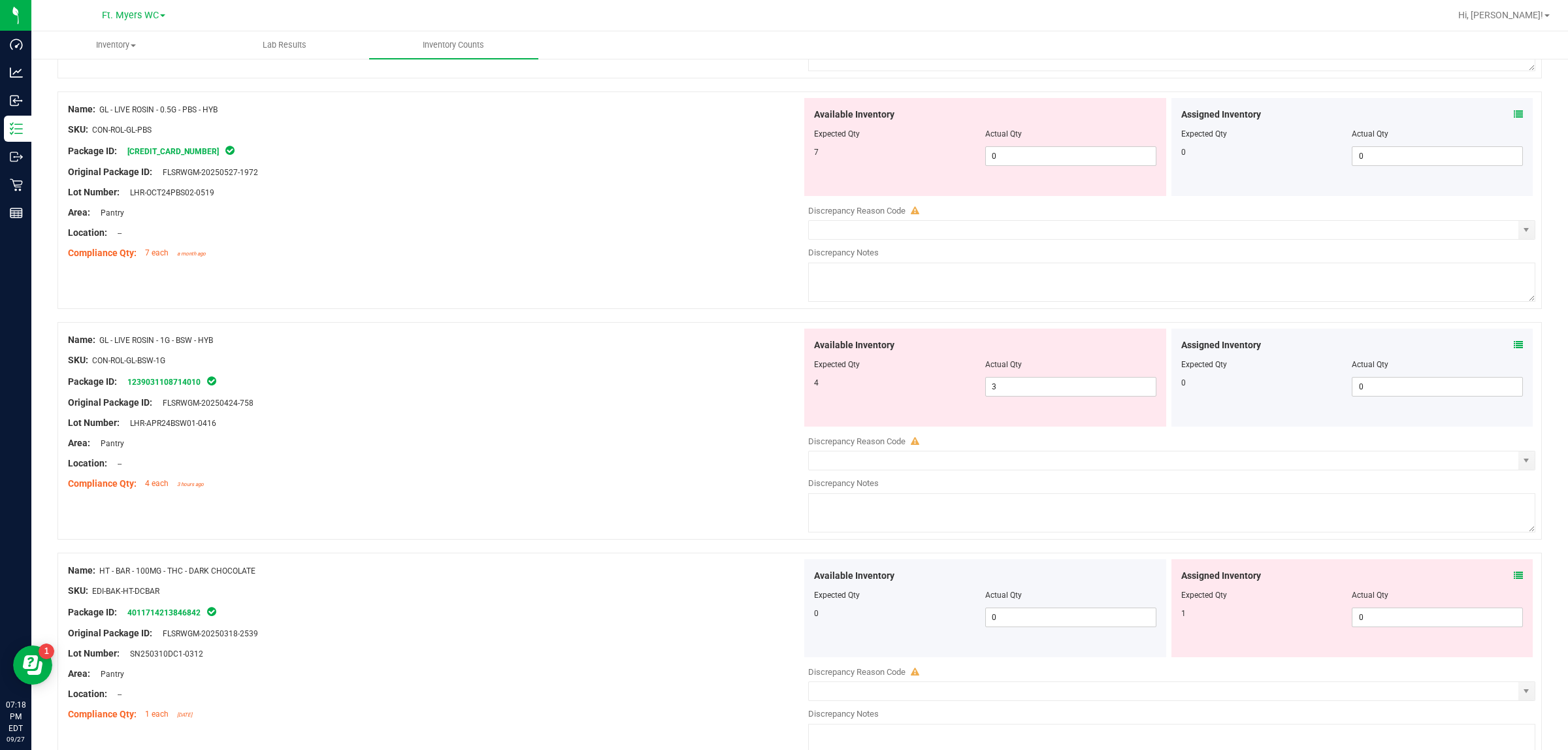
click at [1254, 350] on icon at bounding box center [1518, 345] width 9 height 9
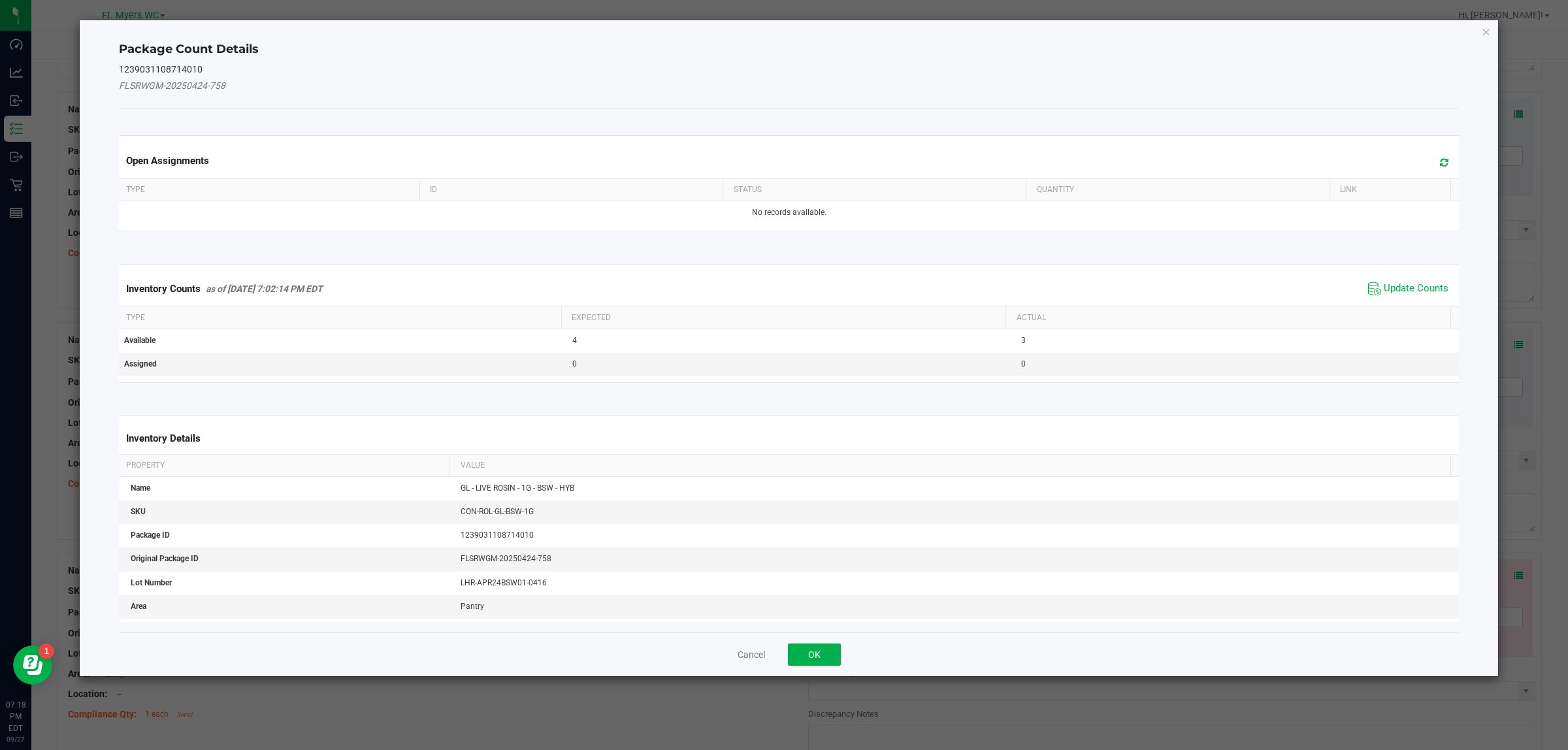
click at [1254, 298] on span "Update Counts" at bounding box center [1408, 289] width 87 height 20
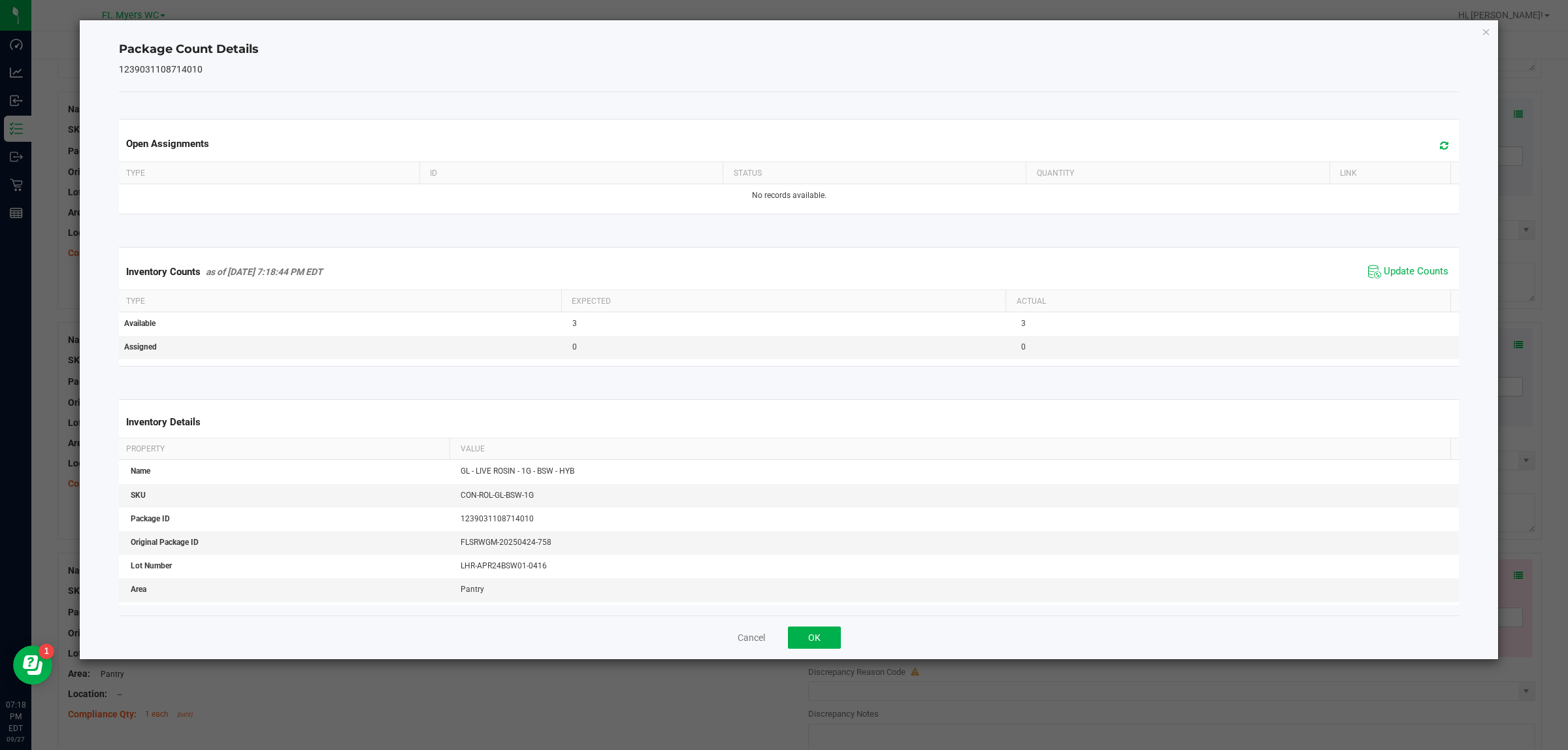
click at [776, 600] on div "Cancel OK" at bounding box center [788, 638] width 1340 height 44
click at [804, 600] on button "OK" at bounding box center [814, 638] width 53 height 22
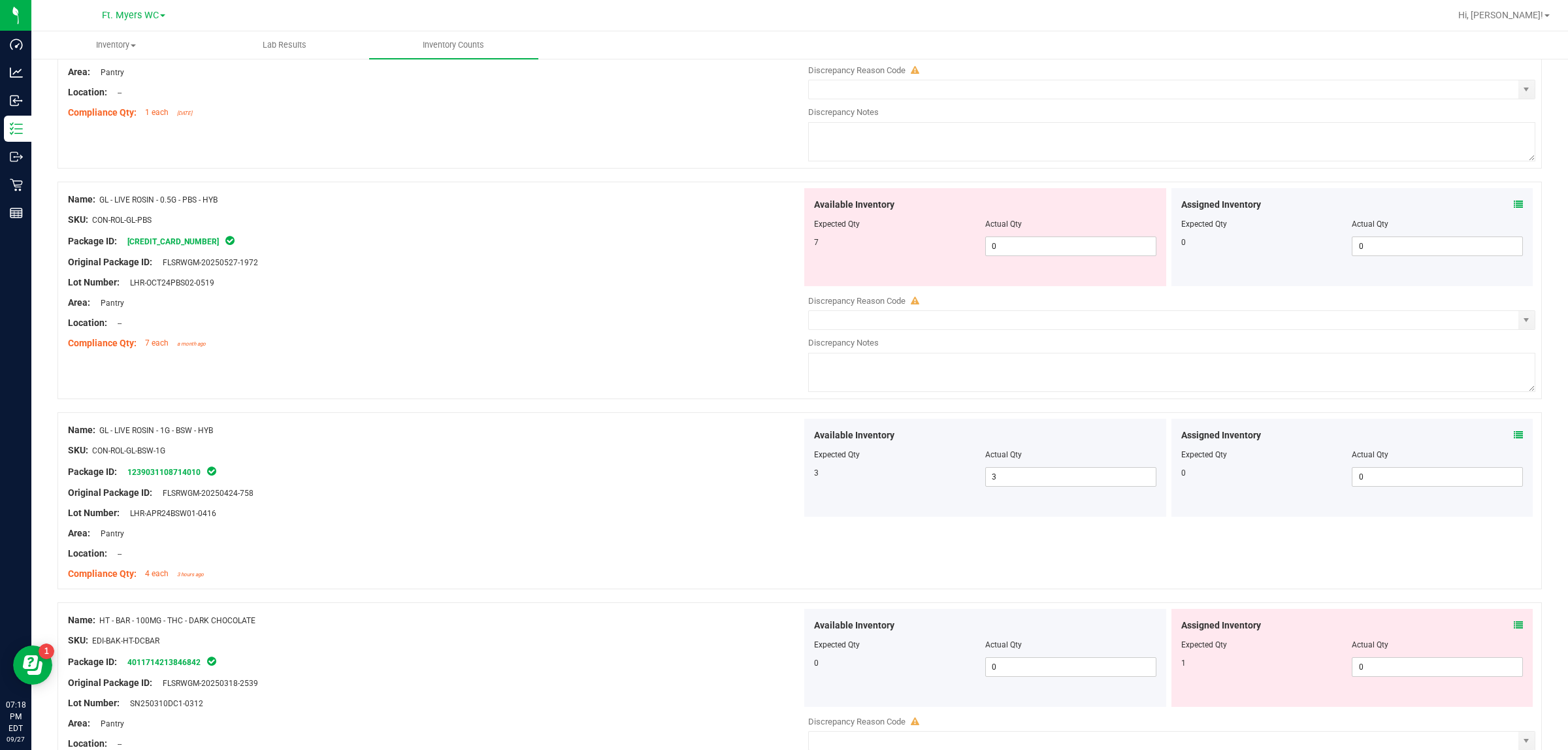
scroll to position [3567, 0]
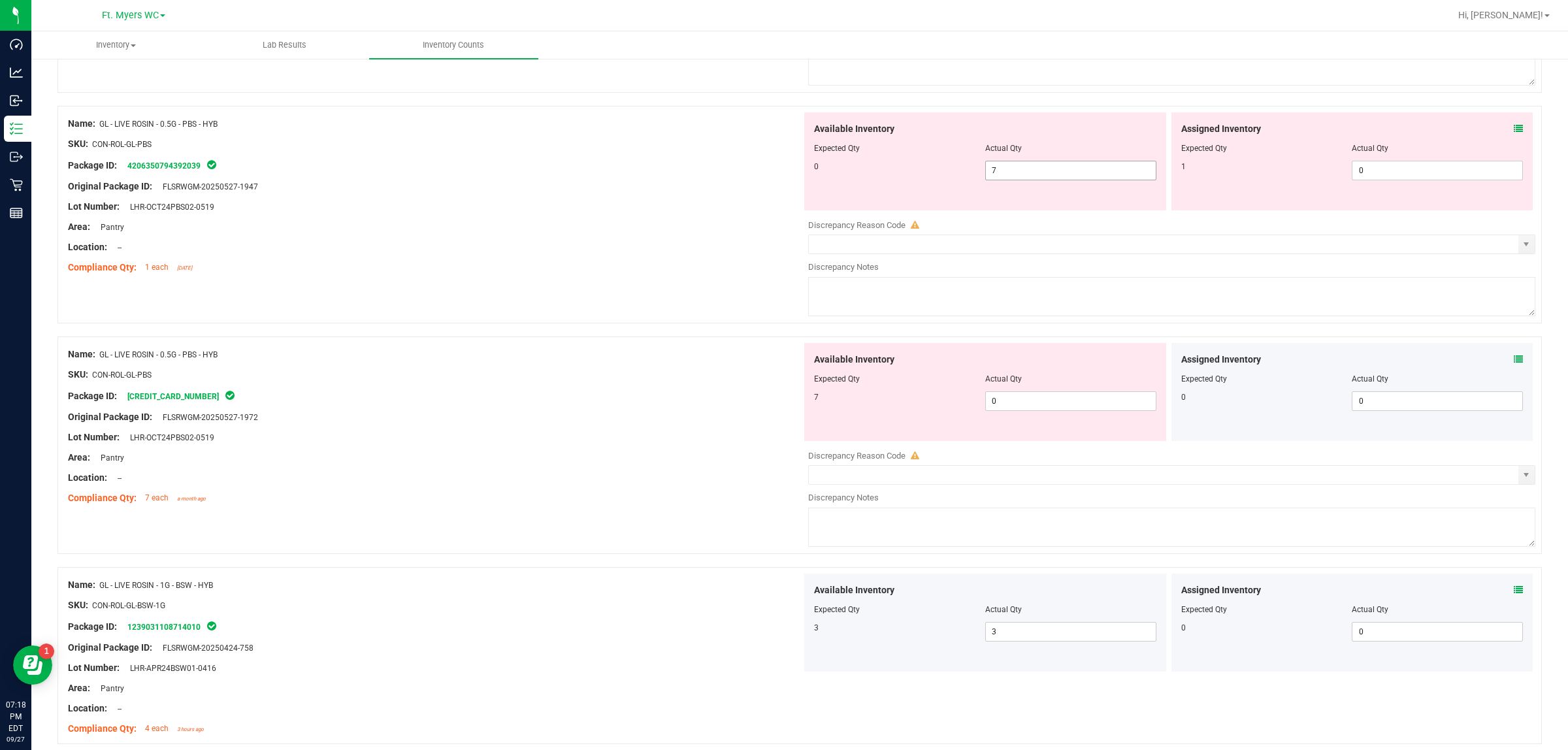
drag, startPoint x: 1031, startPoint y: 194, endPoint x: 968, endPoint y: 190, distance: 63.1
click at [968, 180] on div "0 7 7" at bounding box center [985, 170] width 342 height 20
drag, startPoint x: 977, startPoint y: 187, endPoint x: 1026, endPoint y: 243, distance: 74.4
click at [914, 180] on div "0 7 7" at bounding box center [985, 170] width 342 height 20
type input "0"
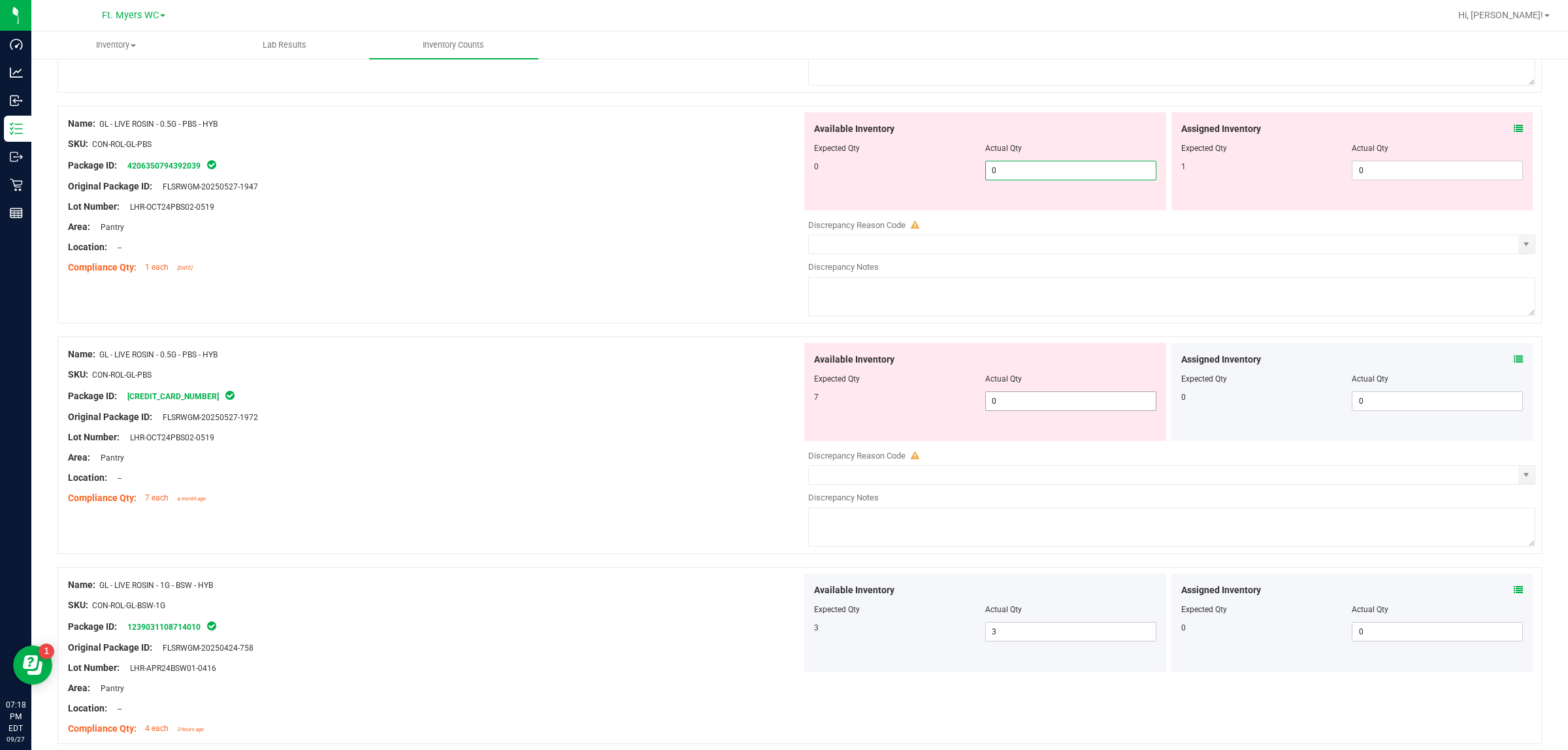
type input "0"
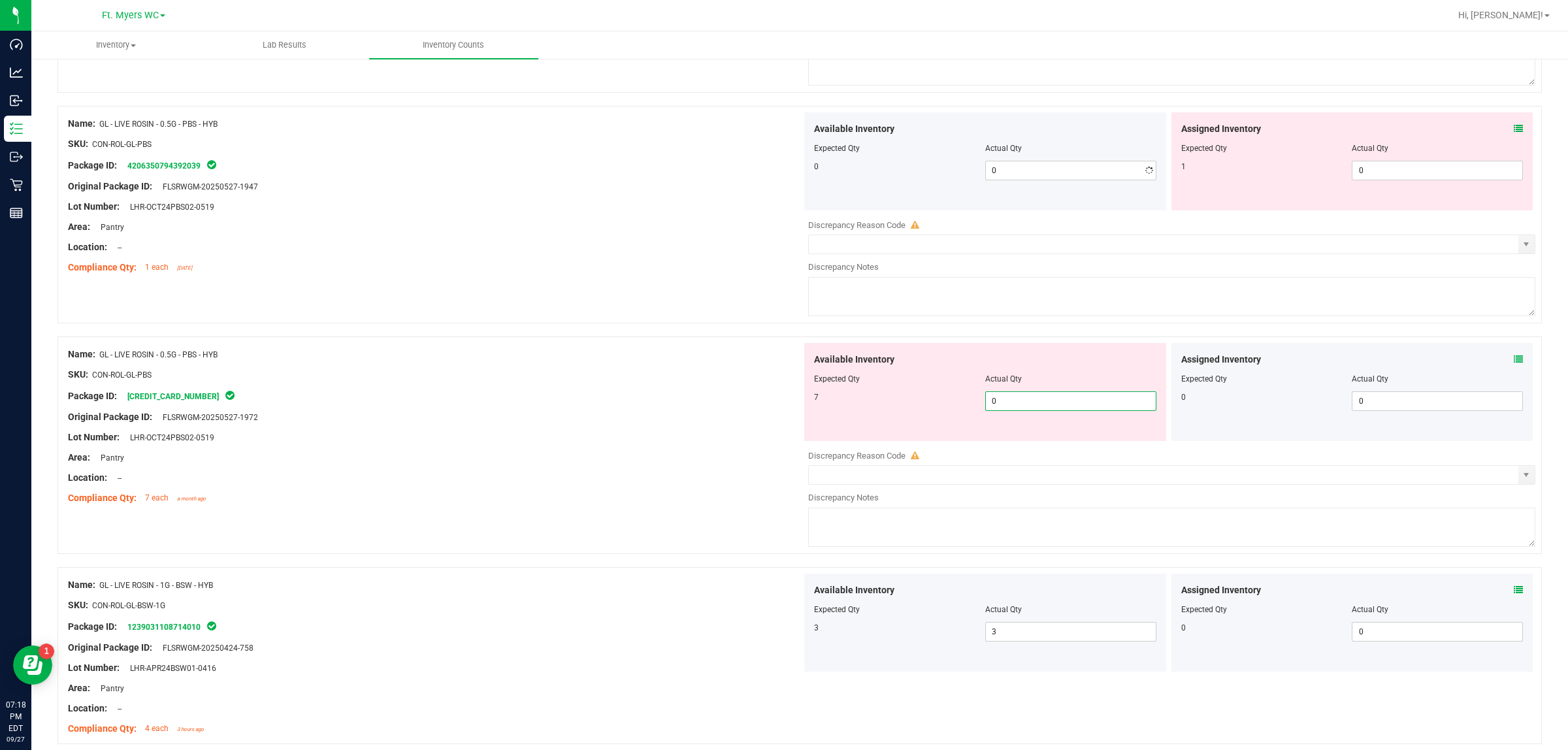
drag, startPoint x: 1026, startPoint y: 413, endPoint x: 738, endPoint y: 394, distance: 288.6
click at [739, 399] on div "Name: GL - LIVE ROSIN - 0.5G - PBS - HYB SKU: CON-ROL-GL-PBS Package ID: [CREDI…" at bounding box center [799, 445] width 1484 height 218
type input "7"
click at [724, 382] on div "SKU: CON-ROL-GL-PBS" at bounding box center [434, 375] width 733 height 14
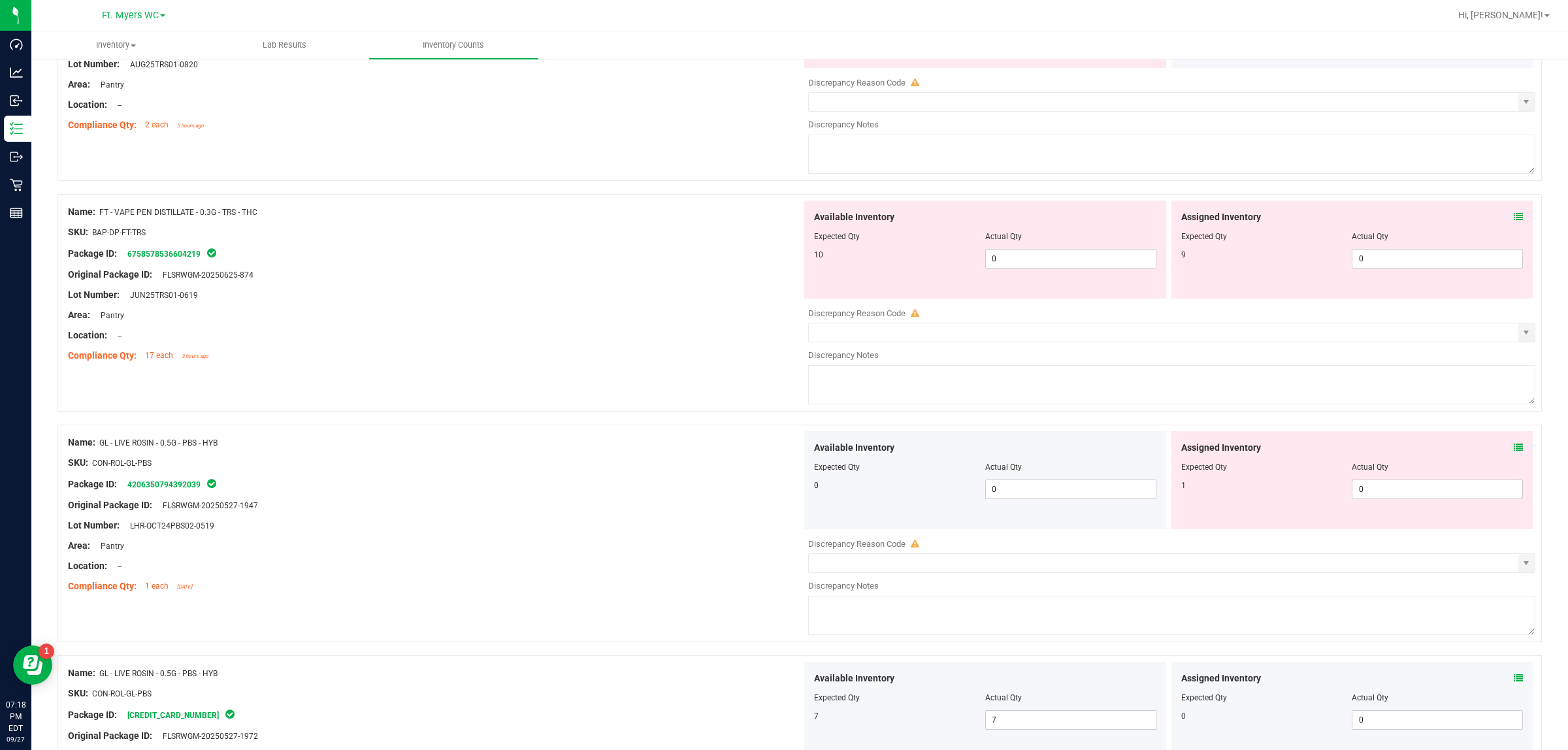
scroll to position [3158, 0]
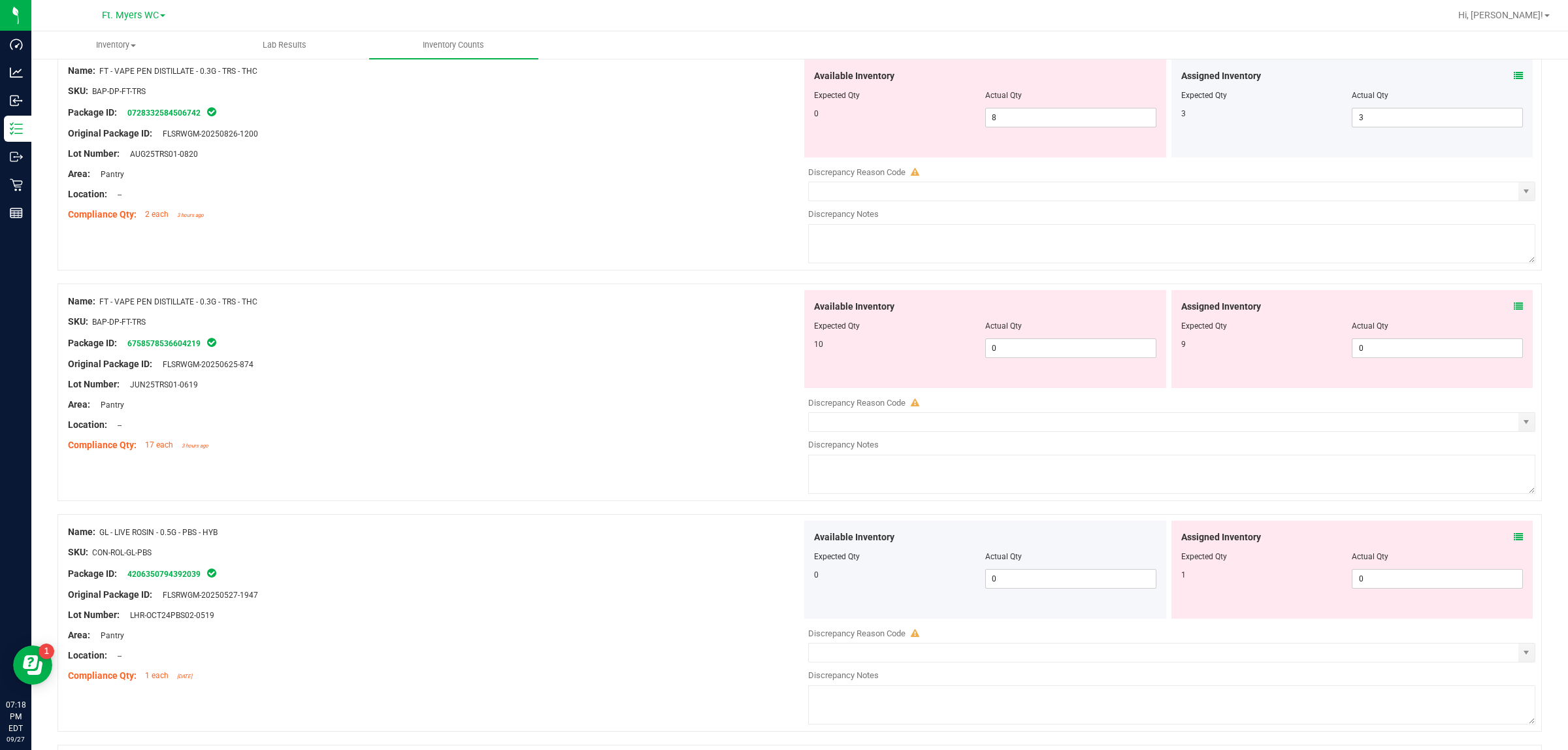
click at [1254, 318] on div "Assigned Inventory Expected Qty Actual Qty 9 0 0" at bounding box center [1352, 339] width 362 height 98
click at [1254, 314] on div "Assigned Inventory" at bounding box center [1352, 306] width 342 height 14
click at [1254, 311] on icon at bounding box center [1518, 306] width 9 height 9
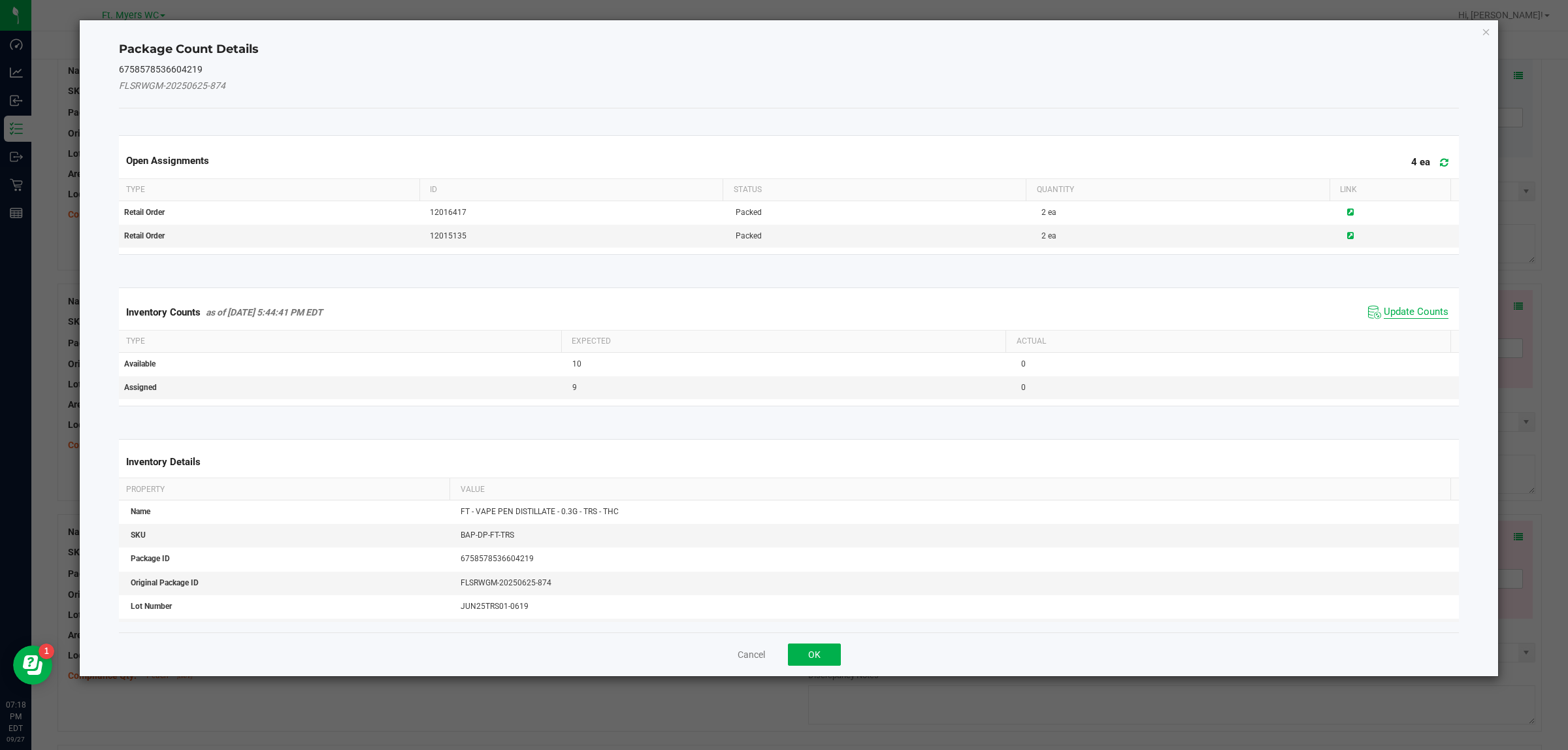
click at [1254, 315] on span "Update Counts" at bounding box center [1416, 312] width 64 height 13
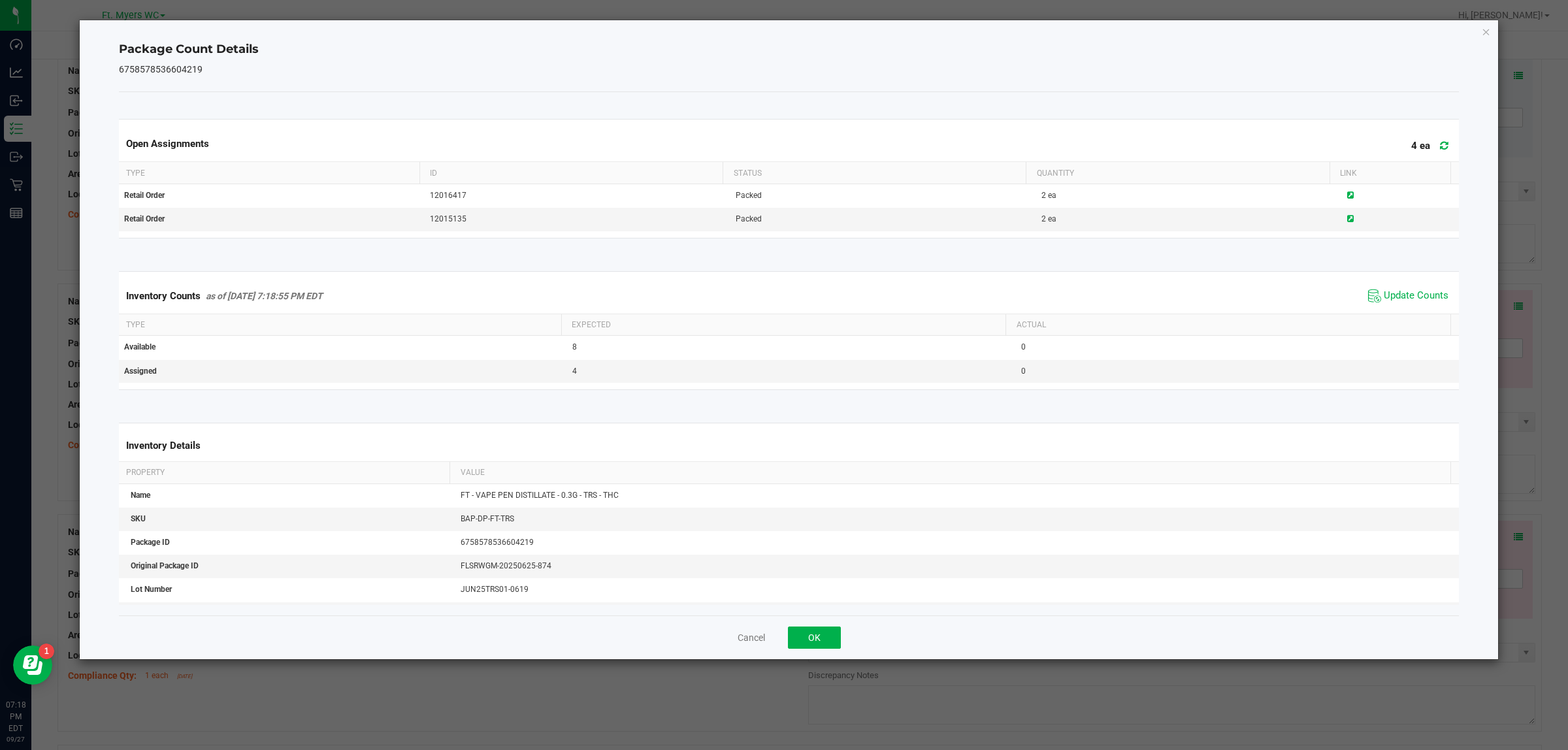
click at [787, 600] on ngb-modal-window "Package Count Details 6758578536604219 Open Assignments 4 ea Type ID Status Qua…" at bounding box center [788, 375] width 1578 height 750
click at [813, 600] on button "OK" at bounding box center [814, 638] width 53 height 22
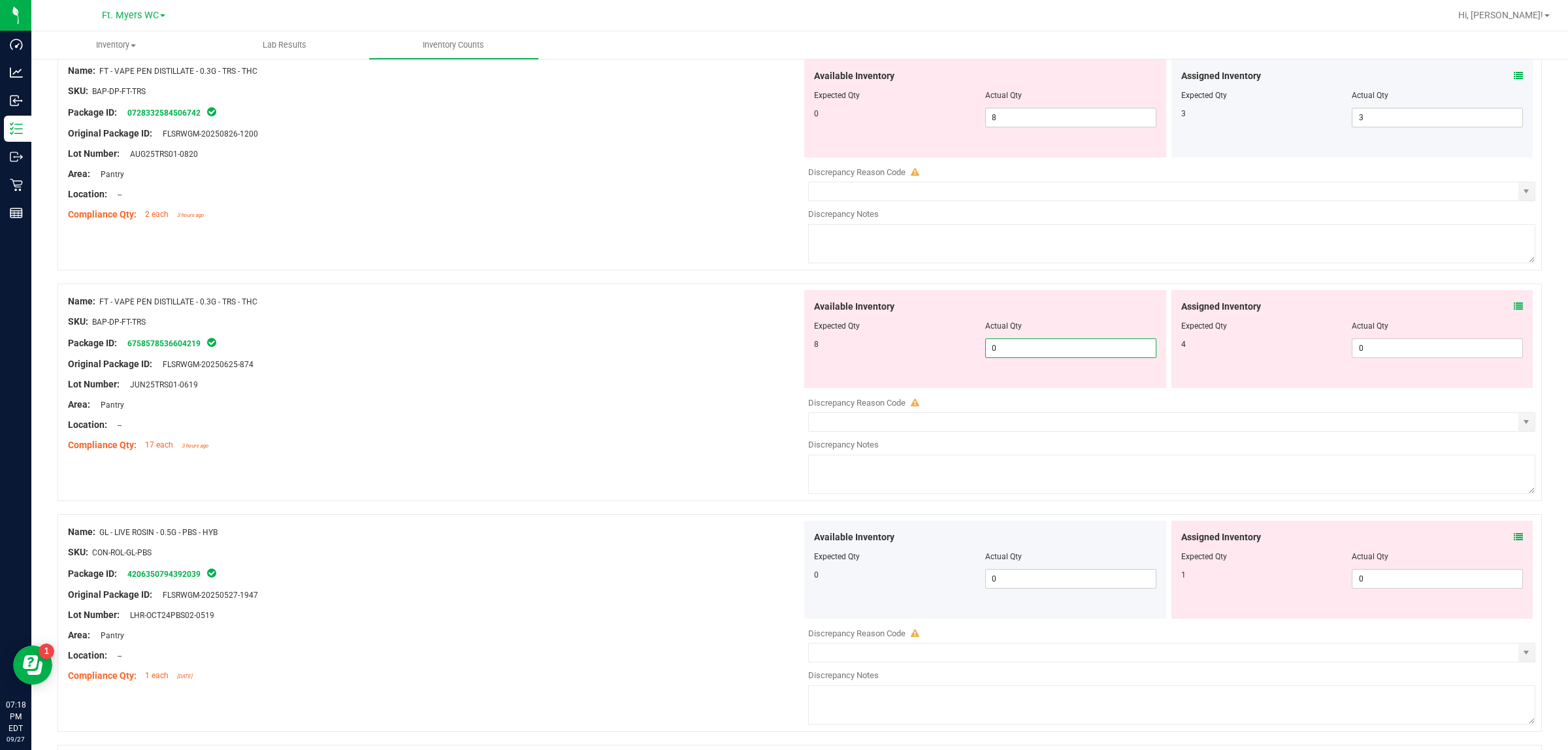
drag, startPoint x: 1057, startPoint y: 359, endPoint x: 937, endPoint y: 364, distance: 120.1
click at [941, 359] on div "8 0 0" at bounding box center [985, 348] width 342 height 20
type input "8"
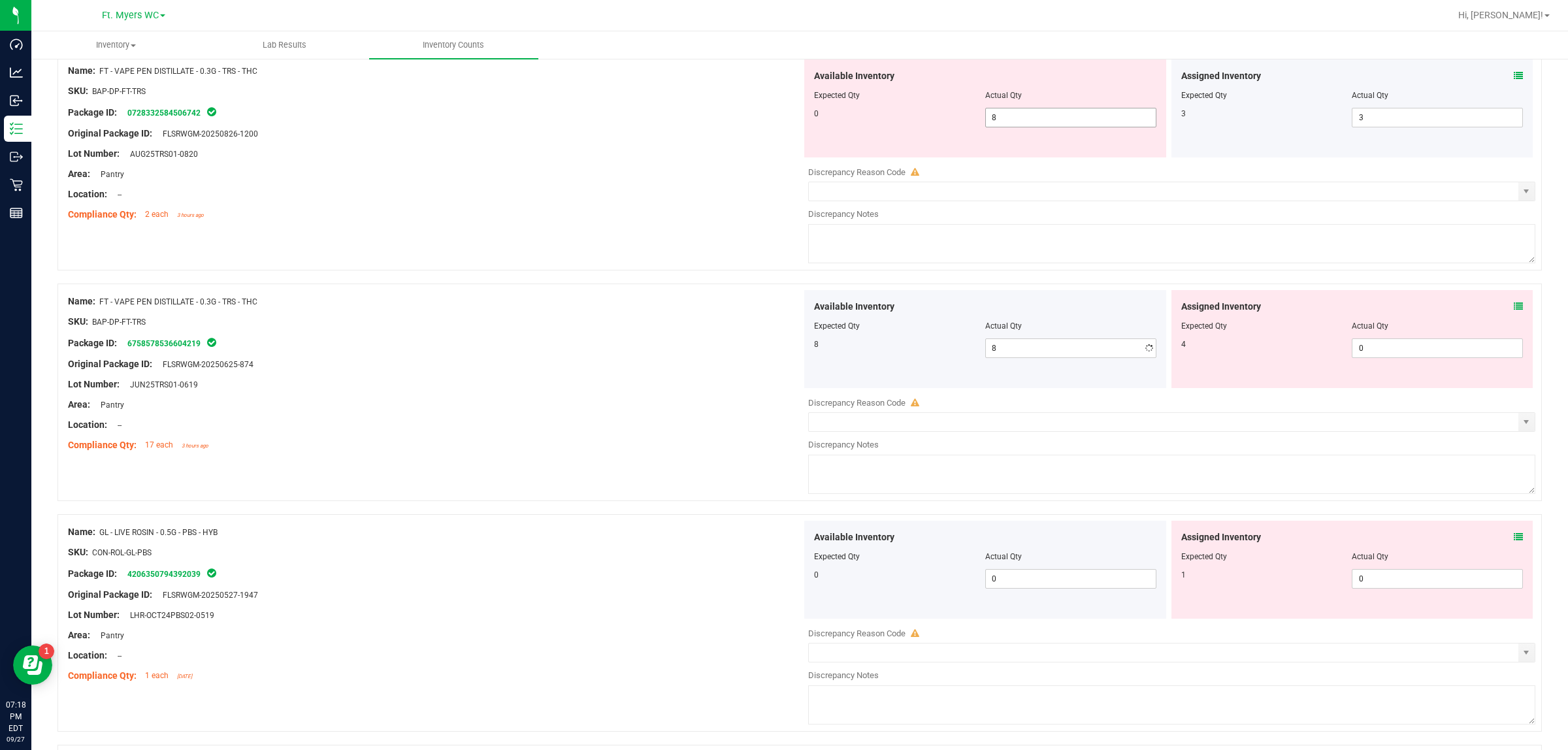
drag, startPoint x: 1019, startPoint y: 115, endPoint x: 998, endPoint y: 125, distance: 23.3
click at [998, 124] on div "Available Inventory Expected Qty Actual Qty 0 8 8" at bounding box center [985, 109] width 362 height 98
drag, startPoint x: 1036, startPoint y: 136, endPoint x: 870, endPoint y: 136, distance: 166.0
click at [900, 128] on div "0 8 8" at bounding box center [985, 117] width 342 height 20
type input "0"
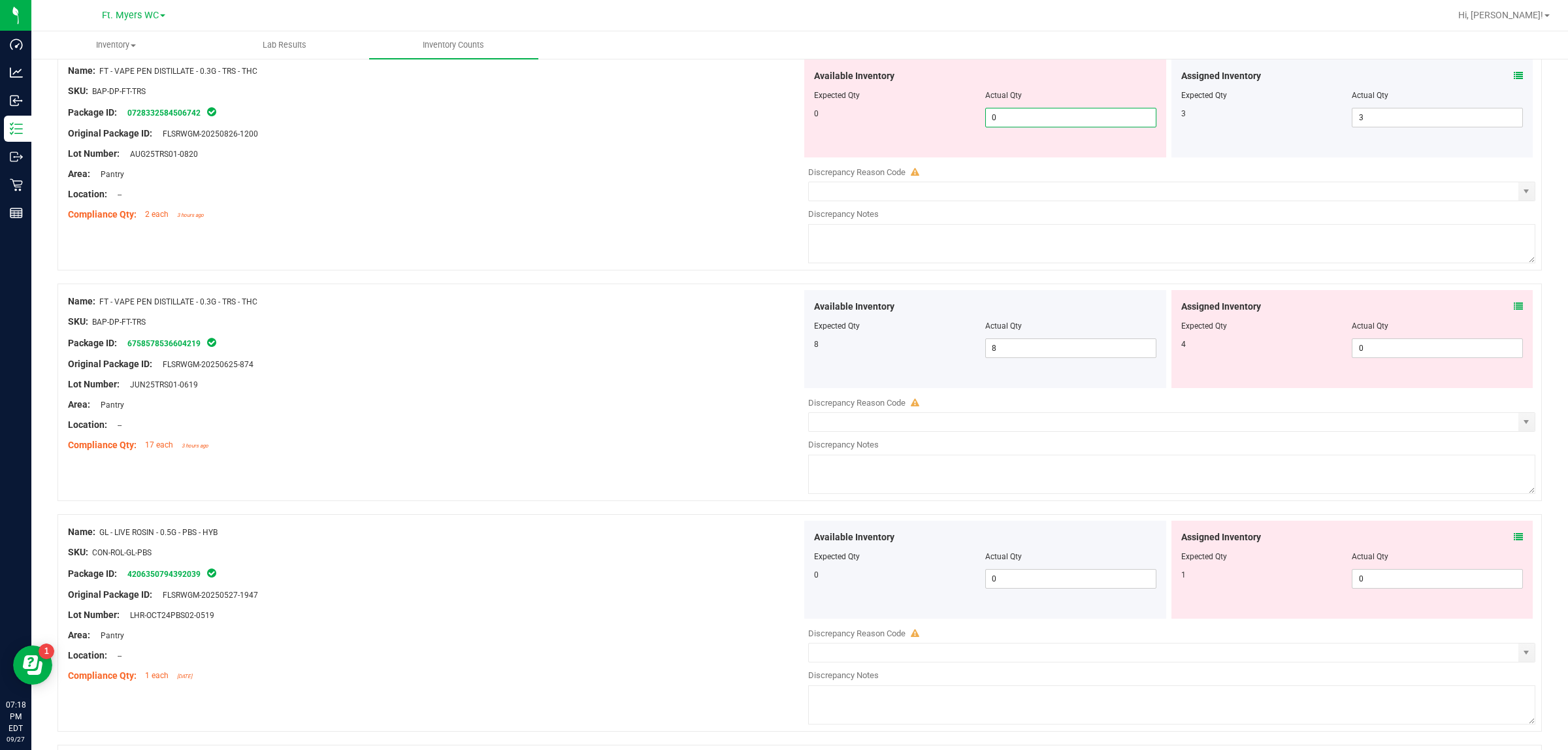
type input "0"
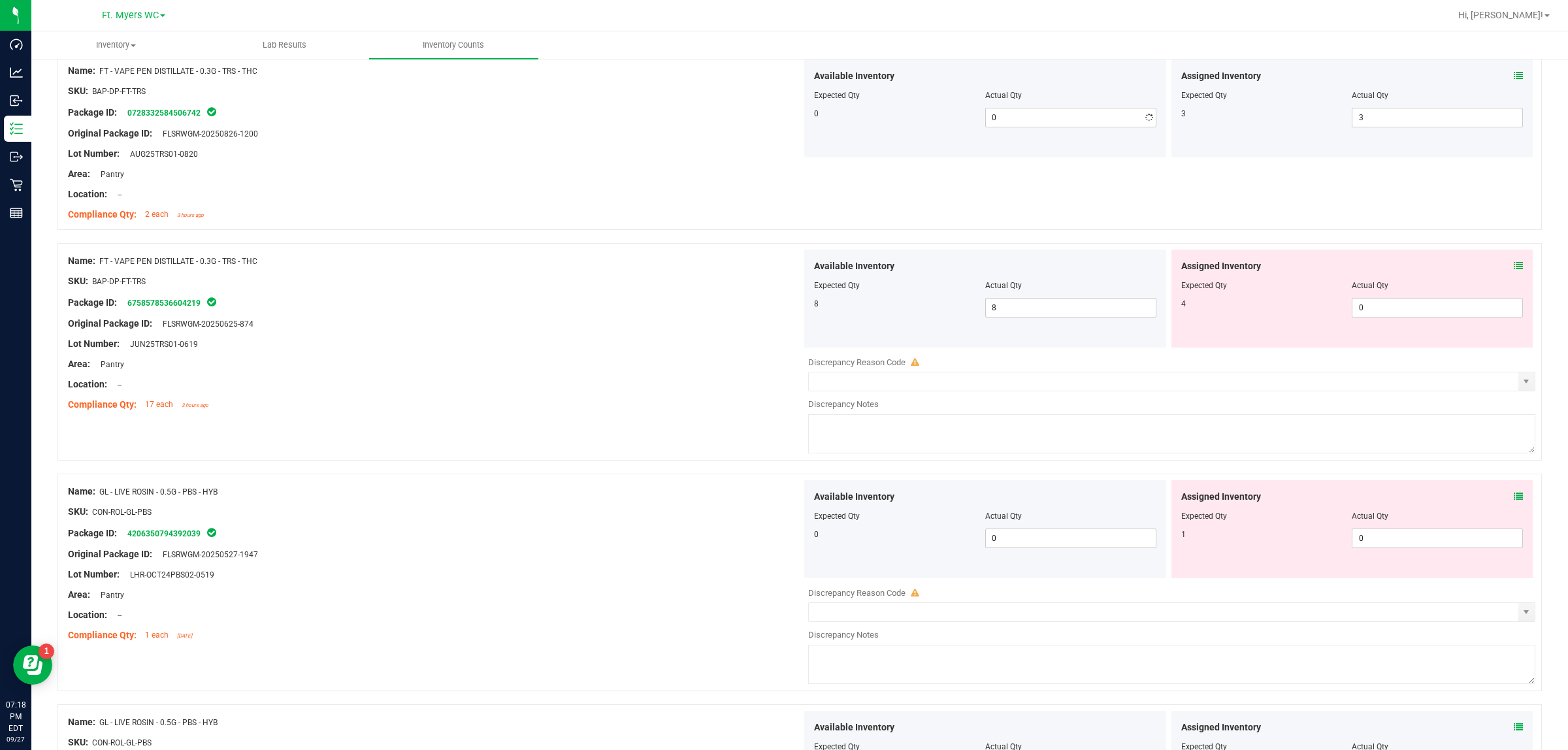
drag, startPoint x: 673, startPoint y: 201, endPoint x: 679, endPoint y: 330, distance: 129.1
click at [673, 226] on div "Name: FT - VAPE PEN DISTILLATE - 0.3G - TRS - THC SKU: BAP-DP-FT-TRS Package ID…" at bounding box center [434, 142] width 733 height 166
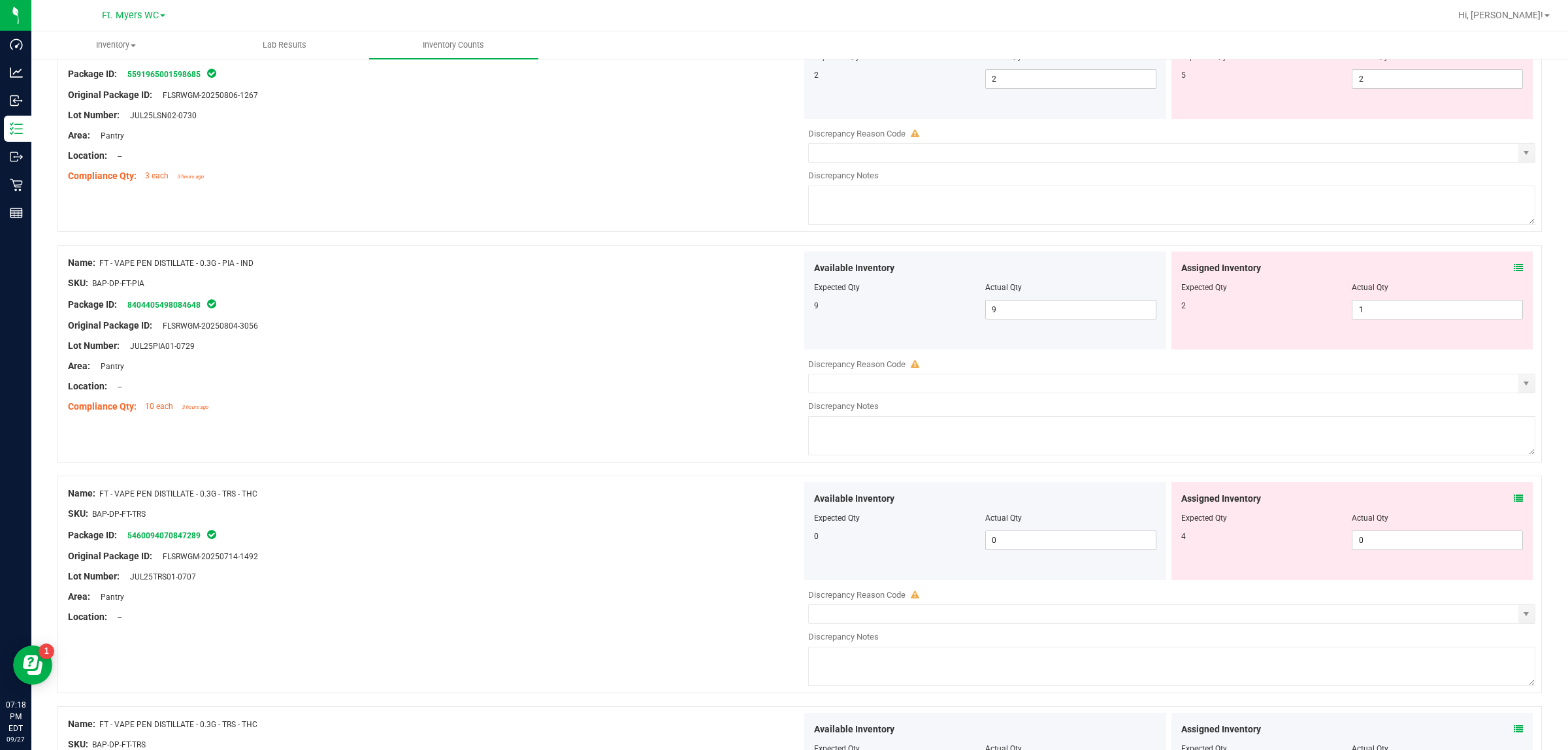
click at [648, 460] on div "Name: FT - VAPE PEN DISTILLATE - 0.3G - PIA - IND SKU: BAP-DP-FT-PIA Package ID…" at bounding box center [799, 353] width 1484 height 218
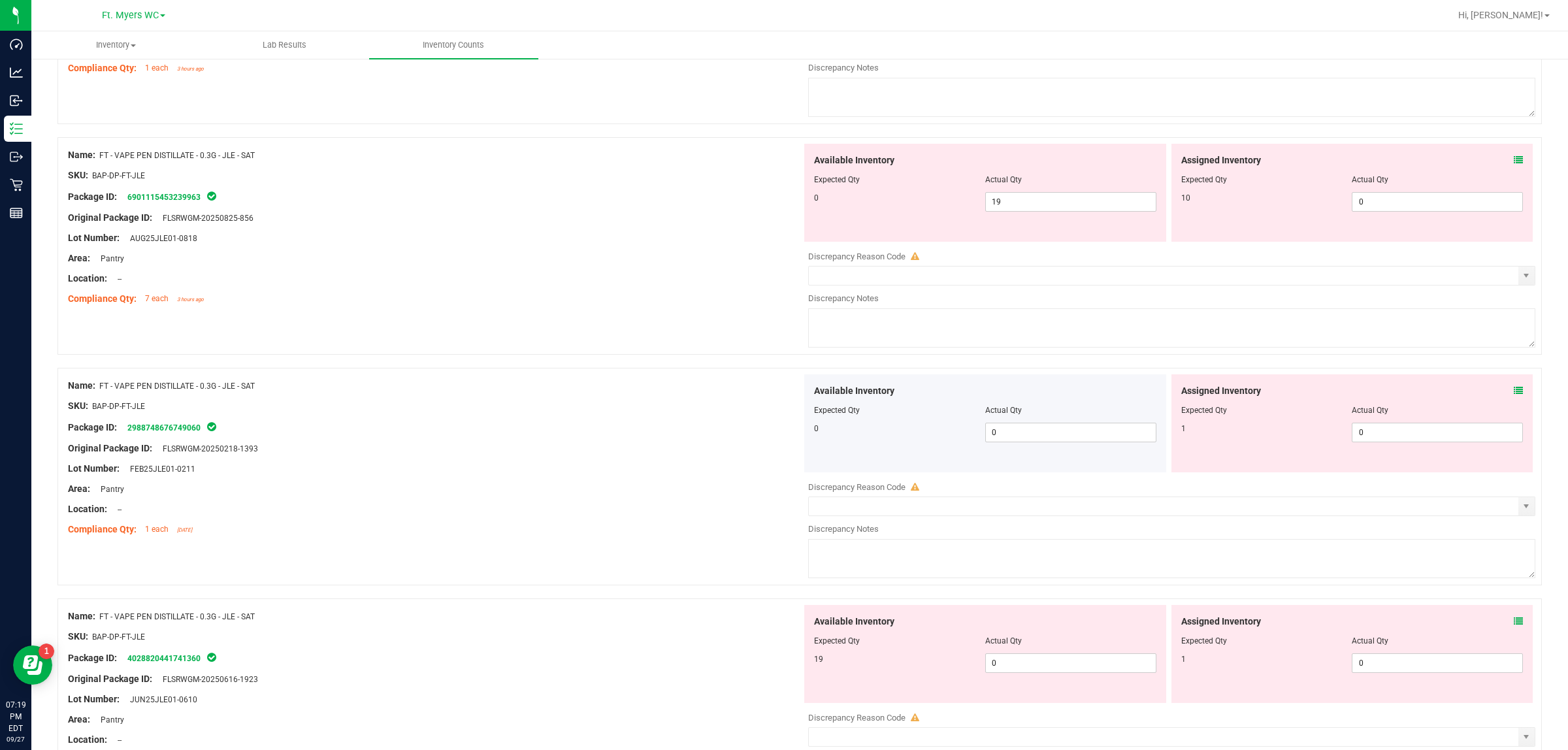
scroll to position [1688, 0]
drag, startPoint x: 1017, startPoint y: 207, endPoint x: 818, endPoint y: 209, distance: 199.0
click at [818, 209] on div "0 19 19" at bounding box center [985, 204] width 342 height 20
type input "0"
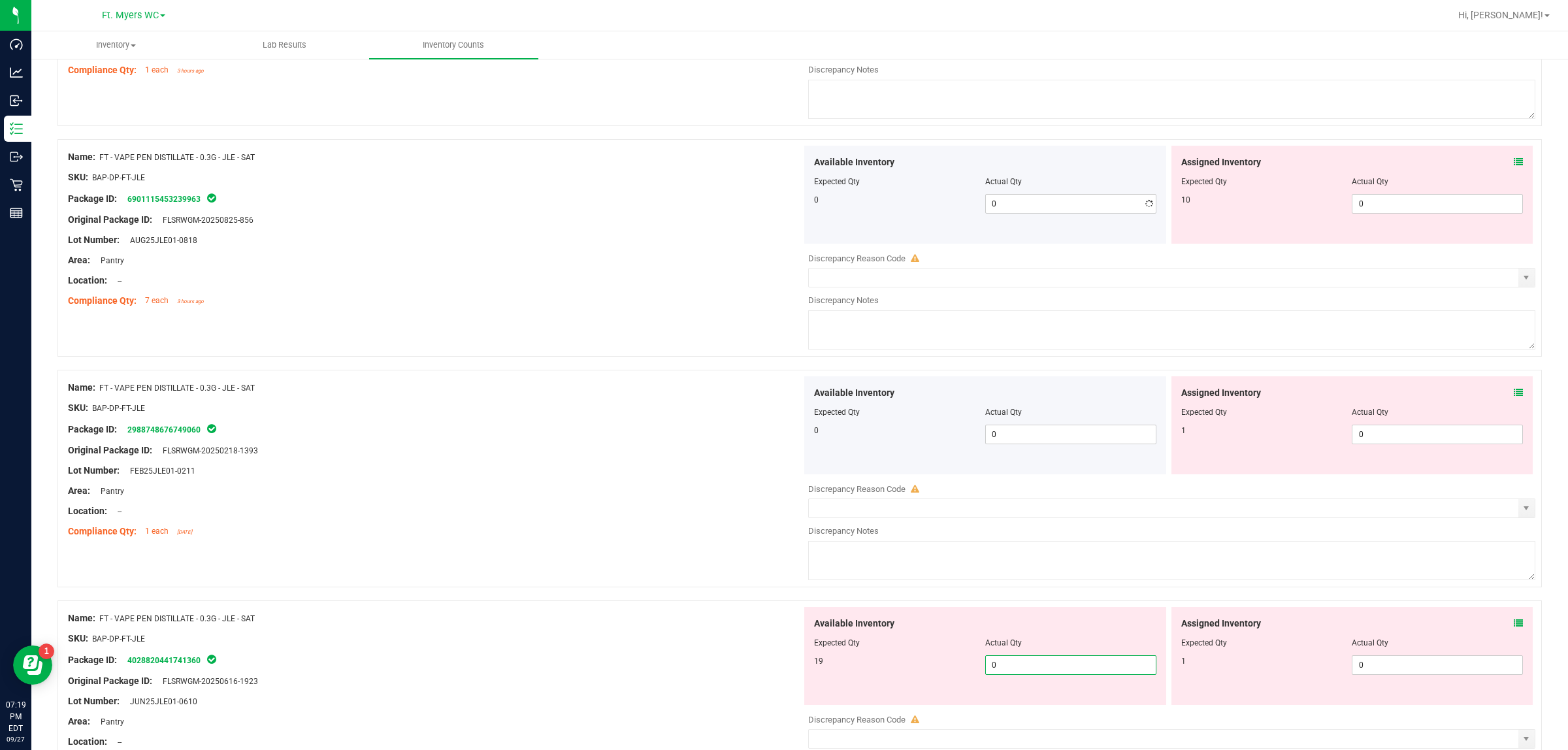
drag, startPoint x: 1026, startPoint y: 675, endPoint x: 652, endPoint y: 578, distance: 386.4
type input "19"
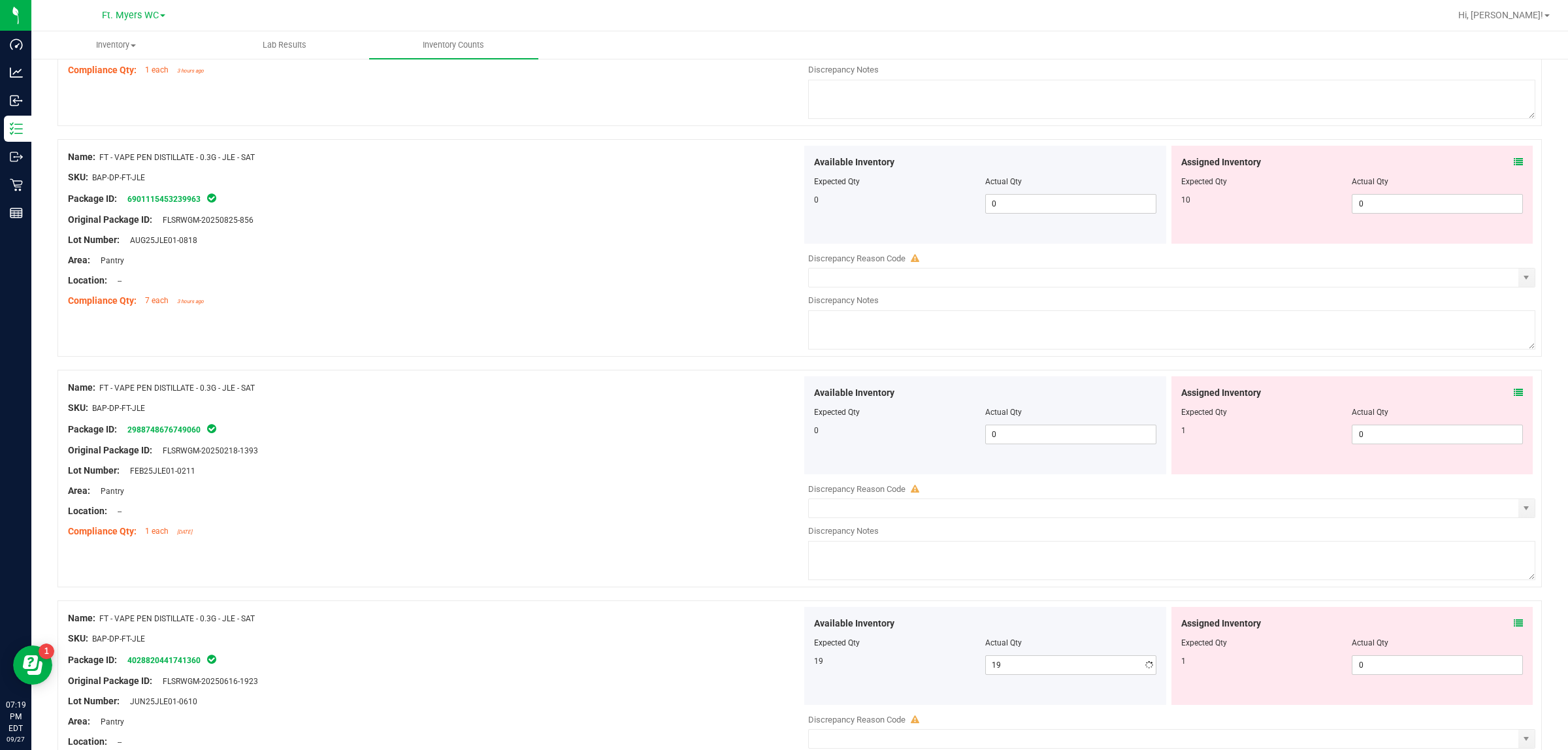
drag, startPoint x: 629, startPoint y: 564, endPoint x: 638, endPoint y: 554, distance: 13.5
click at [629, 563] on div "Name: FT - VAPE PEN DISTILLATE - 0.3G - JLE - SAT SKU: BAP-DP-FT-JLE Package ID…" at bounding box center [799, 479] width 1484 height 218
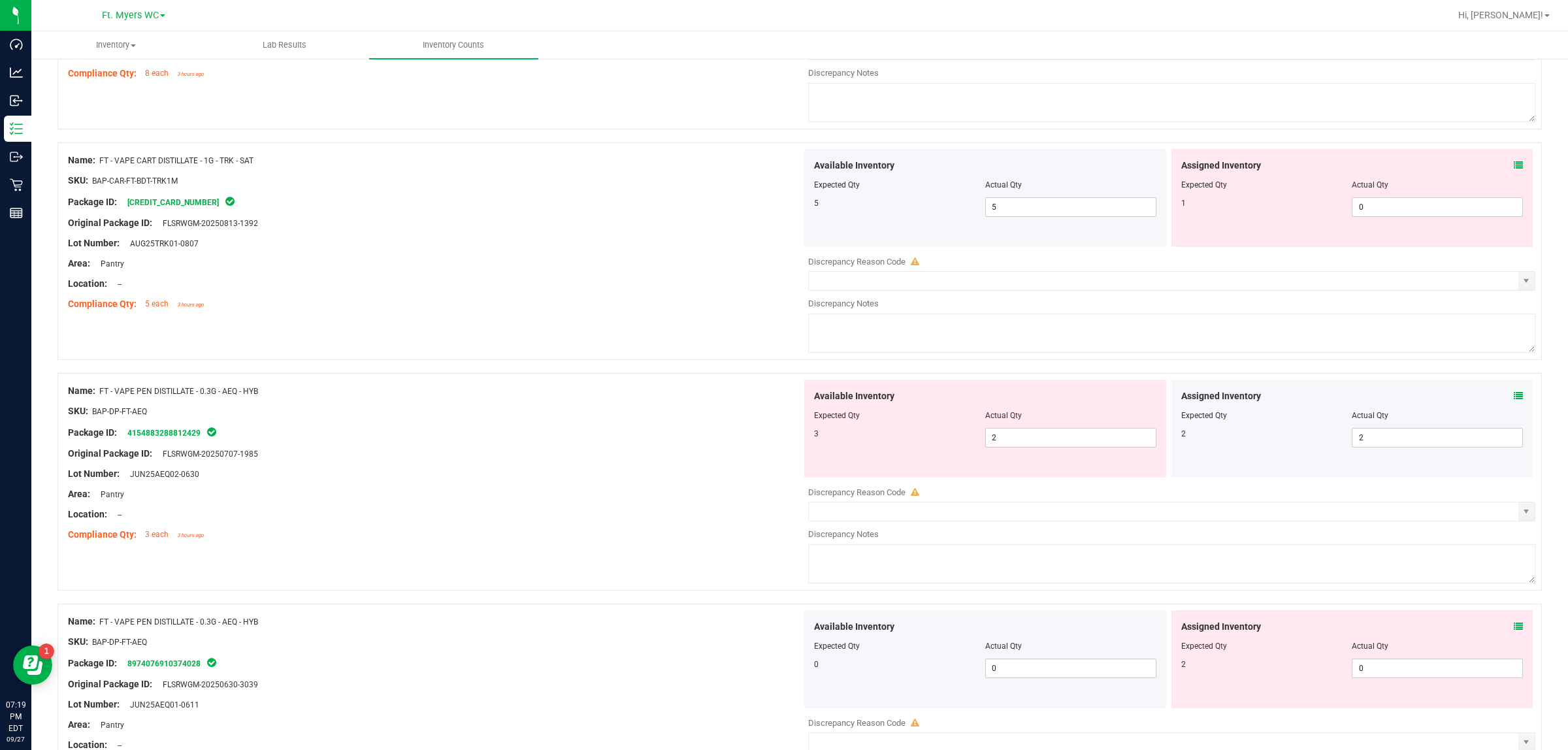
scroll to position [299, 0]
click at [1254, 394] on icon at bounding box center [1518, 397] width 9 height 9
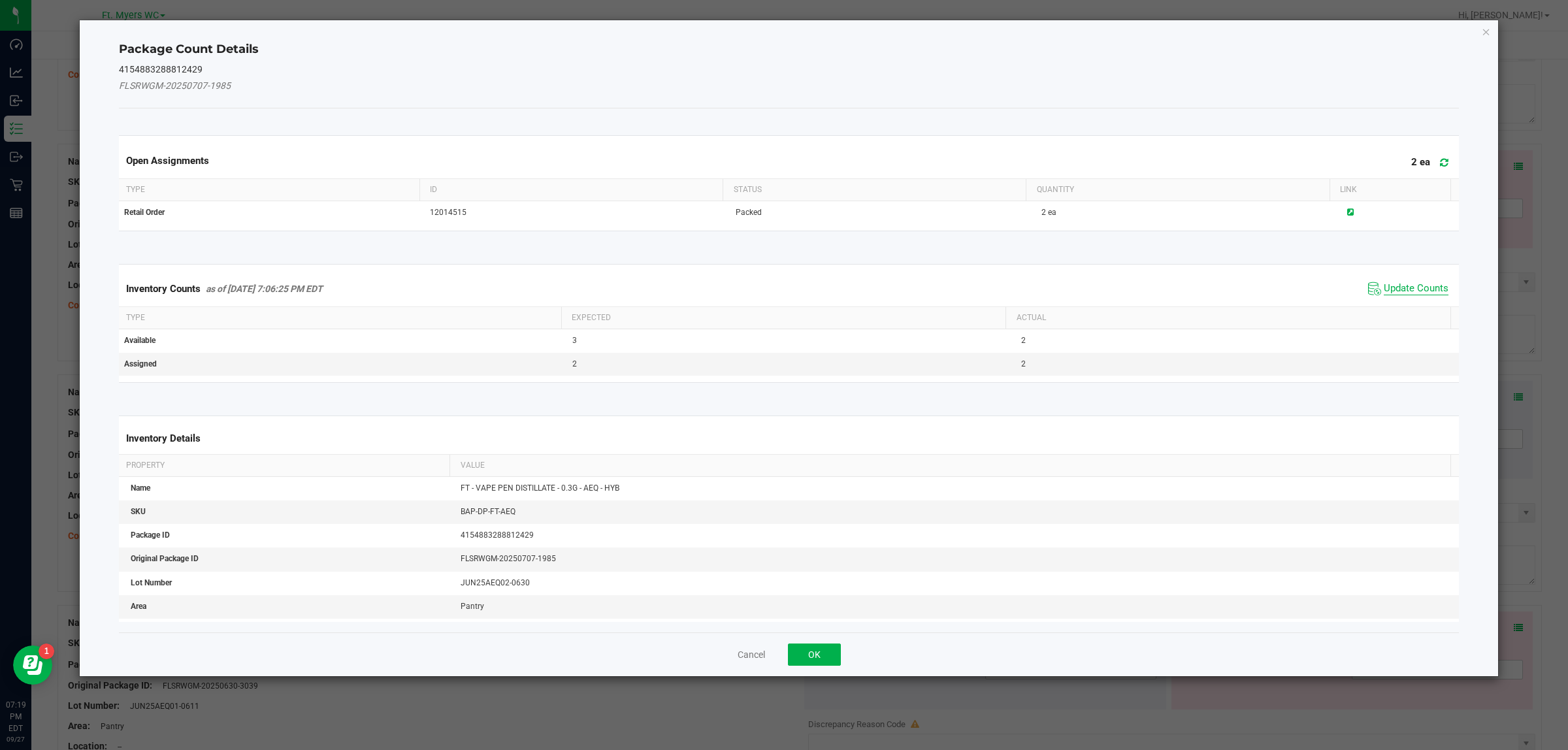
click at [1254, 292] on span "Update Counts" at bounding box center [1416, 289] width 64 height 13
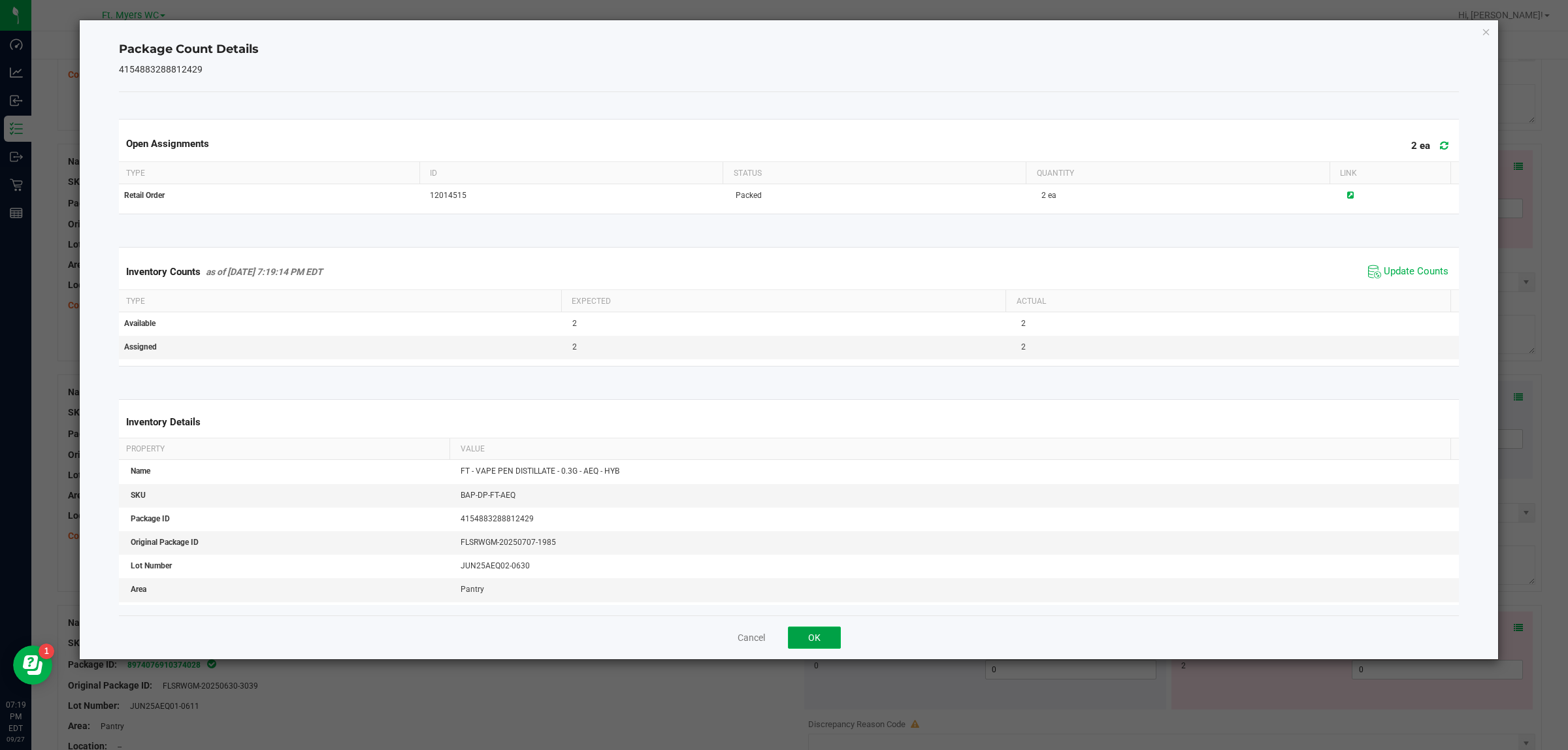
click at [821, 600] on button "OK" at bounding box center [814, 638] width 53 height 22
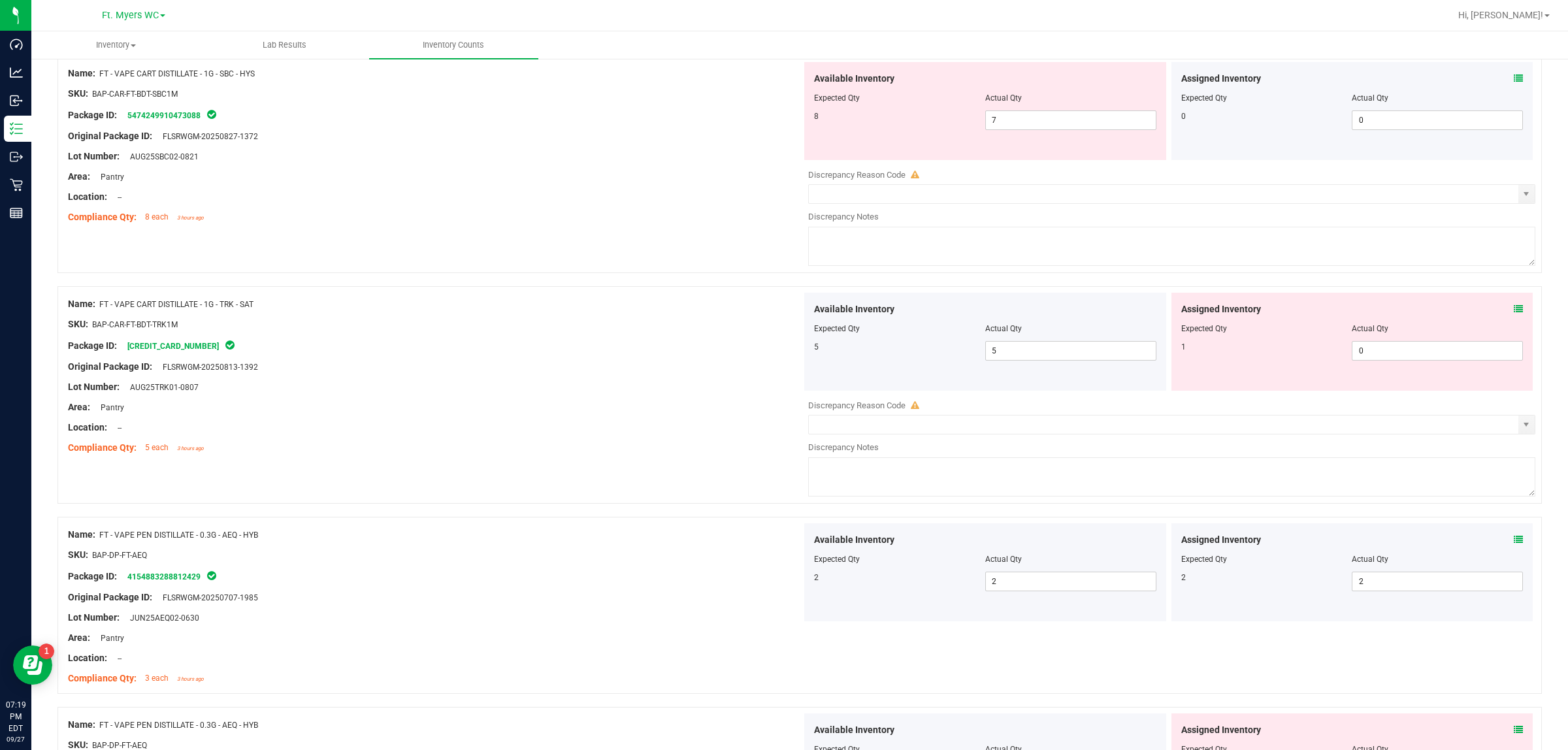
scroll to position [0, 0]
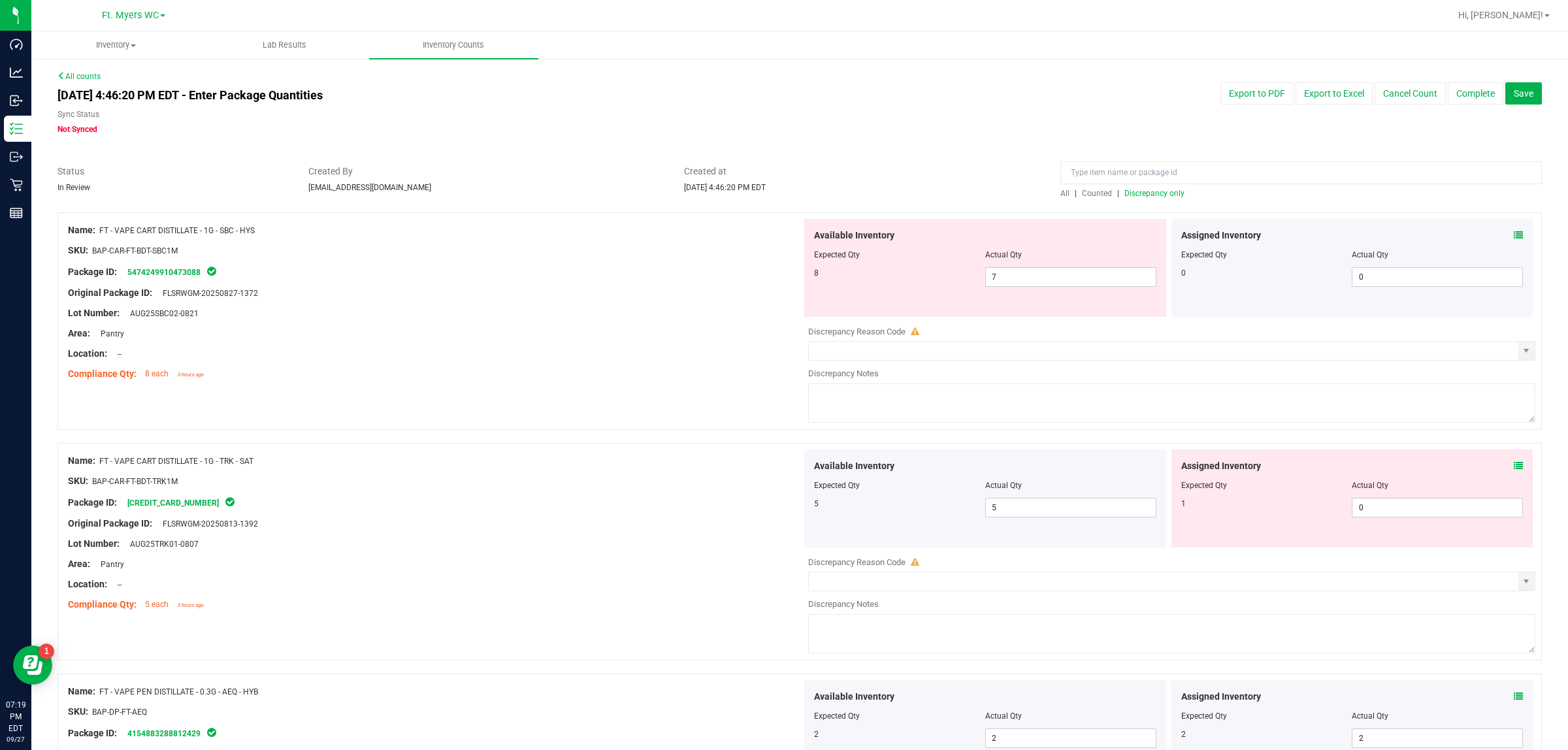
click at [1254, 232] on div "Assigned Inventory" at bounding box center [1352, 235] width 342 height 14
click at [1254, 236] on div "Assigned Inventory Expected Qty Actual Qty 0 0 0" at bounding box center [1352, 268] width 362 height 98
click at [1254, 236] on div "Assigned Inventory" at bounding box center [1352, 235] width 342 height 14
click at [1254, 238] on icon at bounding box center [1518, 235] width 9 height 9
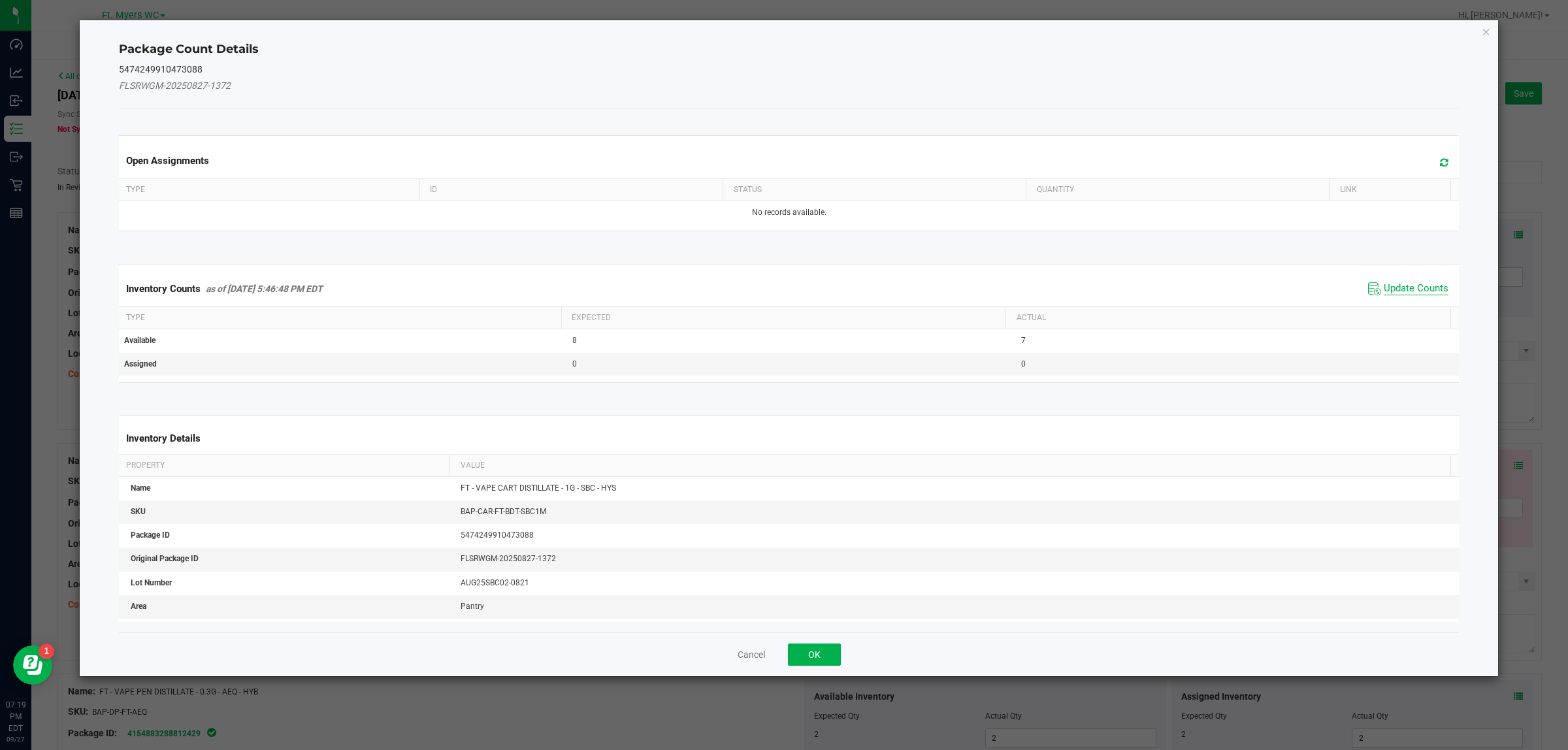
click at [1254, 284] on span "Update Counts" at bounding box center [1416, 289] width 64 height 13
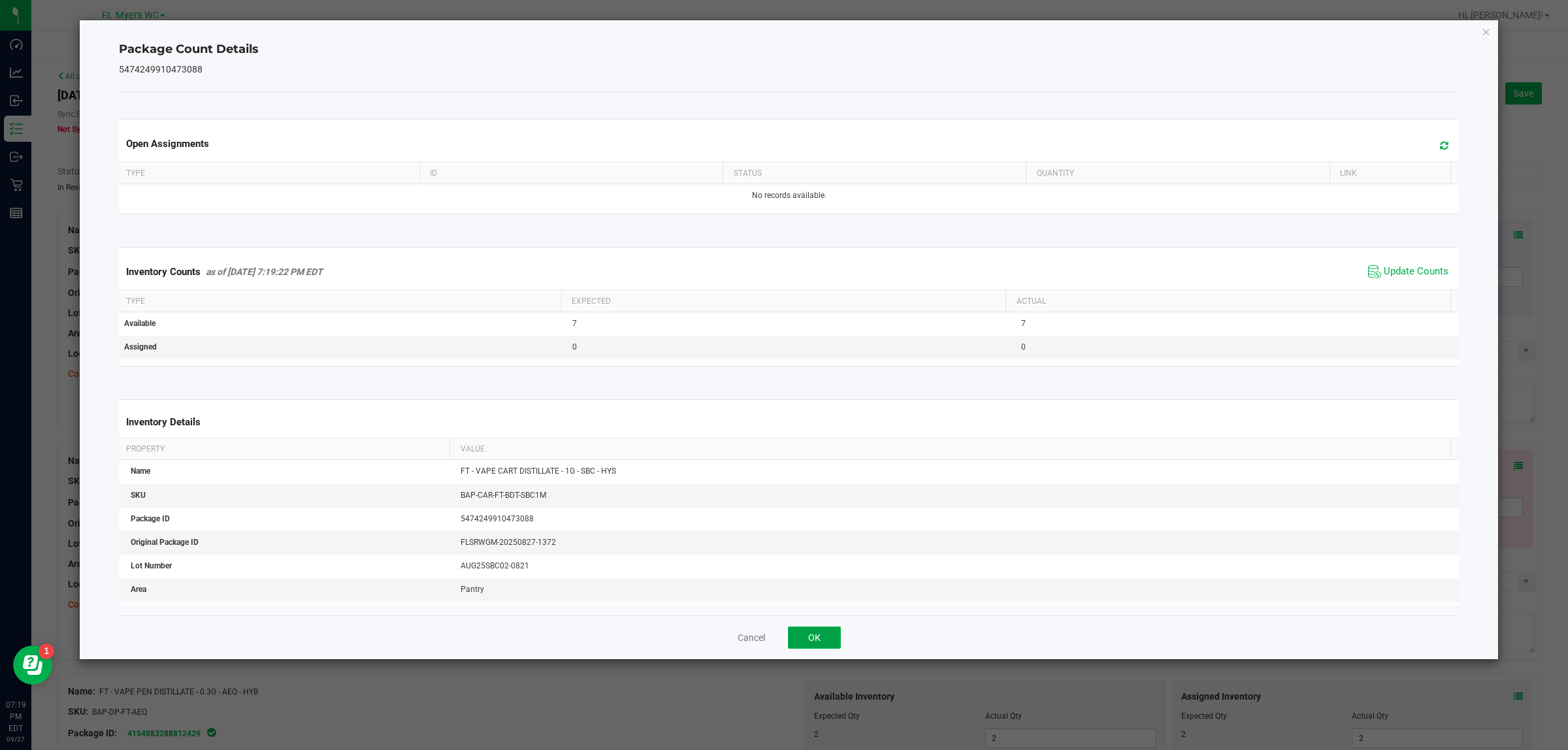
click at [818, 600] on button "OK" at bounding box center [814, 638] width 53 height 22
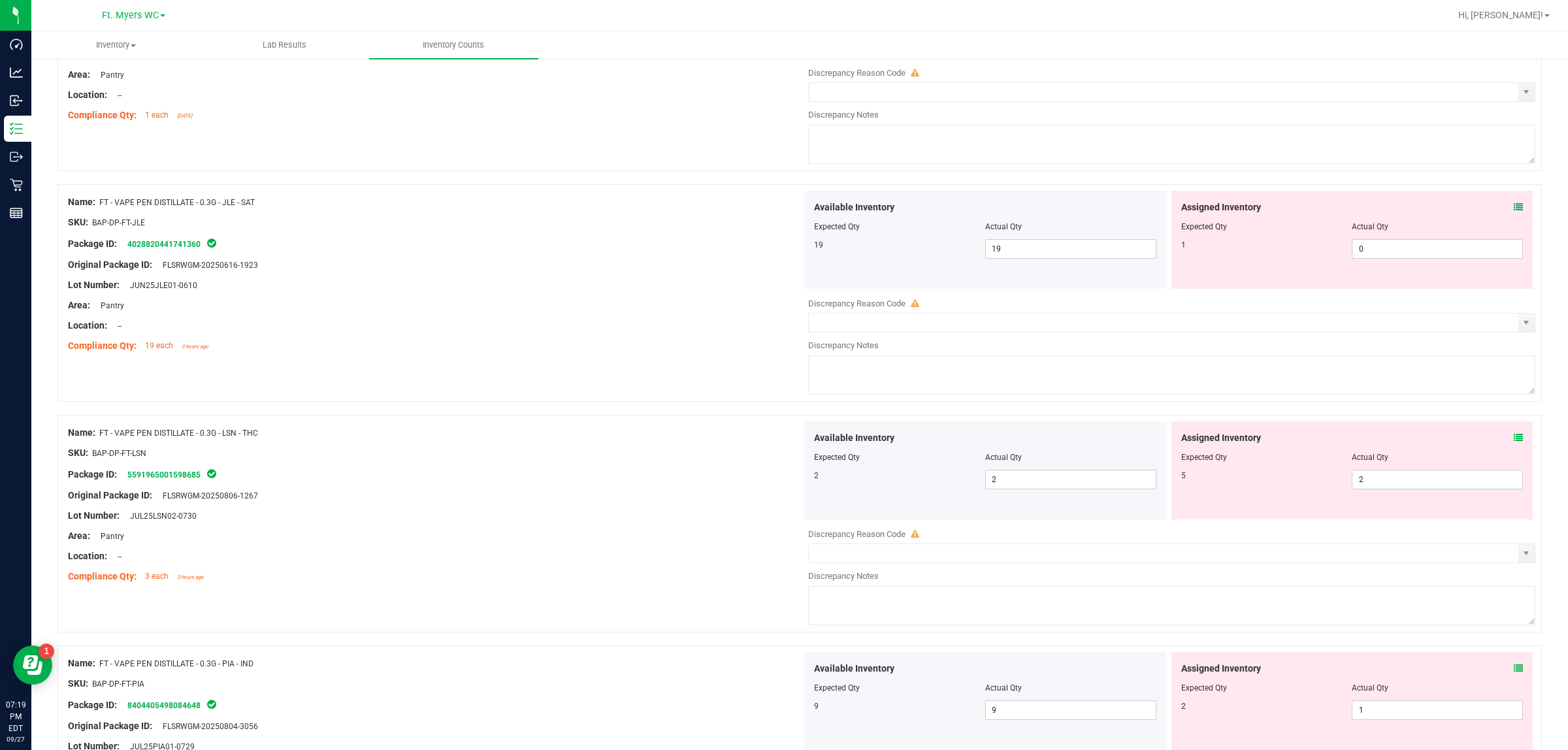
scroll to position [3933, 0]
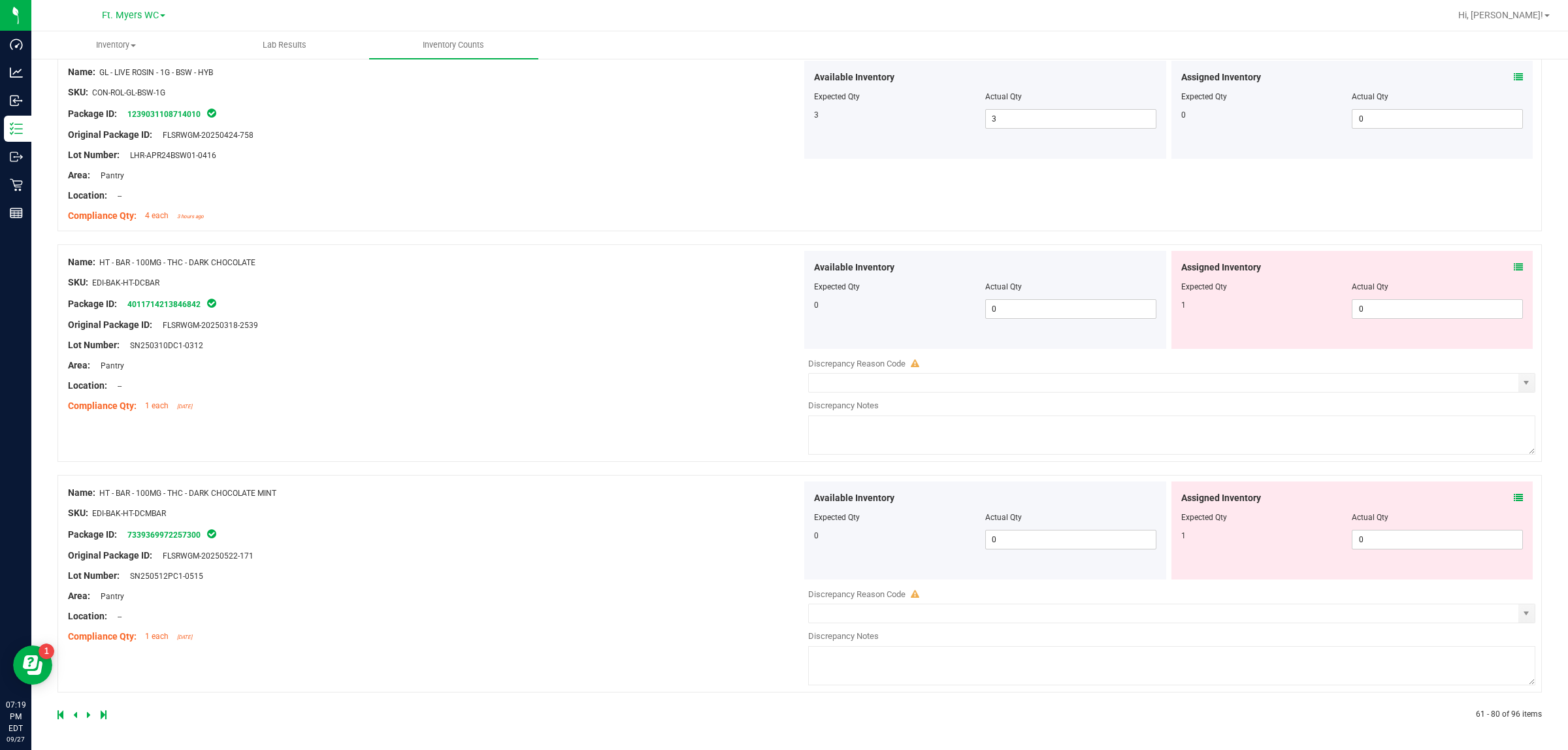
drag, startPoint x: 654, startPoint y: 384, endPoint x: 648, endPoint y: 765, distance: 381.0
click at [76, 600] on link at bounding box center [76, 715] width 6 height 9
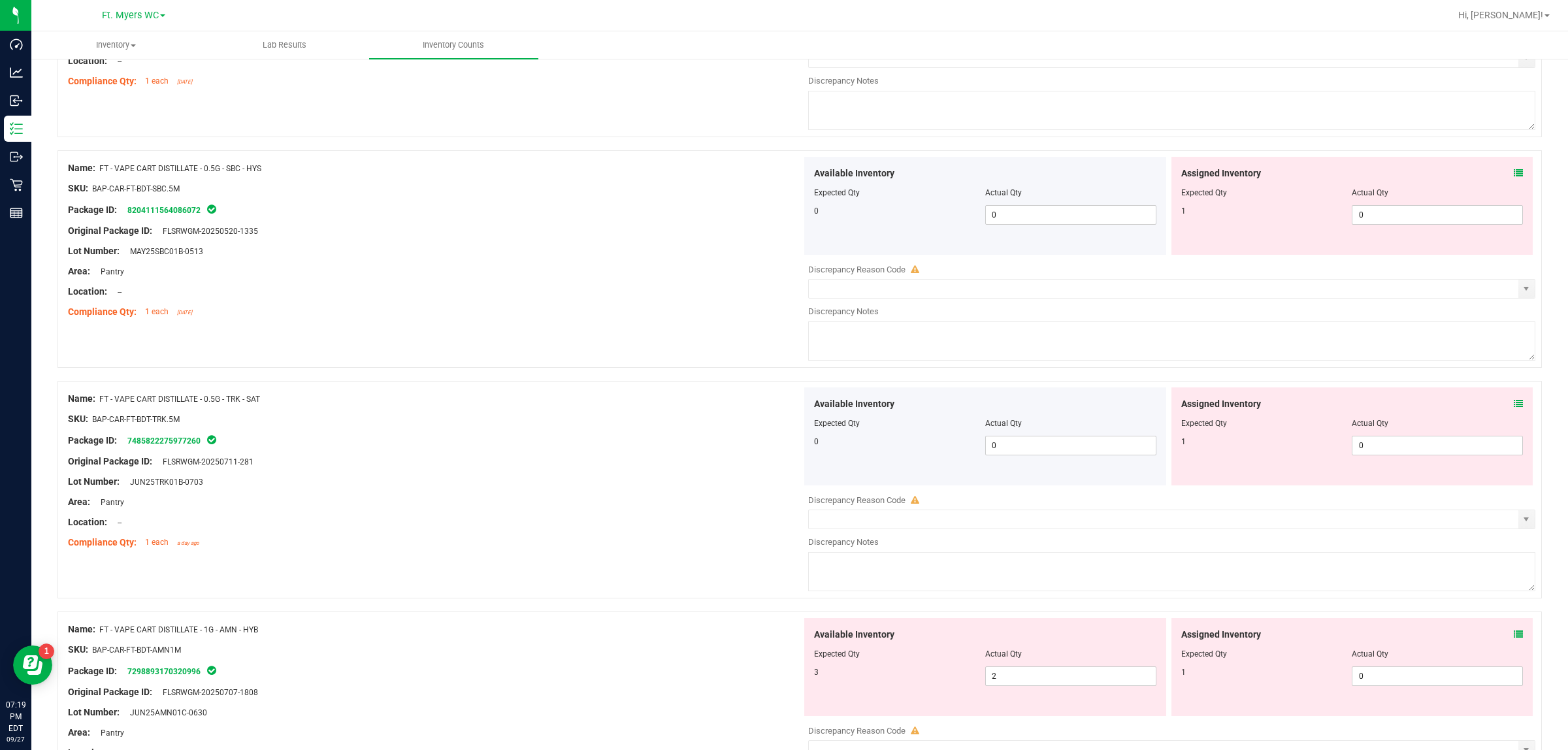
scroll to position [4139, 0]
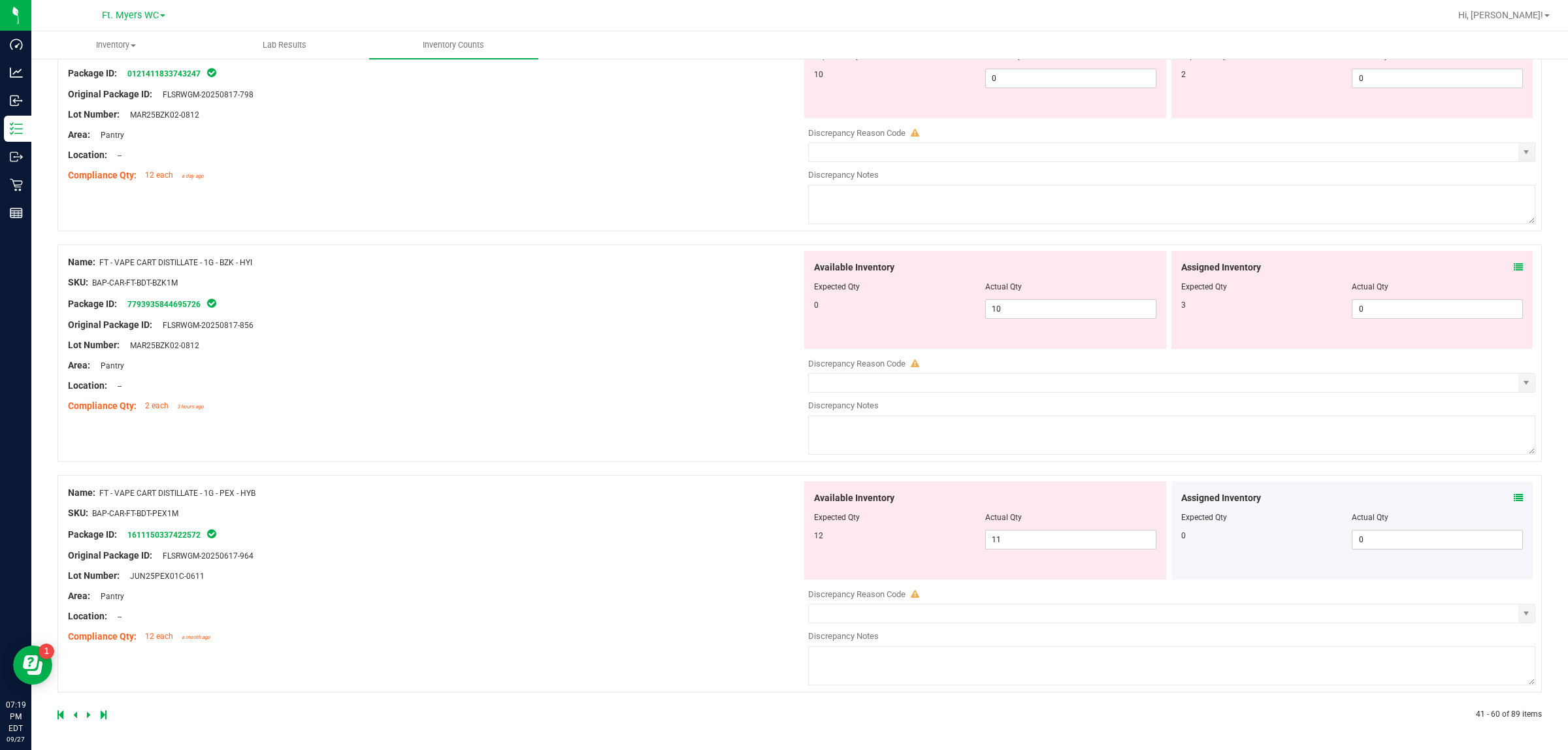
drag, startPoint x: 598, startPoint y: 464, endPoint x: 621, endPoint y: 553, distance: 91.9
click at [1254, 498] on icon at bounding box center [1518, 498] width 9 height 9
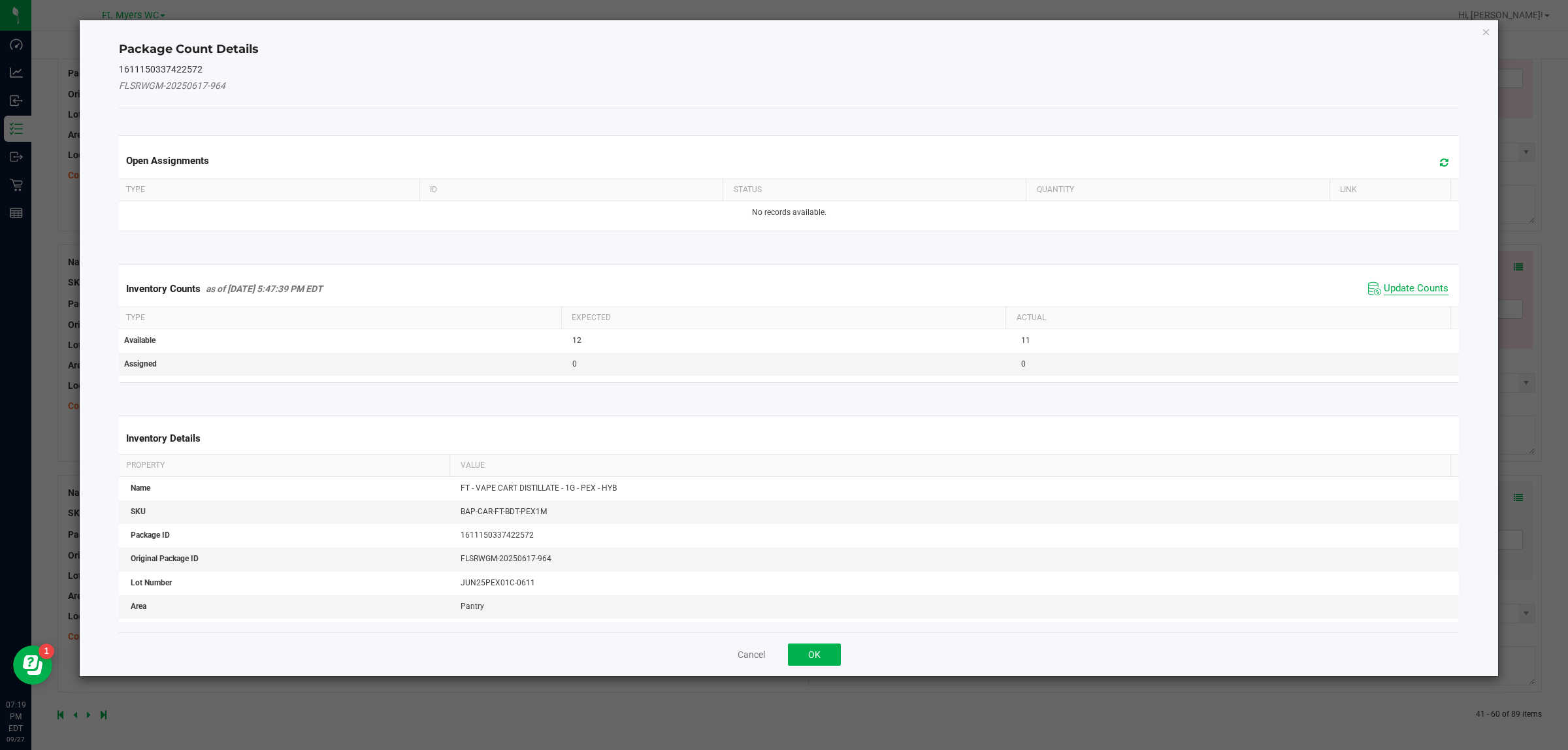
click at [1254, 285] on span "Update Counts" at bounding box center [1416, 289] width 64 height 13
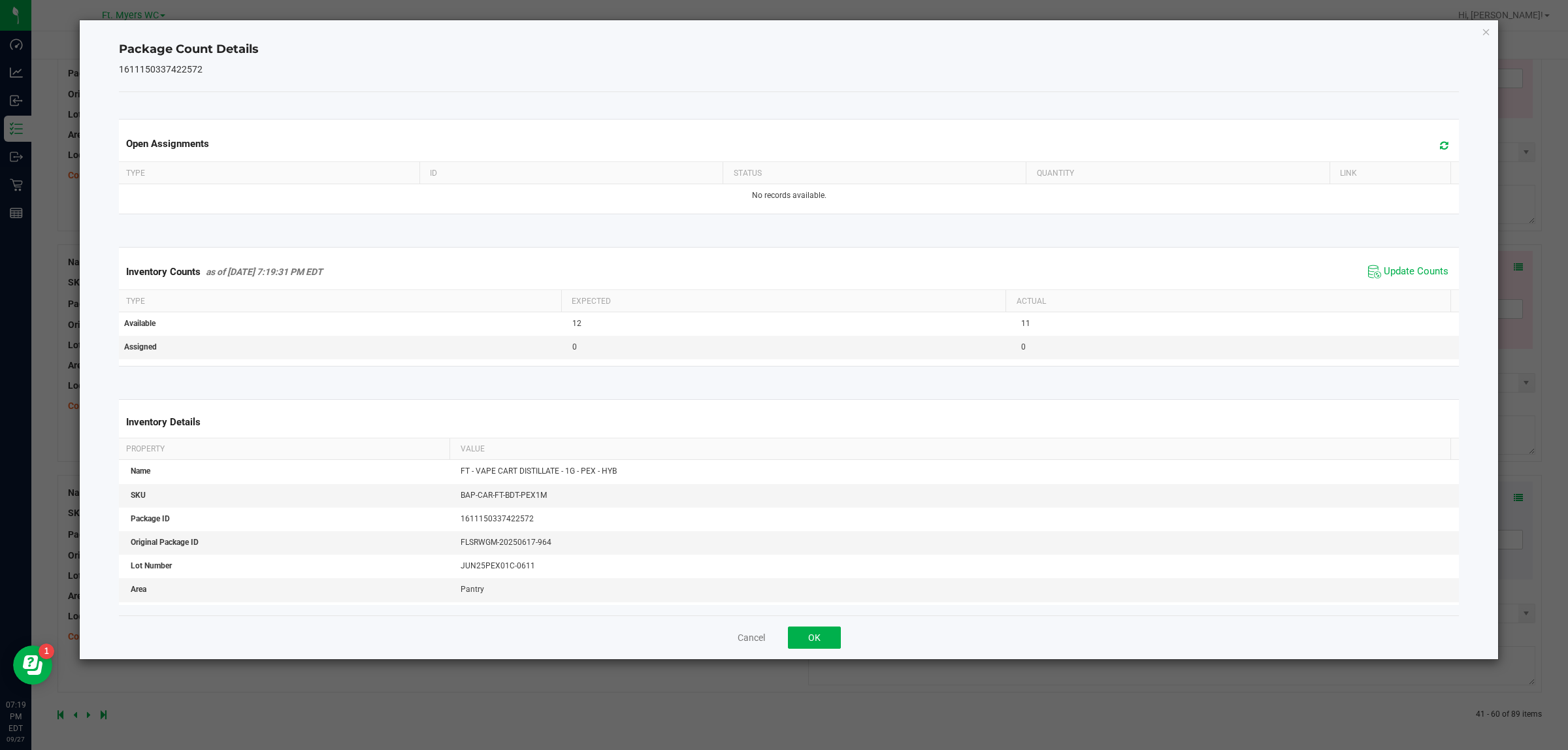
drag, startPoint x: 772, startPoint y: 636, endPoint x: 814, endPoint y: 639, distance: 42.1
click at [772, 600] on div "Cancel OK" at bounding box center [788, 638] width 1340 height 44
click at [814, 600] on button "OK" at bounding box center [814, 638] width 53 height 22
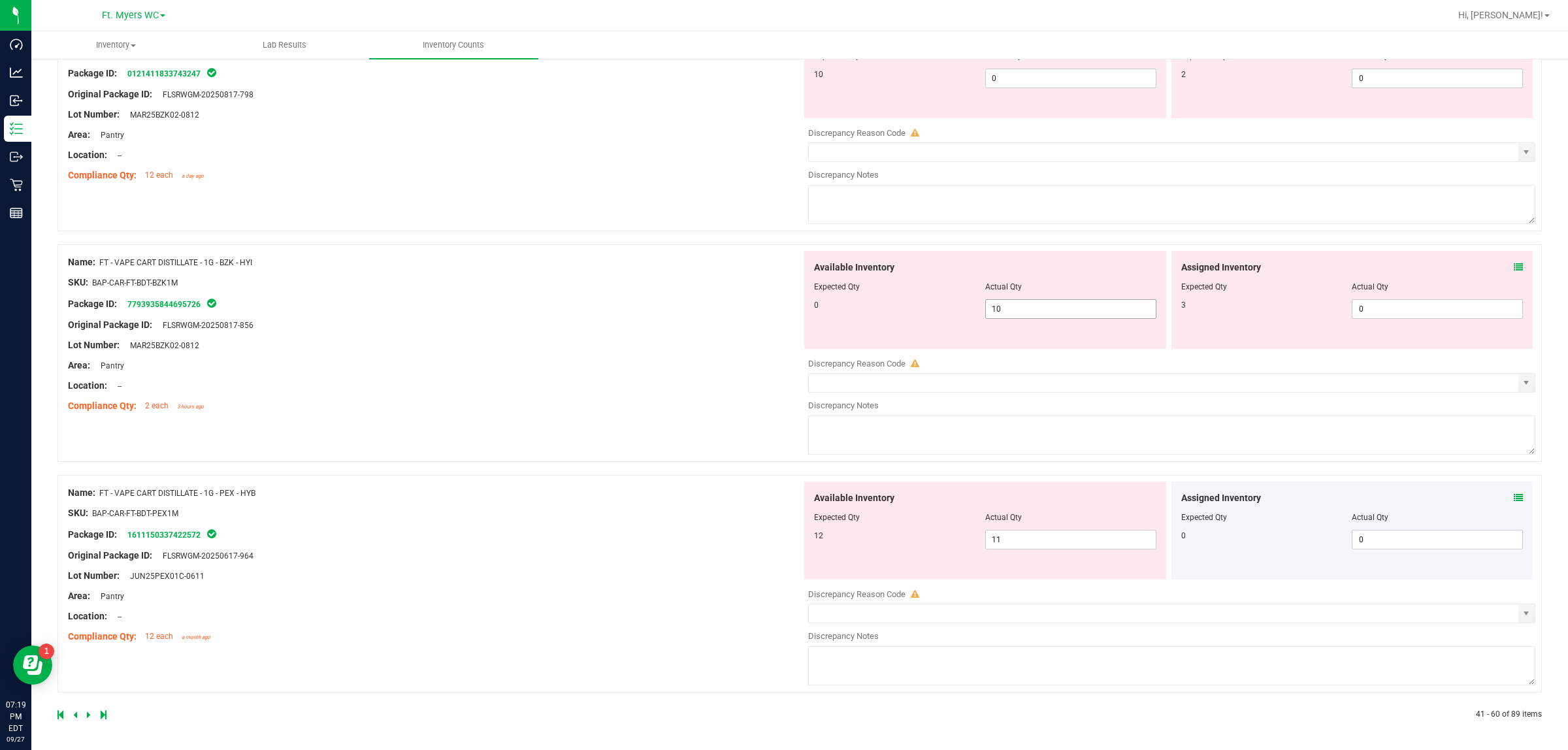
drag, startPoint x: 1081, startPoint y: 310, endPoint x: 916, endPoint y: 306, distance: 165.0
click at [916, 306] on div "0 10 10" at bounding box center [985, 309] width 342 height 20
type input "0"
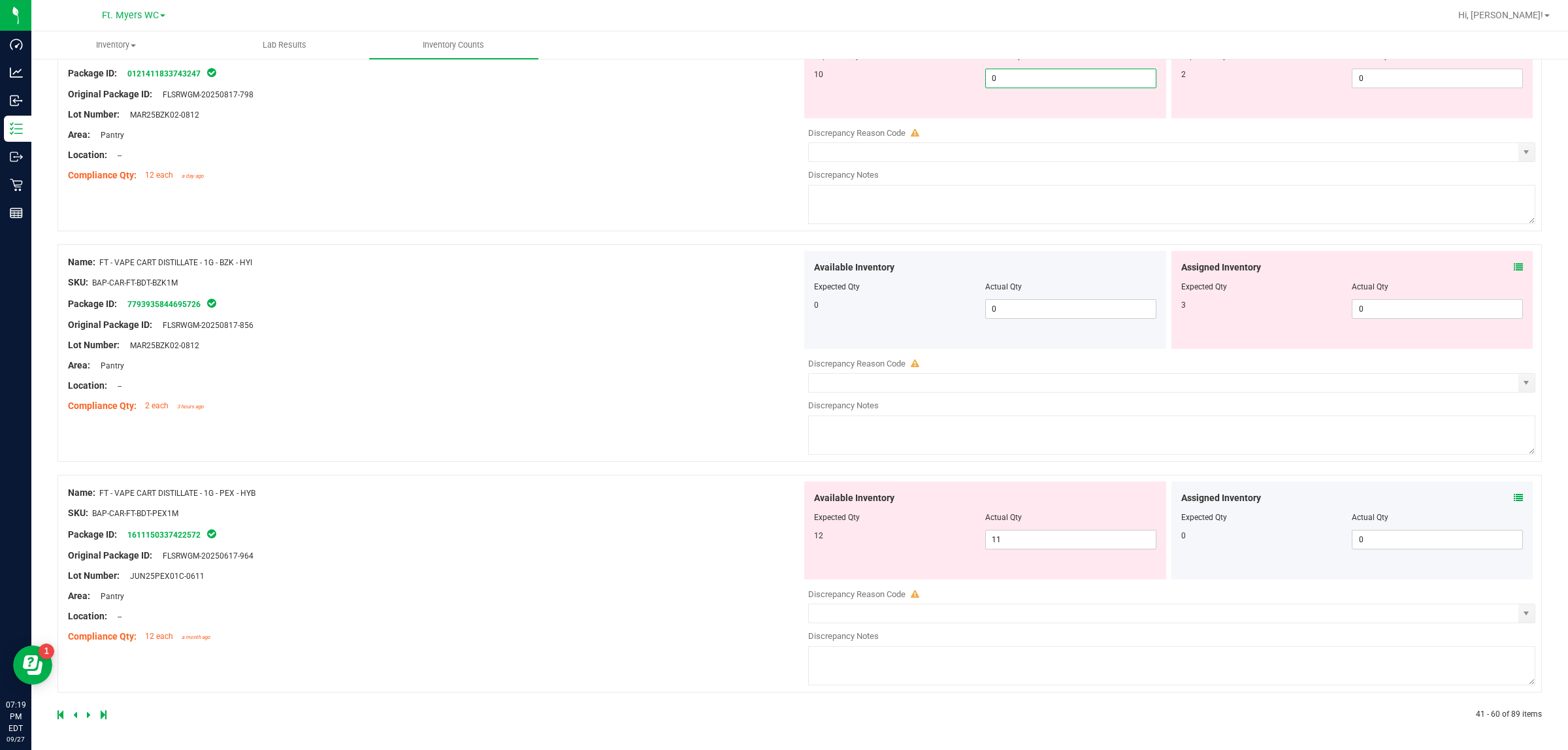
drag, startPoint x: 1034, startPoint y: 83, endPoint x: 687, endPoint y: 103, distance: 347.6
click at [772, 78] on div "Name: FT - VAPE CART DISTILLATE - 1G - BZK - HYI SKU: BAP-CAR-FT-BDT-BZK1M Pack…" at bounding box center [799, 122] width 1484 height 218
type input "10"
drag, startPoint x: 424, startPoint y: 296, endPoint x: 445, endPoint y: 330, distance: 40.0
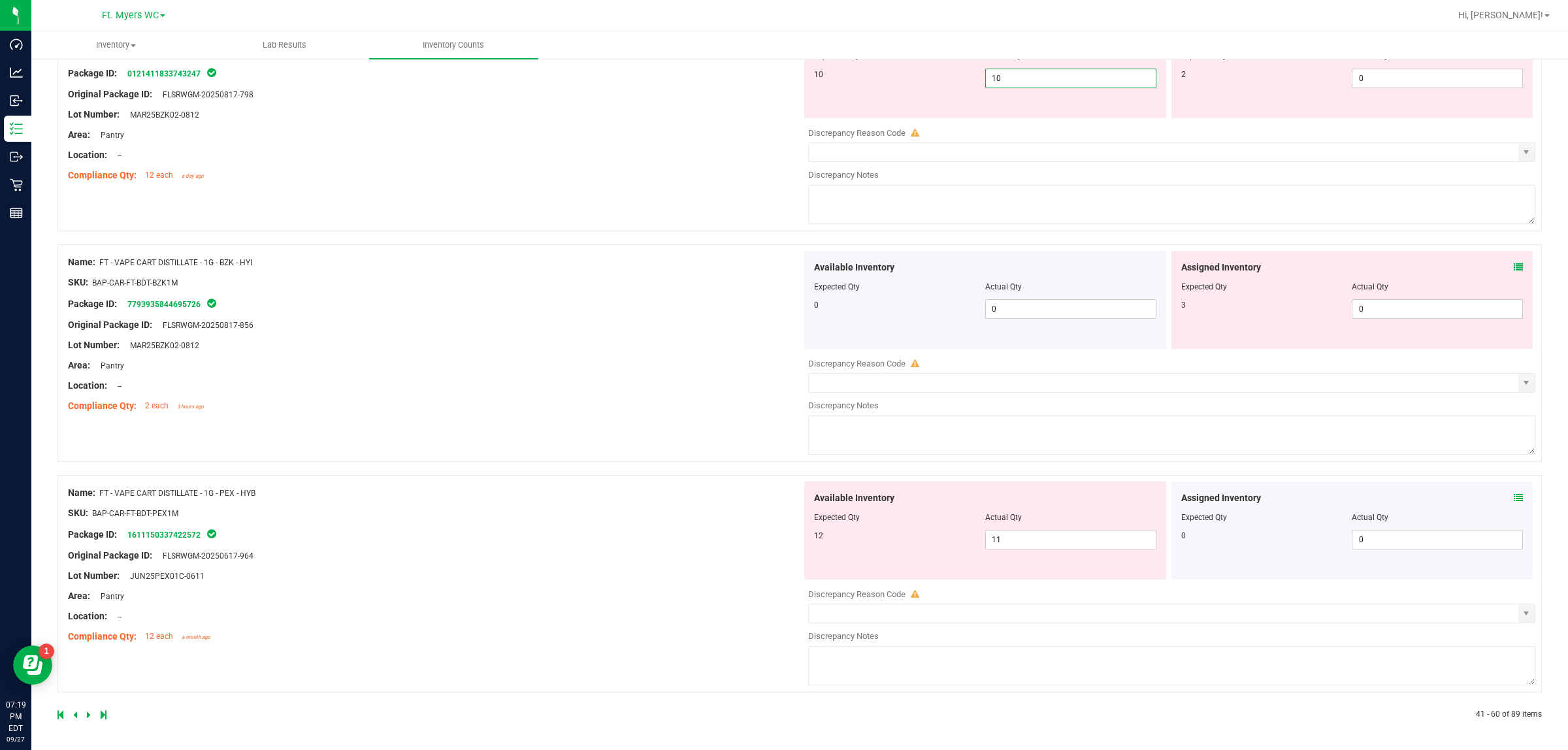
click at [424, 303] on div "Package ID: 7793935844695726" at bounding box center [434, 304] width 733 height 15
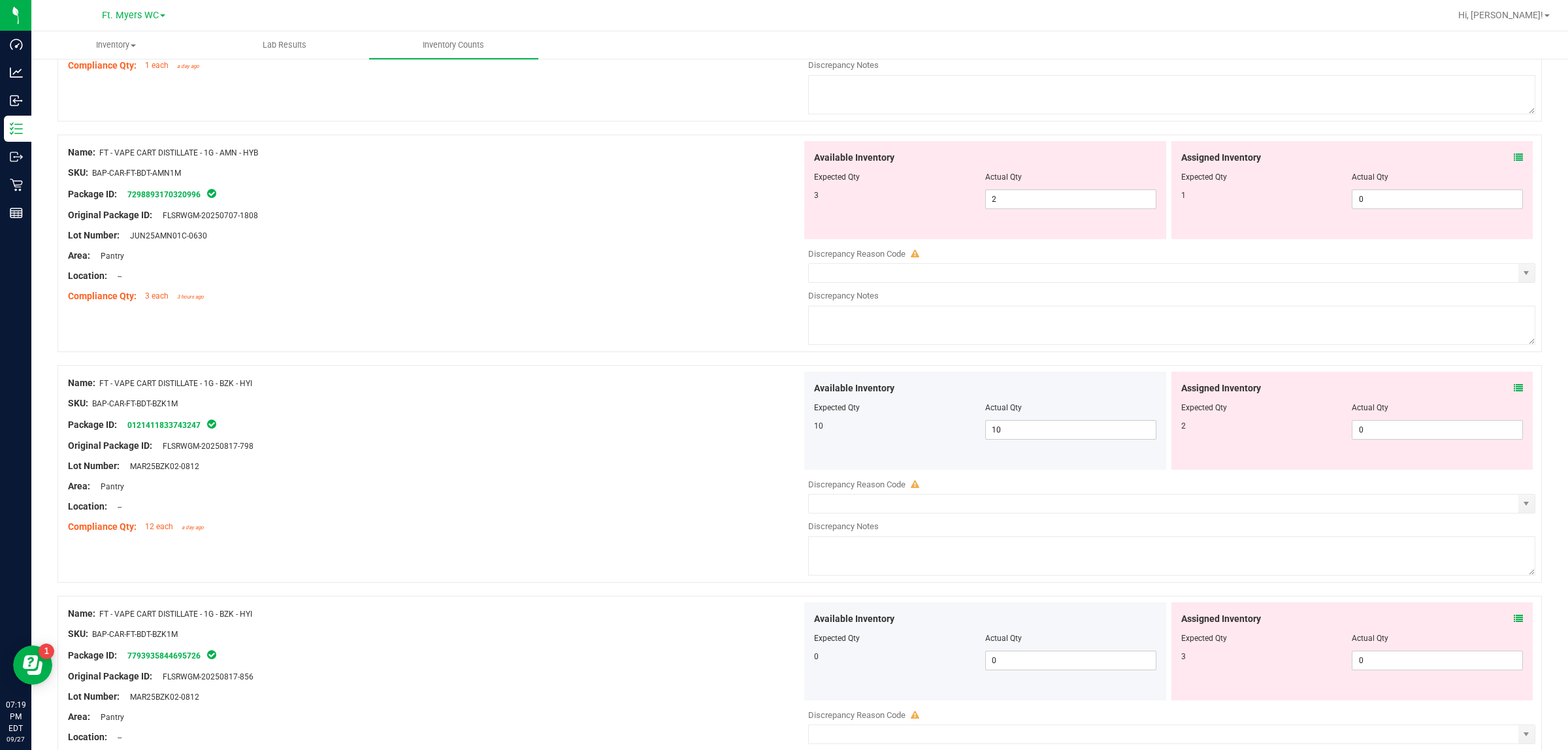
scroll to position [3648, 0]
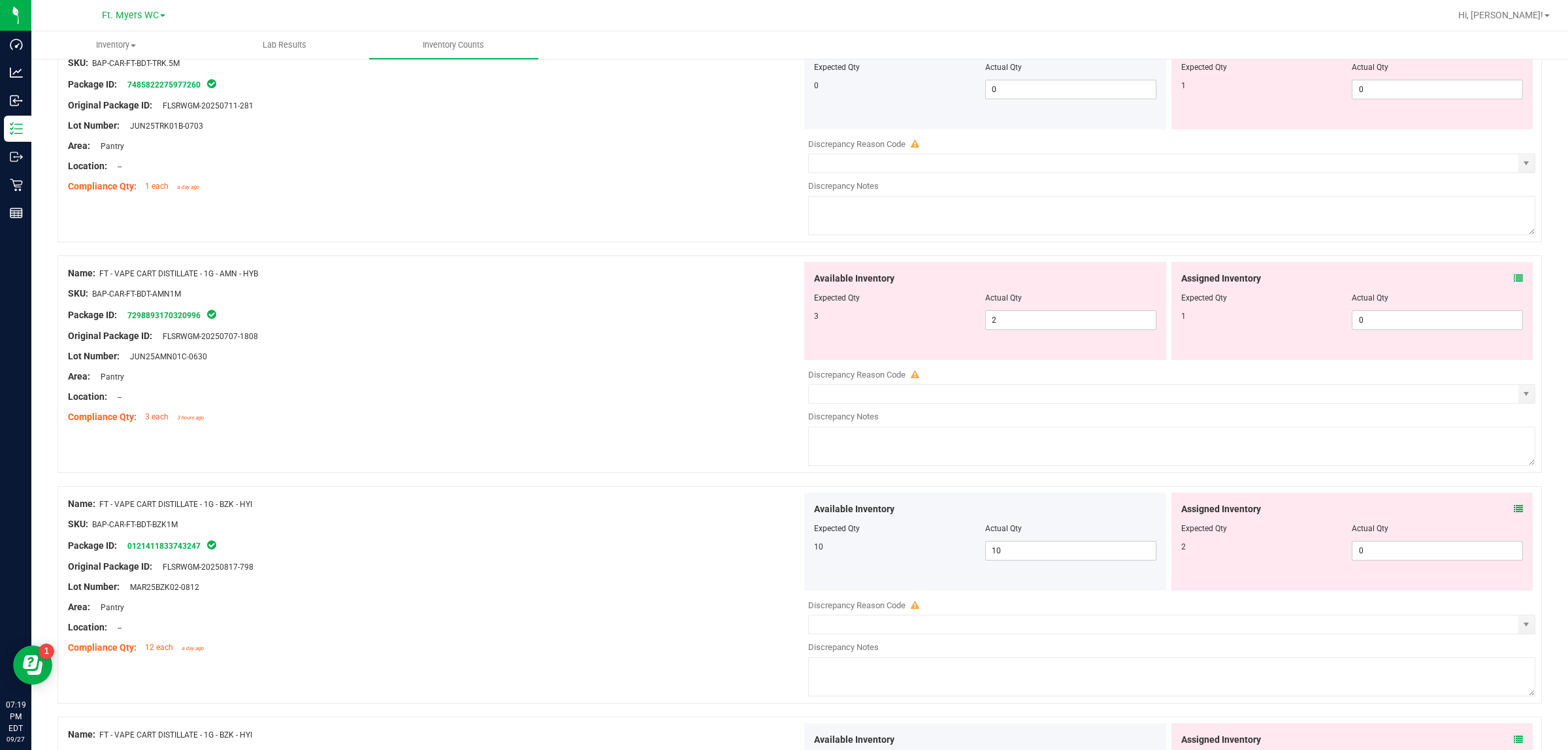
click at [1254, 286] on div "Assigned Inventory" at bounding box center [1352, 279] width 342 height 14
click at [1254, 283] on icon at bounding box center [1518, 279] width 9 height 9
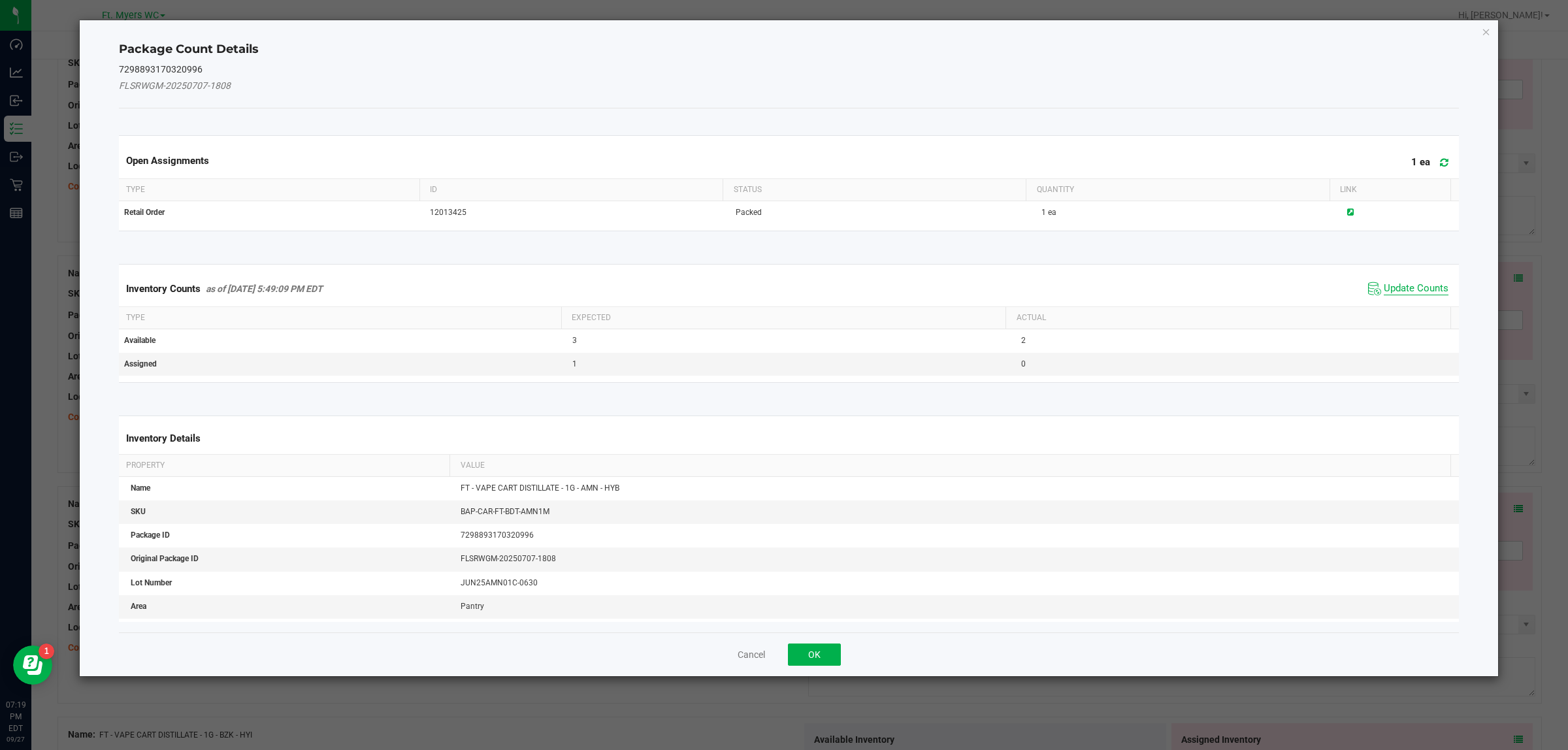
click at [1254, 290] on span "Update Counts" at bounding box center [1416, 289] width 64 height 13
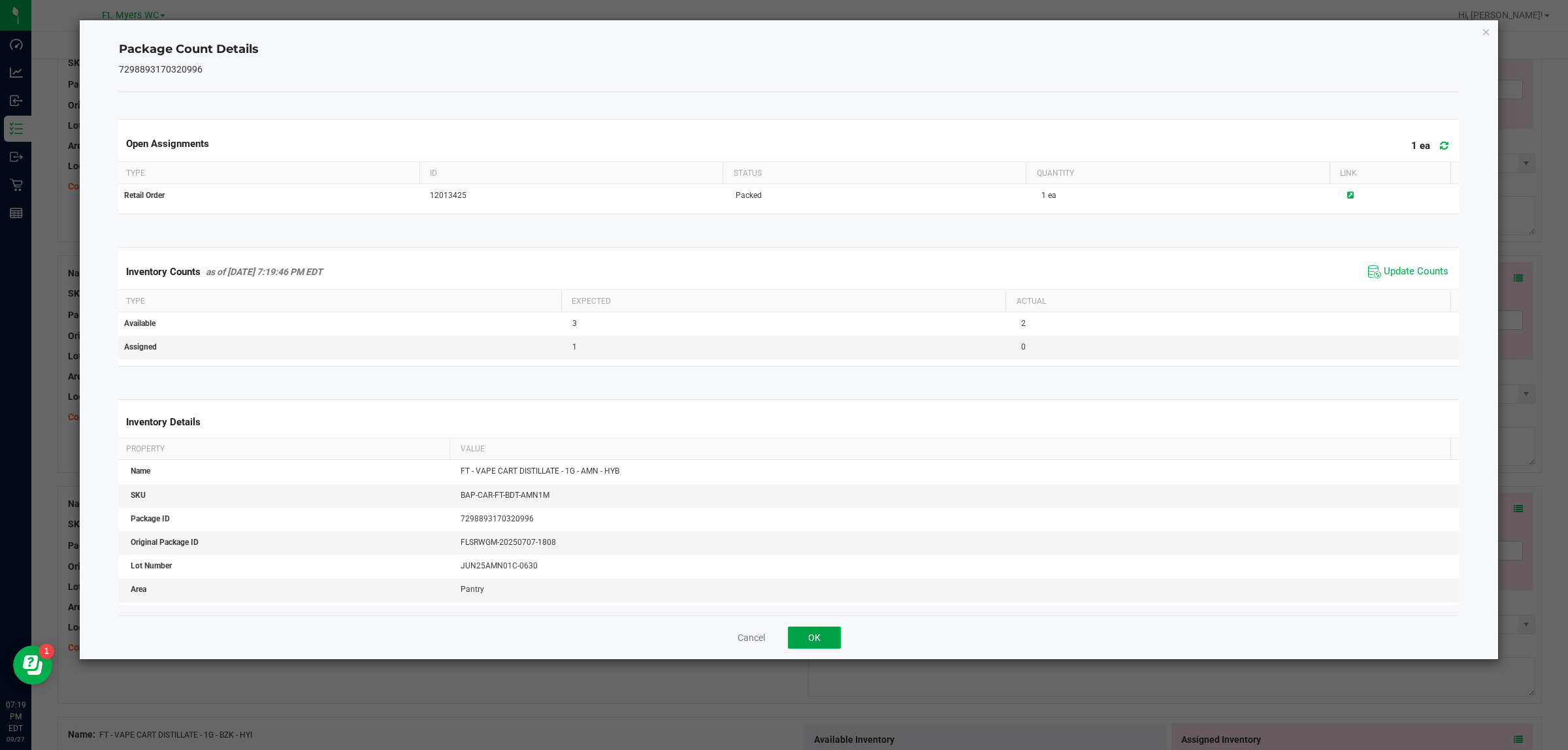
click at [802, 600] on button "OK" at bounding box center [814, 638] width 53 height 22
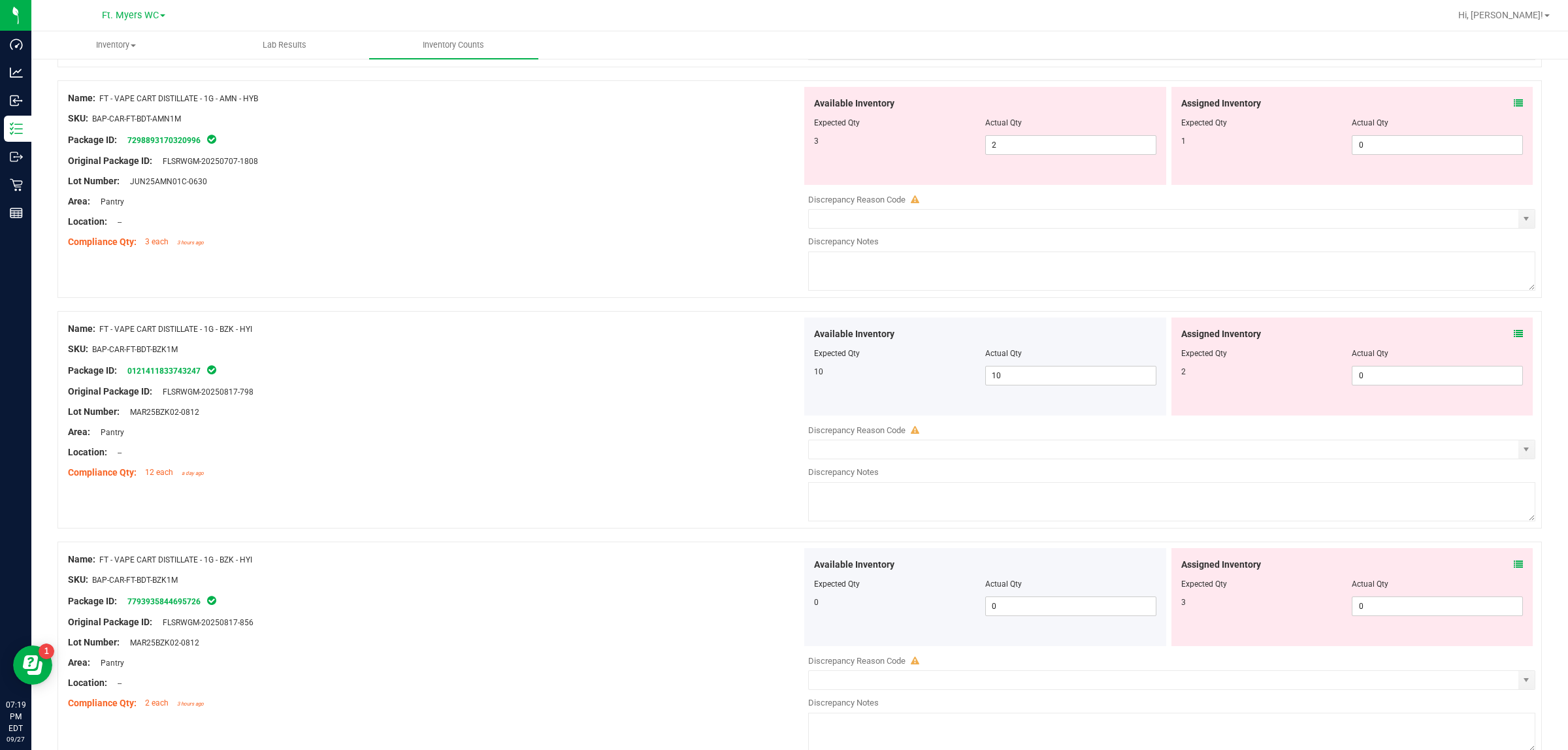
scroll to position [4056, 0]
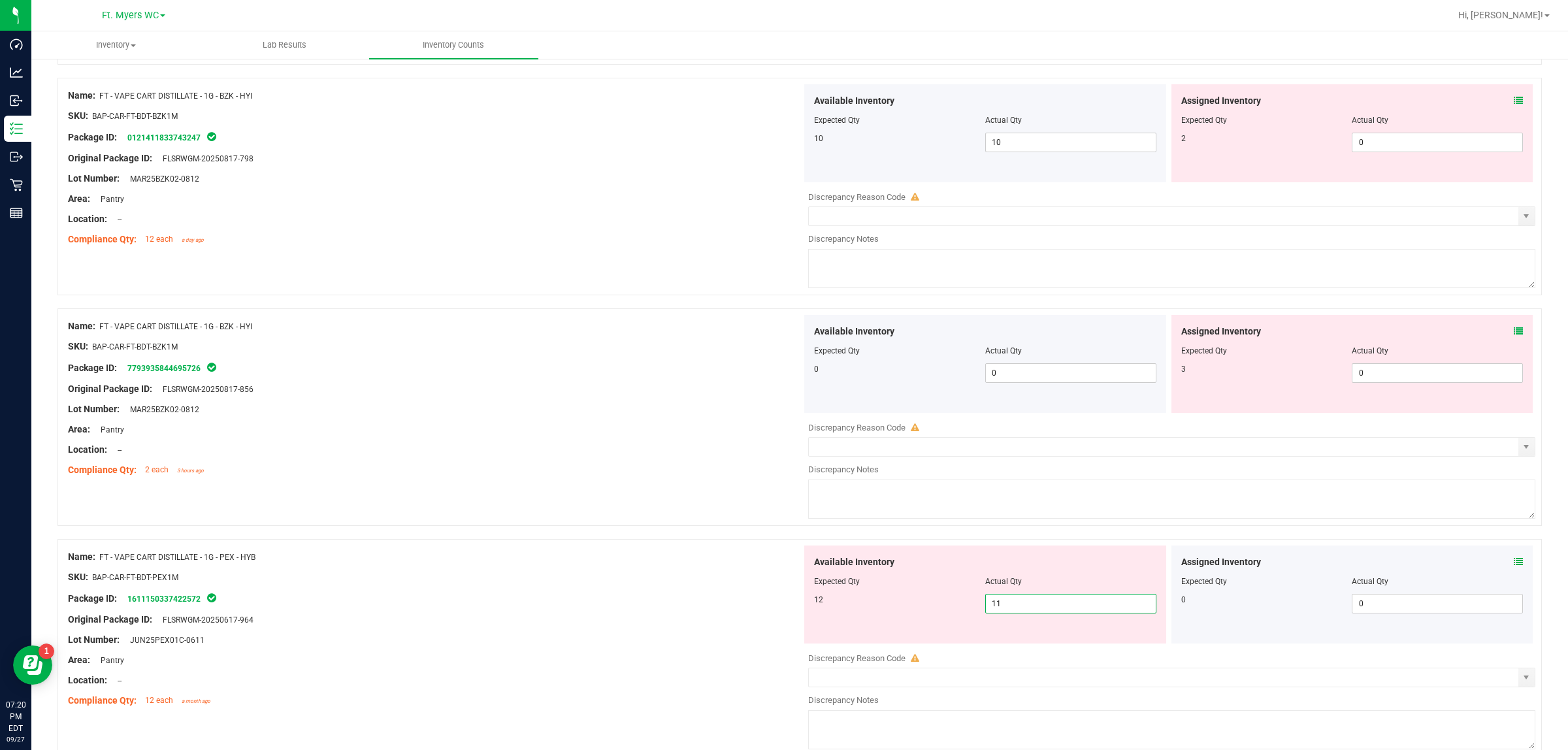
drag, startPoint x: 1031, startPoint y: 626, endPoint x: 621, endPoint y: 626, distance: 410.0
click at [731, 600] on div "Name: FT - VAPE CART DISTILLATE - 1G - PEX - HYB SKU: BAP-CAR-FT-BDT-PEX1M Pack…" at bounding box center [799, 647] width 1484 height 218
type input "12"
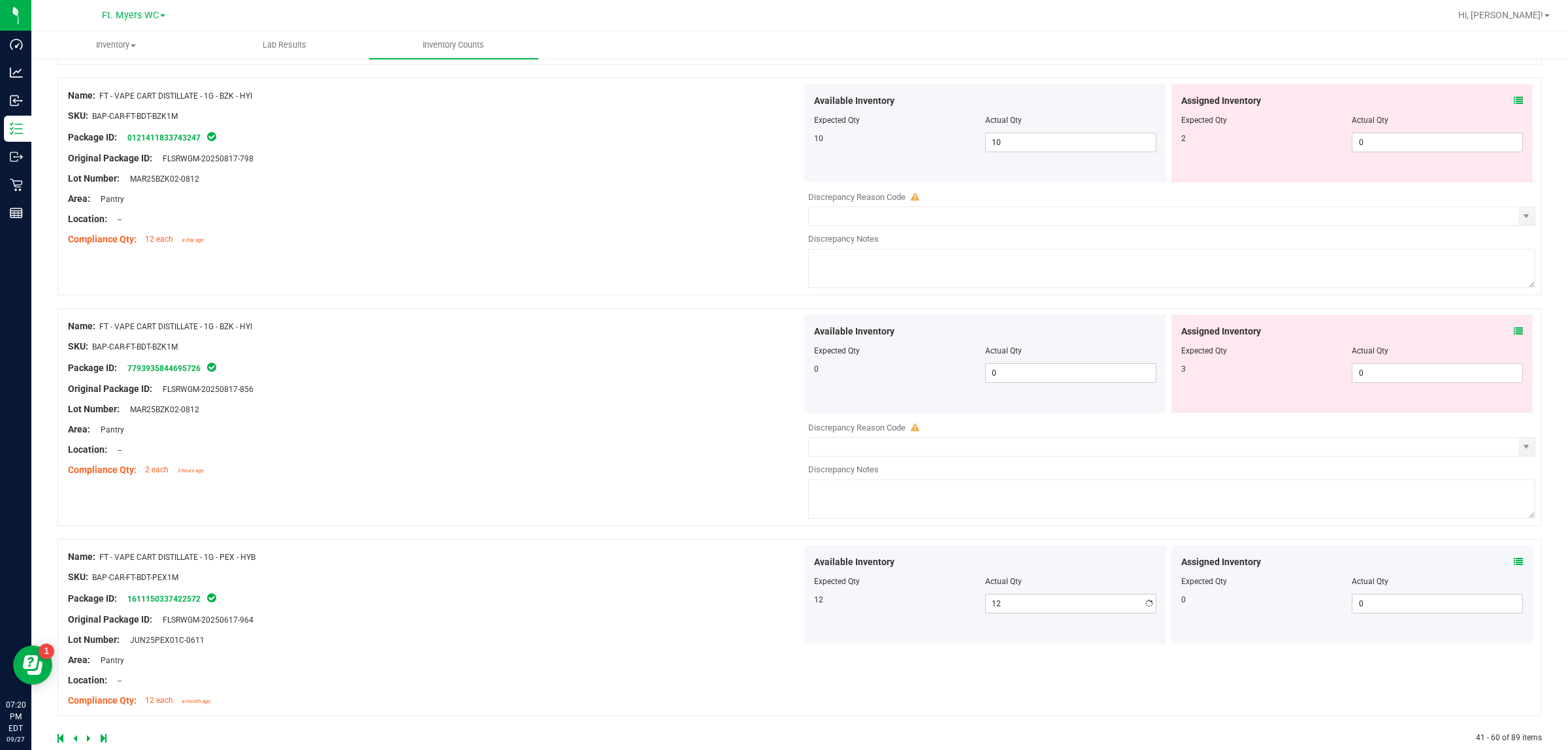
click at [606, 591] on div at bounding box center [434, 587] width 733 height 7
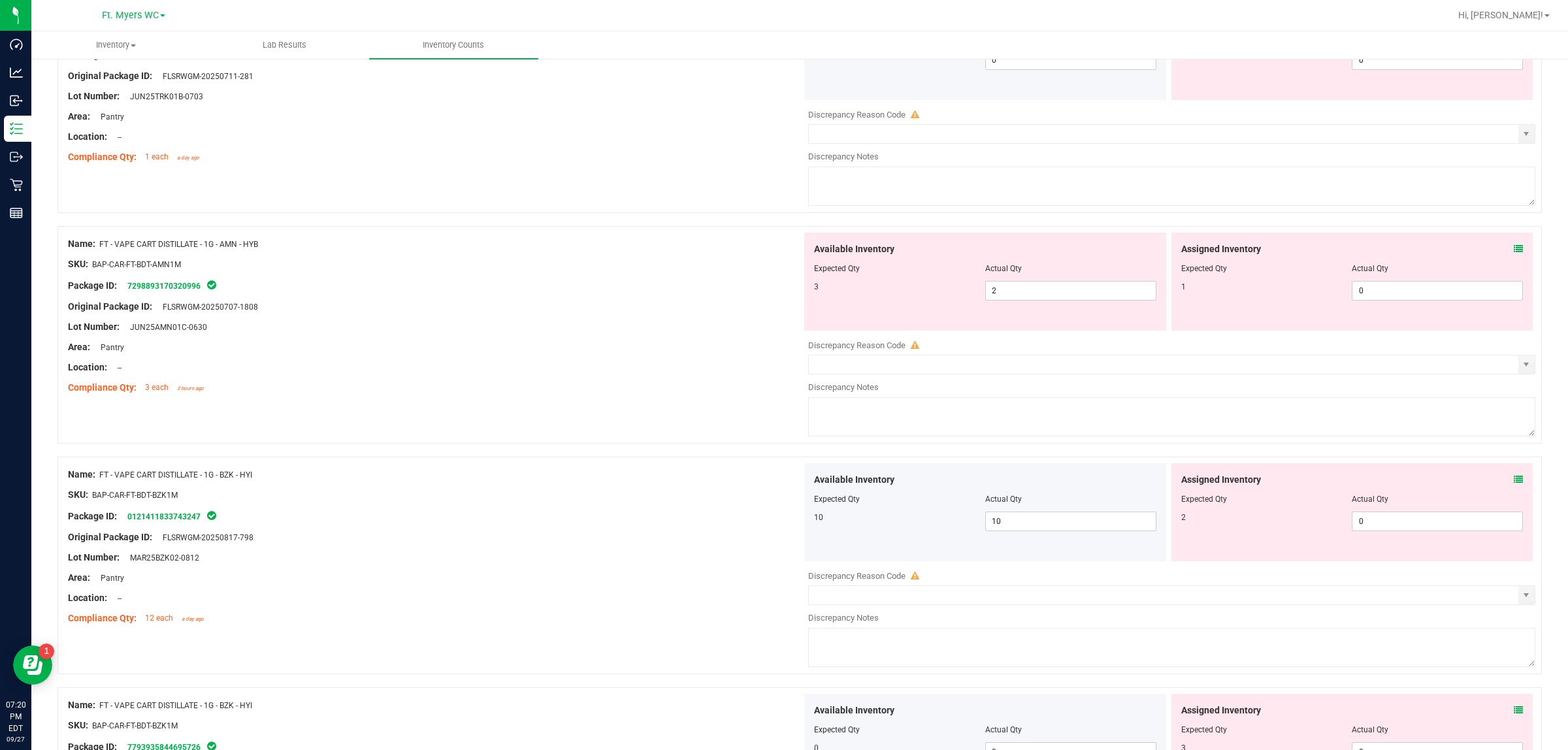
scroll to position [3648, 0]
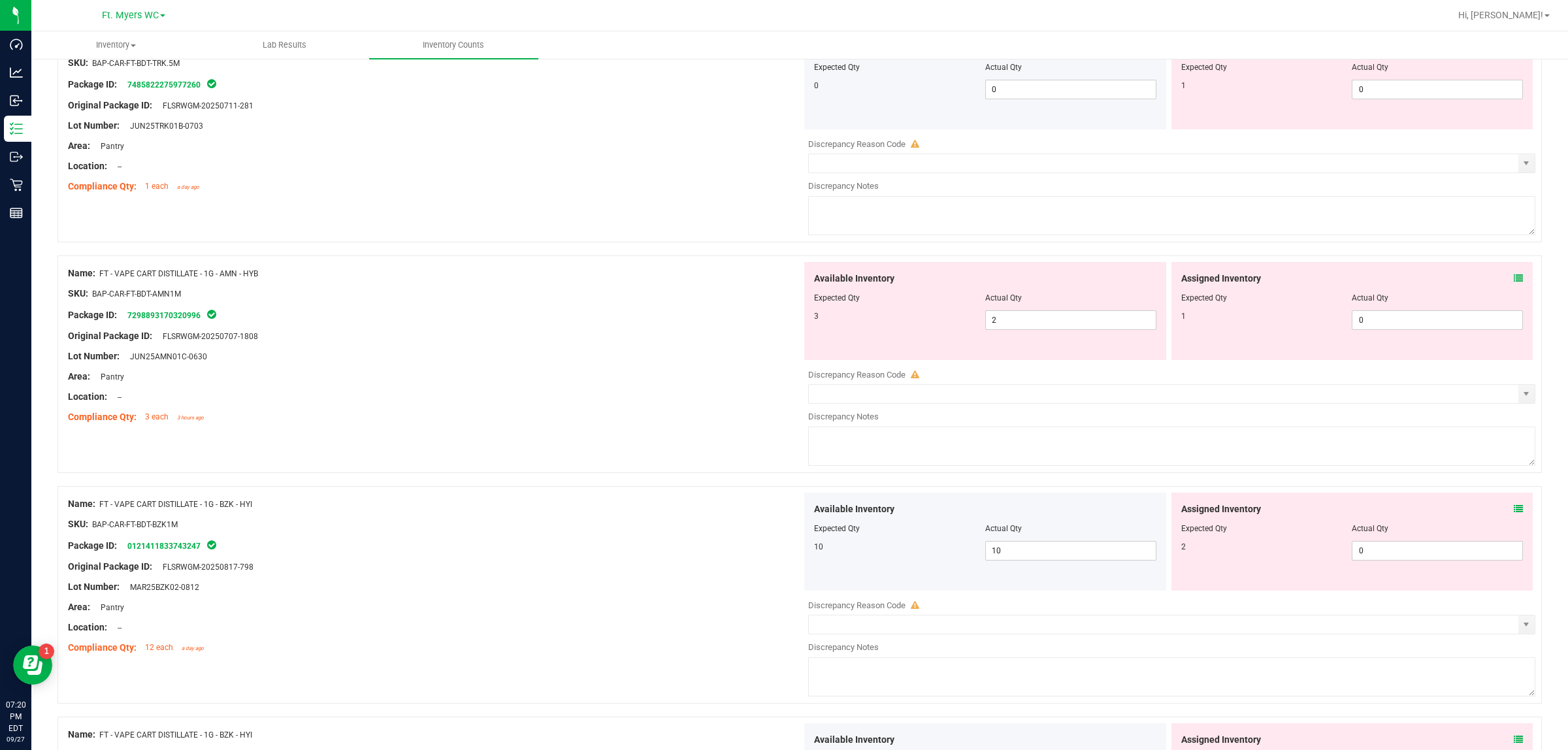
click at [1254, 283] on icon at bounding box center [1518, 279] width 9 height 9
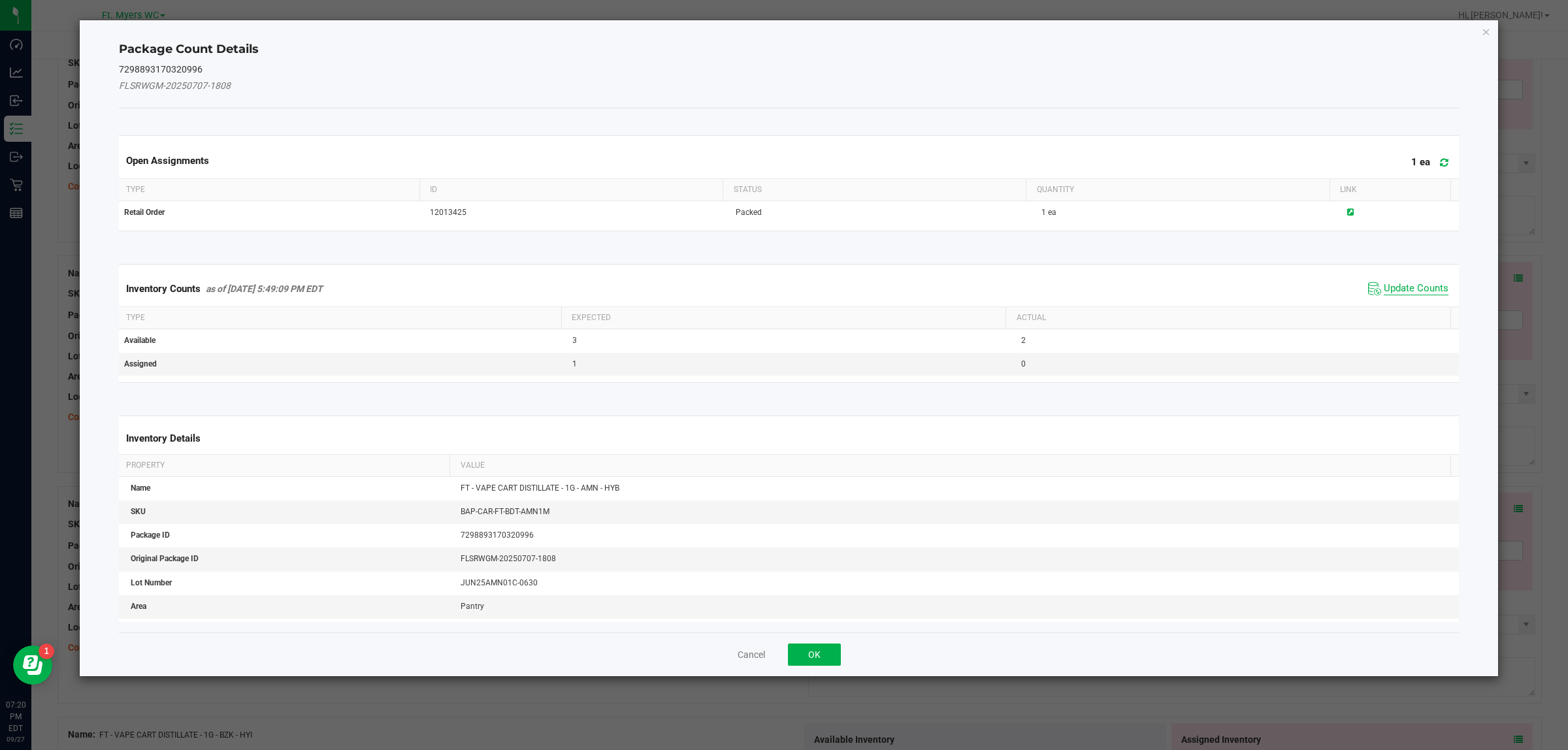
click at [1254, 282] on span "Update Counts" at bounding box center [1408, 289] width 87 height 20
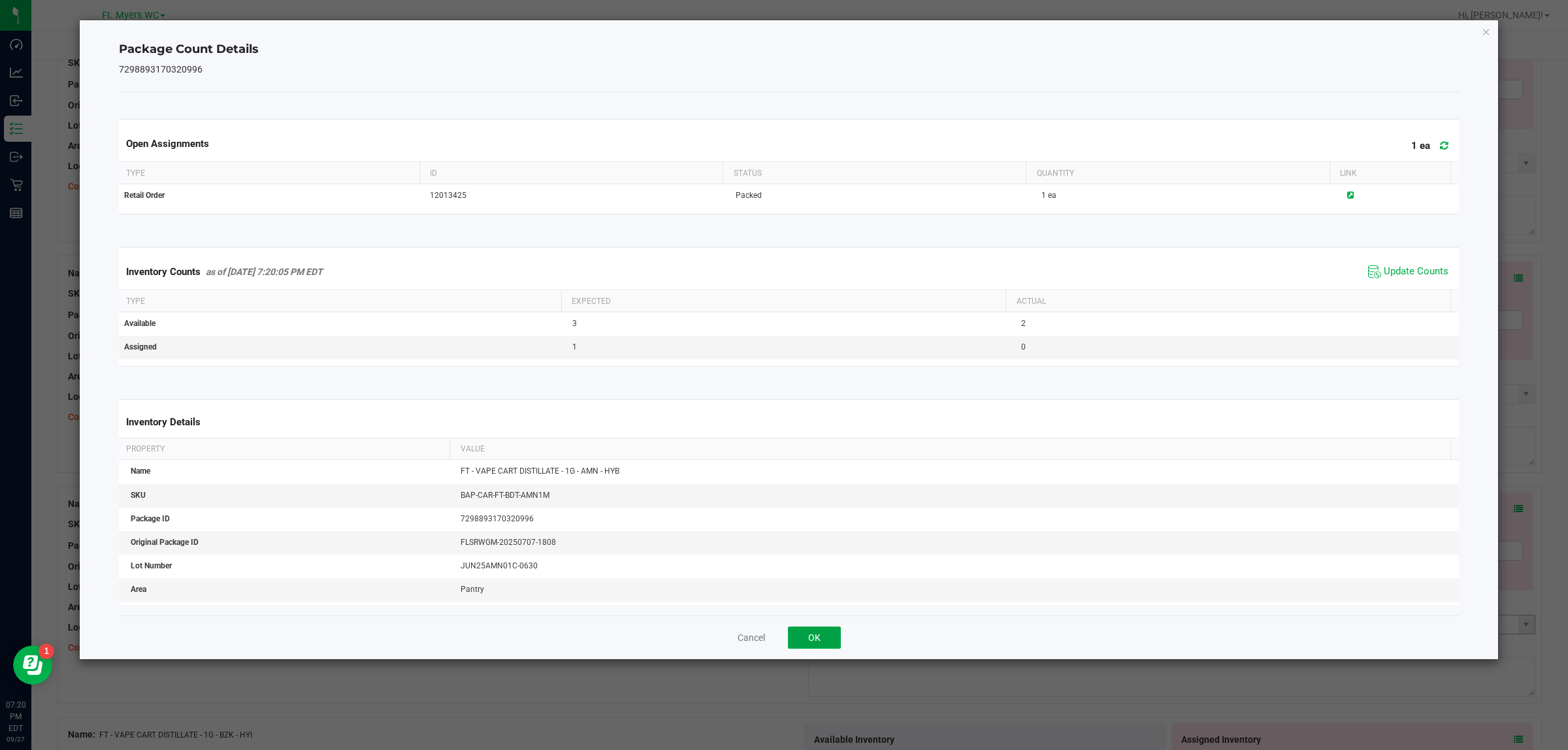
drag, startPoint x: 821, startPoint y: 641, endPoint x: 827, endPoint y: 644, distance: 6.7
click at [824, 600] on button "OK" at bounding box center [814, 638] width 53 height 22
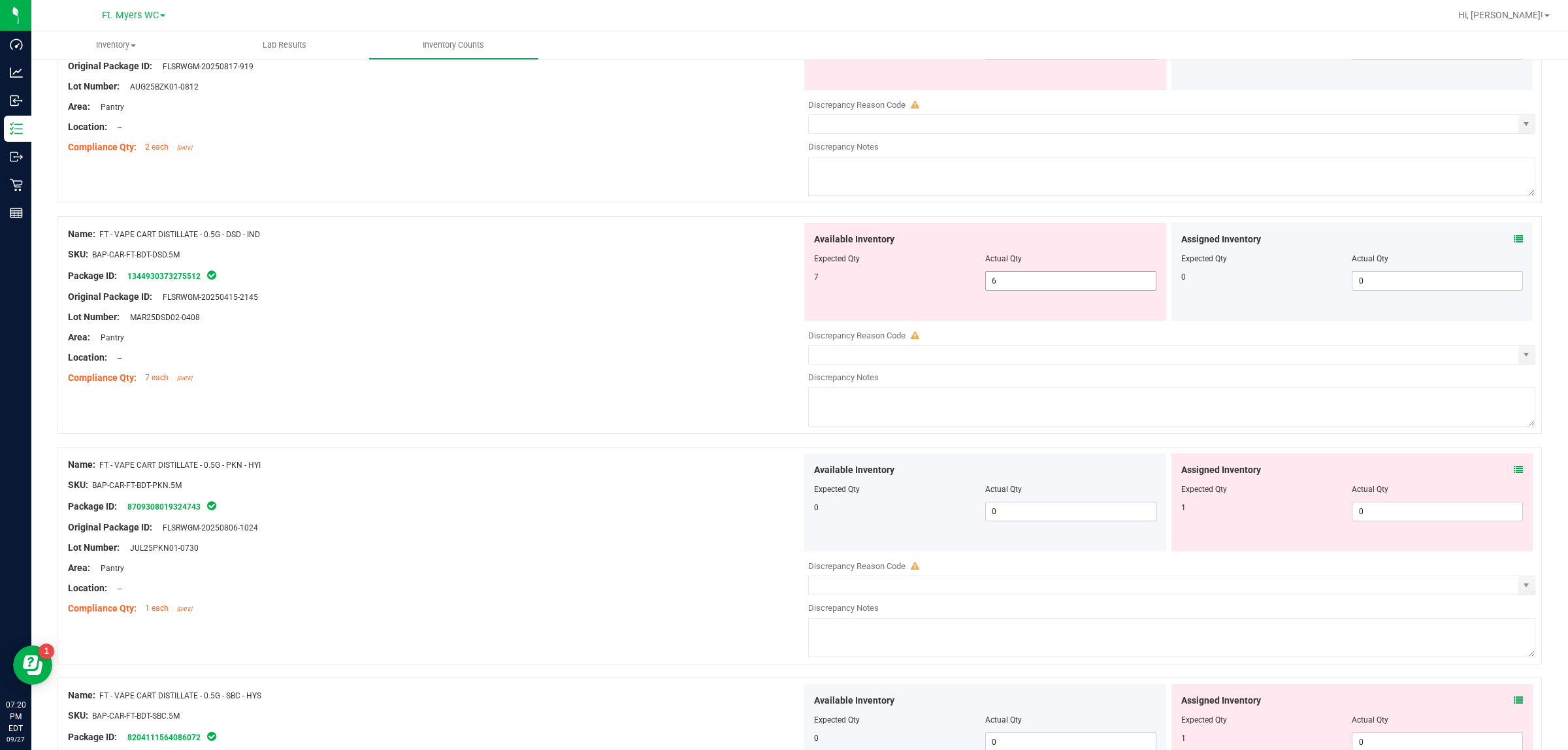
scroll to position [2749, 0]
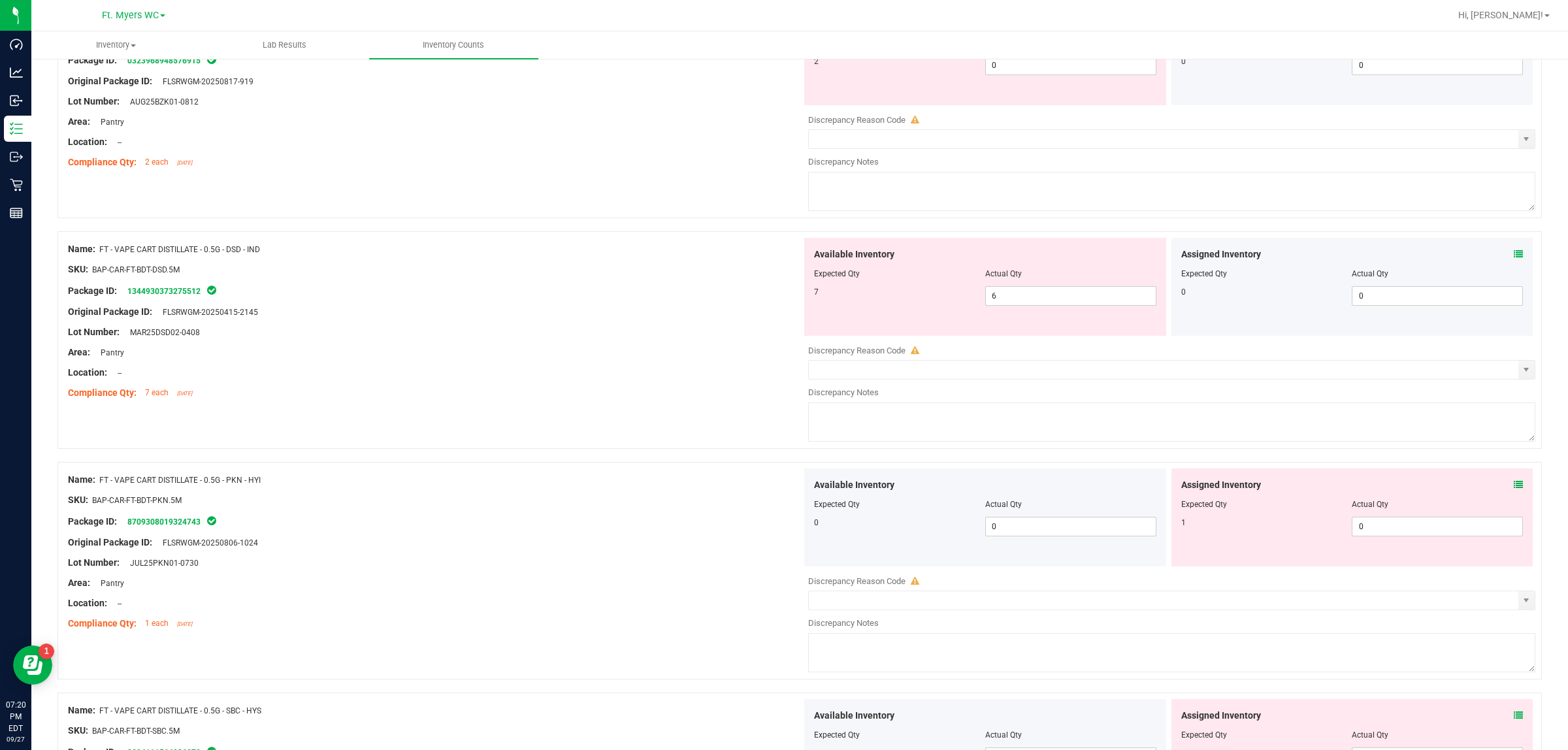
click at [1254, 259] on icon at bounding box center [1518, 254] width 9 height 9
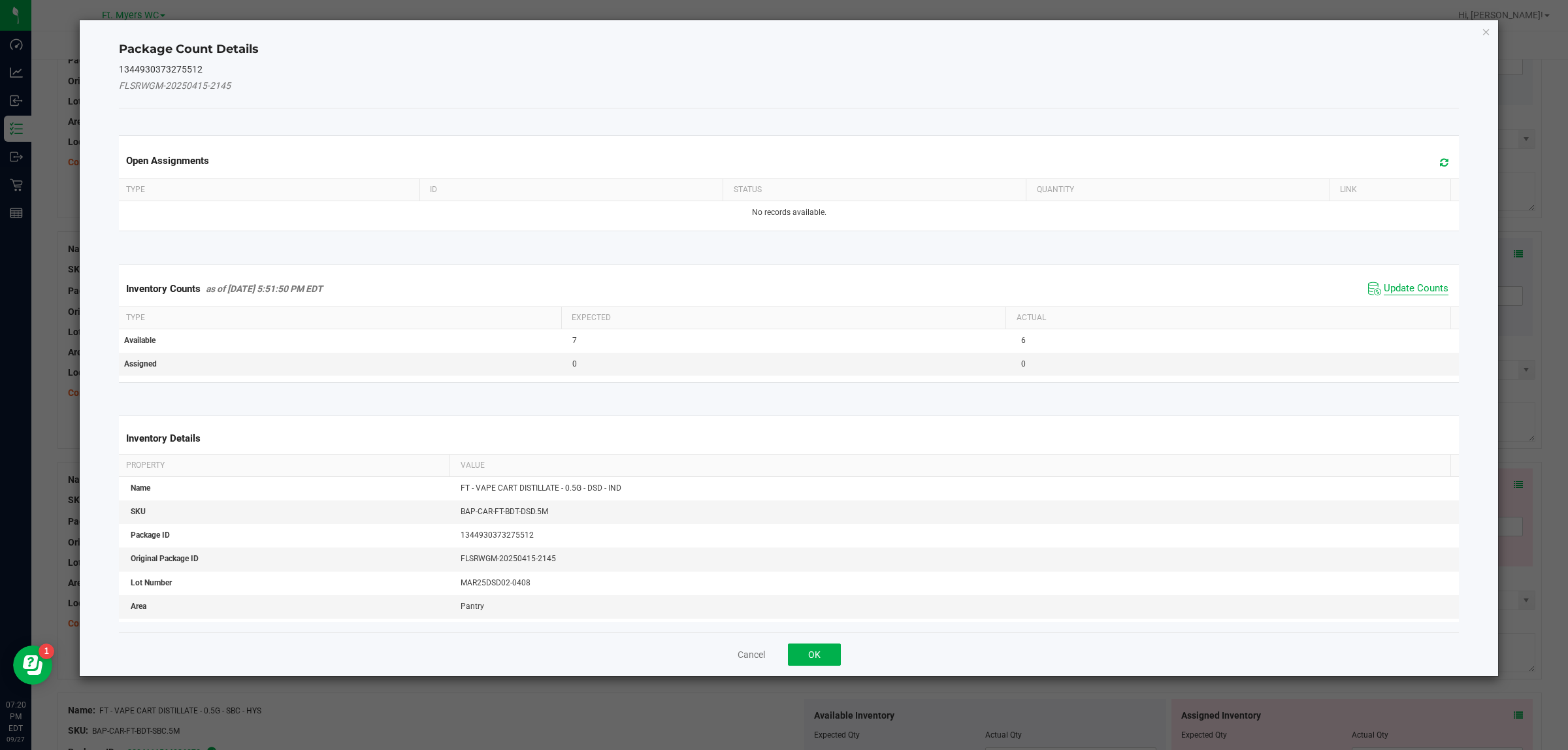
click at [1254, 288] on span "Update Counts" at bounding box center [1416, 289] width 64 height 13
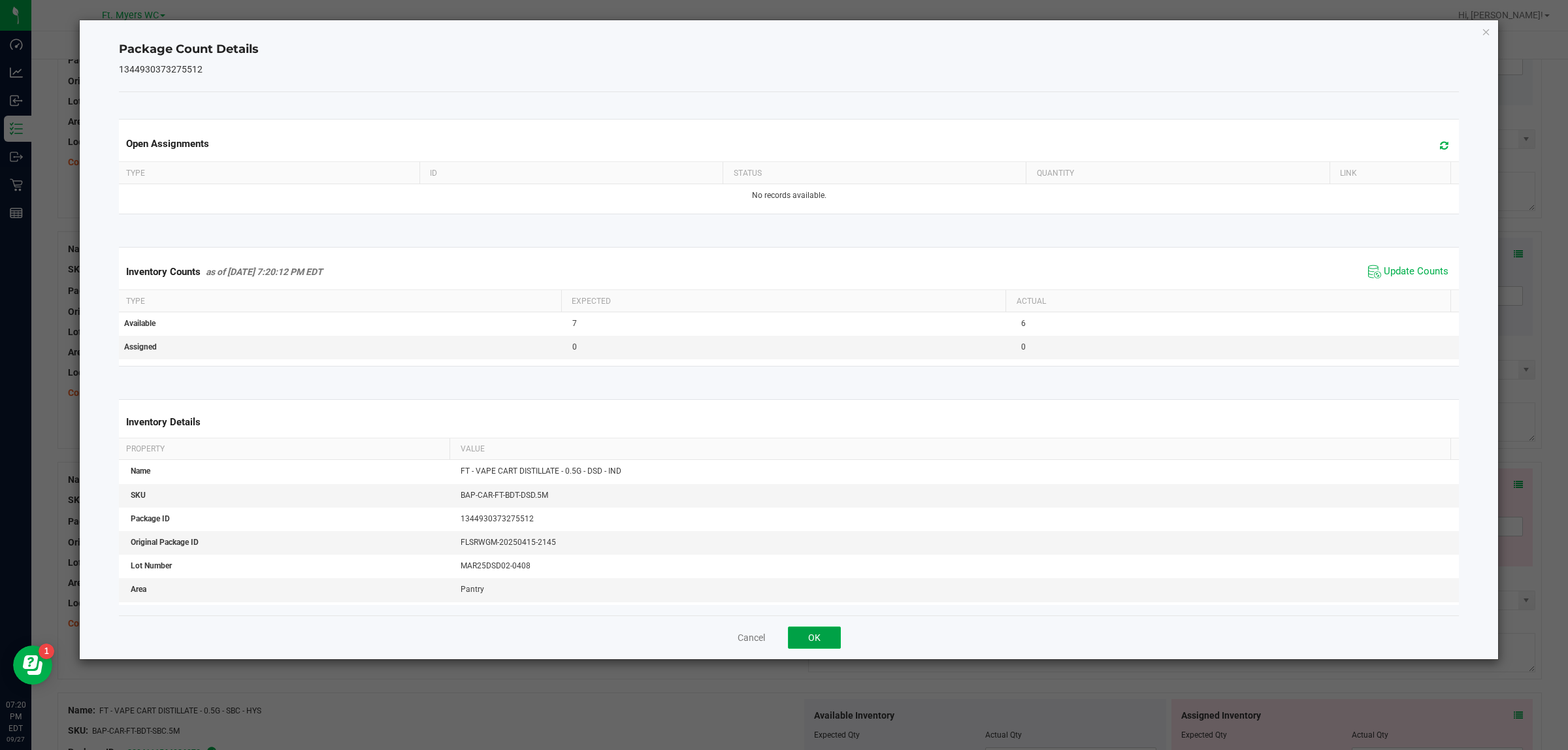
click at [830, 600] on button "OK" at bounding box center [814, 638] width 53 height 22
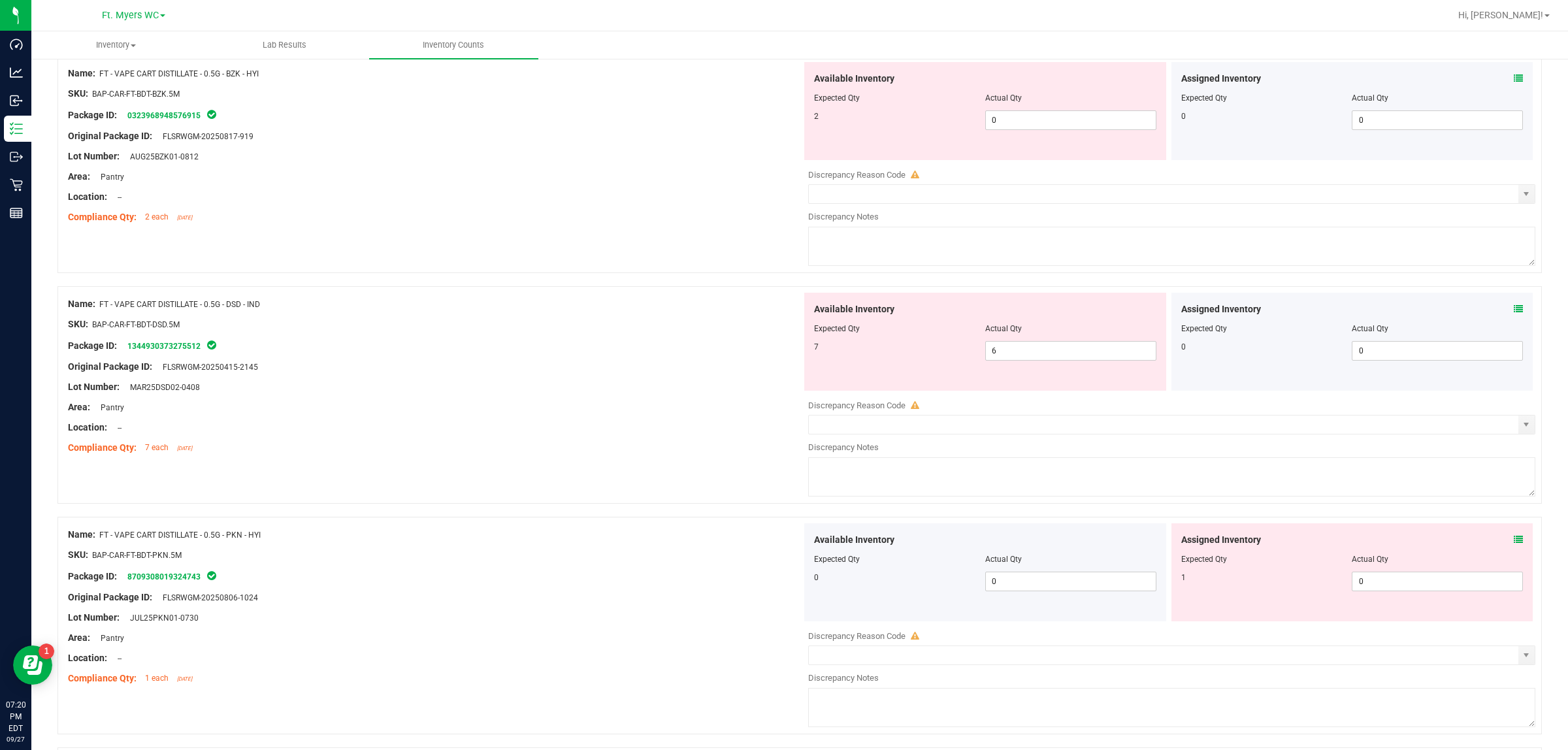
scroll to position [2668, 0]
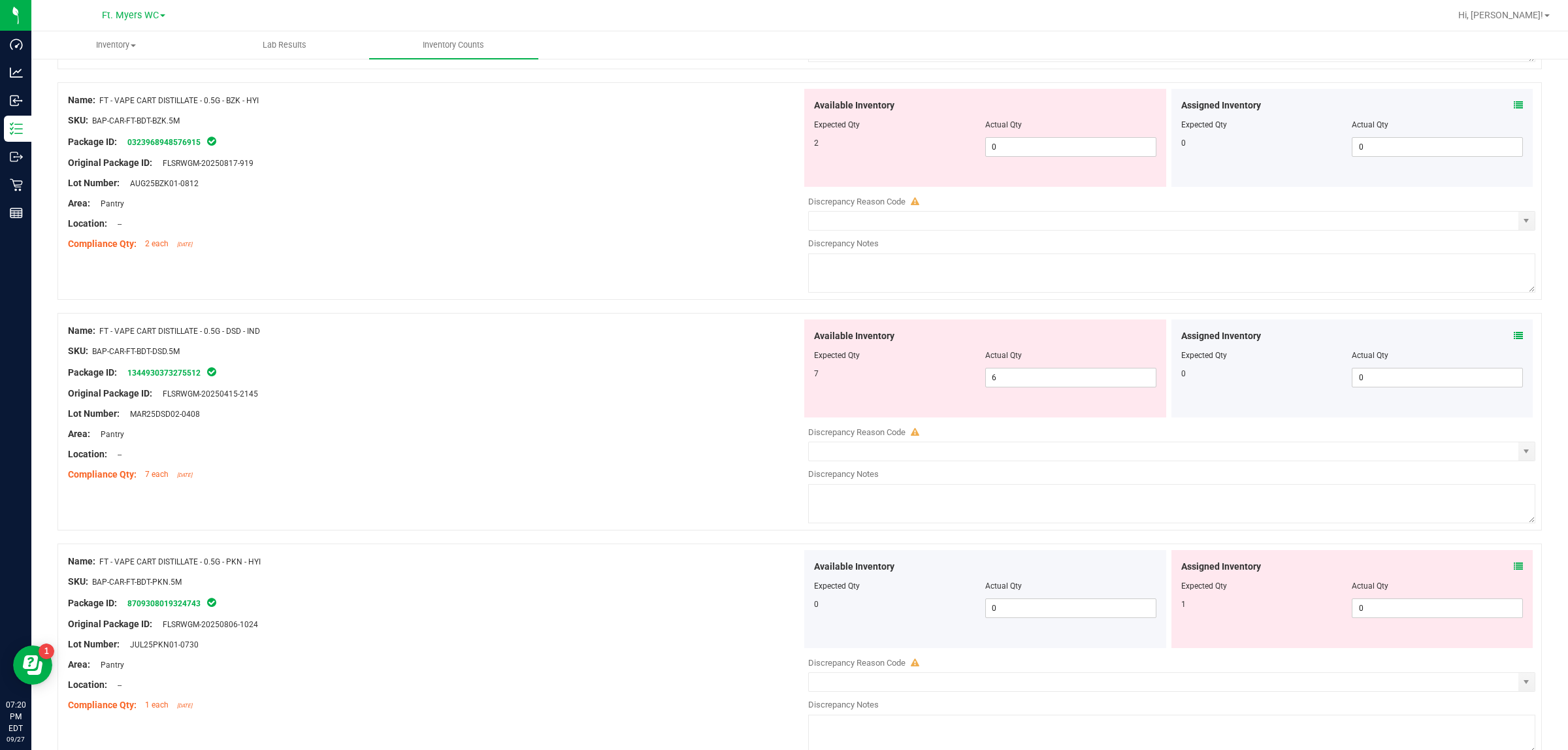
click at [1059, 400] on div "Available Inventory Expected Qty Actual Qty 7 6 6" at bounding box center [985, 369] width 362 height 98
drag, startPoint x: 1067, startPoint y: 389, endPoint x: 487, endPoint y: 400, distance: 580.1
click at [487, 400] on div "Name: FT - VAPE CART DISTILLATE - 0.5G - DSD - IND SKU: BAP-CAR-FT-BDT-DSD.5M P…" at bounding box center [799, 422] width 1484 height 218
type input "7"
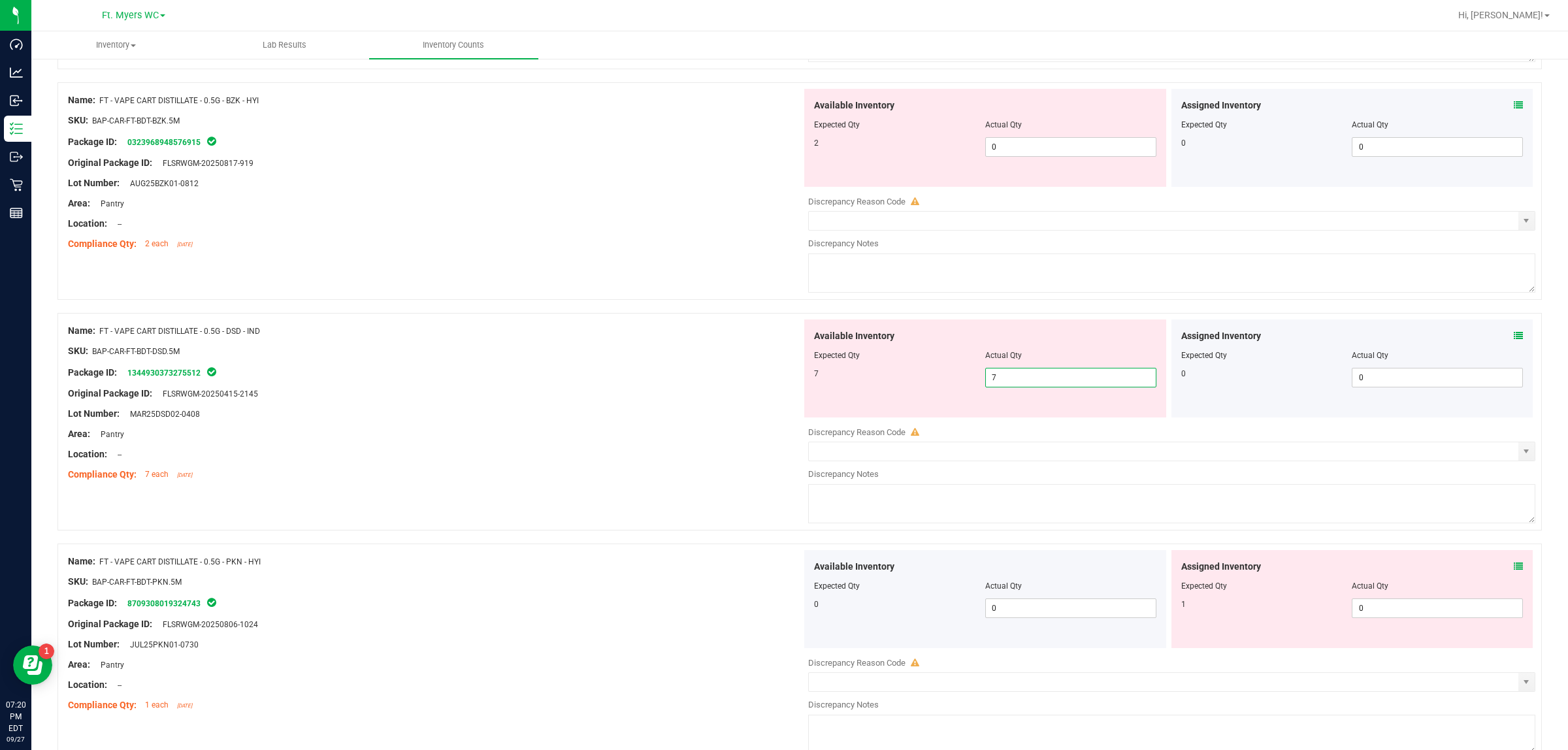
click at [491, 387] on div at bounding box center [434, 383] width 733 height 7
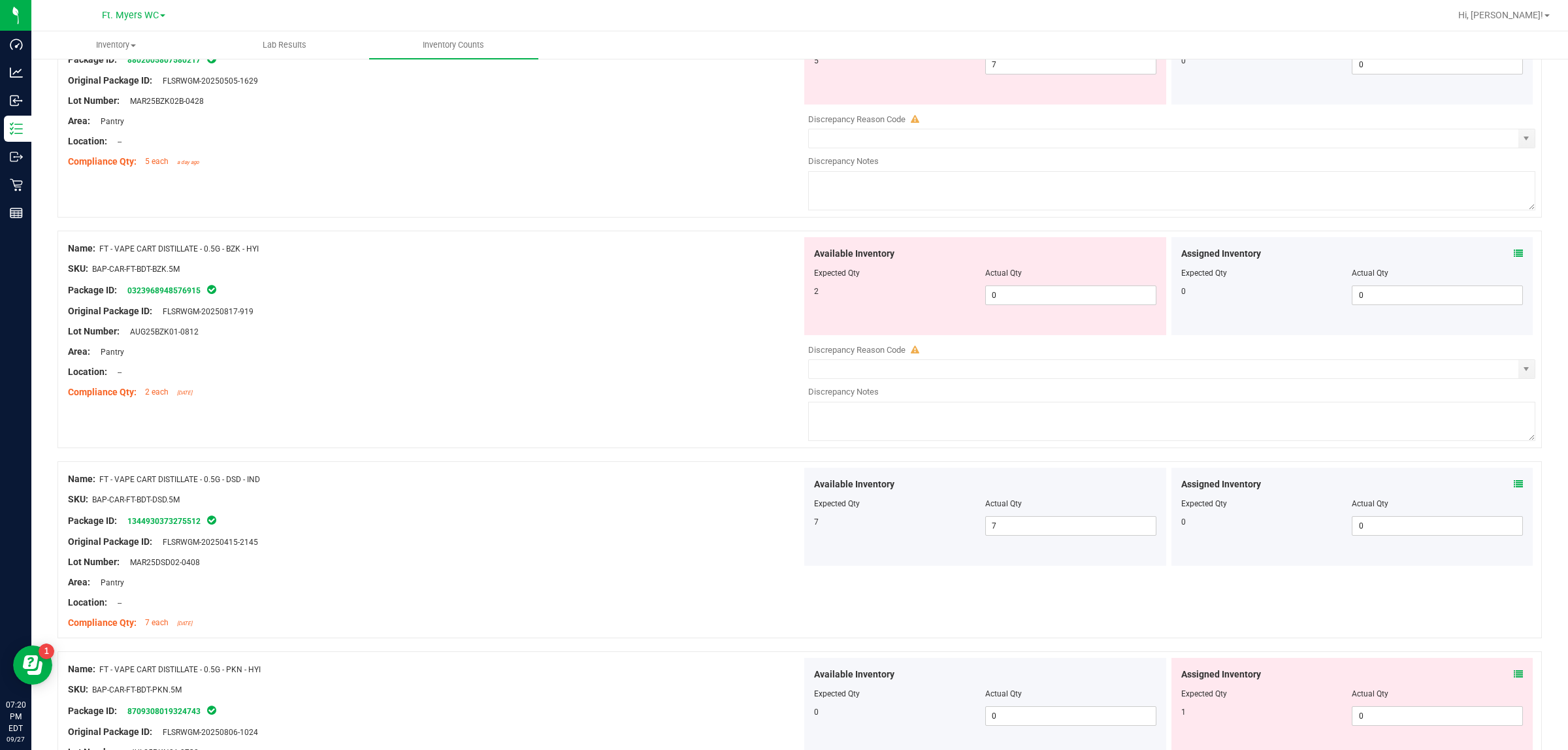
scroll to position [2341, 0]
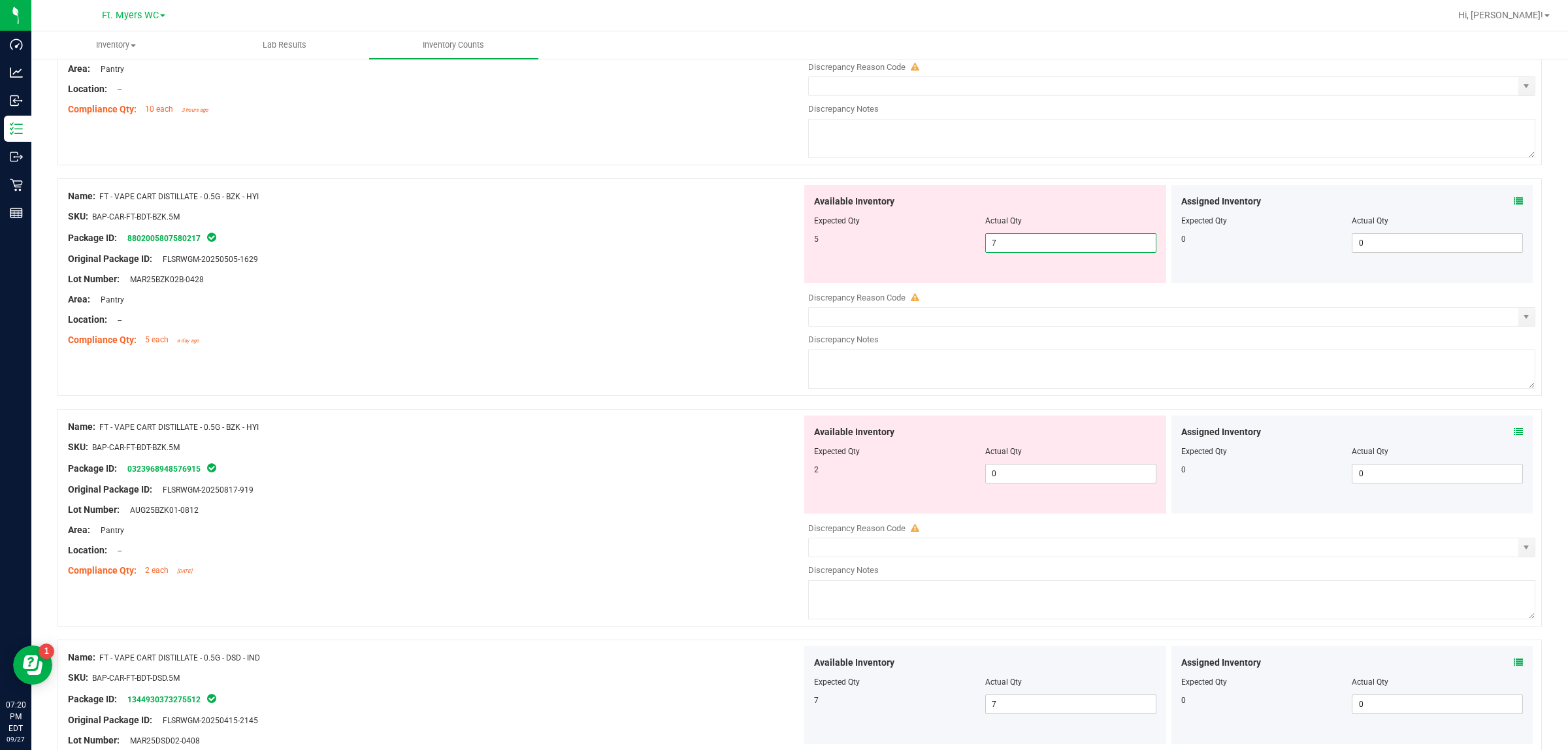
drag, startPoint x: 1070, startPoint y: 258, endPoint x: 846, endPoint y: 258, distance: 224.0
click at [846, 253] on div "5 7 7" at bounding box center [985, 243] width 342 height 20
type input "5"
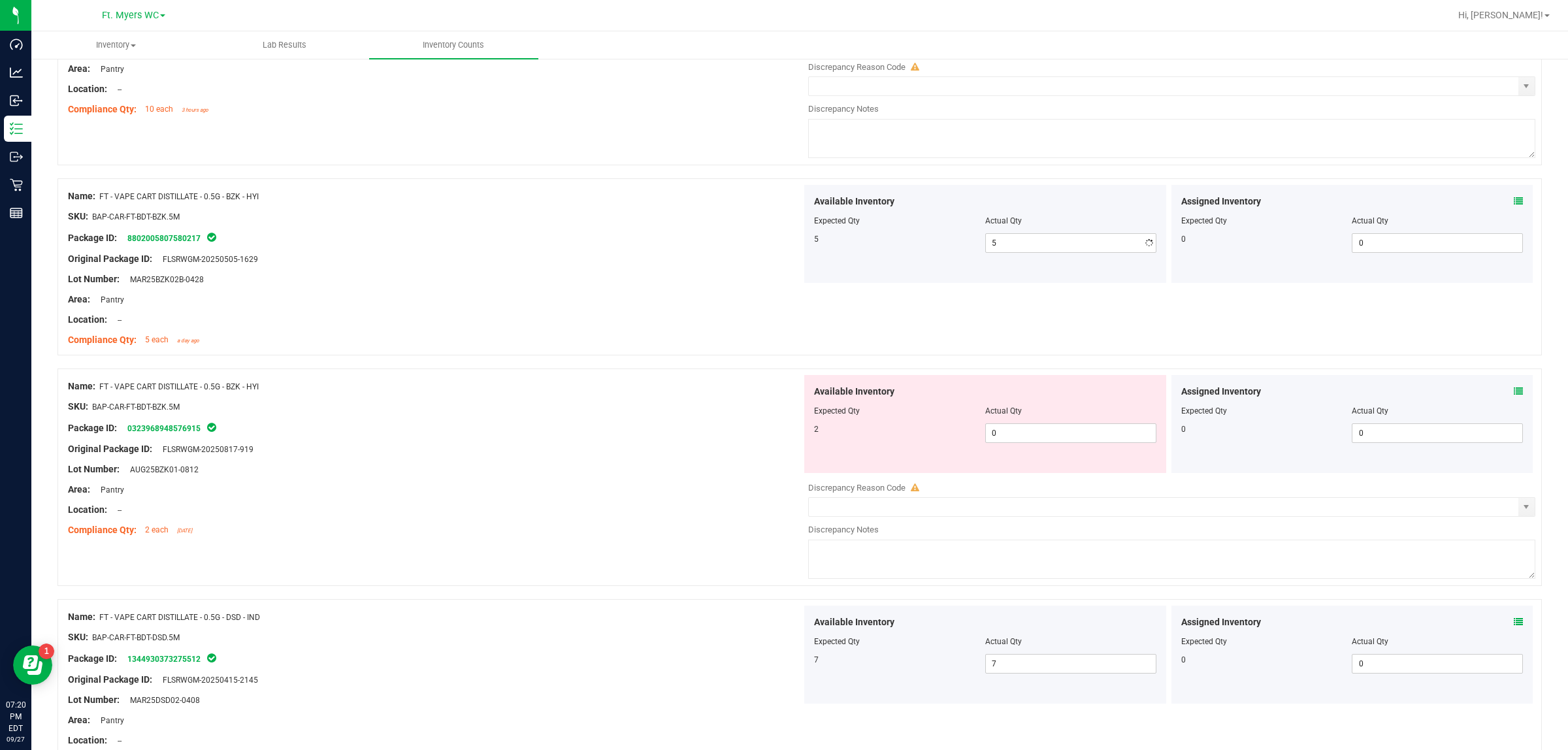
click at [1027, 473] on div "Available Inventory Expected Qty Actual Qty 2 0 0" at bounding box center [985, 424] width 362 height 98
drag, startPoint x: 1036, startPoint y: 433, endPoint x: 1018, endPoint y: 438, distance: 18.7
click at [1030, 433] on span "0 0" at bounding box center [1070, 433] width 171 height 20
drag, startPoint x: 1016, startPoint y: 438, endPoint x: 831, endPoint y: 443, distance: 185.1
click at [843, 443] on div "2 0 0" at bounding box center [985, 433] width 342 height 20
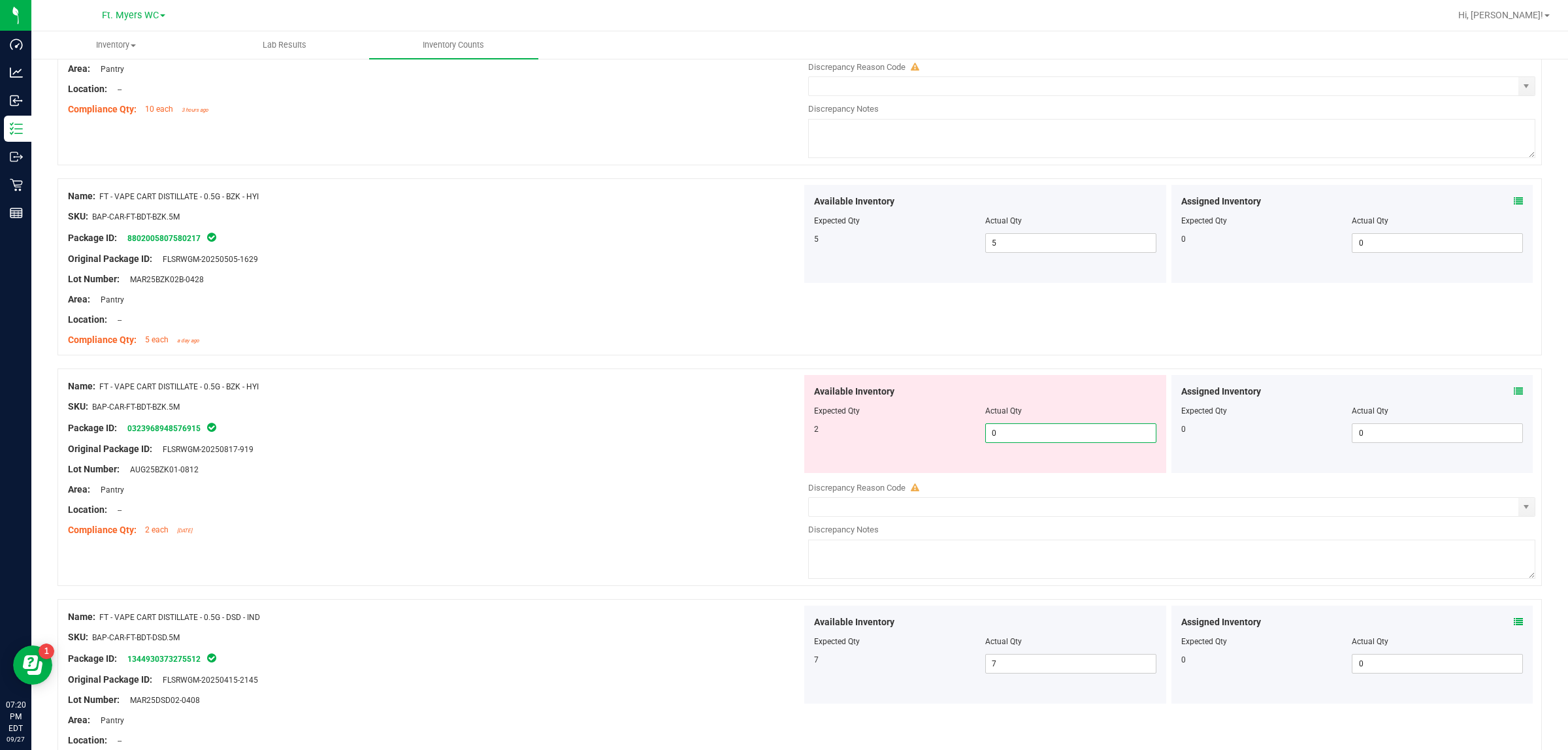
type input "2"
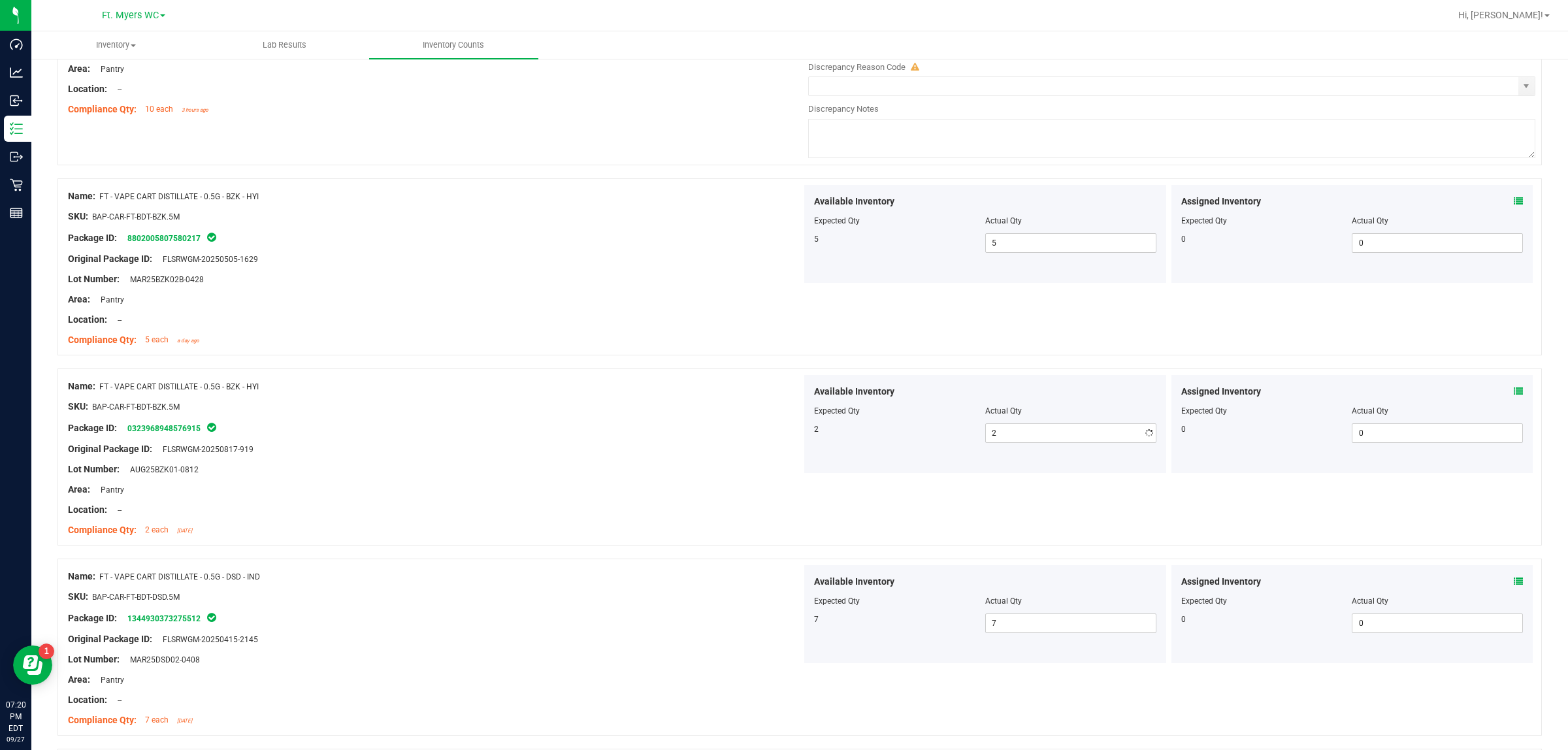
click at [778, 456] on div "Original Package ID: FLSRWGM-20250817-919" at bounding box center [434, 449] width 733 height 14
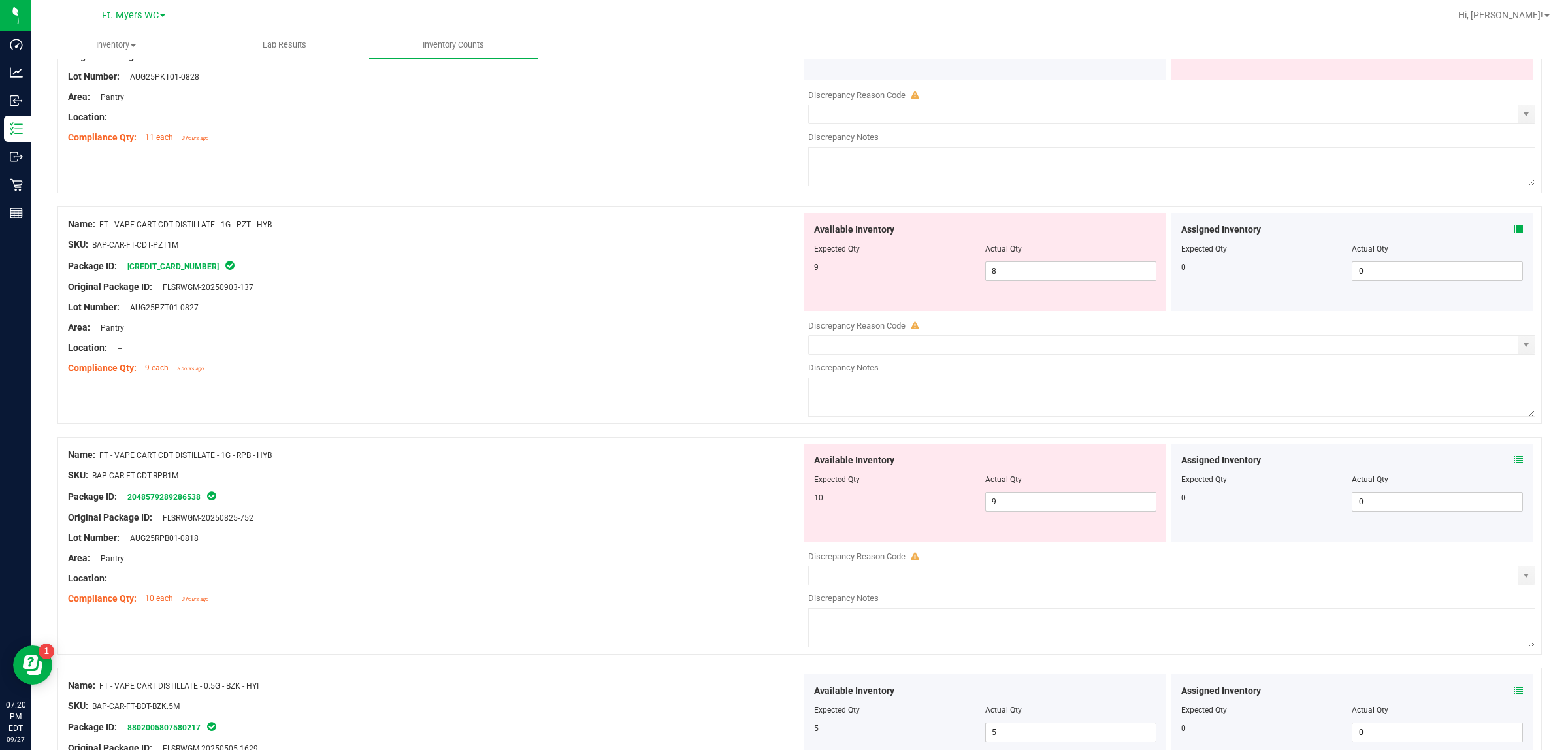
scroll to position [1851, 0]
click at [1254, 466] on icon at bounding box center [1518, 460] width 9 height 9
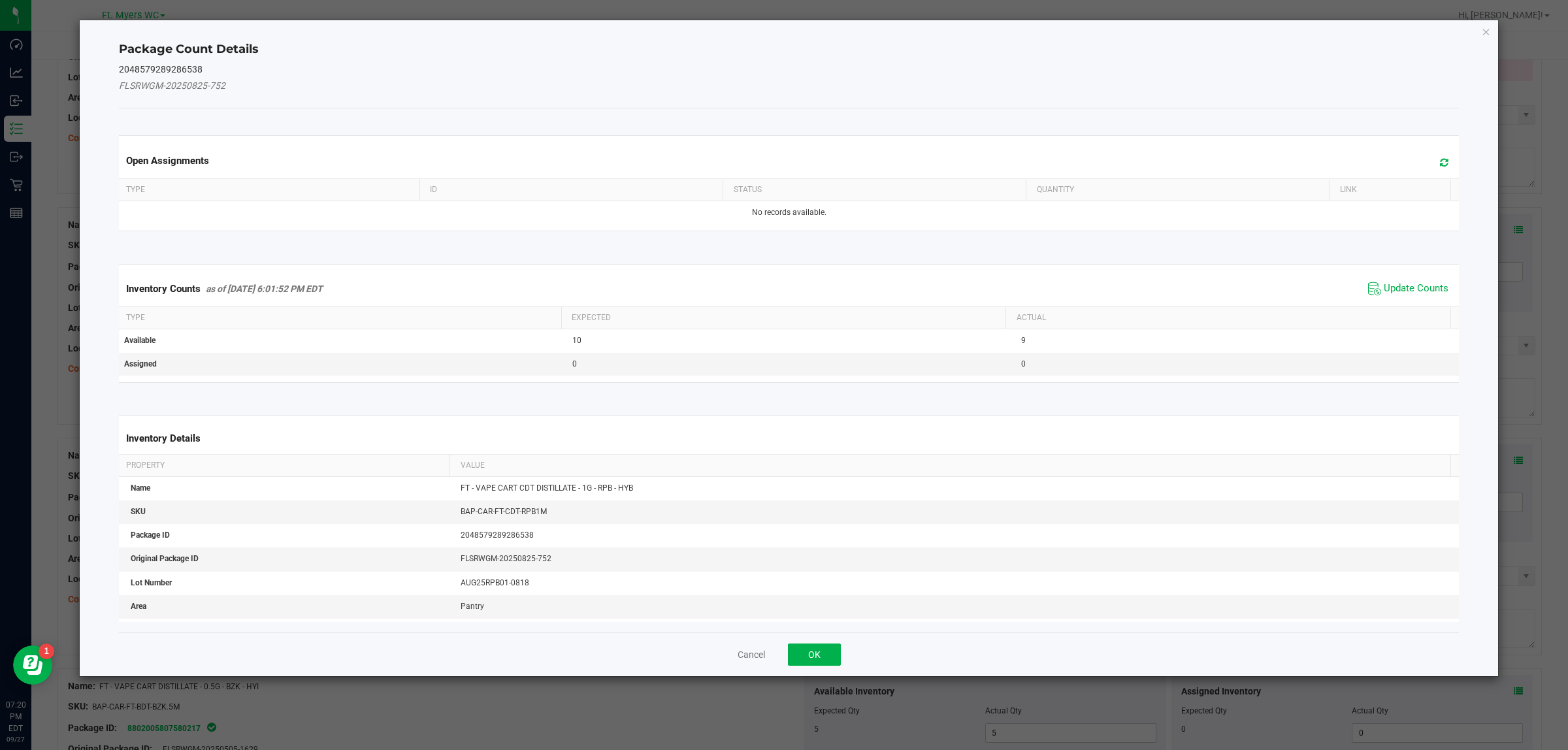
click at [1254, 279] on div "Inventory Counts as of [DATE] 6:01:52 PM EDT Update Counts" at bounding box center [789, 289] width 1345 height 35
click at [1254, 281] on span "Update Counts" at bounding box center [1408, 289] width 87 height 20
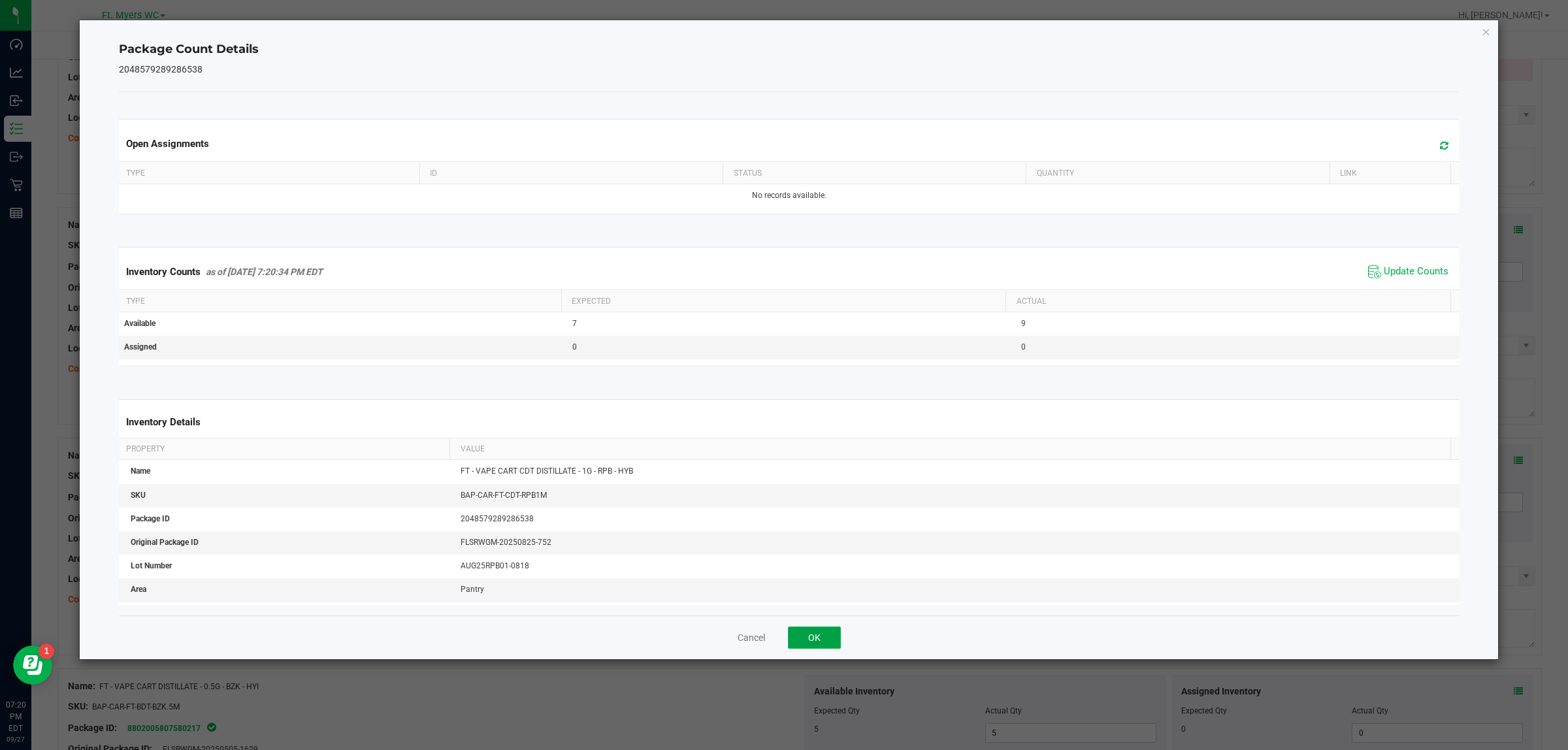
click at [826, 600] on button "OK" at bounding box center [814, 638] width 53 height 22
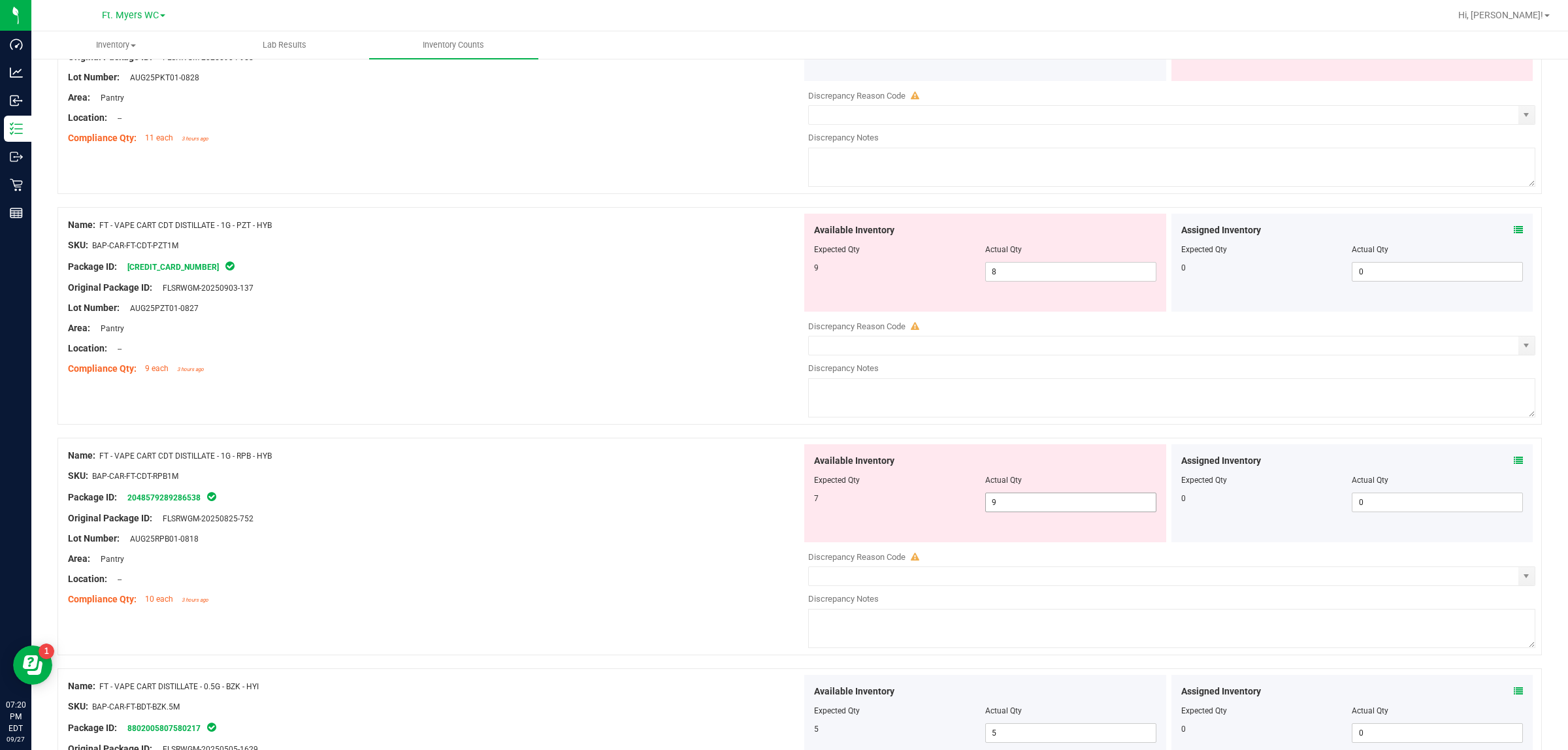
drag, startPoint x: 1010, startPoint y: 508, endPoint x: 850, endPoint y: 508, distance: 160.0
click at [865, 509] on div "7 9 9" at bounding box center [985, 502] width 342 height 20
type input "7"
drag, startPoint x: 550, startPoint y: 490, endPoint x: 622, endPoint y: 422, distance: 99.0
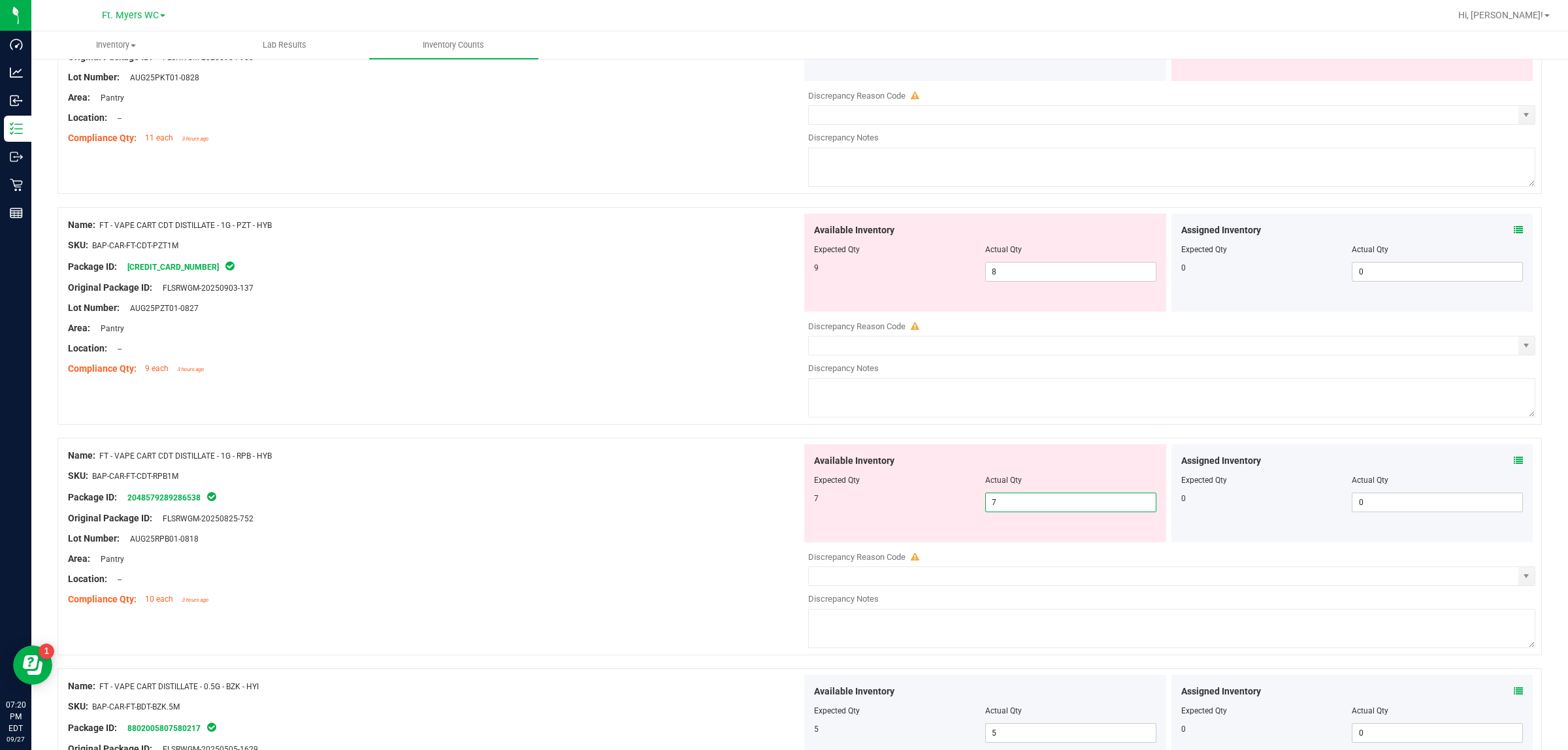
click at [558, 483] on div "SKU: BAP-CAR-FT-CDT-RPB1M" at bounding box center [434, 476] width 733 height 14
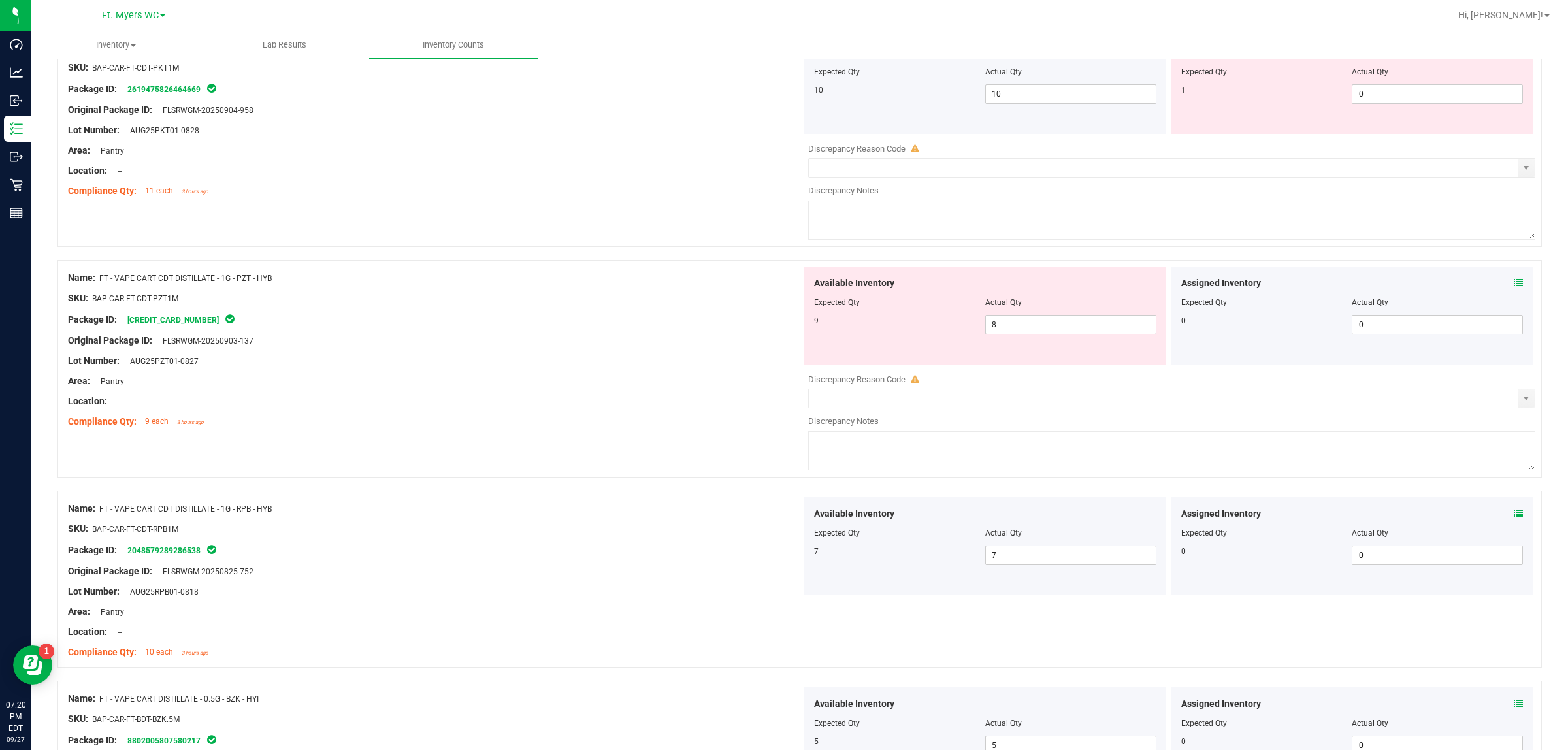
scroll to position [1769, 0]
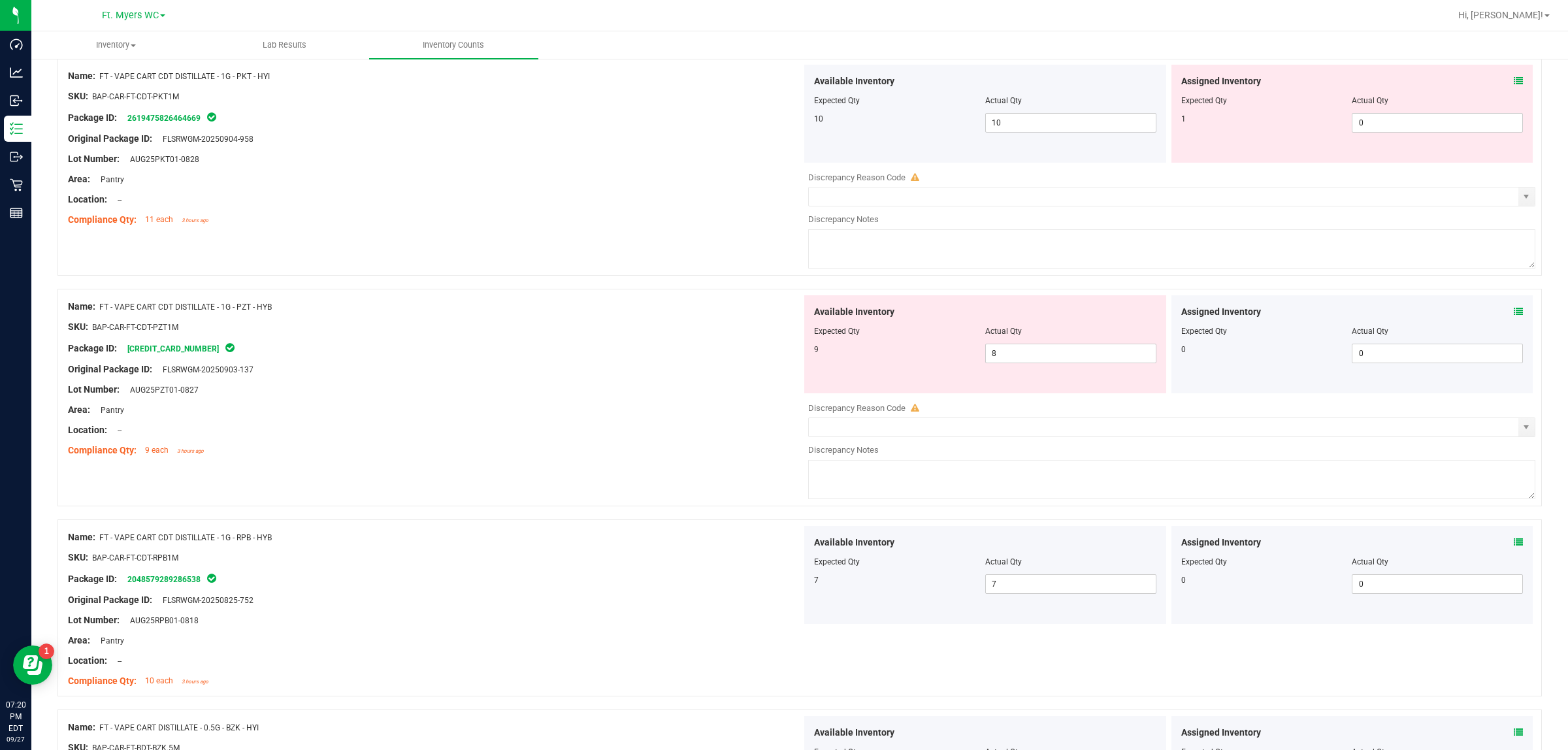
click at [1254, 315] on icon at bounding box center [1518, 312] width 9 height 9
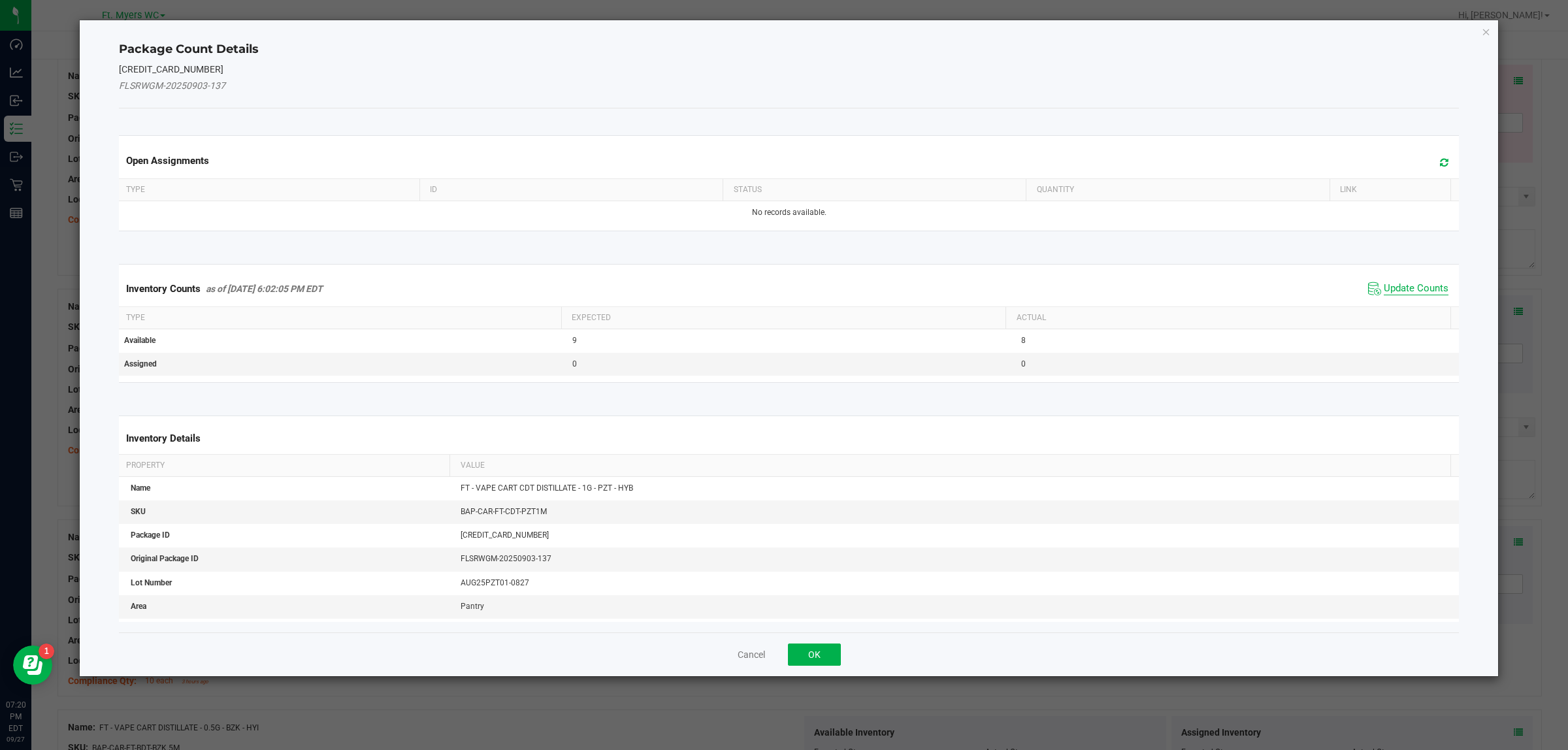
click at [1254, 288] on span "Update Counts" at bounding box center [1416, 289] width 64 height 13
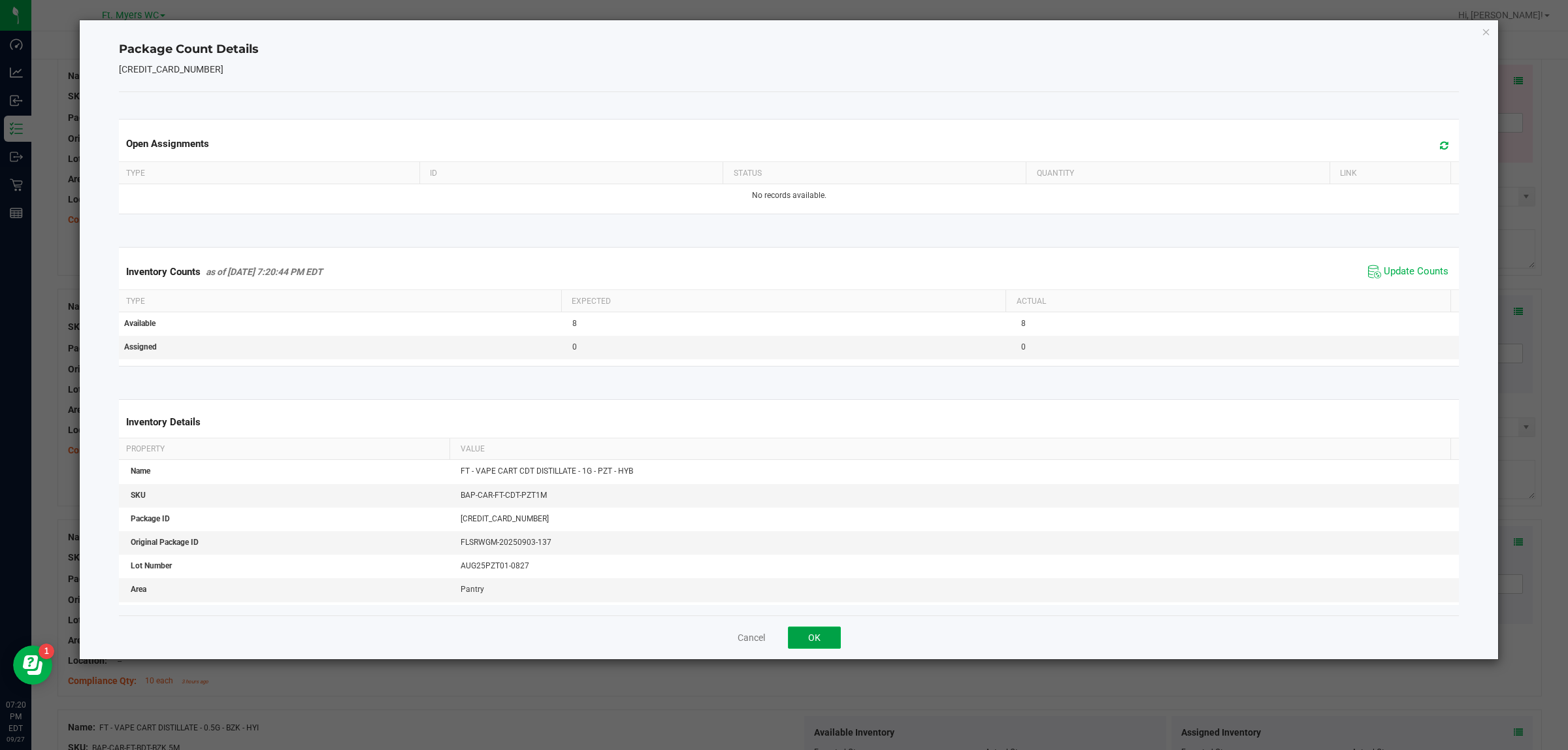
click at [821, 600] on button "OK" at bounding box center [814, 638] width 53 height 22
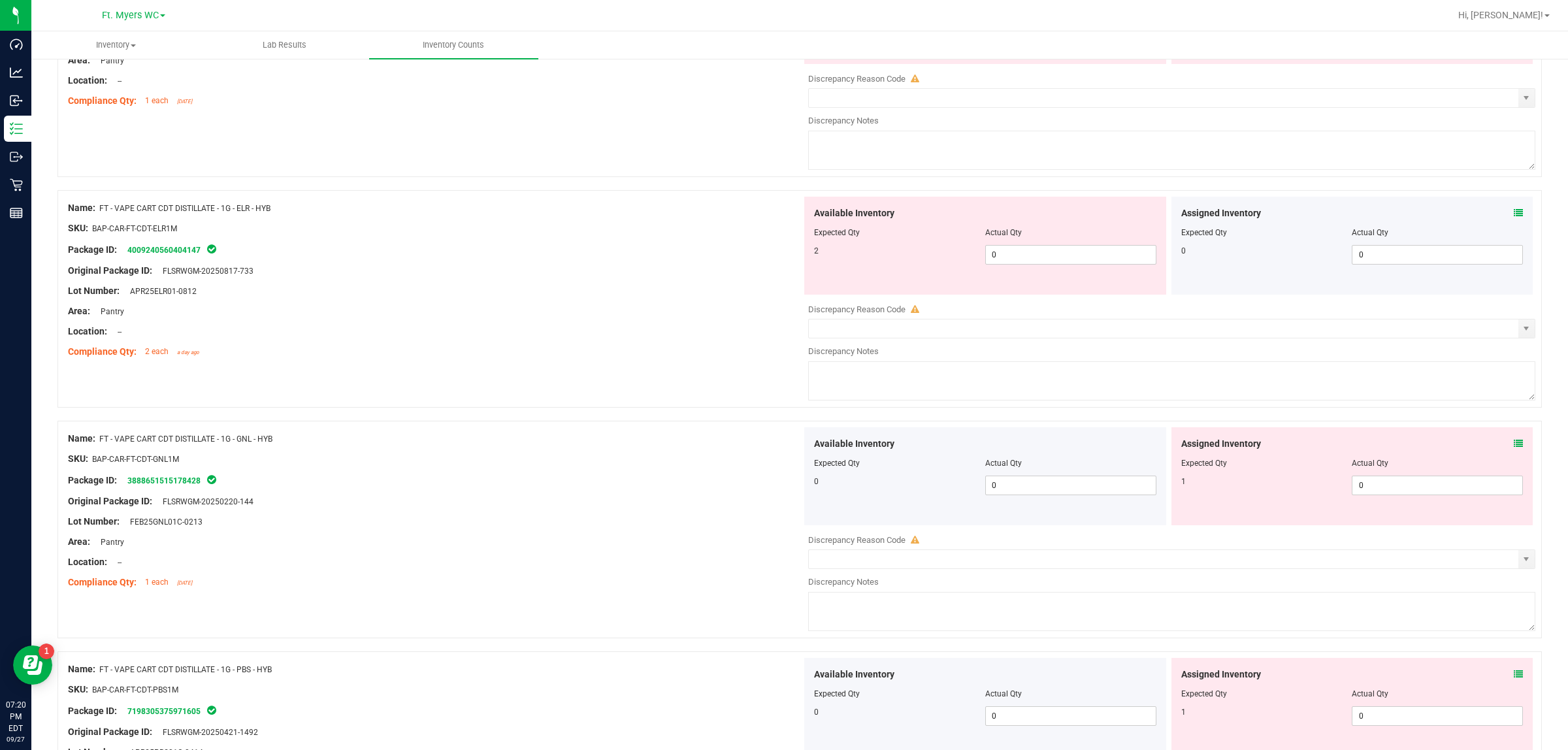
scroll to position [789, 0]
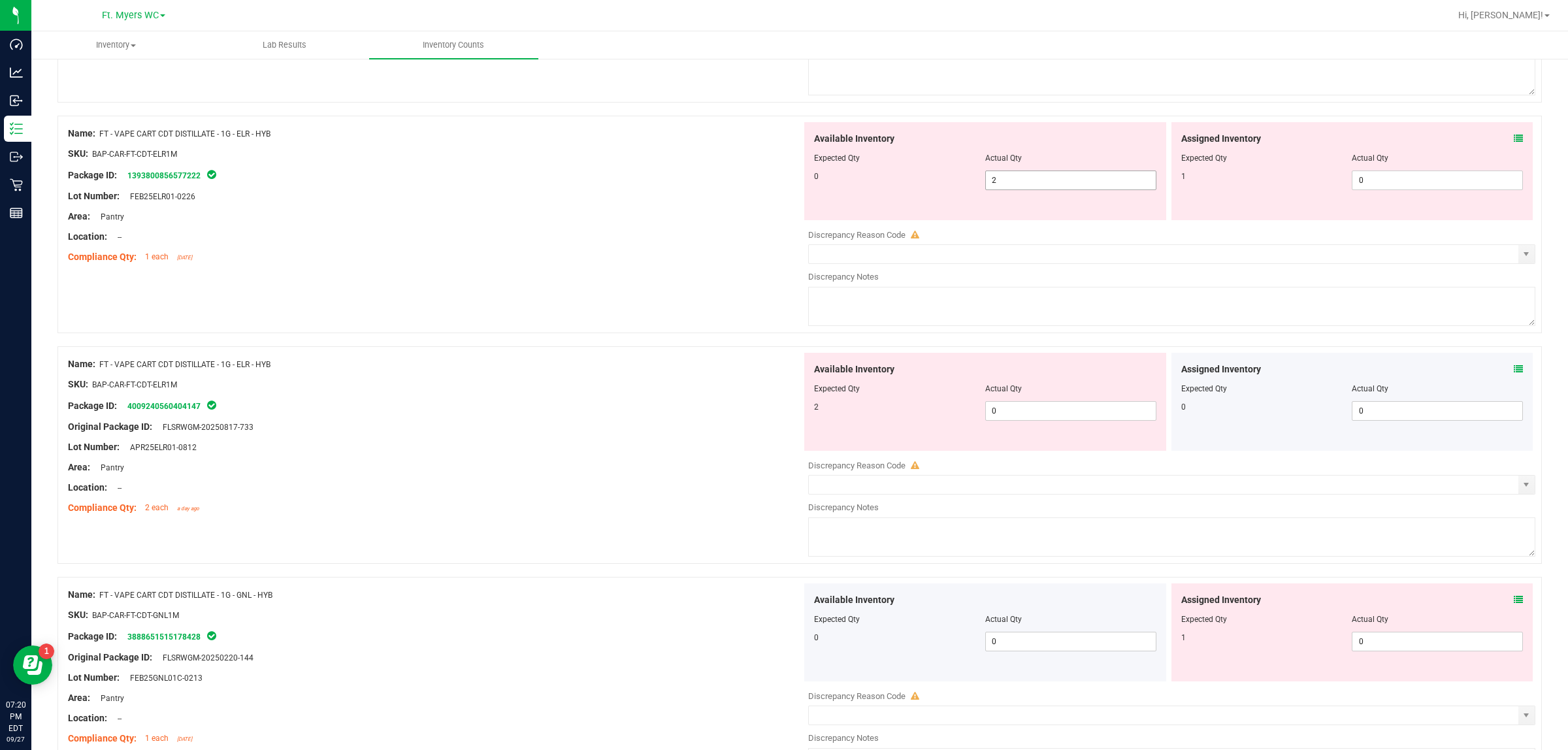
drag, startPoint x: 978, startPoint y: 185, endPoint x: 896, endPoint y: 191, distance: 82.2
click at [896, 190] on div "0 2 2" at bounding box center [985, 180] width 342 height 20
type input "0"
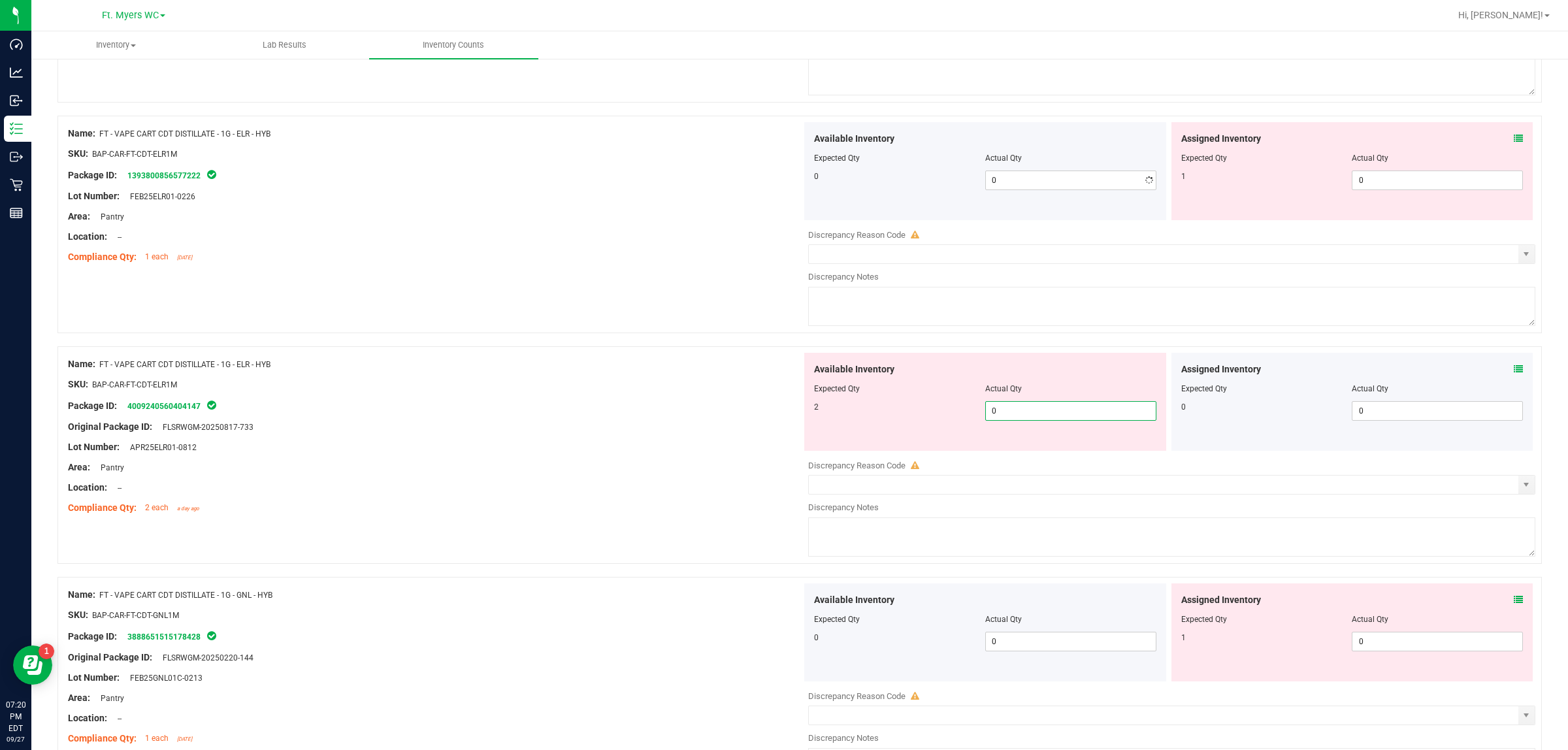
drag, startPoint x: 1007, startPoint y: 416, endPoint x: 704, endPoint y: 394, distance: 303.8
click at [720, 397] on div "Name: FT - VAPE CART CDT DISTILLATE - 1G - ELR - HYB SKU: BAP-CAR-FT-CDT-ELR1M …" at bounding box center [799, 455] width 1484 height 218
type input "2"
click at [683, 396] on div at bounding box center [434, 394] width 733 height 7
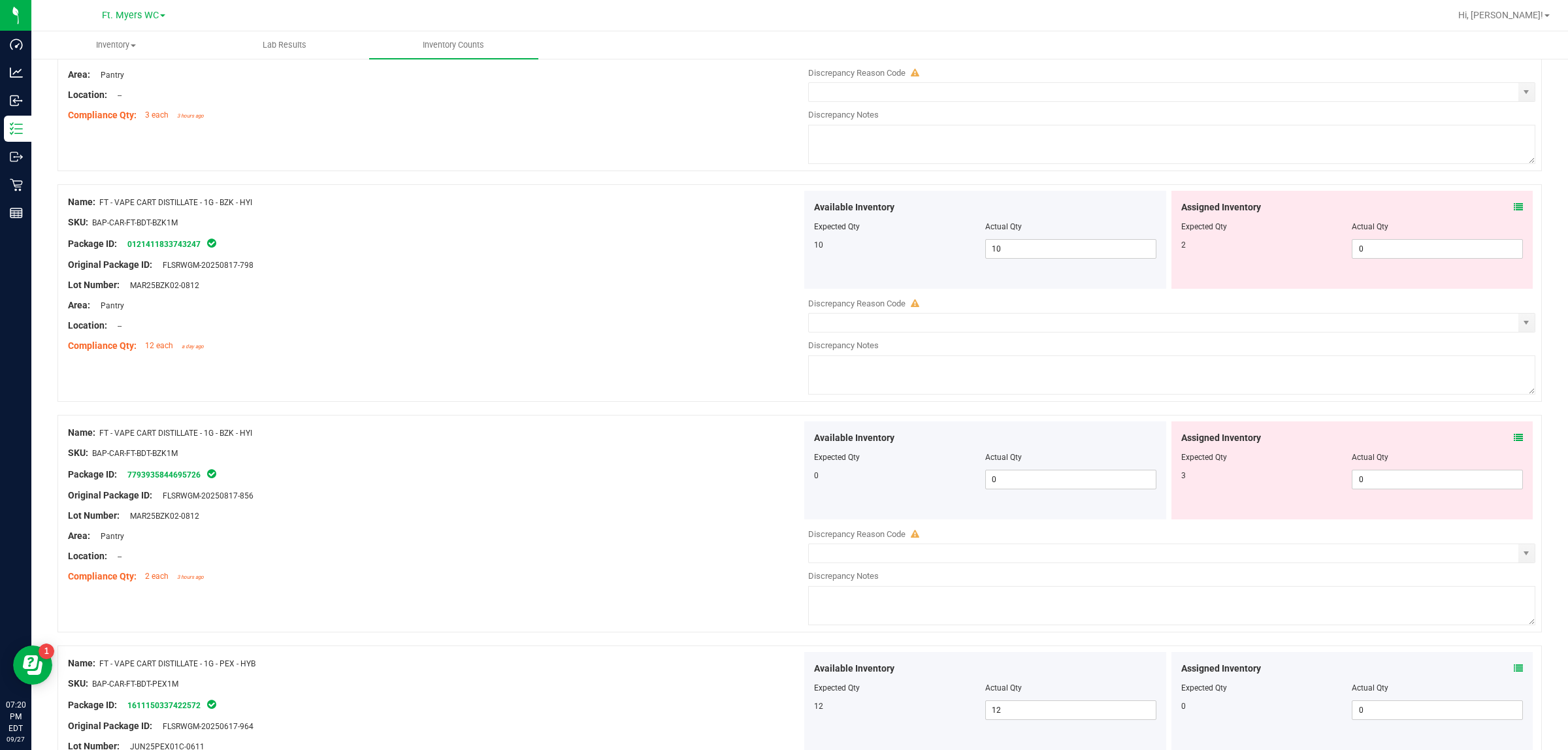
scroll to position [3850, 0]
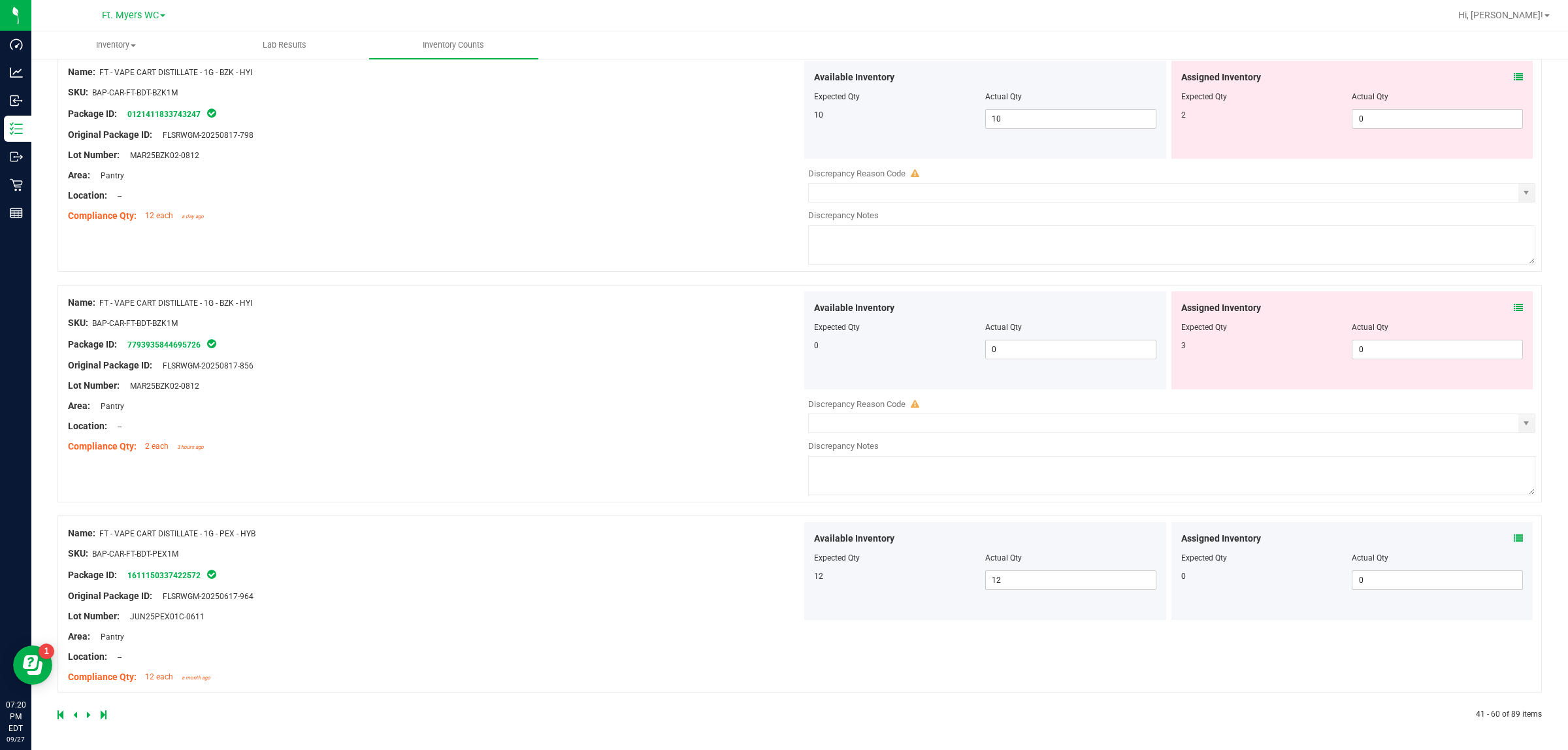
drag, startPoint x: 659, startPoint y: 686, endPoint x: 606, endPoint y: 782, distance: 109.7
click at [75, 600] on icon at bounding box center [75, 715] width 4 height 8
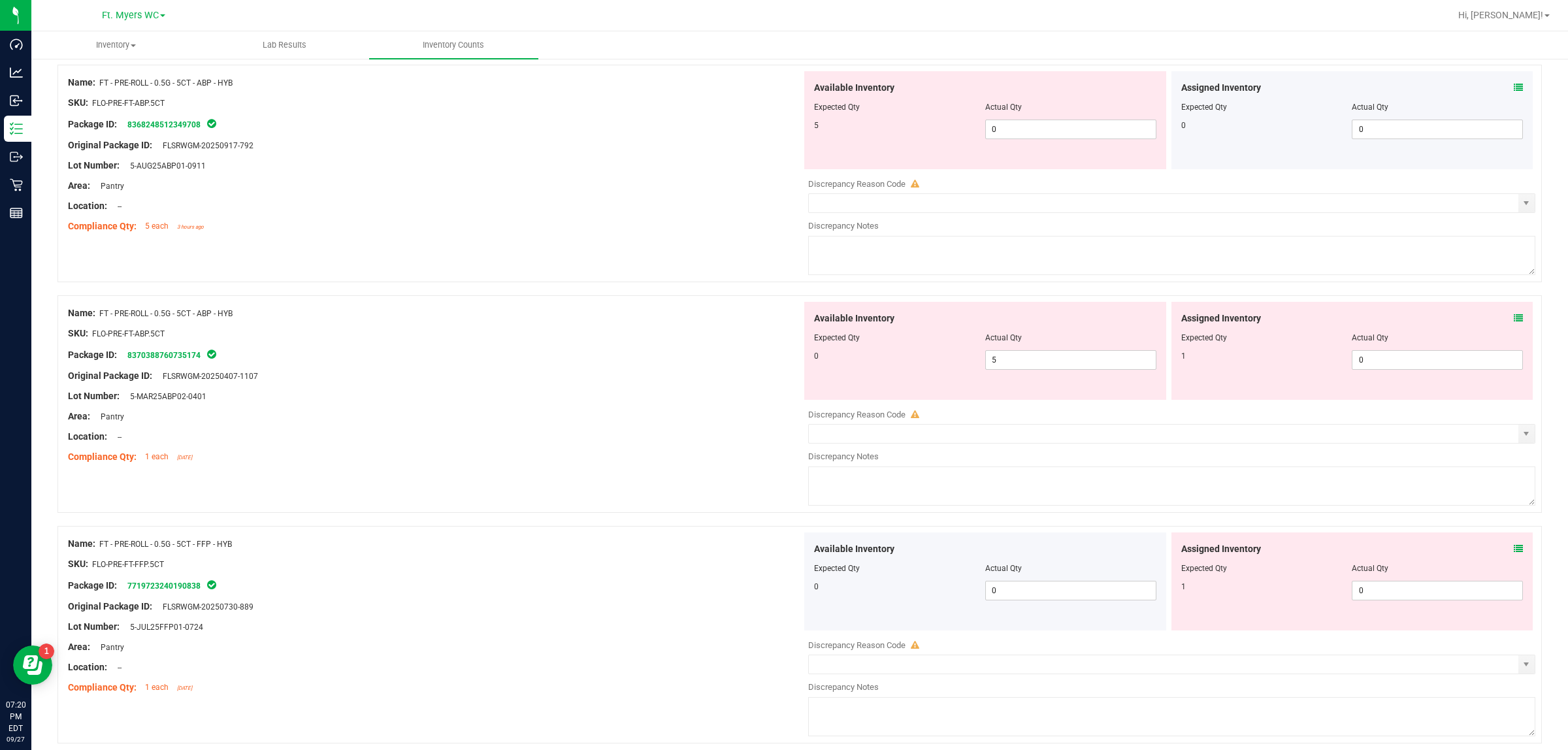
scroll to position [4139, 0]
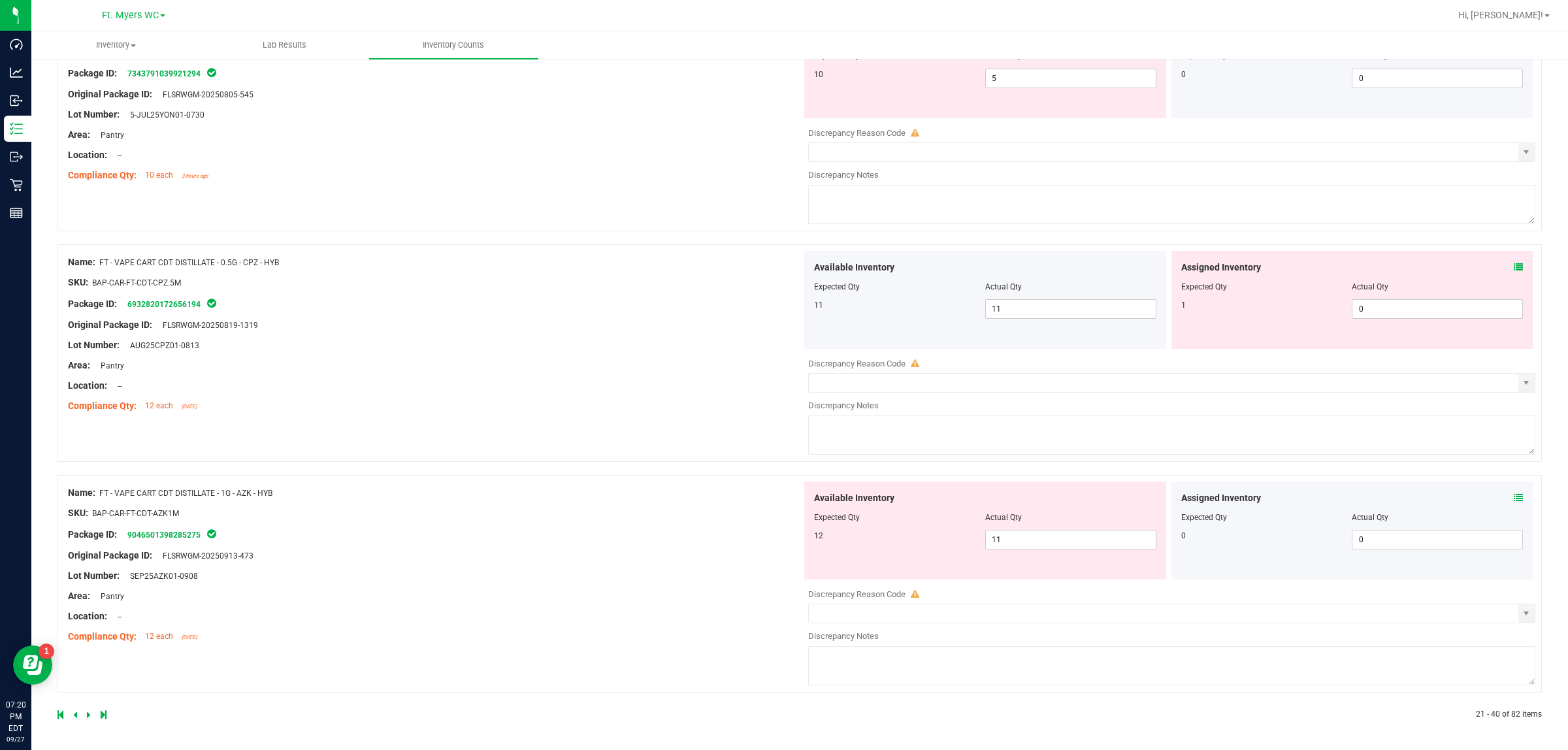
drag, startPoint x: 572, startPoint y: 321, endPoint x: 534, endPoint y: 672, distance: 353.1
click at [1254, 493] on icon at bounding box center [1518, 498] width 9 height 9
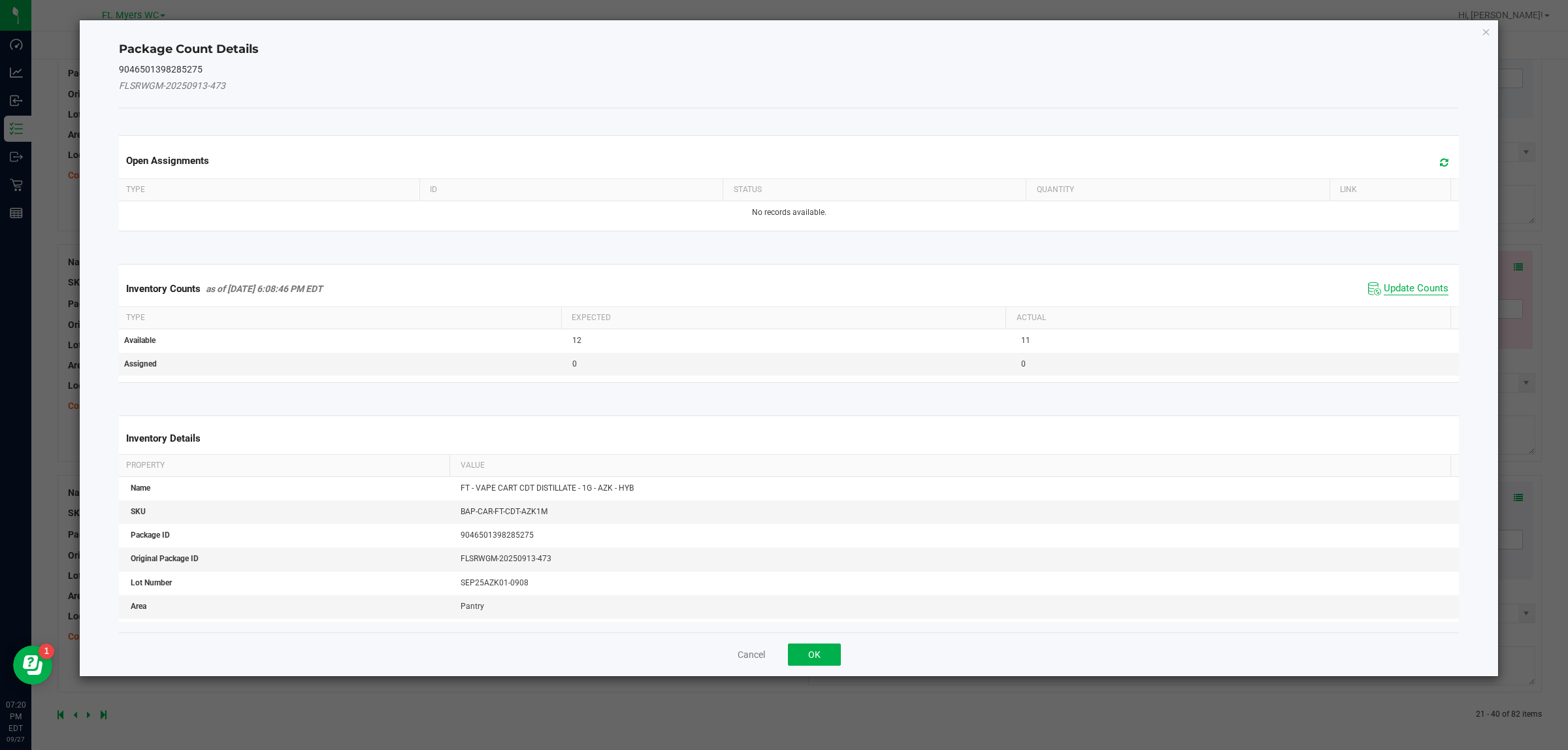
click at [1254, 284] on span "Update Counts" at bounding box center [1416, 289] width 64 height 13
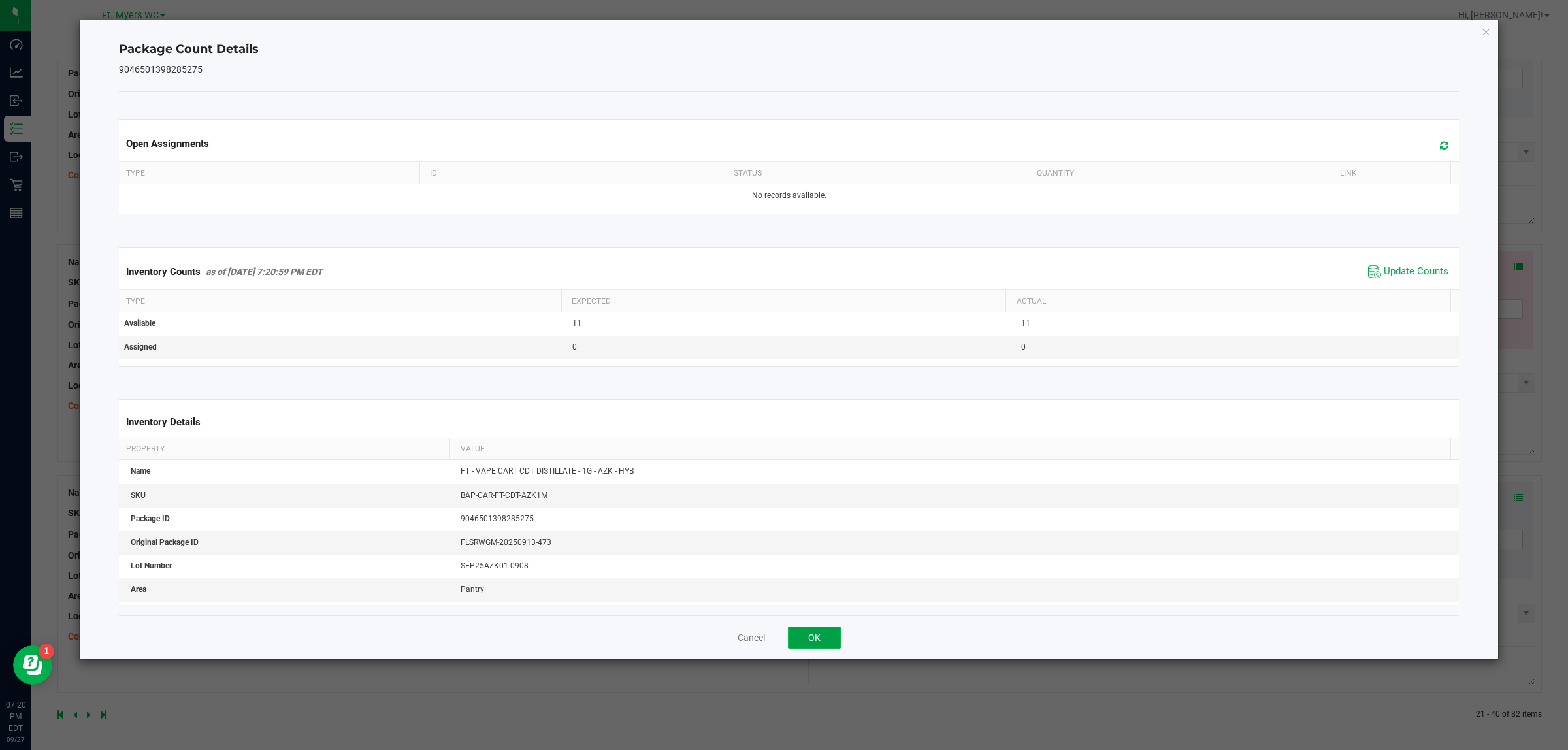
click at [830, 600] on button "OK" at bounding box center [814, 638] width 53 height 22
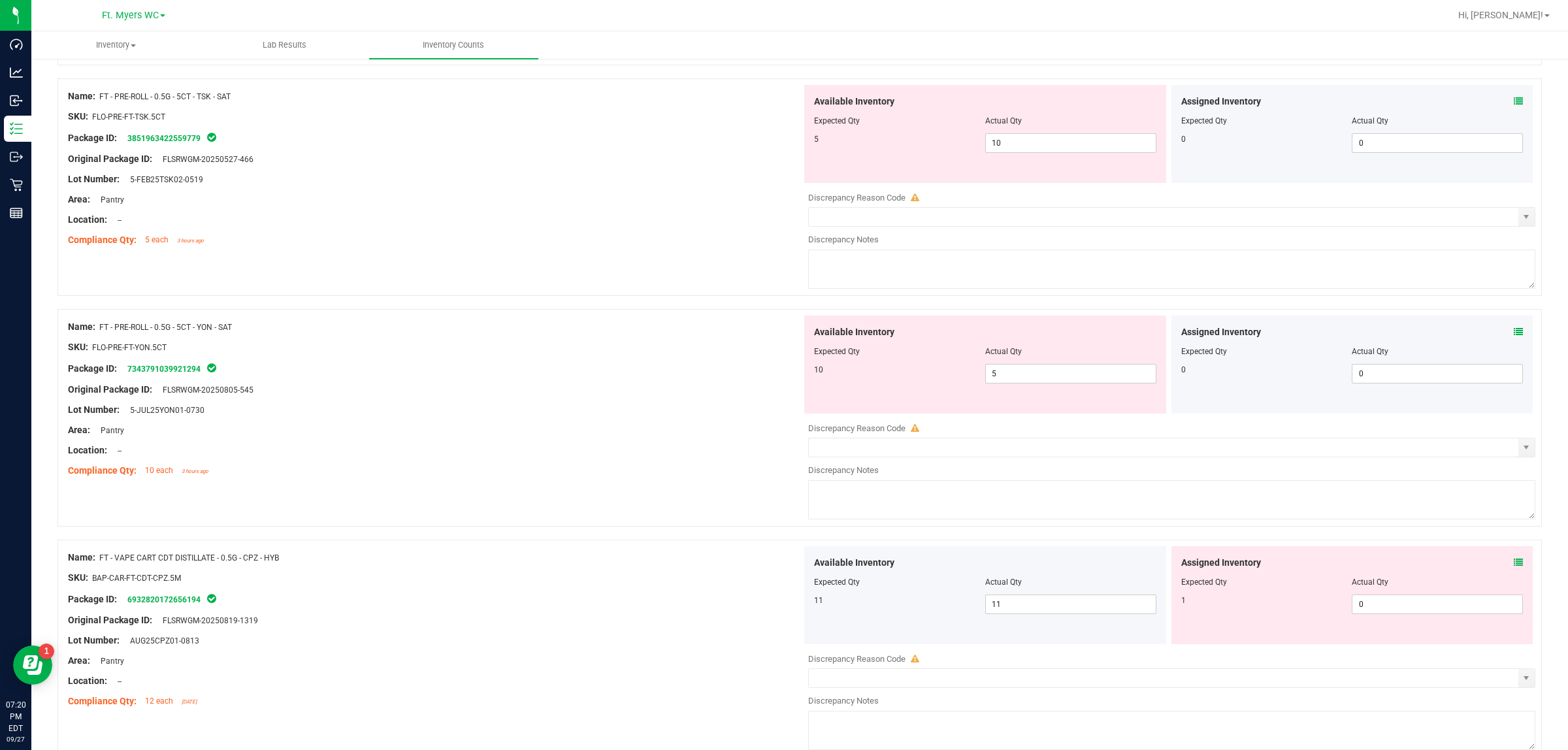
scroll to position [3771, 0]
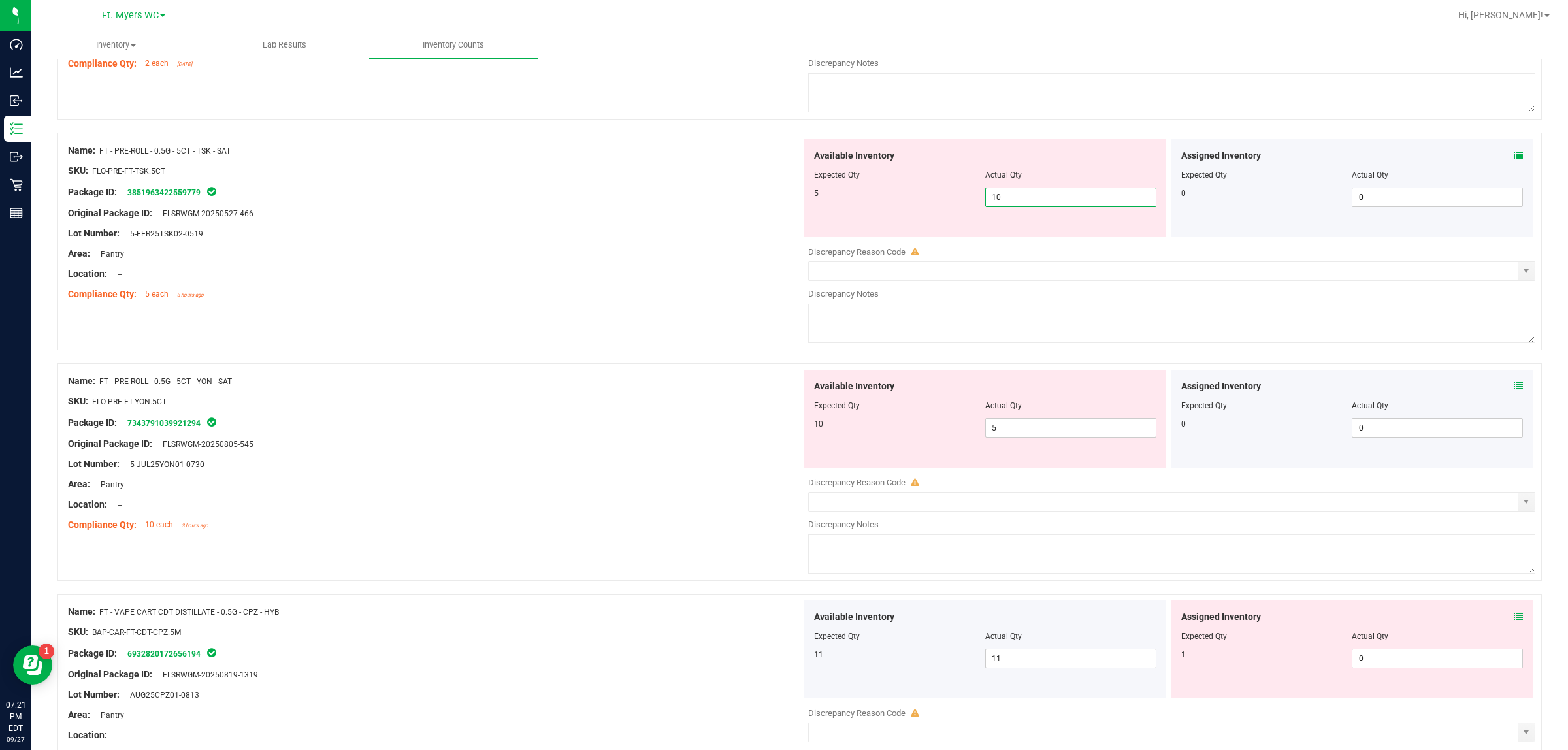
drag, startPoint x: 1050, startPoint y: 218, endPoint x: 928, endPoint y: 233, distance: 122.9
click at [933, 232] on div "Available Inventory Expected Qty Actual Qty 5 10 10" at bounding box center [985, 188] width 362 height 98
type input "5"
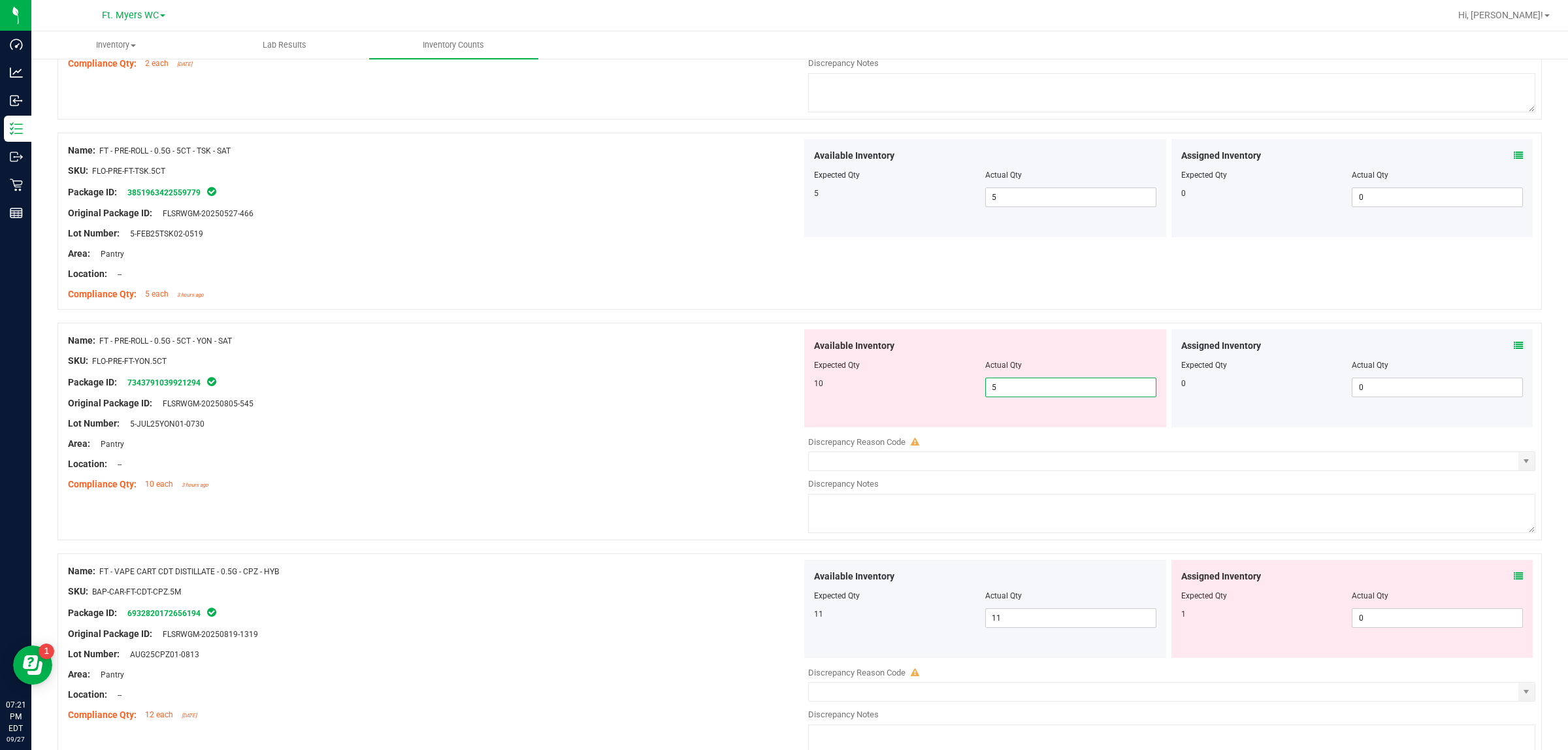
drag, startPoint x: 1020, startPoint y: 442, endPoint x: 755, endPoint y: 419, distance: 266.0
click at [761, 419] on div "Name: FT - PRE-ROLL - 0.5G - 5CT - YON - SAT SKU: FLO-PRE-FT-YON.5CT Package ID…" at bounding box center [799, 431] width 1484 height 218
type input "10"
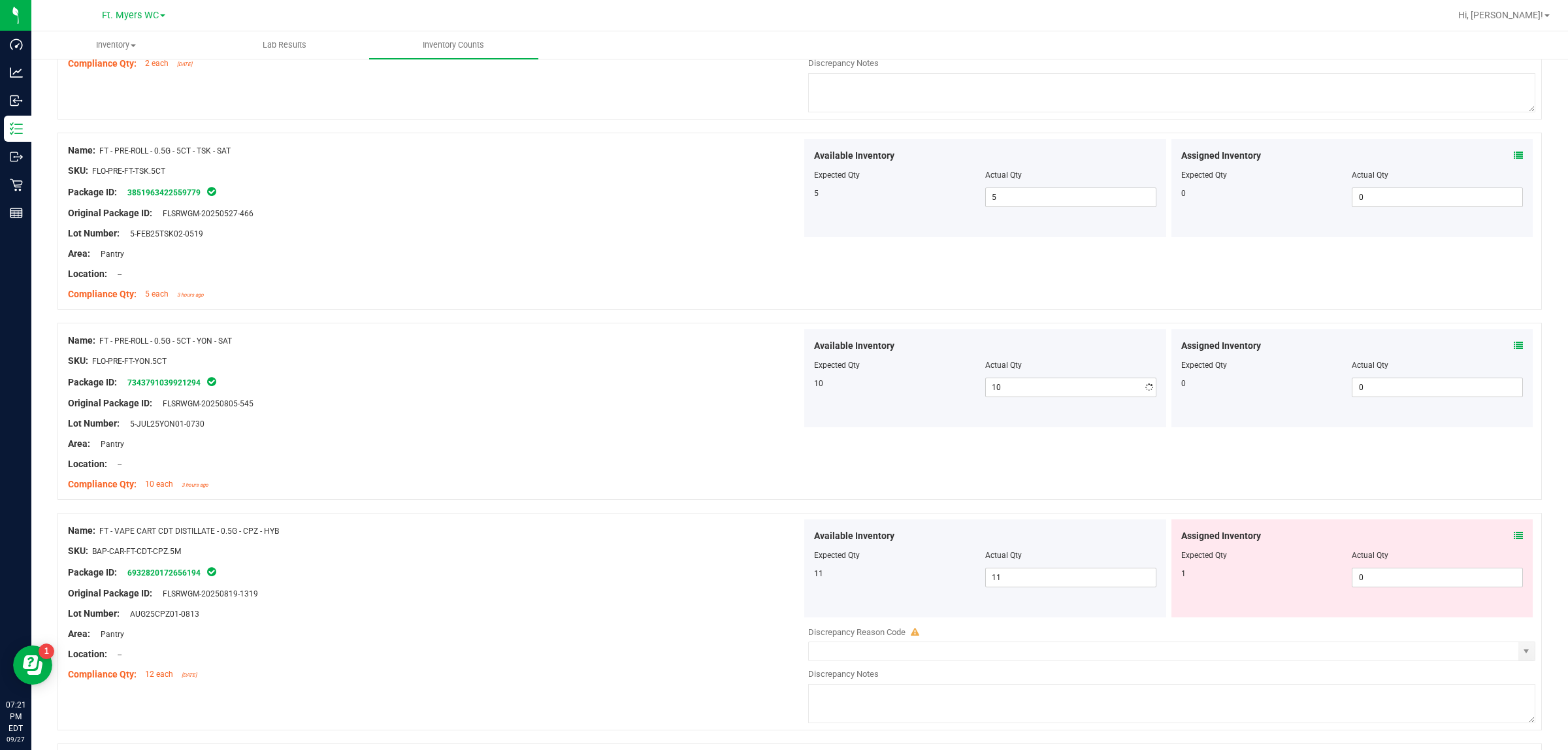
click at [697, 417] on div at bounding box center [434, 413] width 733 height 7
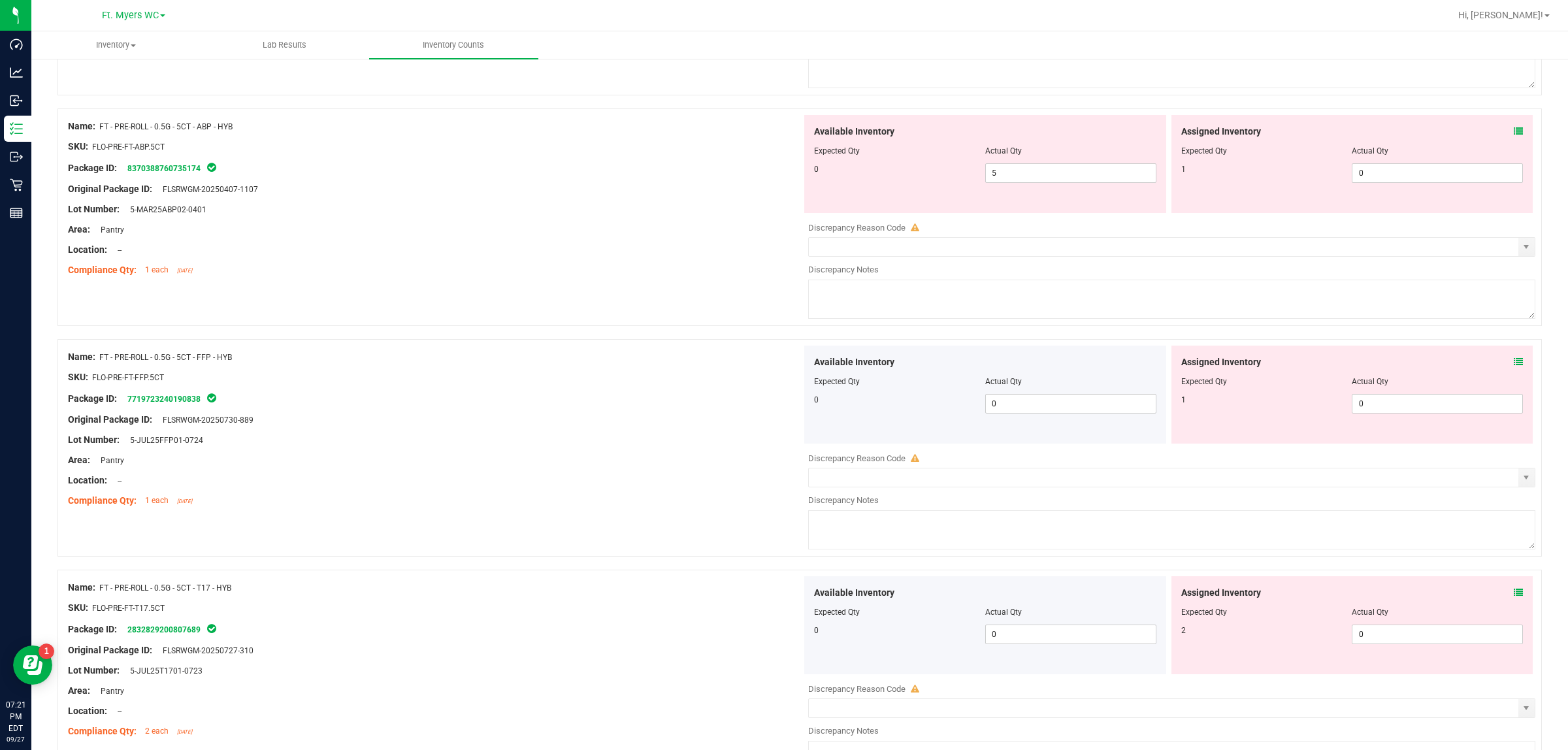
scroll to position [2954, 0]
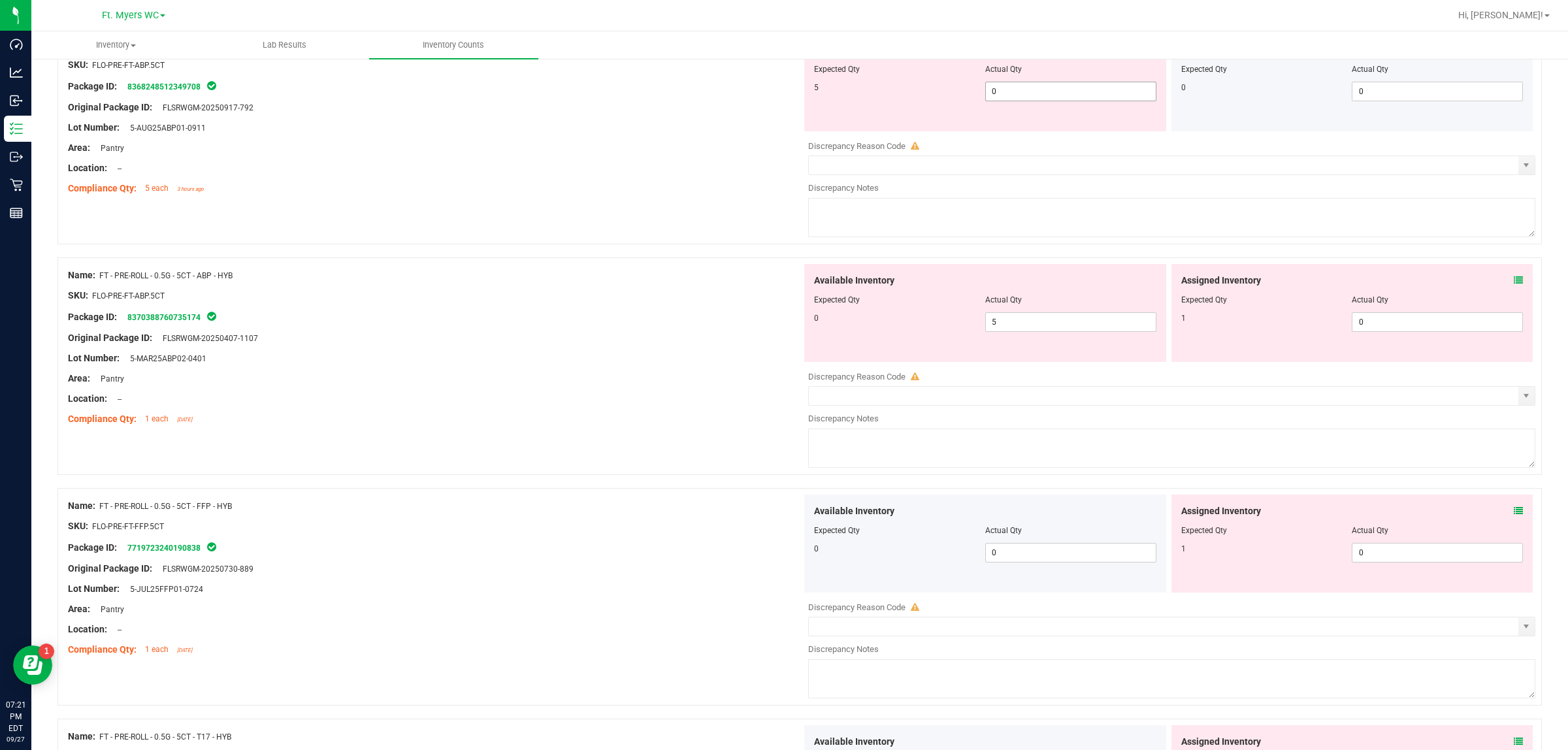
drag, startPoint x: 821, startPoint y: 106, endPoint x: 768, endPoint y: 121, distance: 55.1
click at [775, 106] on div "Name: FT - PRE-ROLL - 0.5G - 5CT - ABP - HYB SKU: FLO-PRE-FT-ABP.5CT Package ID…" at bounding box center [799, 136] width 1484 height 218
type input "5"
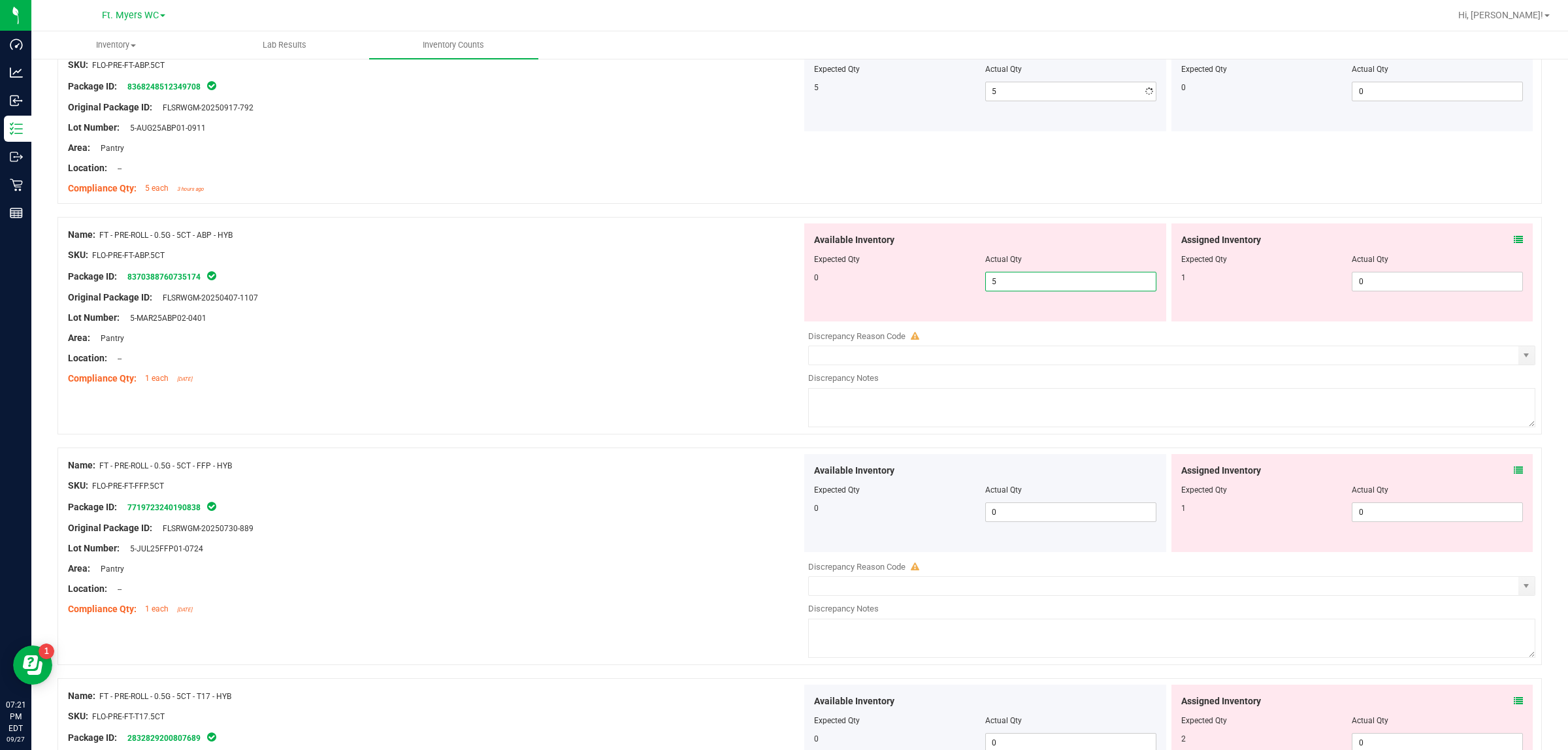
drag, startPoint x: 1002, startPoint y: 338, endPoint x: 650, endPoint y: 341, distance: 352.0
click at [747, 338] on div "Name: FT - PRE-ROLL - 0.5G - 5CT - ABP - HYB SKU: FLO-PRE-FT-ABP.5CT Package ID…" at bounding box center [799, 326] width 1484 height 218
type input "0"
click at [465, 345] on div "Area: Pantry" at bounding box center [434, 338] width 733 height 14
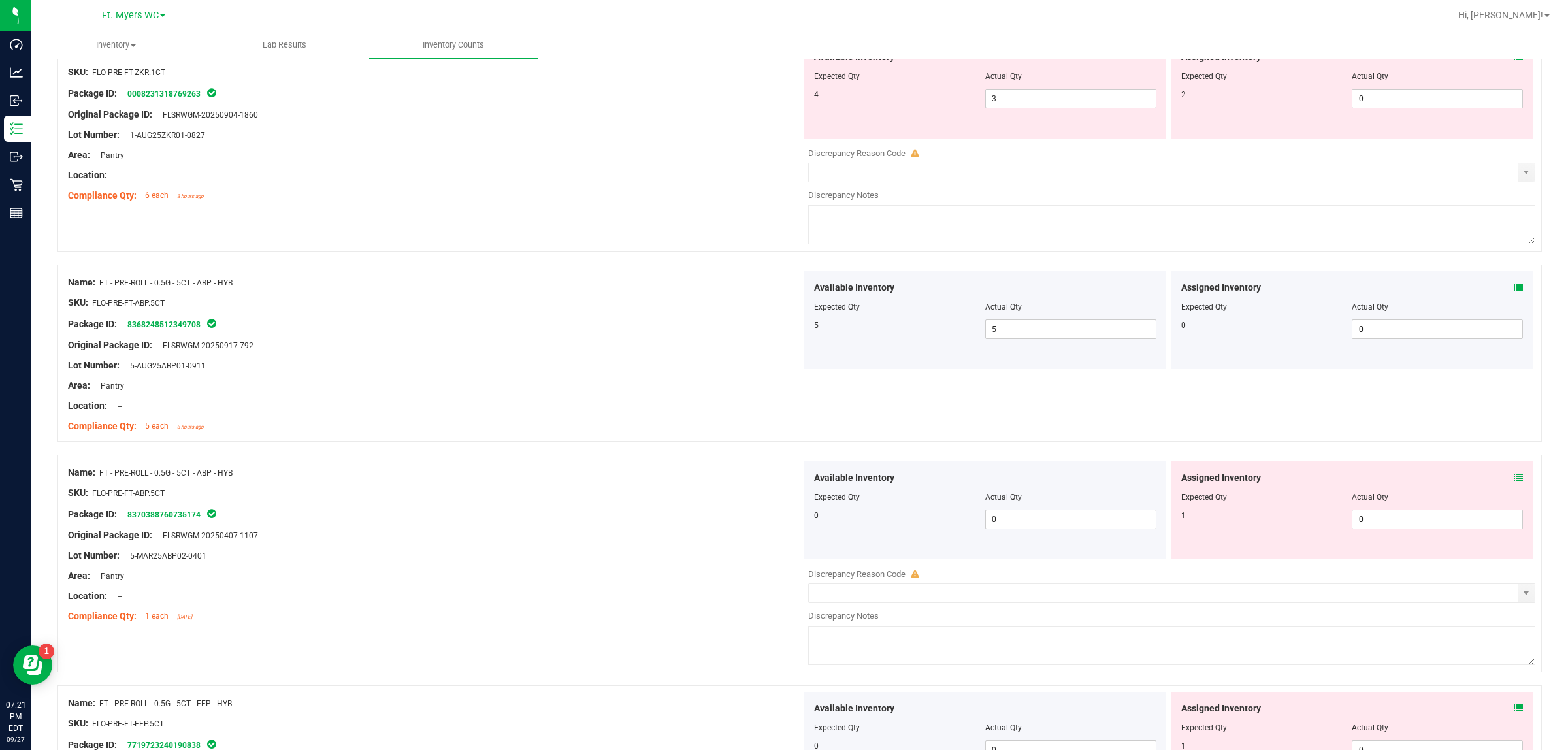
scroll to position [2464, 0]
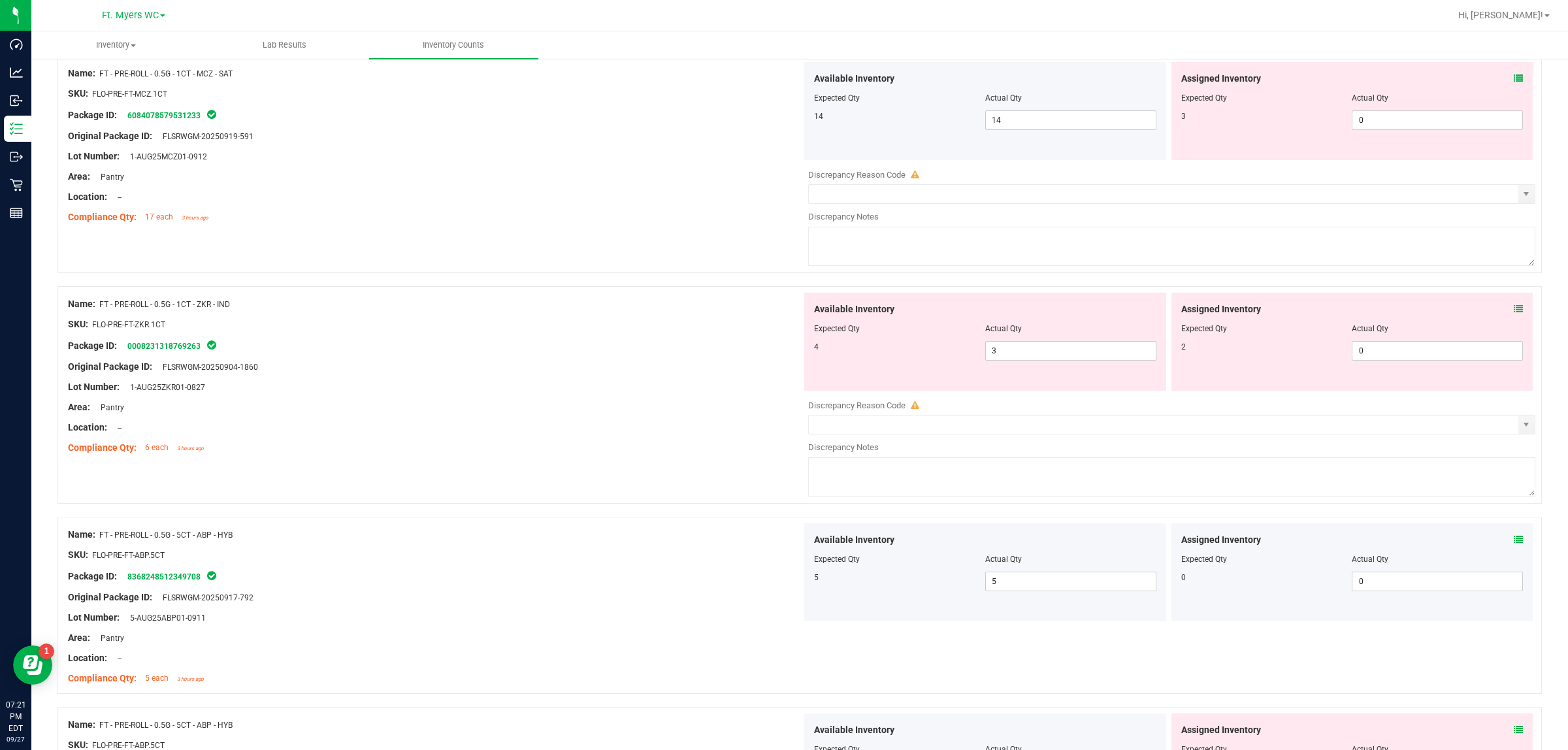
click at [1254, 314] on icon at bounding box center [1518, 309] width 9 height 9
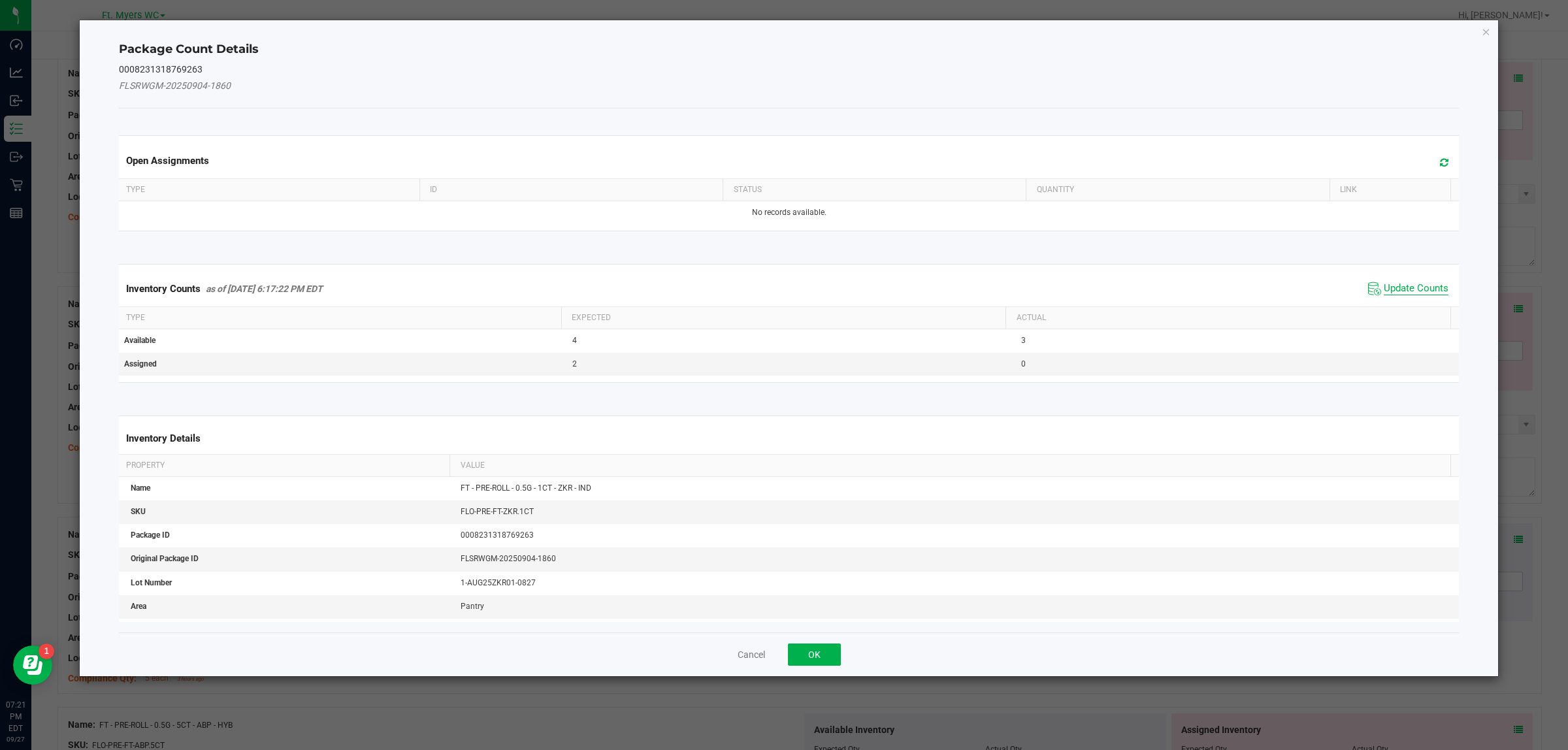
click at [1254, 293] on span "Update Counts" at bounding box center [1416, 289] width 64 height 13
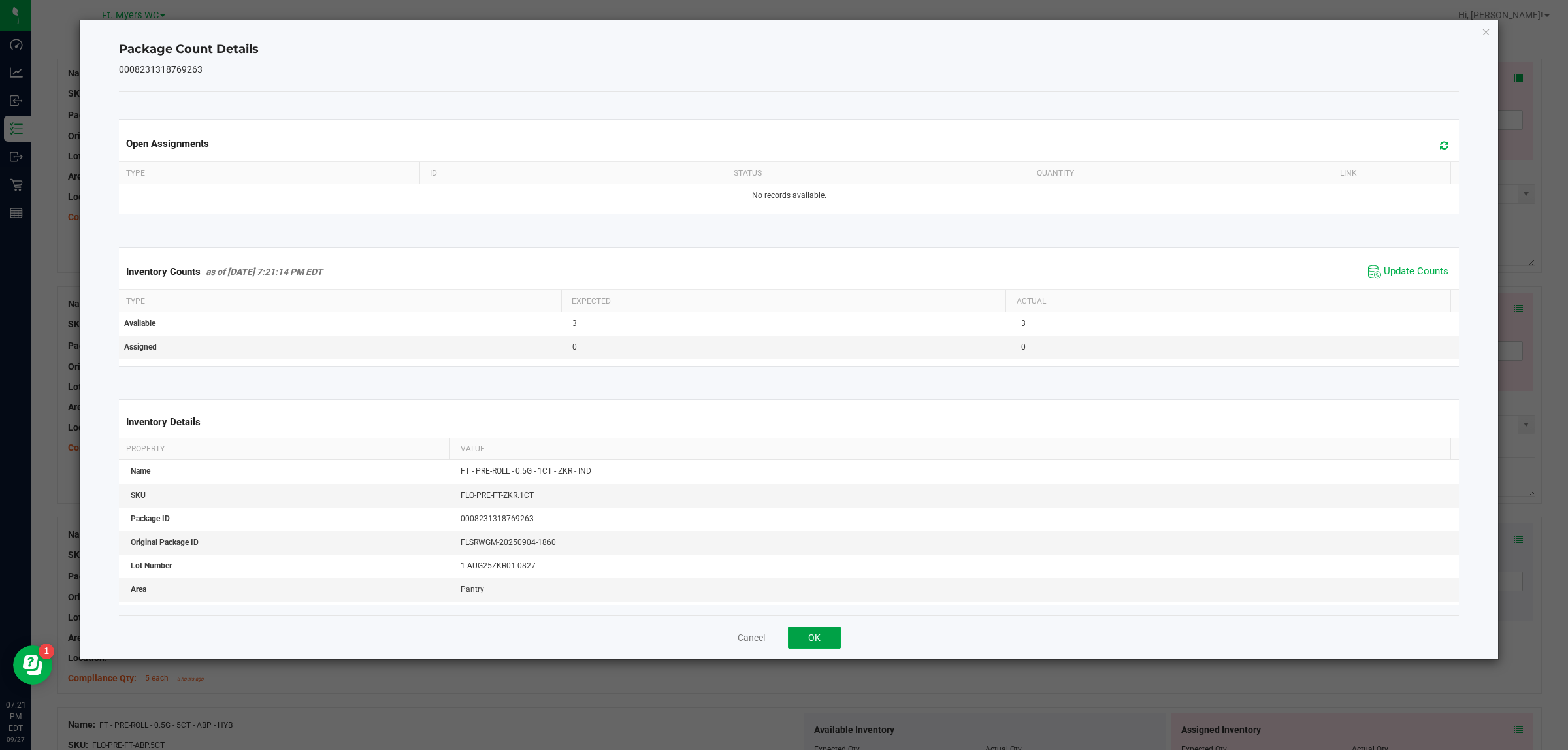
click at [823, 600] on button "OK" at bounding box center [814, 638] width 53 height 22
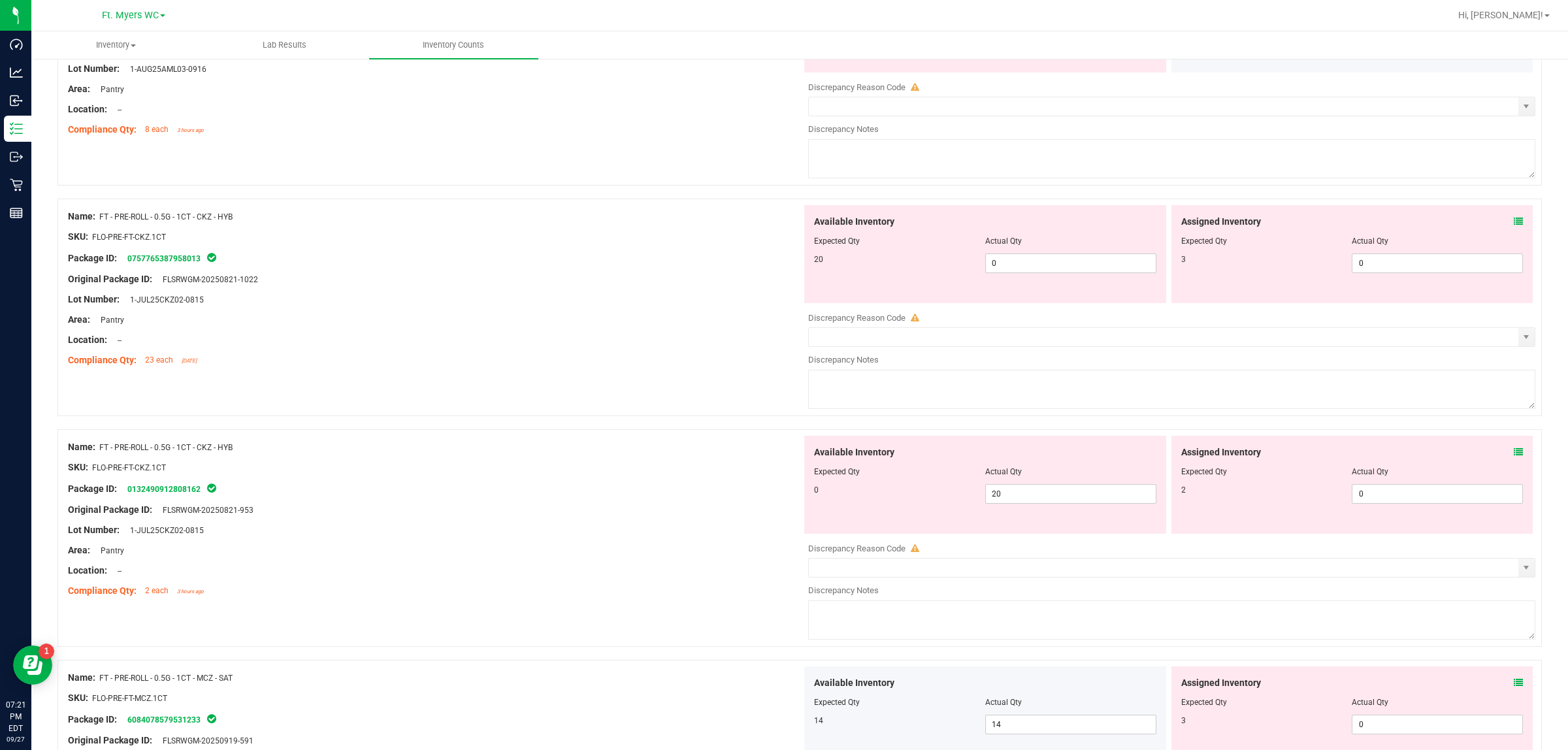
scroll to position [1810, 0]
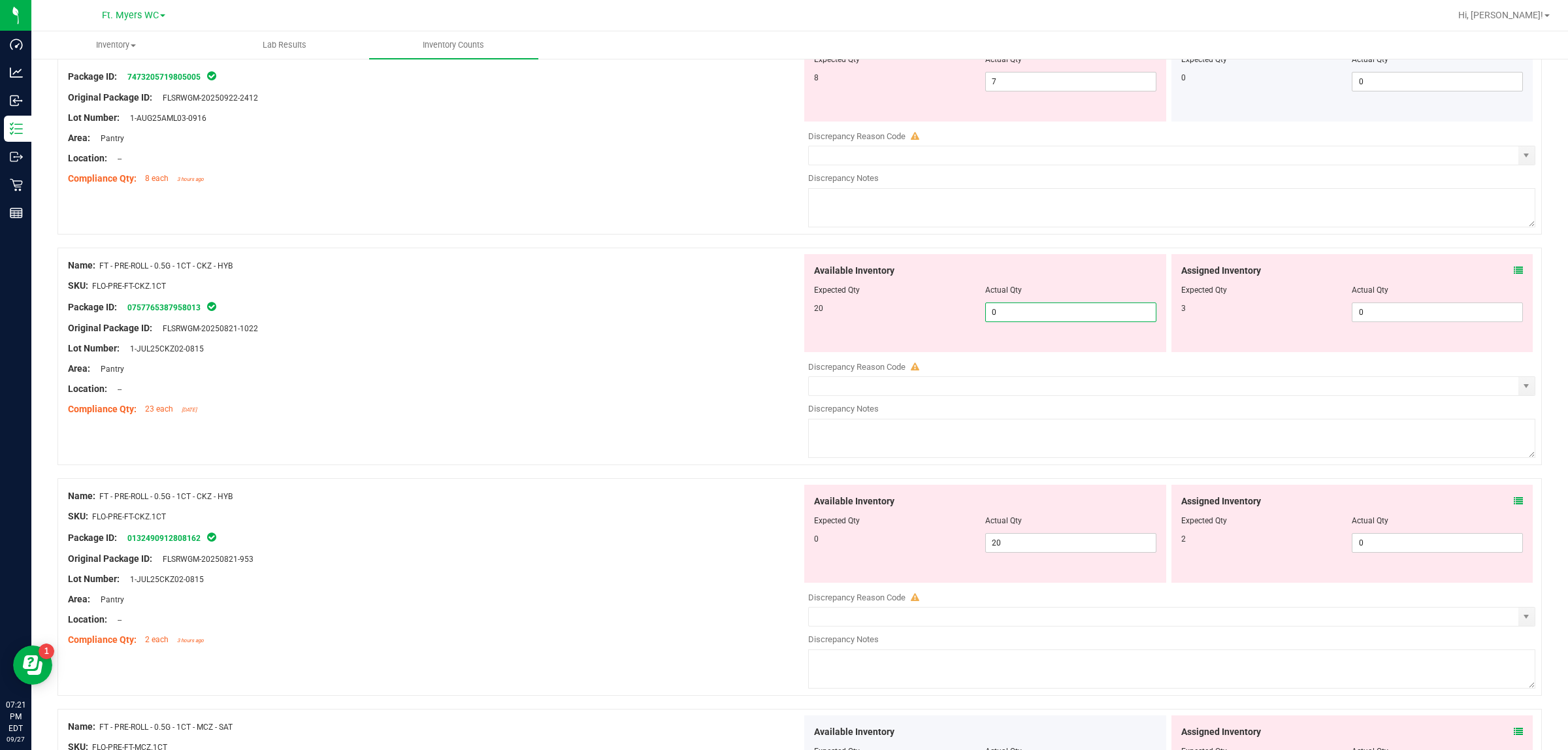
drag, startPoint x: 1018, startPoint y: 315, endPoint x: 709, endPoint y: 345, distance: 310.5
click at [720, 343] on div "Name: FT - PRE-ROLL - 0.5G - 1CT - CKZ - HYB SKU: FLO-PRE-FT-CKZ.1CT Package ID…" at bounding box center [799, 356] width 1484 height 218
type input "20"
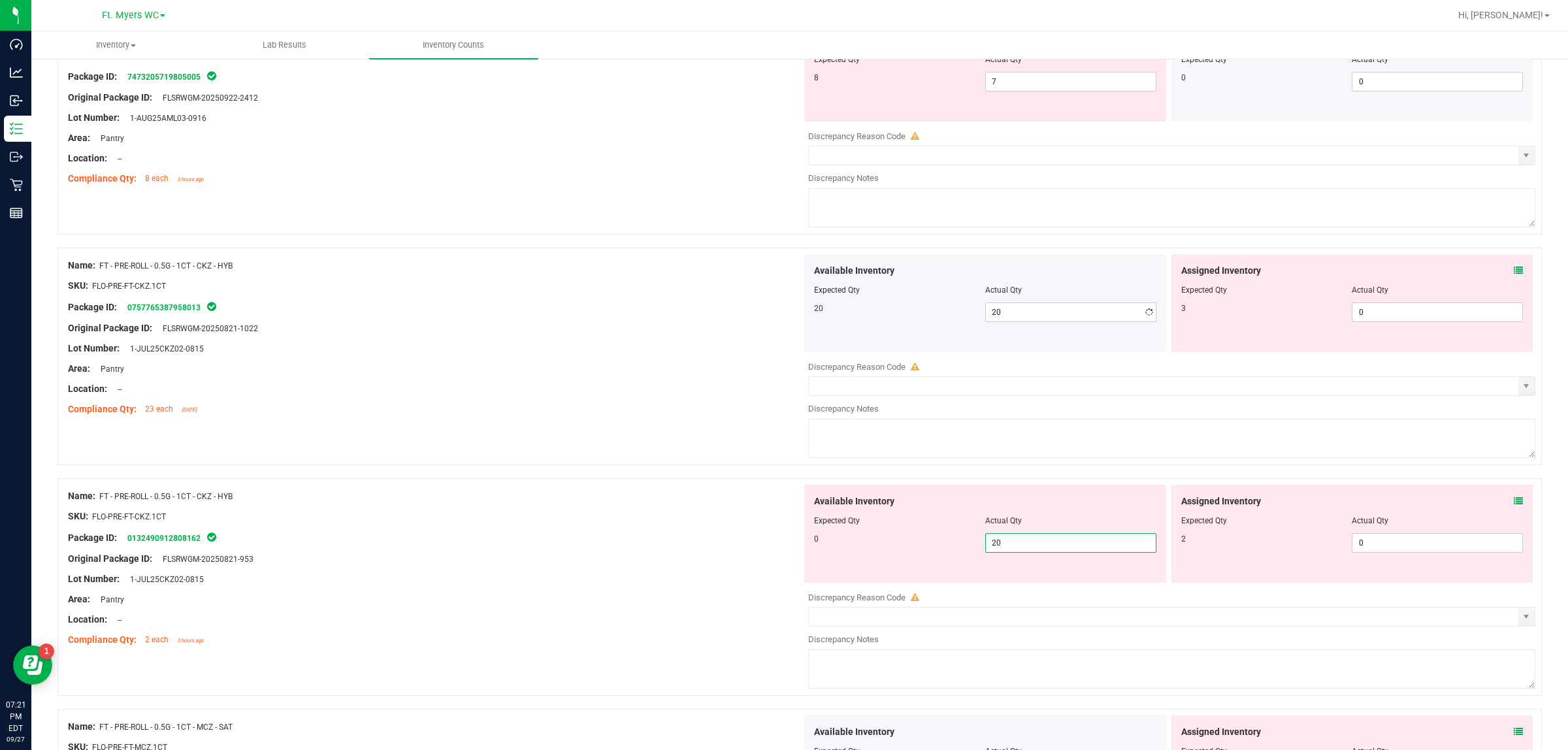
drag, startPoint x: 1029, startPoint y: 557, endPoint x: 722, endPoint y: 569, distance: 307.2
click at [771, 567] on div "Name: FT - PRE-ROLL - 0.5G - 1CT - CKZ - HYB SKU: FLO-PRE-FT-CKZ.1CT Package ID…" at bounding box center [799, 587] width 1484 height 218
type input "0"
click at [715, 566] on div "Original Package ID: FLSRWGM-20250821-953" at bounding box center [434, 559] width 733 height 14
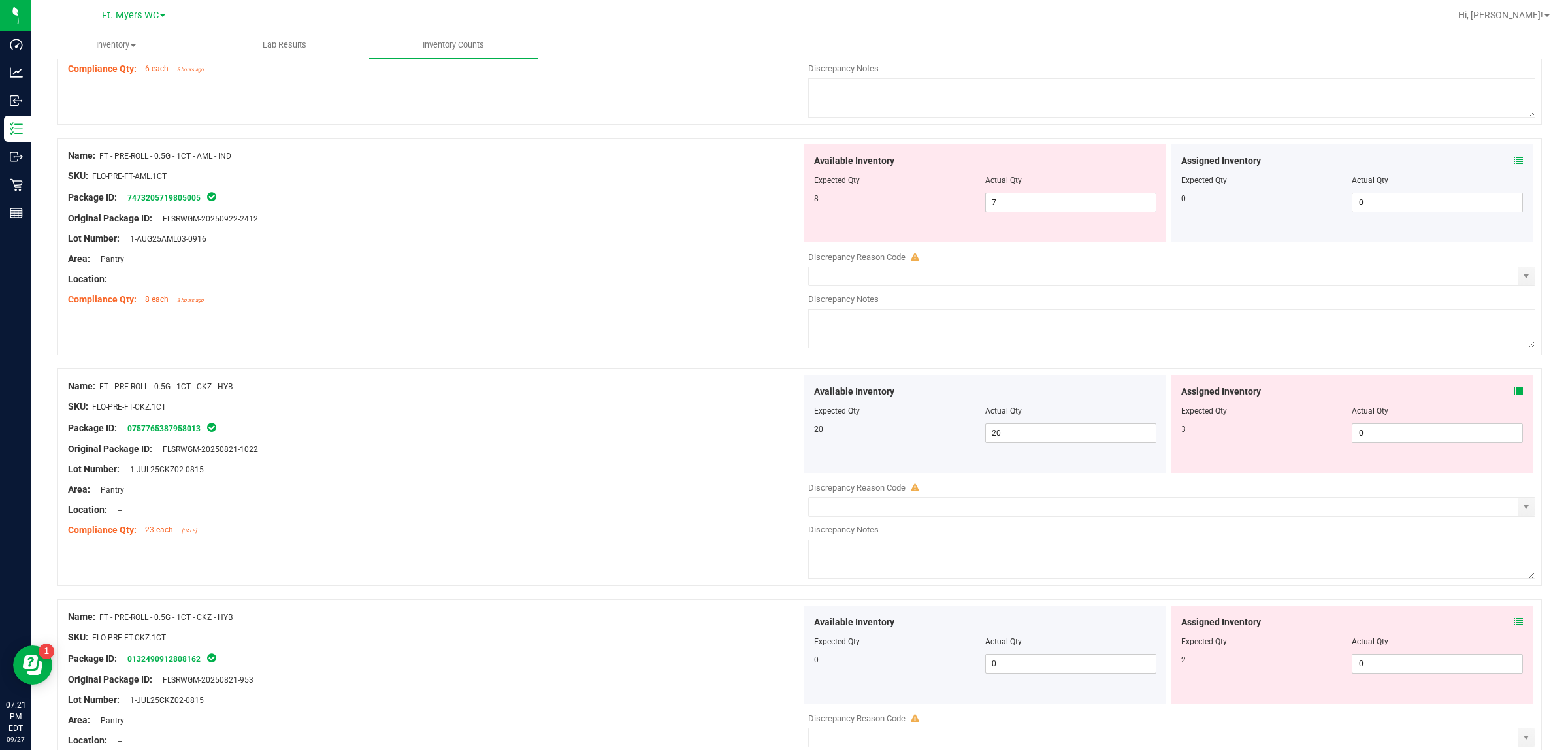
scroll to position [1484, 0]
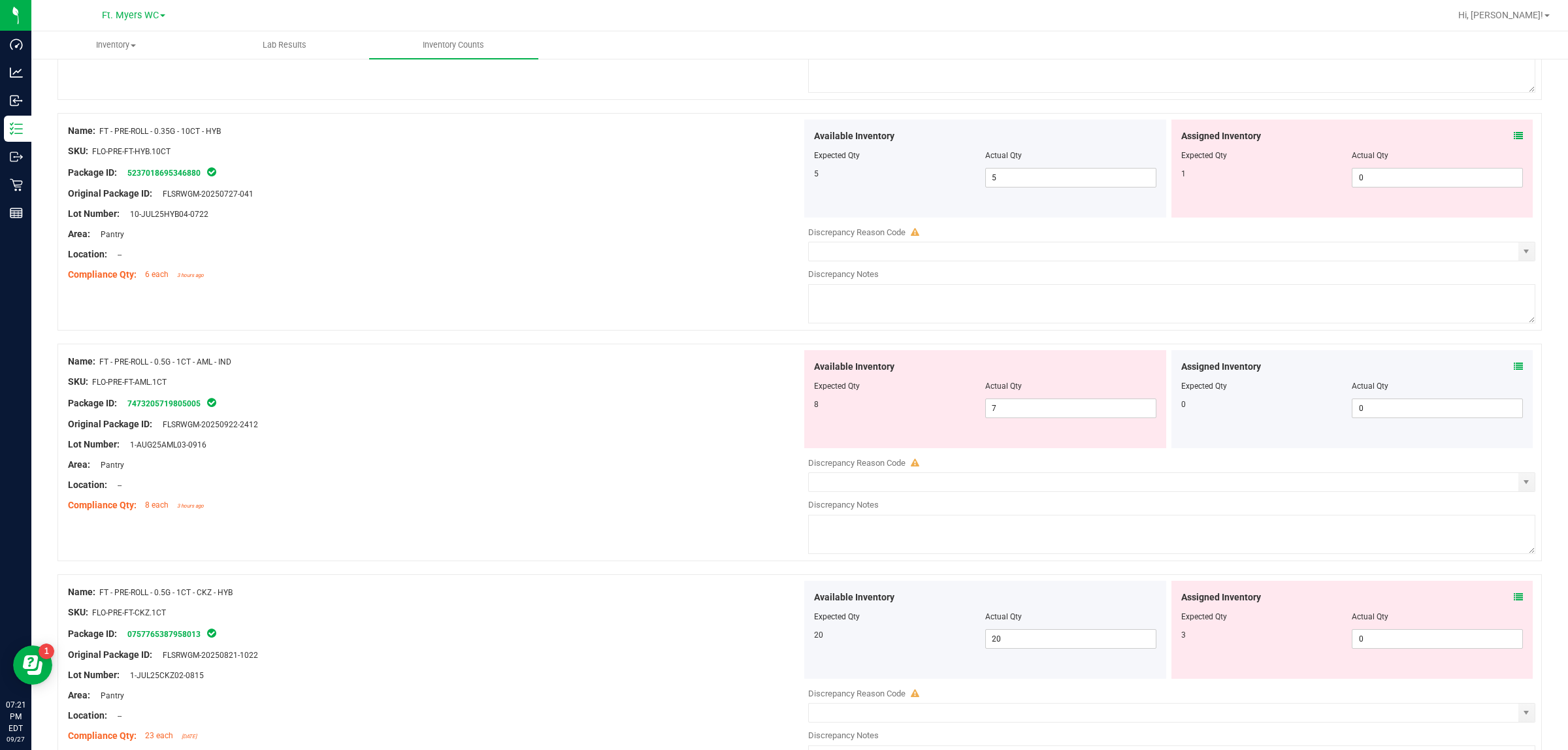
click at [1254, 370] on icon at bounding box center [1518, 367] width 9 height 9
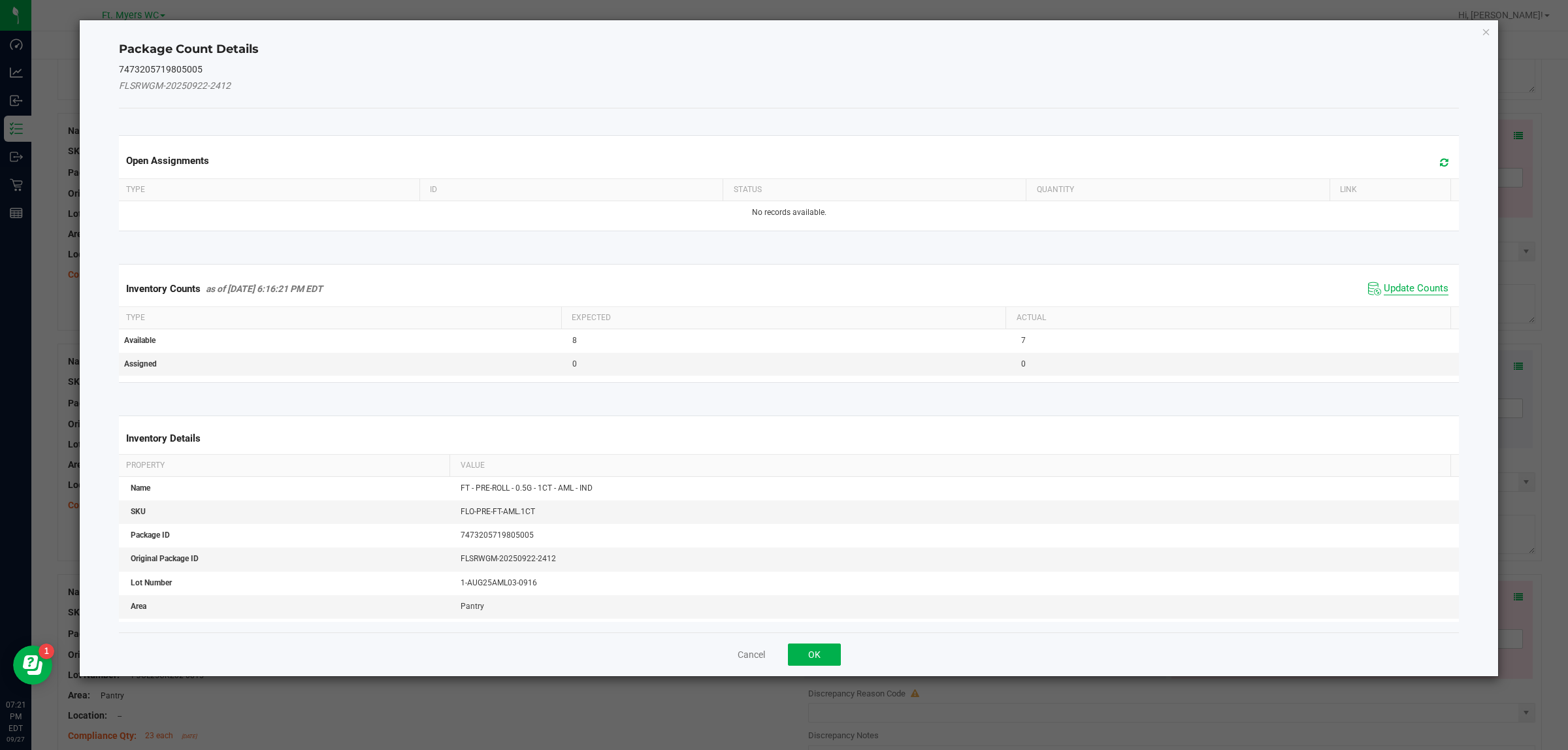
click at [1254, 285] on span "Update Counts" at bounding box center [1416, 289] width 64 height 13
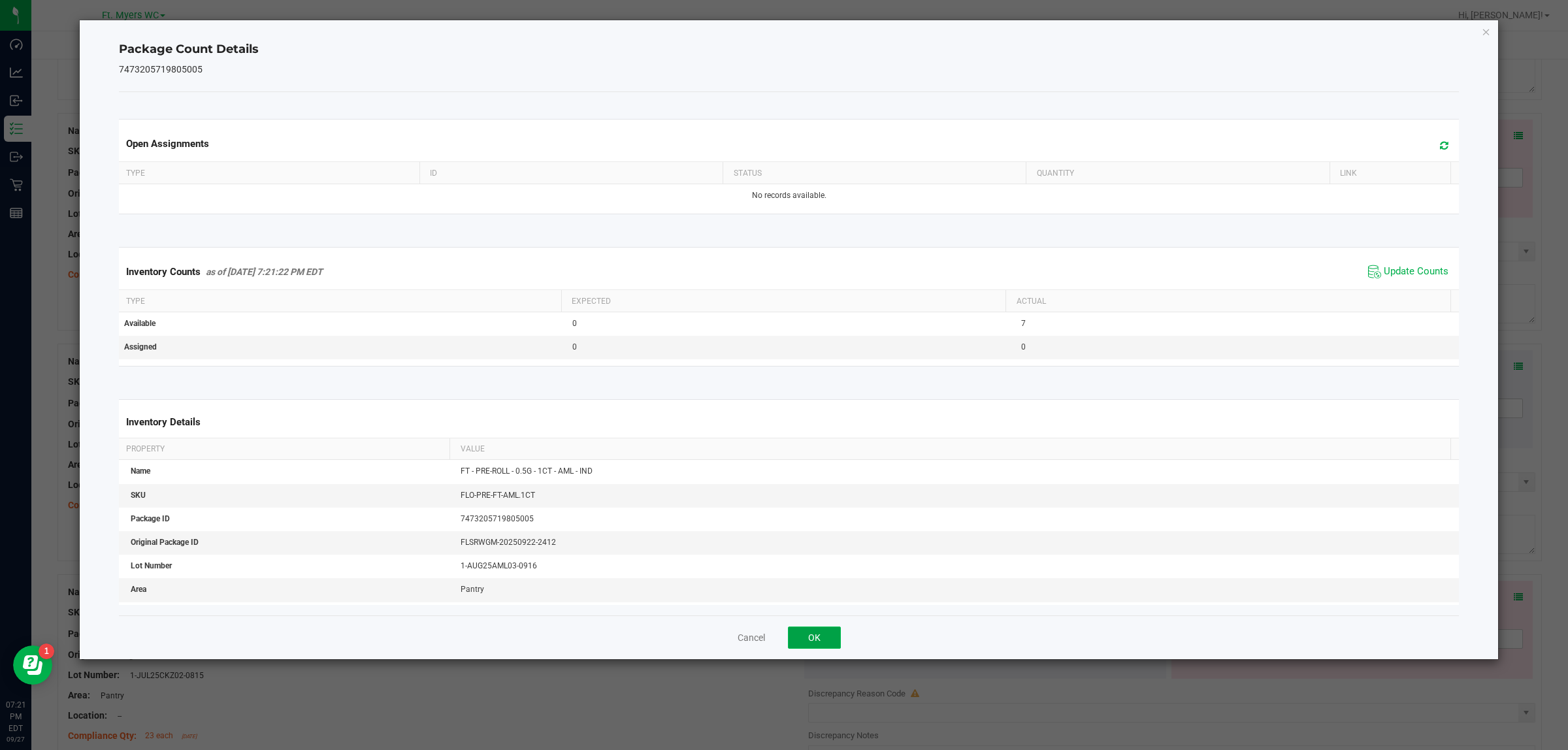
click at [834, 600] on button "OK" at bounding box center [814, 638] width 53 height 22
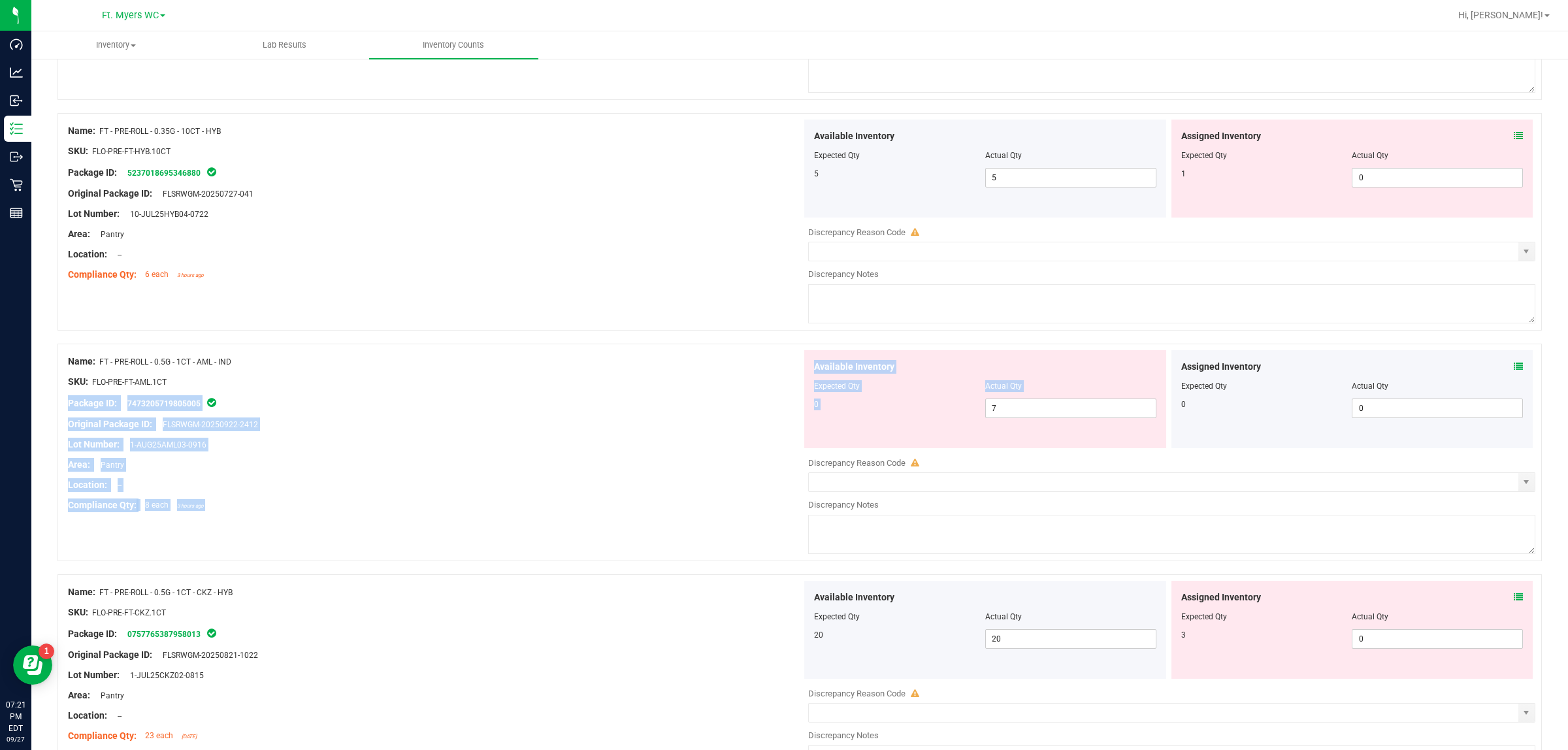
drag, startPoint x: 1037, startPoint y: 424, endPoint x: 566, endPoint y: 420, distance: 471.0
click at [635, 389] on div "Name: FT - PRE-ROLL - 0.5G - 1CT - AML - IND SKU: FLO-PRE-FT-AML.1CT Package ID…" at bounding box center [799, 452] width 1484 height 218
click at [1009, 412] on span "7 7" at bounding box center [1070, 408] width 171 height 20
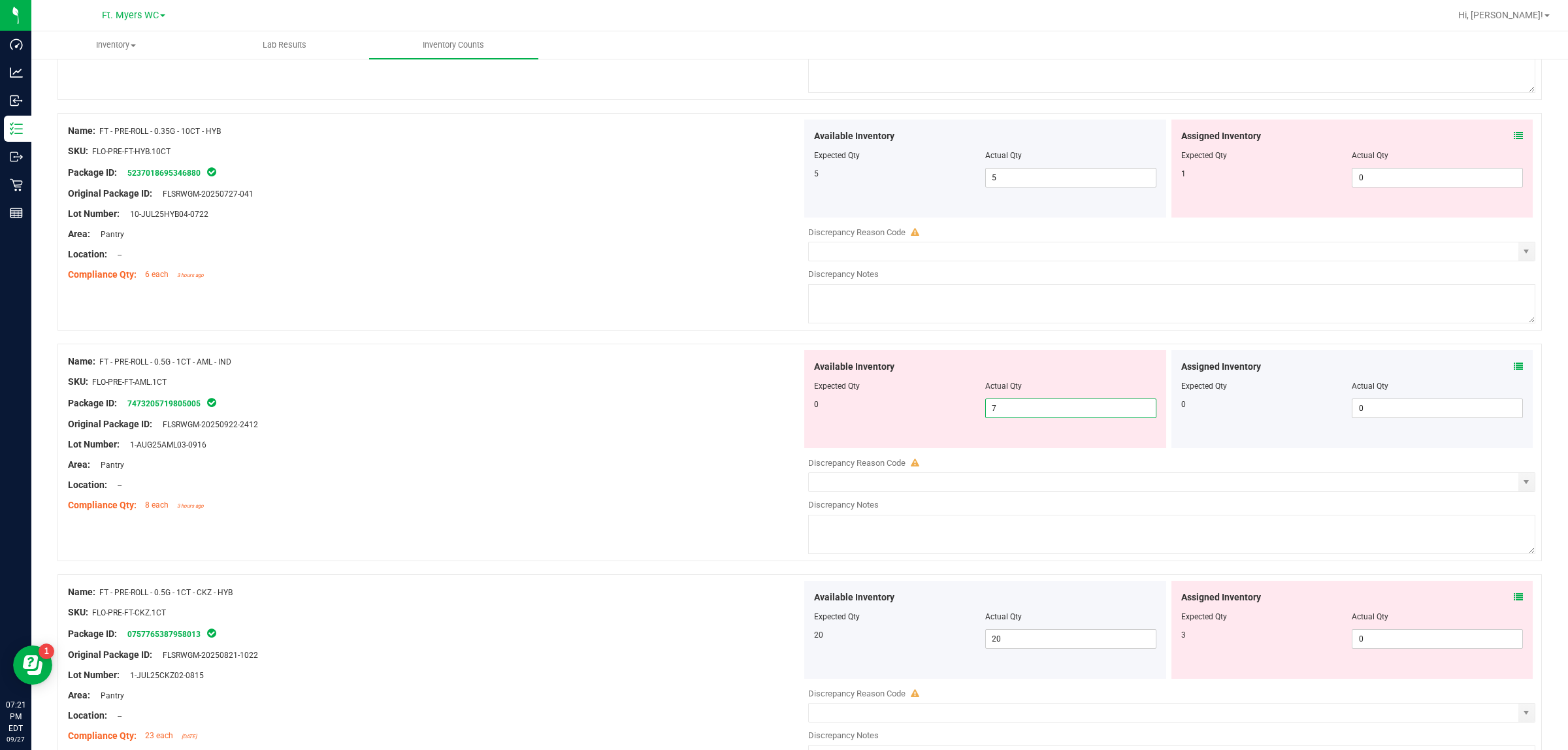
click at [1009, 413] on input "7" at bounding box center [1070, 408] width 170 height 18
type input "0"
drag, startPoint x: 668, startPoint y: 446, endPoint x: 689, endPoint y: 446, distance: 21.0
click at [670, 446] on div "Lot Number: 1-AUG25AML03-0916" at bounding box center [434, 444] width 733 height 14
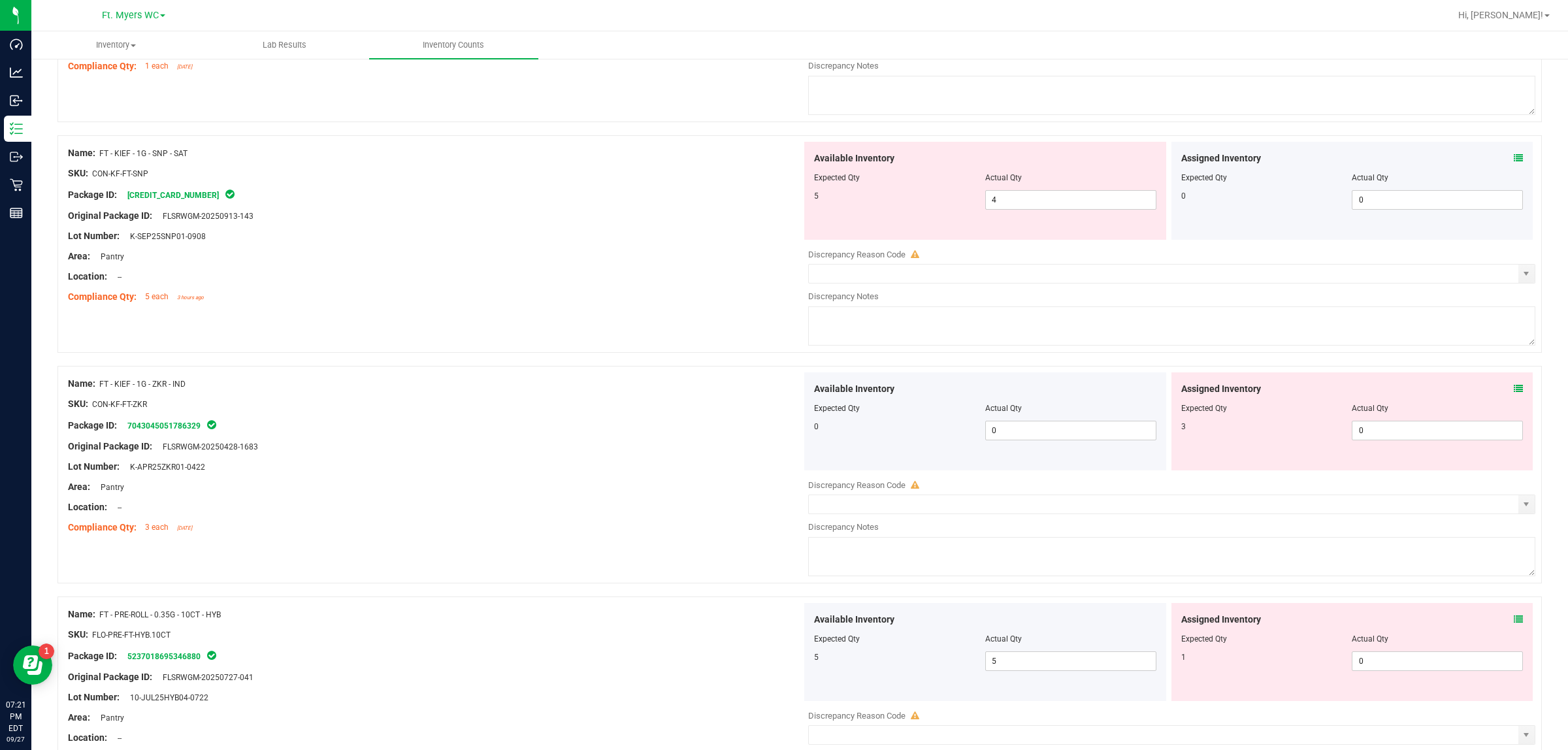
scroll to position [912, 0]
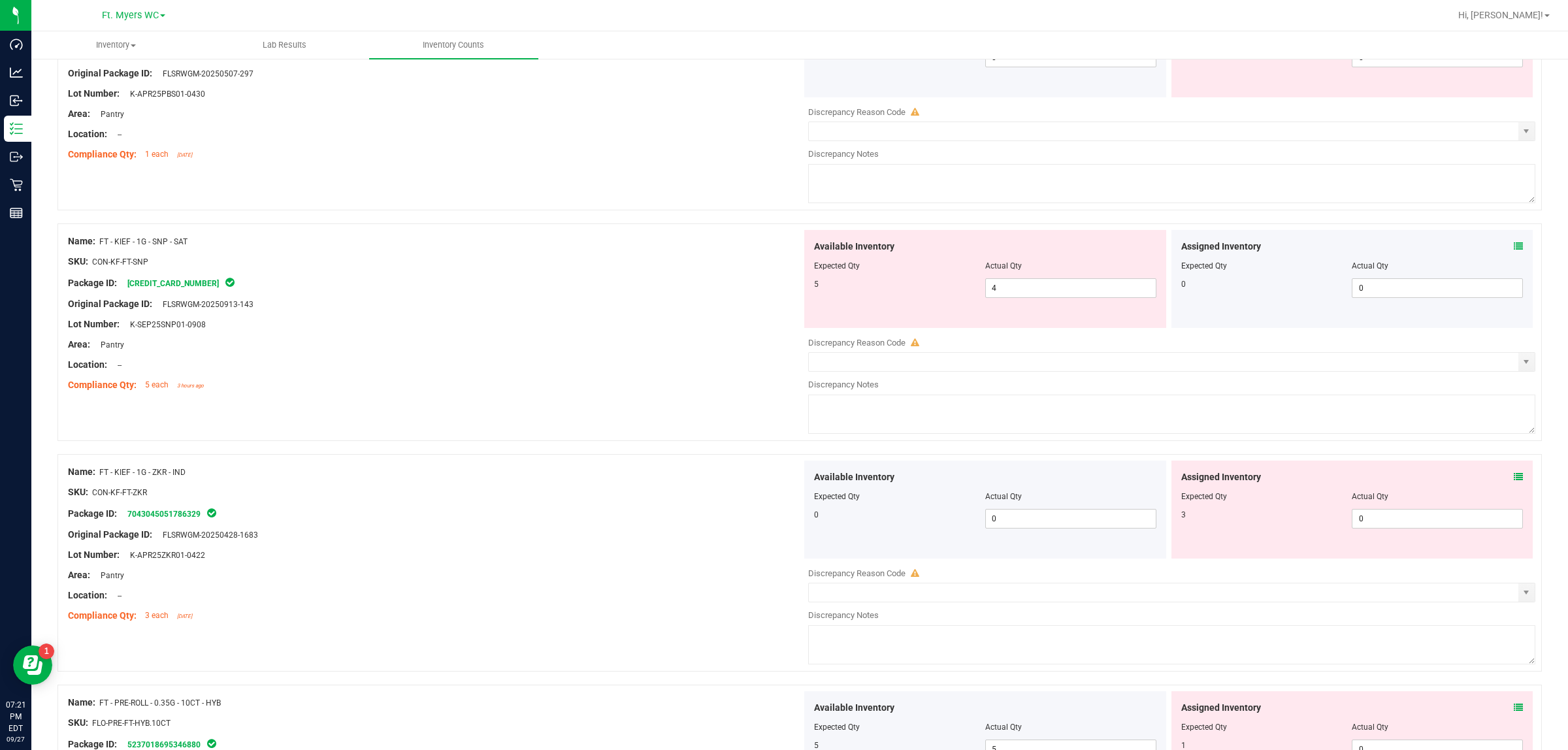
click at [1254, 244] on span at bounding box center [1518, 246] width 9 height 14
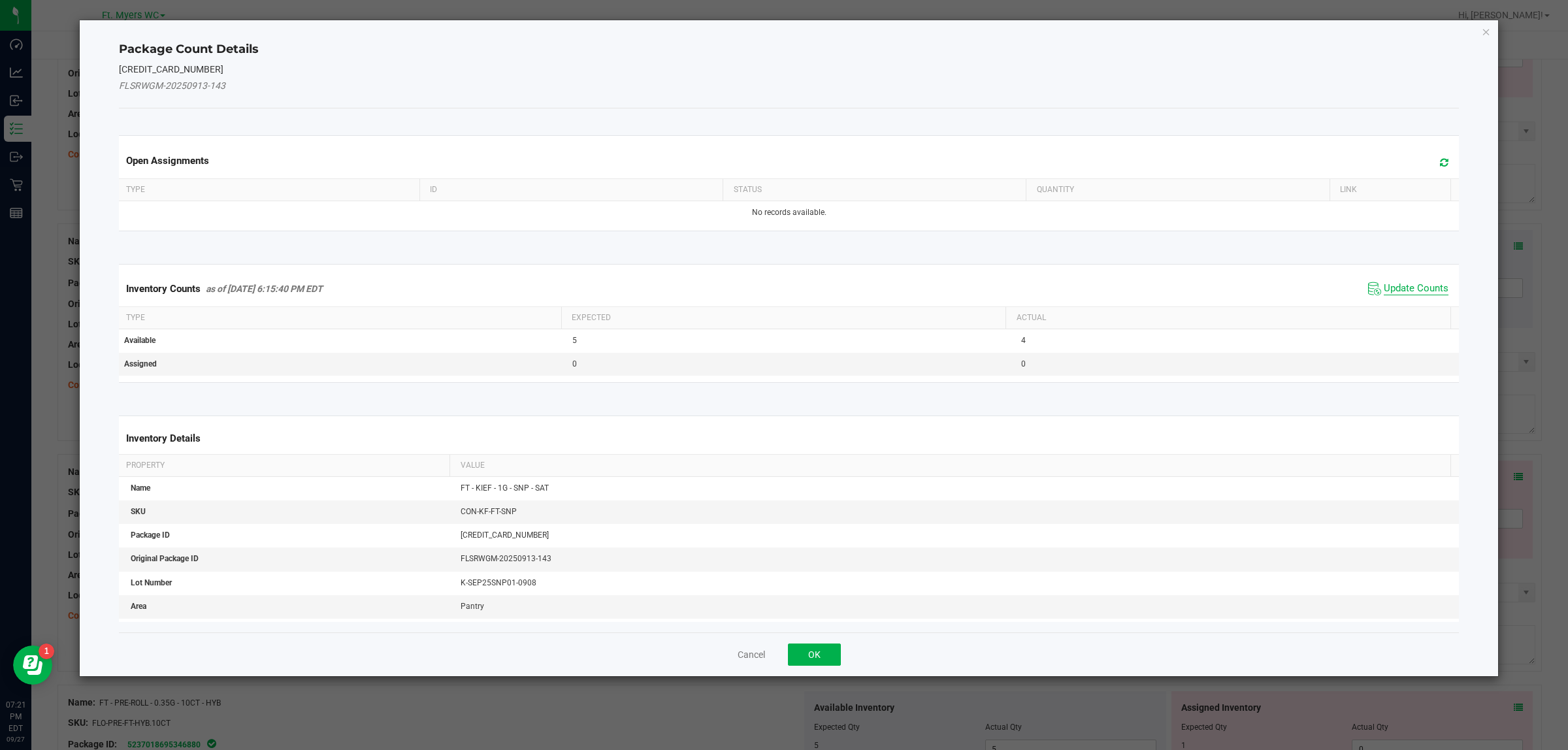
click at [1254, 288] on span "Update Counts" at bounding box center [1416, 289] width 64 height 13
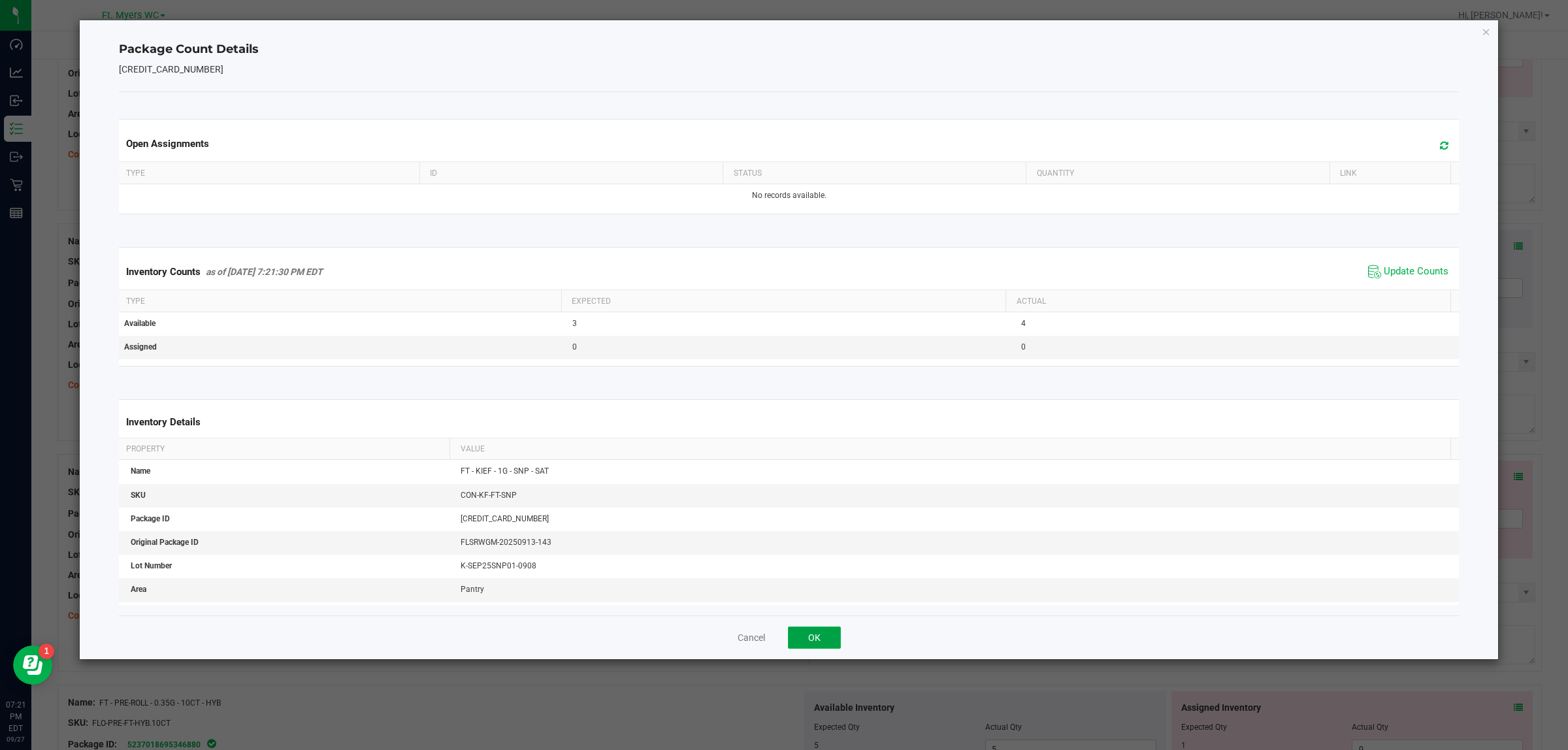
click at [830, 600] on button "OK" at bounding box center [814, 638] width 53 height 22
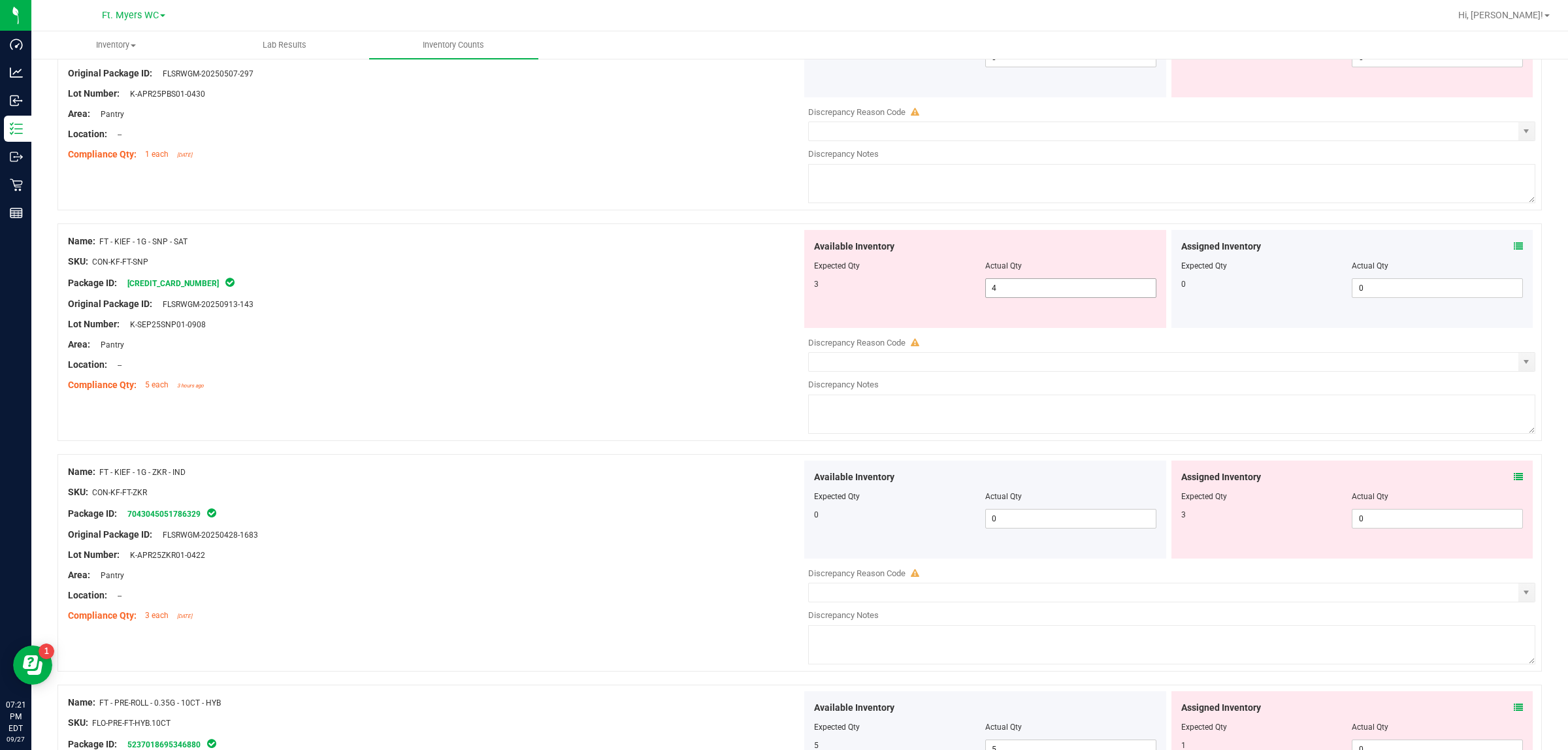
drag, startPoint x: 991, startPoint y: 294, endPoint x: 711, endPoint y: 326, distance: 281.8
click at [780, 317] on div "Name: FT - KIEF - 1G - SNP - SAT SKU: CON-KF-FT-SNP Package ID: [CREDIT_CARD_NU…" at bounding box center [799, 332] width 1484 height 218
type input "3"
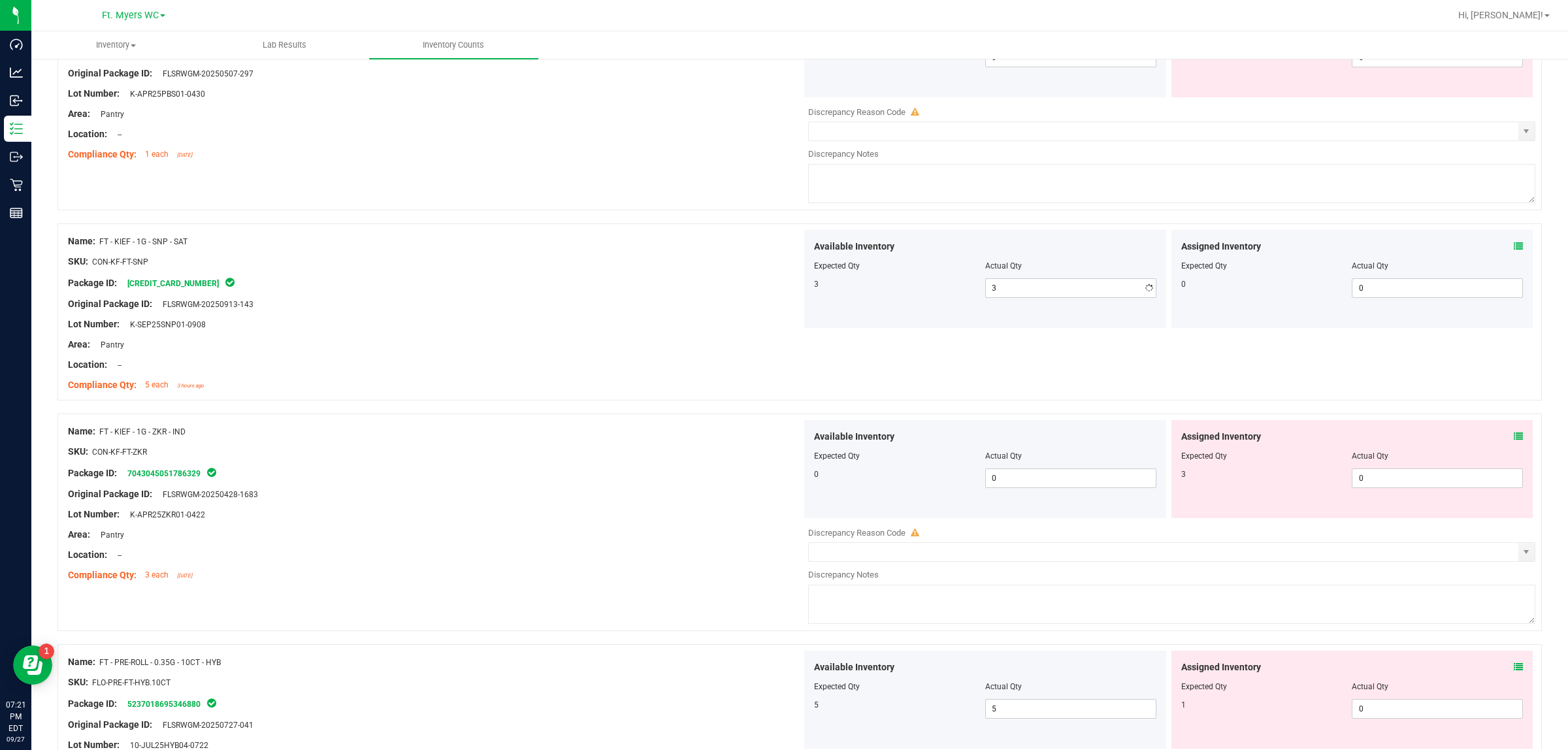
click at [555, 348] on div "Area: Pantry" at bounding box center [434, 345] width 733 height 14
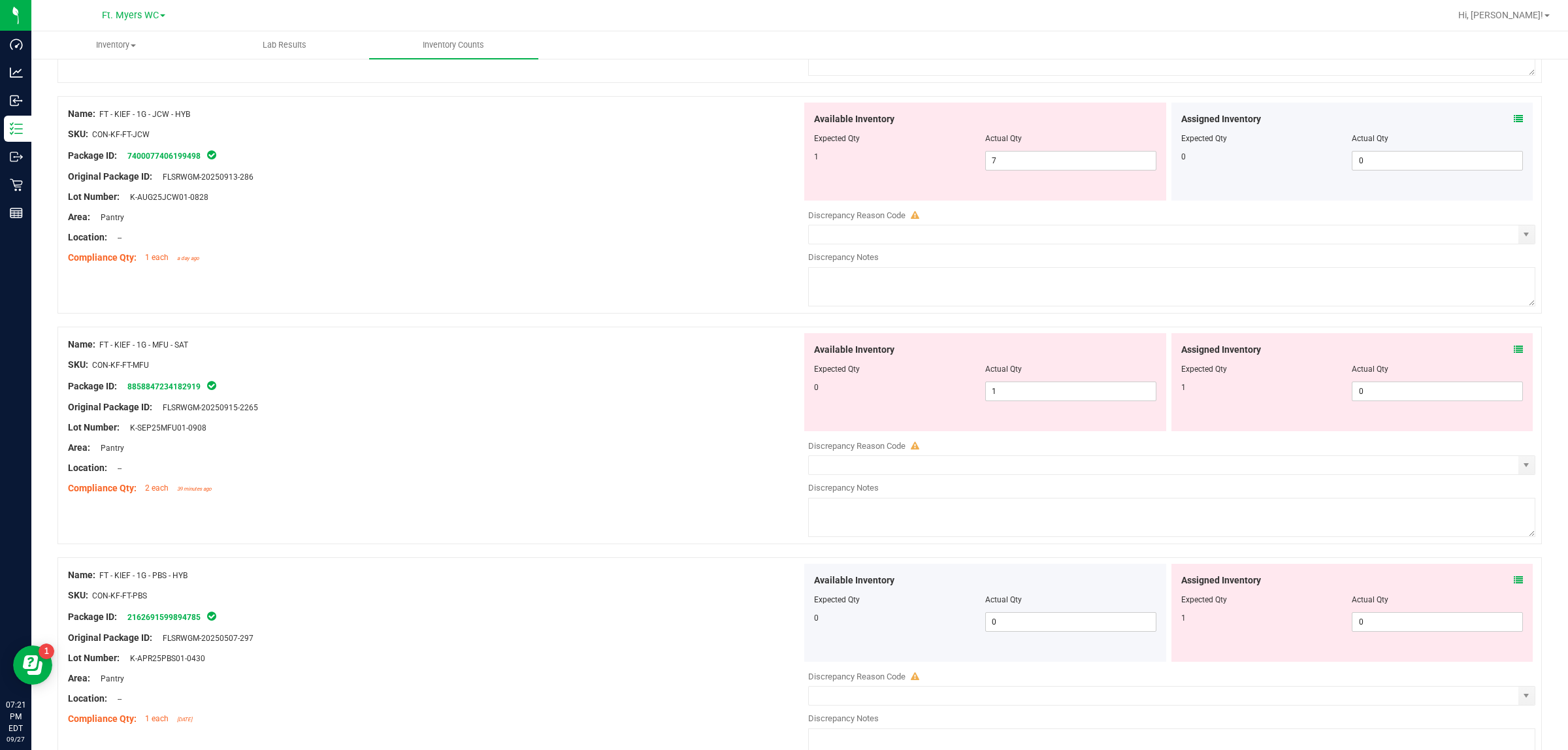
scroll to position [258, 0]
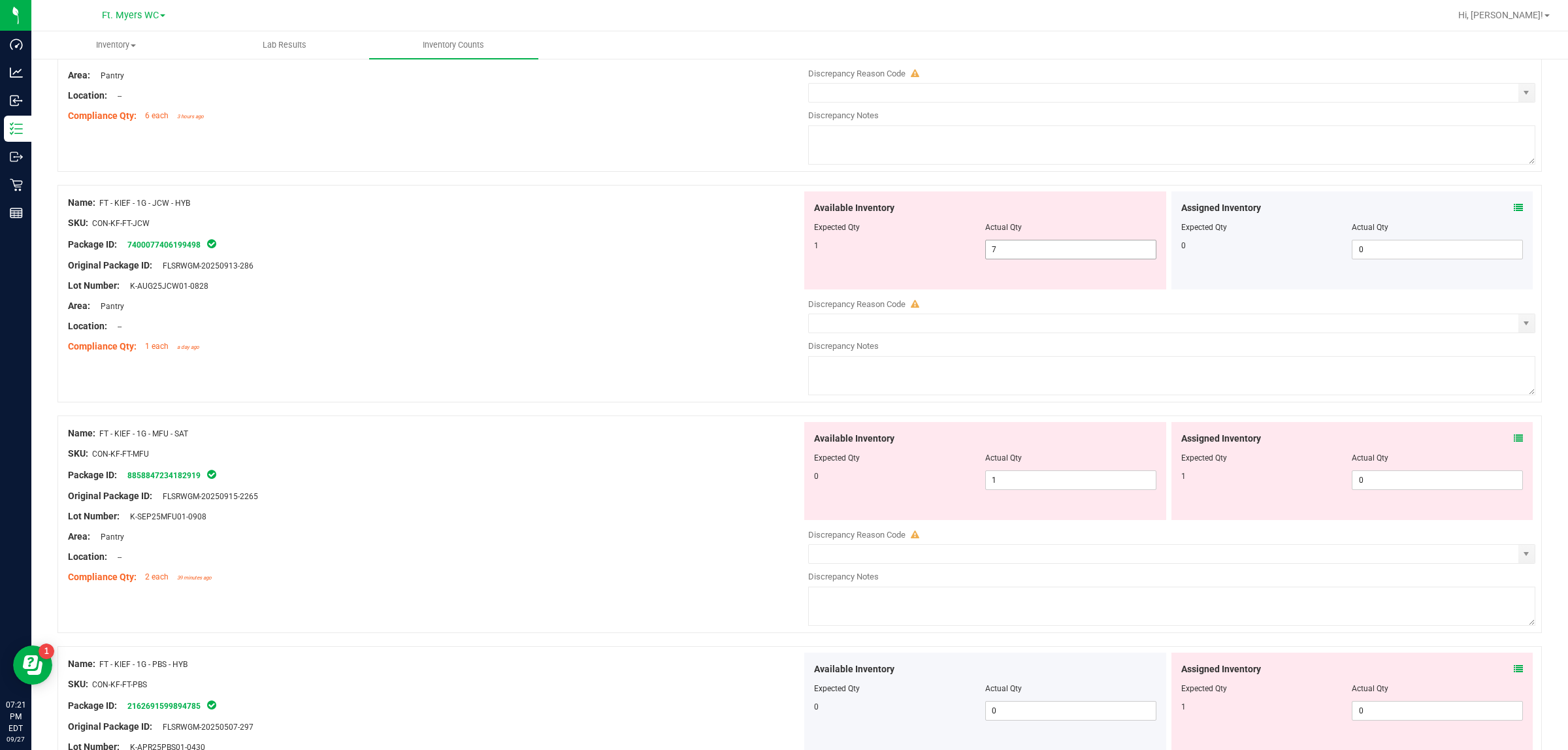
drag, startPoint x: 1107, startPoint y: 249, endPoint x: 731, endPoint y: 275, distance: 376.9
click at [731, 275] on div "Name: FT - KIEF - 1G - JCW - HYB SKU: CON-KF-FT-JCW Package ID: 740007740619949…" at bounding box center [799, 293] width 1484 height 218
type input "1"
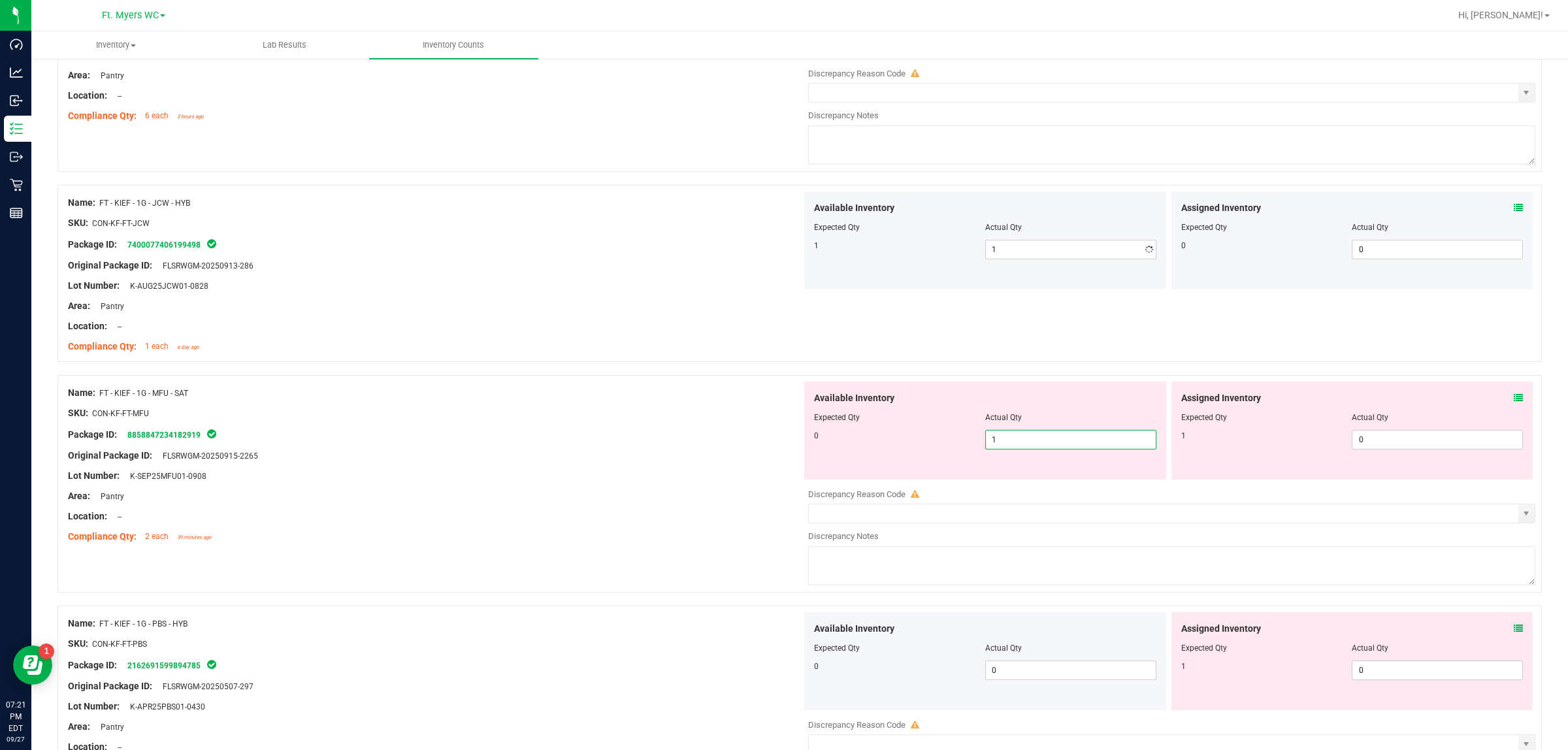
drag, startPoint x: 1007, startPoint y: 481, endPoint x: 772, endPoint y: 482, distance: 235.0
click at [794, 481] on div "Name: FT - KIEF - 1G - MFU - SAT SKU: CON-KF-FT-MFU Package ID: 885884723418291…" at bounding box center [799, 484] width 1484 height 218
type input "0"
drag, startPoint x: 702, startPoint y: 485, endPoint x: 713, endPoint y: 485, distance: 11.0
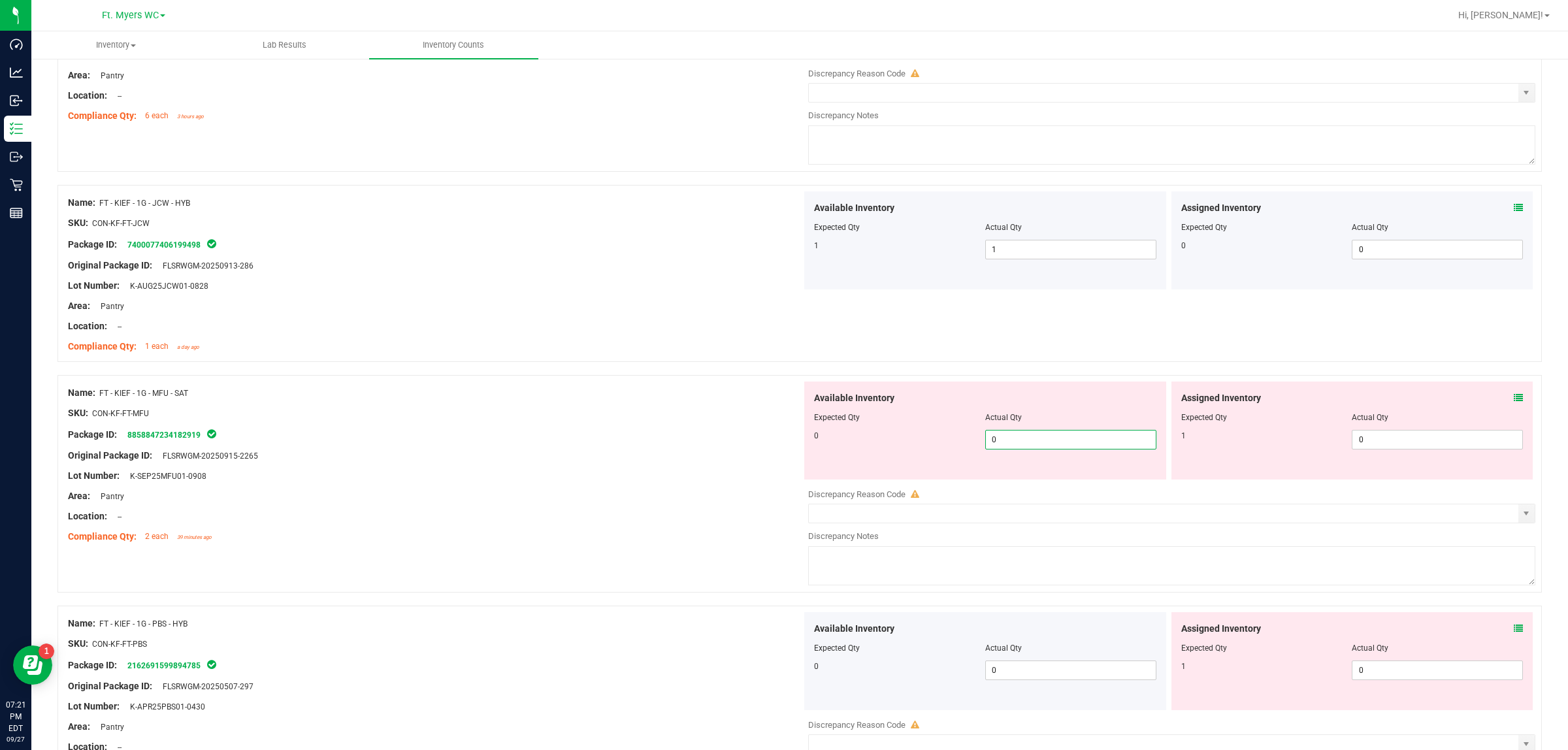
click at [706, 485] on div at bounding box center [434, 486] width 733 height 7
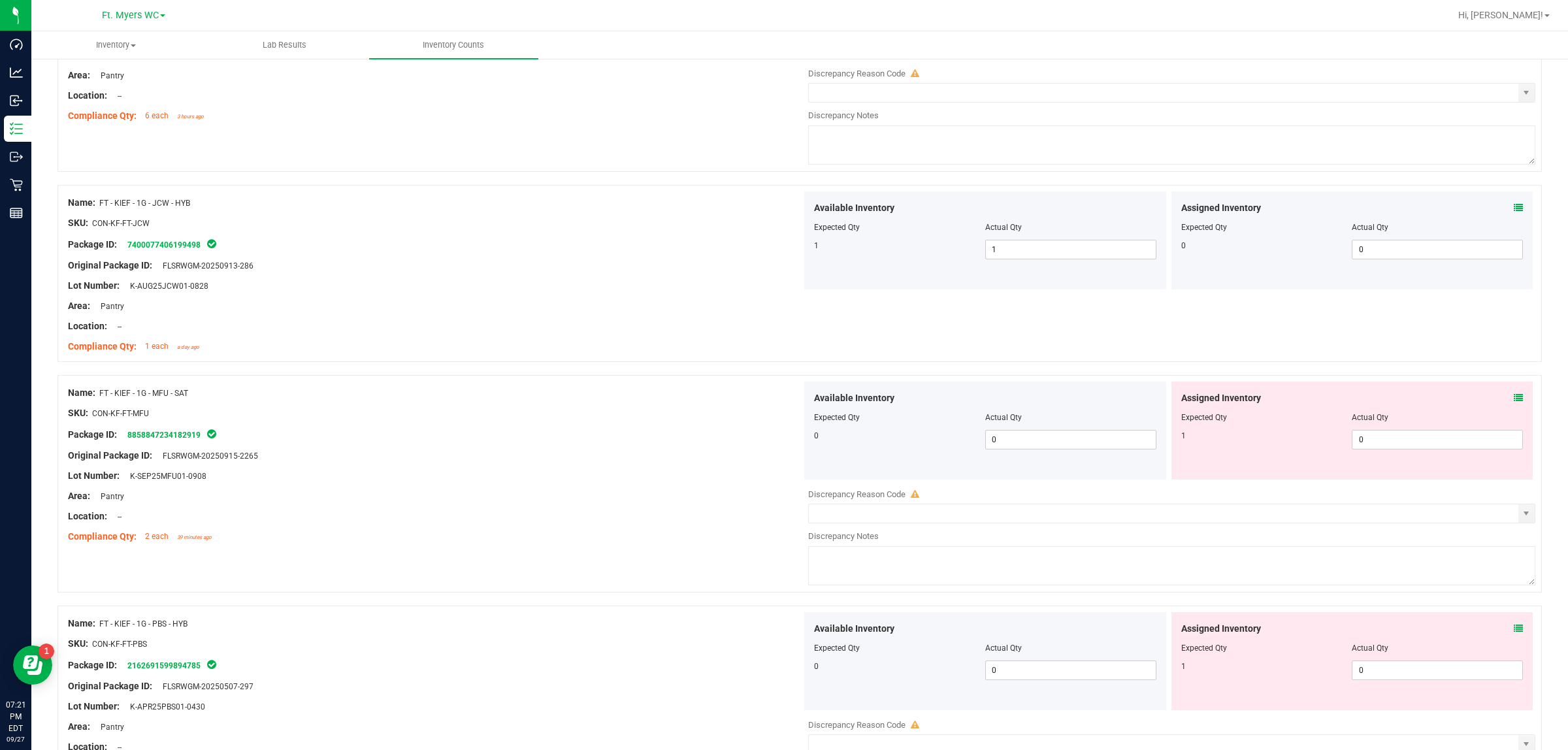
click at [1254, 207] on icon at bounding box center [1518, 207] width 9 height 9
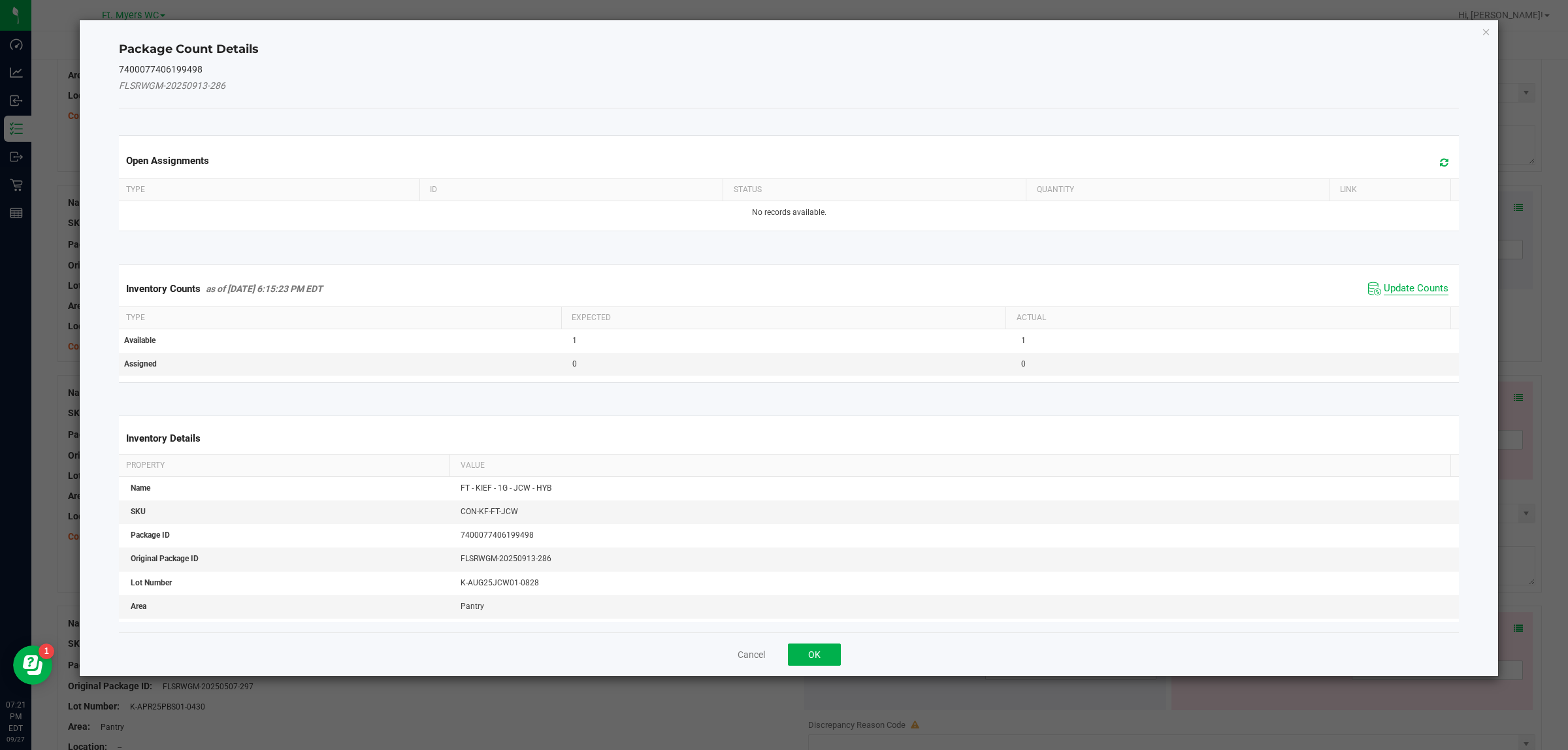
click at [1254, 292] on span "Update Counts" at bounding box center [1416, 289] width 64 height 13
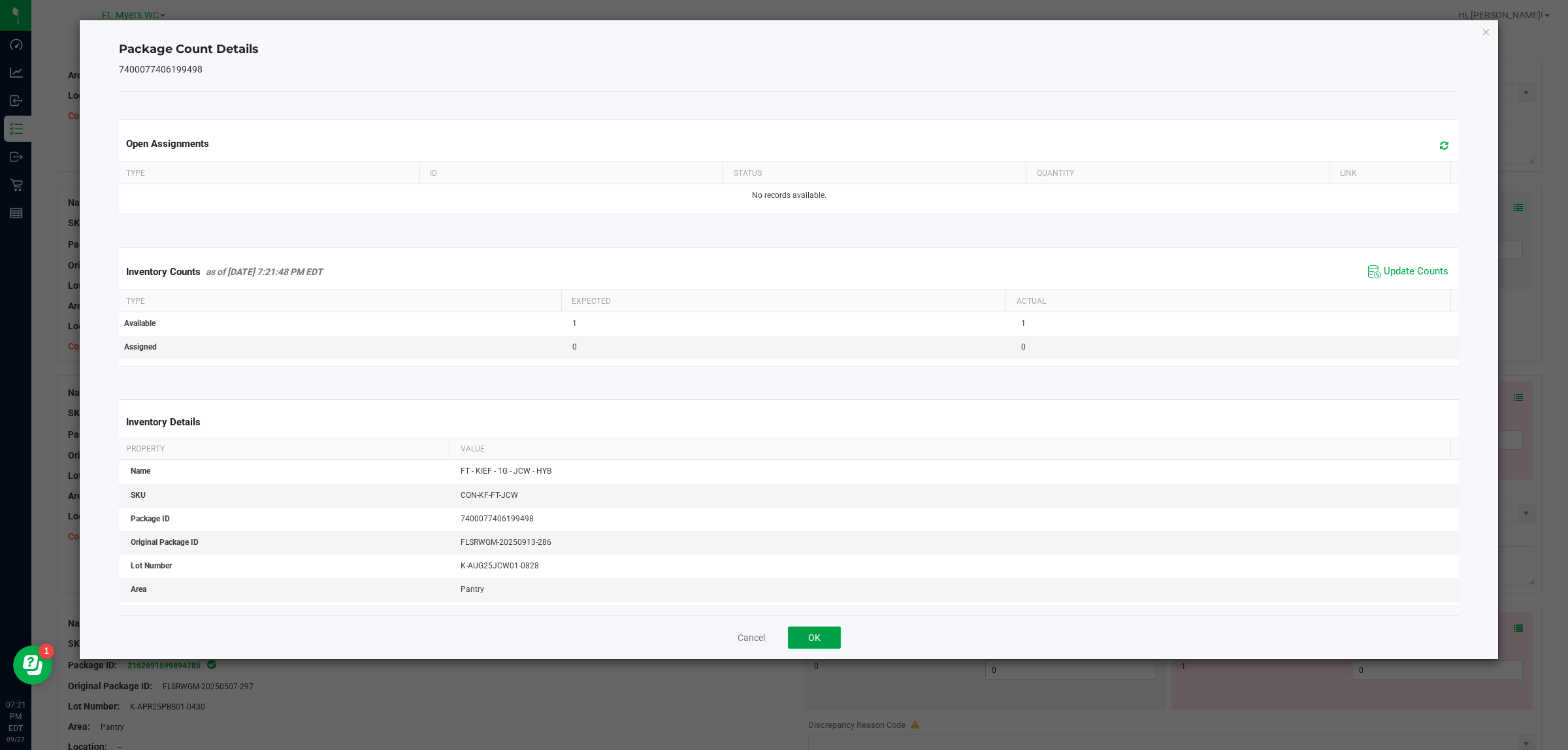
click at [818, 600] on button "OK" at bounding box center [814, 638] width 53 height 22
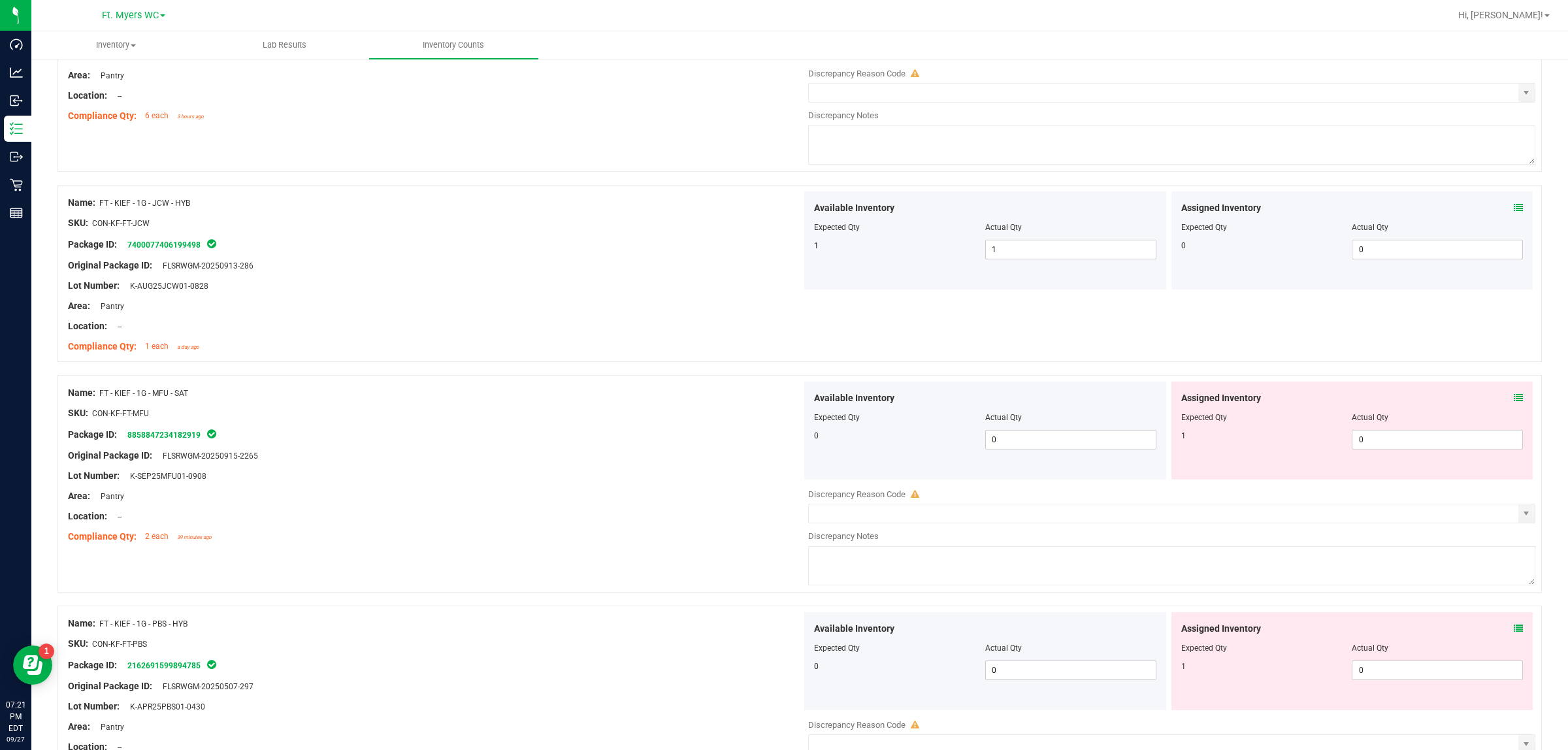
click at [1254, 397] on icon at bounding box center [1518, 398] width 9 height 9
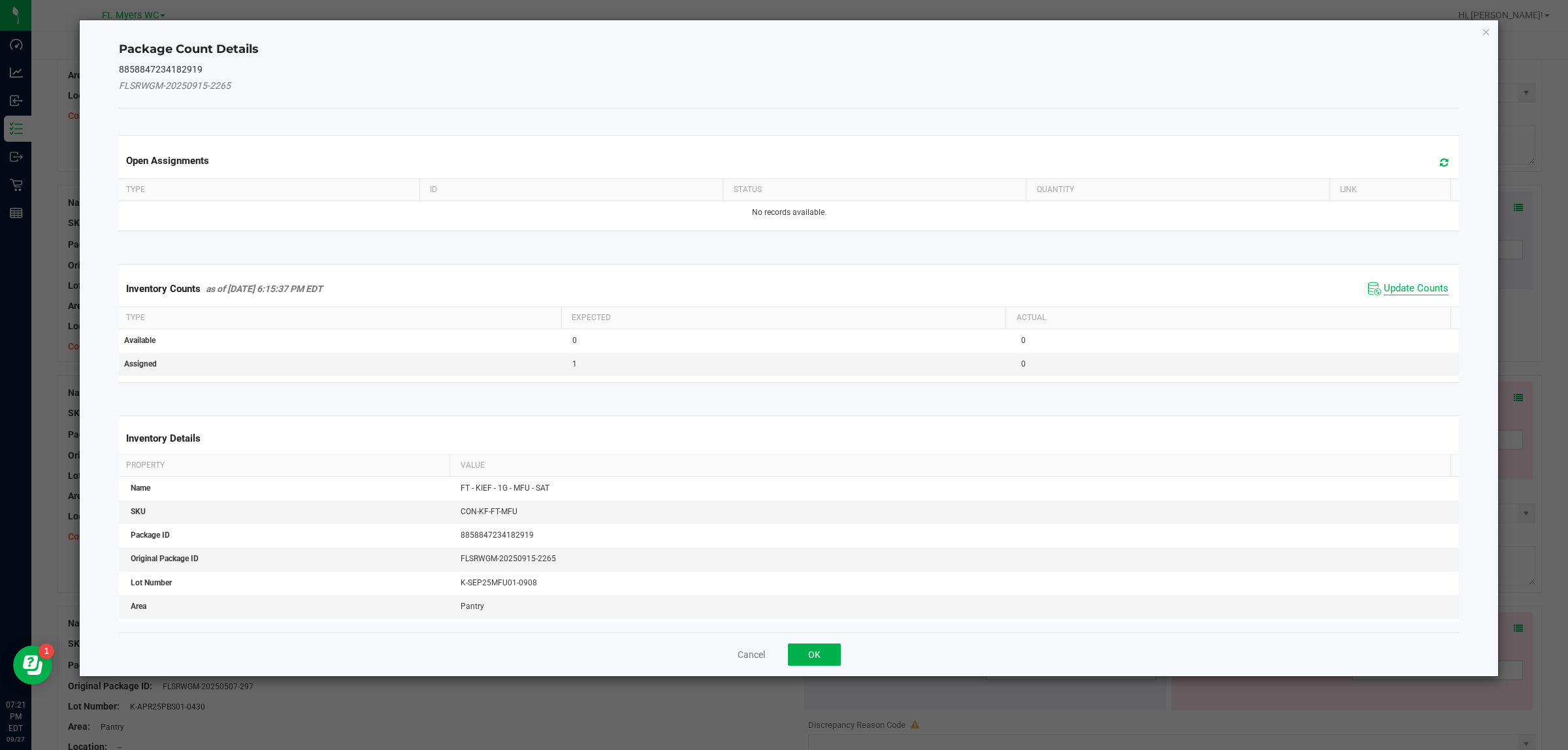
click at [1254, 292] on span "Update Counts" at bounding box center [1416, 289] width 64 height 13
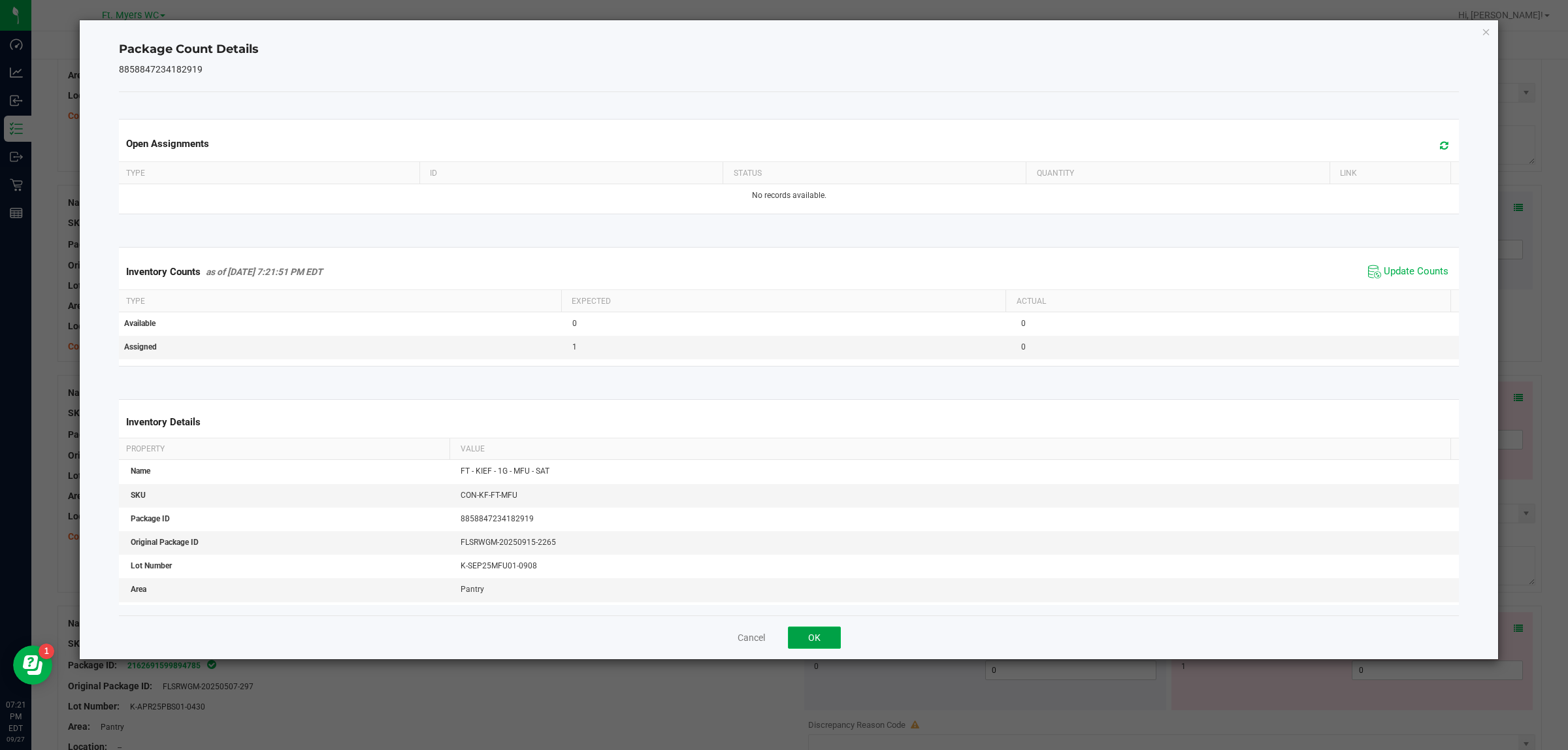
click at [840, 600] on button "OK" at bounding box center [814, 638] width 53 height 22
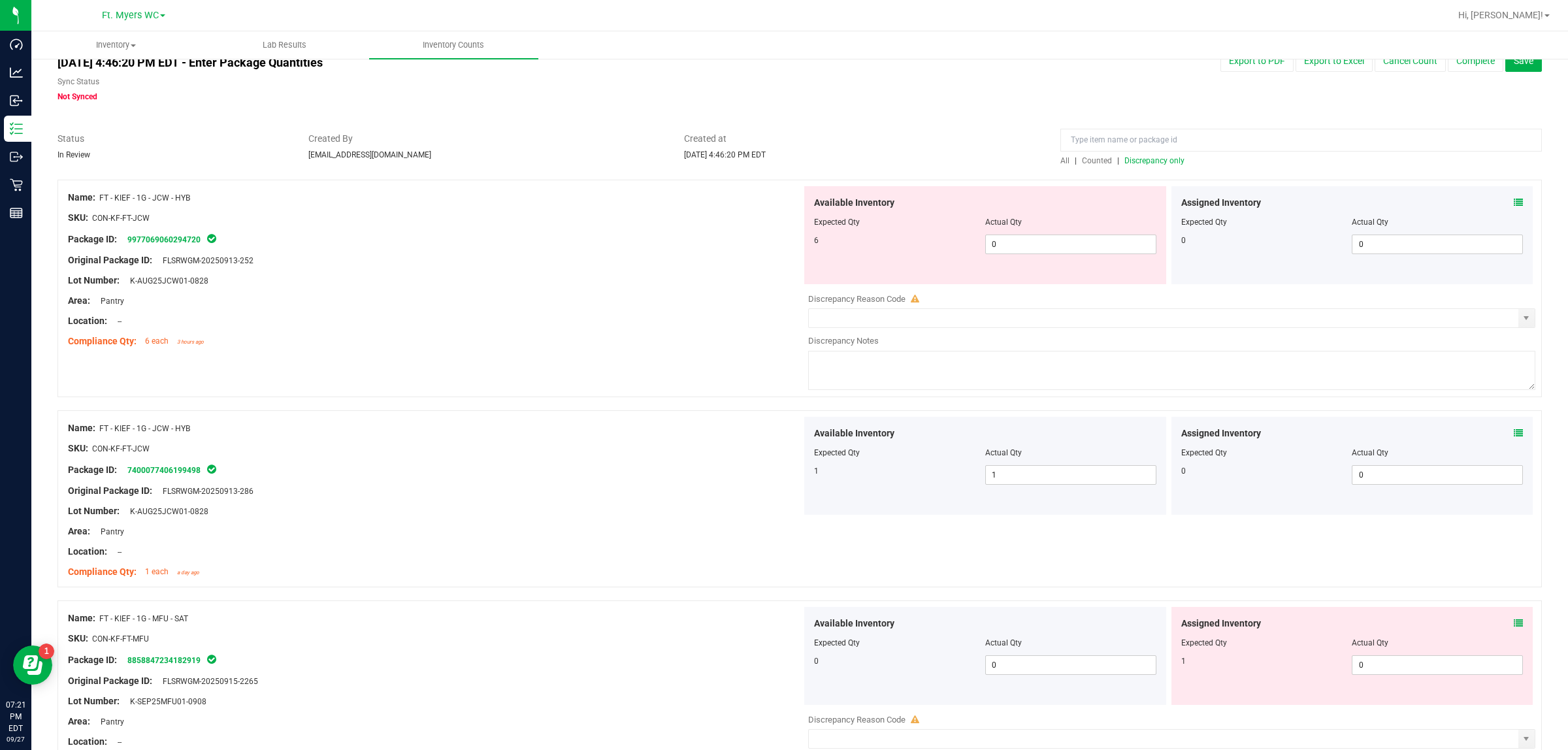
scroll to position [0, 0]
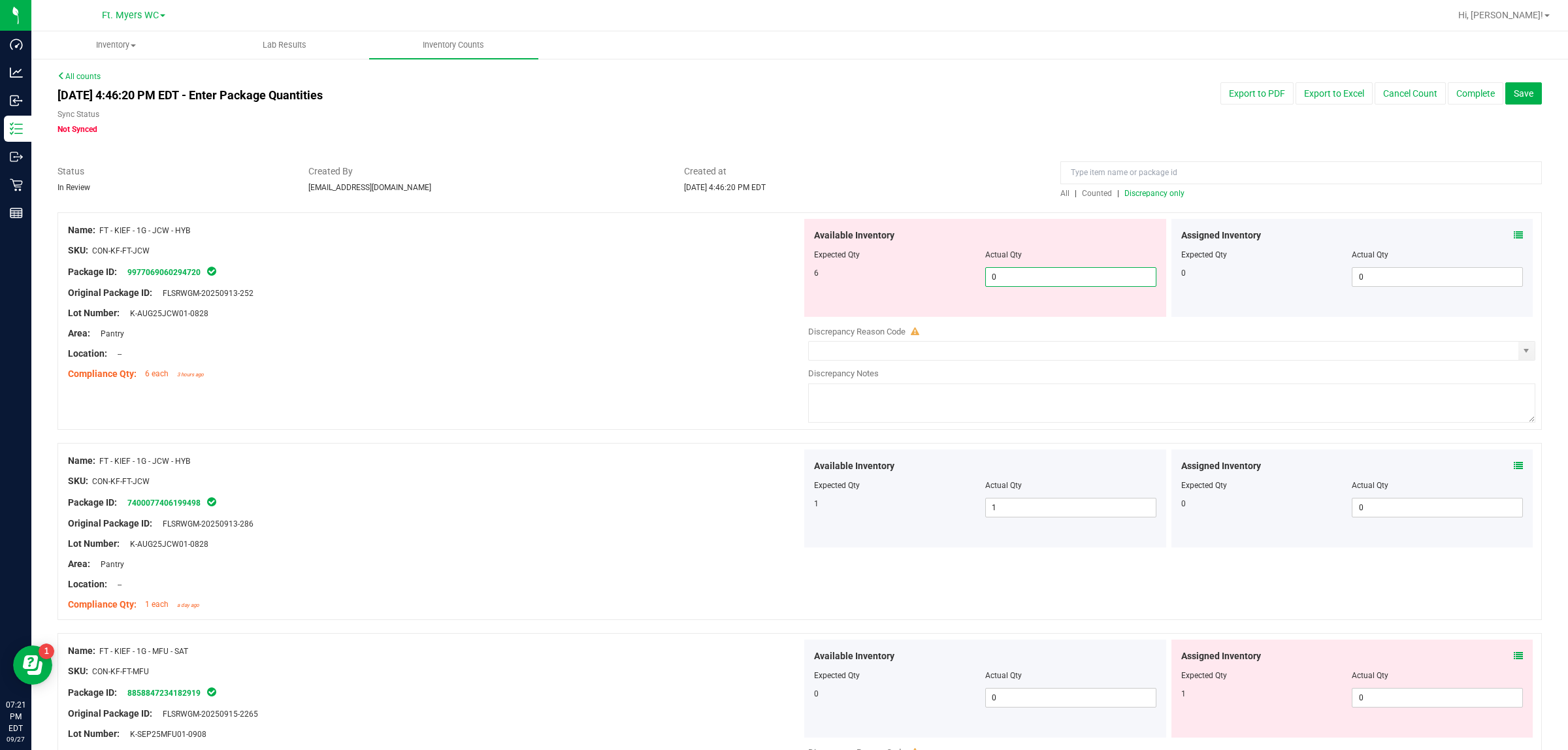
drag, startPoint x: 1011, startPoint y: 286, endPoint x: 671, endPoint y: 306, distance: 340.6
click at [700, 288] on div "Name: FT - KIEF - 1G - JCW - HYB SKU: CON-KF-FT-JCW Package ID: 997706906029472…" at bounding box center [799, 321] width 1484 height 218
type input "6"
click at [623, 340] on div at bounding box center [434, 343] width 733 height 7
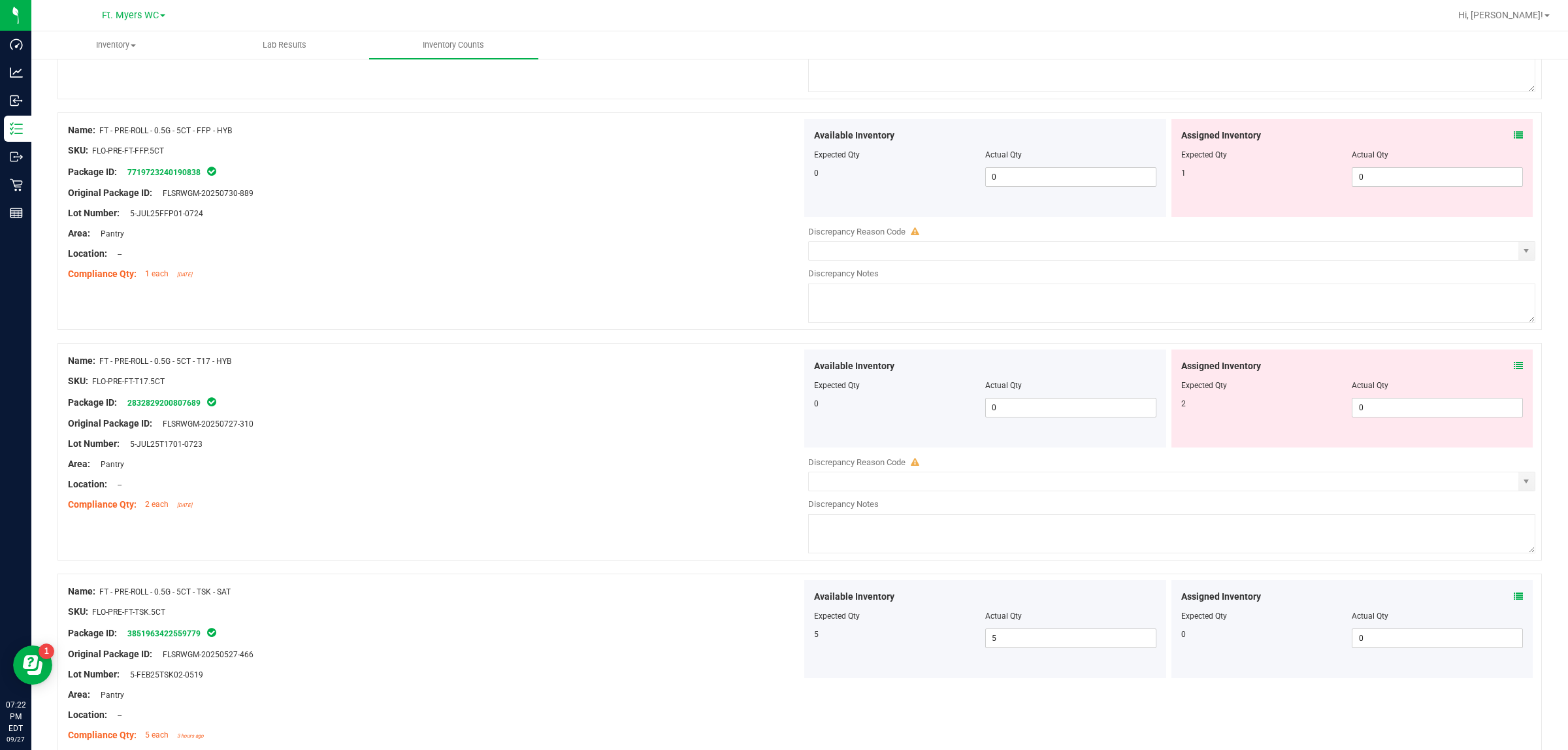
scroll to position [3768, 0]
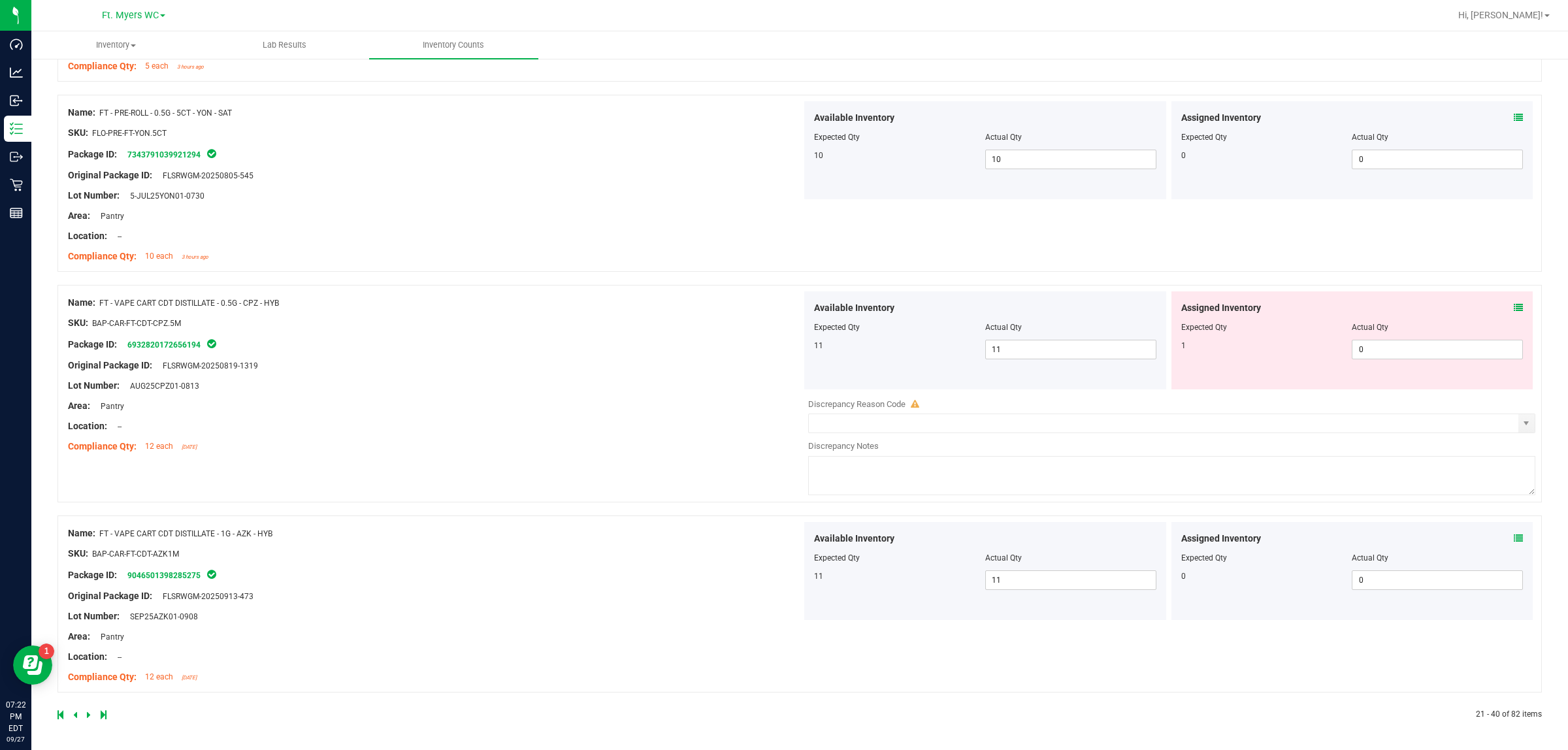
drag, startPoint x: 516, startPoint y: 310, endPoint x: 539, endPoint y: 595, distance: 285.9
click at [76, 600] on link at bounding box center [76, 715] width 6 height 9
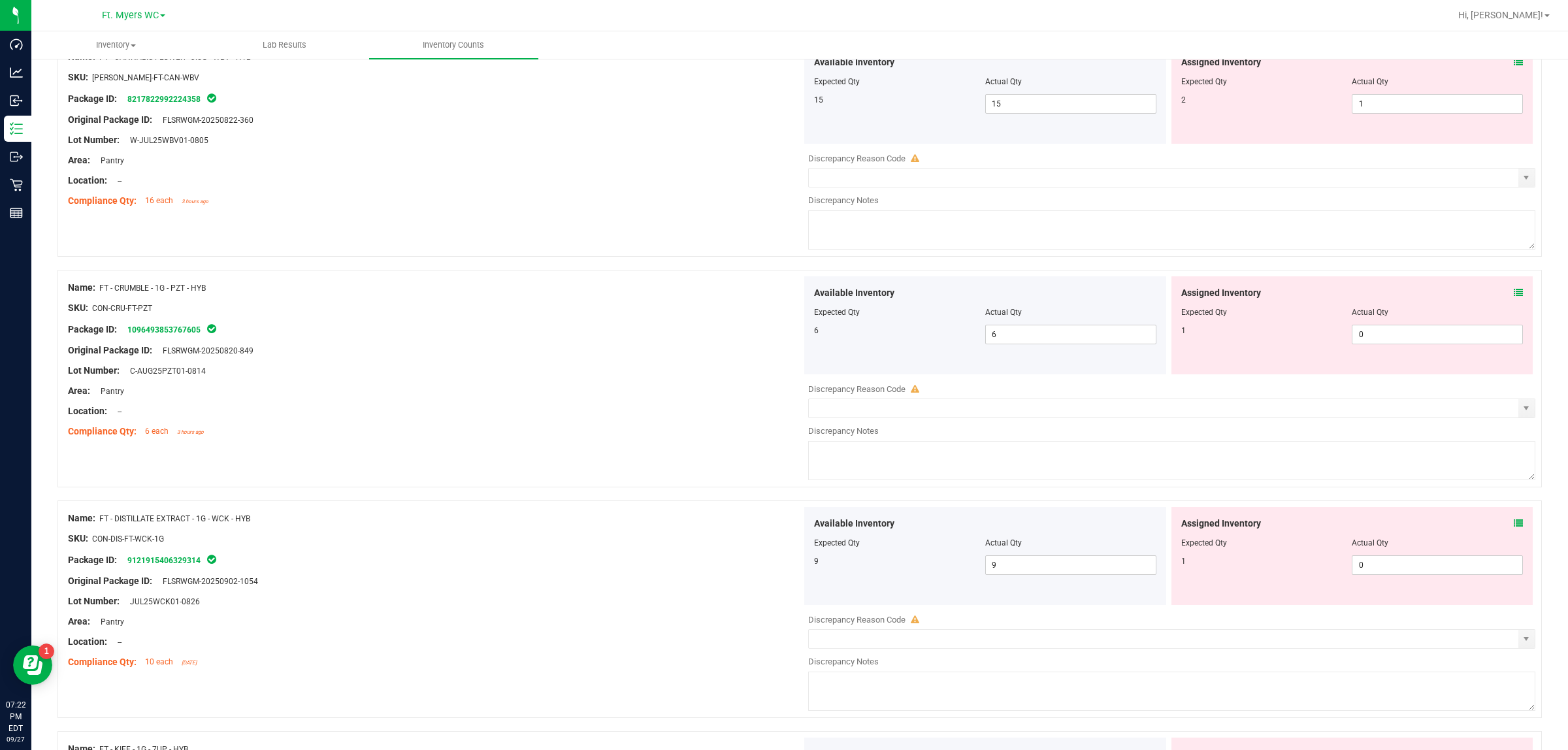
scroll to position [4139, 0]
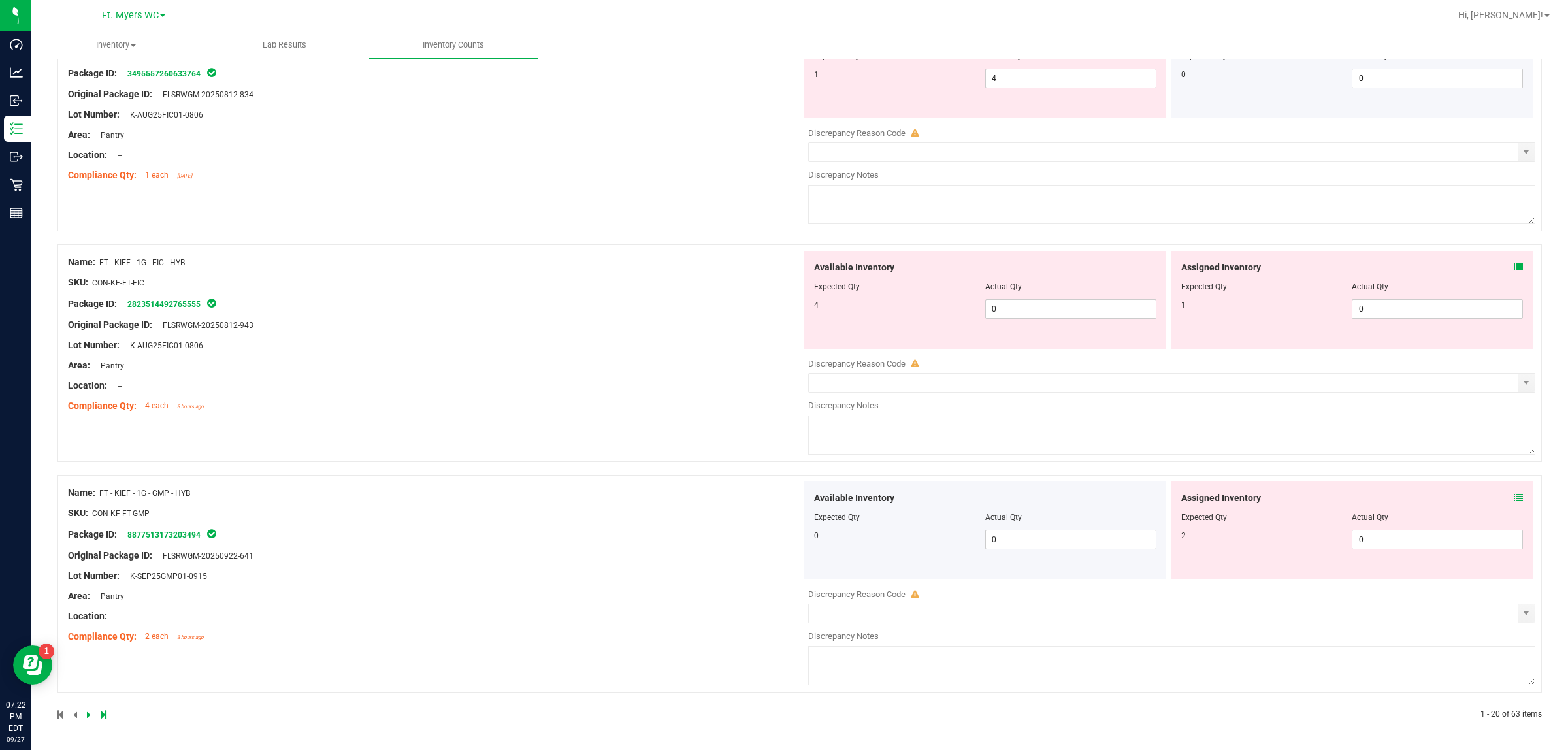
drag, startPoint x: 677, startPoint y: 443, endPoint x: 601, endPoint y: 743, distance: 309.5
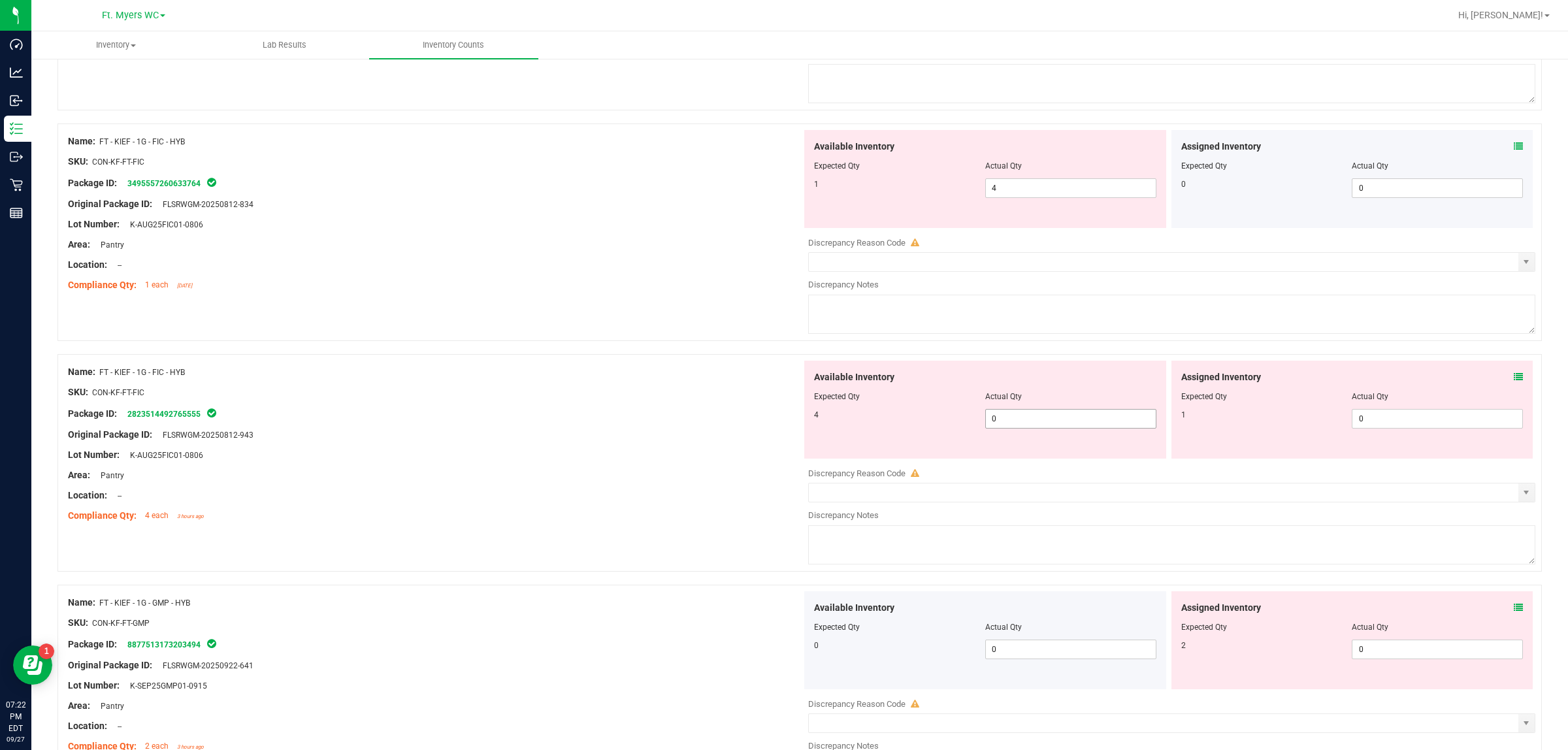
scroll to position [3975, 0]
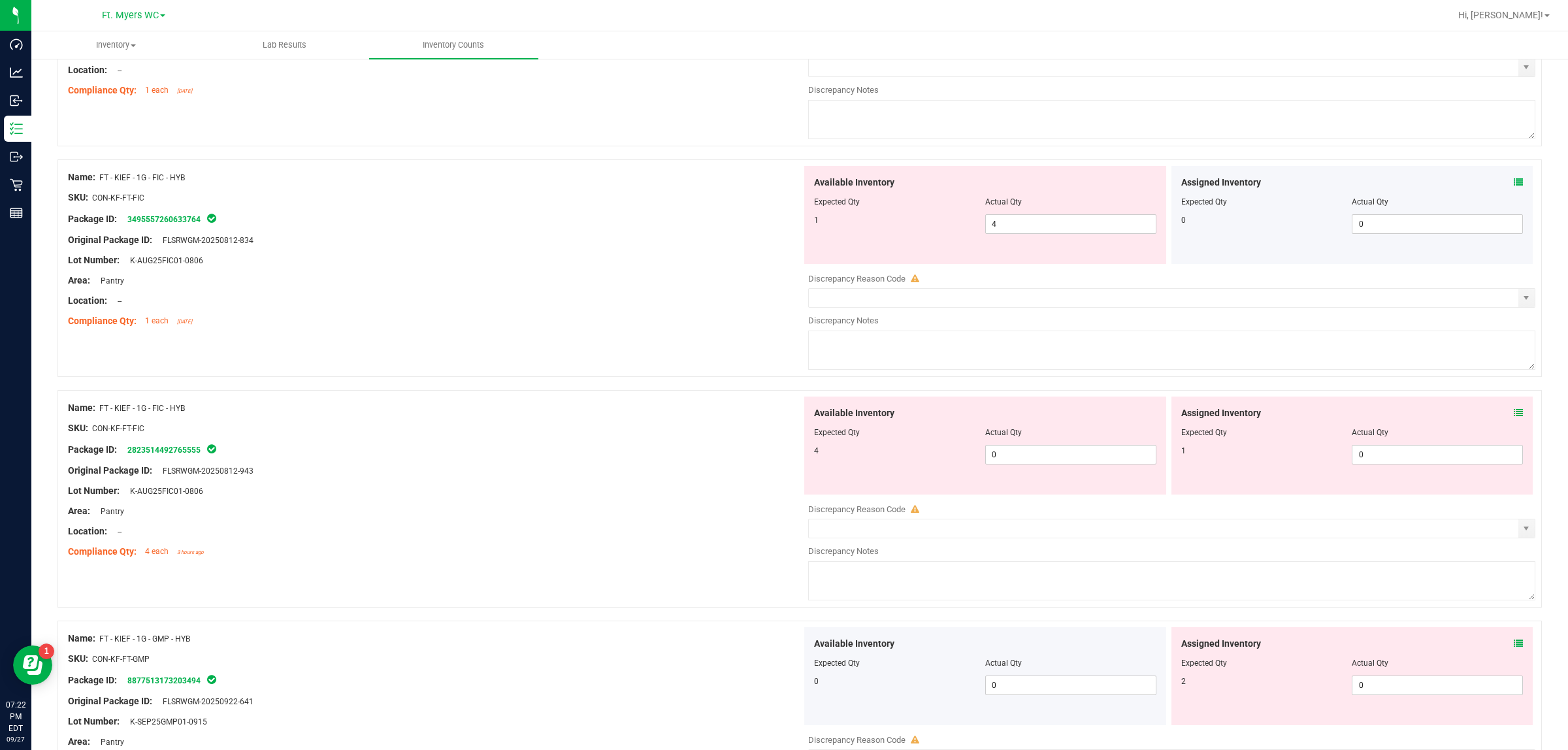
click at [1254, 420] on div "Assigned Inventory" at bounding box center [1352, 413] width 342 height 14
click at [1254, 418] on icon at bounding box center [1518, 413] width 9 height 9
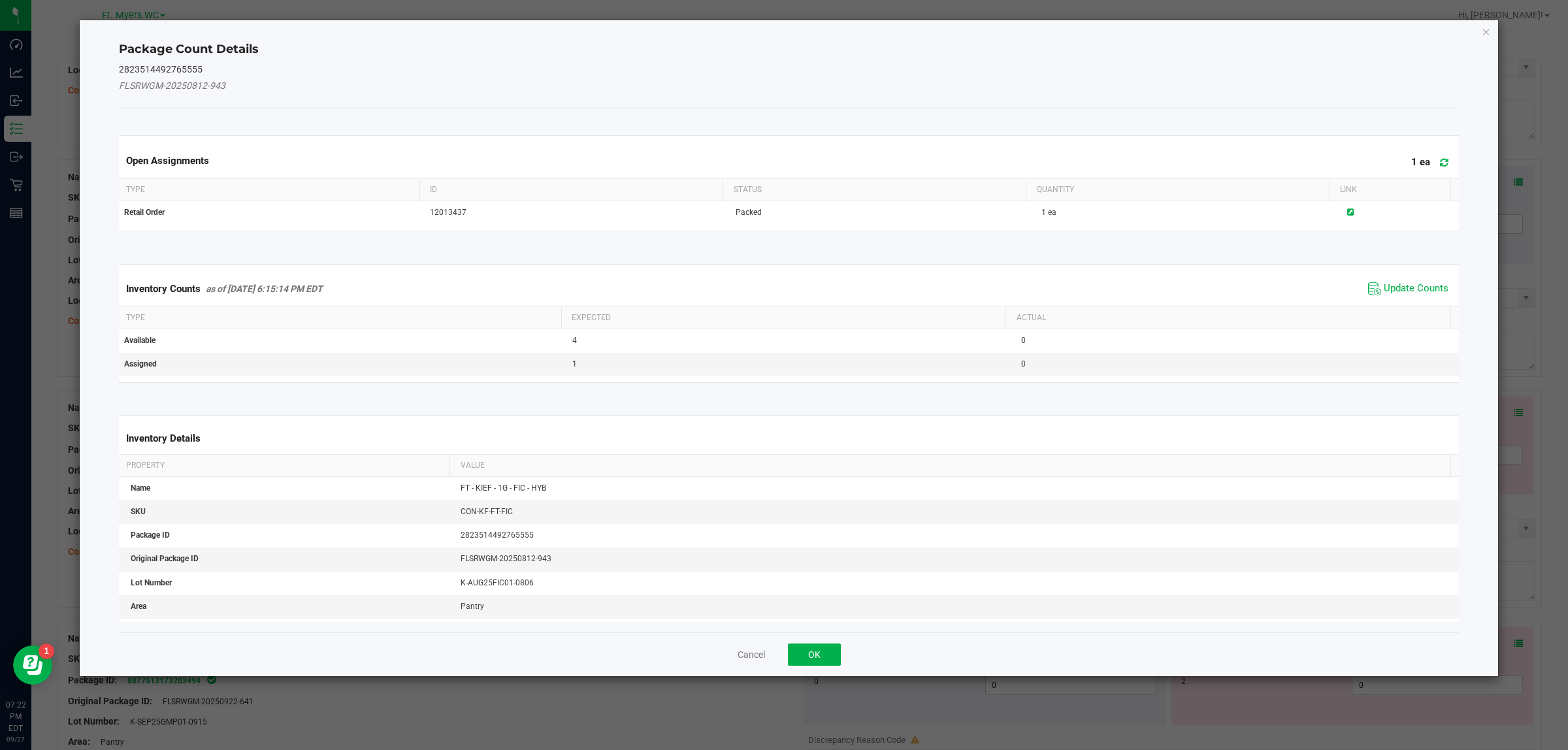
click at [1254, 296] on span "Update Counts" at bounding box center [1408, 289] width 87 height 20
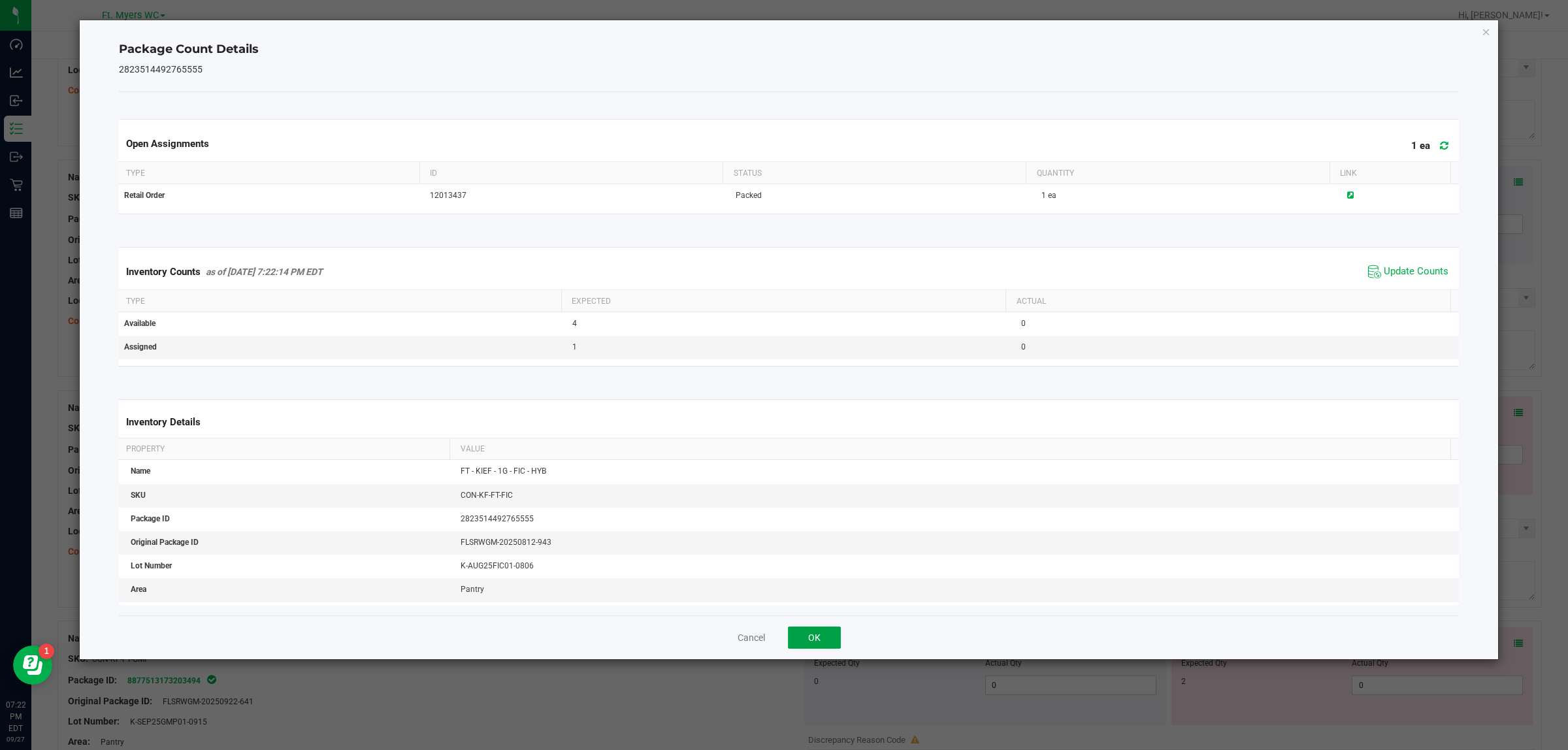
click at [829, 600] on button "OK" at bounding box center [814, 638] width 53 height 22
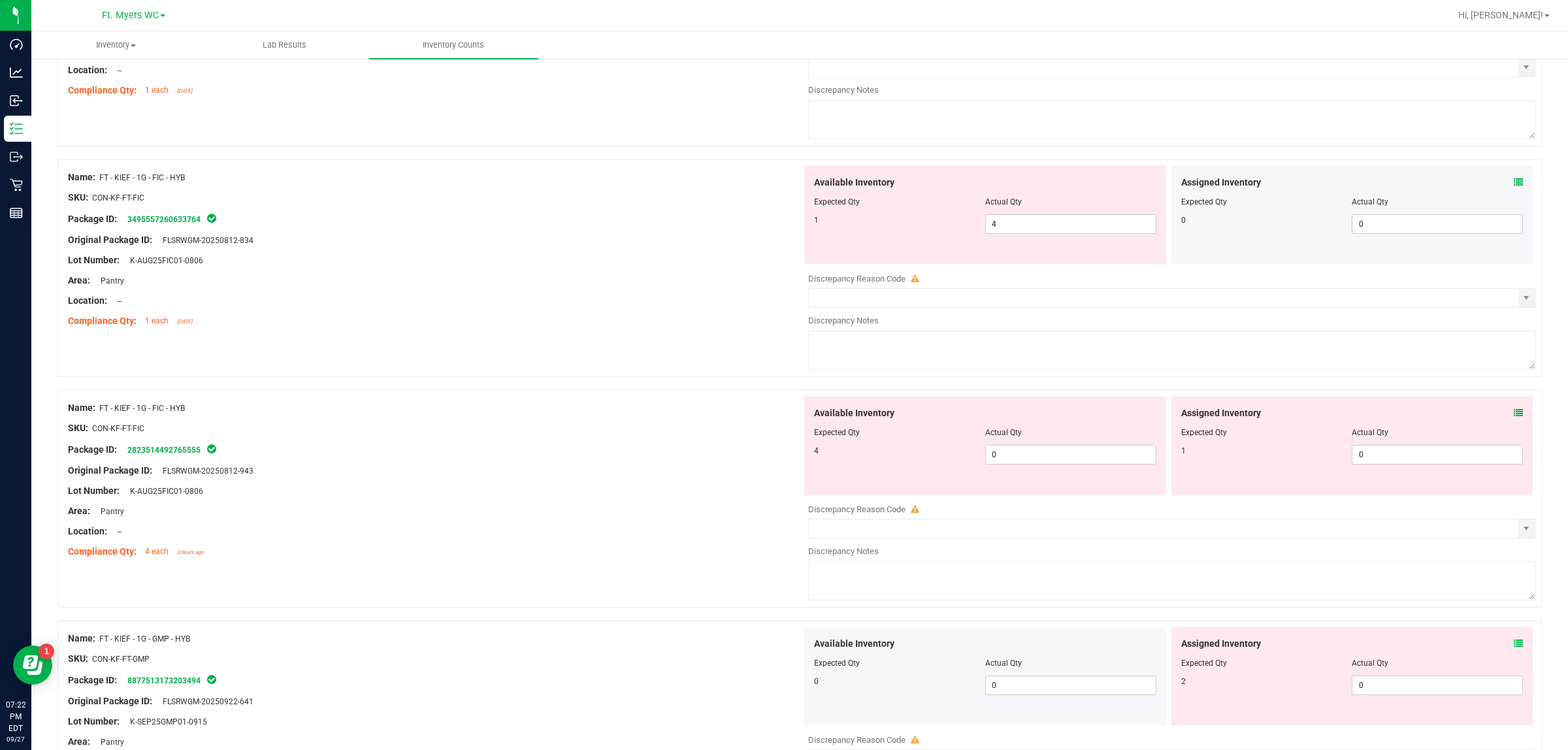
click at [1254, 187] on icon at bounding box center [1518, 182] width 9 height 9
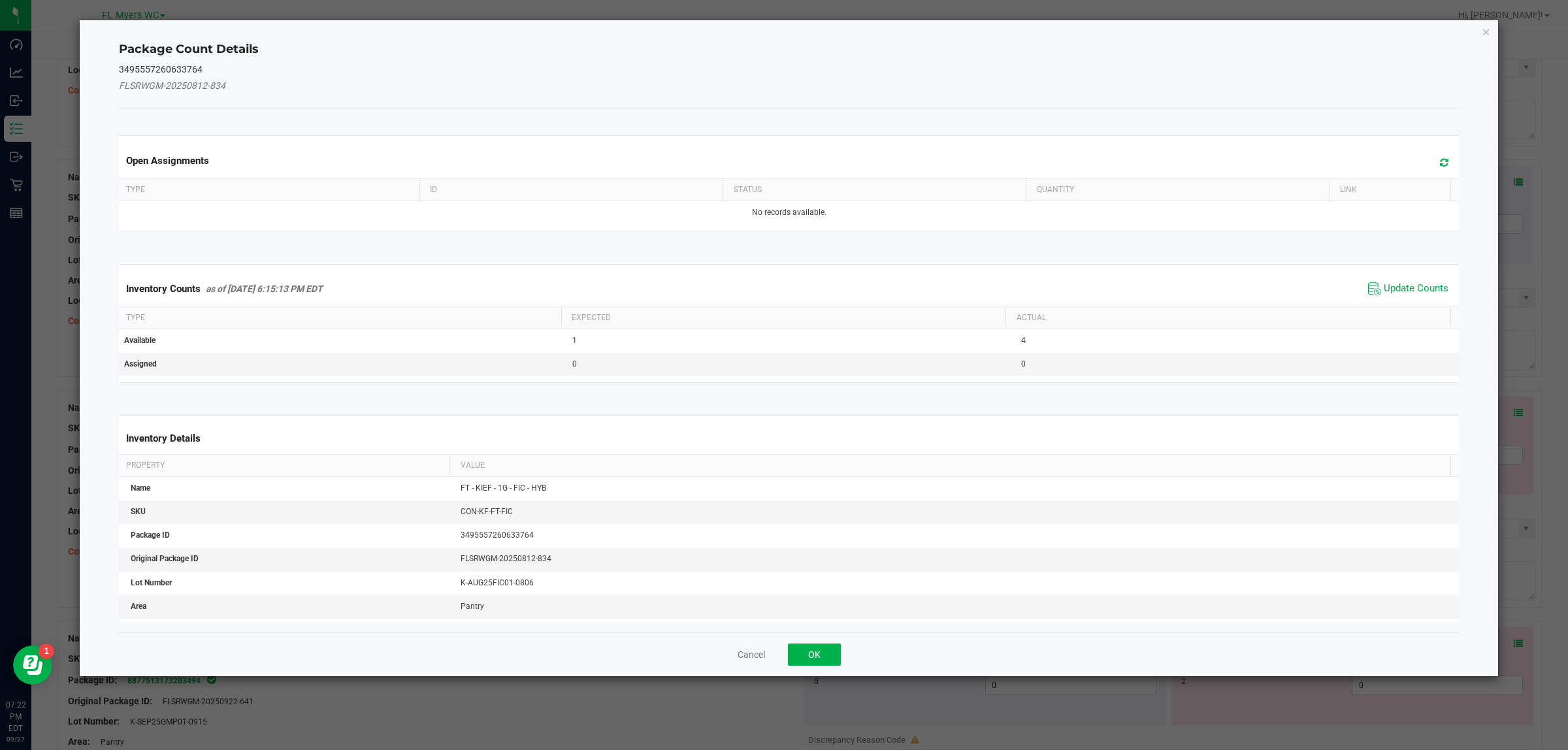
click at [1254, 298] on span "Update Counts" at bounding box center [1408, 289] width 87 height 20
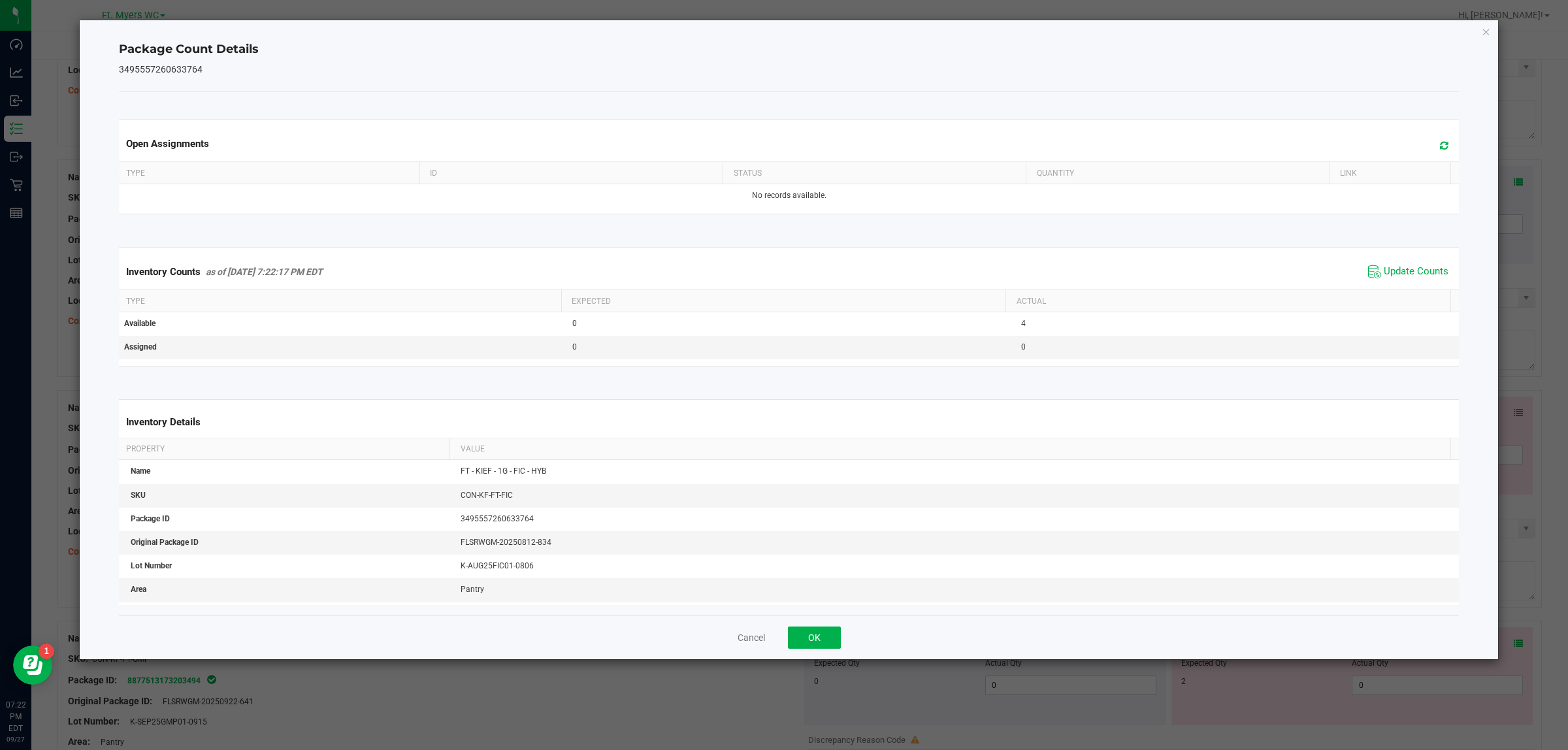
click at [1254, 286] on div "Inventory Counts as of [DATE] 7:22:17 PM EDT Update Counts" at bounding box center [789, 272] width 1345 height 35
click at [821, 600] on button "OK" at bounding box center [814, 638] width 53 height 22
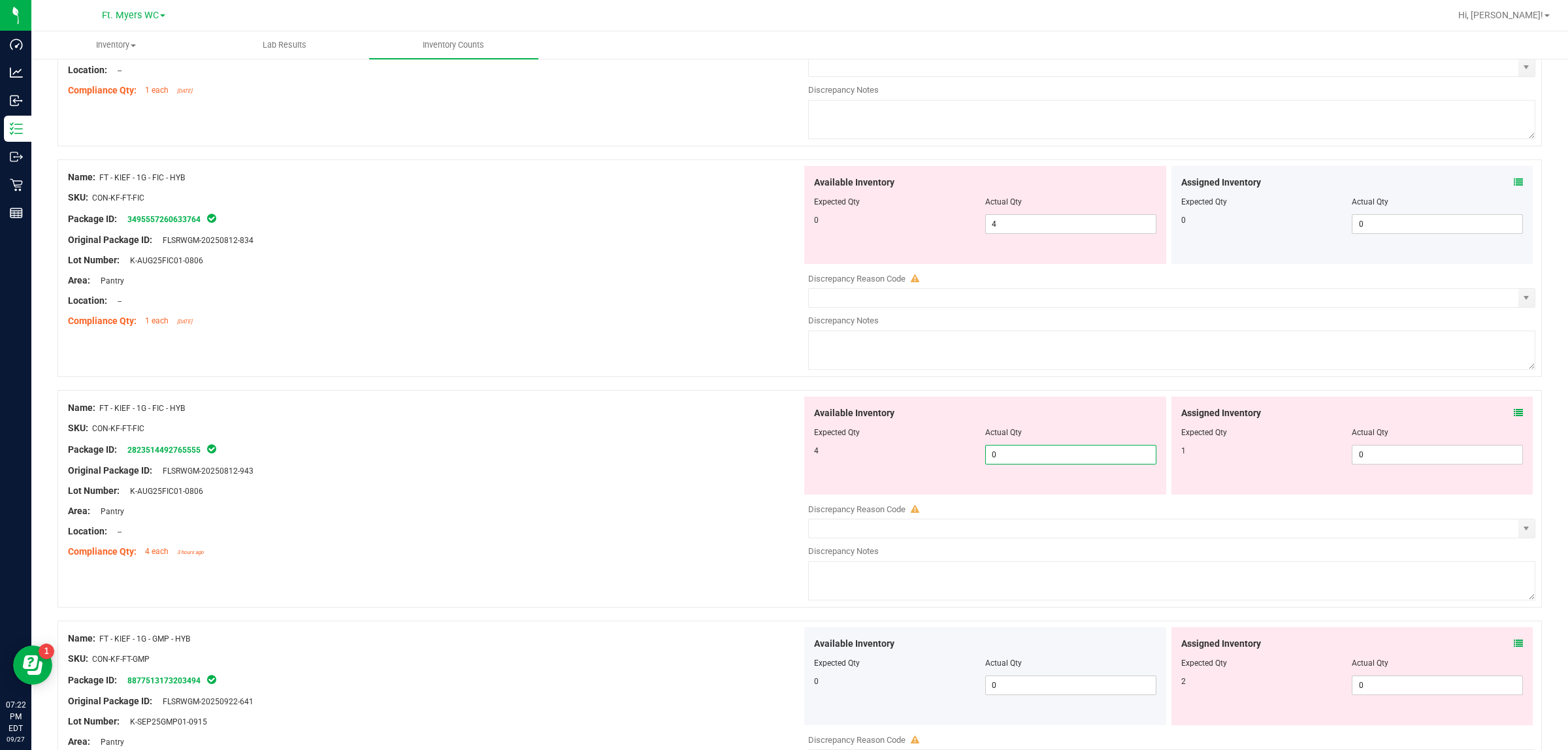
drag, startPoint x: 1029, startPoint y: 475, endPoint x: 792, endPoint y: 441, distance: 239.4
click at [832, 455] on div "Available Inventory Expected Qty Actual Qty 4 0 0" at bounding box center [985, 446] width 362 height 98
type input "4"
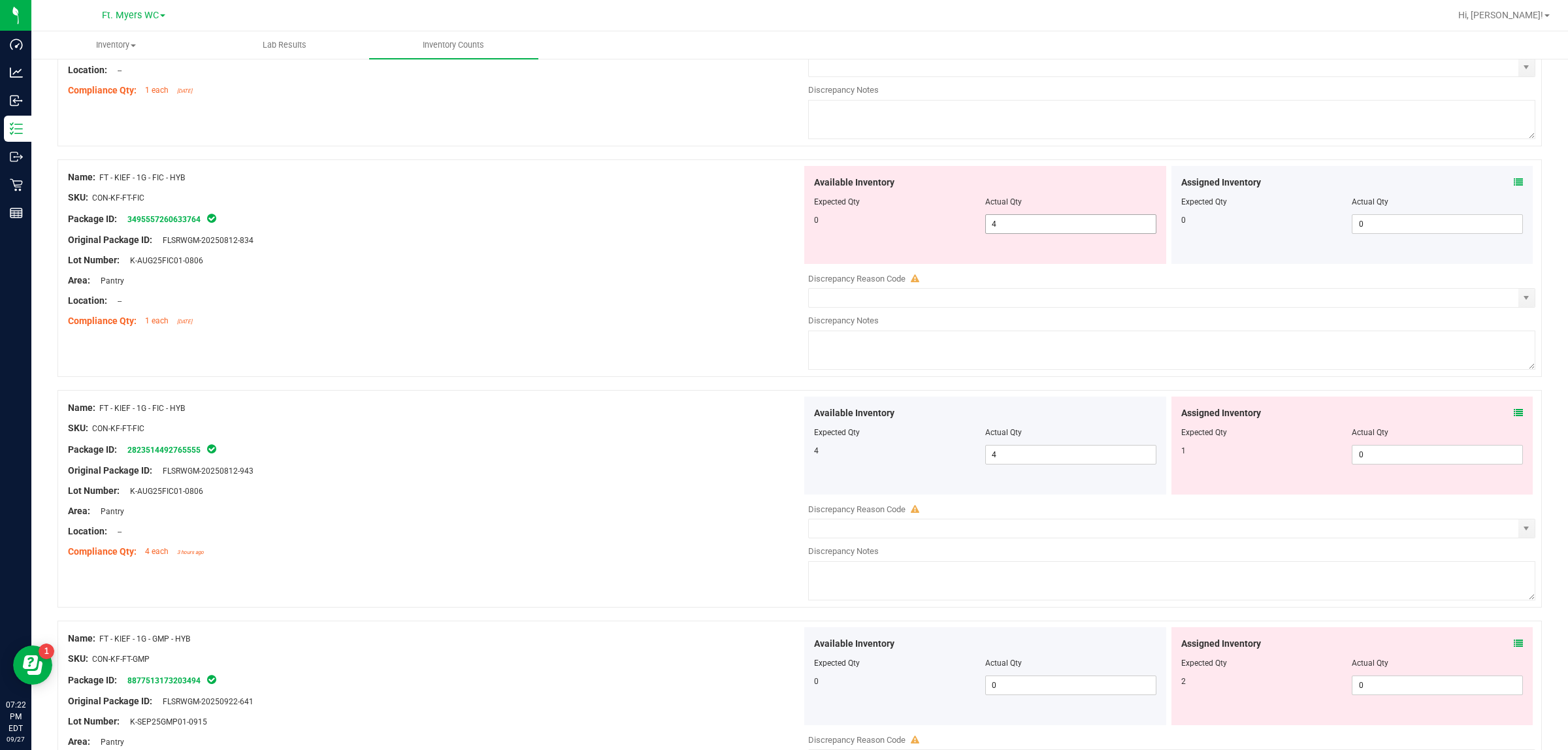
drag, startPoint x: 1033, startPoint y: 250, endPoint x: 988, endPoint y: 249, distance: 45.0
click at [988, 234] on span "4 4" at bounding box center [1070, 224] width 171 height 20
drag, startPoint x: 1010, startPoint y: 244, endPoint x: 566, endPoint y: 255, distance: 444.1
click at [569, 255] on div "Name: FT - KIEF - 1G - FIC - HYB SKU: CON-KF-FT-FIC Package ID: 349555726063376…" at bounding box center [799, 268] width 1484 height 218
type input "0"
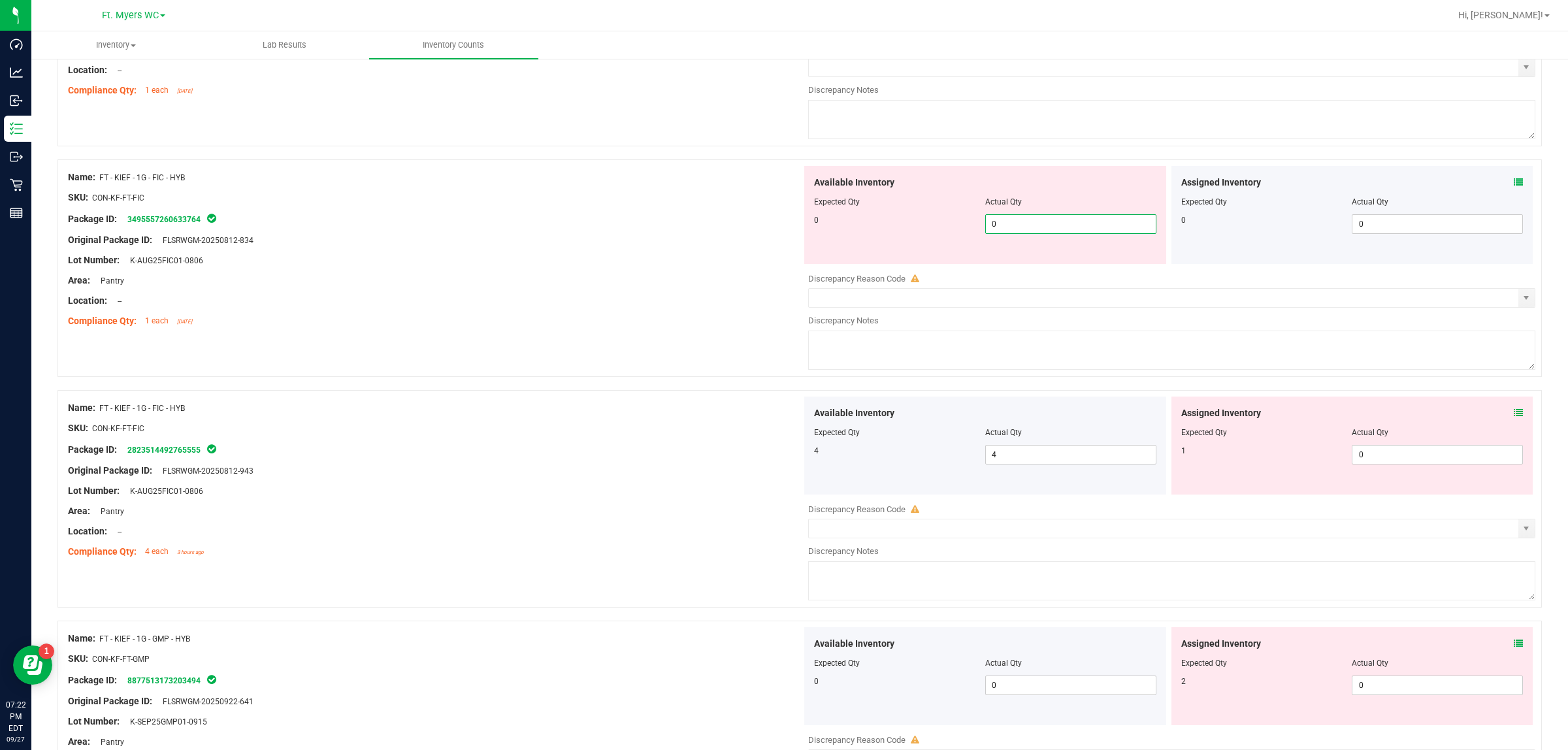
type input "0"
drag, startPoint x: 552, startPoint y: 270, endPoint x: 629, endPoint y: 280, distance: 77.6
click at [569, 268] on div "Lot Number: K-AUG25FIC01-0806" at bounding box center [434, 260] width 733 height 14
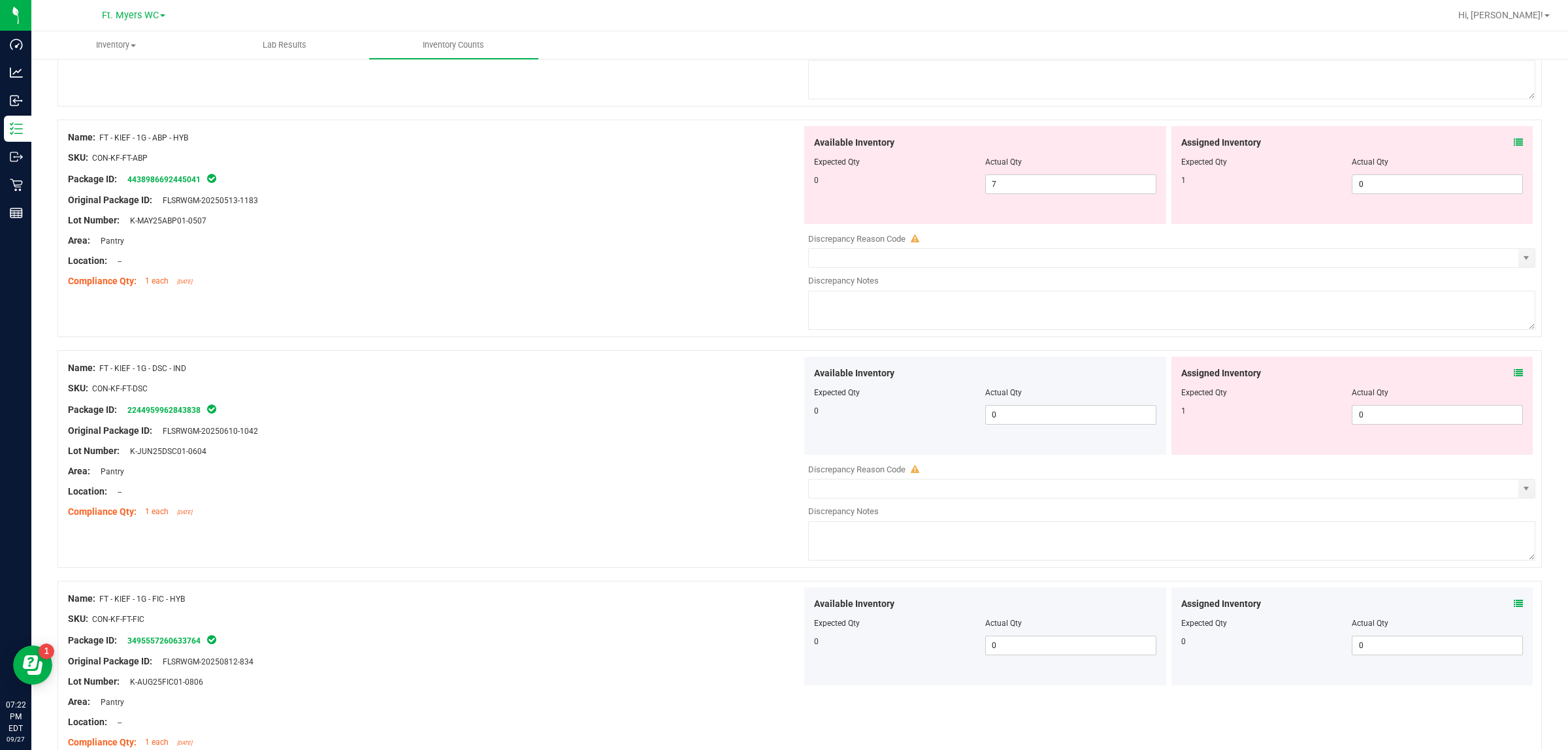
scroll to position [3403, 0]
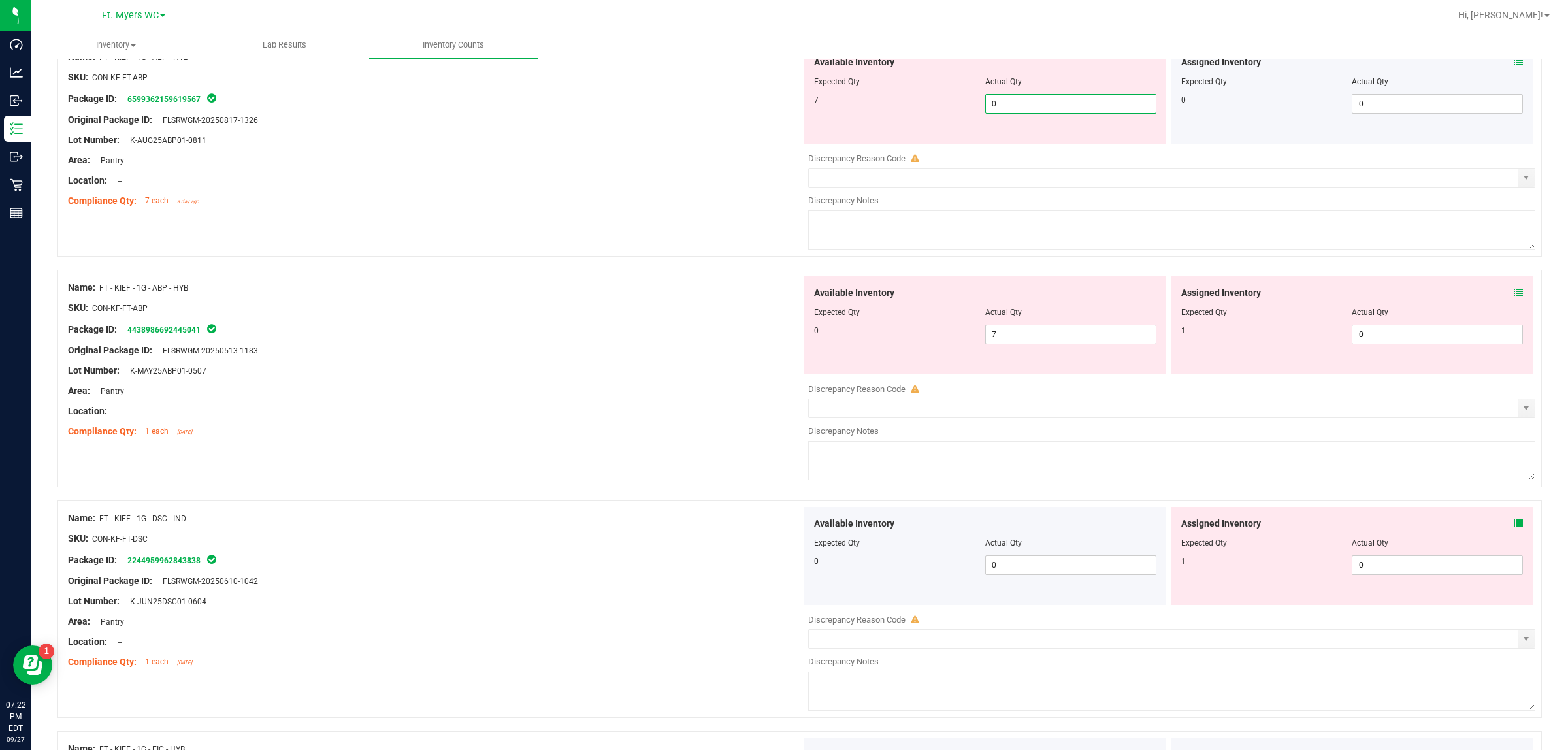
drag, startPoint x: 1034, startPoint y: 109, endPoint x: 758, endPoint y: 110, distance: 276.0
click at [758, 110] on div "Name: FT - KIEF - 1G - ABP - HYB SKU: CON-KF-FT-ABP Package ID: 659936215961956…" at bounding box center [799, 147] width 1484 height 218
type input "7"
drag, startPoint x: 879, startPoint y: 328, endPoint x: 673, endPoint y: 282, distance: 211.1
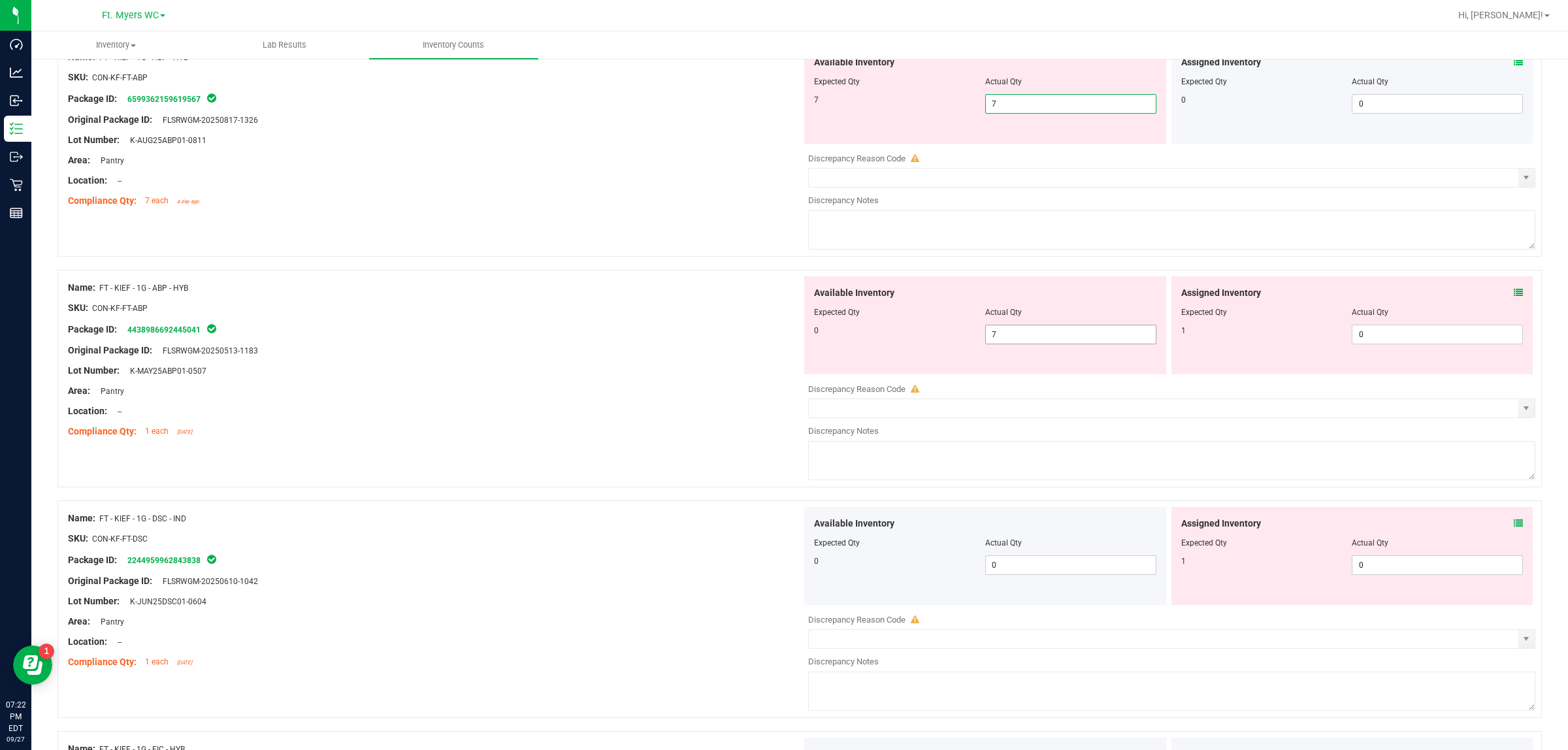
click at [698, 286] on div "Name: FT - KIEF - 1G - ABP - HYB SKU: CON-KF-FT-ABP Package ID: 443898669244504…" at bounding box center [799, 378] width 1484 height 218
type input "0"
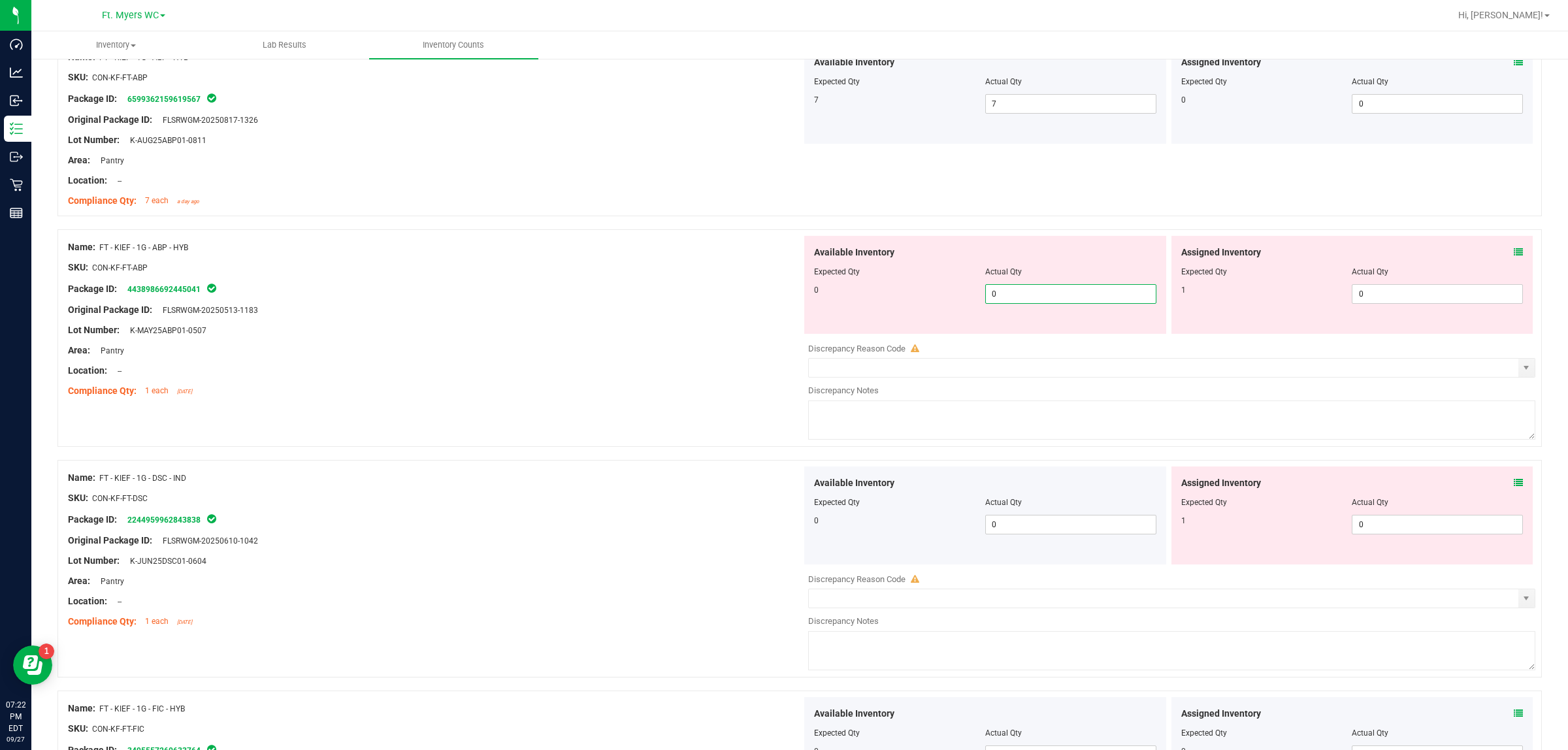
type input "0"
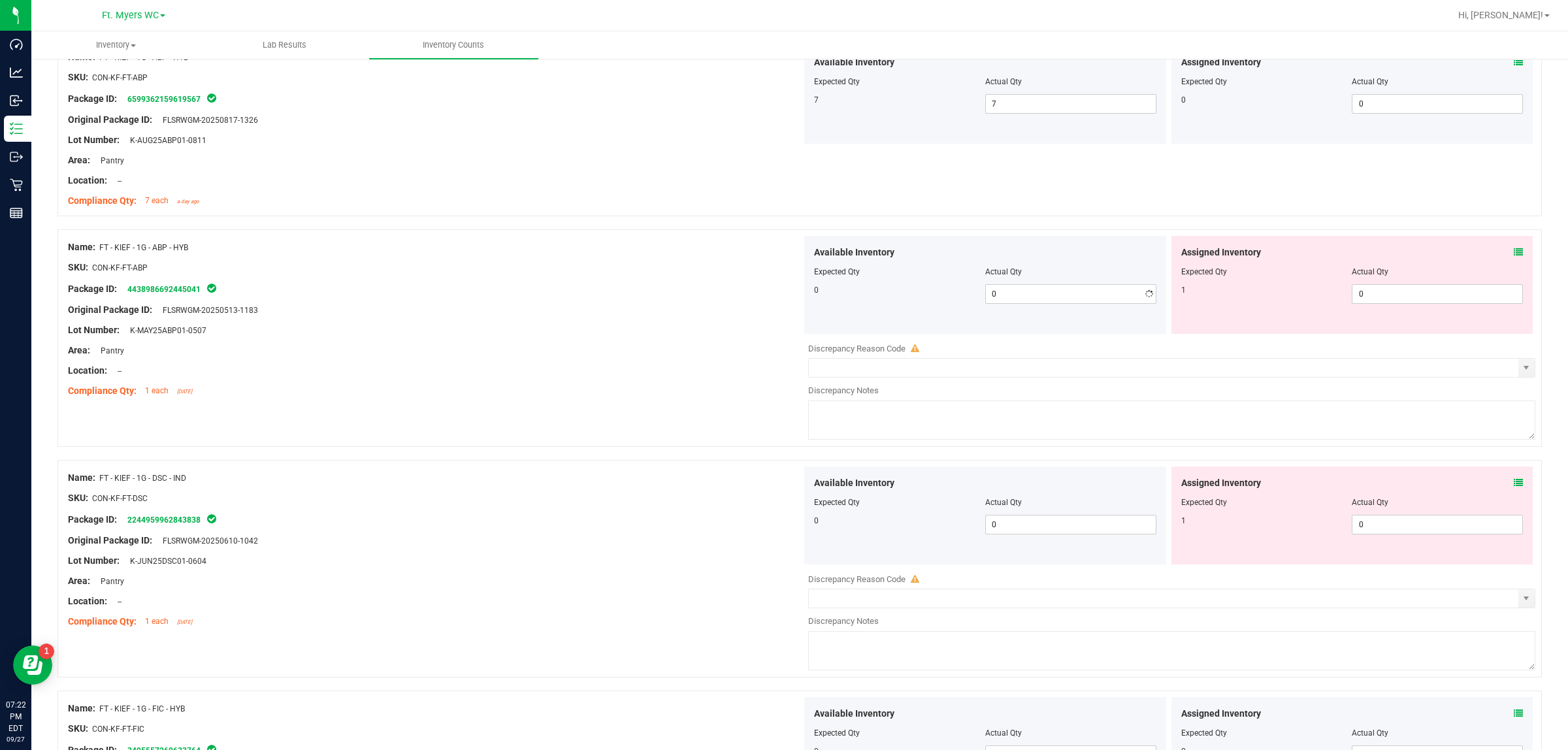
click at [637, 274] on div "SKU: CON-KF-FT-ABP" at bounding box center [434, 268] width 733 height 14
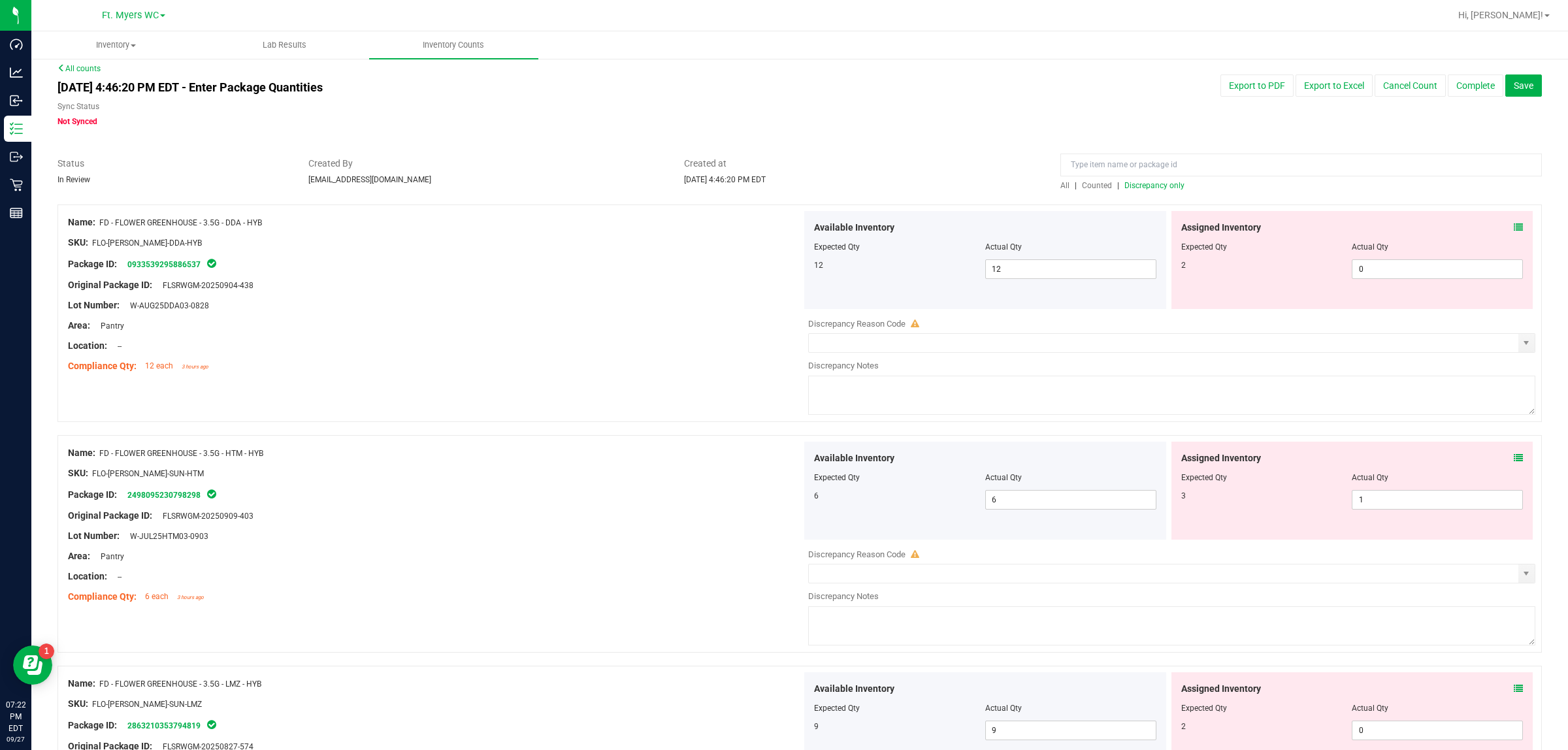
scroll to position [0, 0]
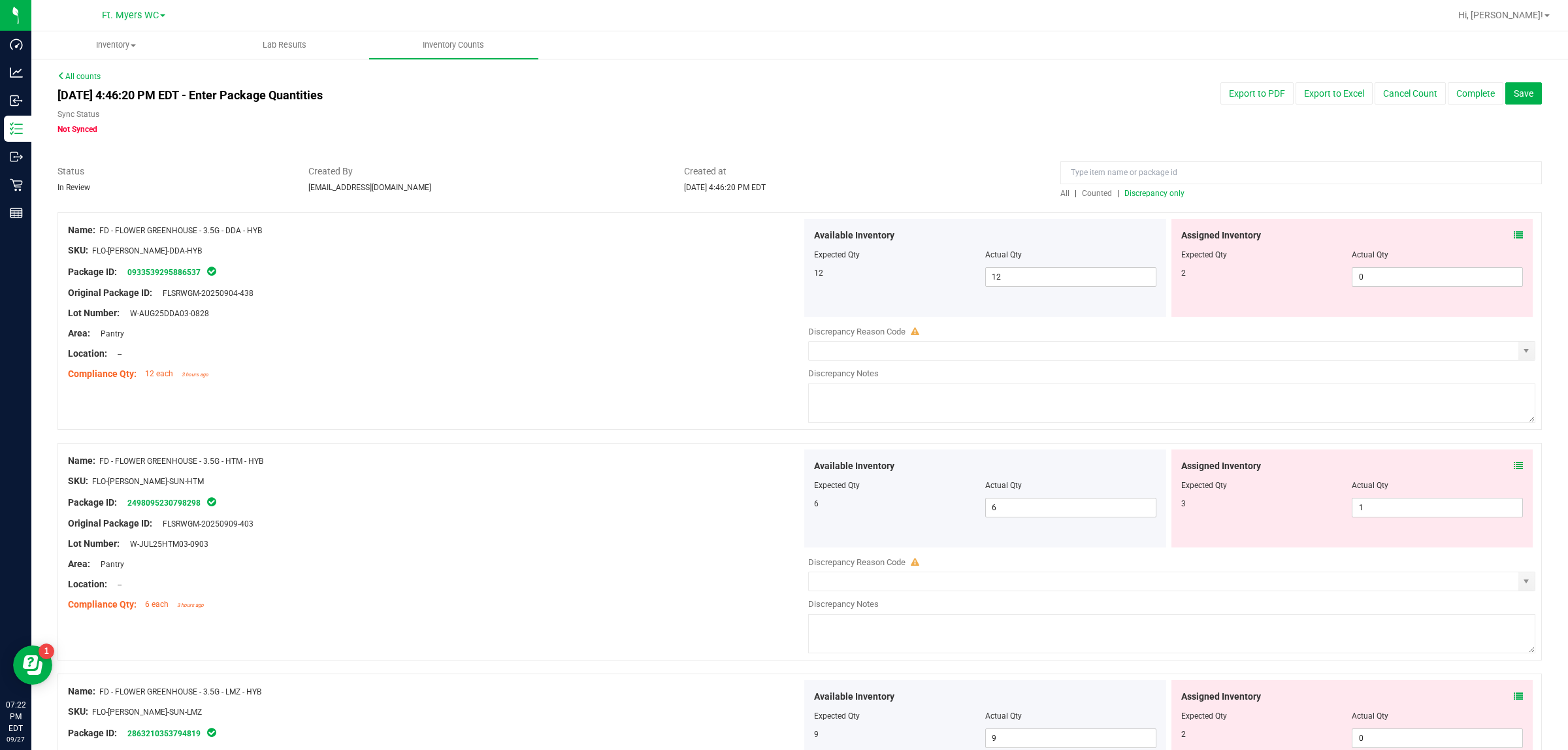
click at [1166, 194] on span "Discrepancy only" at bounding box center [1154, 194] width 60 height 9
click at [1134, 195] on span "Discrepancy only" at bounding box center [1154, 194] width 60 height 9
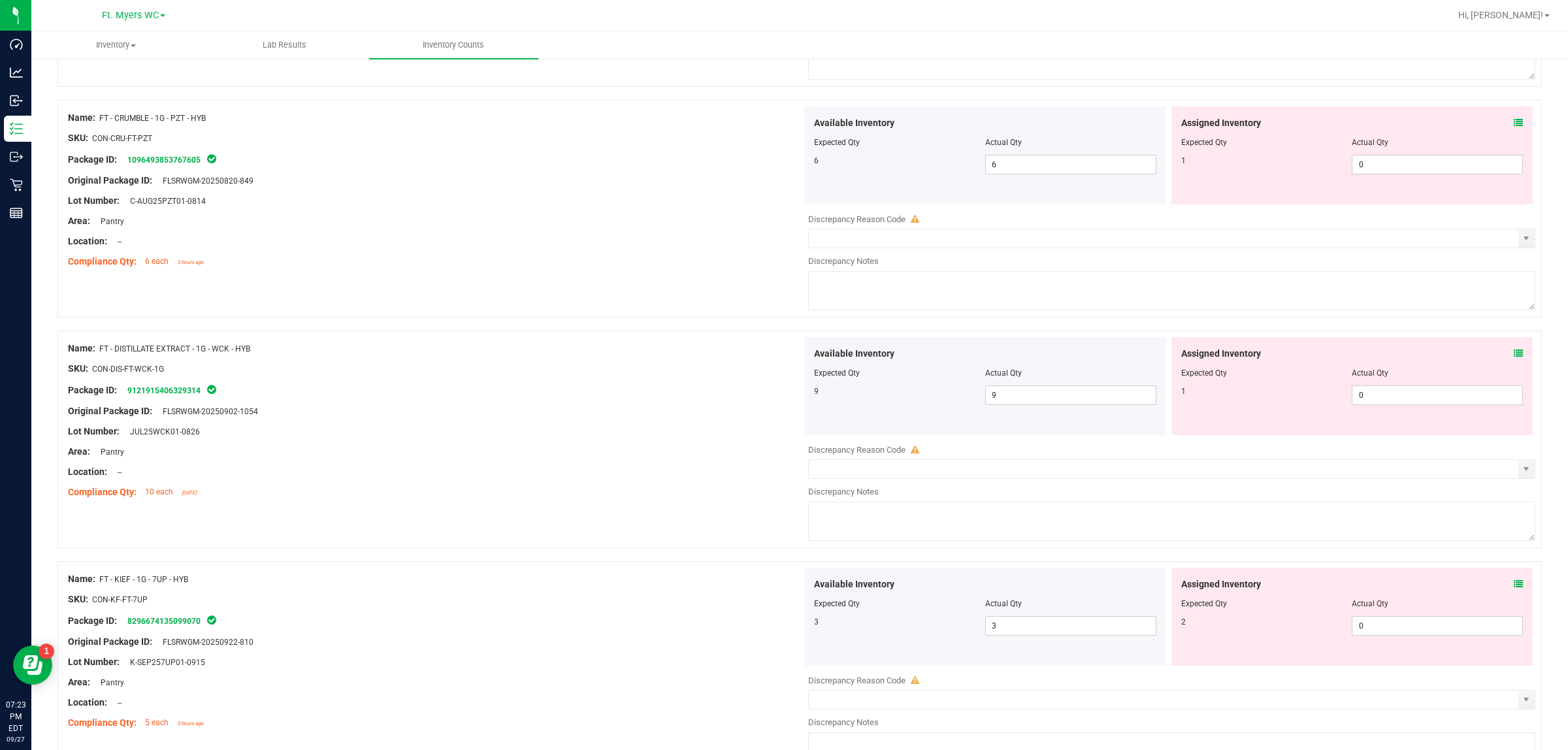
scroll to position [4139, 0]
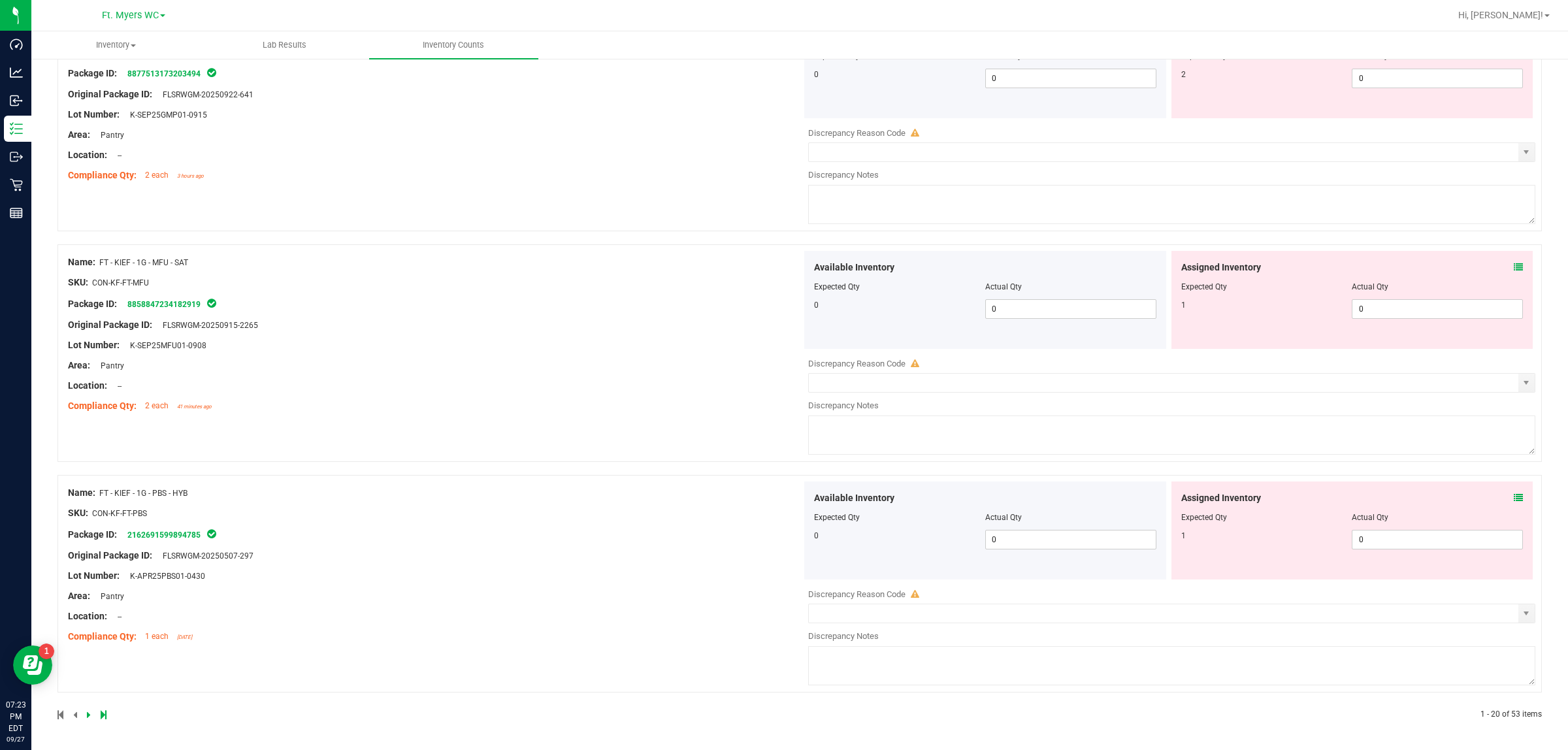
drag, startPoint x: 684, startPoint y: 263, endPoint x: 377, endPoint y: 782, distance: 603.0
drag, startPoint x: 430, startPoint y: 606, endPoint x: 445, endPoint y: 259, distance: 347.3
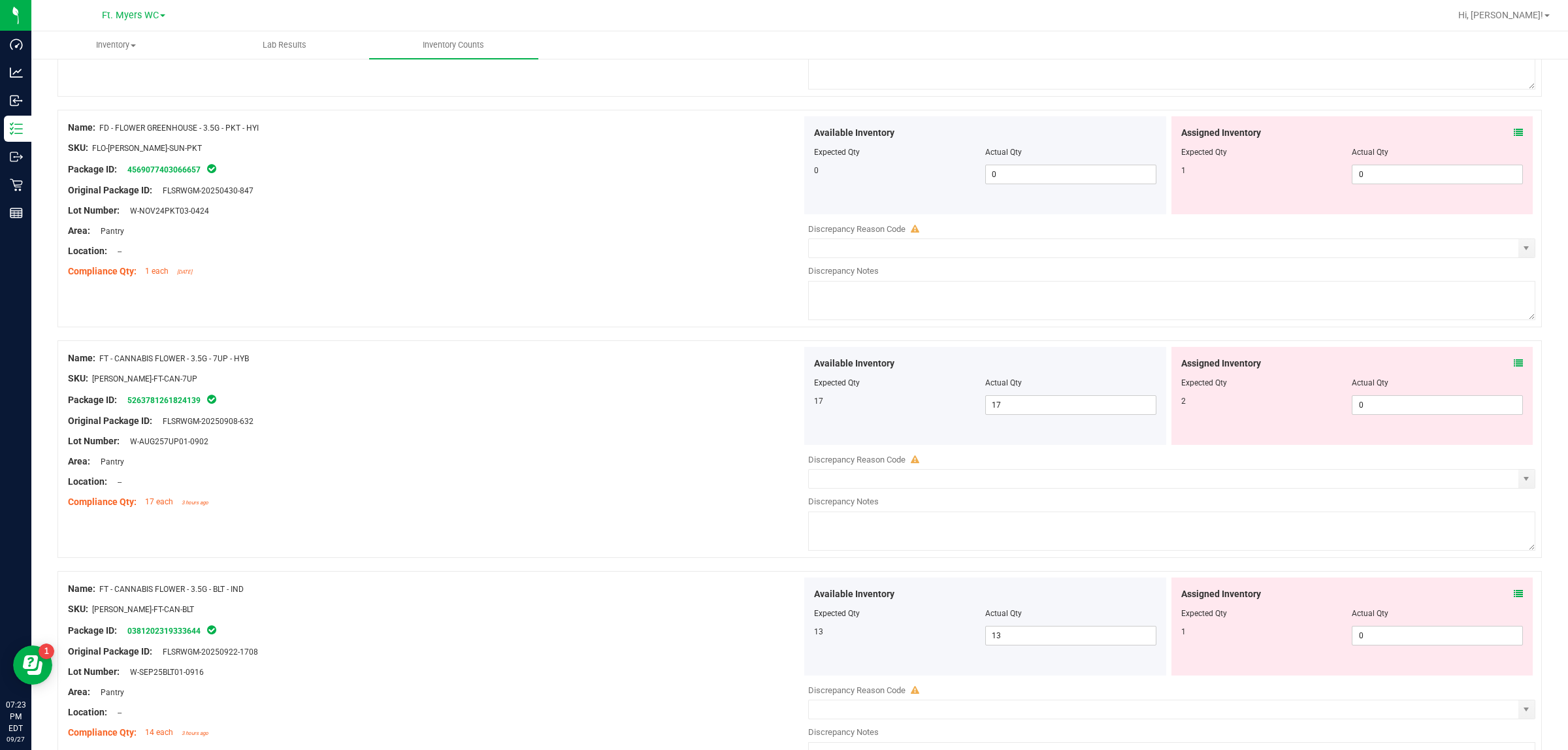
scroll to position [0, 0]
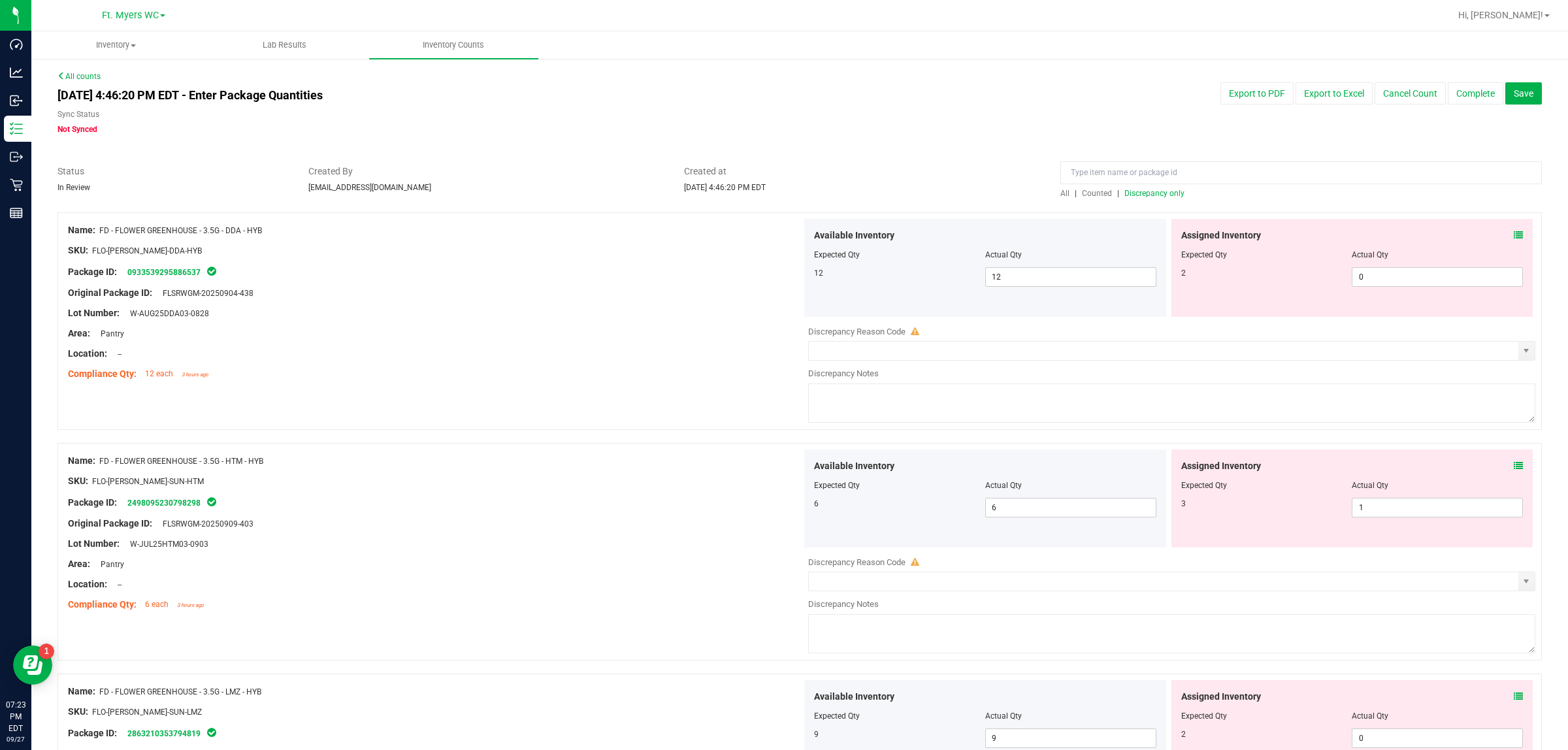
drag, startPoint x: 457, startPoint y: 373, endPoint x: 448, endPoint y: -67, distance: 440.1
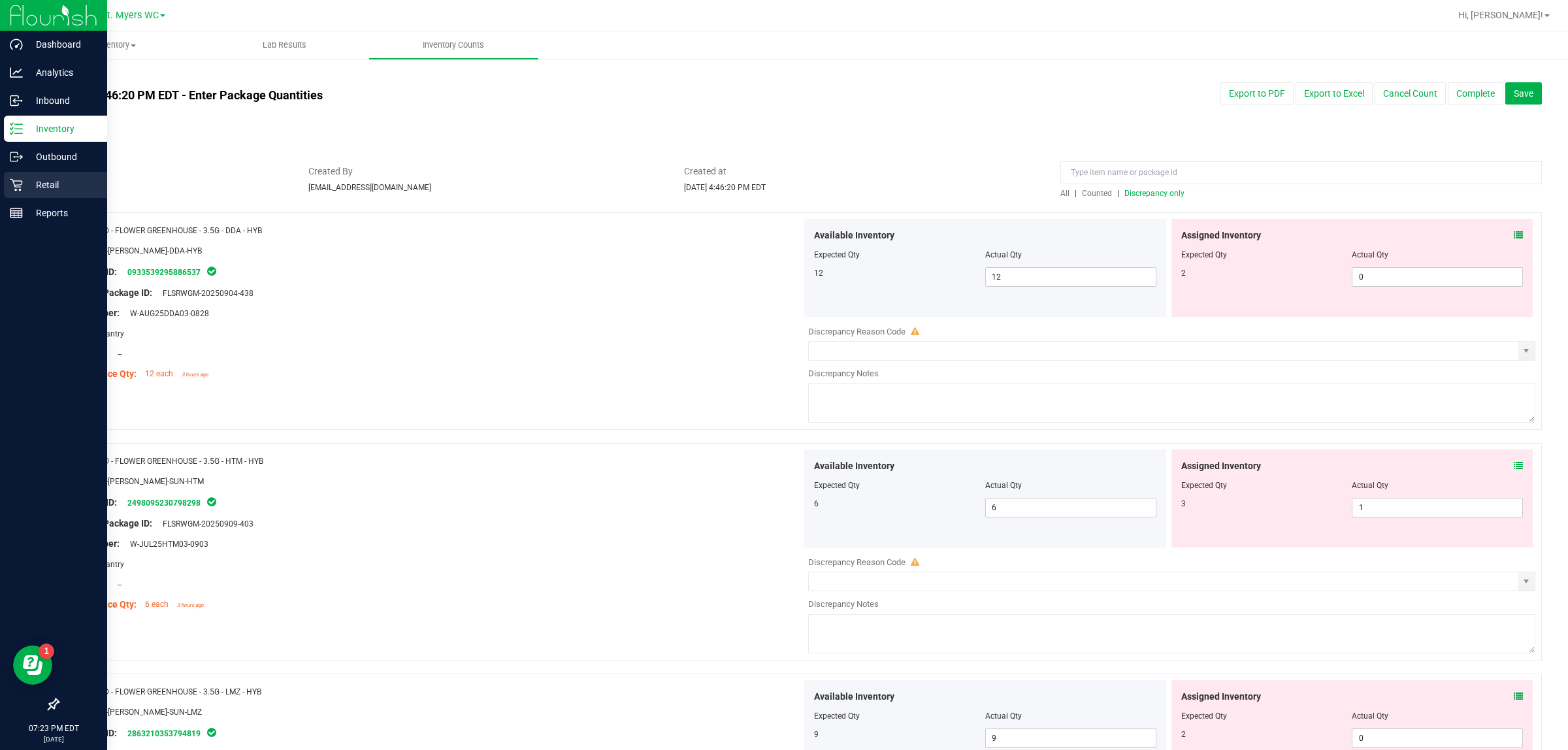
click at [27, 188] on p "Retail" at bounding box center [62, 185] width 78 height 15
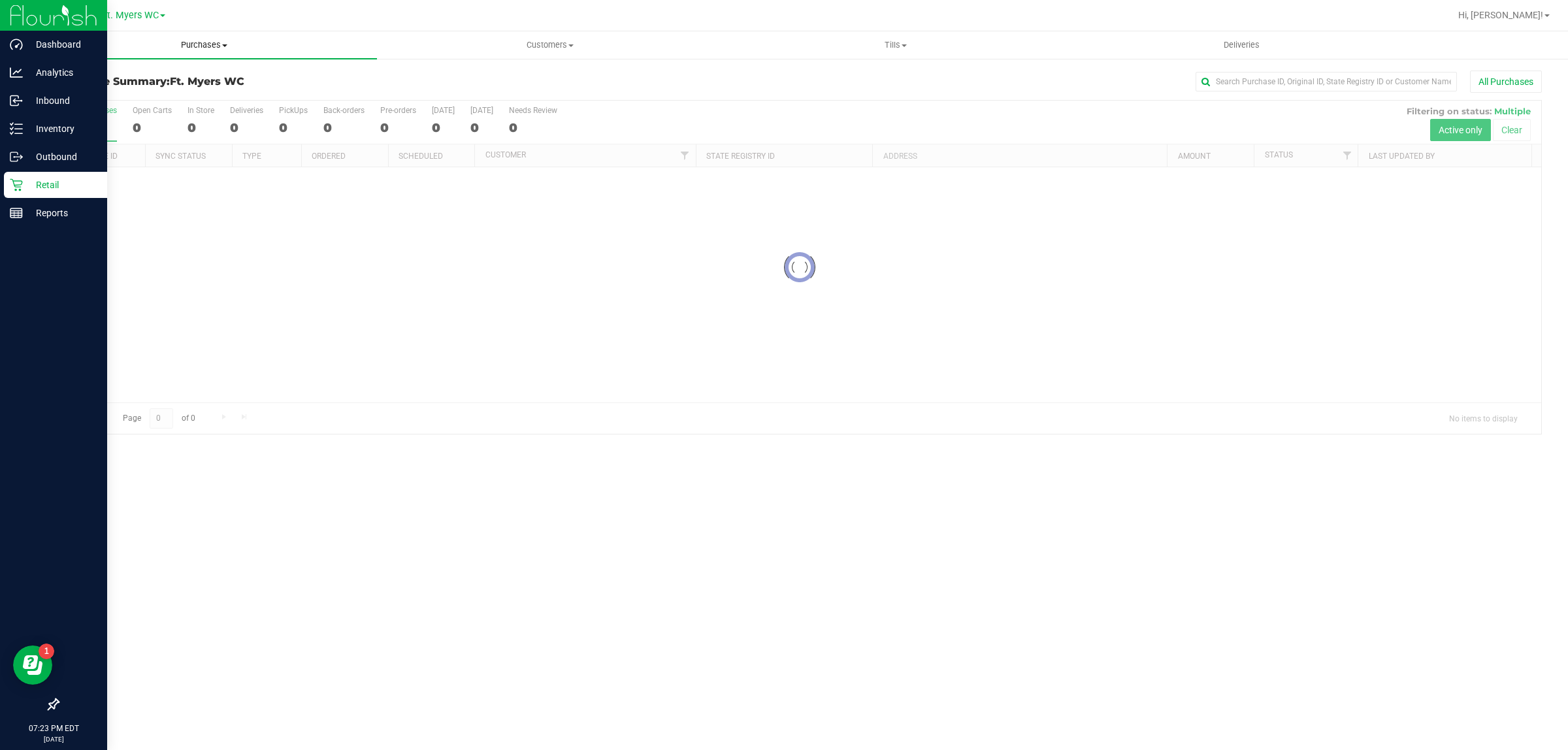
click at [180, 52] on uib-tab-heading "Purchases Summary of purchases Fulfillment All purchases" at bounding box center [204, 45] width 346 height 27
click at [196, 90] on li "Fulfillment" at bounding box center [204, 95] width 346 height 15
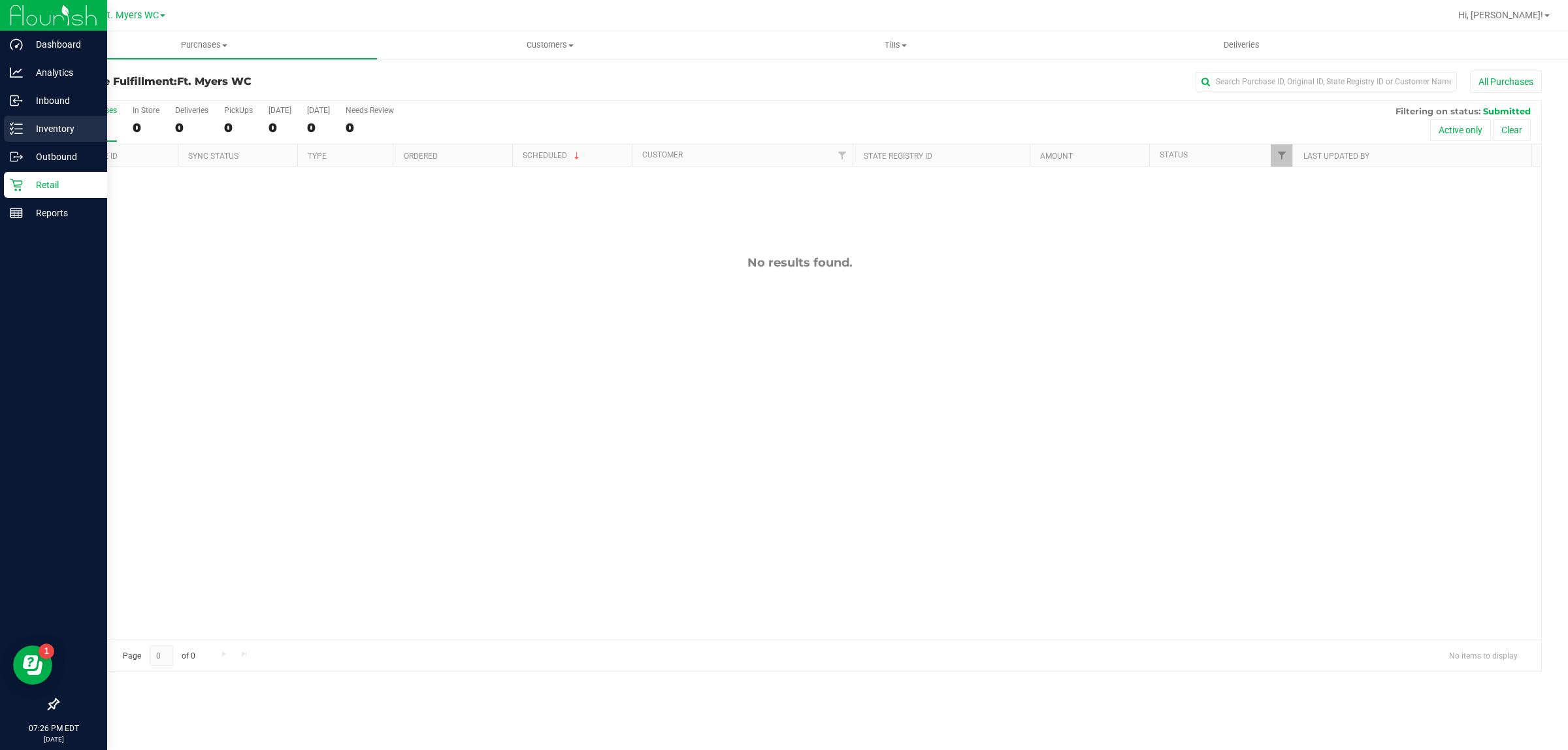
click at [20, 125] on icon at bounding box center [16, 129] width 13 height 13
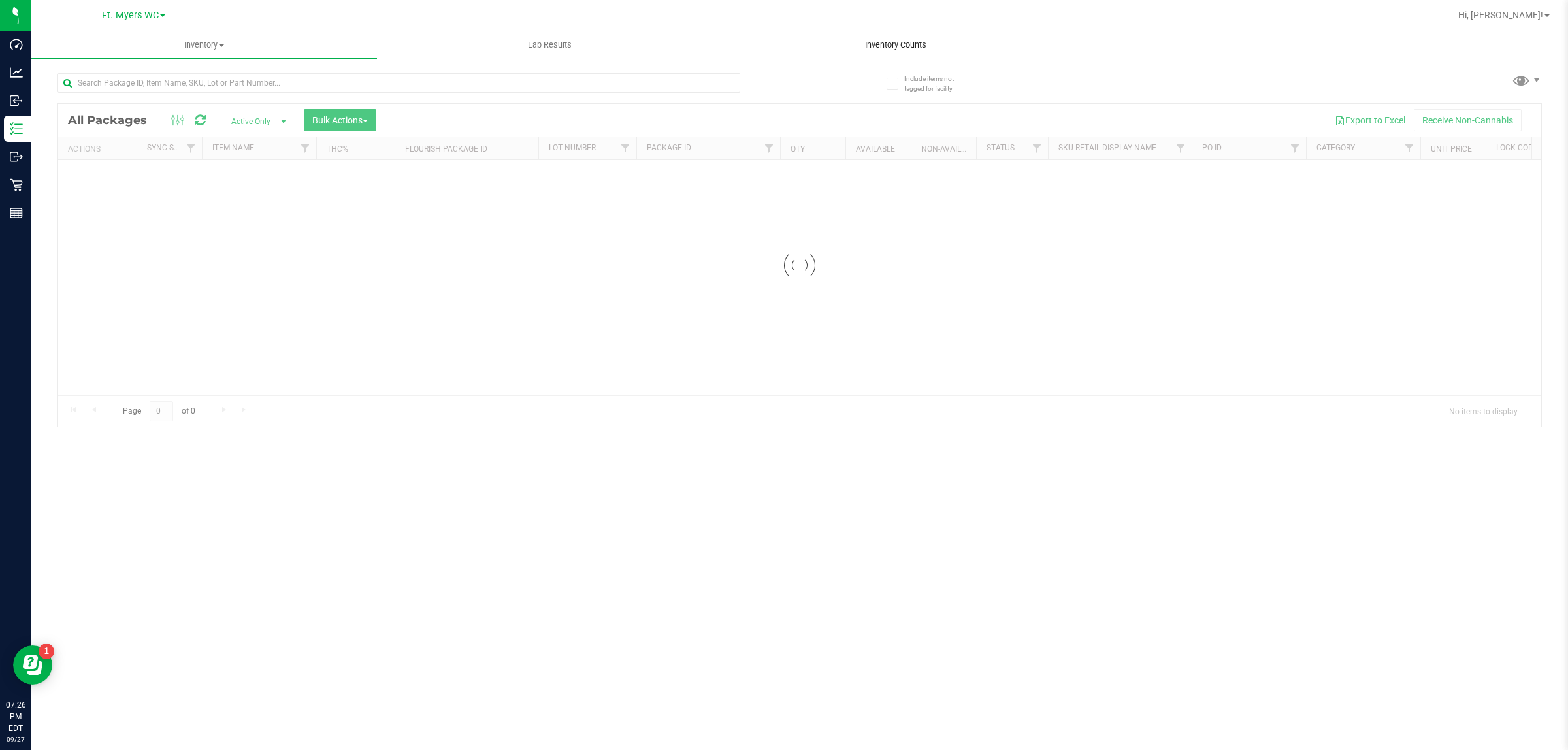
click at [896, 51] on uib-tab-heading "Inventory Counts" at bounding box center [895, 45] width 344 height 26
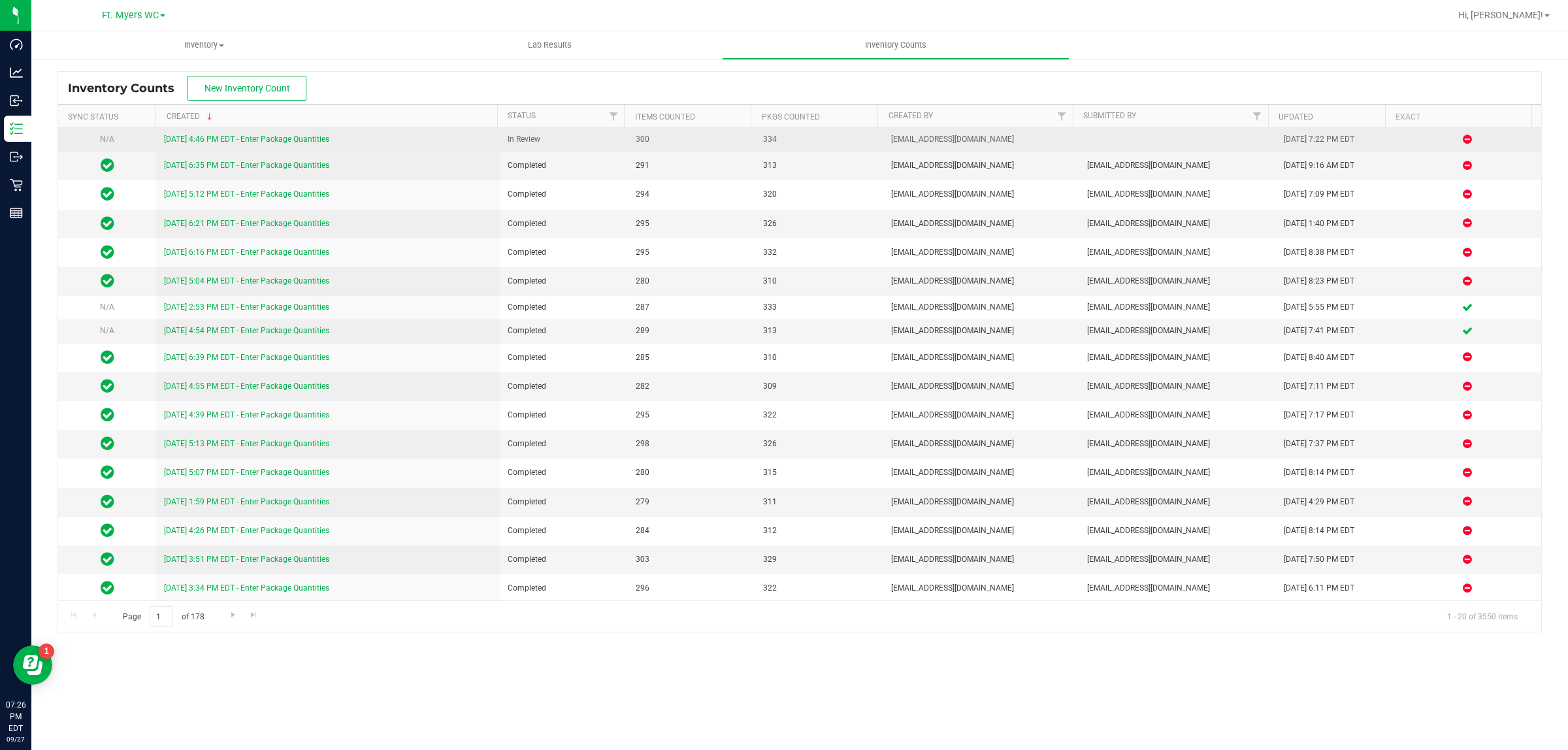
click at [325, 141] on link "[DATE] 4:46 PM EDT - Enter Package Quantities" at bounding box center [247, 139] width 166 height 9
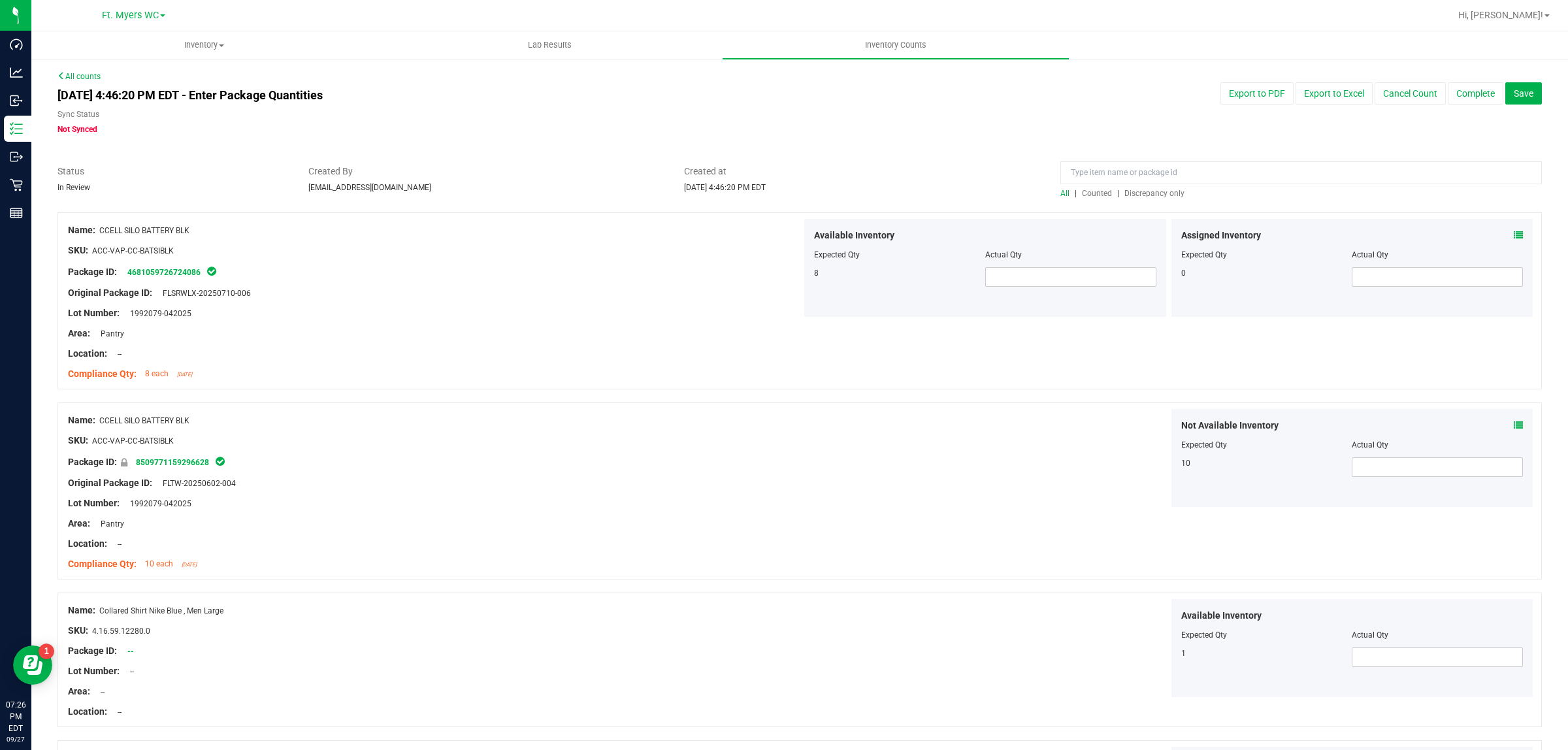
click at [1134, 194] on span "Discrepancy only" at bounding box center [1154, 194] width 60 height 9
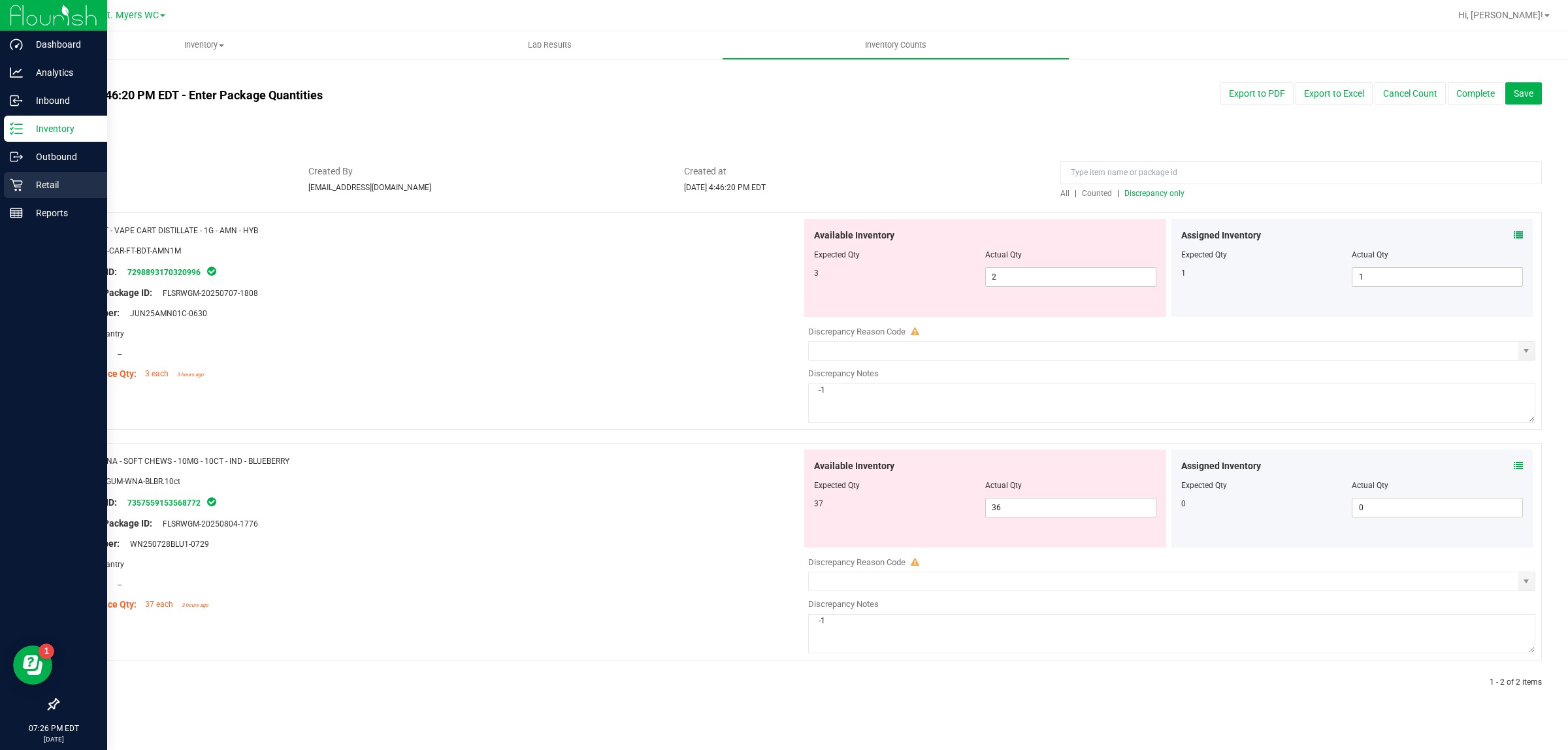
click at [20, 174] on div "Retail" at bounding box center [55, 185] width 103 height 26
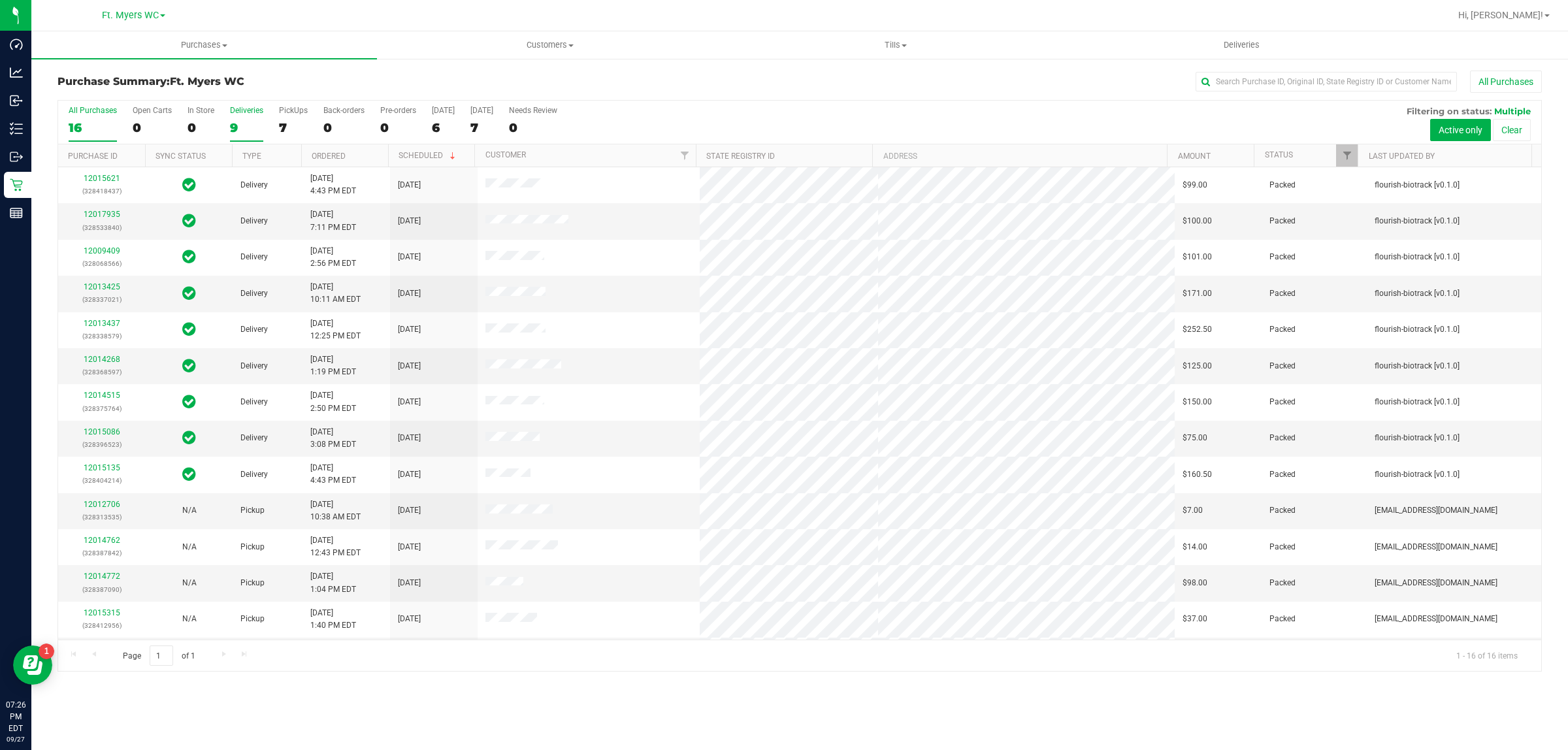
click at [237, 119] on label "Deliveries 9" at bounding box center [246, 123] width 33 height 36
click at [0, 0] on input "Deliveries 9" at bounding box center [0, 0] width 0 height 0
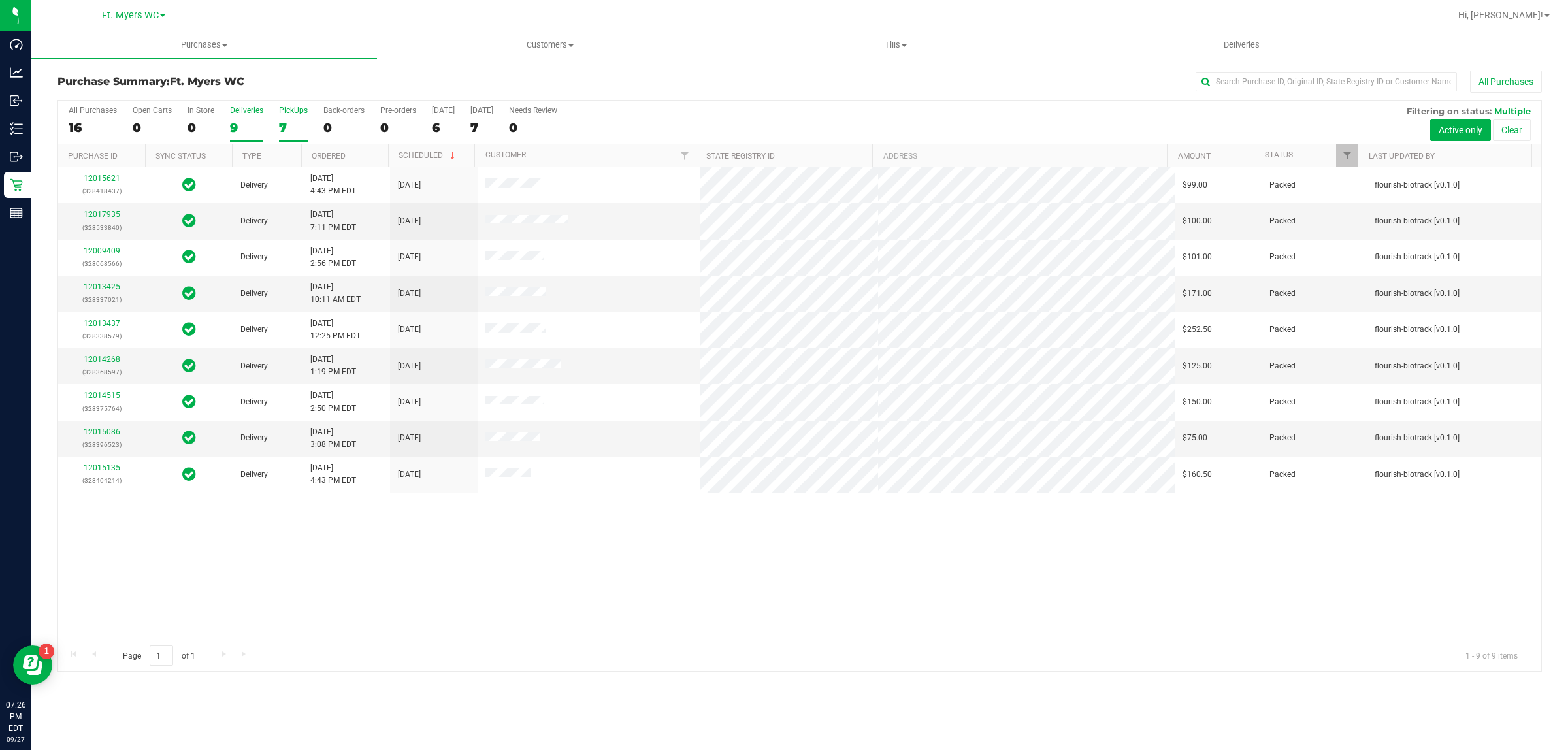
click at [287, 122] on div "7" at bounding box center [293, 128] width 29 height 15
click at [0, 0] on input "PickUps 7" at bounding box center [0, 0] width 0 height 0
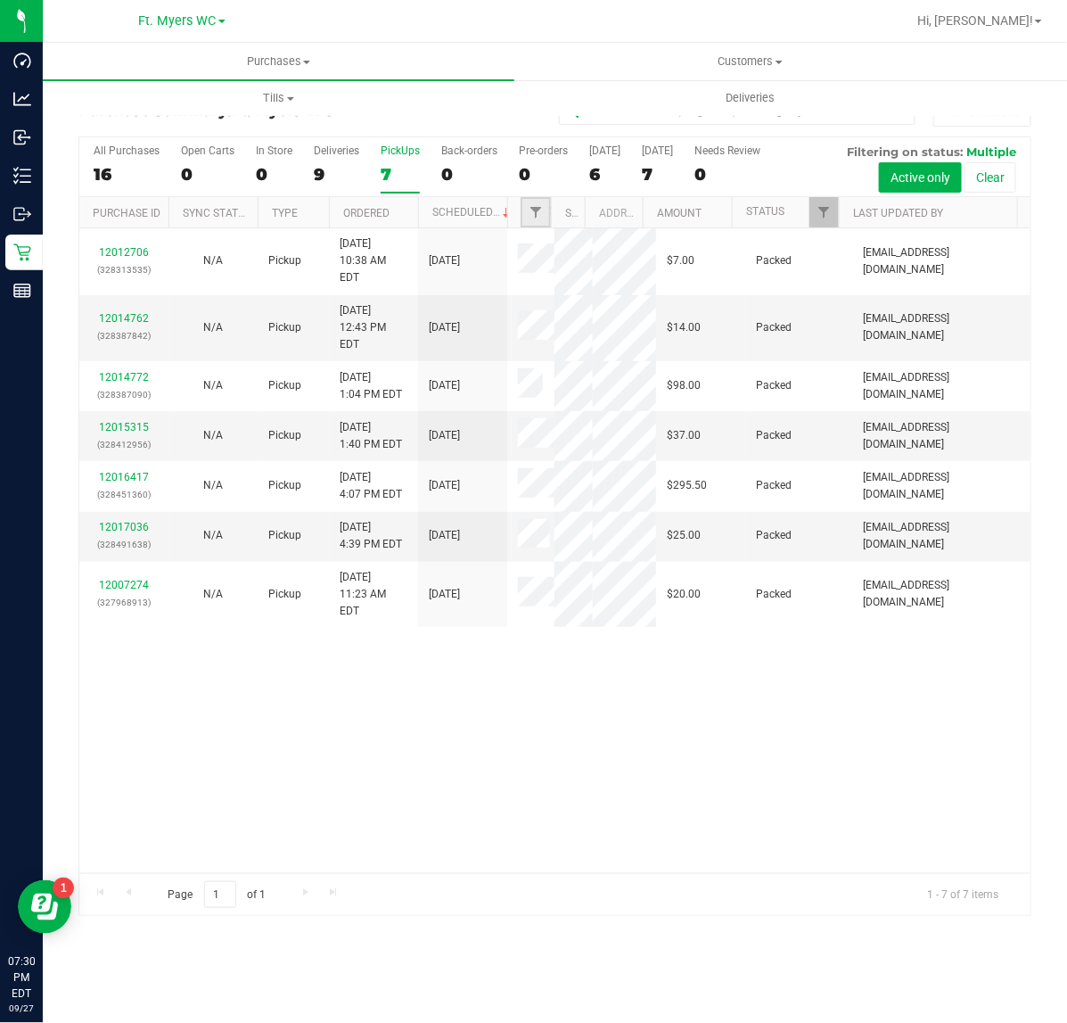
click at [539, 227] on link "Filter" at bounding box center [535, 212] width 29 height 30
click at [964, 109] on uib-tab-heading "Deliveries" at bounding box center [750, 98] width 470 height 36
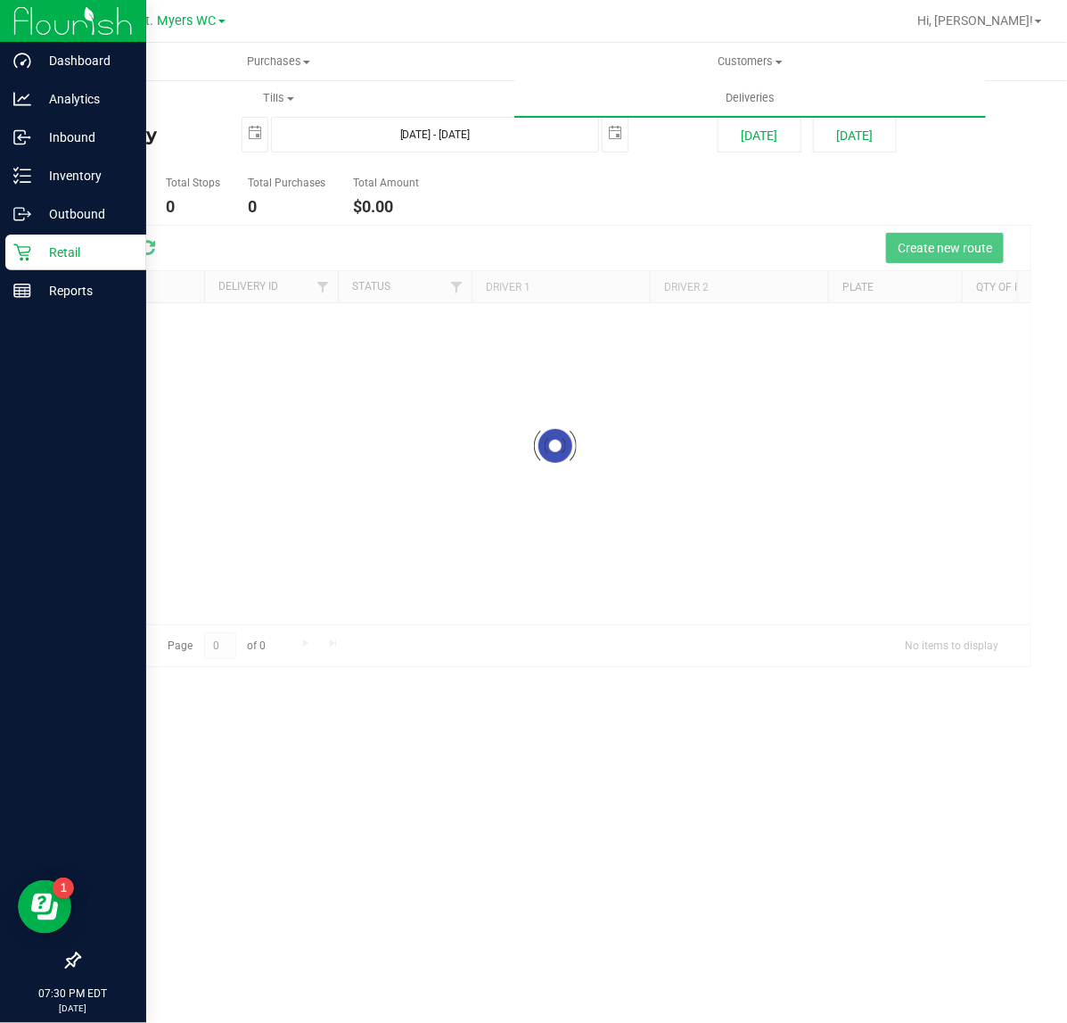
click at [29, 239] on div "Retail" at bounding box center [75, 252] width 141 height 36
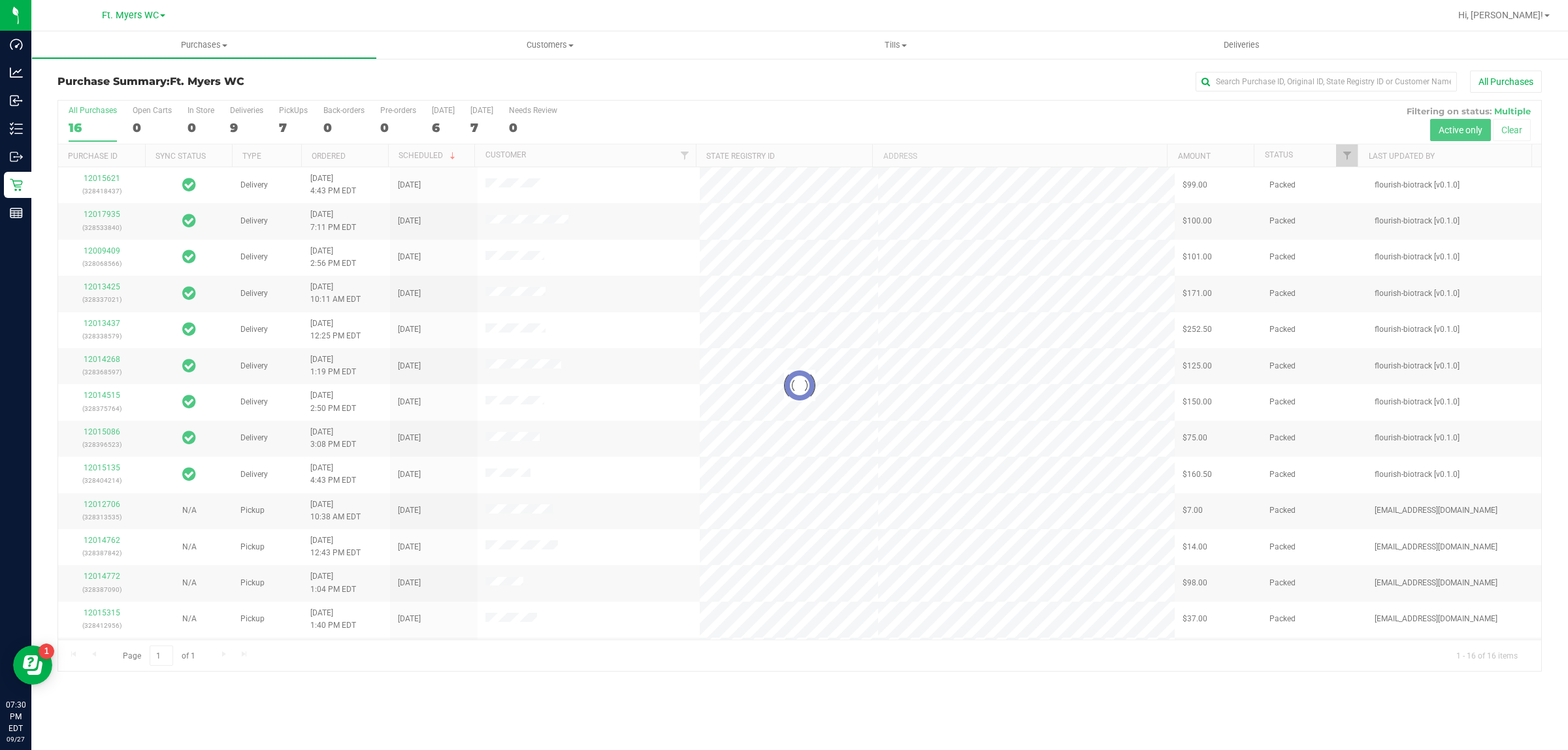
click at [557, 159] on div at bounding box center [799, 386] width 1483 height 570
click at [552, 161] on th "Customer" at bounding box center [584, 155] width 221 height 23
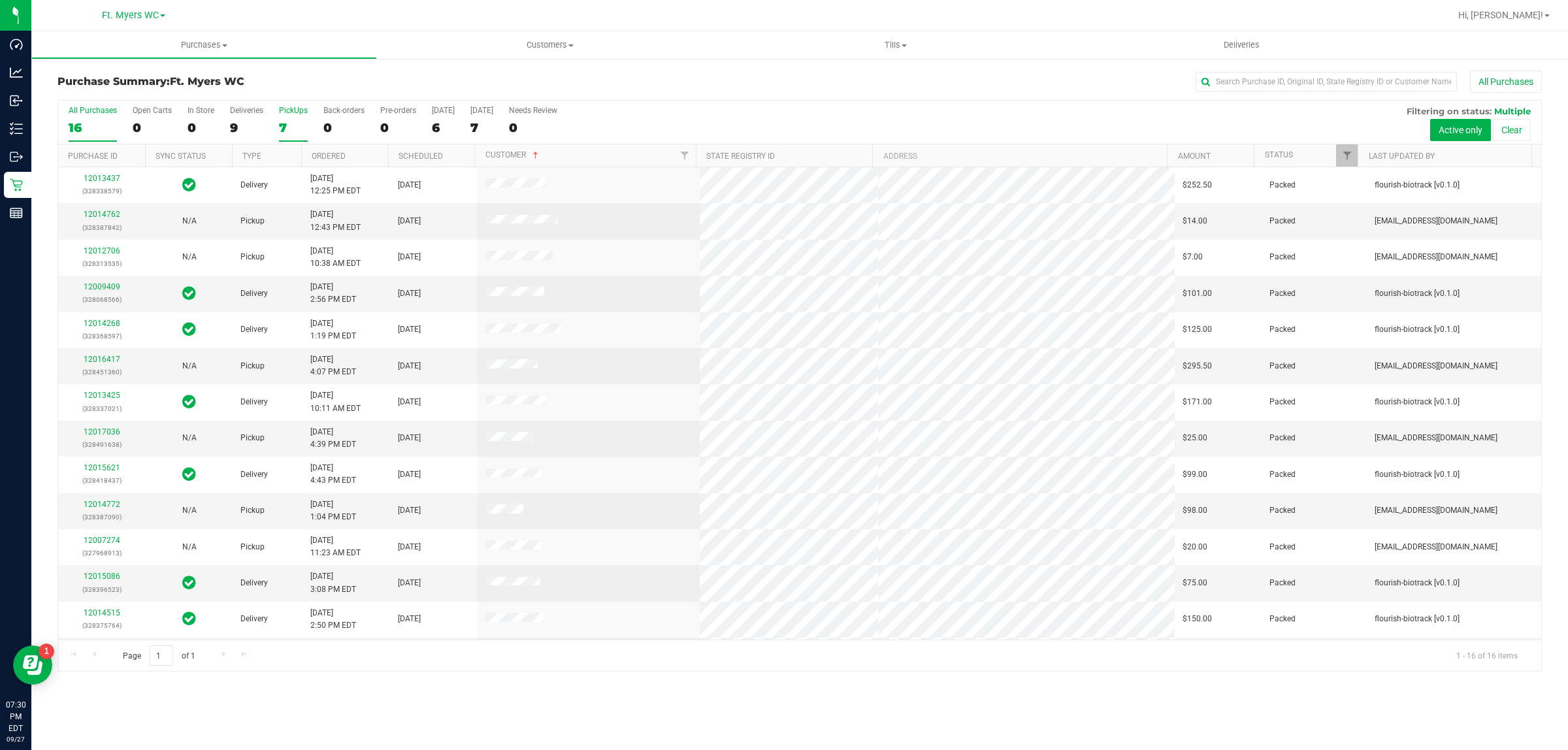
click at [280, 121] on div "7" at bounding box center [293, 128] width 29 height 15
click at [0, 0] on input "PickUps 7" at bounding box center [0, 0] width 0 height 0
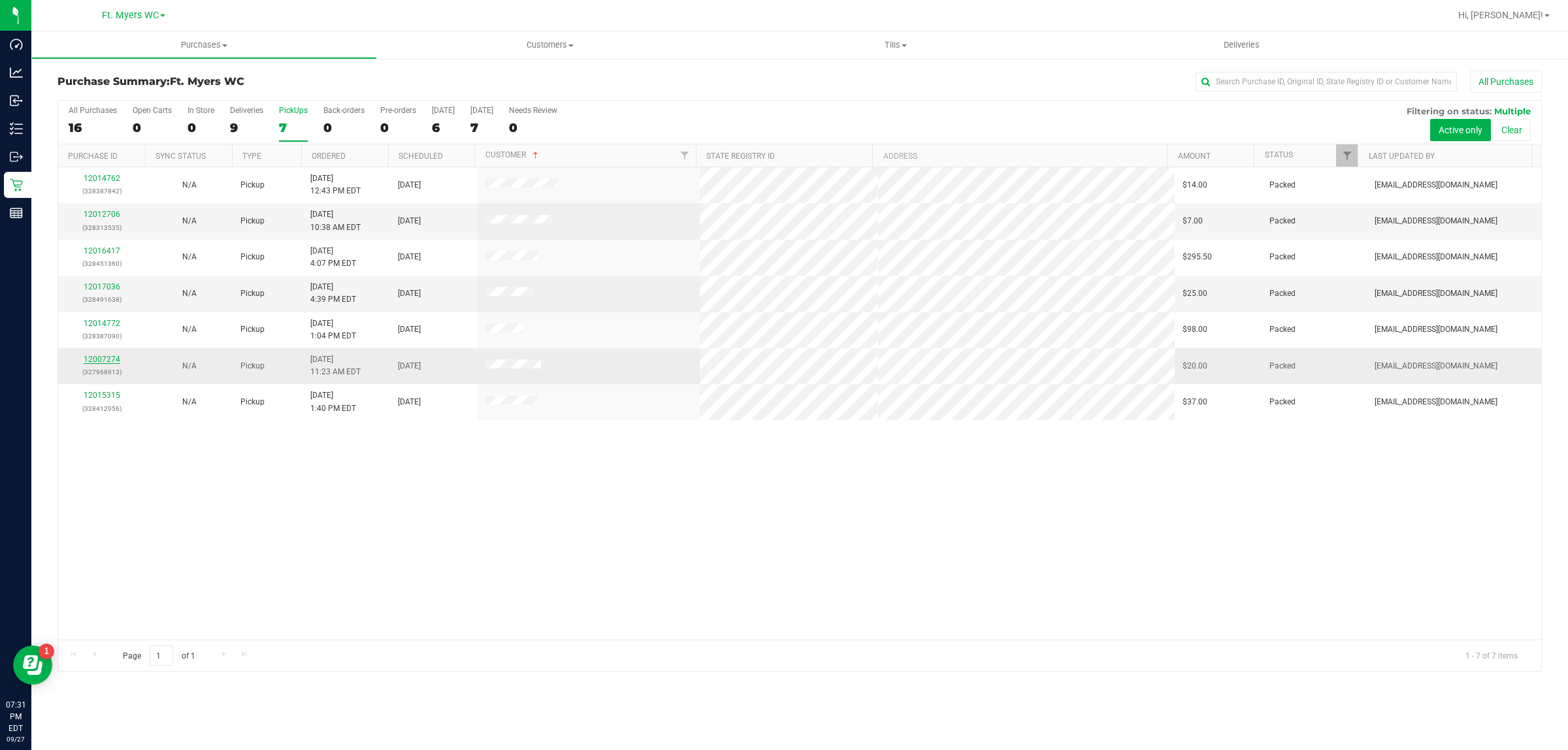
click at [98, 364] on link "12007274" at bounding box center [102, 359] width 37 height 9
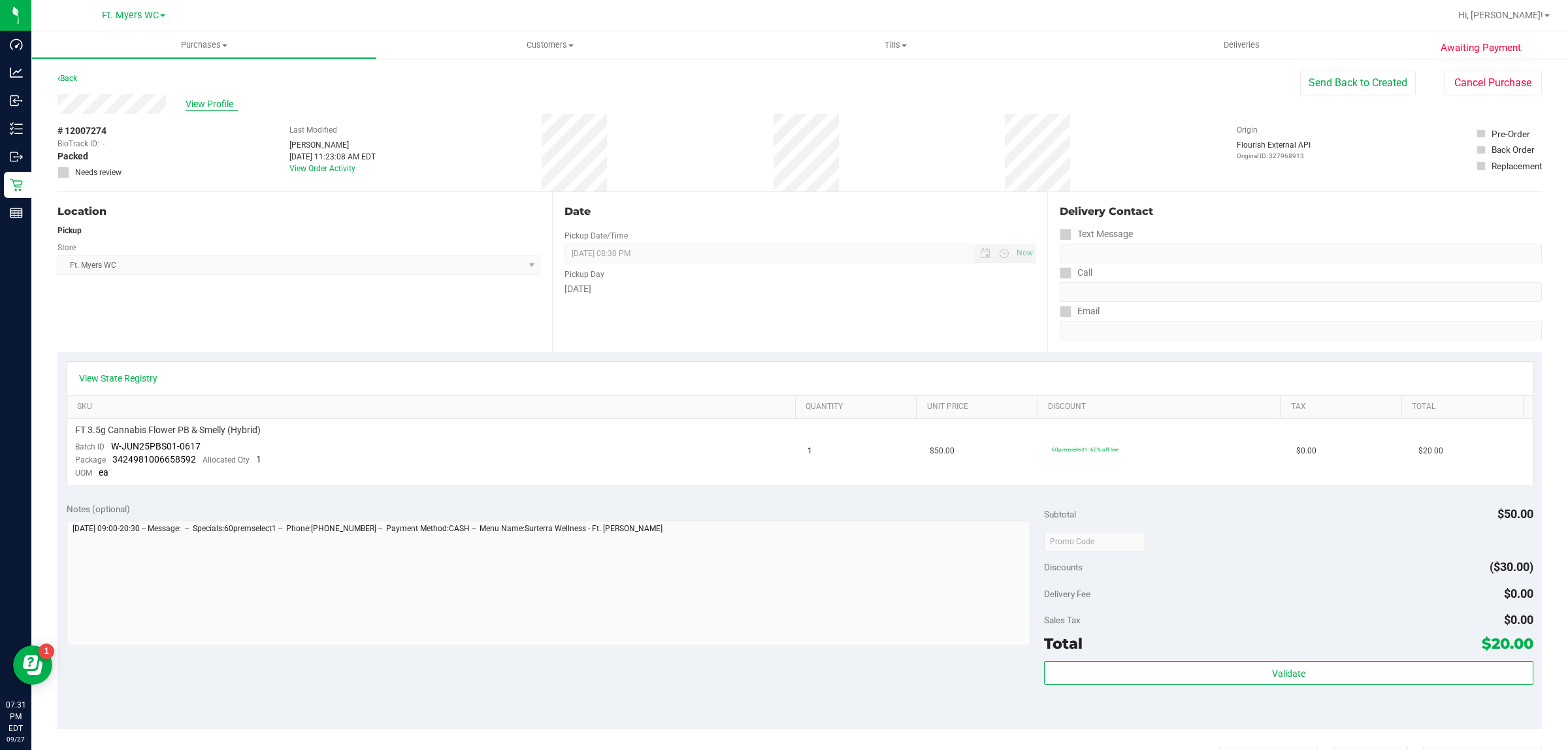
click at [204, 102] on span "View Profile" at bounding box center [211, 104] width 52 height 14
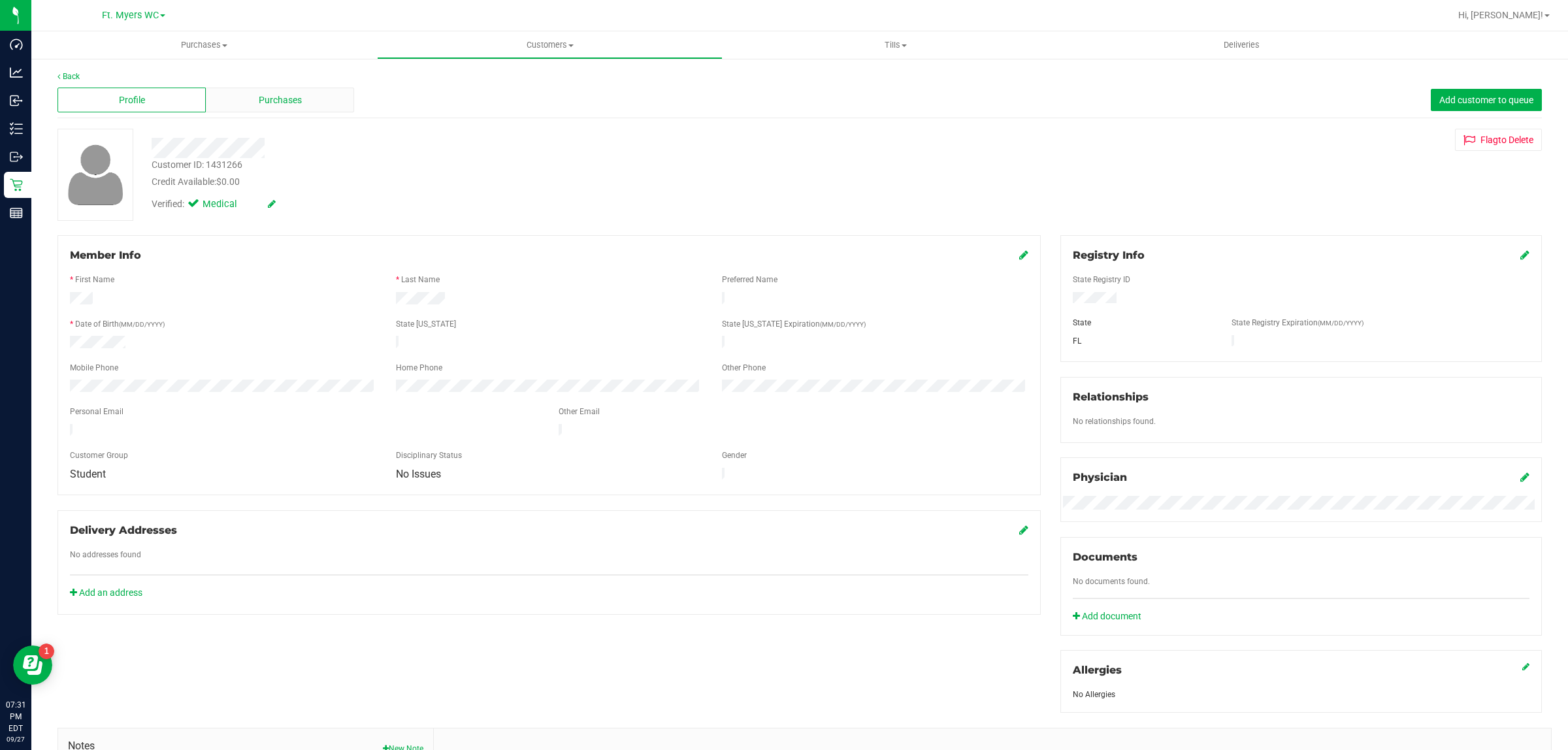
click at [295, 106] on span "Purchases" at bounding box center [280, 100] width 43 height 14
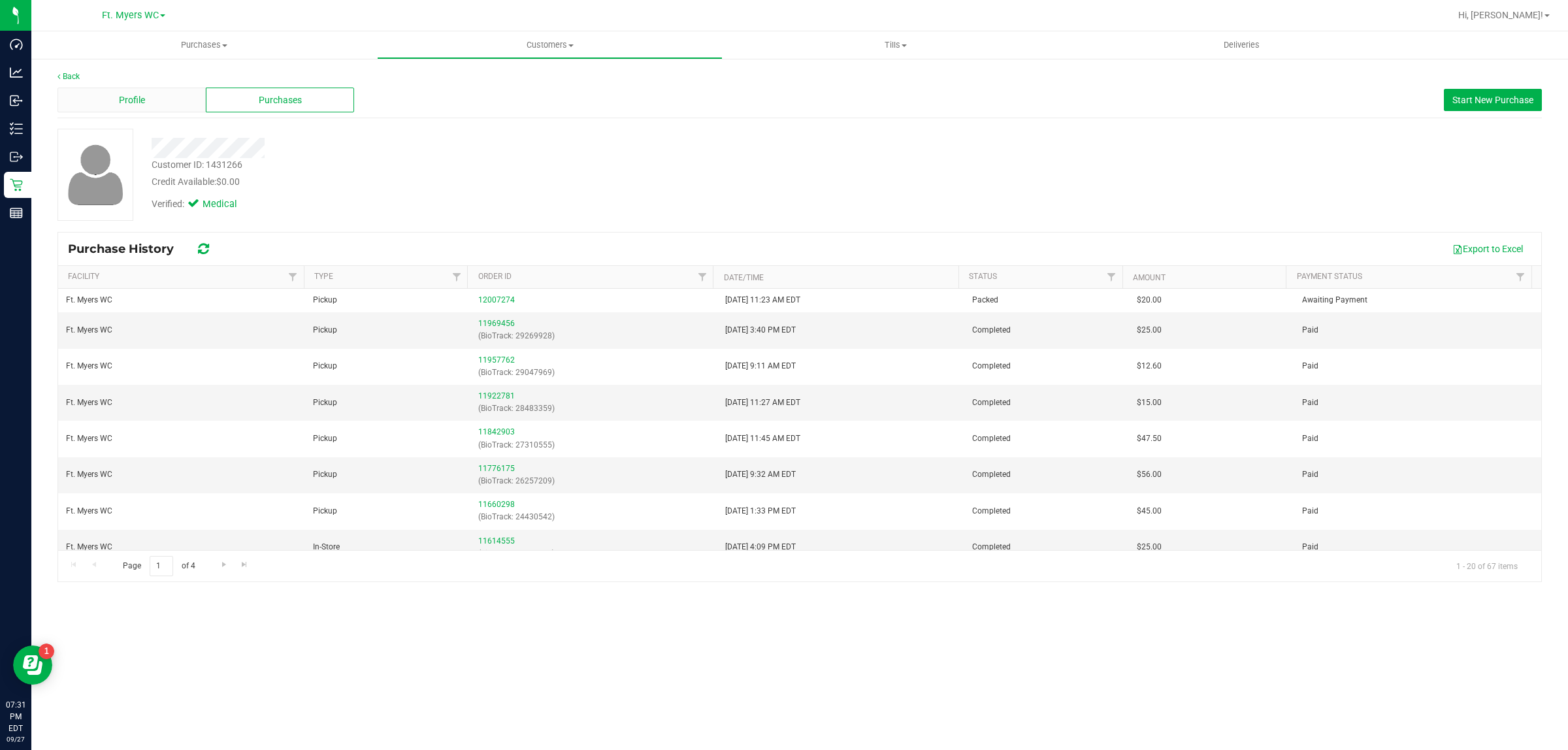
click at [133, 100] on span "Profile" at bounding box center [132, 100] width 26 height 14
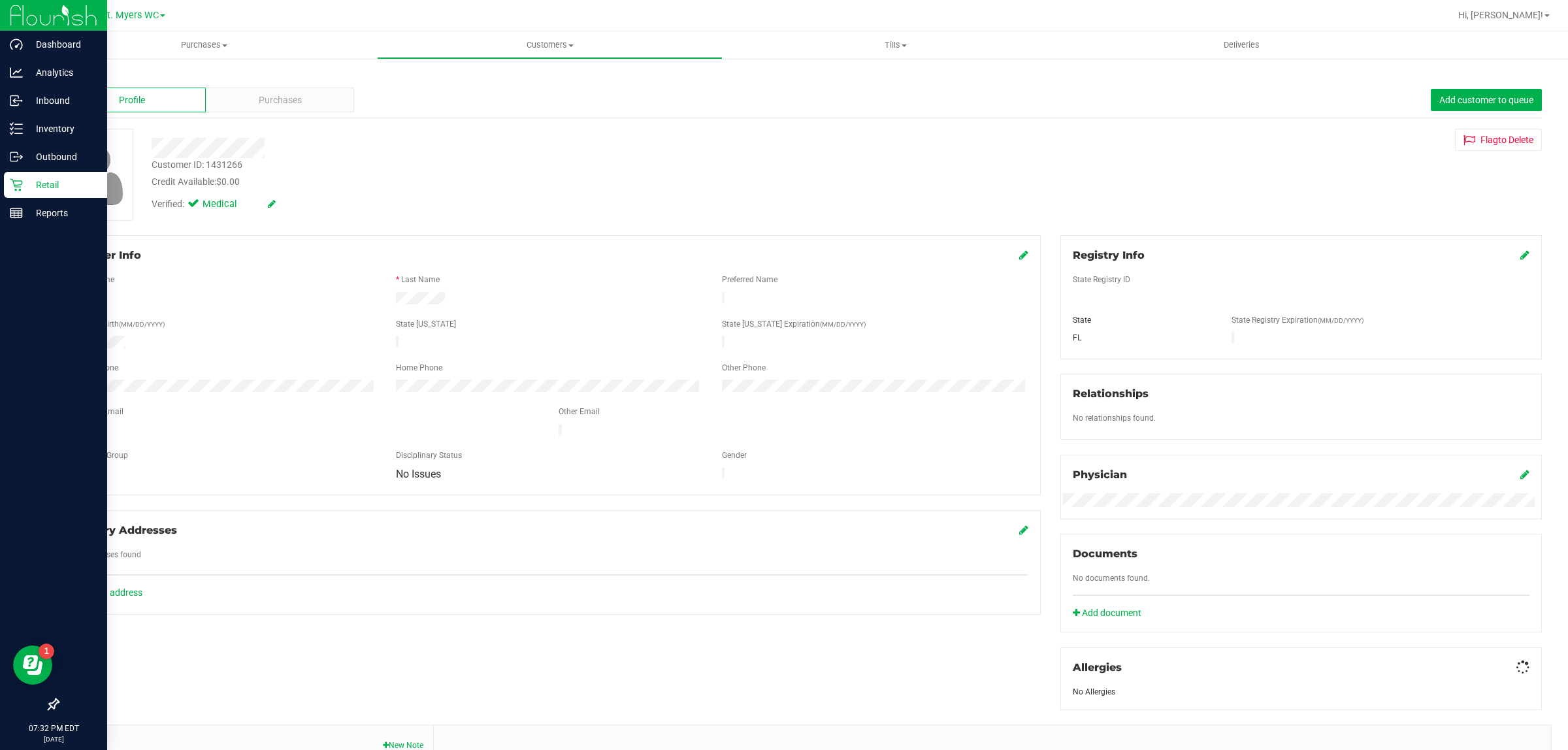
click at [18, 184] on icon at bounding box center [16, 185] width 13 height 13
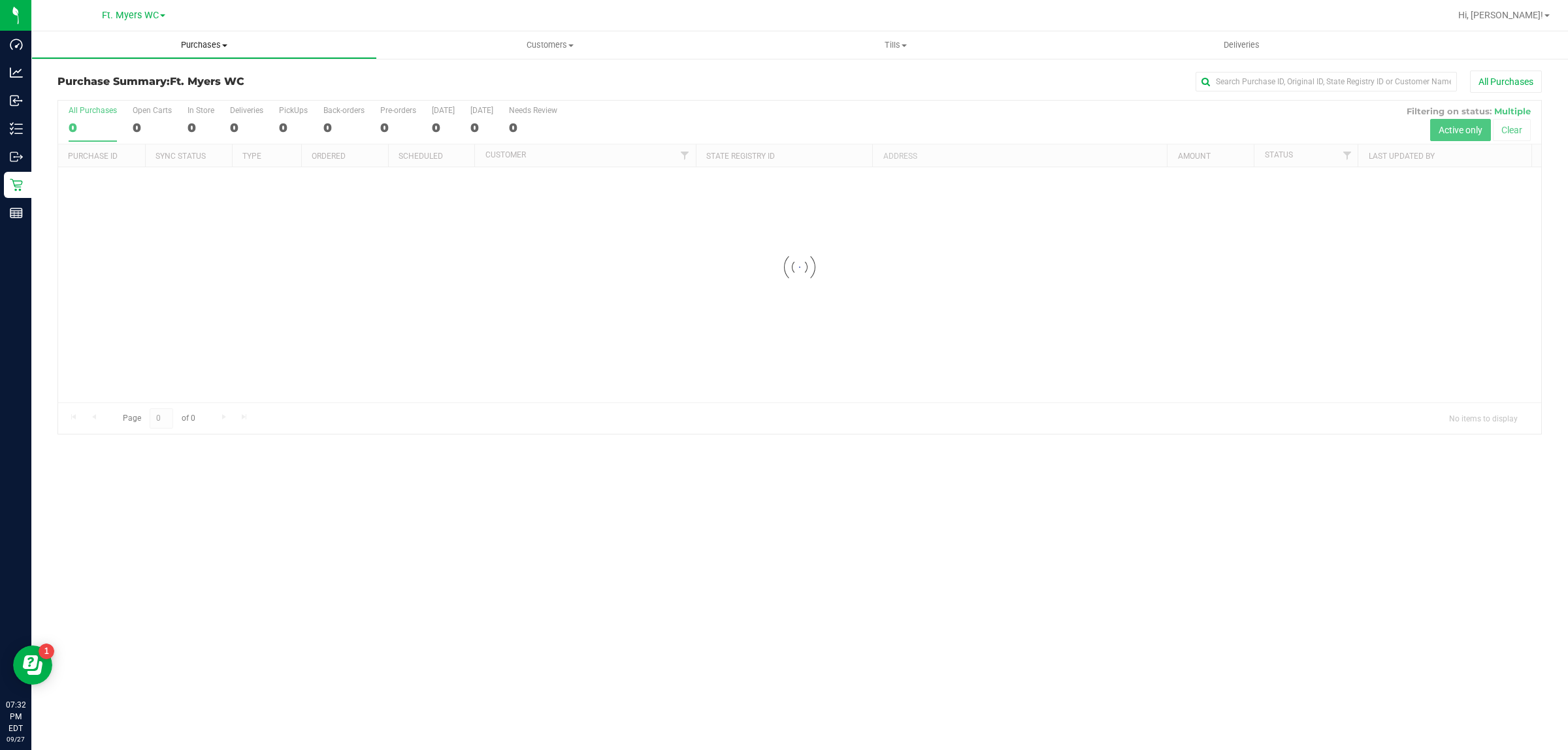
click at [196, 47] on span "Purchases" at bounding box center [204, 45] width 344 height 12
click at [183, 92] on li "Fulfillment" at bounding box center [204, 95] width 346 height 15
click at [906, 50] on span "Tills" at bounding box center [895, 45] width 344 height 12
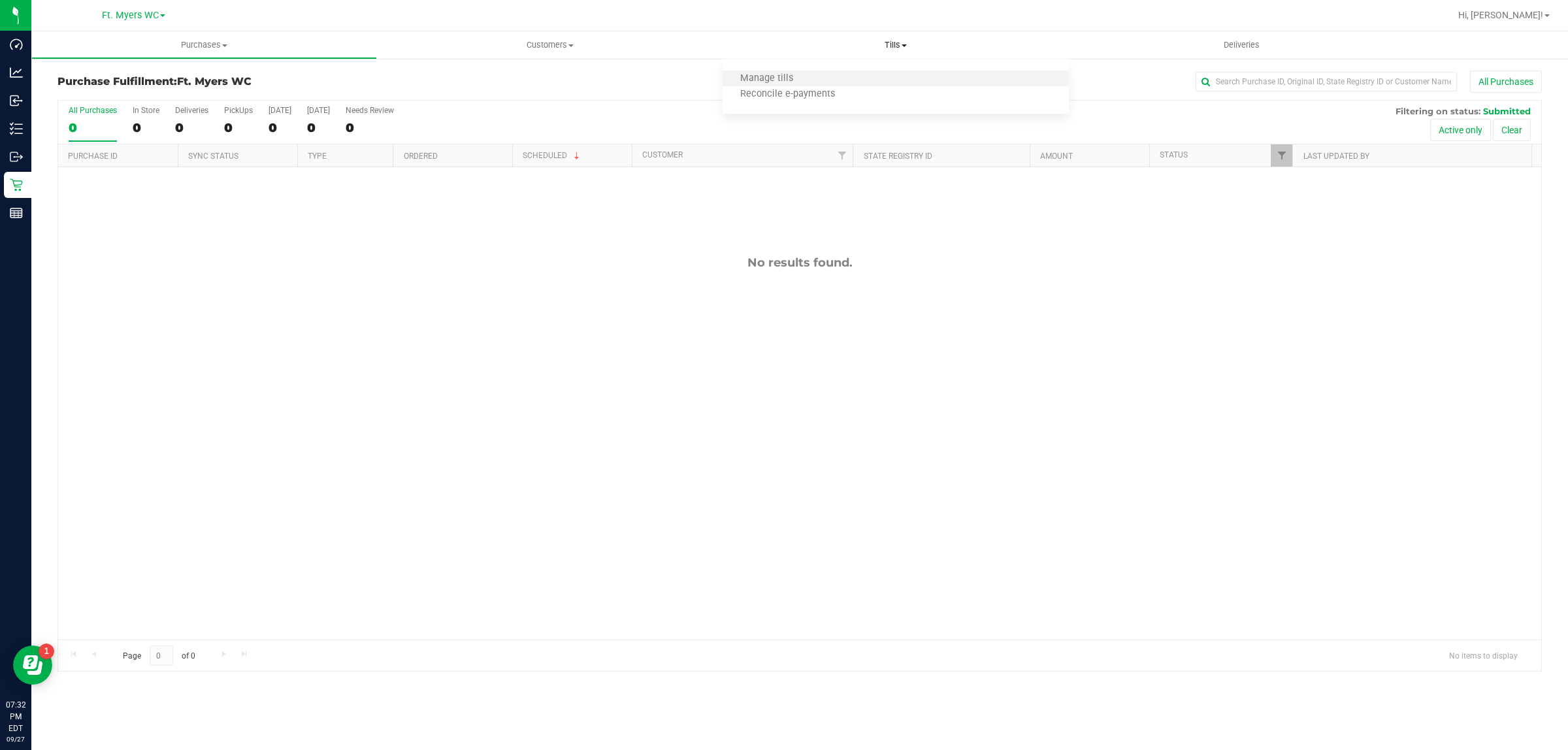
click at [840, 72] on li "Manage tills" at bounding box center [895, 78] width 346 height 15
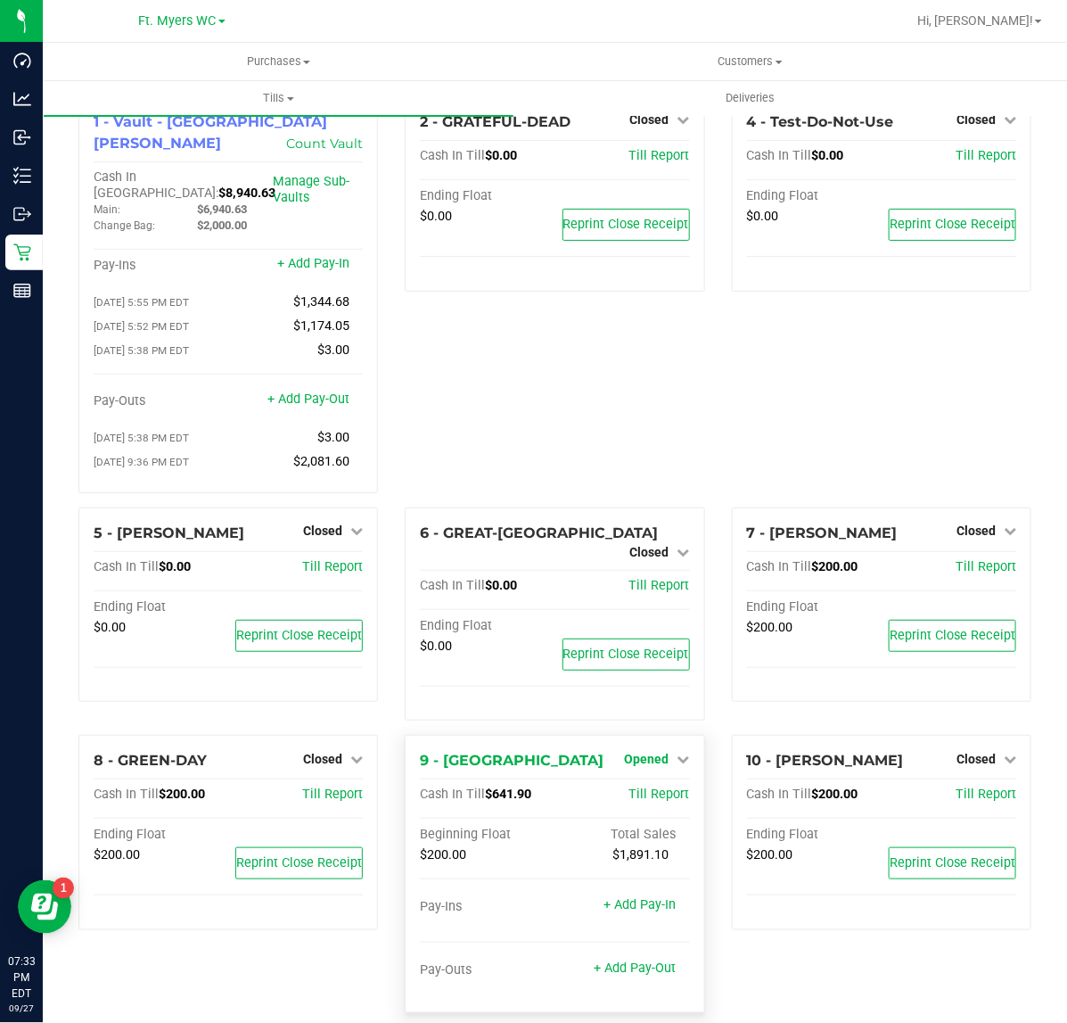
click at [653, 752] on span "Opened" at bounding box center [647, 759] width 45 height 14
click at [653, 788] on link "Close Till" at bounding box center [649, 795] width 48 height 14
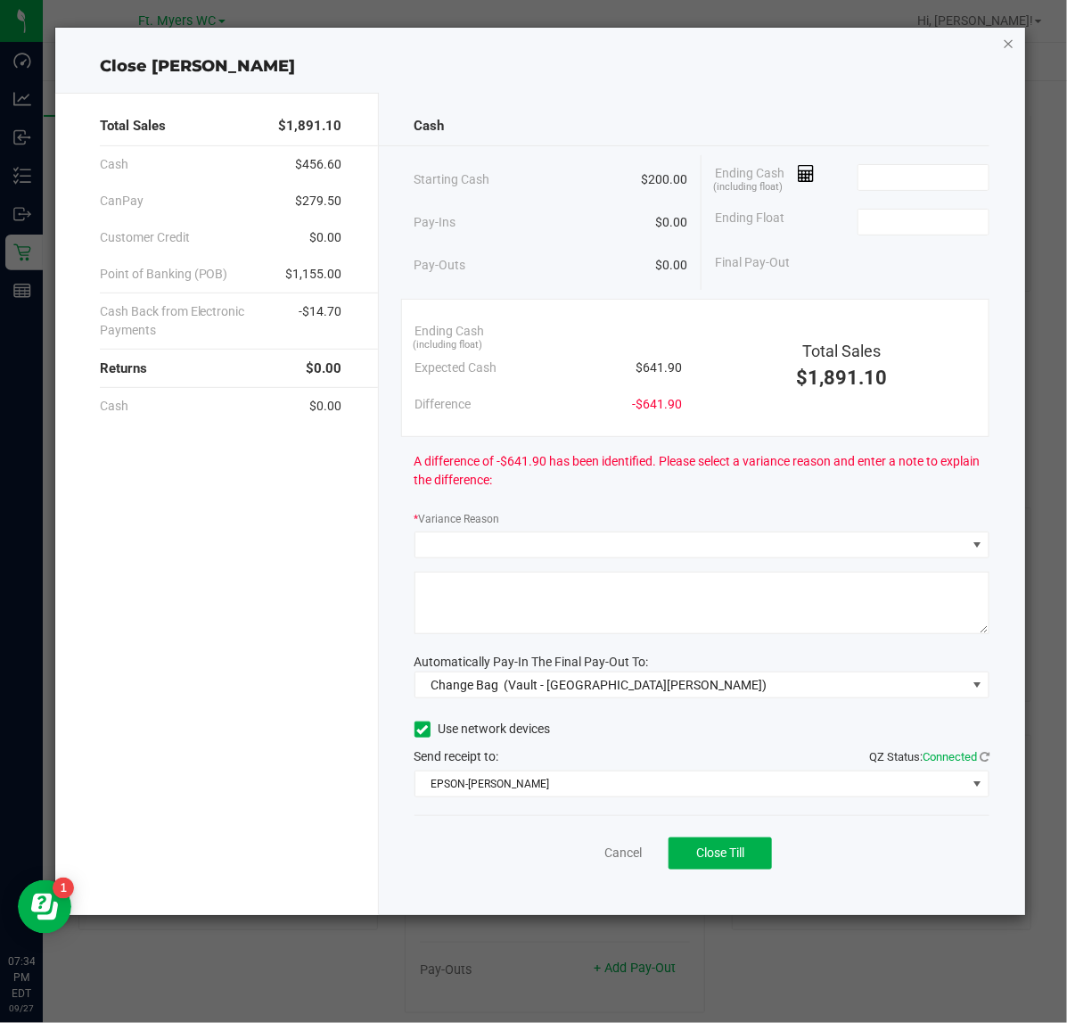
click at [1007, 43] on icon "button" at bounding box center [1009, 42] width 12 height 21
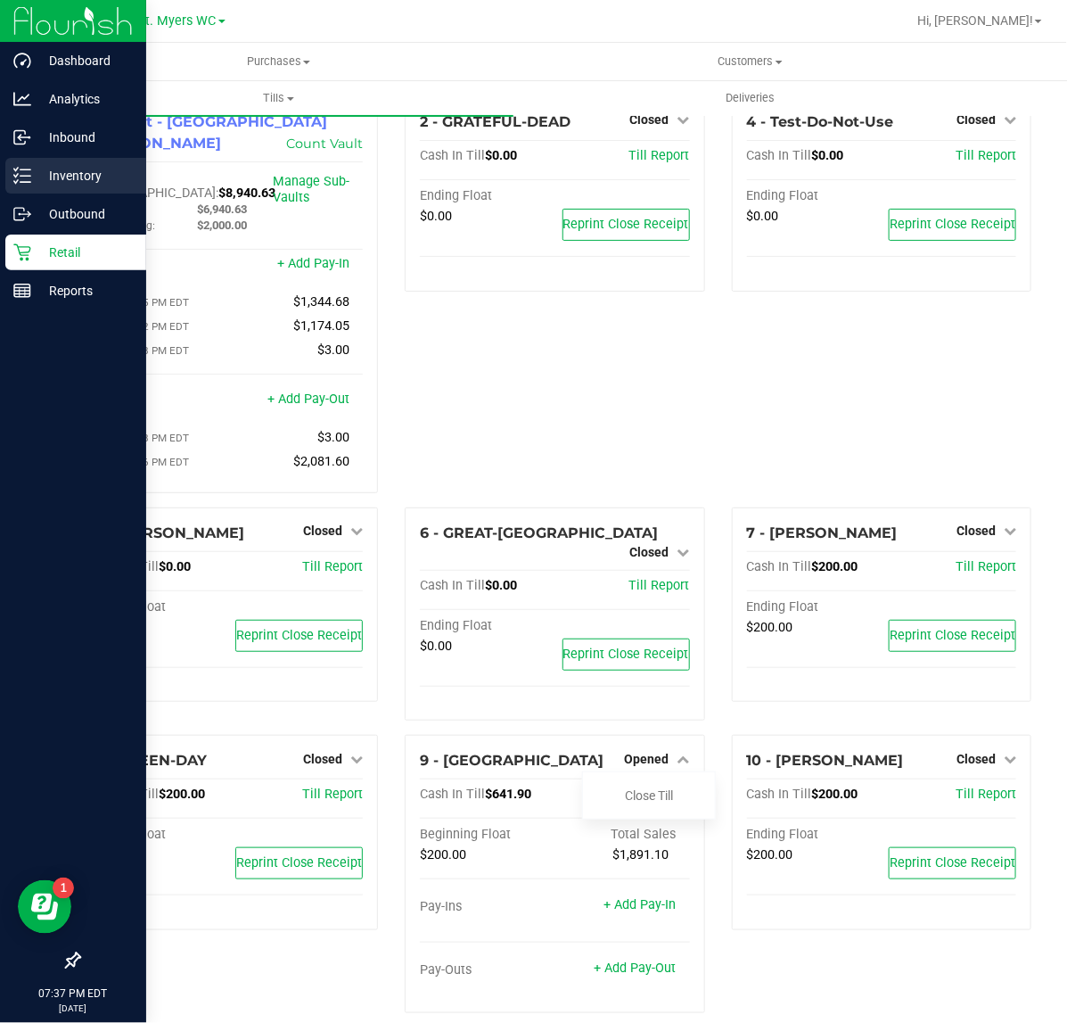
click at [24, 171] on icon at bounding box center [22, 176] width 18 height 18
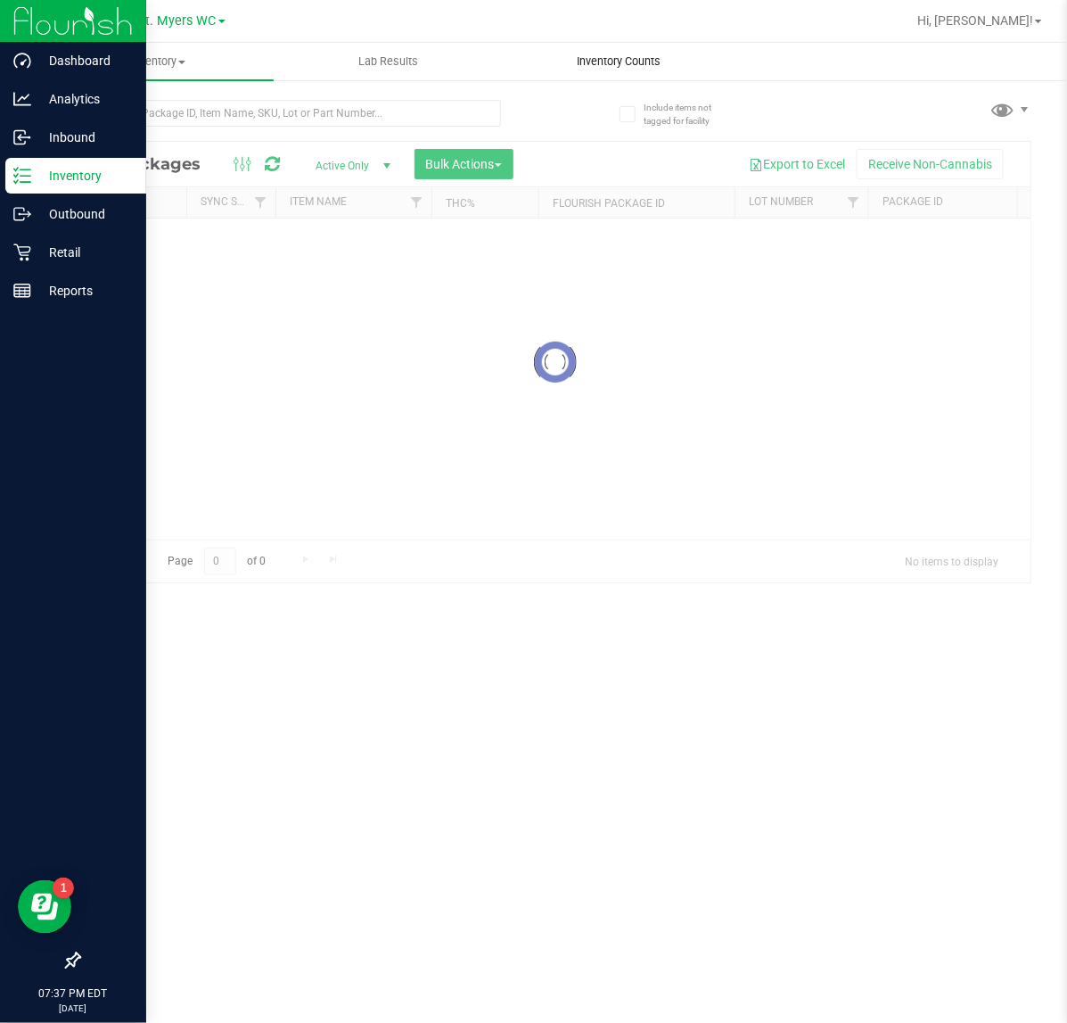
click at [622, 62] on span "Inventory Counts" at bounding box center [619, 61] width 132 height 16
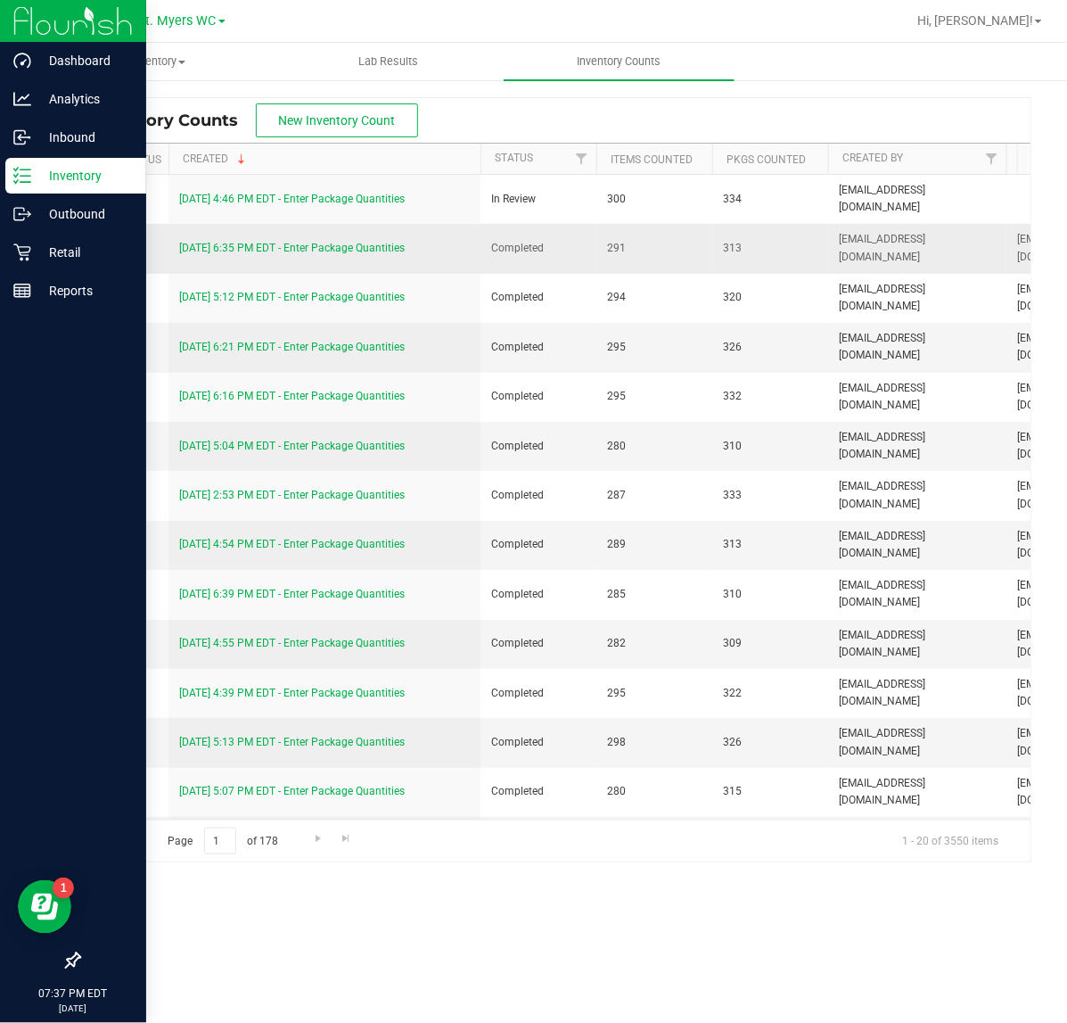
click at [322, 246] on link "[DATE] 6:35 PM EDT - Enter Package Quantities" at bounding box center [292, 248] width 226 height 12
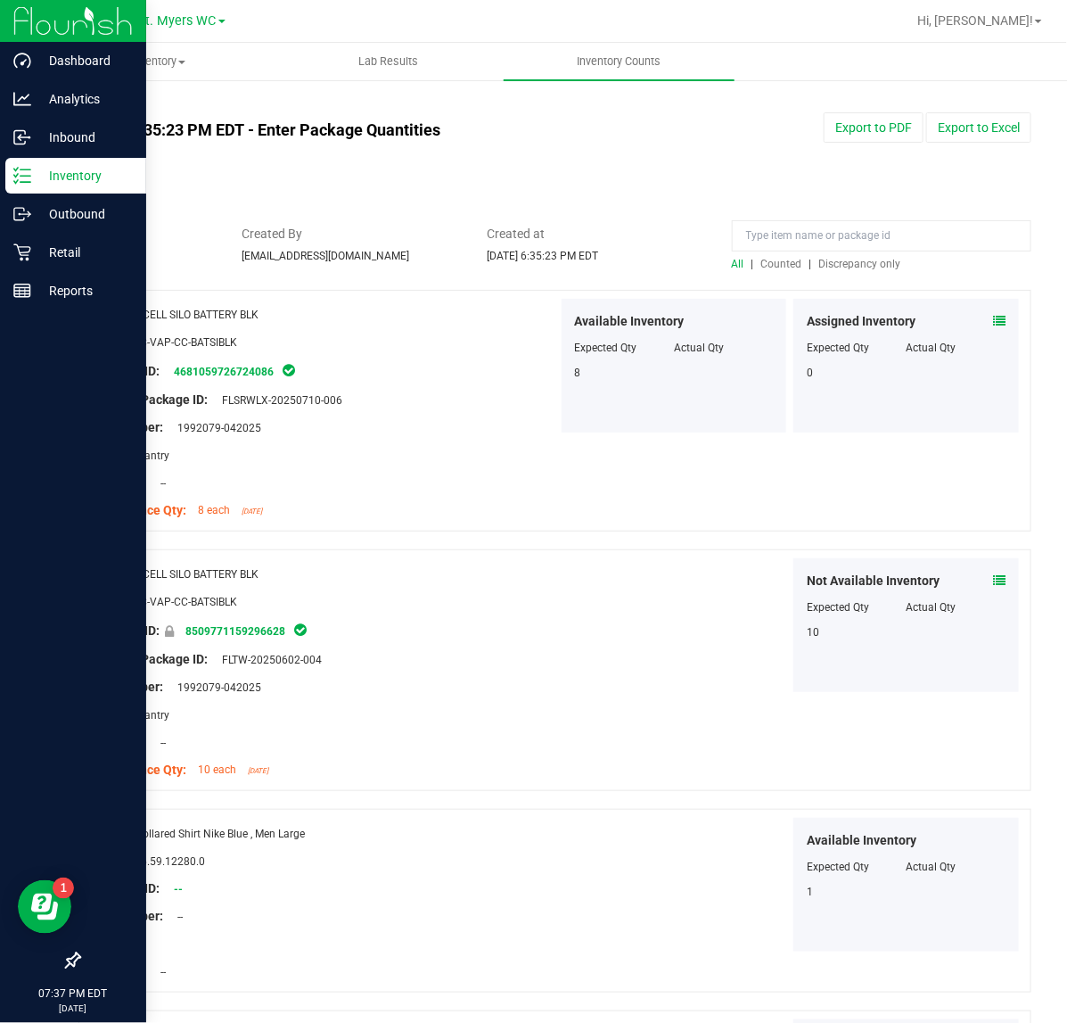
click at [883, 264] on span "Discrepancy only" at bounding box center [860, 264] width 82 height 12
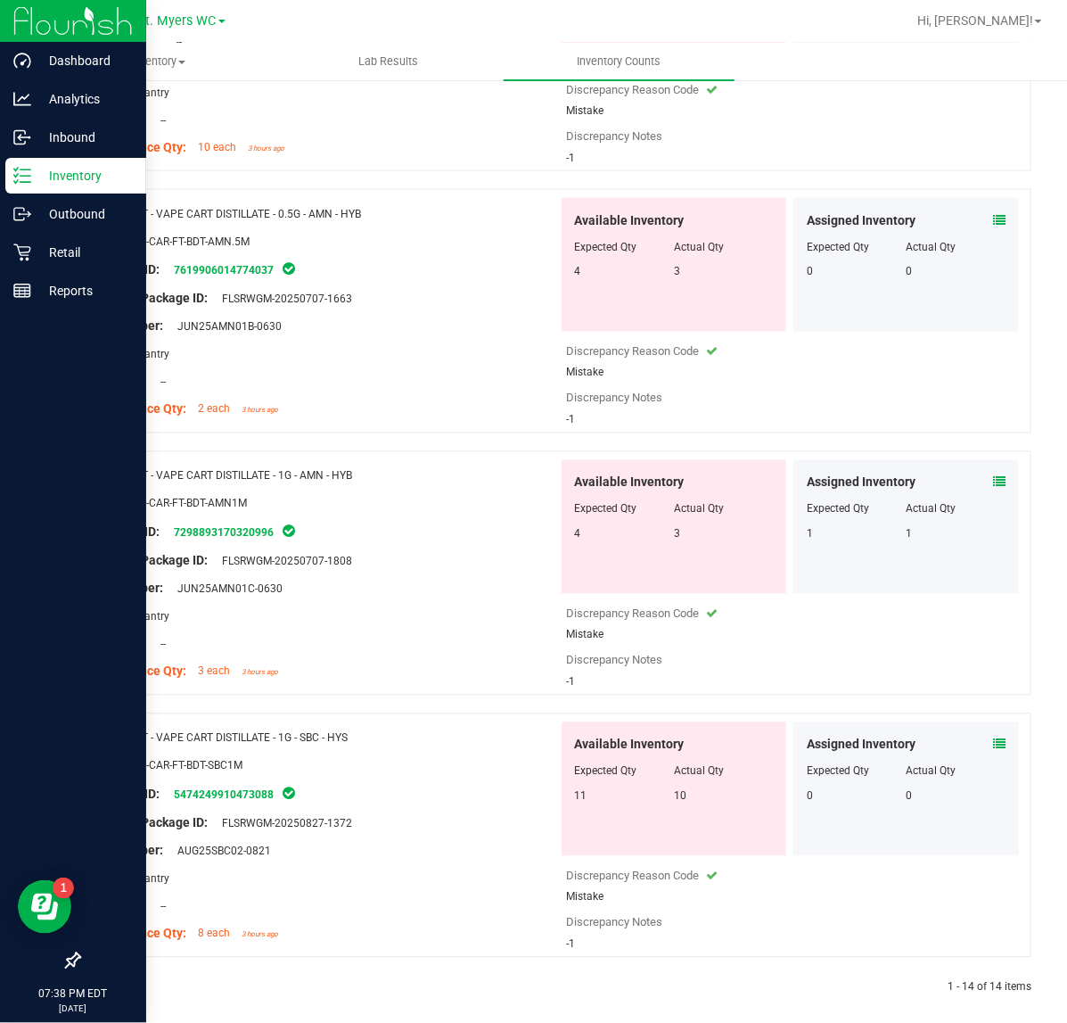
scroll to position [3002, 0]
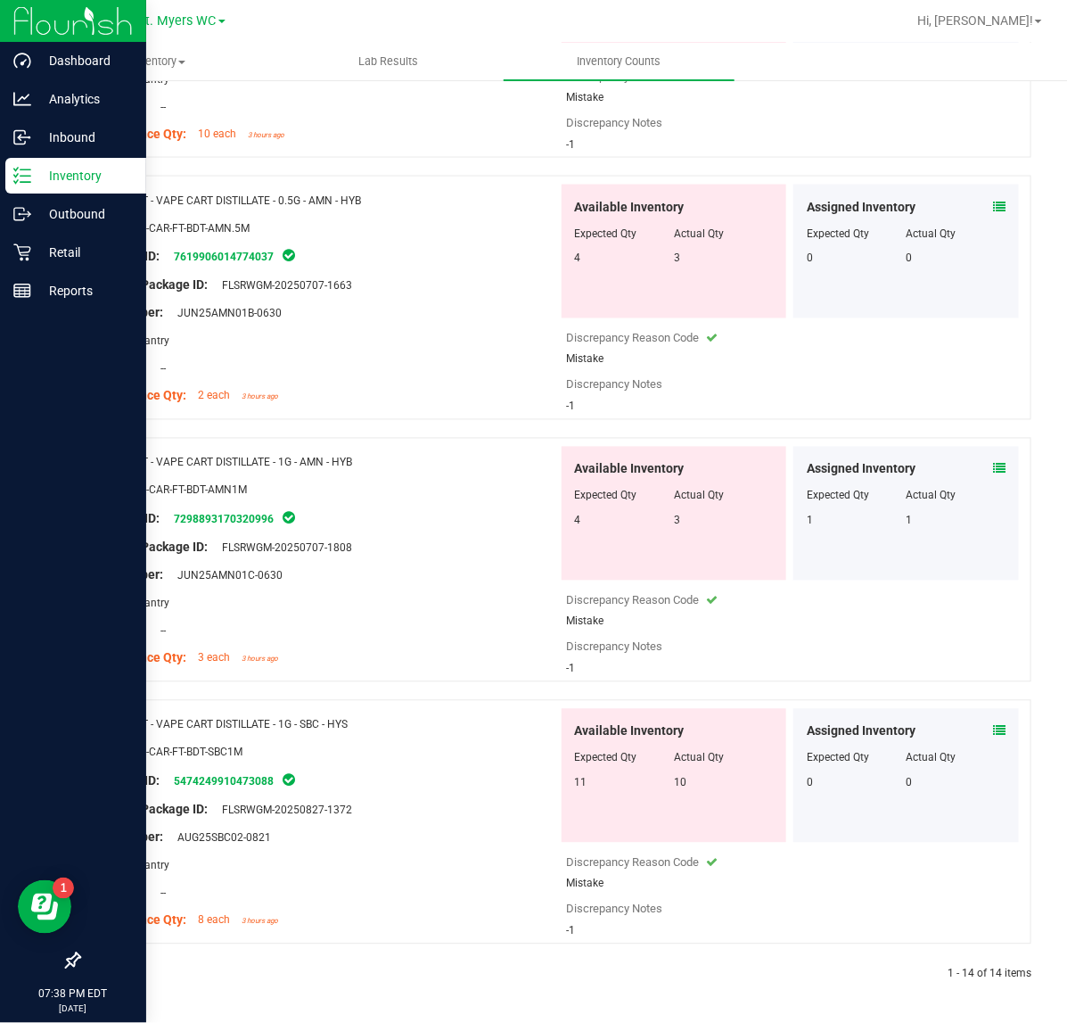
drag, startPoint x: 9, startPoint y: 169, endPoint x: 62, endPoint y: 162, distance: 54.0
click at [10, 169] on div "Inventory" at bounding box center [75, 176] width 141 height 36
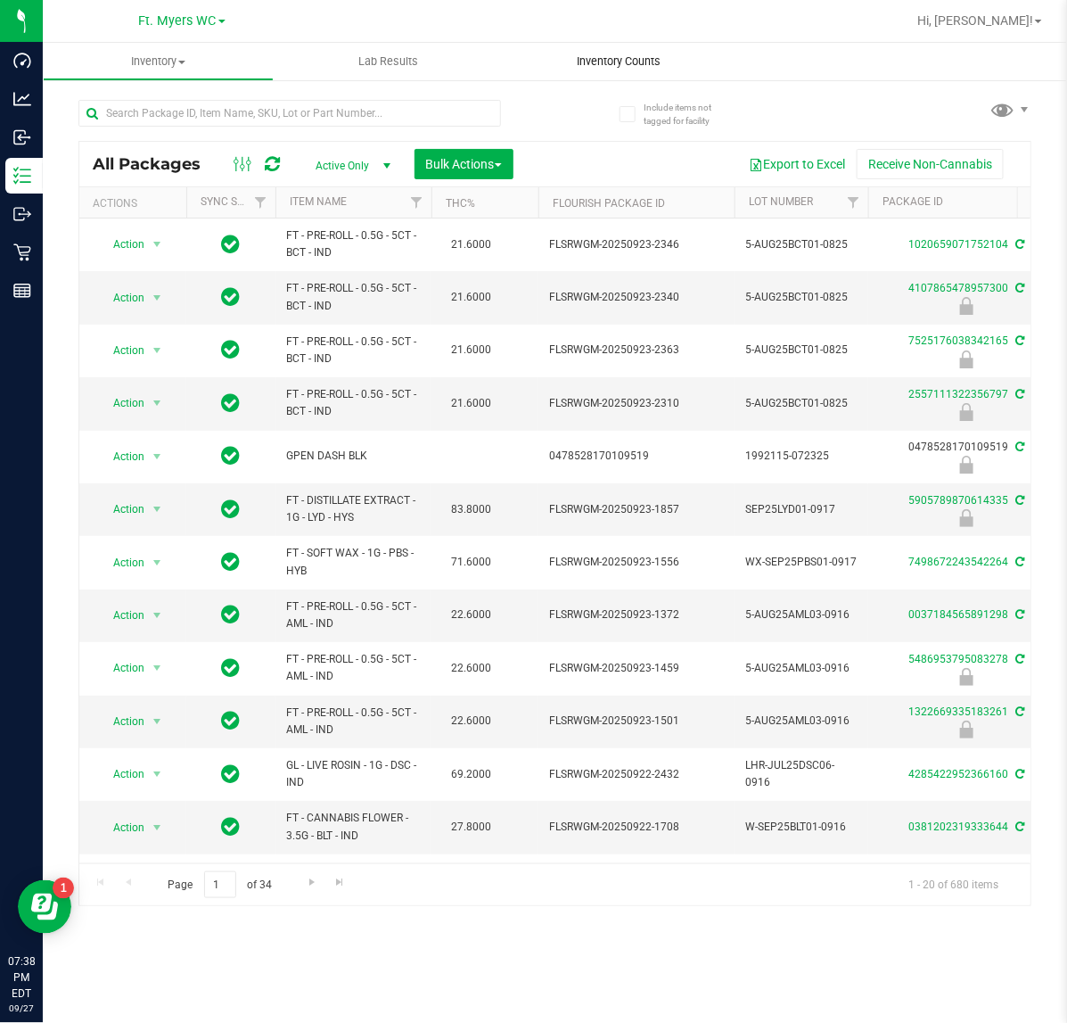
click at [675, 53] on span "Inventory Counts" at bounding box center [619, 61] width 132 height 16
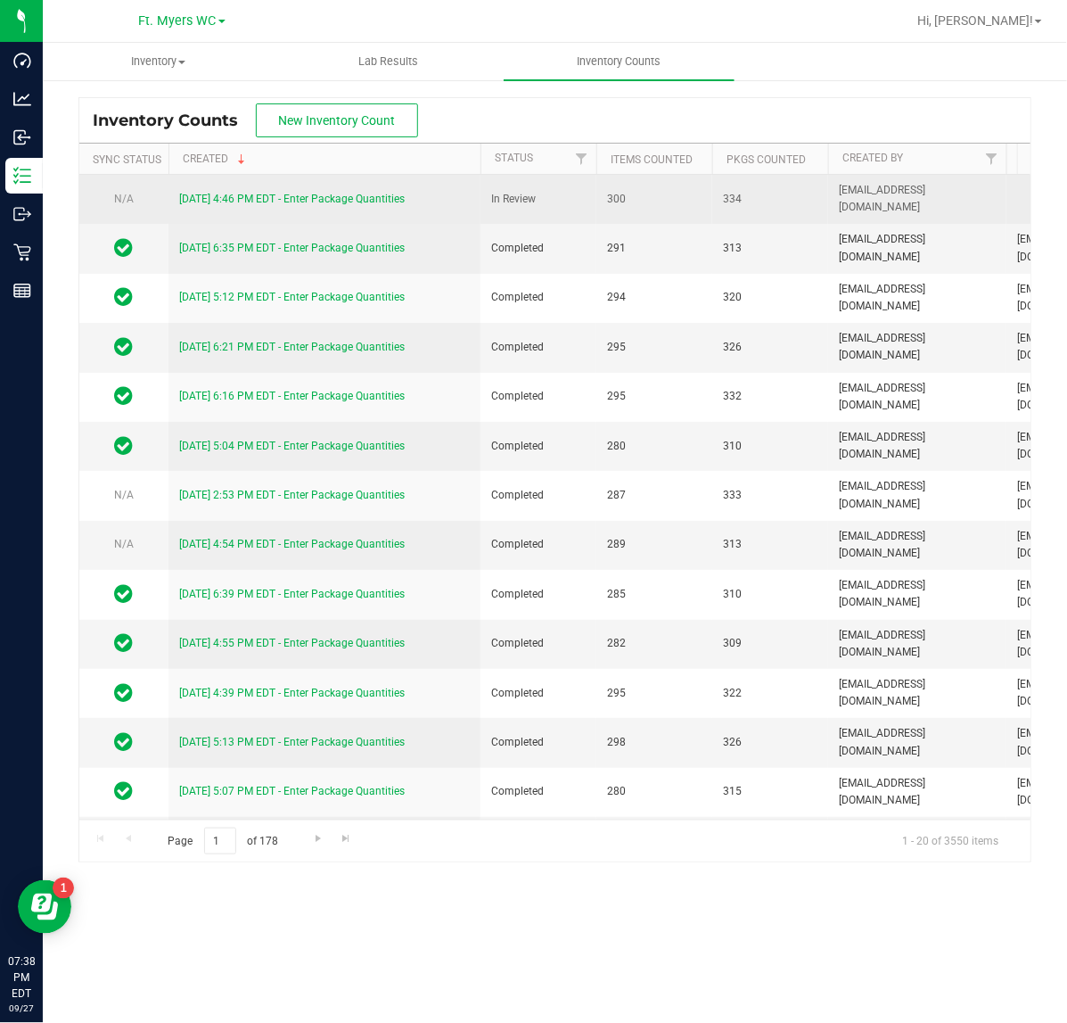
click at [340, 201] on link "[DATE] 4:46 PM EDT - Enter Package Quantities" at bounding box center [292, 199] width 226 height 12
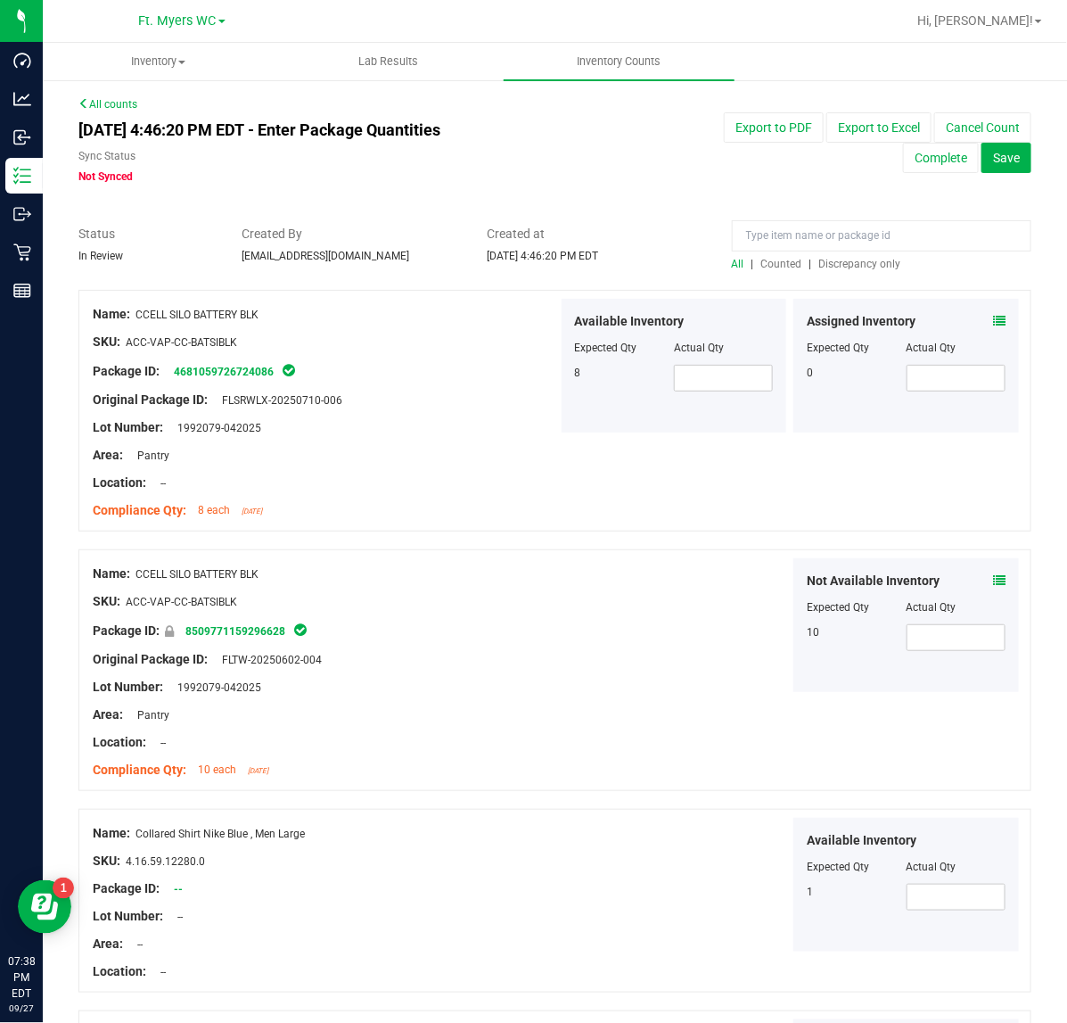
click at [866, 260] on span "Discrepancy only" at bounding box center [860, 264] width 82 height 12
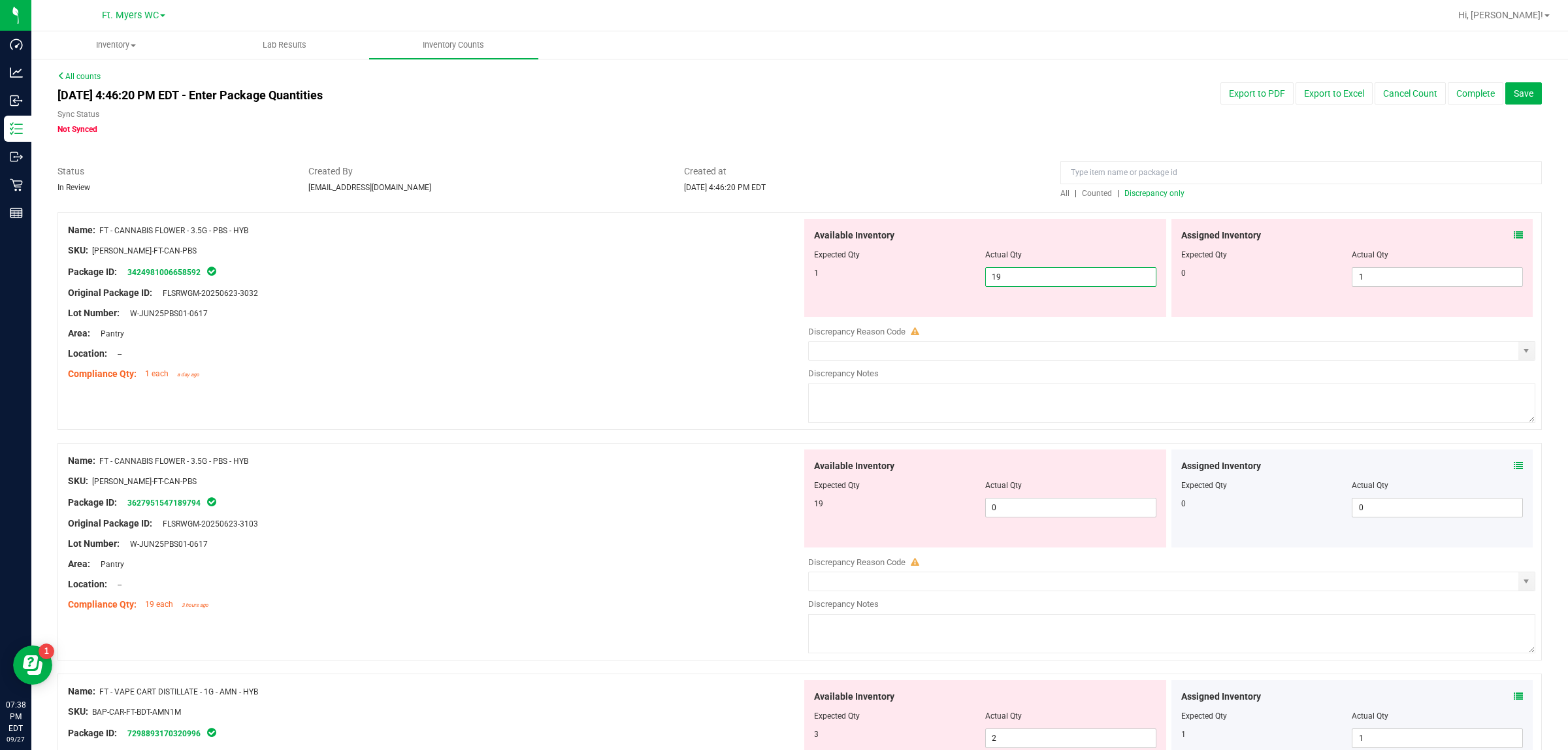
drag, startPoint x: 1020, startPoint y: 273, endPoint x: 758, endPoint y: 279, distance: 262.1
click at [758, 279] on div "Name: FT - CANNABIS FLOWER - 3.5G - PBS - HYB SKU: [PERSON_NAME]-FT-CAN-PBS Pac…" at bounding box center [799, 321] width 1484 height 218
type input "0"
drag, startPoint x: 1050, startPoint y: 514, endPoint x: 630, endPoint y: 521, distance: 420.1
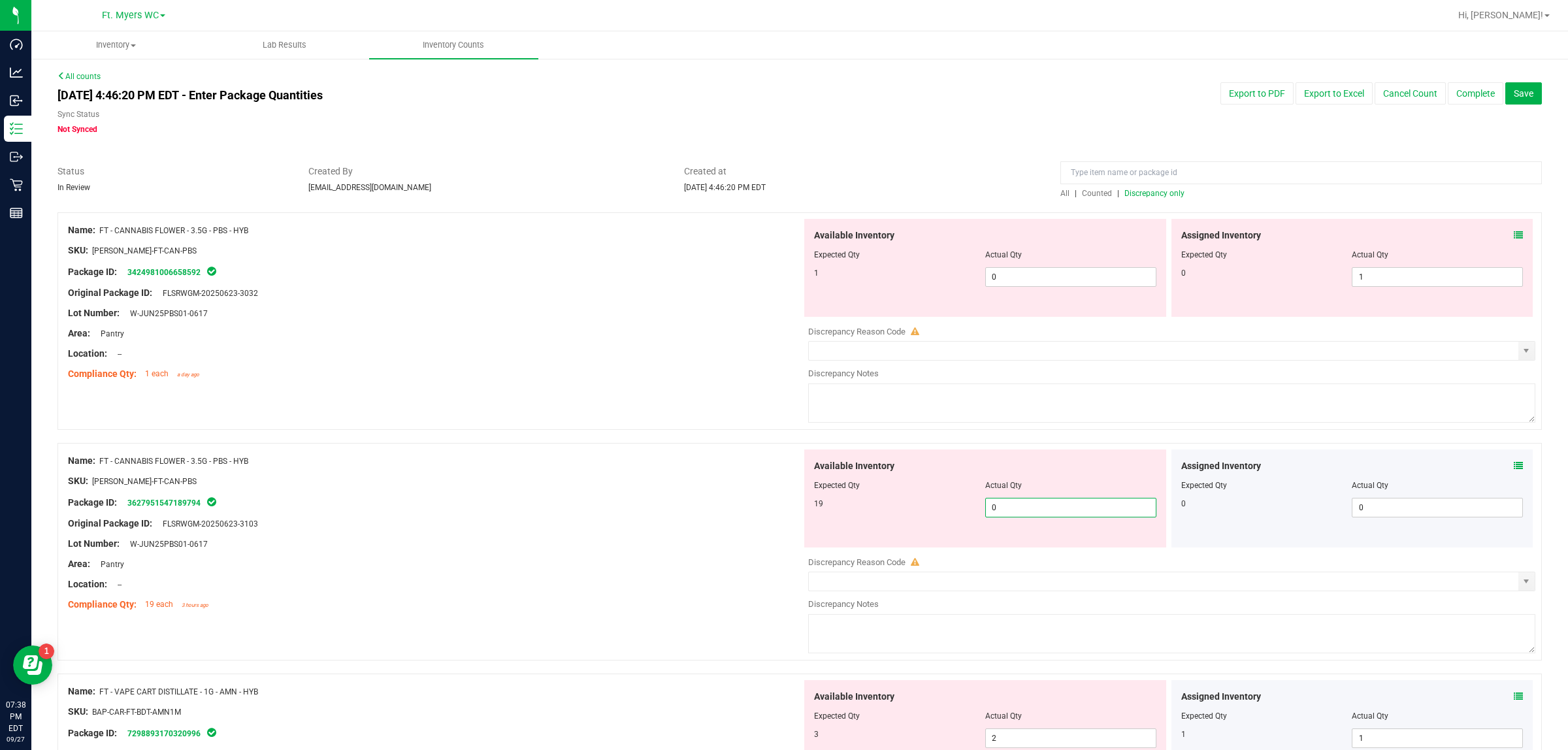
click at [630, 521] on div "Name: FT - CANNABIS FLOWER - 3.5G - PBS - HYB SKU: [PERSON_NAME]-FT-CAN-PBS Pac…" at bounding box center [799, 551] width 1484 height 218
type input "19"
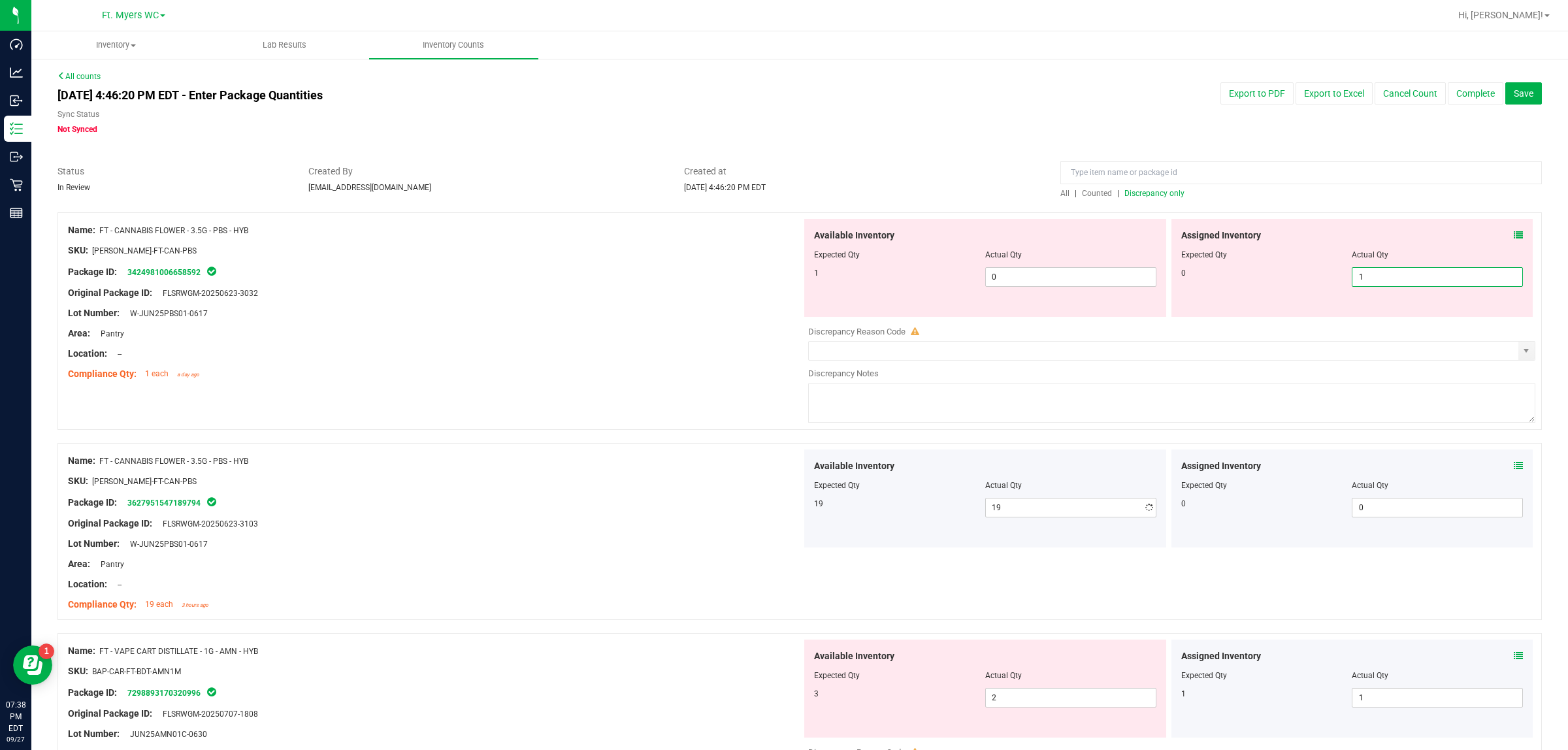
drag, startPoint x: 1406, startPoint y: 284, endPoint x: 1201, endPoint y: 287, distance: 205.0
click at [1244, 287] on div "Assigned Inventory Expected Qty Actual Qty 0 1 1" at bounding box center [1352, 268] width 362 height 98
type input "0"
click at [1038, 400] on textarea at bounding box center [1172, 402] width 727 height 39
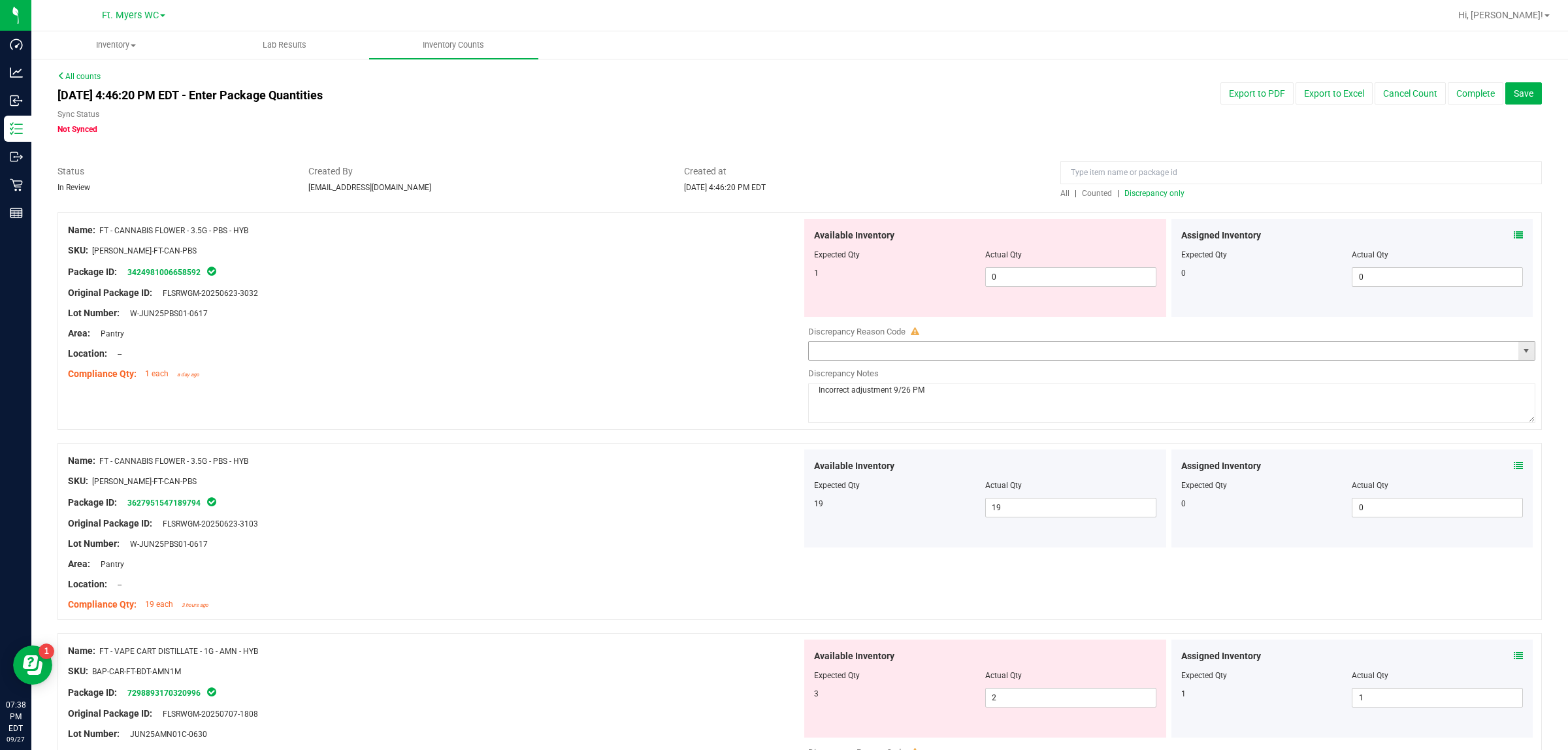
click at [1254, 352] on span "select" at bounding box center [1526, 351] width 10 height 10
type textarea "Incorrect adjustment 9/26 PM"
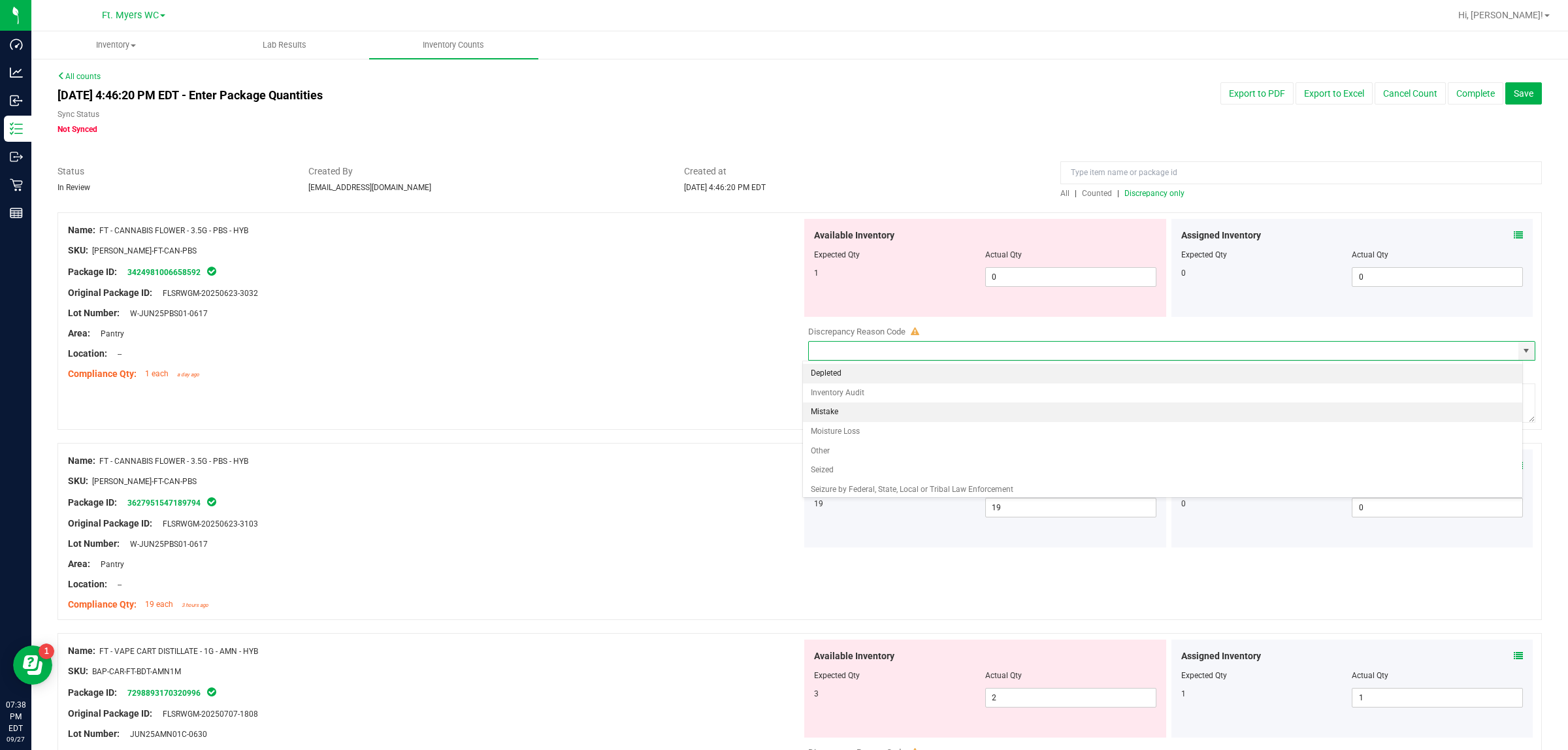
click at [942, 419] on li "Mistake" at bounding box center [1163, 412] width 720 height 20
type input "Mistake"
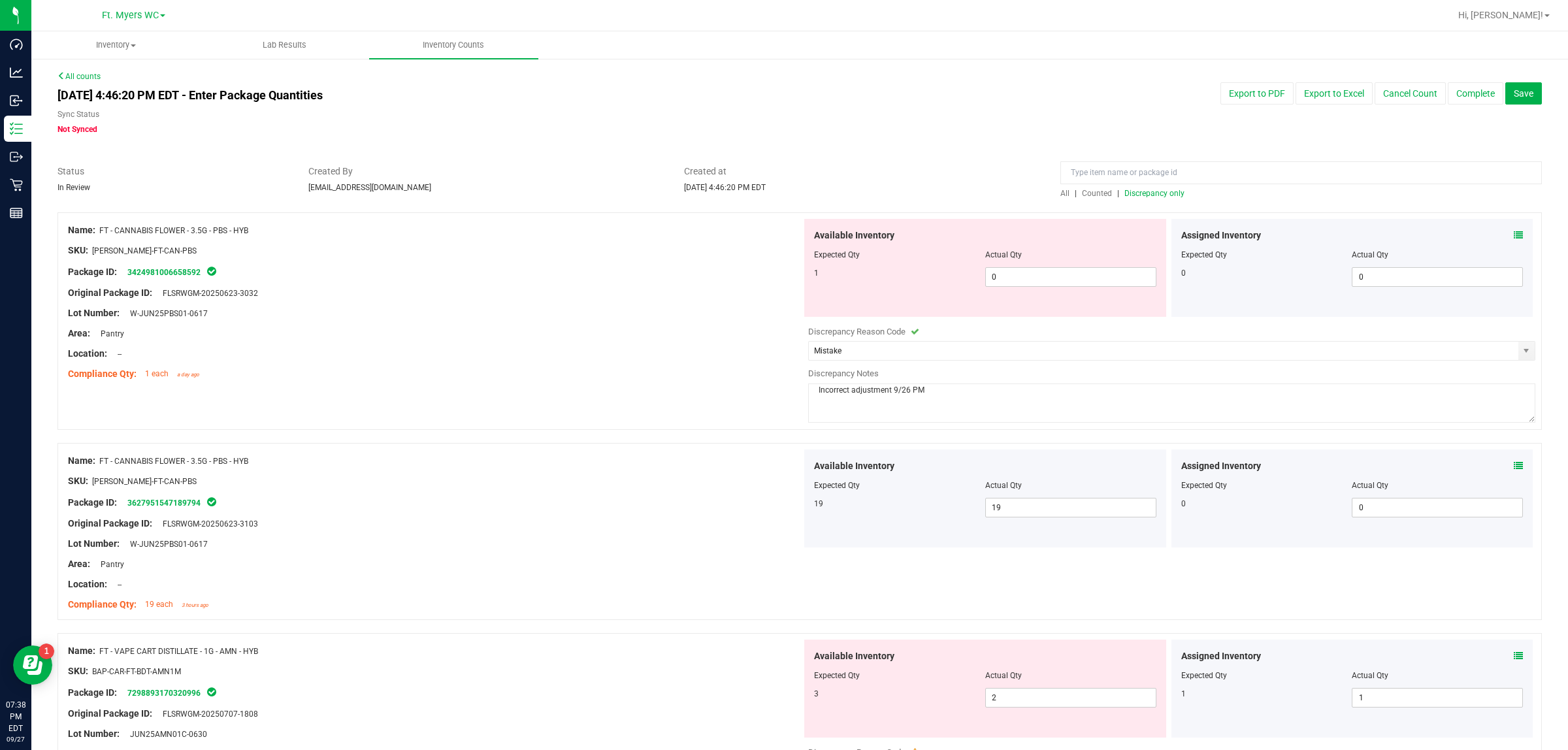
click at [508, 361] on div at bounding box center [434, 364] width 733 height 7
click at [507, 359] on div "Location: --" at bounding box center [434, 353] width 733 height 14
click at [1137, 189] on span "Discrepancy only" at bounding box center [1154, 194] width 60 height 9
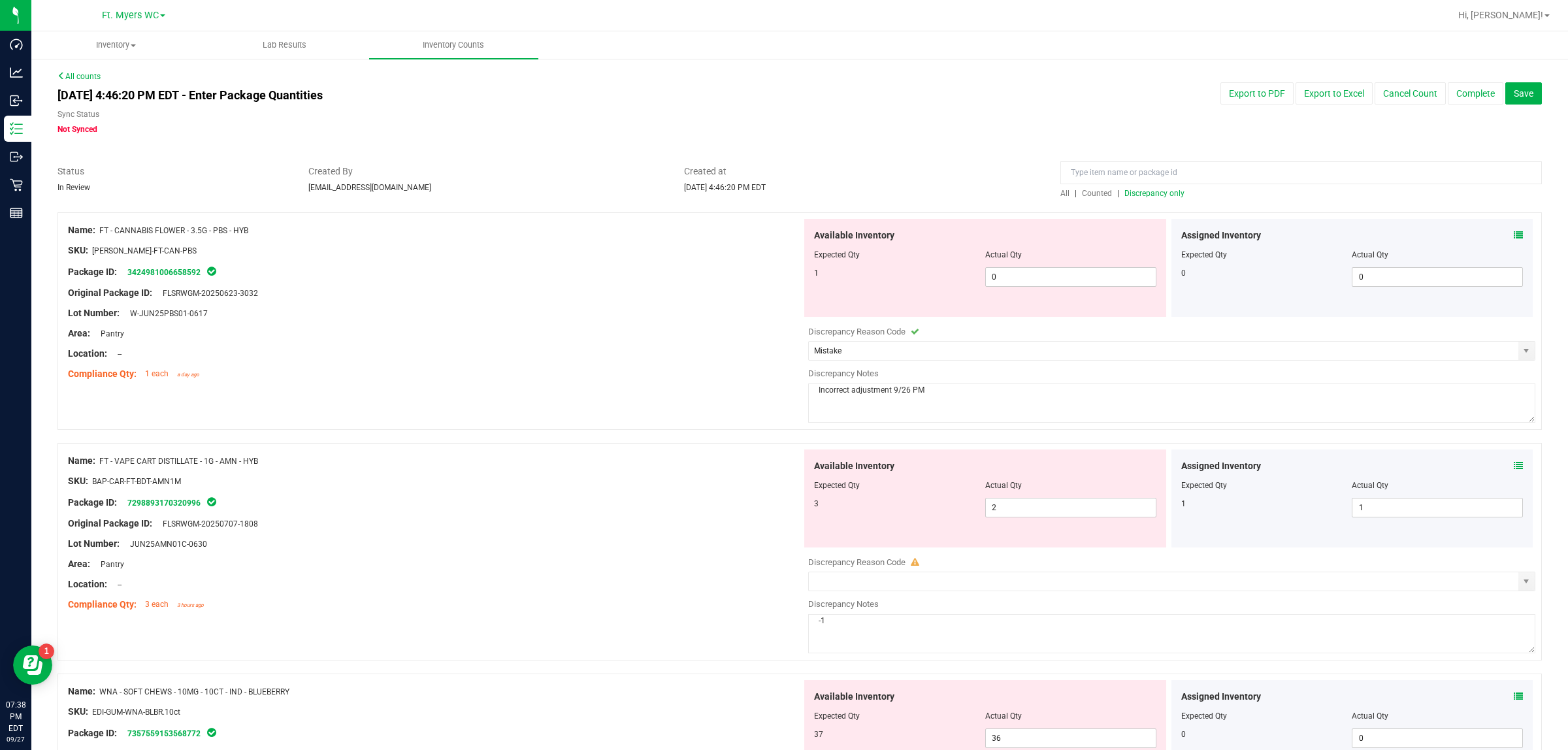
click at [1060, 194] on span "All" at bounding box center [1065, 194] width 9 height 9
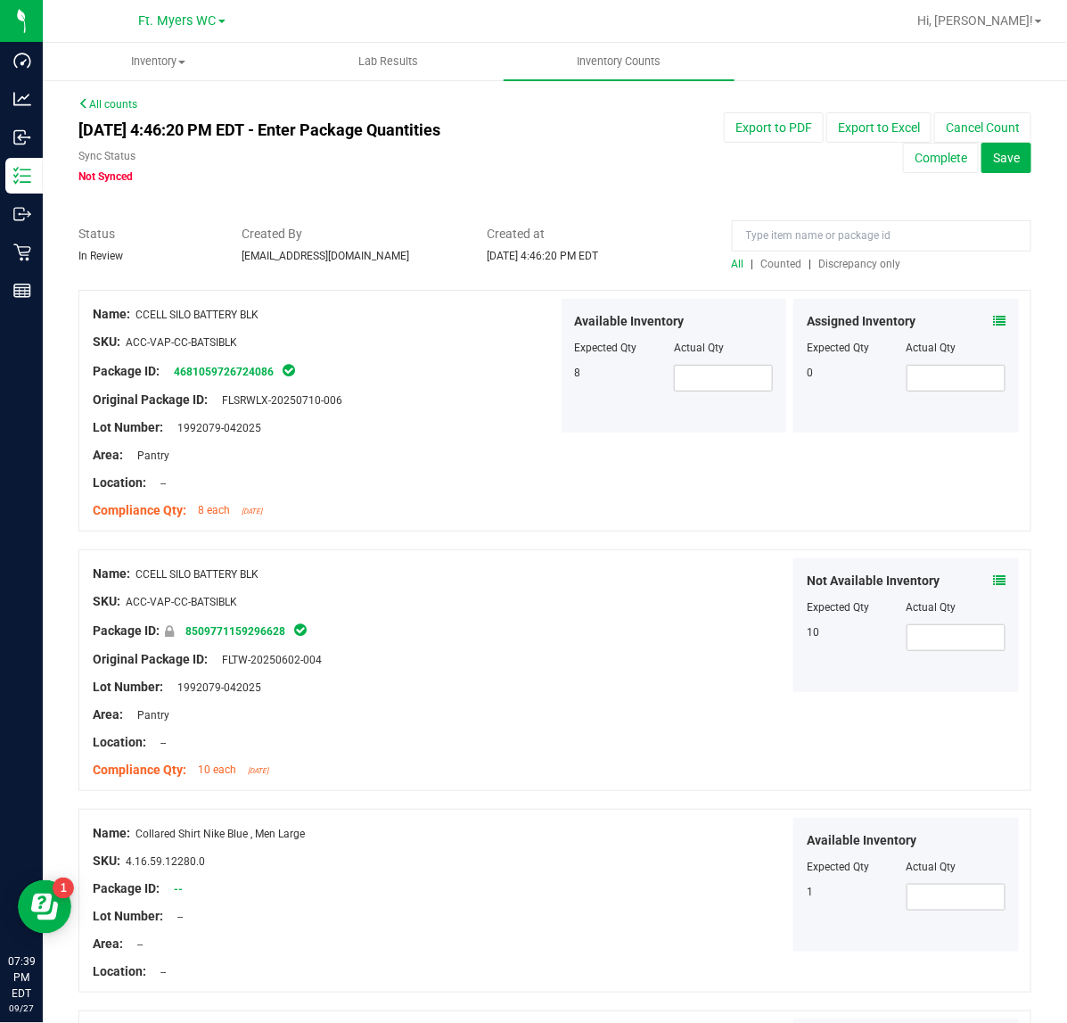
click at [826, 261] on span "Discrepancy only" at bounding box center [860, 264] width 82 height 12
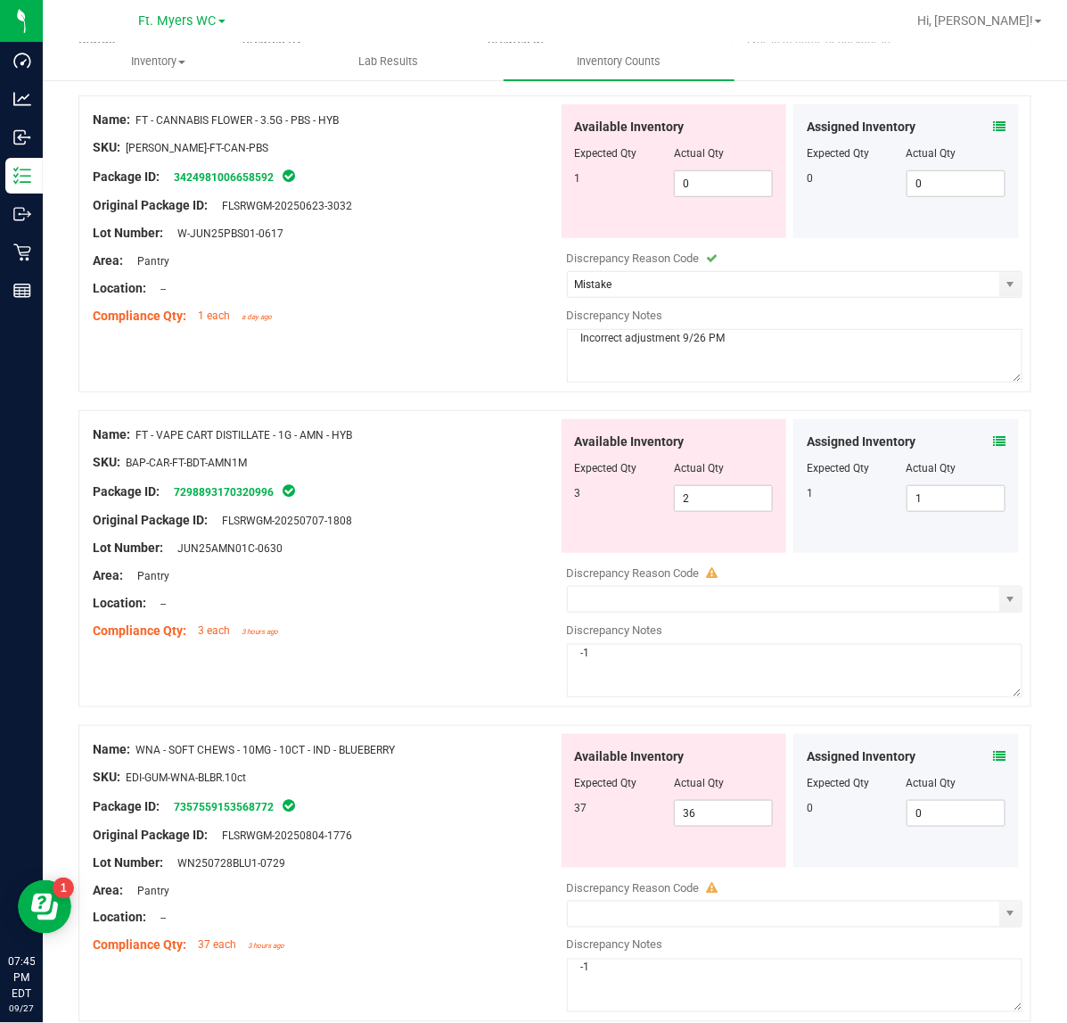
scroll to position [275, 0]
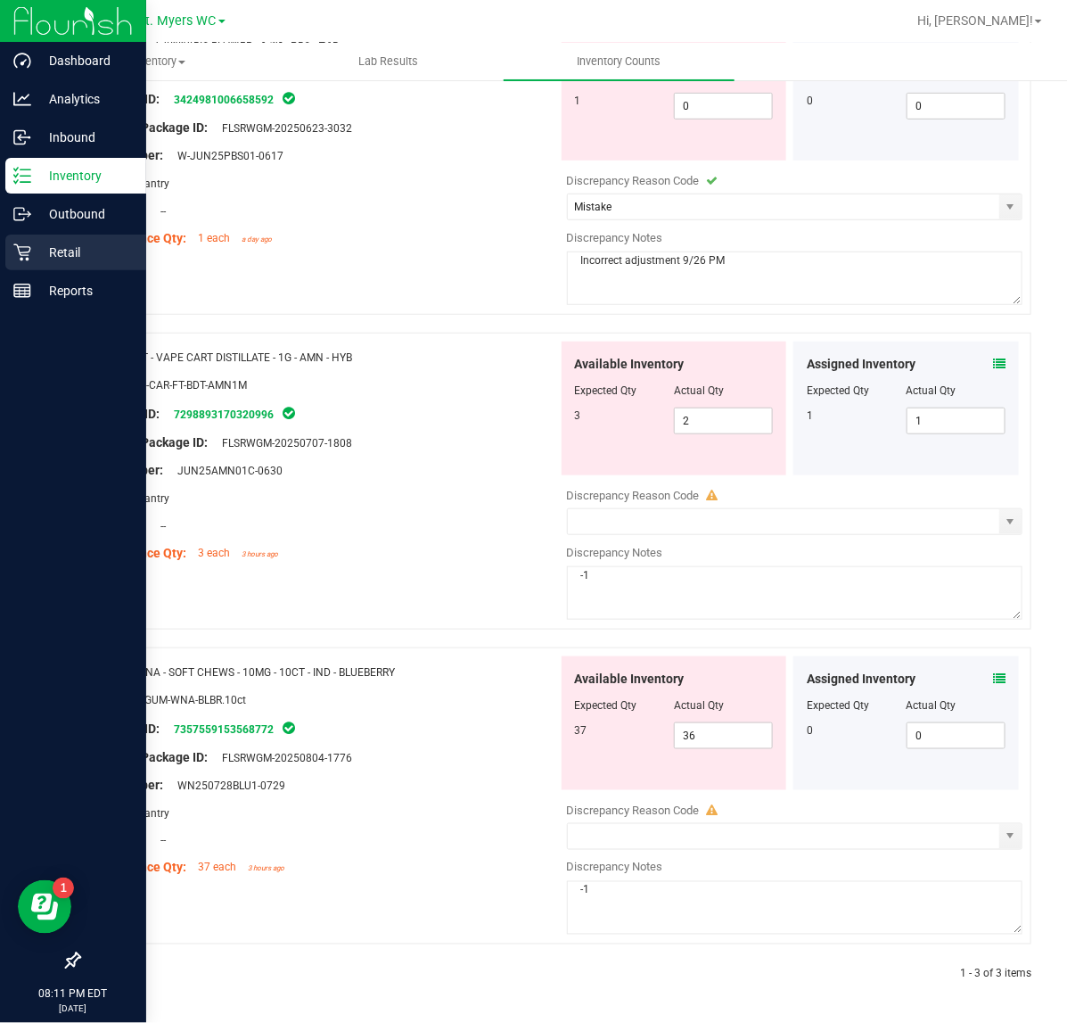
click at [33, 264] on div "Retail" at bounding box center [75, 252] width 141 height 36
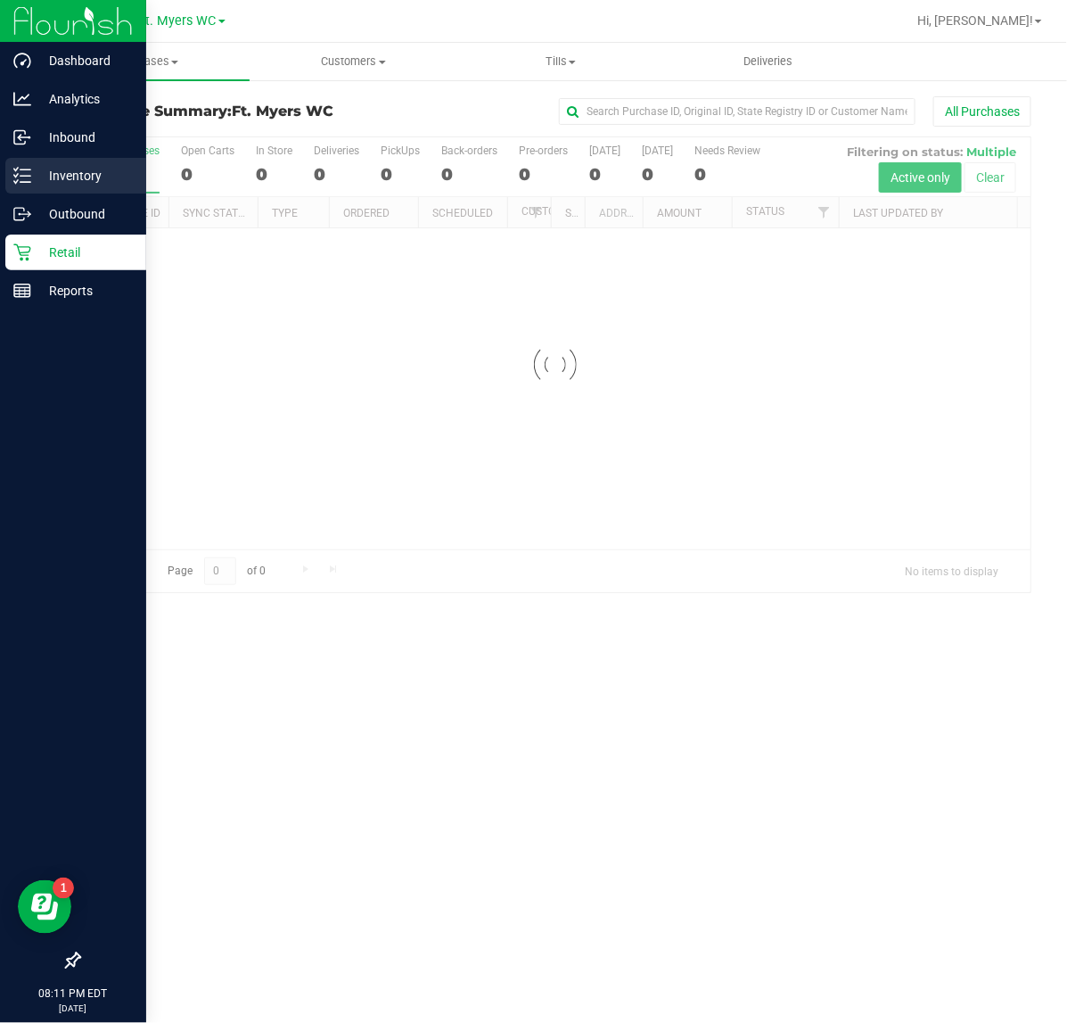
click at [109, 178] on p "Inventory" at bounding box center [84, 175] width 107 height 21
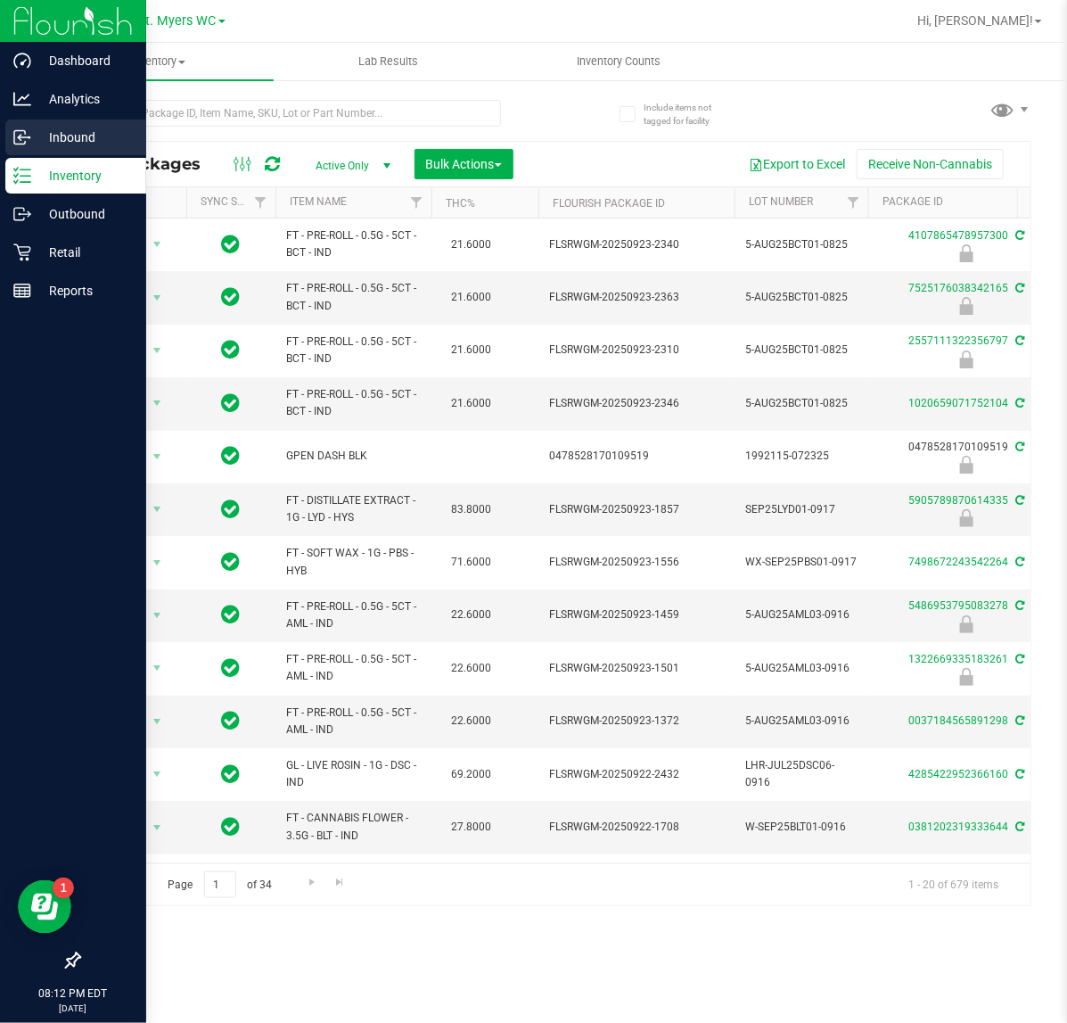
click at [37, 138] on p "Inbound" at bounding box center [84, 137] width 107 height 21
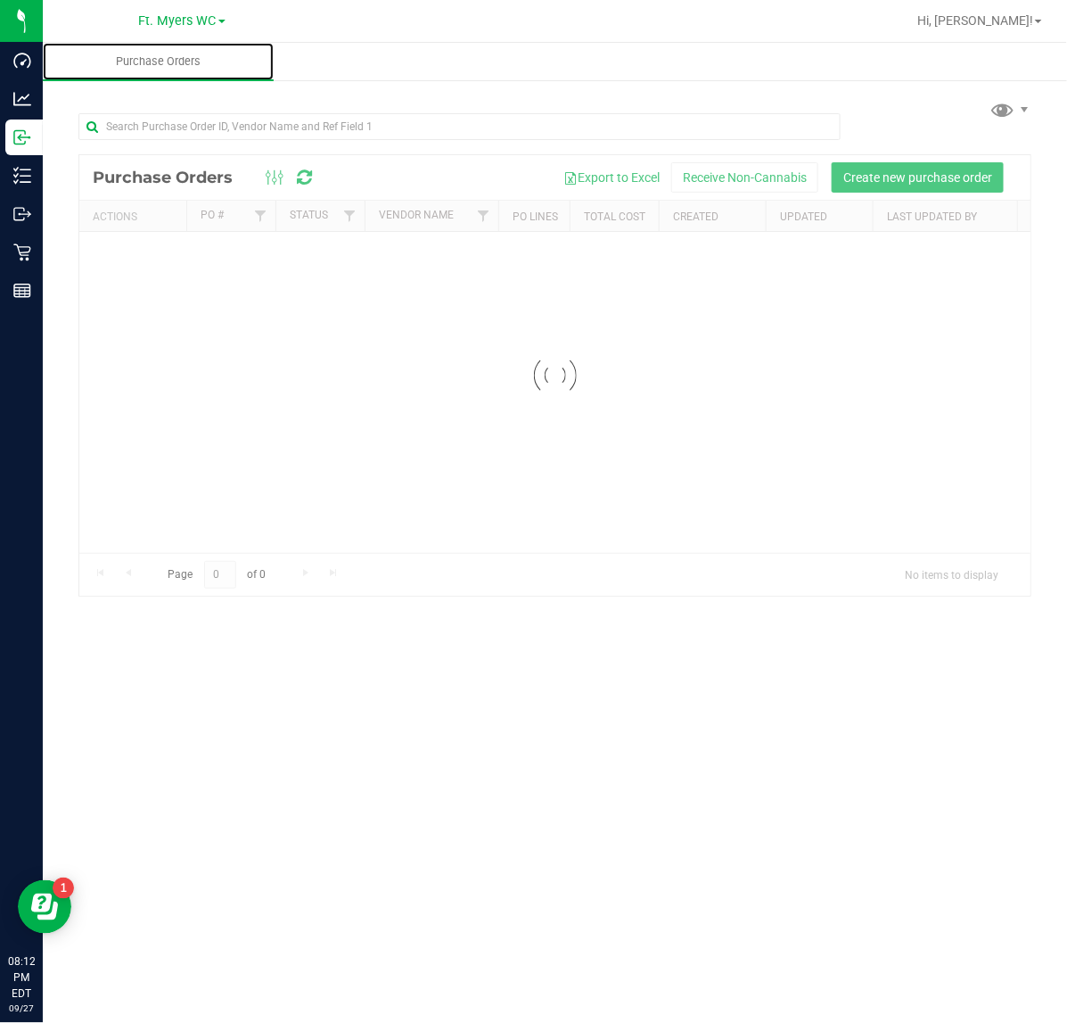
click at [189, 64] on span "Purchase Orders" at bounding box center [158, 61] width 133 height 16
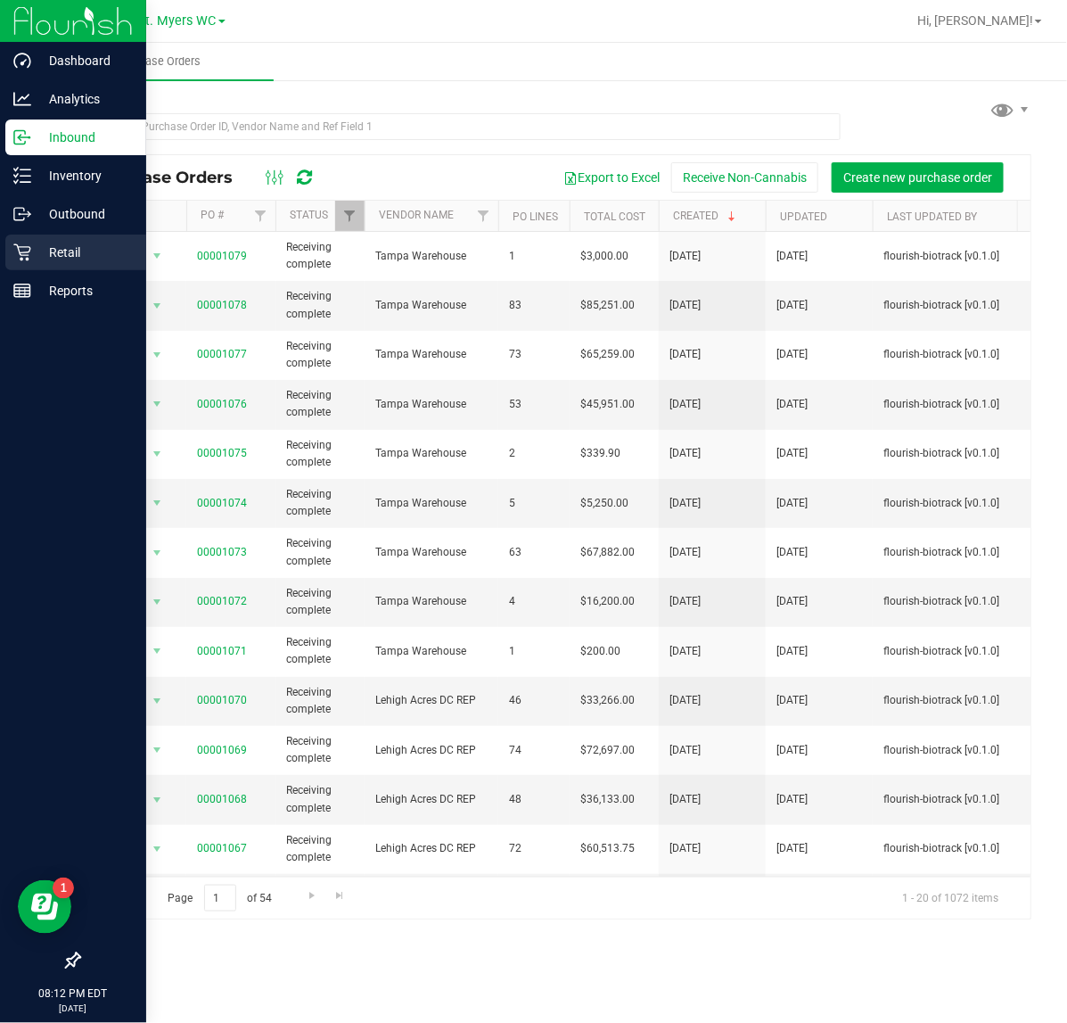
click at [22, 236] on div "Retail" at bounding box center [75, 252] width 141 height 36
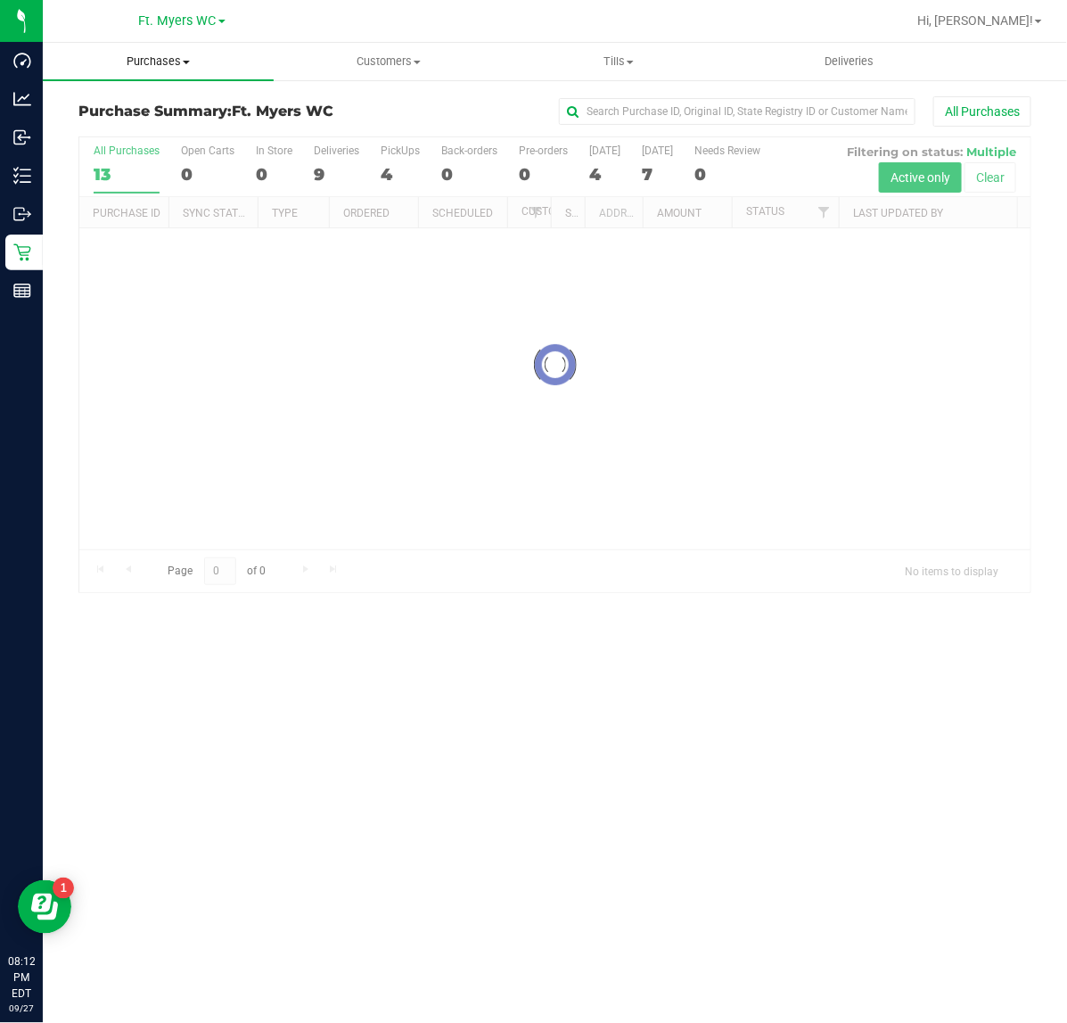
click at [221, 74] on uib-tab-heading "Purchases Summary of purchases Fulfillment All purchases" at bounding box center [158, 61] width 231 height 37
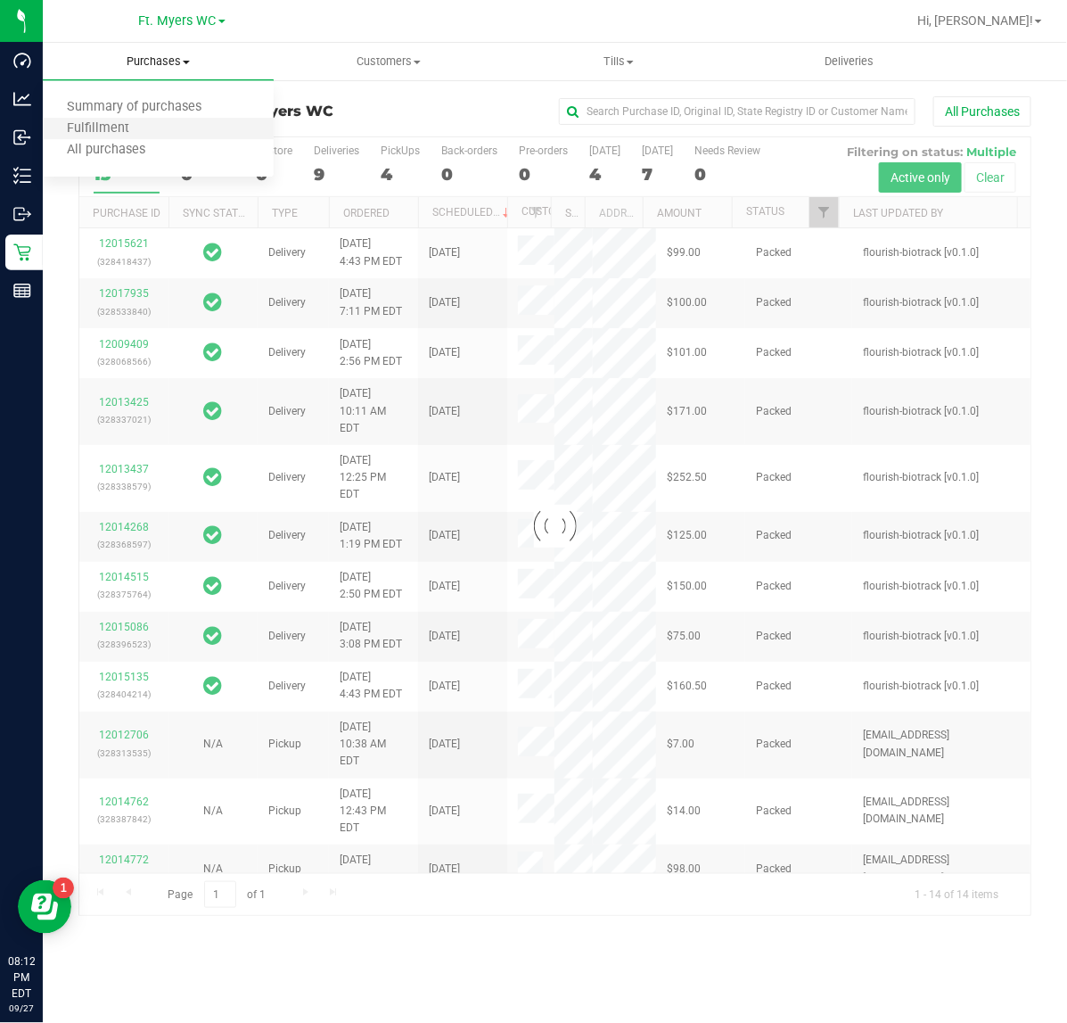
click at [193, 132] on li "Fulfillment" at bounding box center [158, 129] width 231 height 21
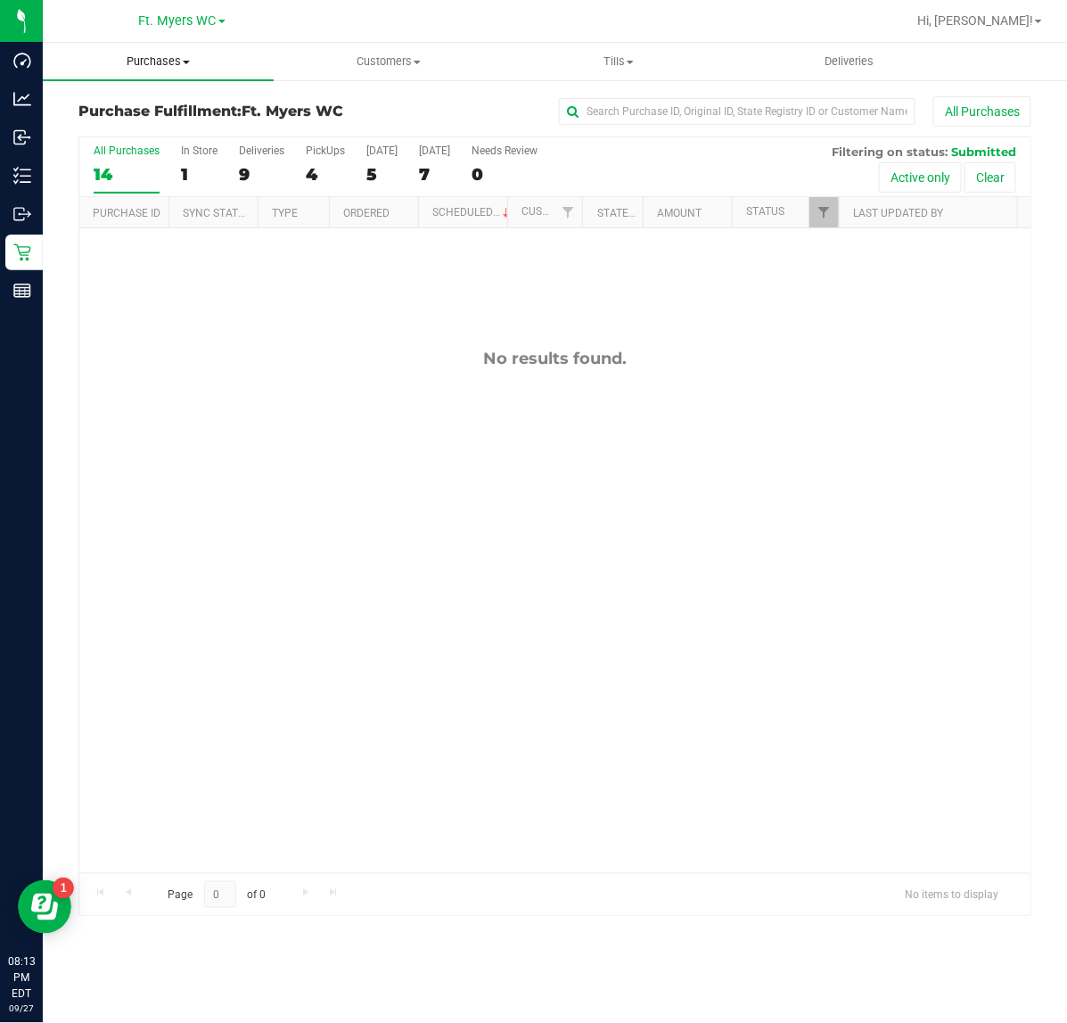
click at [212, 65] on span "Purchases" at bounding box center [158, 61] width 231 height 16
click at [136, 129] on span "Fulfillment" at bounding box center [98, 128] width 111 height 15
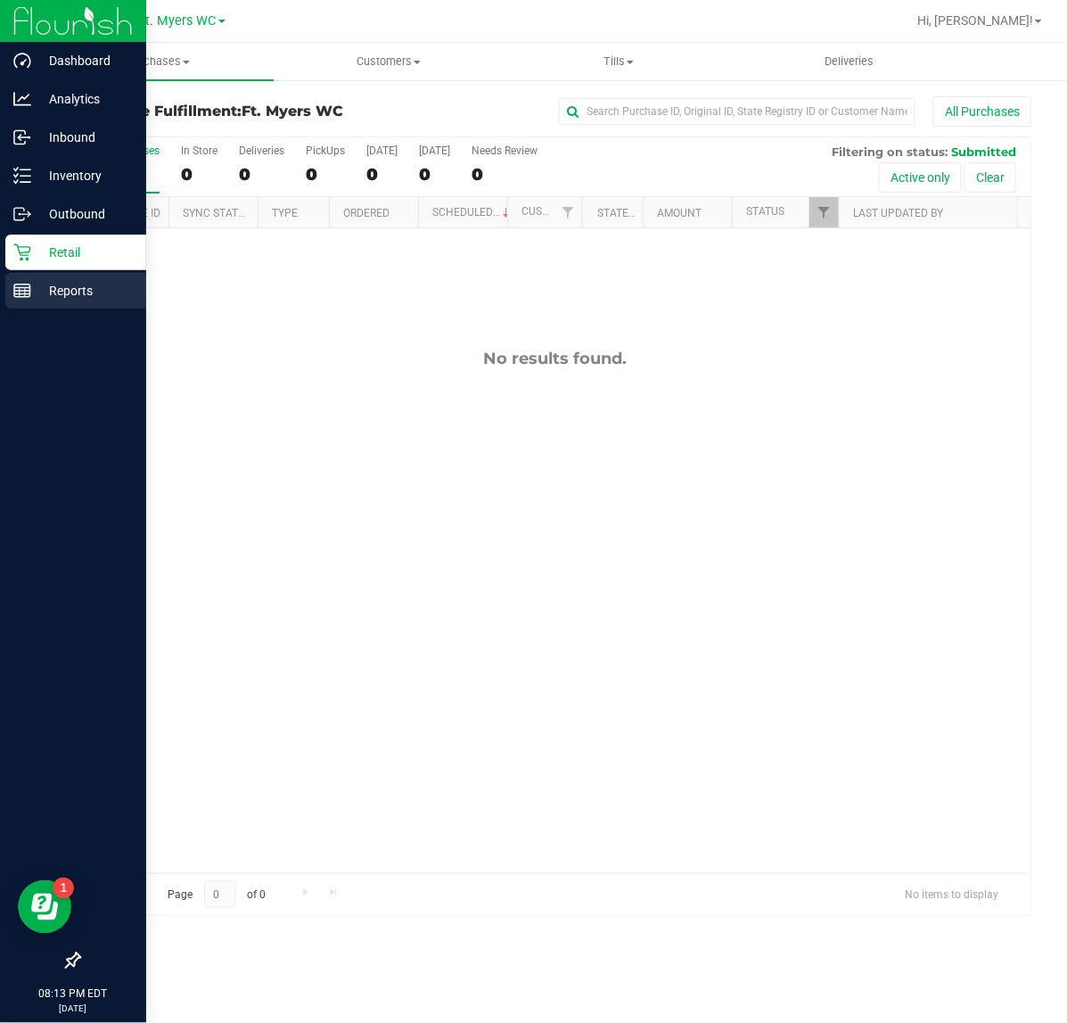
drag, startPoint x: 25, startPoint y: 287, endPoint x: 45, endPoint y: 291, distance: 19.9
click at [25, 288] on icon at bounding box center [22, 291] width 18 height 18
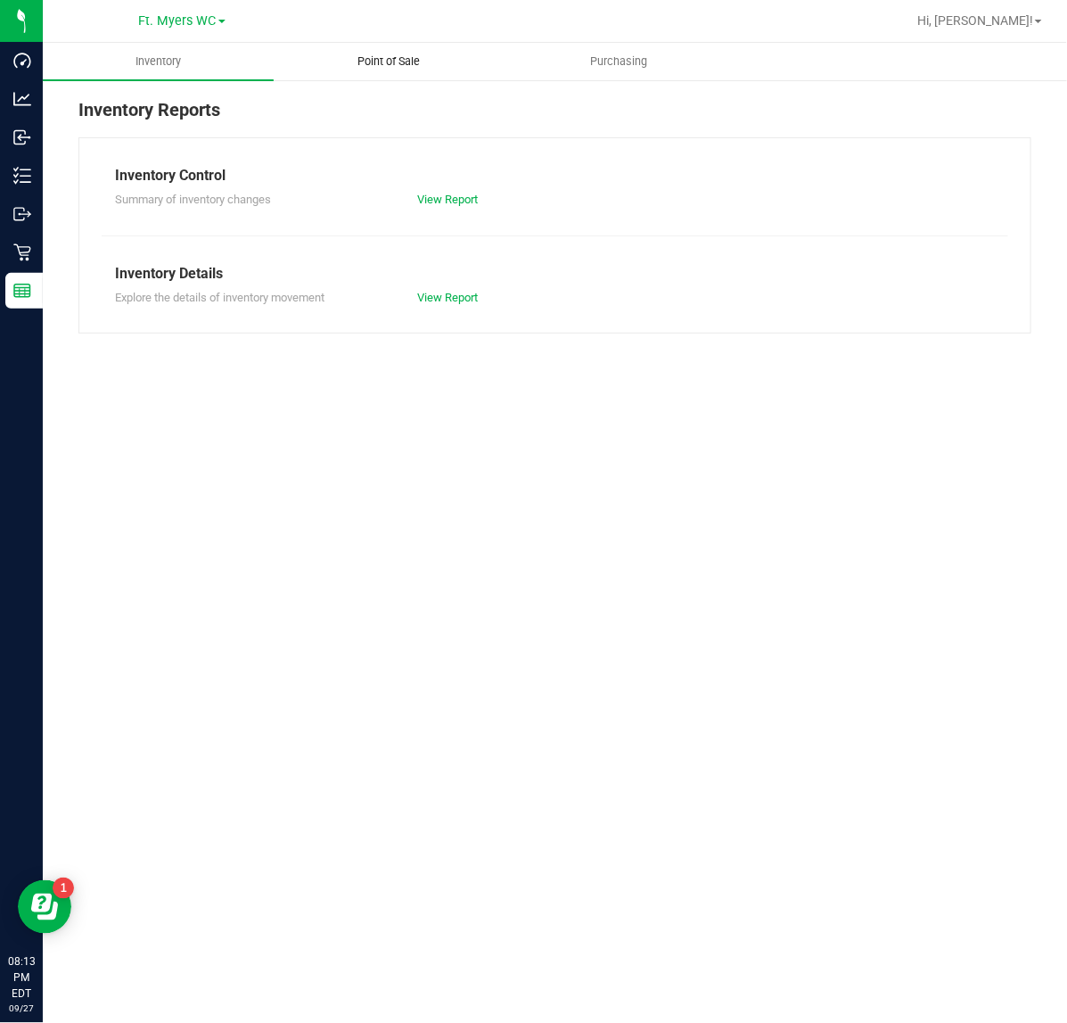
click at [399, 71] on uib-tab-heading "Point of Sale" at bounding box center [389, 62] width 229 height 36
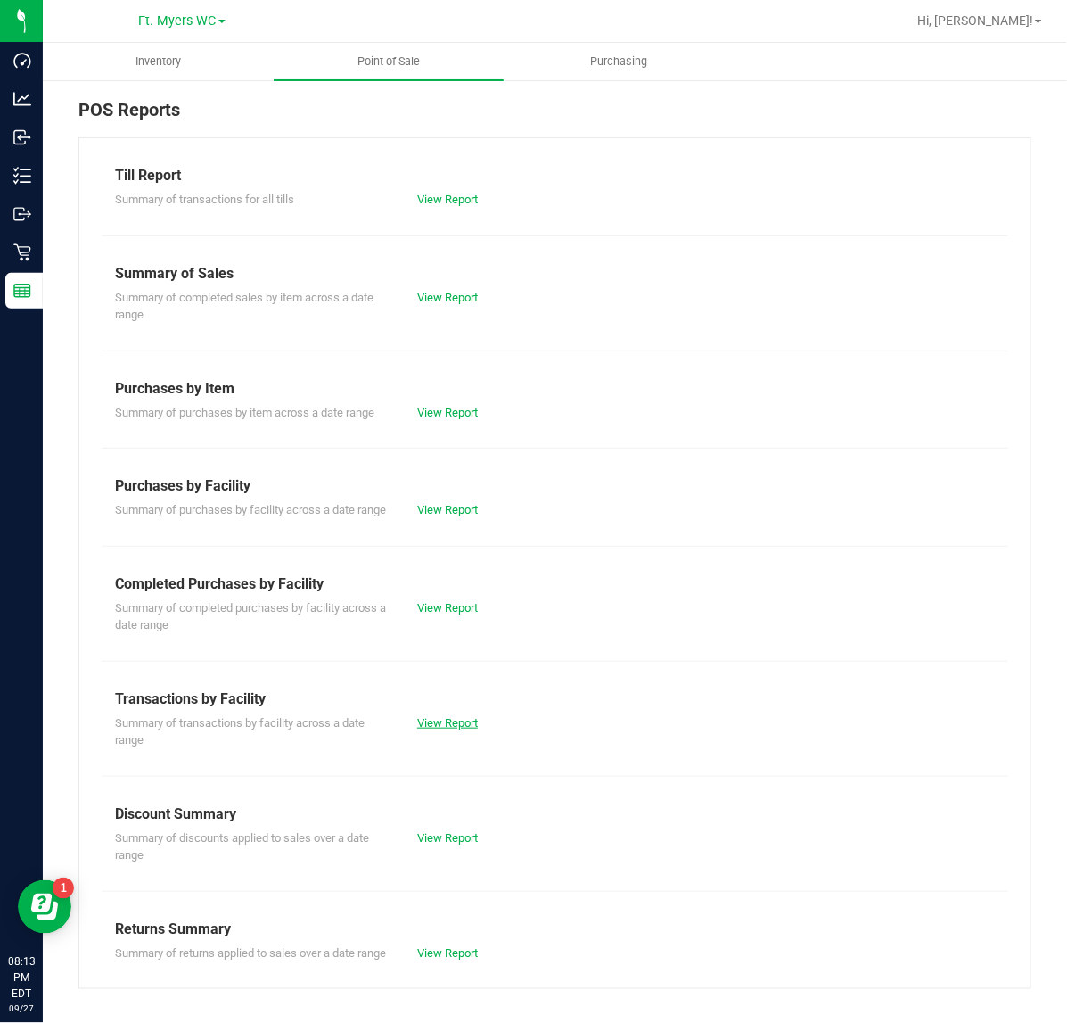
click at [442, 729] on link "View Report" at bounding box center [447, 722] width 61 height 13
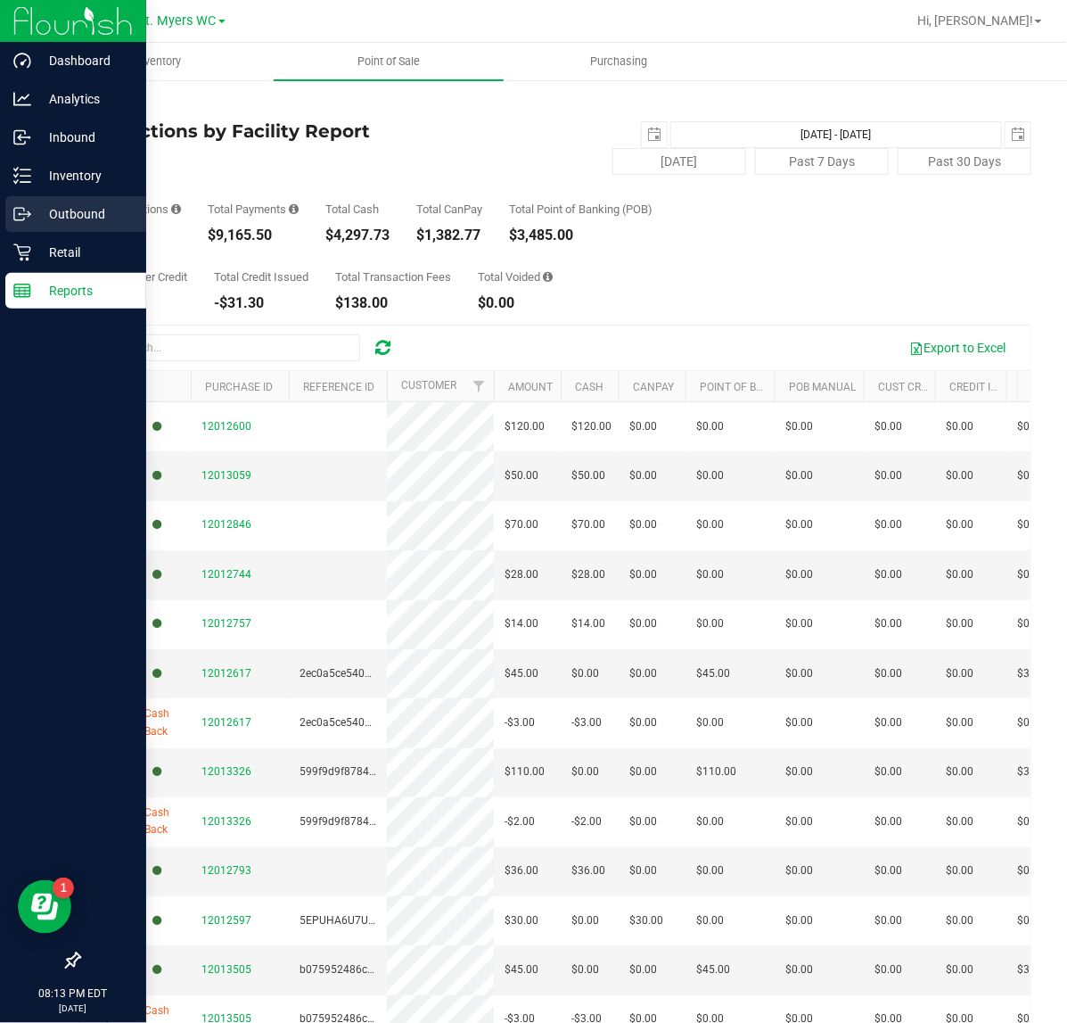
click at [43, 201] on div "Outbound" at bounding box center [75, 214] width 141 height 36
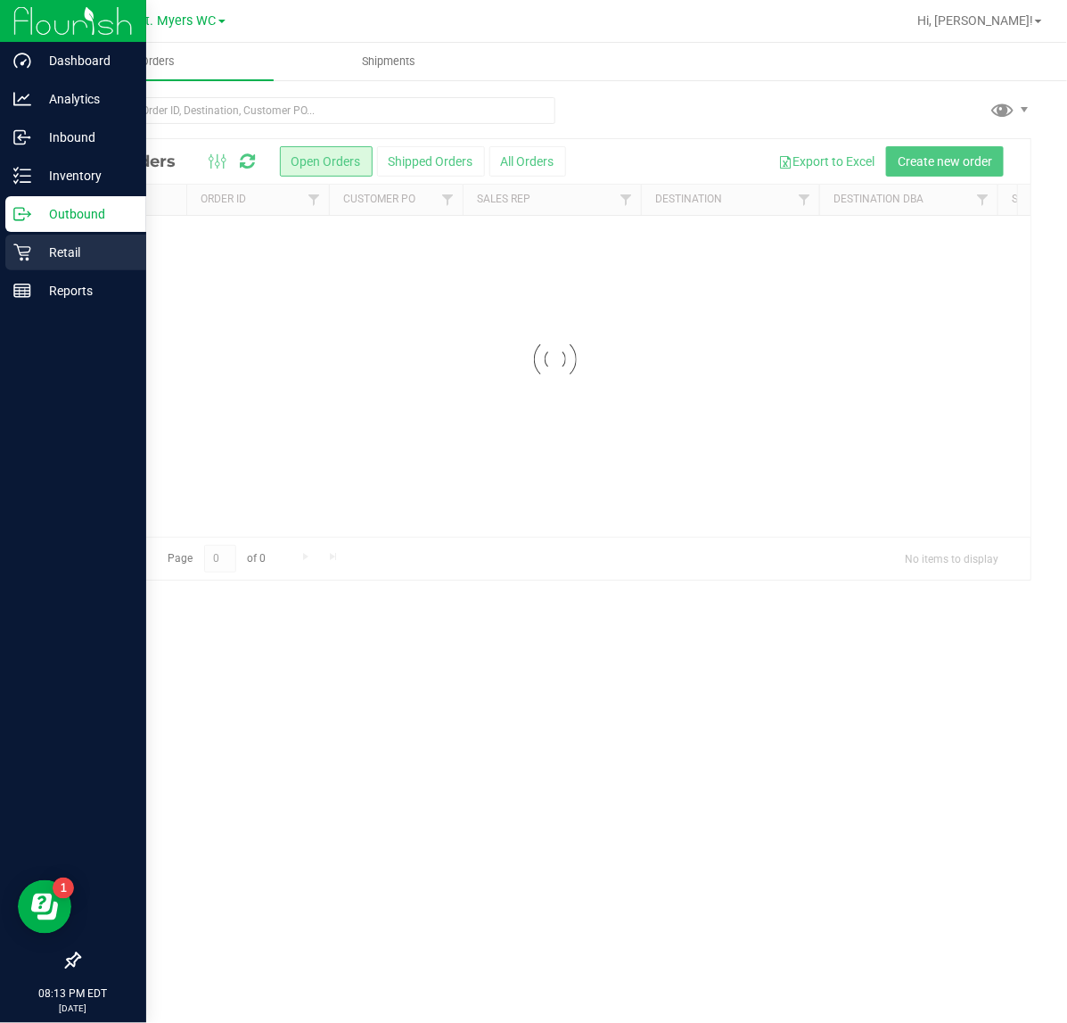
click at [23, 251] on icon at bounding box center [21, 252] width 17 height 17
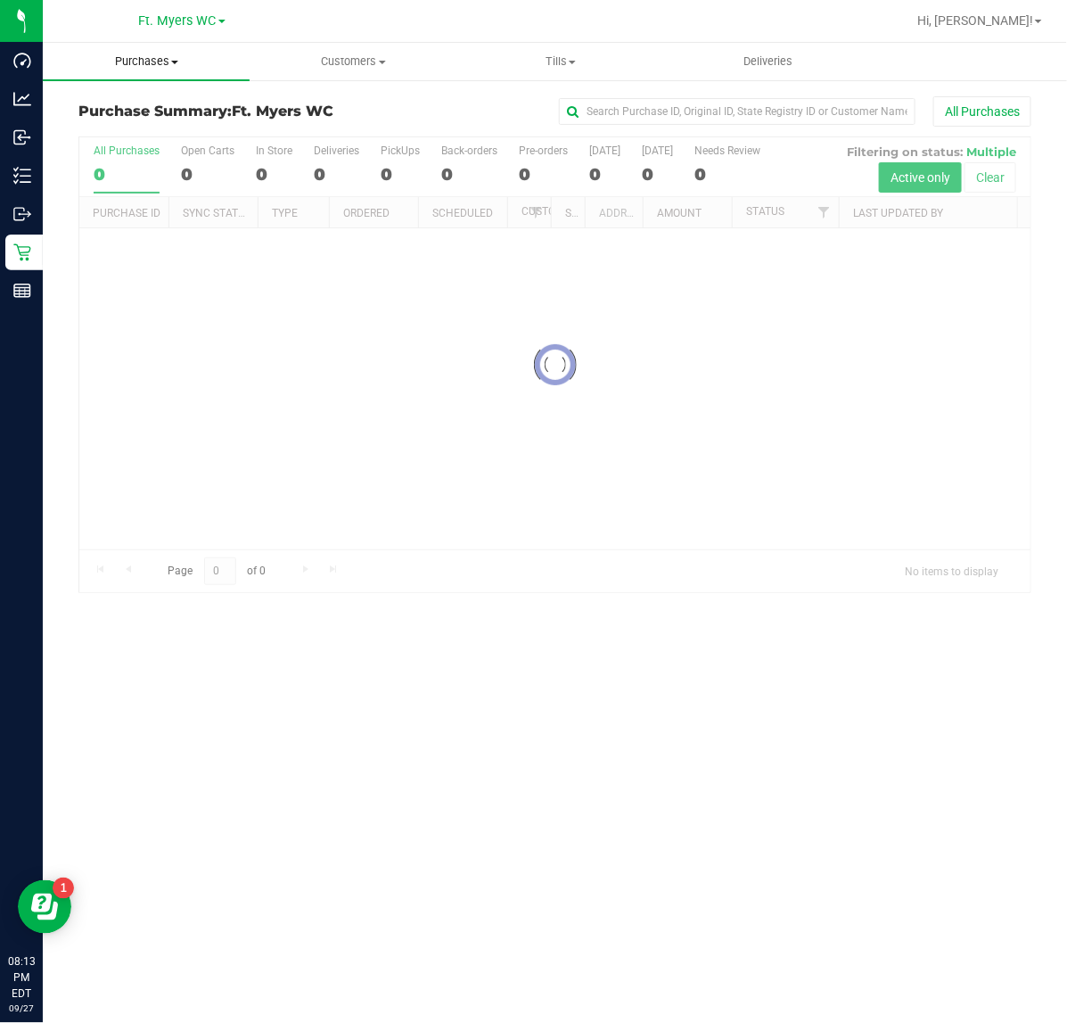
click at [225, 61] on span "Purchases" at bounding box center [146, 61] width 207 height 16
click at [189, 132] on li "Fulfillment" at bounding box center [146, 129] width 207 height 21
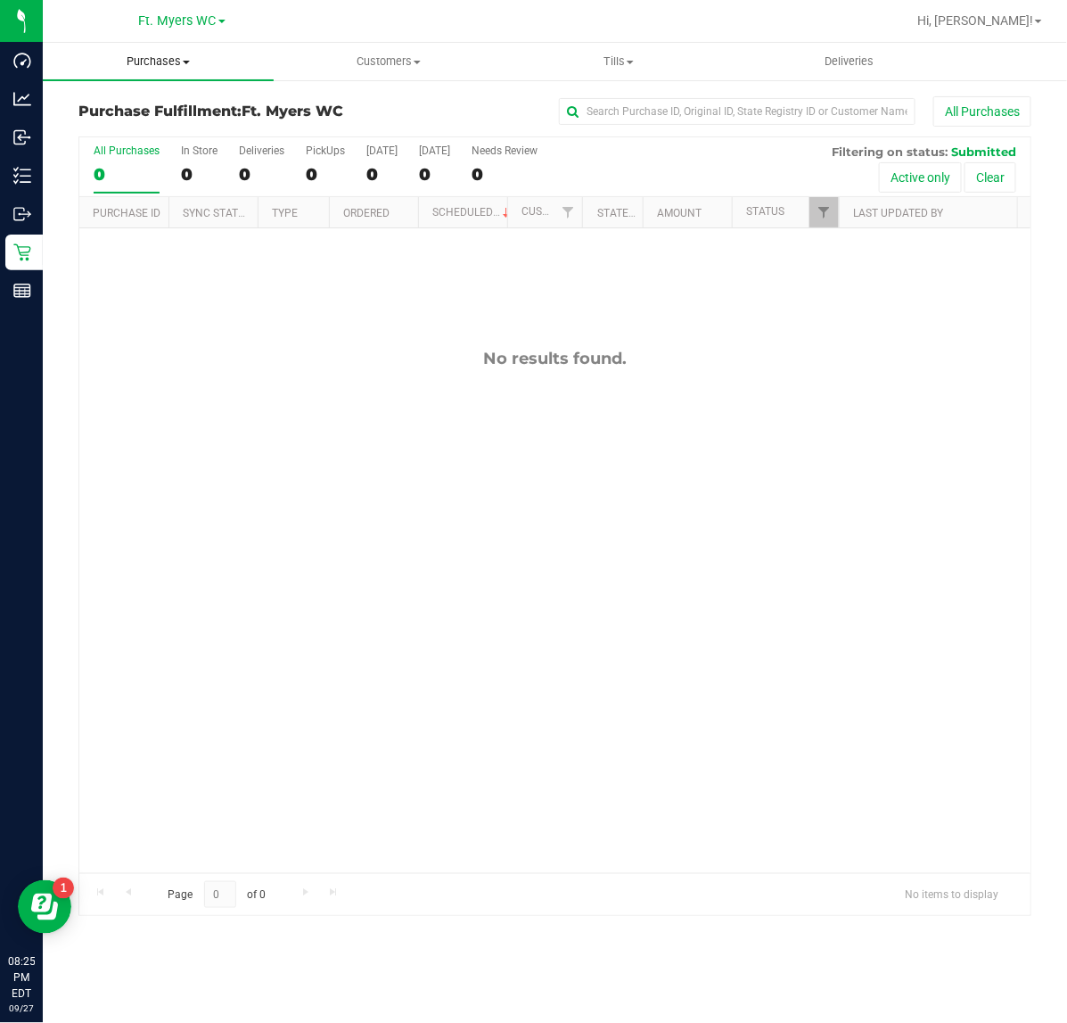
click at [205, 73] on uib-tab-heading "Purchases Summary of purchases Fulfillment All purchases" at bounding box center [158, 61] width 231 height 37
click at [138, 126] on span "Fulfillment" at bounding box center [98, 128] width 111 height 15
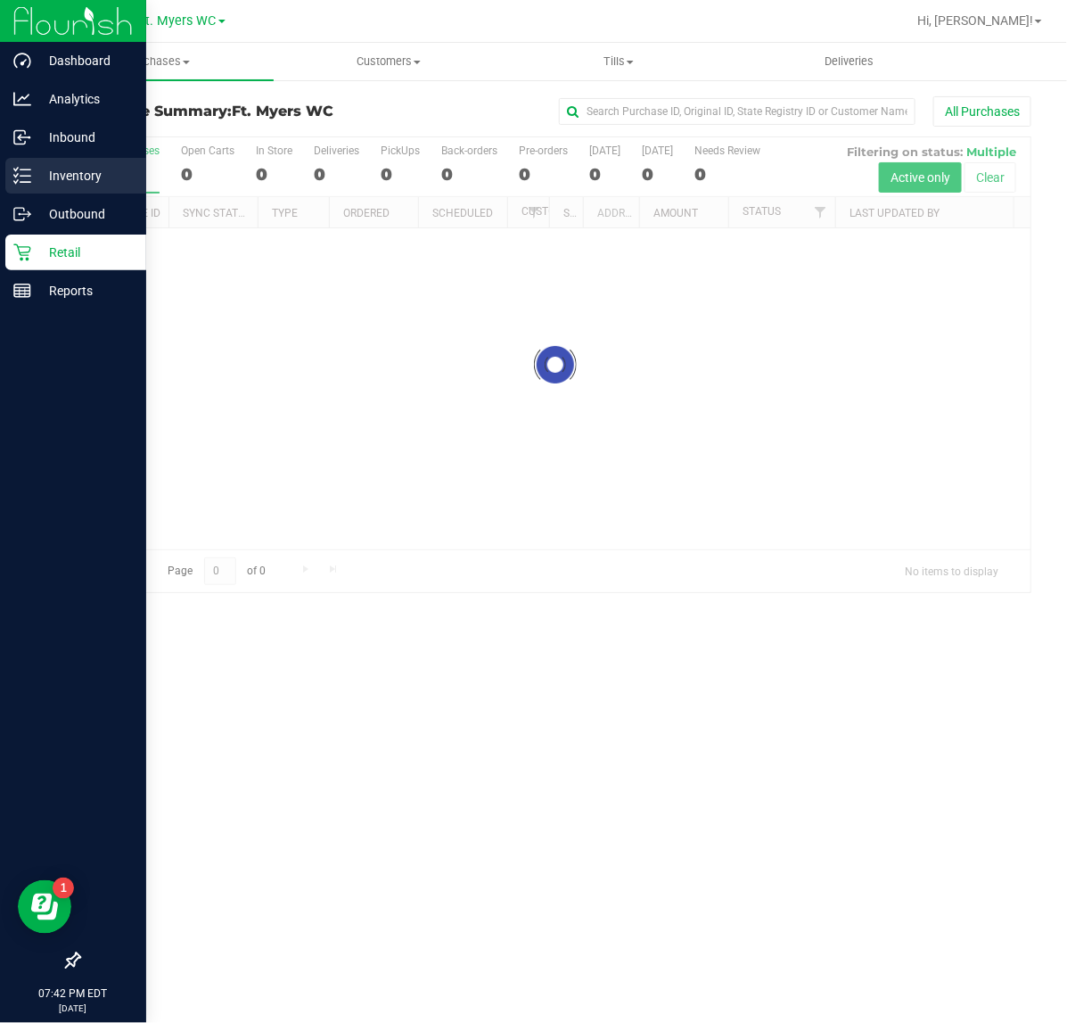
click at [23, 170] on icon at bounding box center [22, 176] width 18 height 18
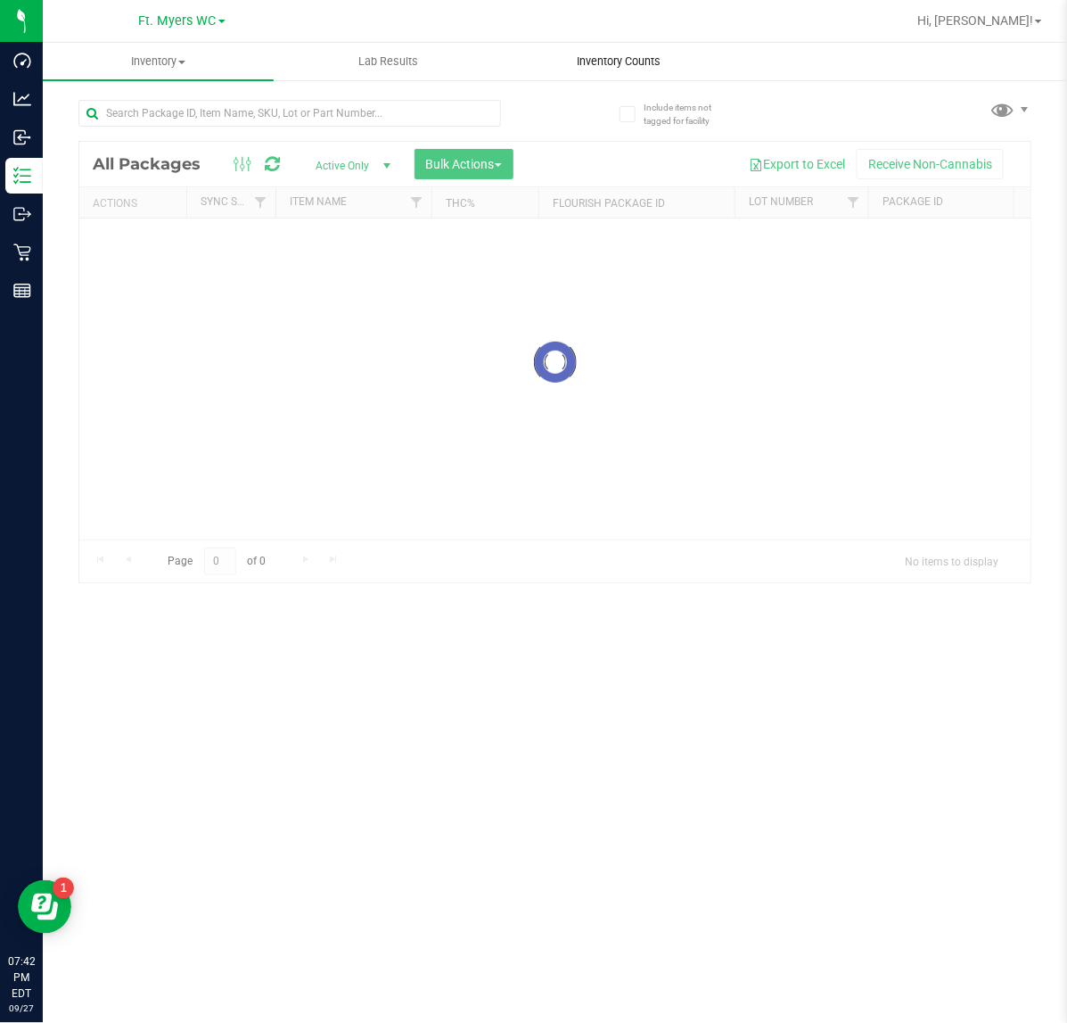
click at [640, 63] on span "Inventory Counts" at bounding box center [619, 61] width 132 height 16
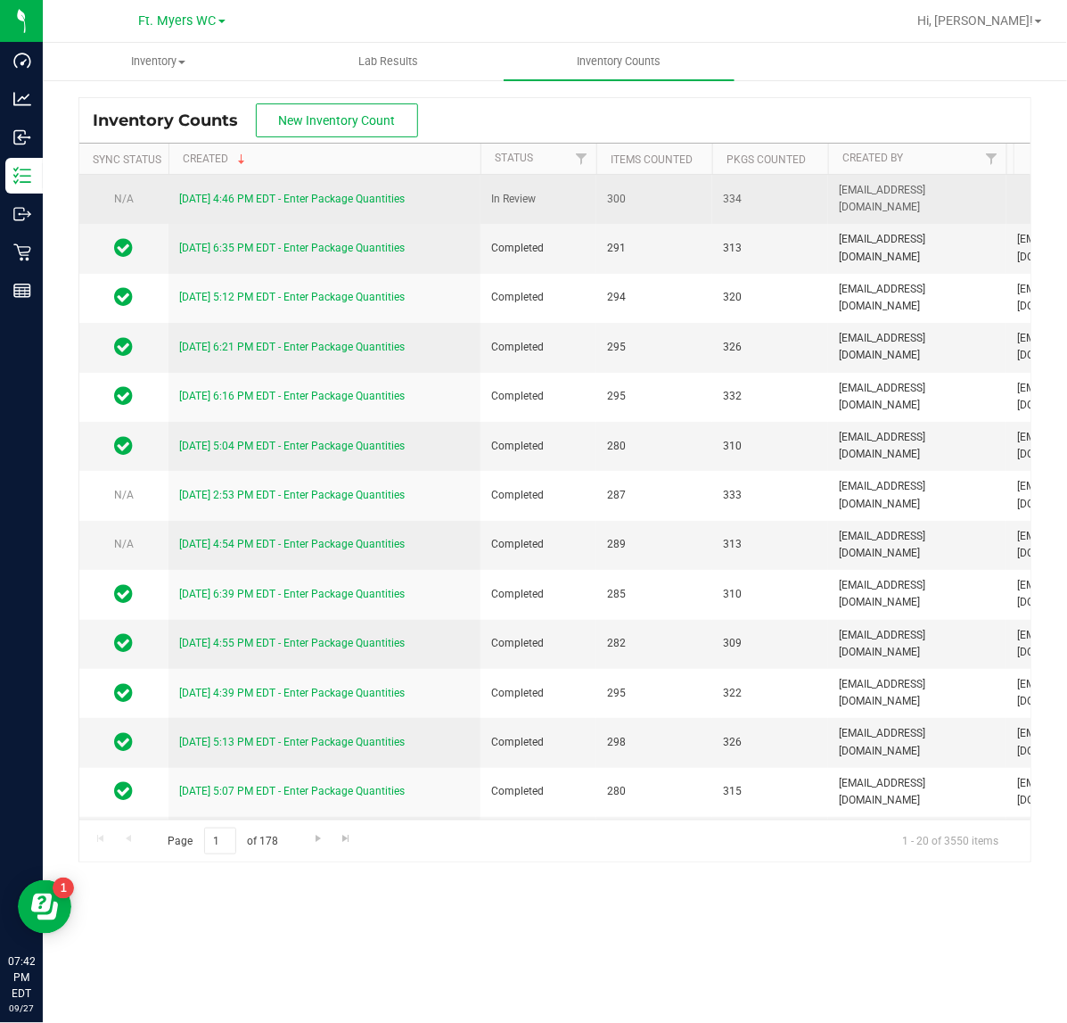
click at [321, 198] on link "[DATE] 4:46 PM EDT - Enter Package Quantities" at bounding box center [292, 199] width 226 height 12
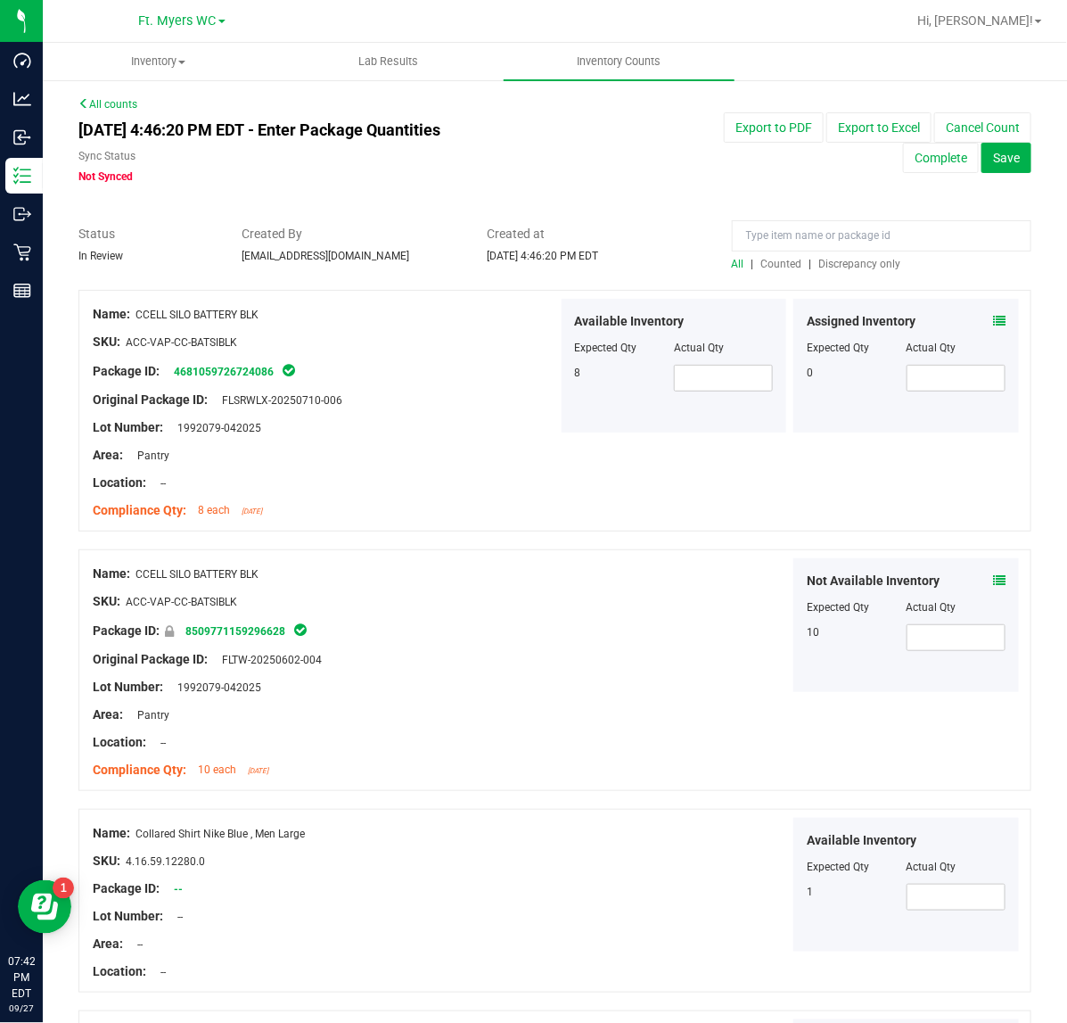
click at [834, 264] on span "Discrepancy only" at bounding box center [860, 264] width 82 height 12
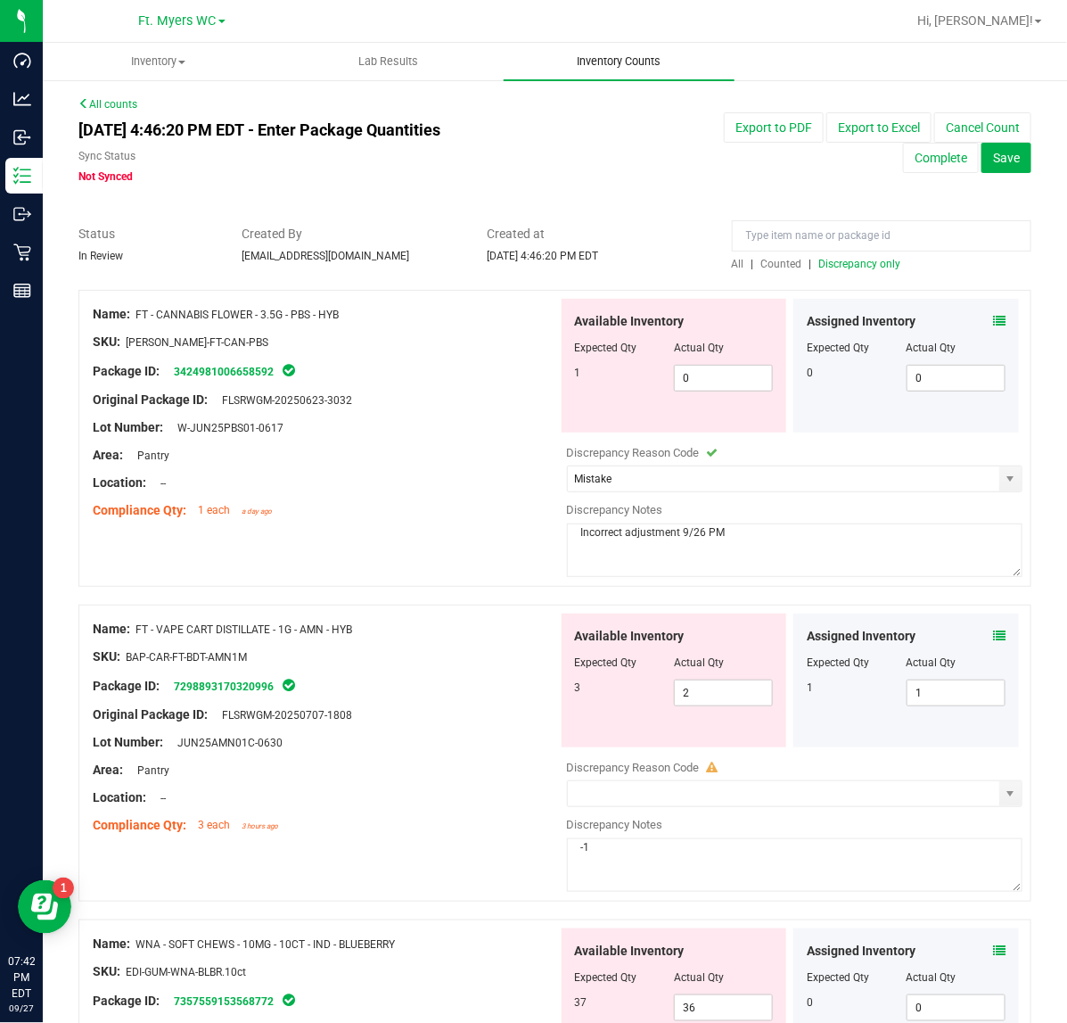
click at [662, 58] on span "Inventory Counts" at bounding box center [619, 61] width 132 height 16
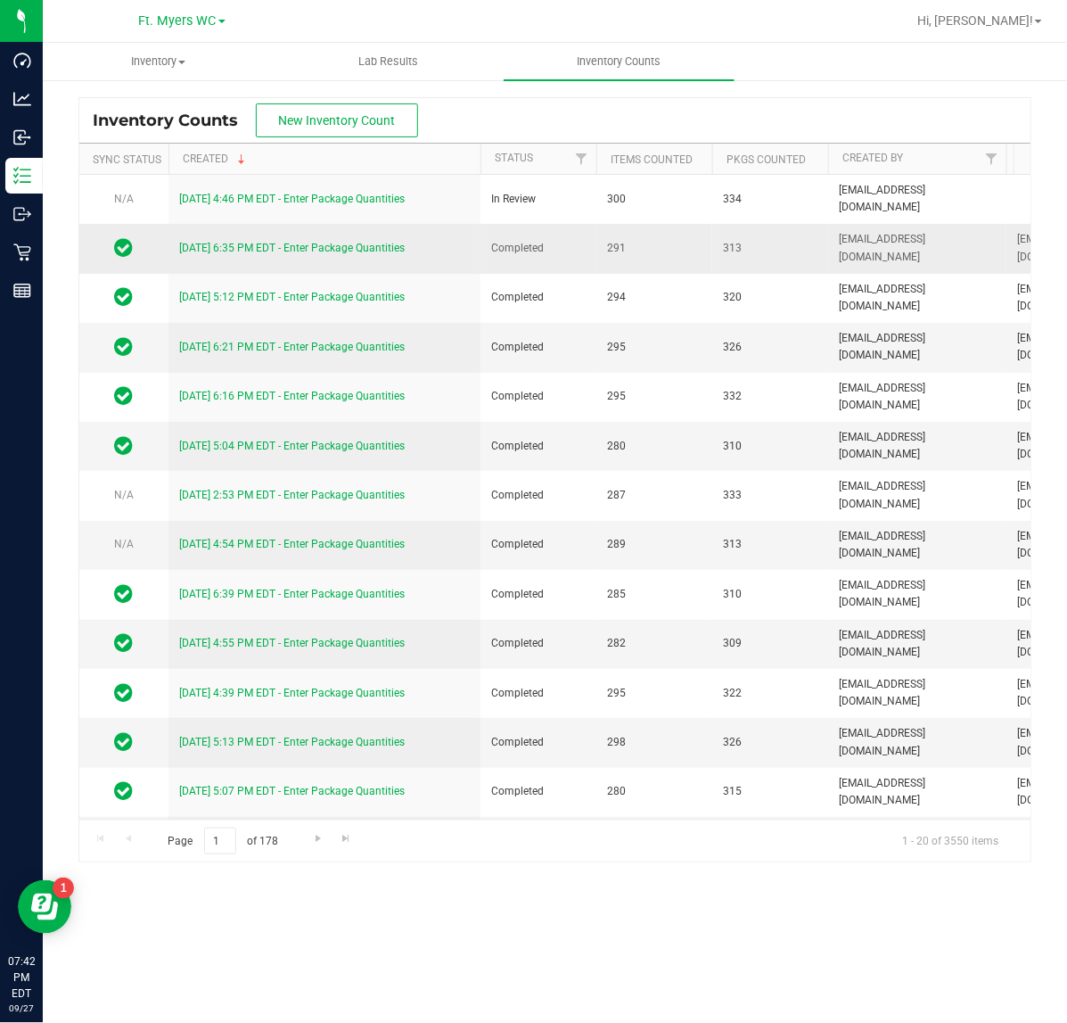
click at [377, 254] on link "[DATE] 6:35 PM EDT - Enter Package Quantities" at bounding box center [292, 248] width 226 height 12
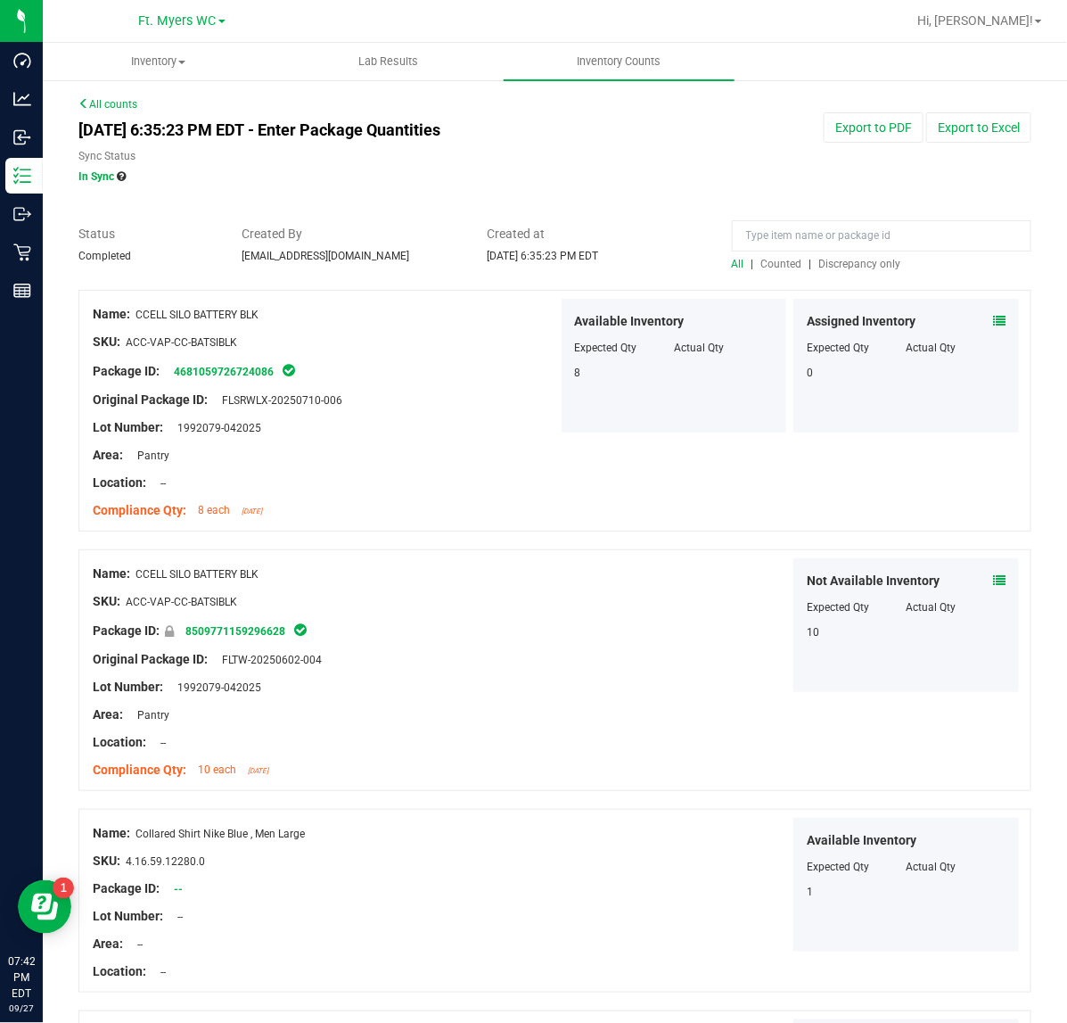
click at [844, 260] on span "Discrepancy only" at bounding box center [860, 264] width 82 height 12
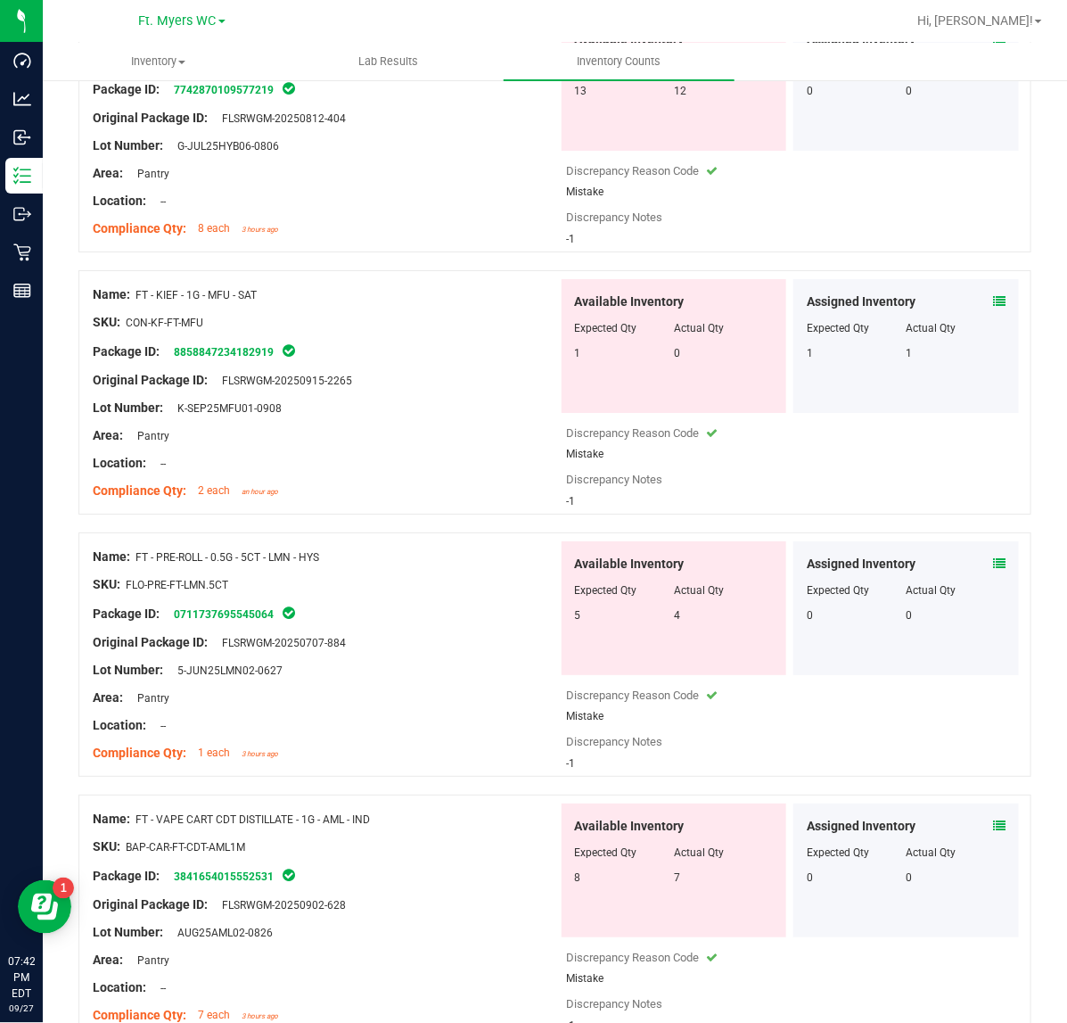
scroll to position [1894, 0]
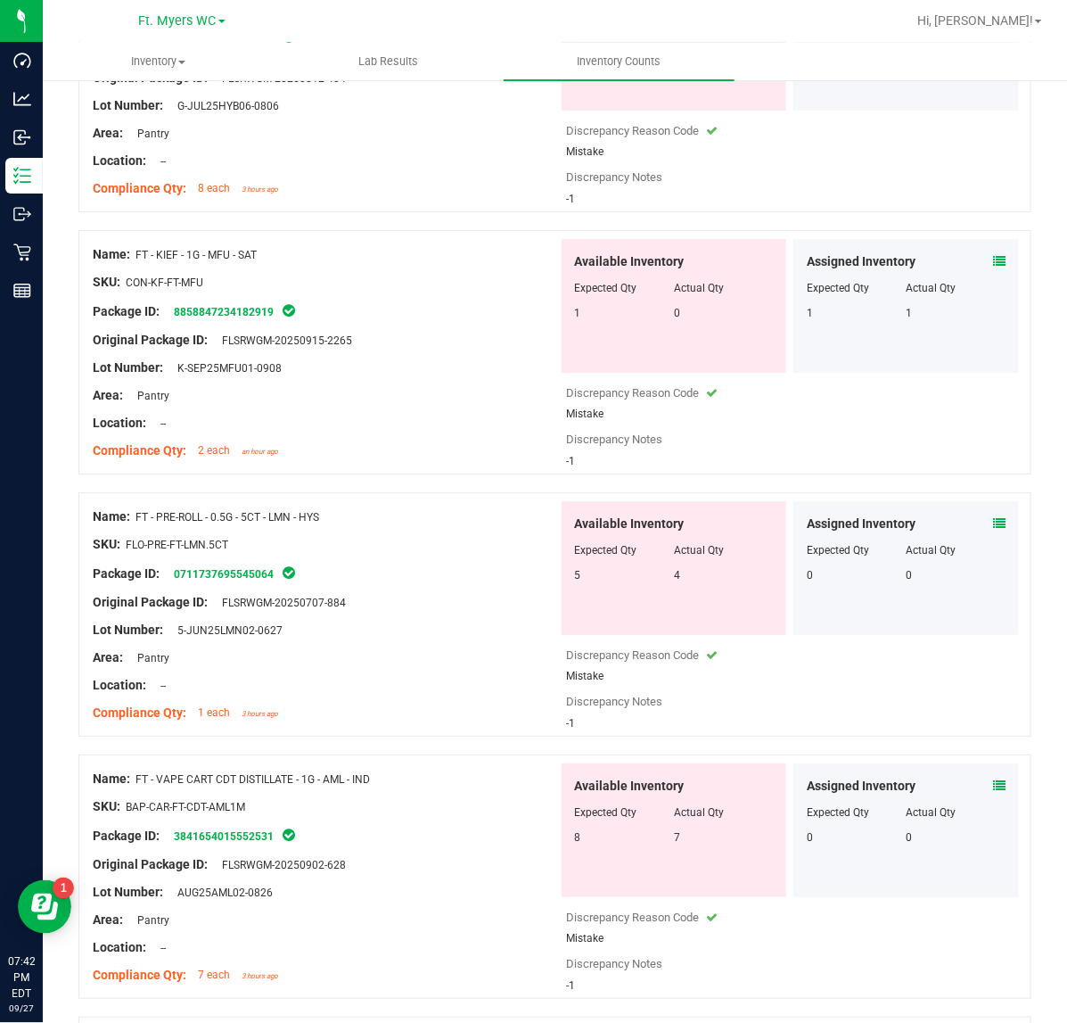
drag, startPoint x: 123, startPoint y: 265, endPoint x: 872, endPoint y: 452, distance: 771.9
click at [872, 452] on div "Name: FT - KIEF - 1G - MFU - SAT SKU: CON-KF-FT-MFU Package ID: 885884723418291…" at bounding box center [554, 352] width 953 height 244
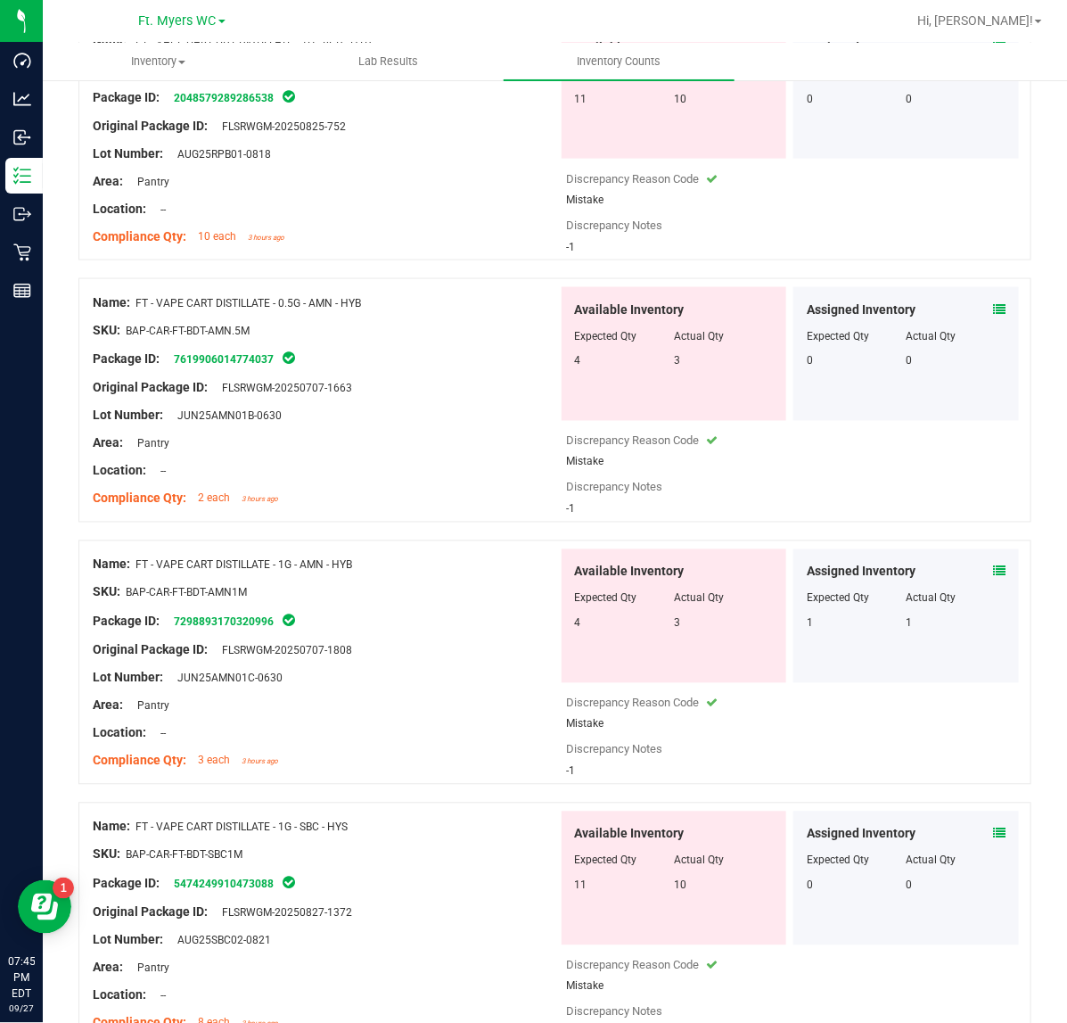
scroll to position [3002, 0]
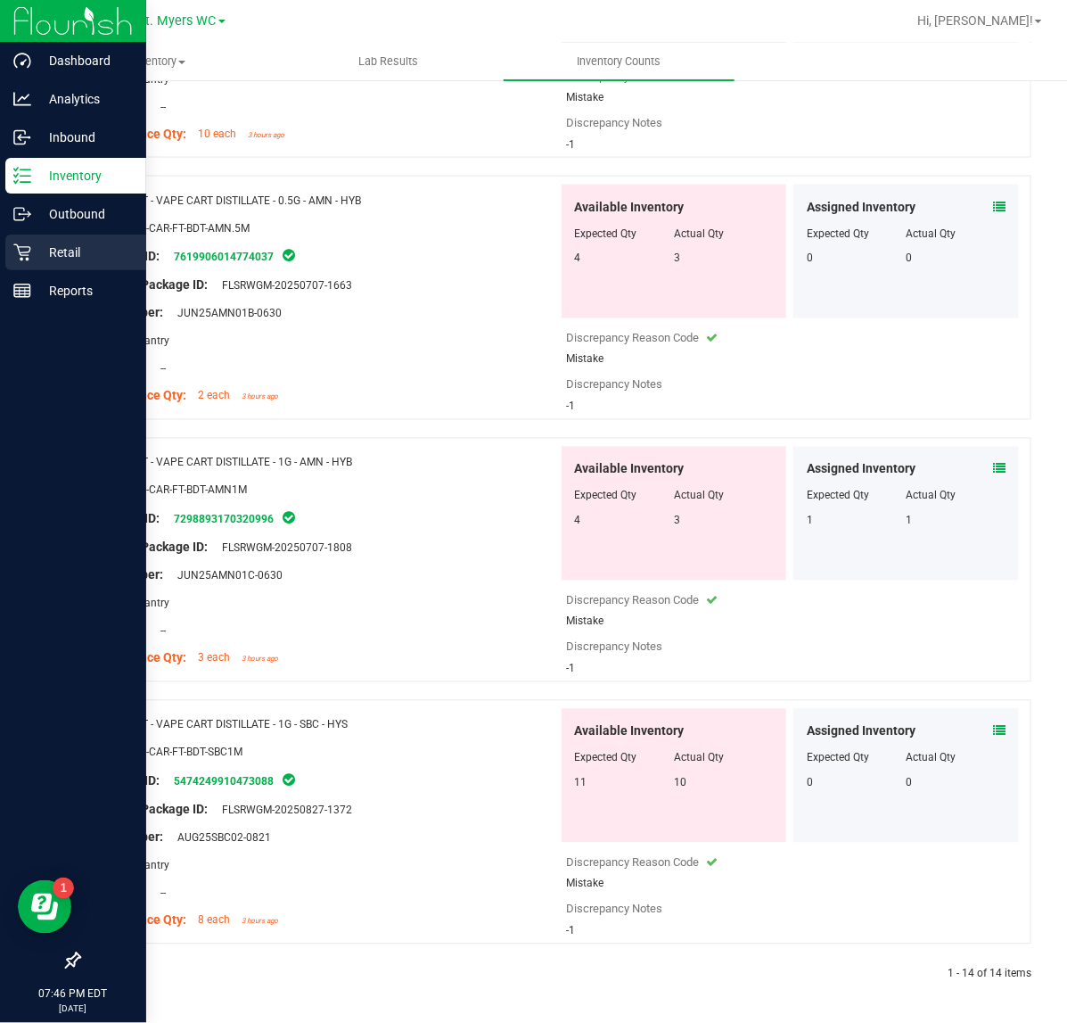
click at [77, 251] on p "Retail" at bounding box center [84, 252] width 107 height 21
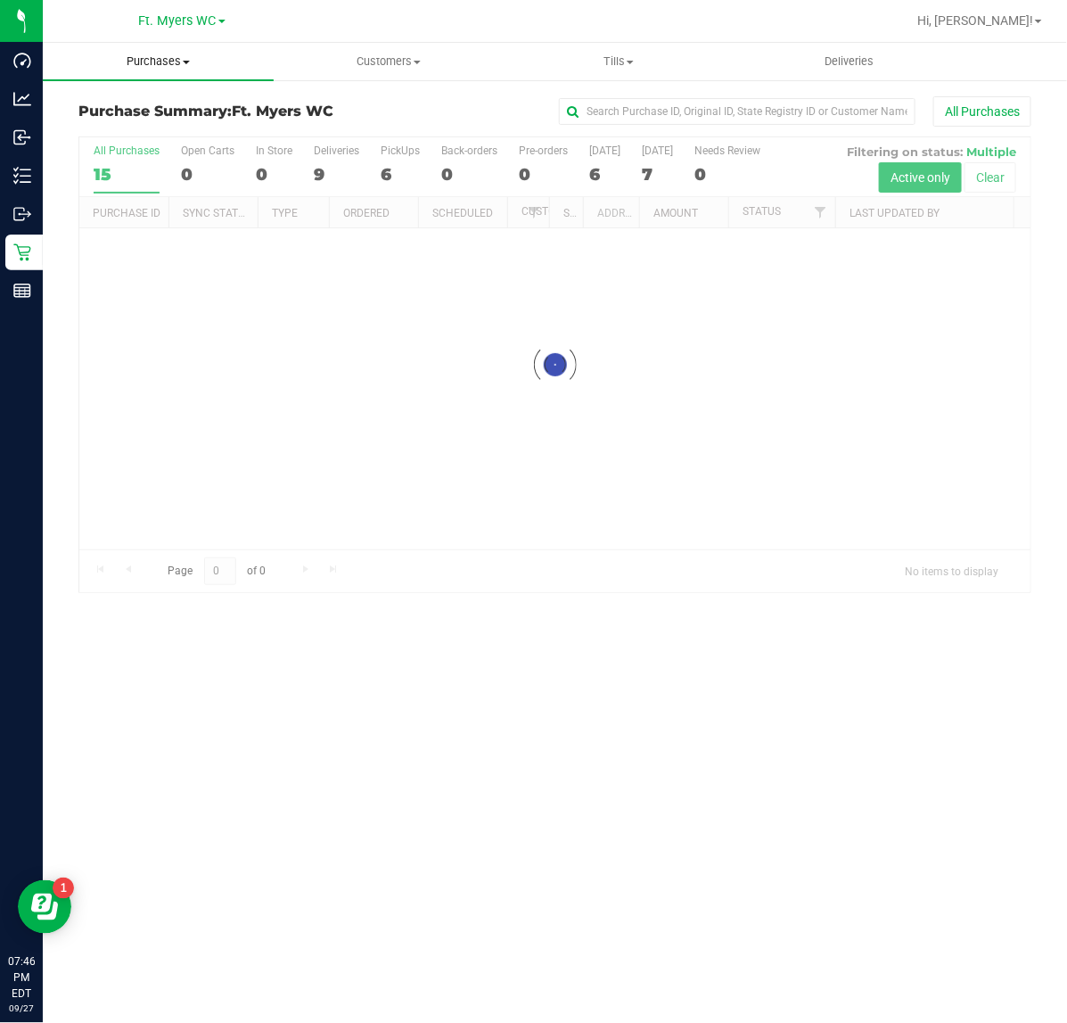
click at [216, 60] on span "Purchases" at bounding box center [158, 61] width 231 height 16
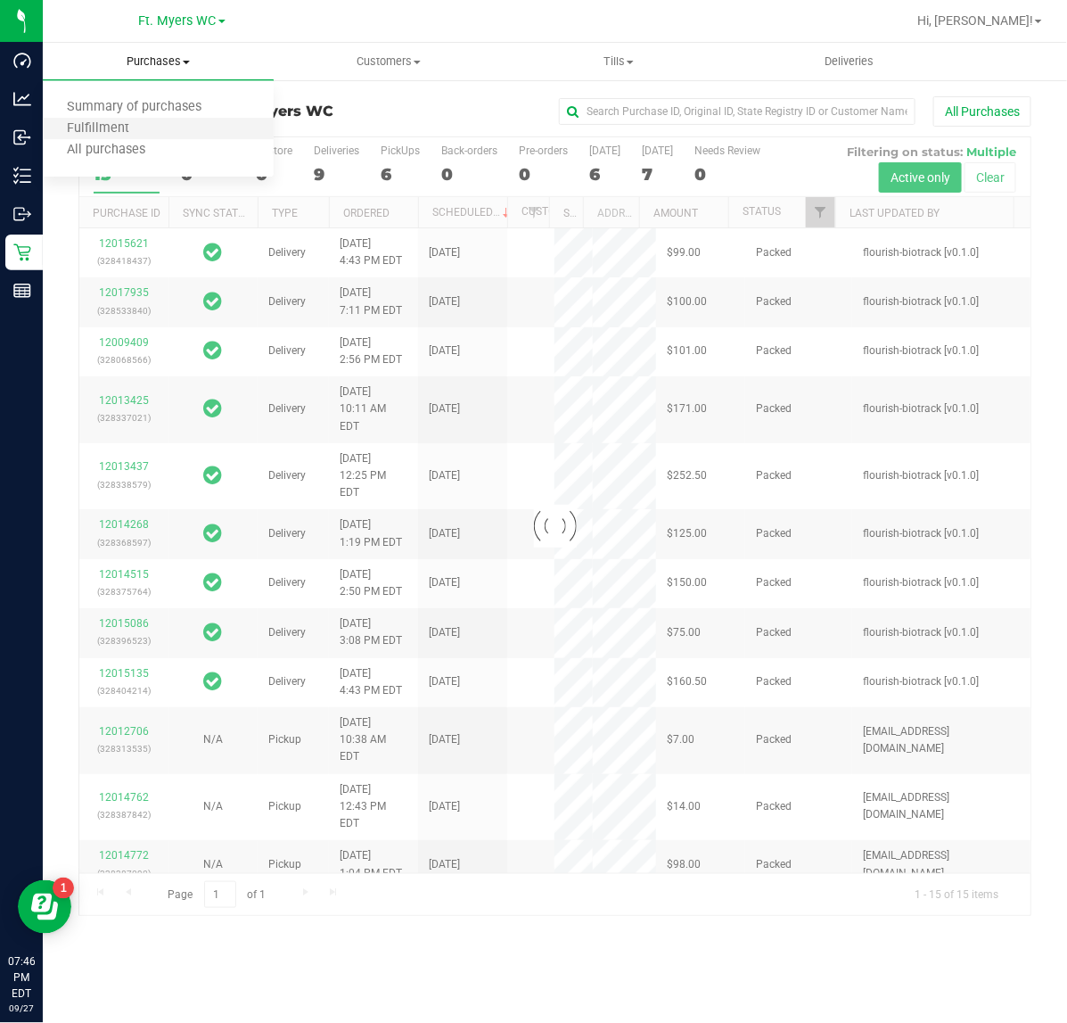
click at [206, 136] on li "Fulfillment" at bounding box center [158, 129] width 231 height 21
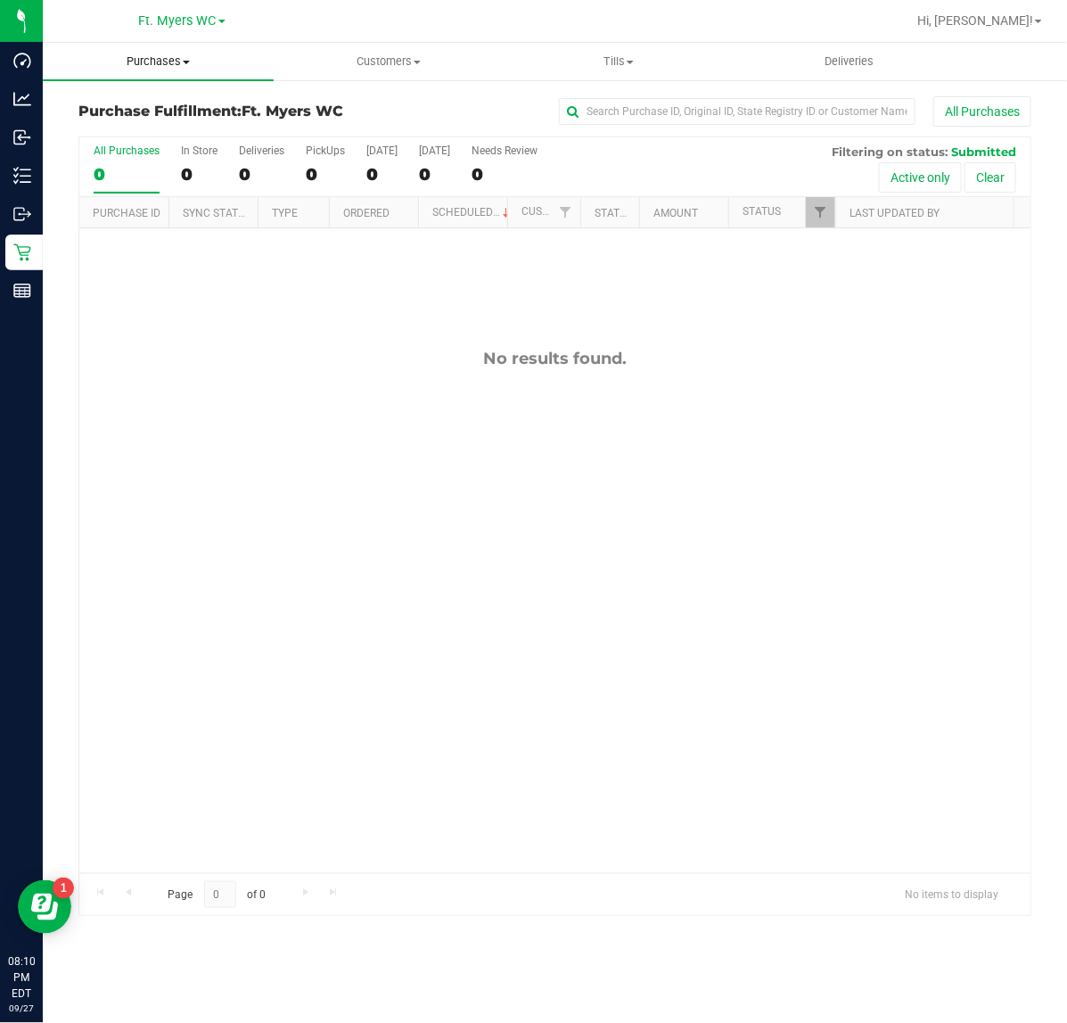
click at [211, 65] on span "Purchases" at bounding box center [158, 61] width 231 height 16
click at [185, 119] on li "Fulfillment" at bounding box center [158, 129] width 231 height 21
click at [202, 62] on span "Purchases" at bounding box center [158, 61] width 231 height 16
click at [194, 134] on li "Fulfillment" at bounding box center [158, 129] width 231 height 21
click at [184, 68] on span "Purchases" at bounding box center [158, 61] width 231 height 16
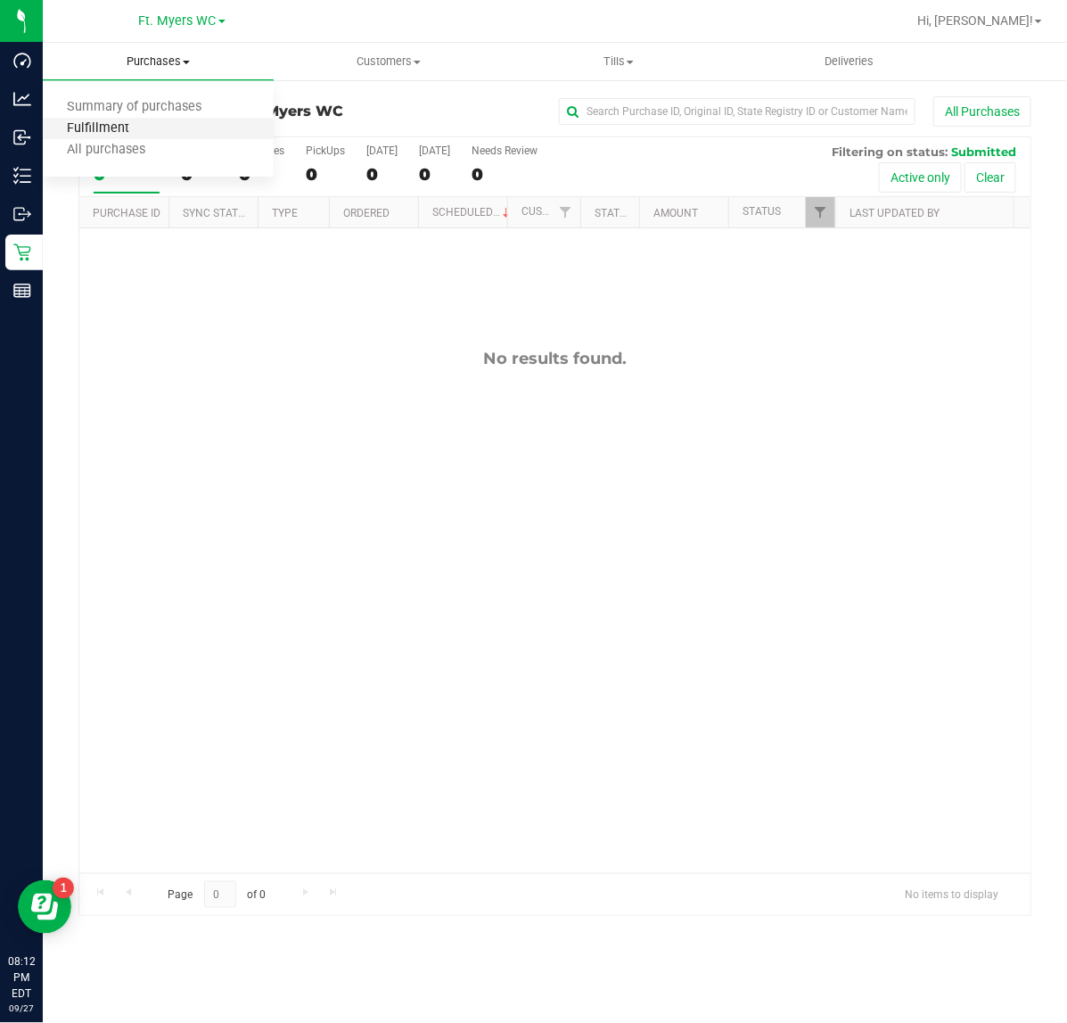
click at [149, 123] on span "Fulfillment" at bounding box center [98, 128] width 111 height 15
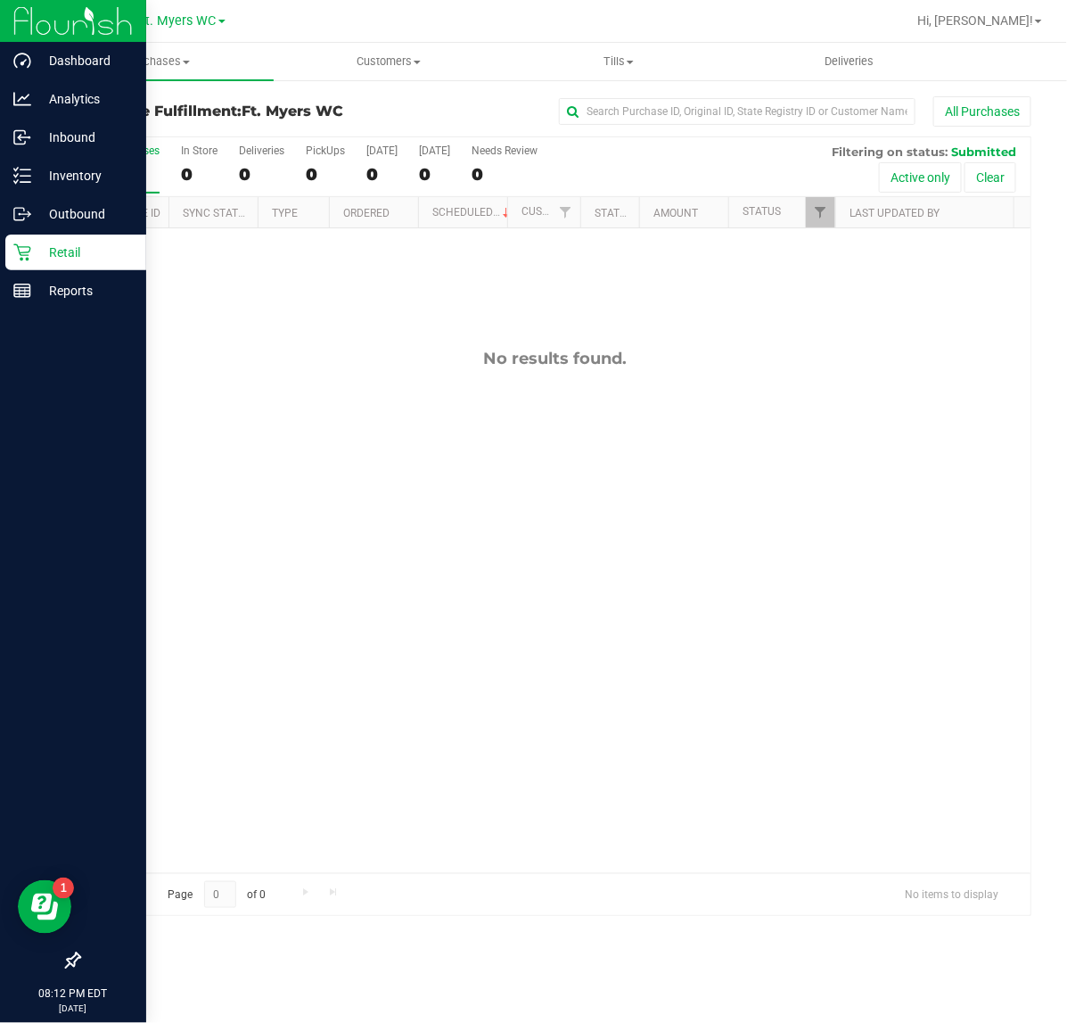
click at [13, 270] on link "Retail" at bounding box center [73, 253] width 146 height 38
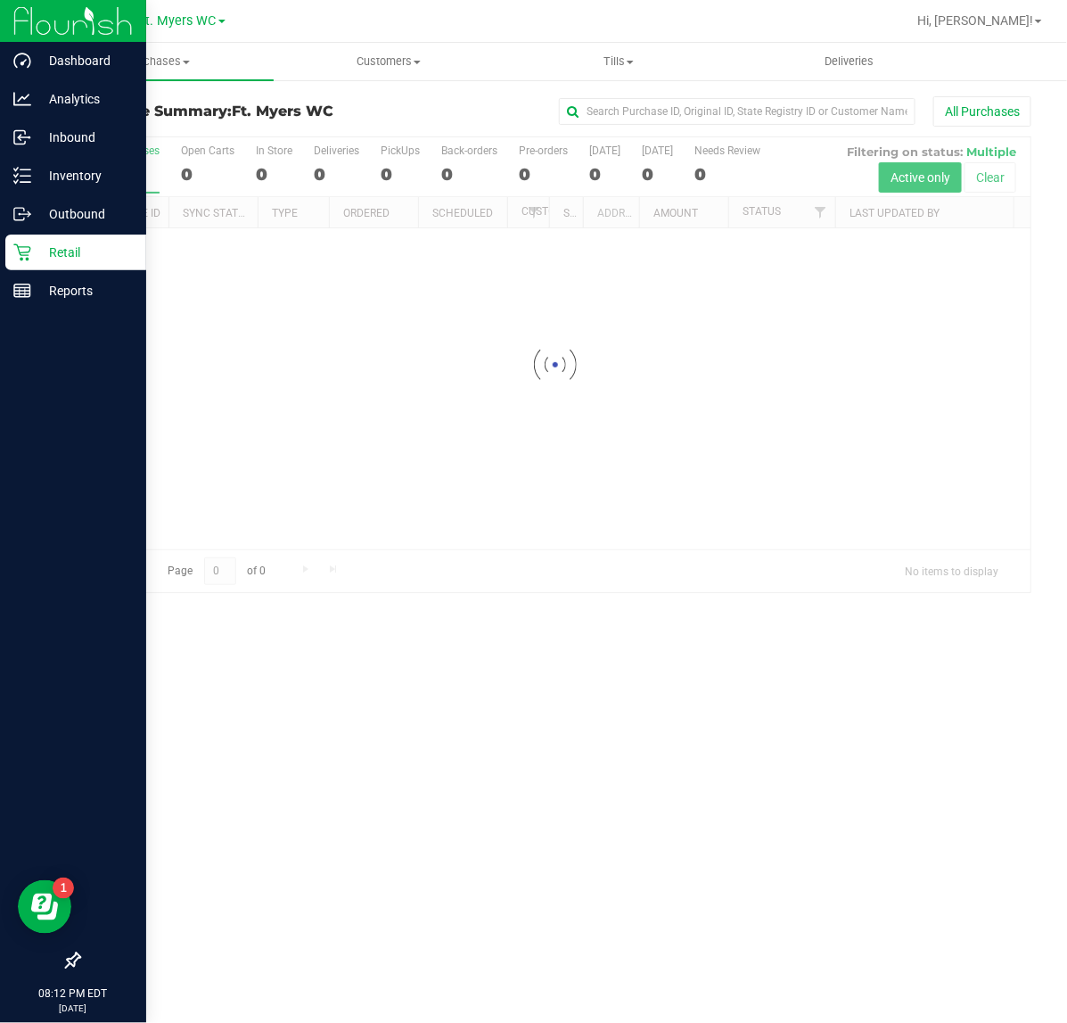
click at [40, 269] on div "Retail" at bounding box center [75, 252] width 141 height 36
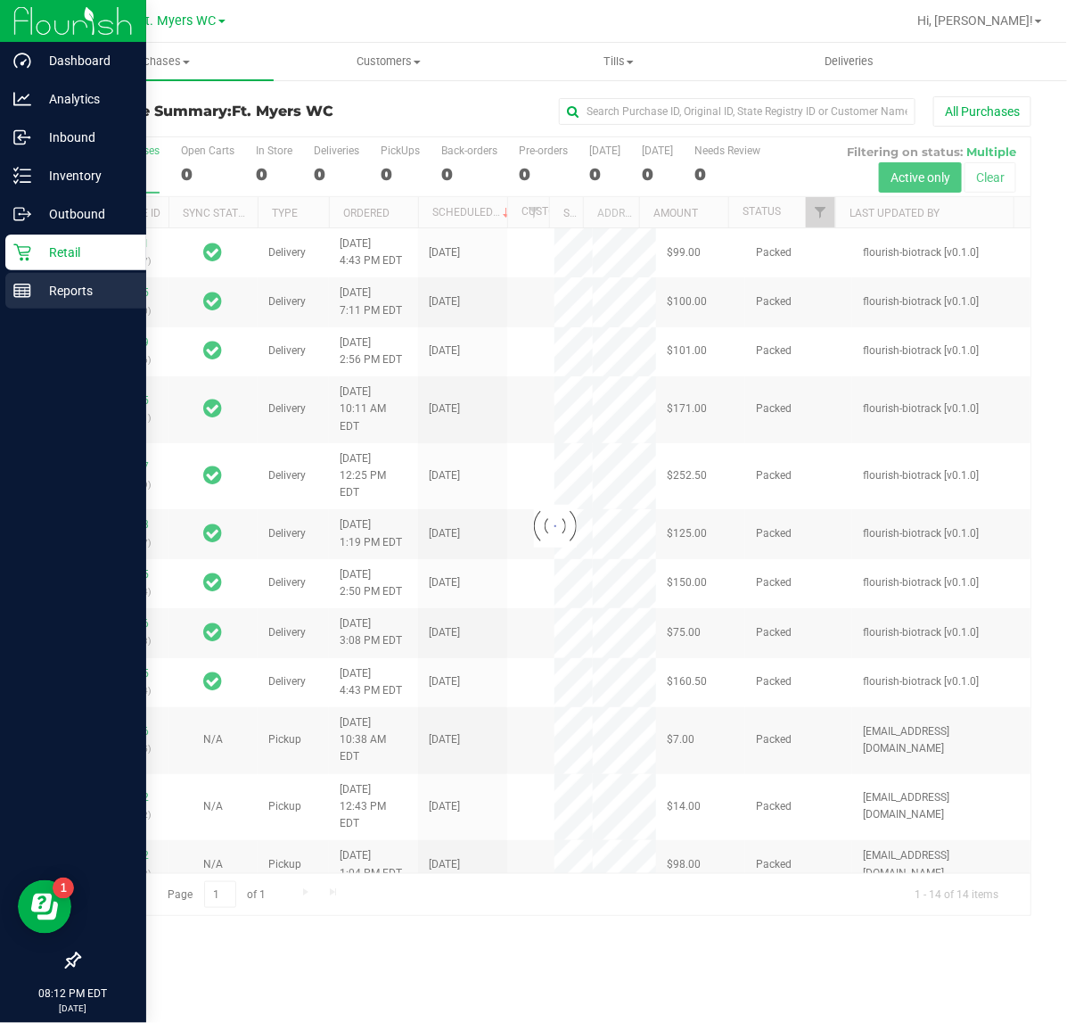
click at [50, 295] on p "Reports" at bounding box center [84, 290] width 107 height 21
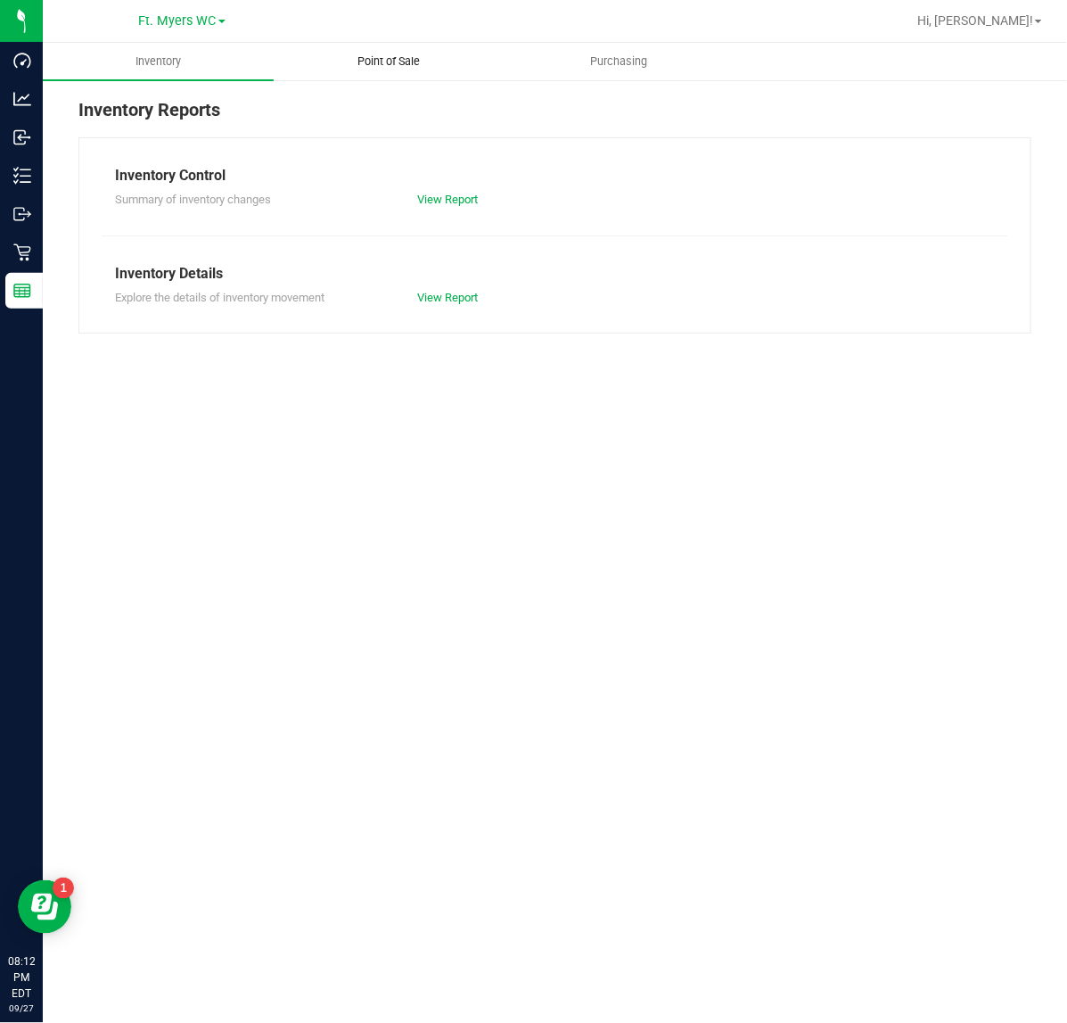
click at [425, 67] on span "Point of Sale" at bounding box center [388, 61] width 111 height 16
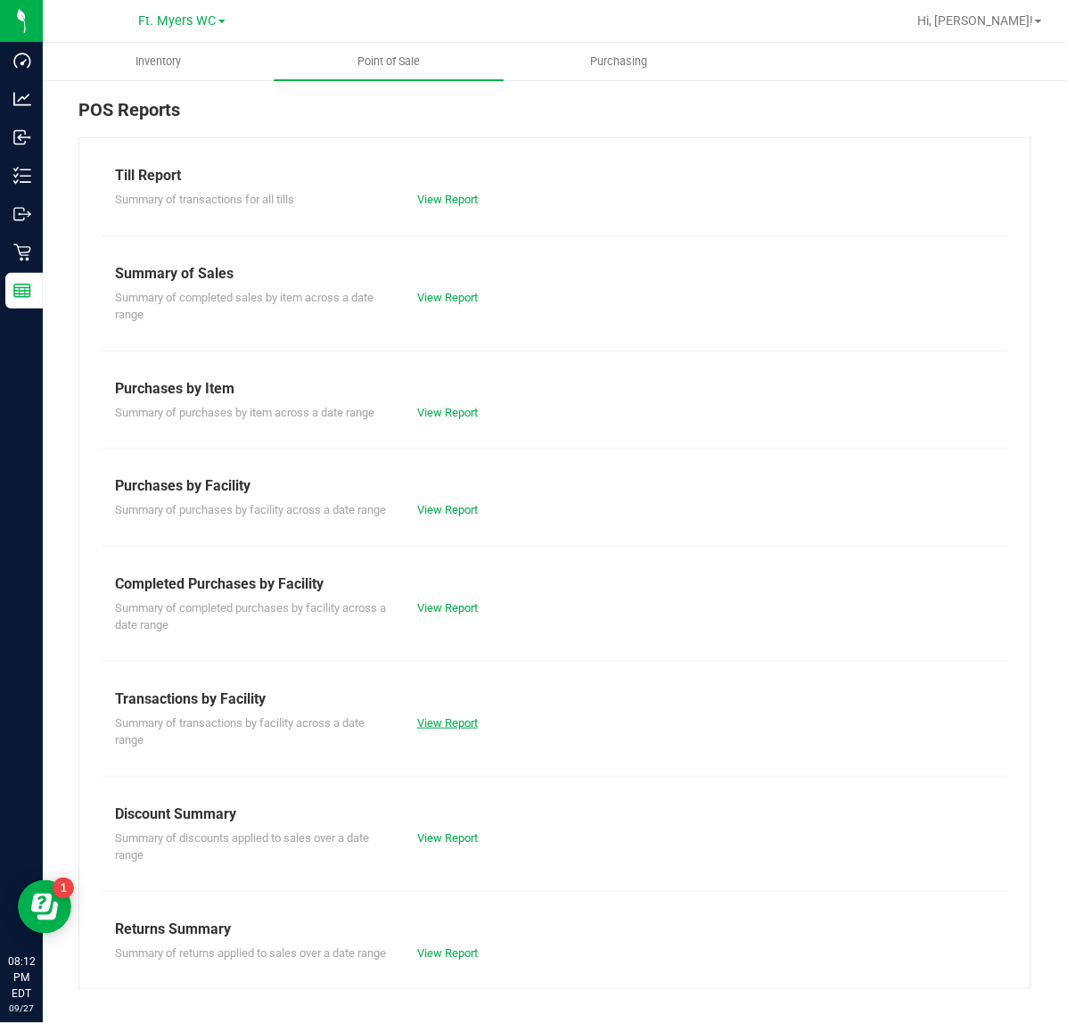
click at [437, 729] on link "View Report" at bounding box center [447, 722] width 61 height 13
